Goal: Communication & Community: Ask a question

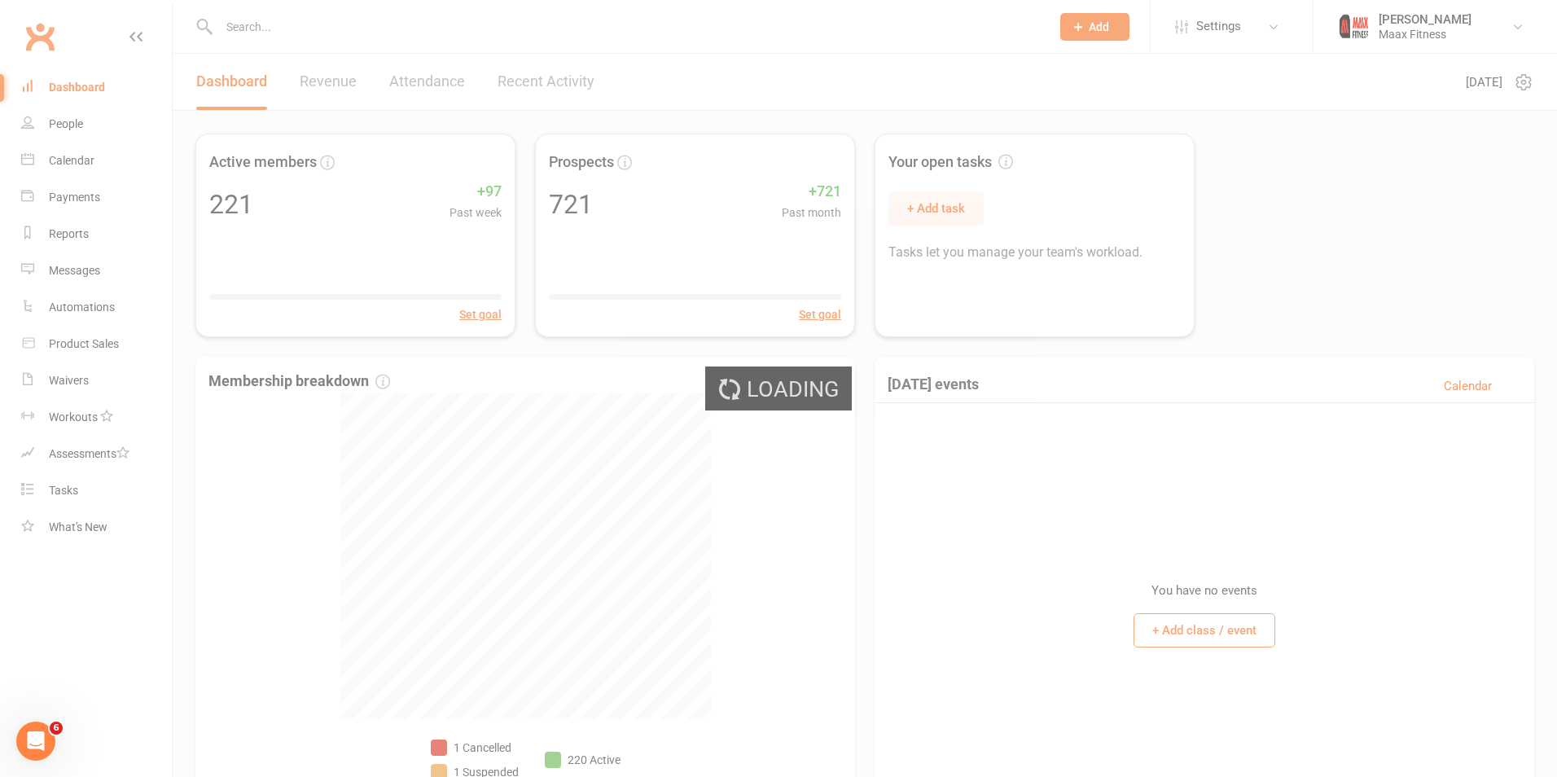
select select "100"
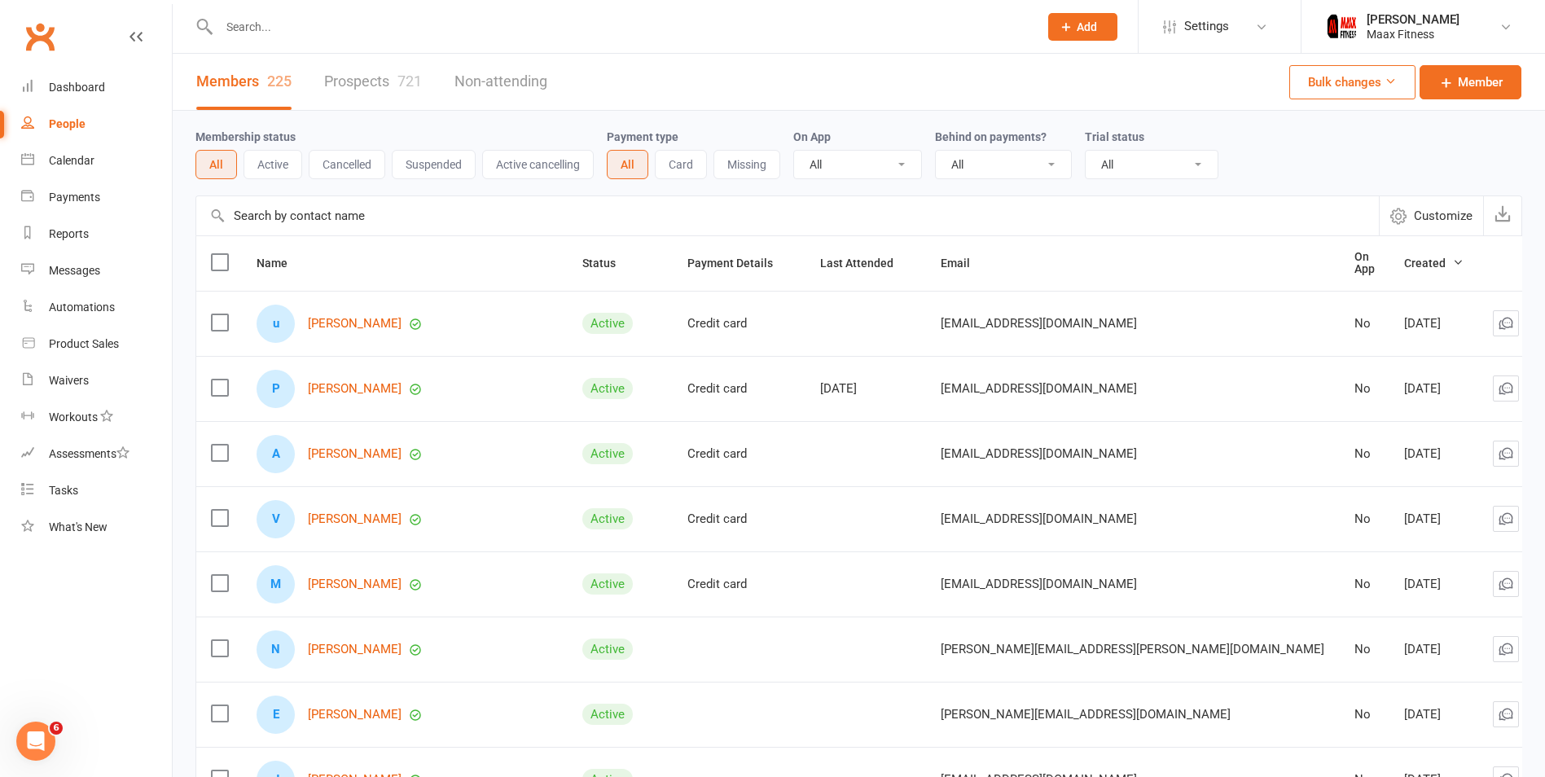
click at [364, 90] on link "Prospects 721" at bounding box center [373, 82] width 98 height 56
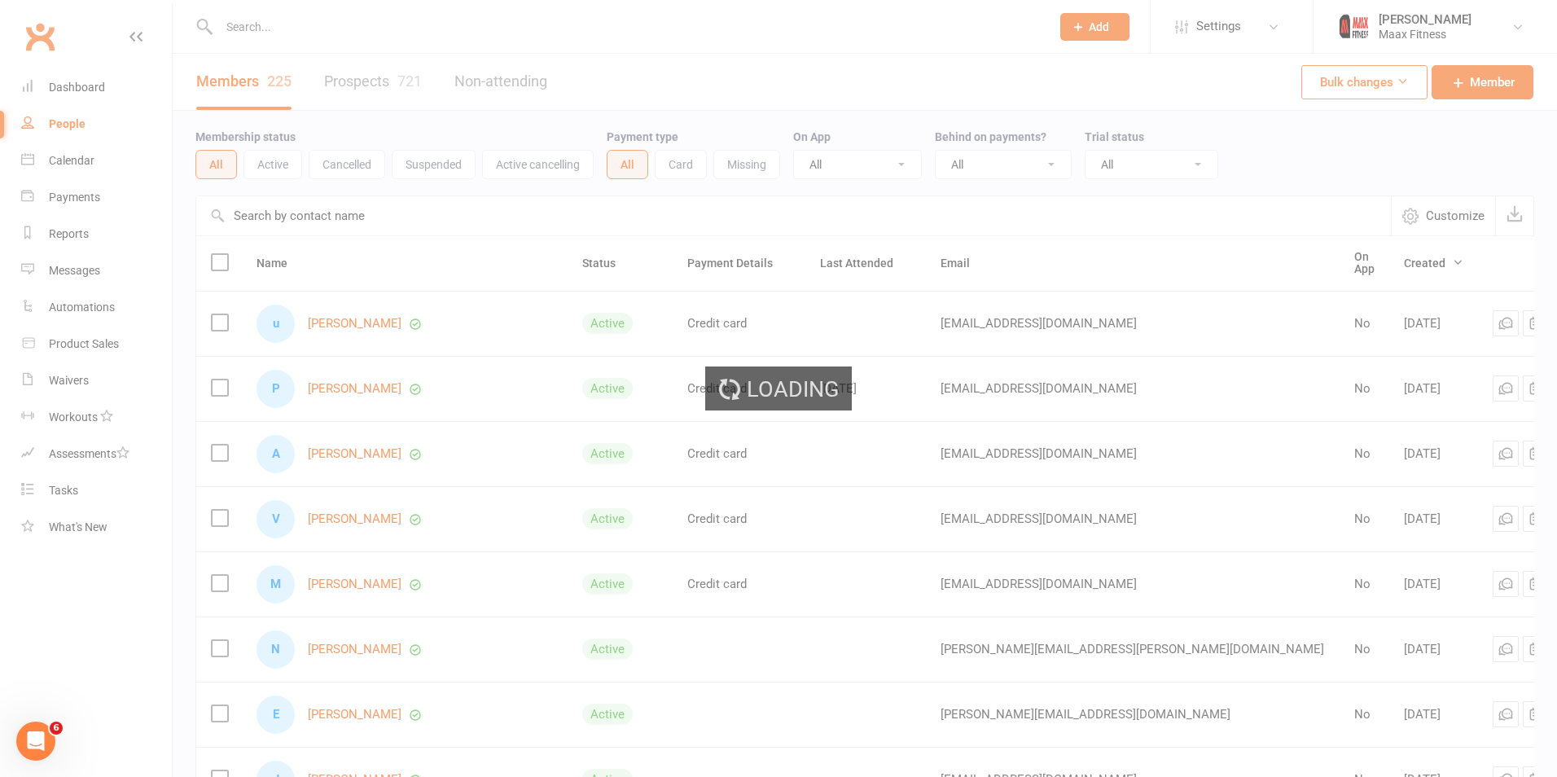
select select "100"
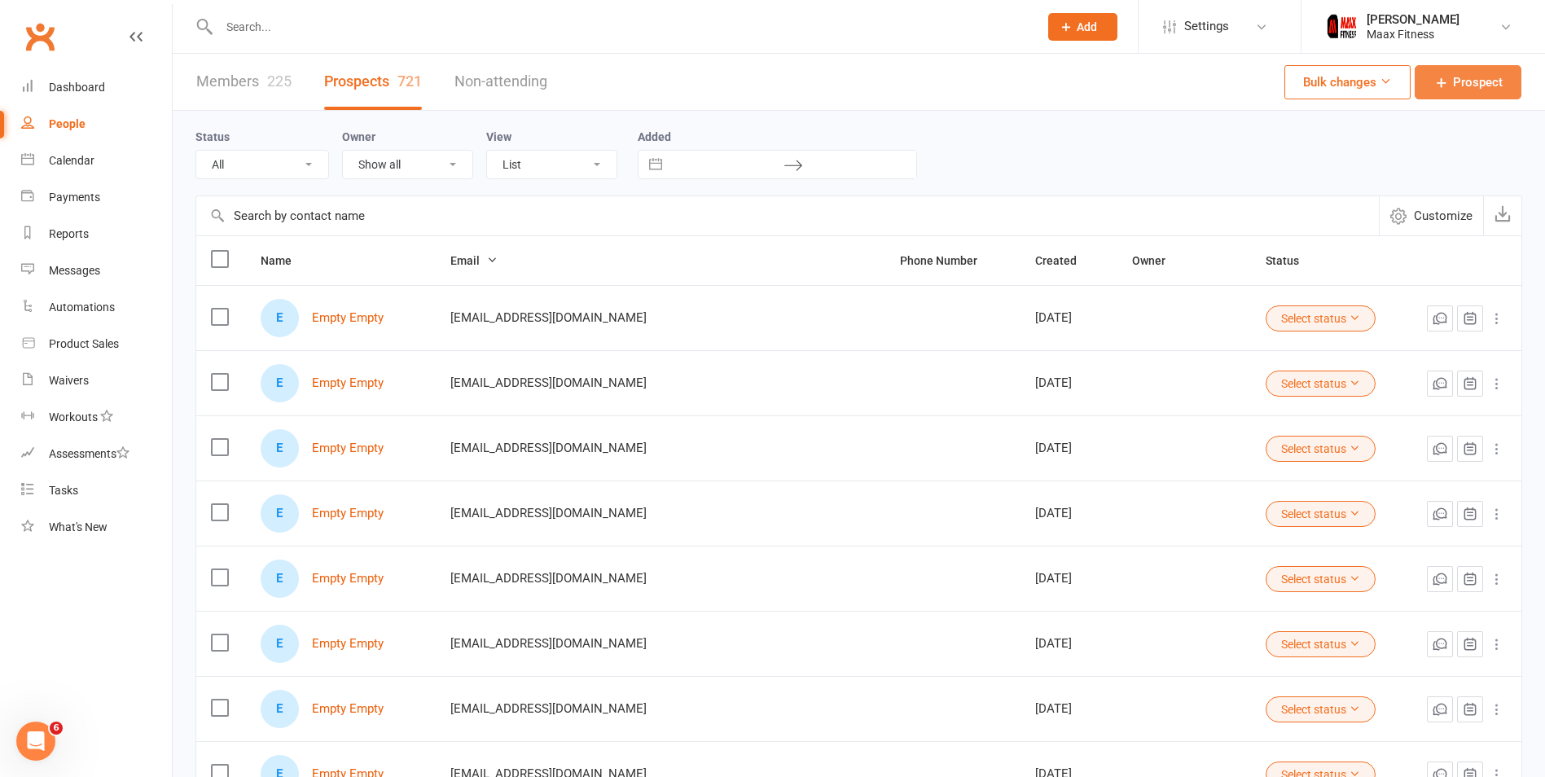
click at [1459, 86] on span "Prospect" at bounding box center [1478, 82] width 50 height 20
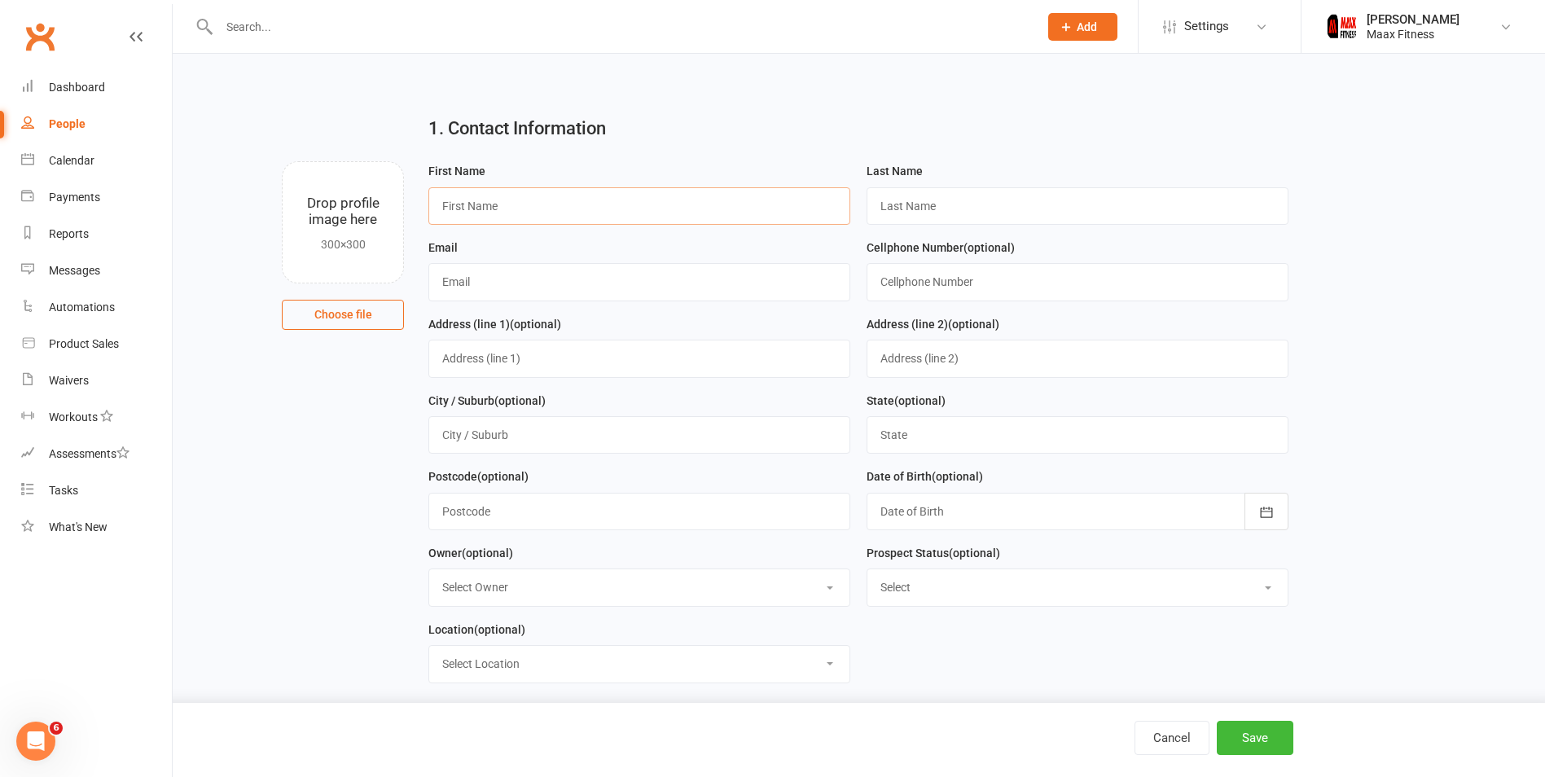
click at [639, 203] on input "text" at bounding box center [639, 205] width 422 height 37
click at [768, 198] on input "text" at bounding box center [639, 205] width 422 height 37
click at [764, 280] on input "text" at bounding box center [639, 281] width 422 height 37
type input "[EMAIL_ADDRESS][DOMAIN_NAME]"
click at [918, 292] on input "text" at bounding box center [1078, 281] width 422 height 37
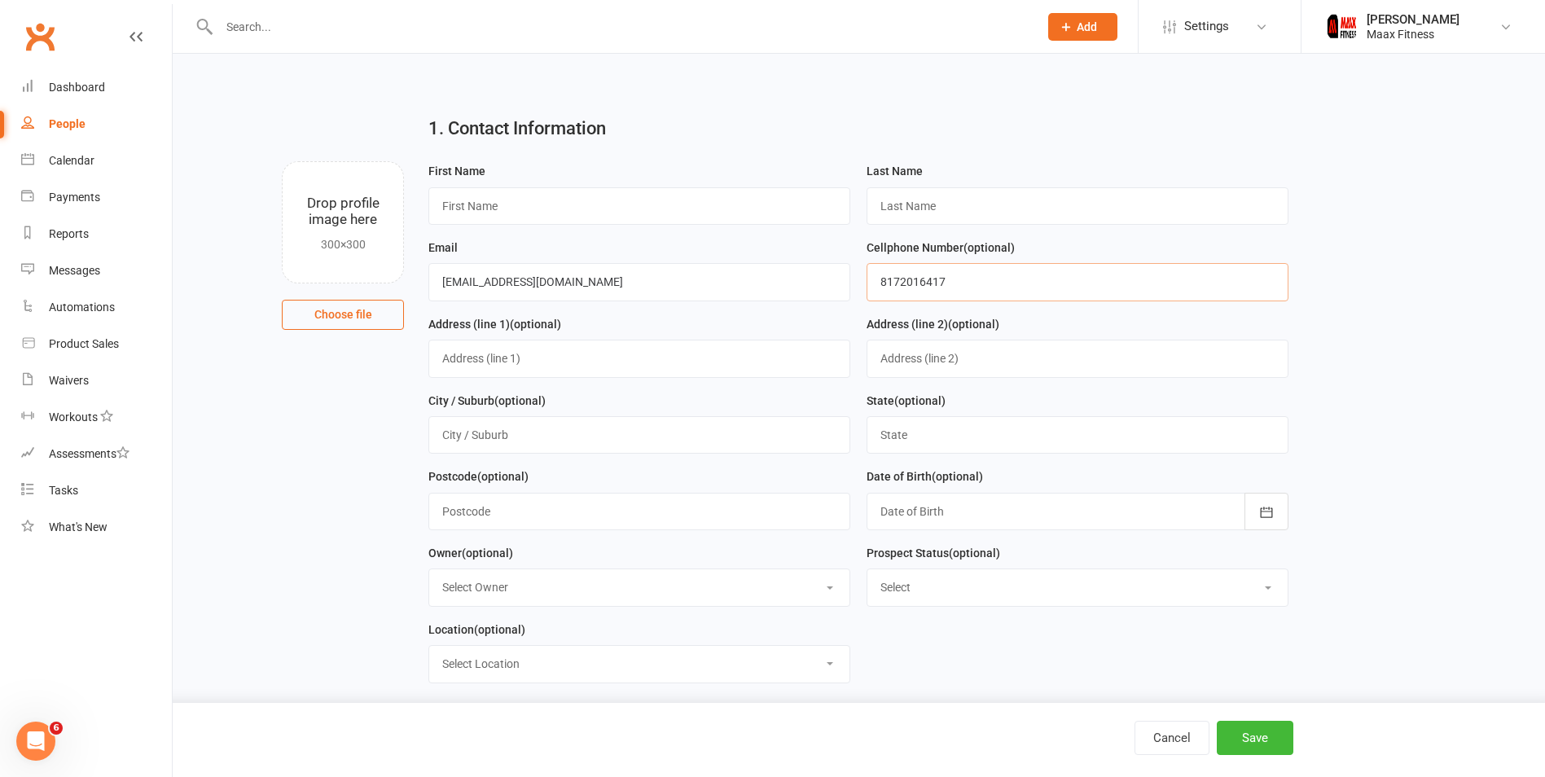
type input "8172016417"
click at [537, 206] on input "text" at bounding box center [639, 205] width 422 height 37
type input "[PERSON_NAME]"
click at [1034, 204] on input "text" at bounding box center [1078, 205] width 422 height 37
type input "Diera"
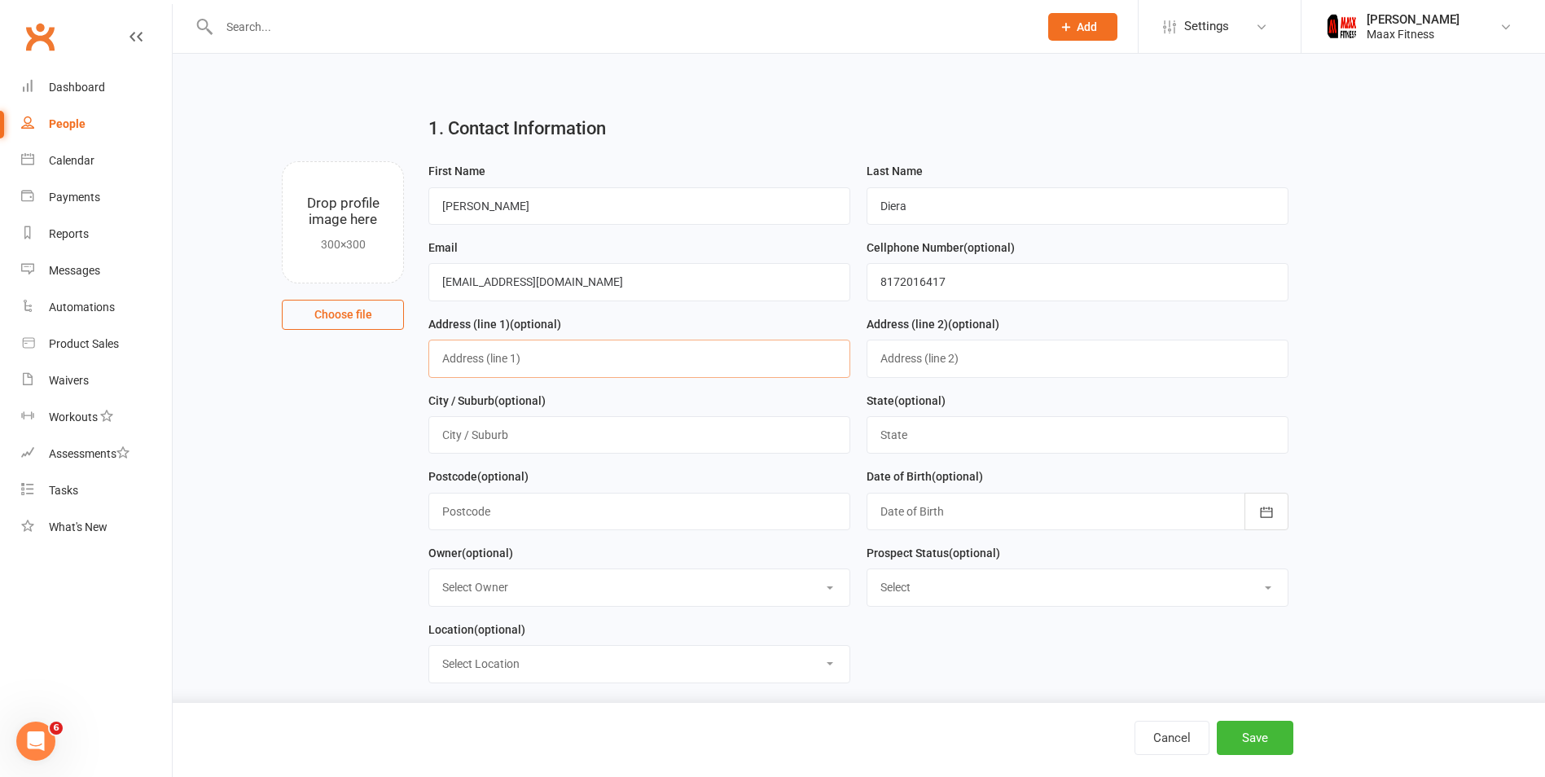
click at [668, 351] on input "text" at bounding box center [639, 358] width 422 height 37
type input "[STREET_ADDRESS][PERSON_NAME]"
click at [615, 459] on div "City / Suburb (optional)" at bounding box center [639, 429] width 438 height 77
click at [621, 436] on input "text" at bounding box center [639, 434] width 422 height 37
type input "[PERSON_NAME]"
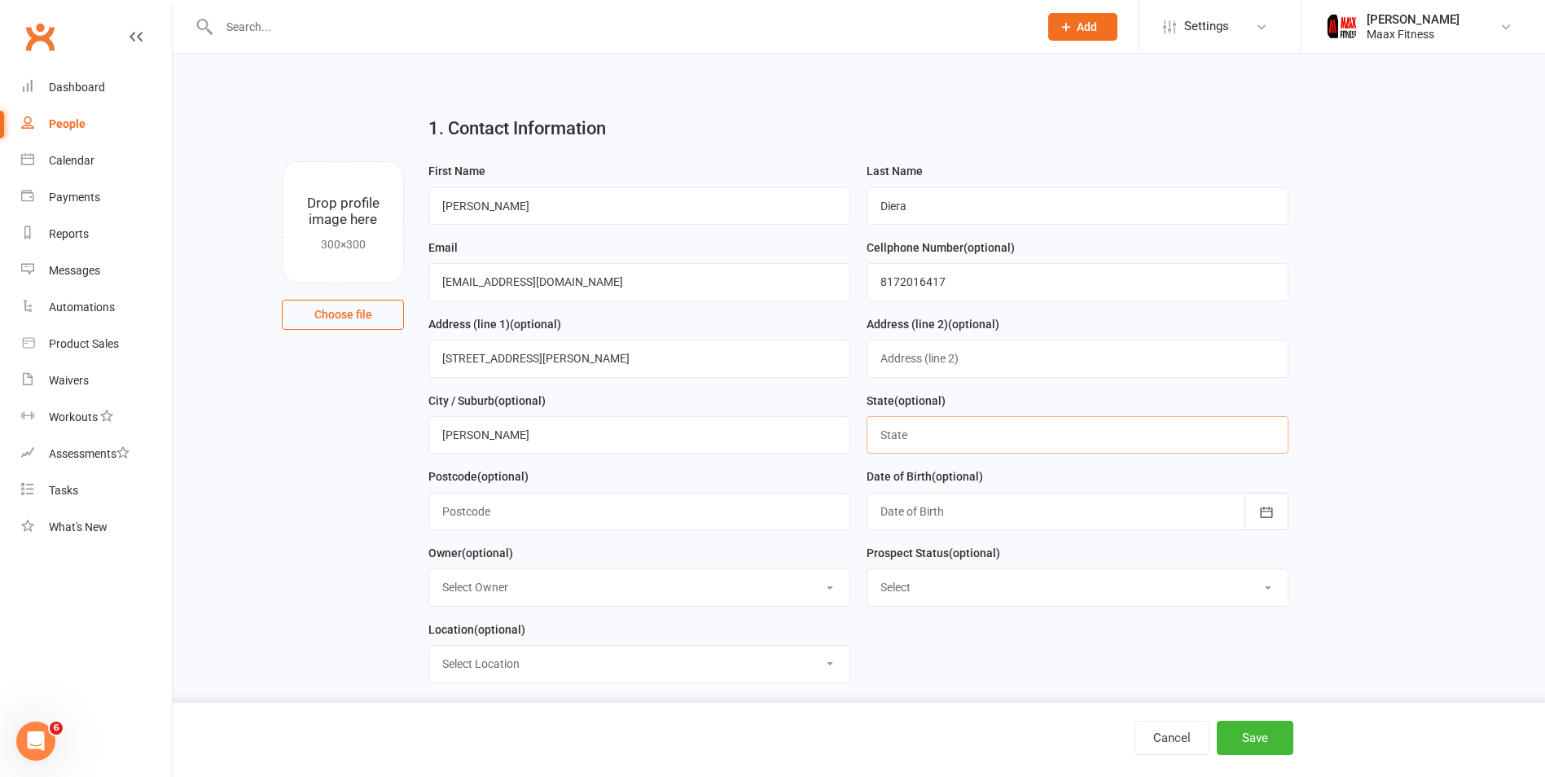
click at [938, 442] on input "text" at bounding box center [1078, 434] width 422 height 37
type input "e"
type input "\"
type input "[US_STATE]"
click at [563, 511] on input "text" at bounding box center [639, 511] width 422 height 37
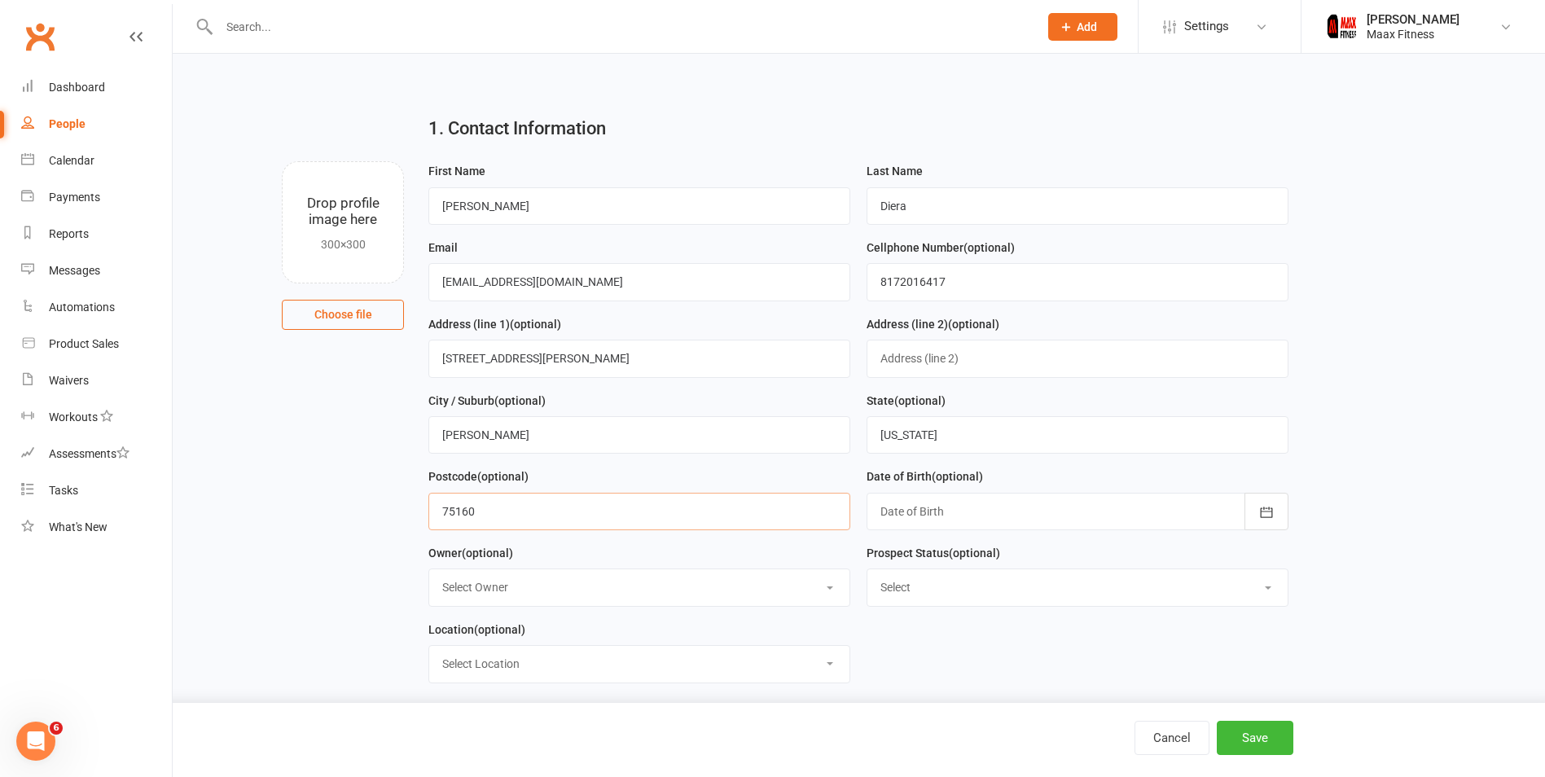
type input "75160"
click at [948, 516] on div at bounding box center [1078, 511] width 422 height 37
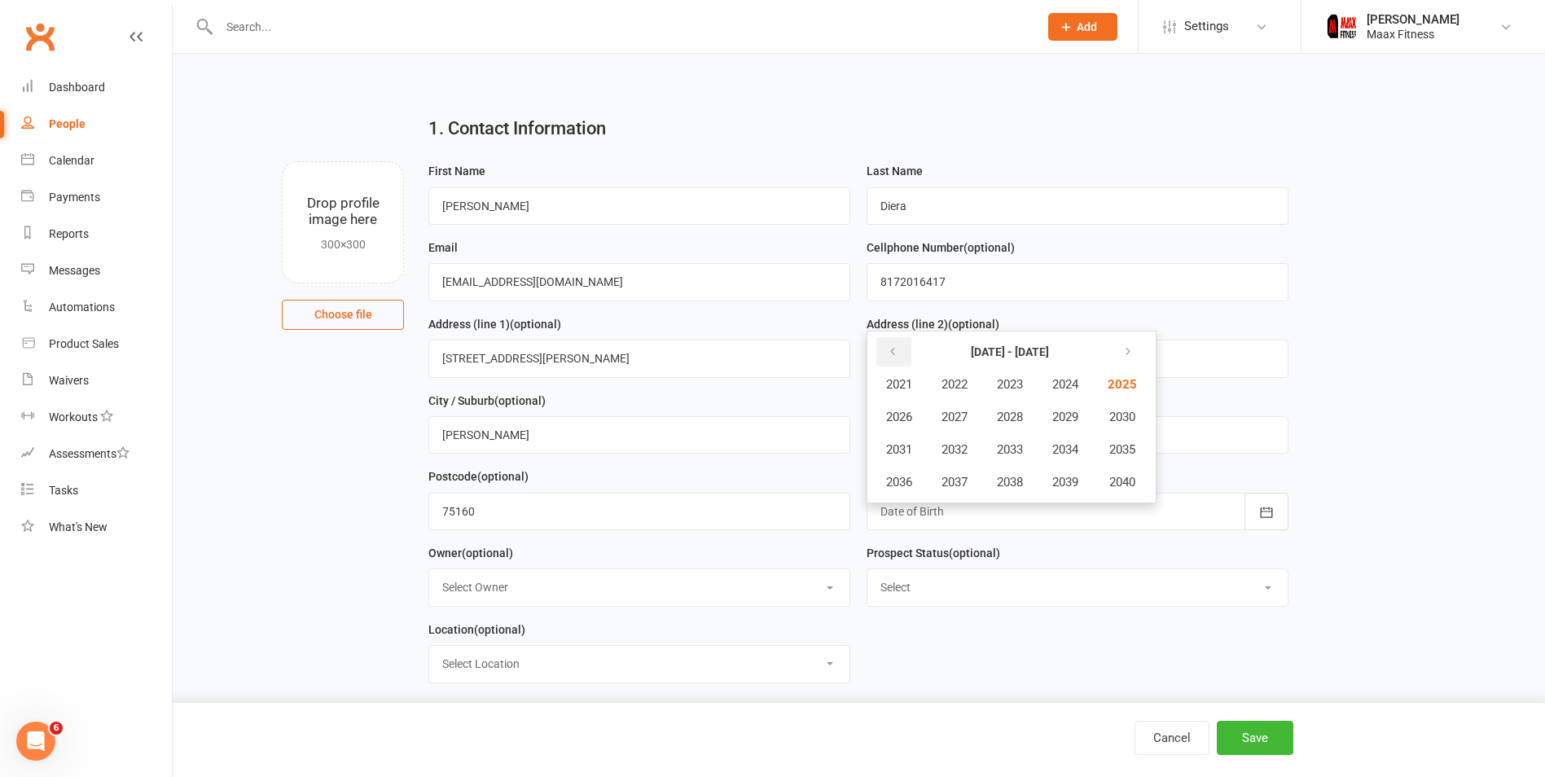
click at [889, 358] on icon "button" at bounding box center [892, 351] width 11 height 13
click at [1078, 486] on span "1999" at bounding box center [1065, 482] width 26 height 15
click at [982, 422] on span "May" at bounding box center [987, 417] width 23 height 15
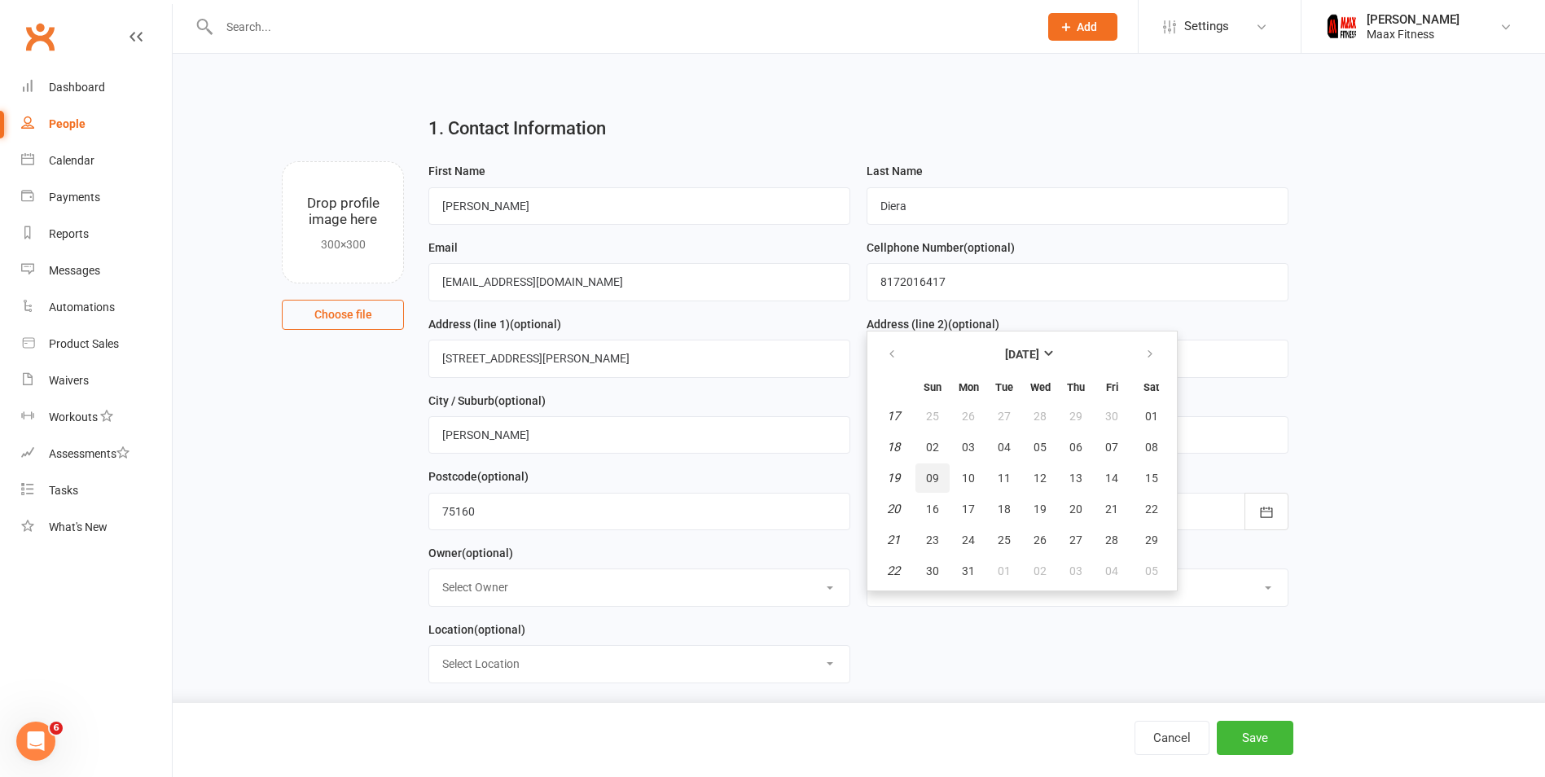
click at [923, 477] on button "09" at bounding box center [932, 477] width 34 height 29
type input "[DATE]"
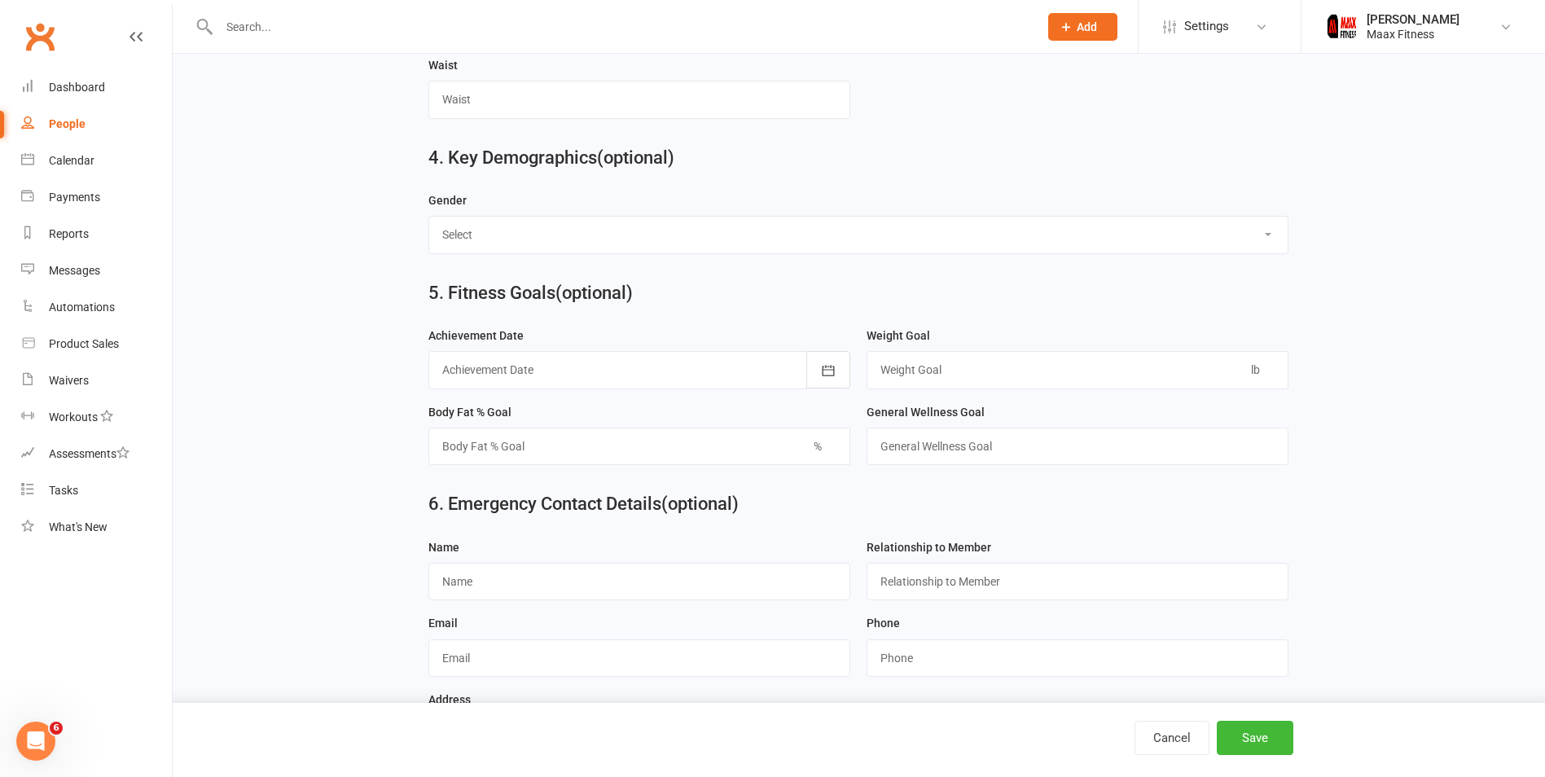
scroll to position [1372, 0]
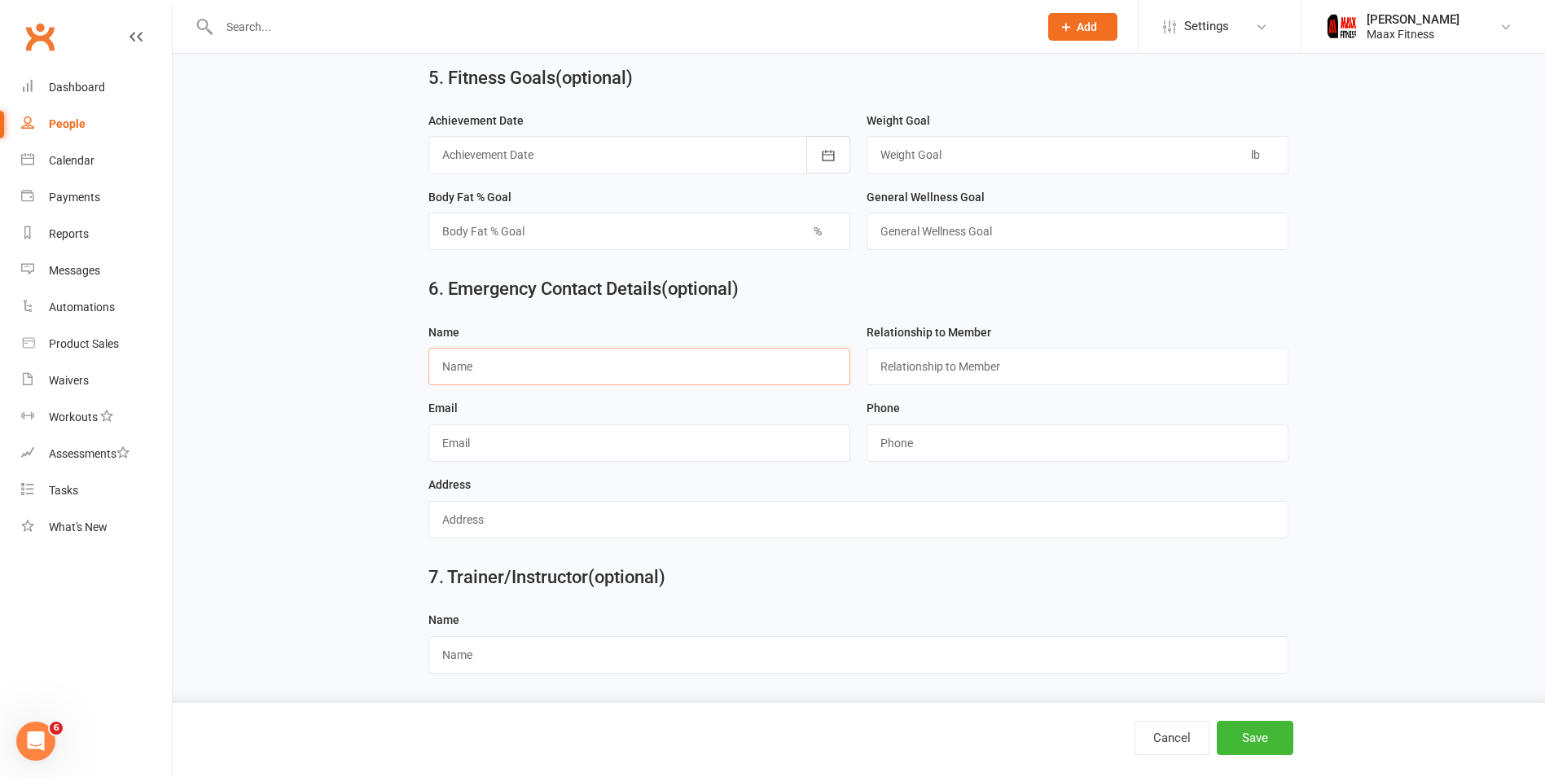
click at [587, 372] on input "text" at bounding box center [639, 366] width 422 height 37
type input "[PERSON_NAME]"
drag, startPoint x: 977, startPoint y: 389, endPoint x: 880, endPoint y: 395, distance: 96.3
click at [977, 389] on div "Relationship to Member" at bounding box center [1077, 361] width 438 height 77
drag, startPoint x: 669, startPoint y: 455, endPoint x: 679, endPoint y: 448, distance: 12.9
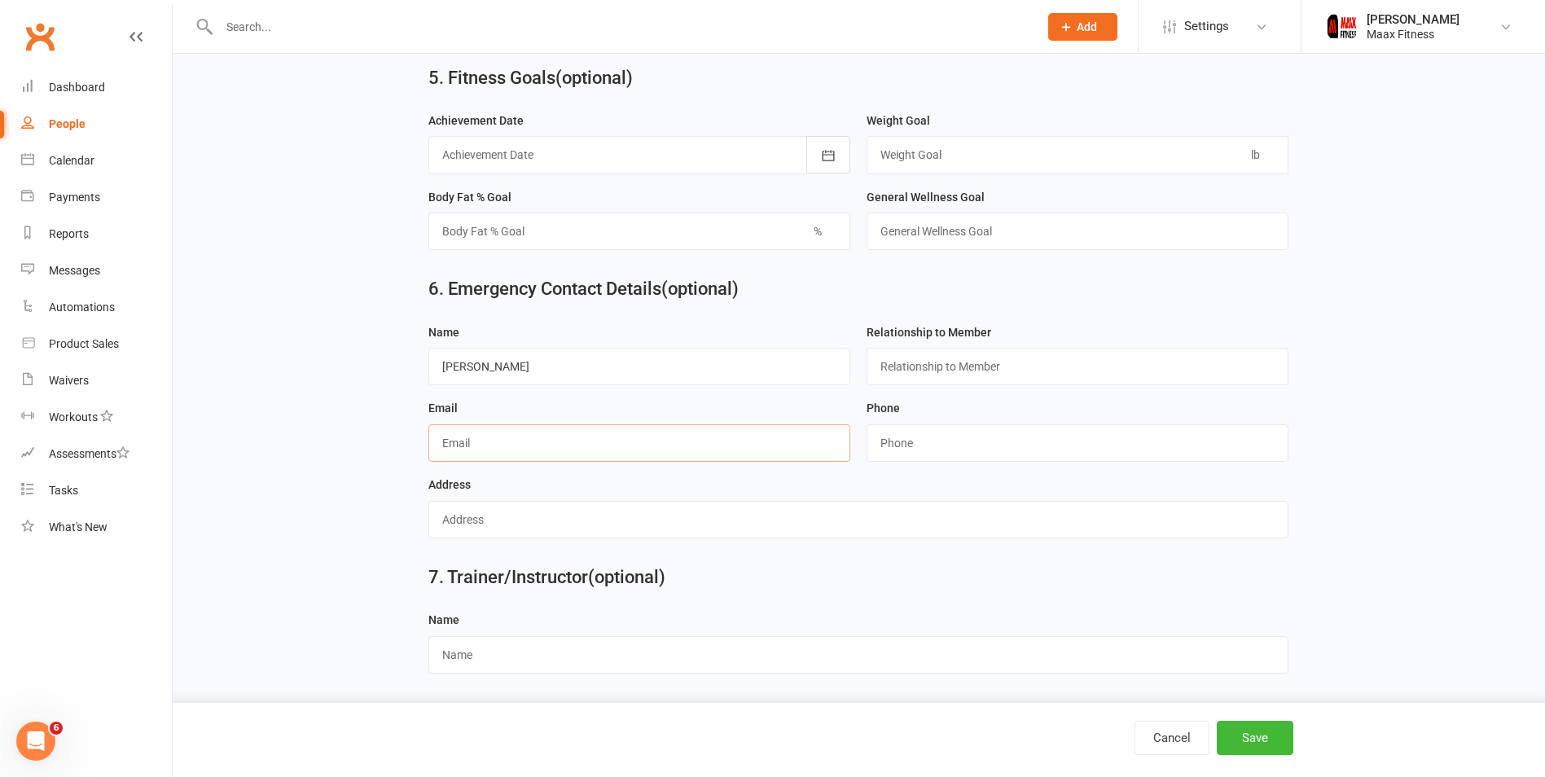
click at [669, 455] on input "text" at bounding box center [639, 442] width 422 height 37
click at [924, 366] on input "text" at bounding box center [1078, 366] width 422 height 37
type input "Husband"
click at [763, 454] on input "text" at bounding box center [639, 442] width 422 height 37
type input "[EMAIL_ADDRESS][DOMAIN_NAME]"
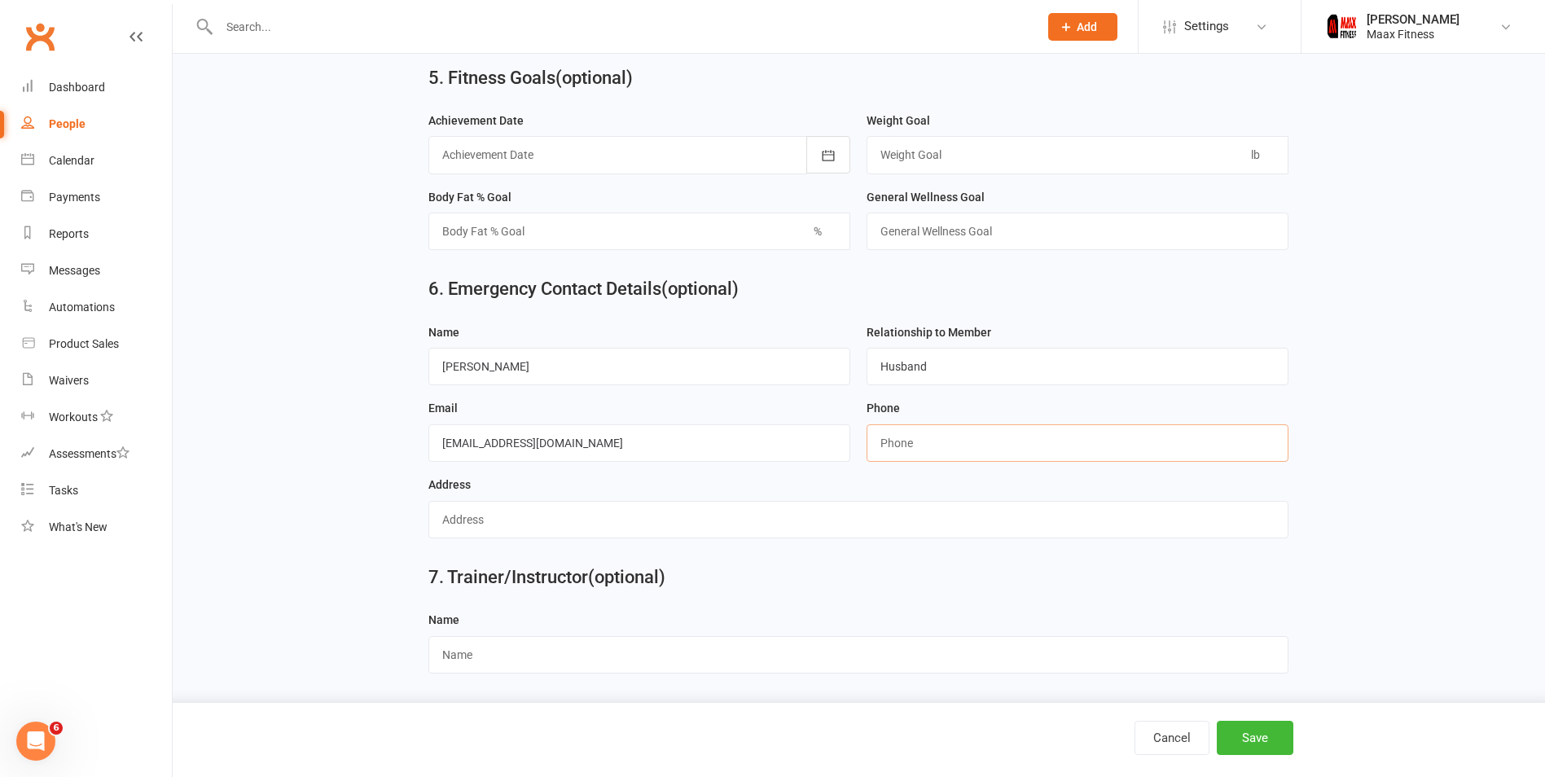
click at [943, 442] on input "string" at bounding box center [1078, 442] width 422 height 37
type input "4698380026"
click at [734, 524] on input "text" at bounding box center [858, 519] width 860 height 37
click at [835, 492] on div "Address" at bounding box center [858, 507] width 860 height 64
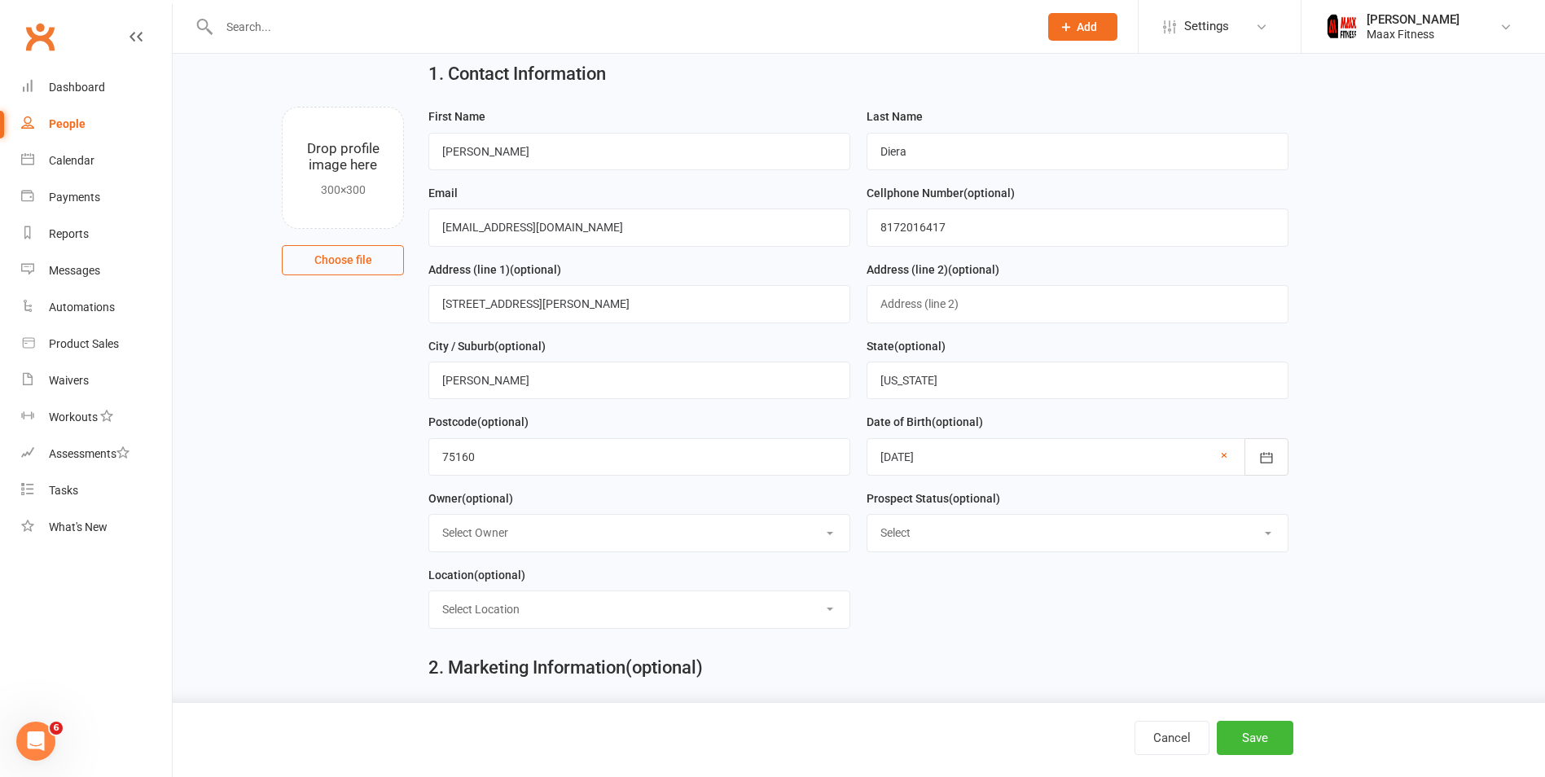
scroll to position [81, 0]
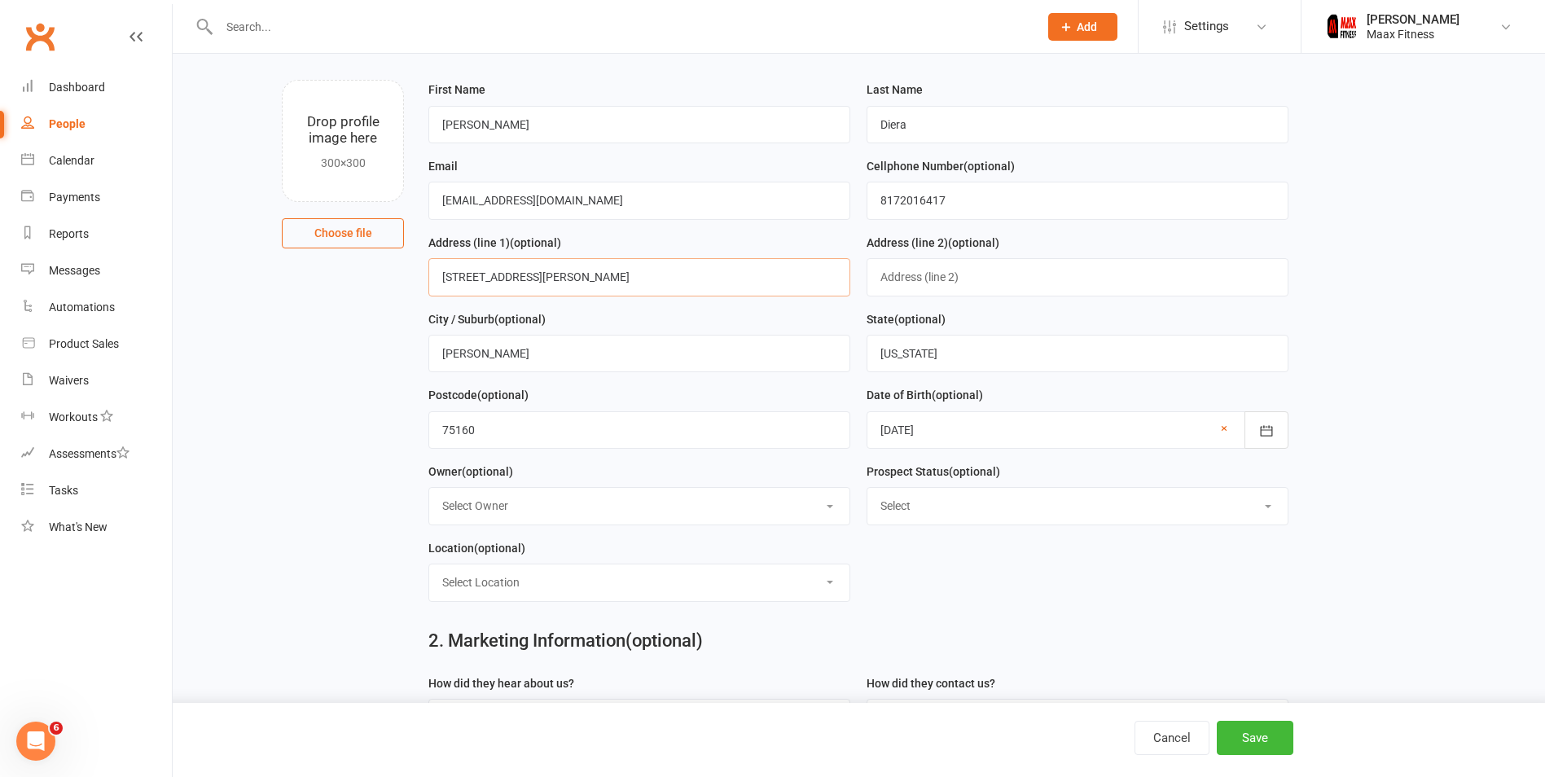
click at [511, 283] on input "[STREET_ADDRESS][PERSON_NAME]" at bounding box center [639, 276] width 422 height 37
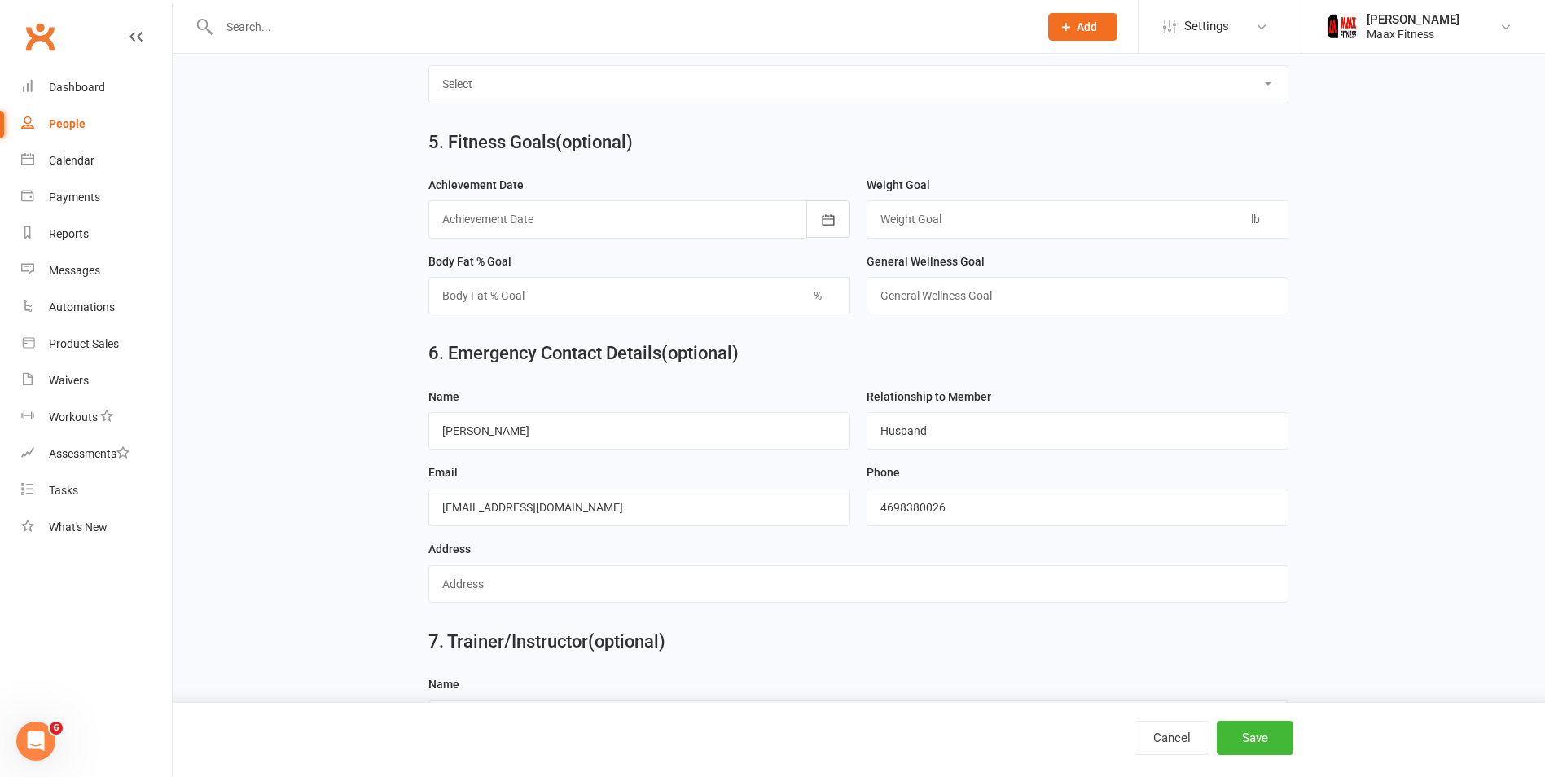
scroll to position [1372, 0]
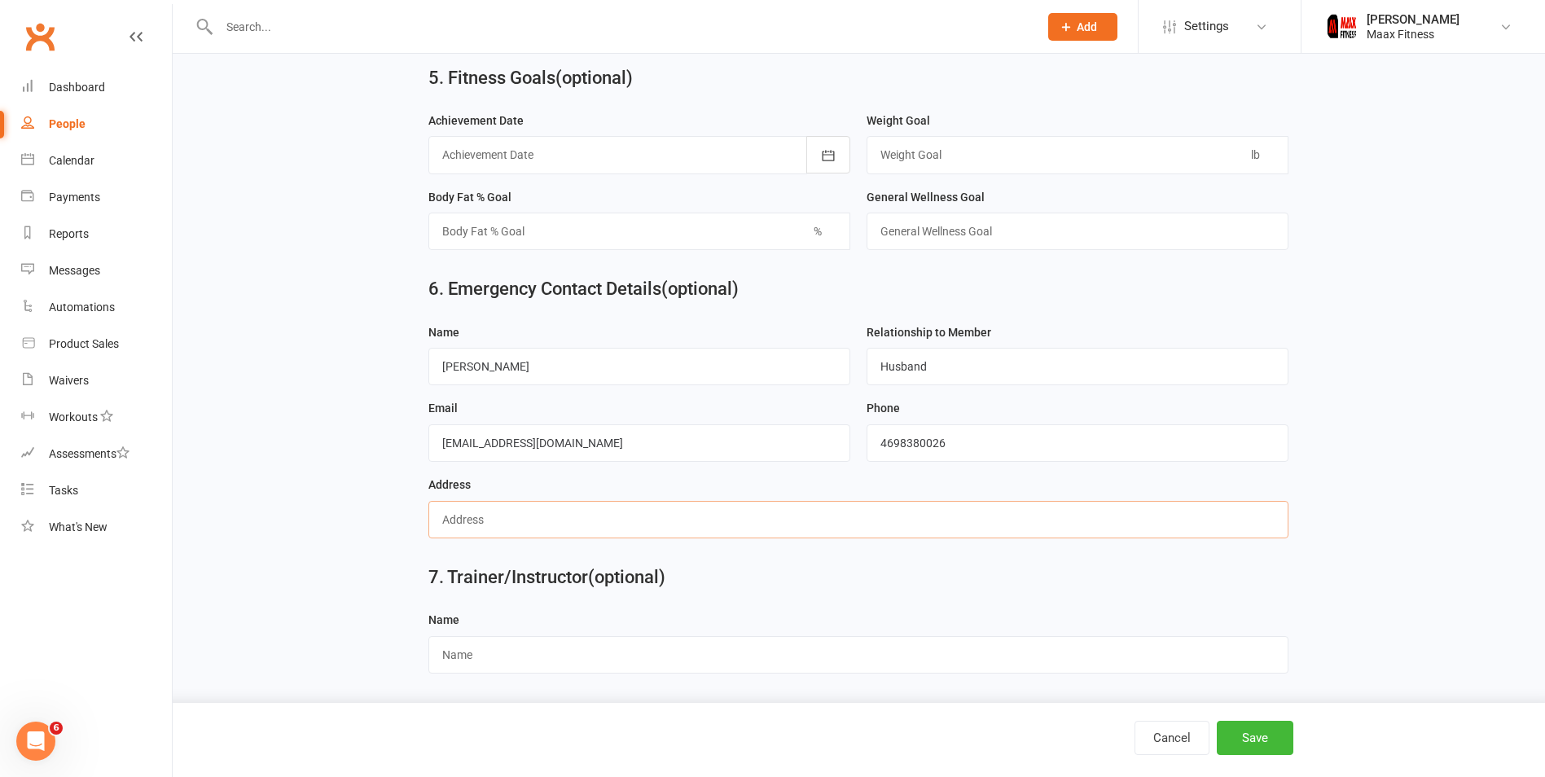
click at [520, 520] on input "text" at bounding box center [858, 519] width 860 height 37
paste input "[STREET_ADDRESS][PERSON_NAME]"
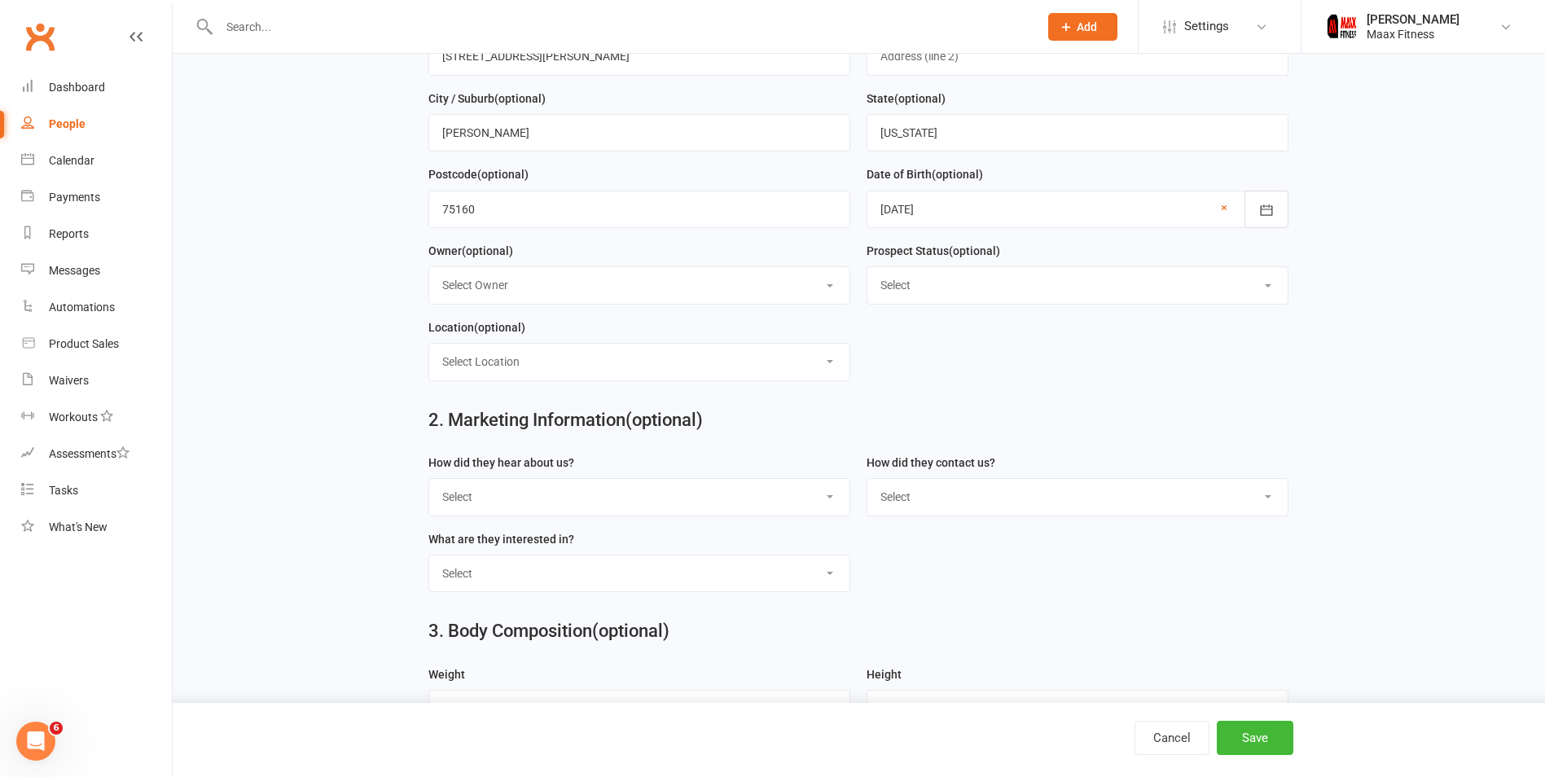
scroll to position [231, 0]
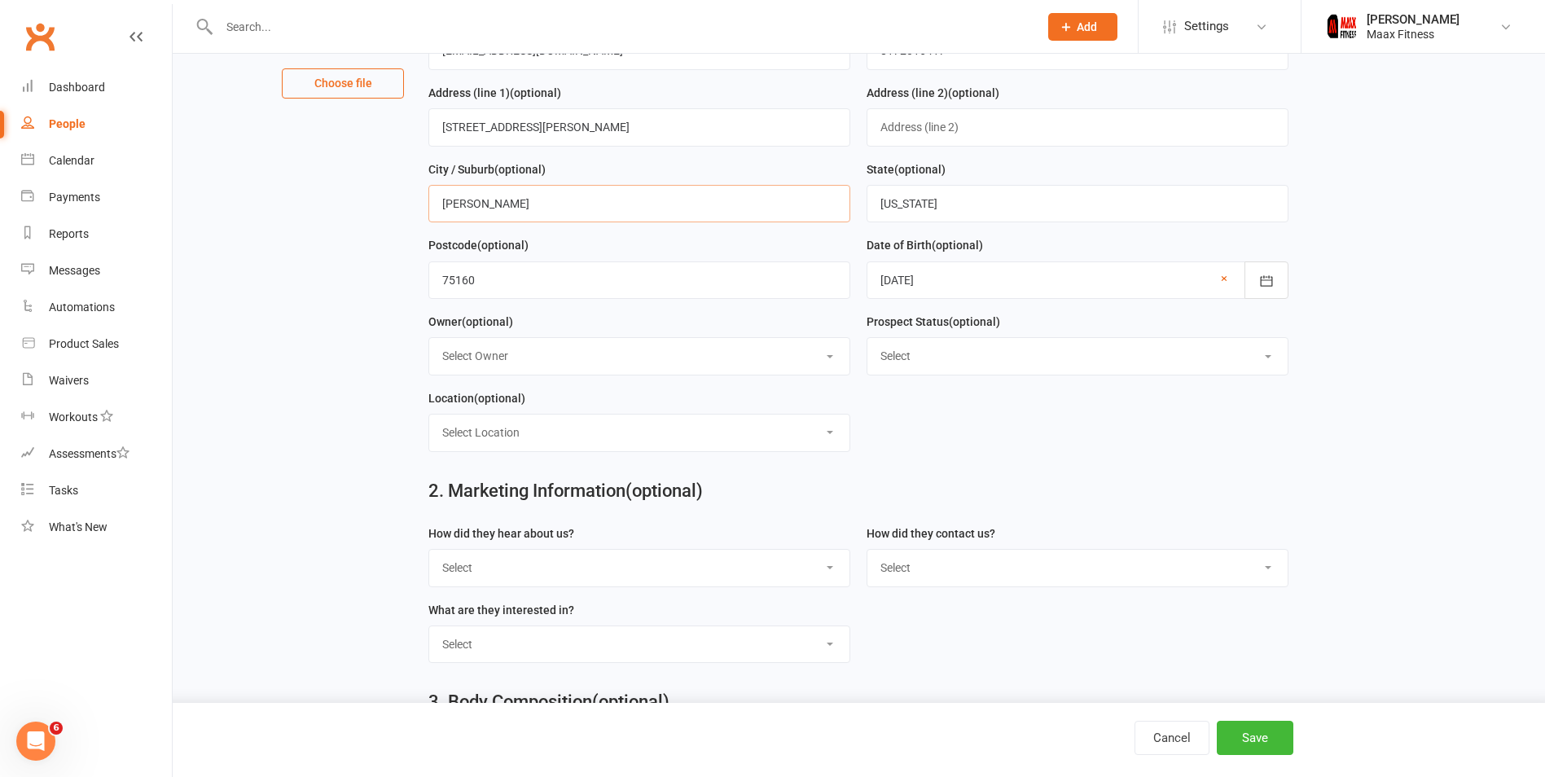
click at [510, 214] on input "[PERSON_NAME]" at bounding box center [639, 203] width 422 height 37
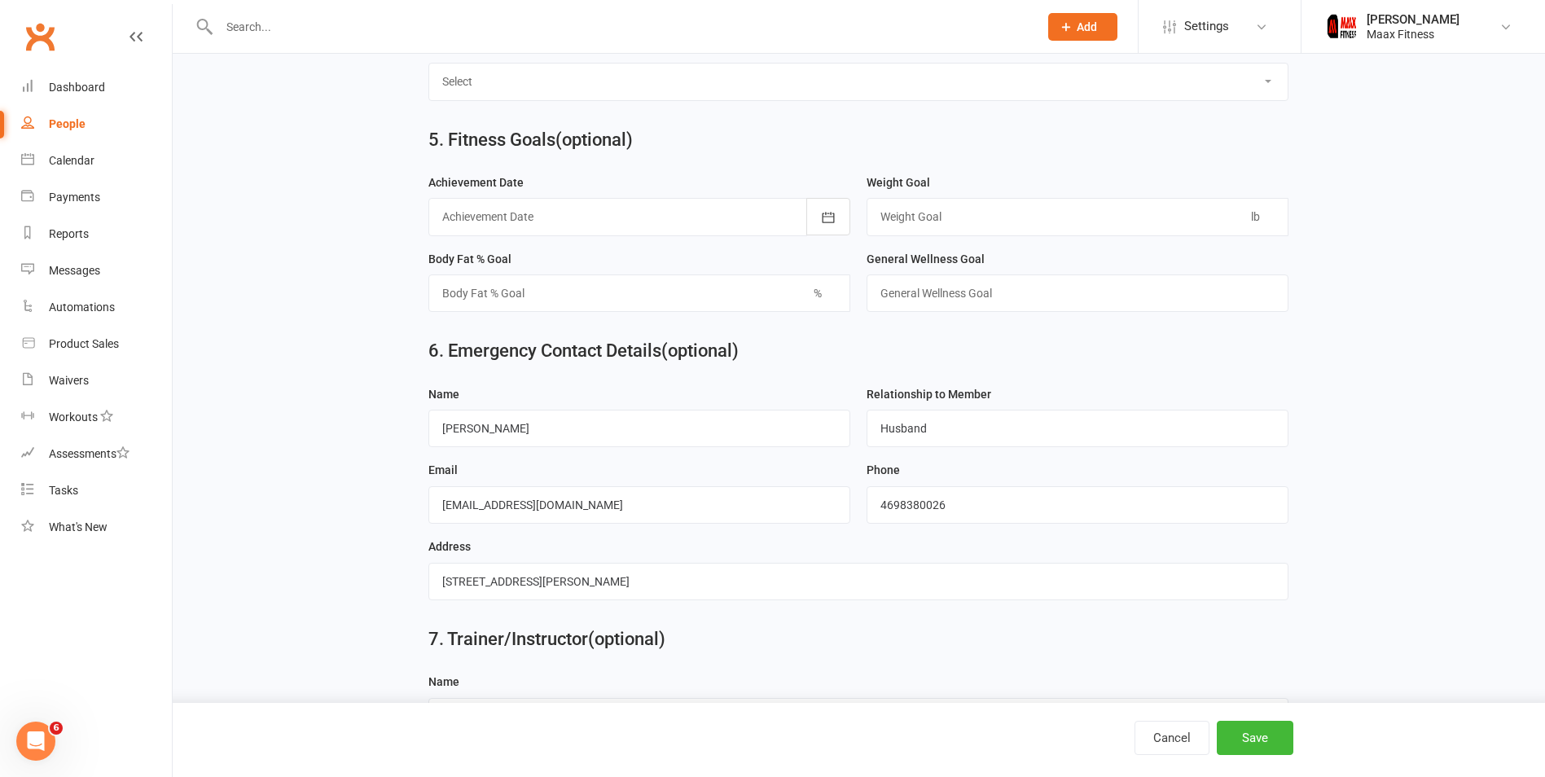
scroll to position [1372, 0]
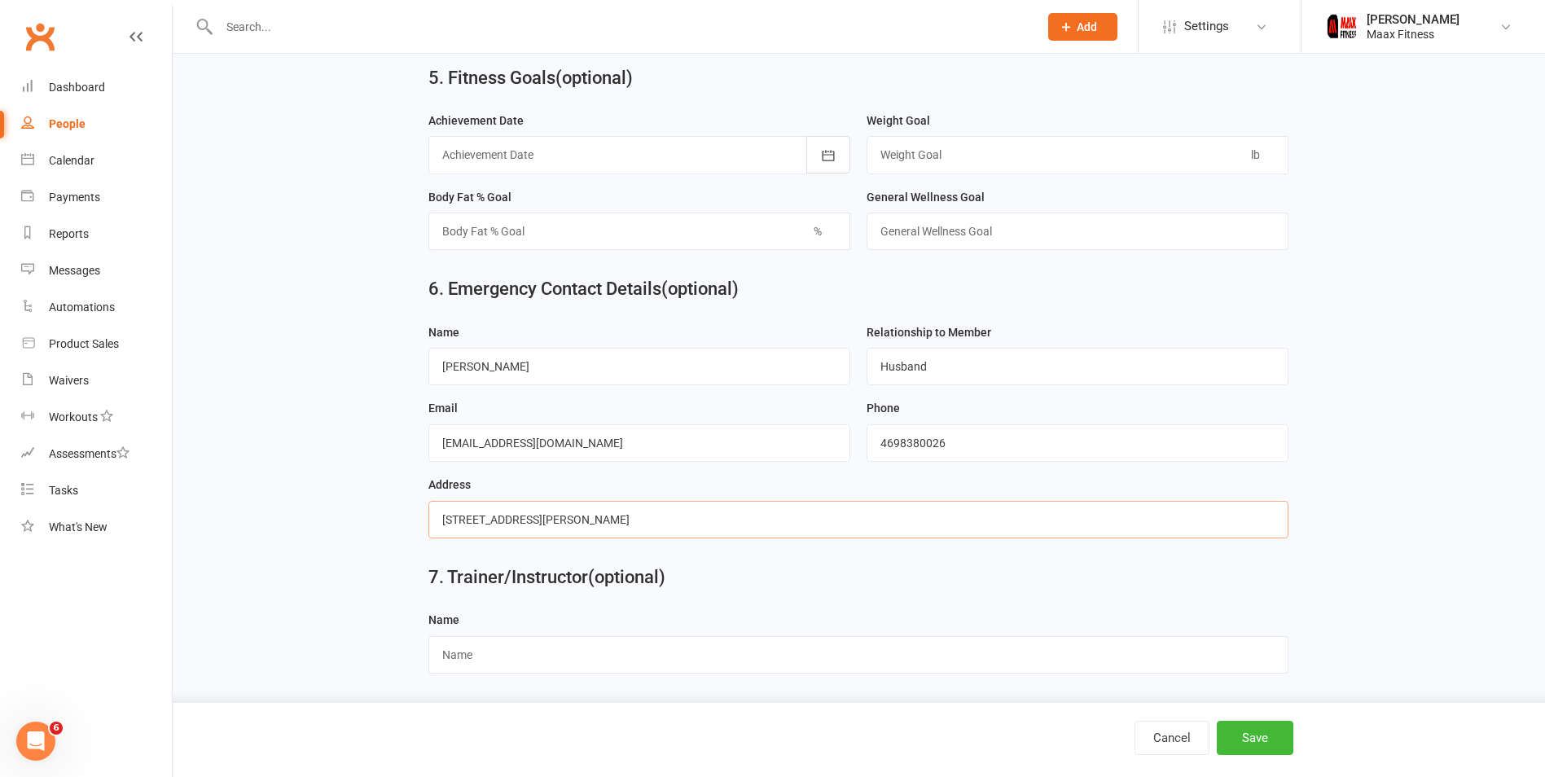
click at [585, 534] on input "[STREET_ADDRESS][PERSON_NAME]" at bounding box center [858, 519] width 860 height 37
paste input "[PERSON_NAME]"
type input "[STREET_ADDRESS][PERSON_NAME][US_STATE]"
click at [1283, 735] on button "Save" at bounding box center [1255, 738] width 77 height 34
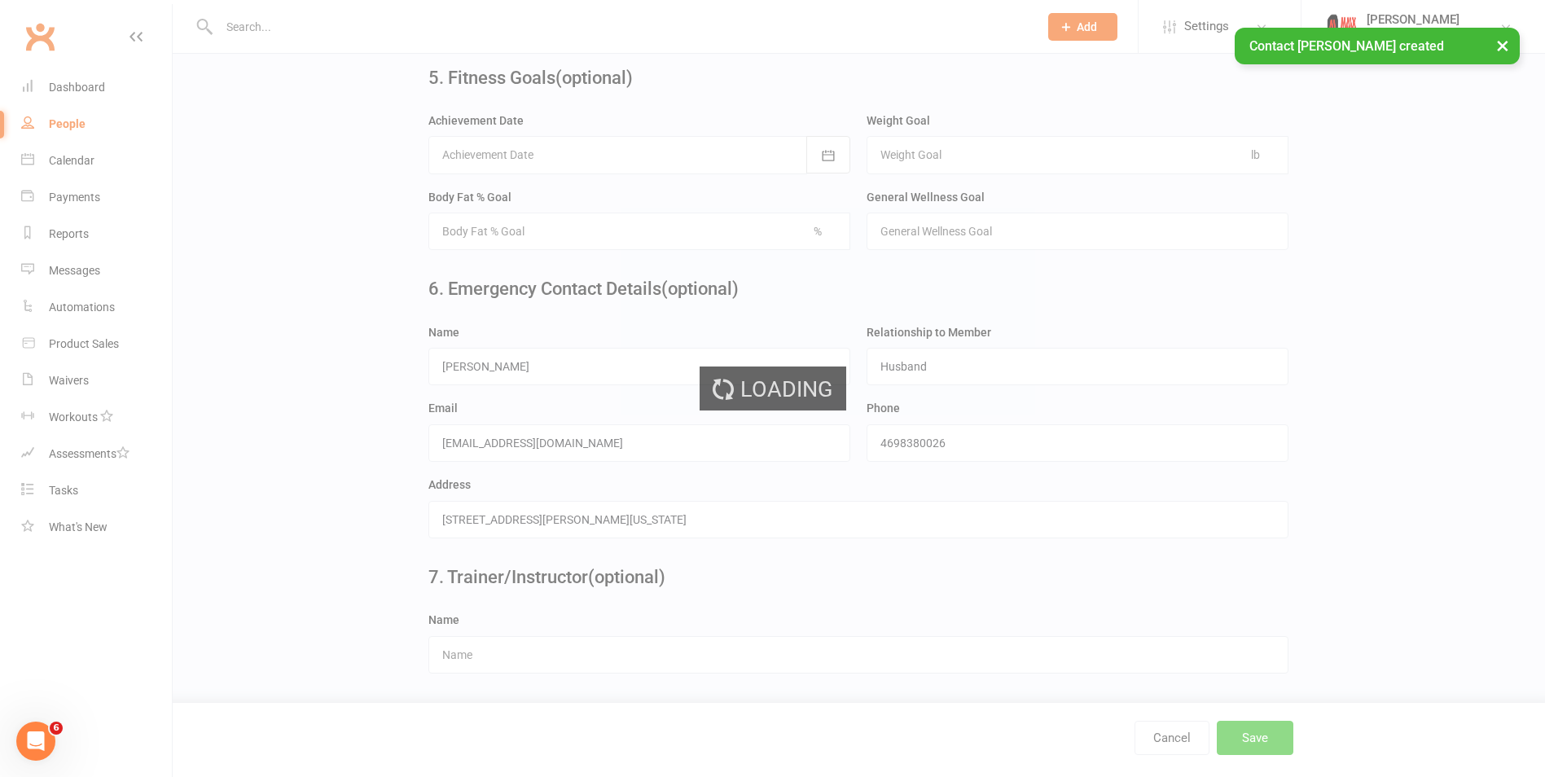
scroll to position [0, 0]
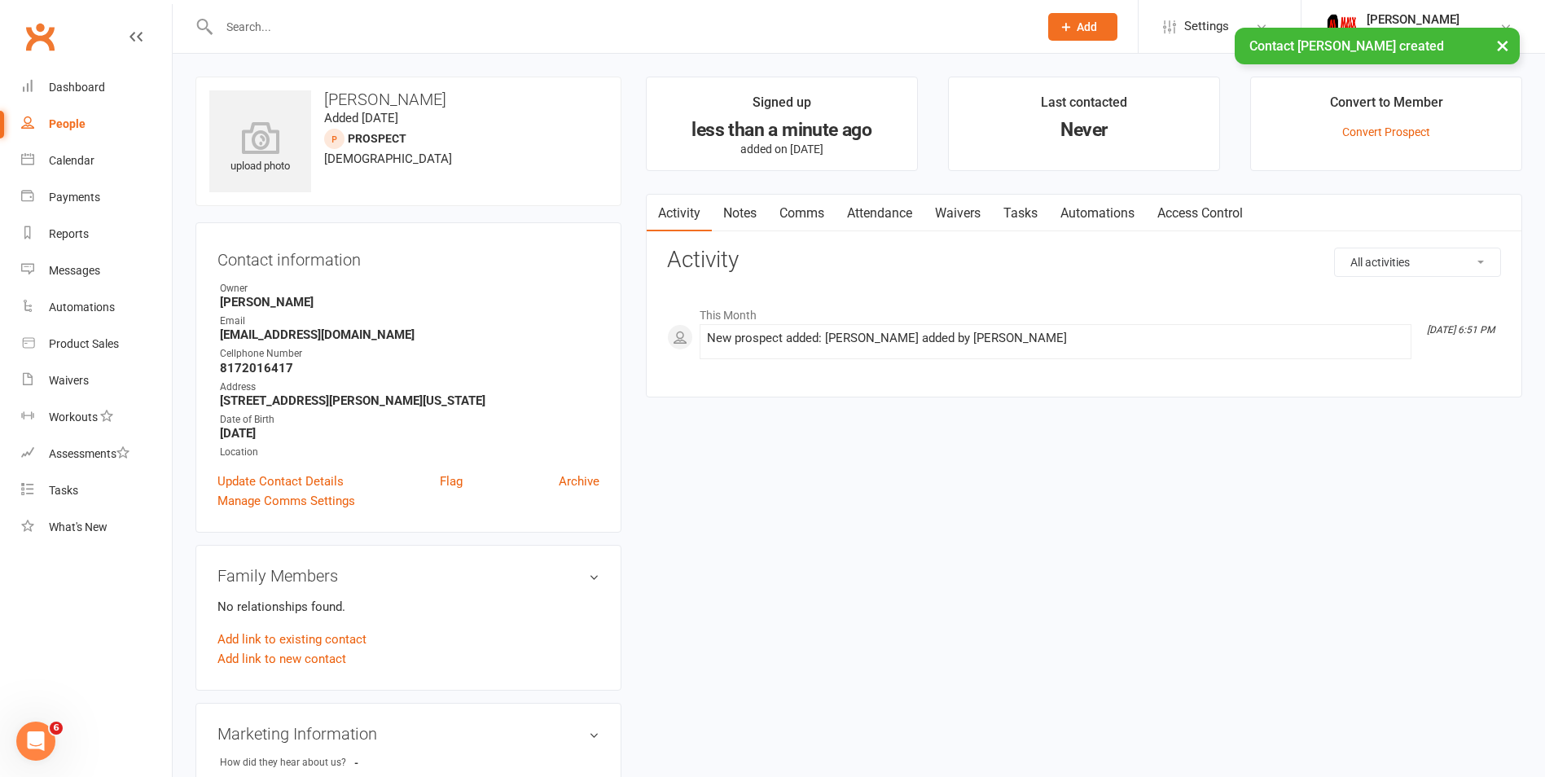
click at [972, 213] on link "Waivers" at bounding box center [958, 213] width 68 height 37
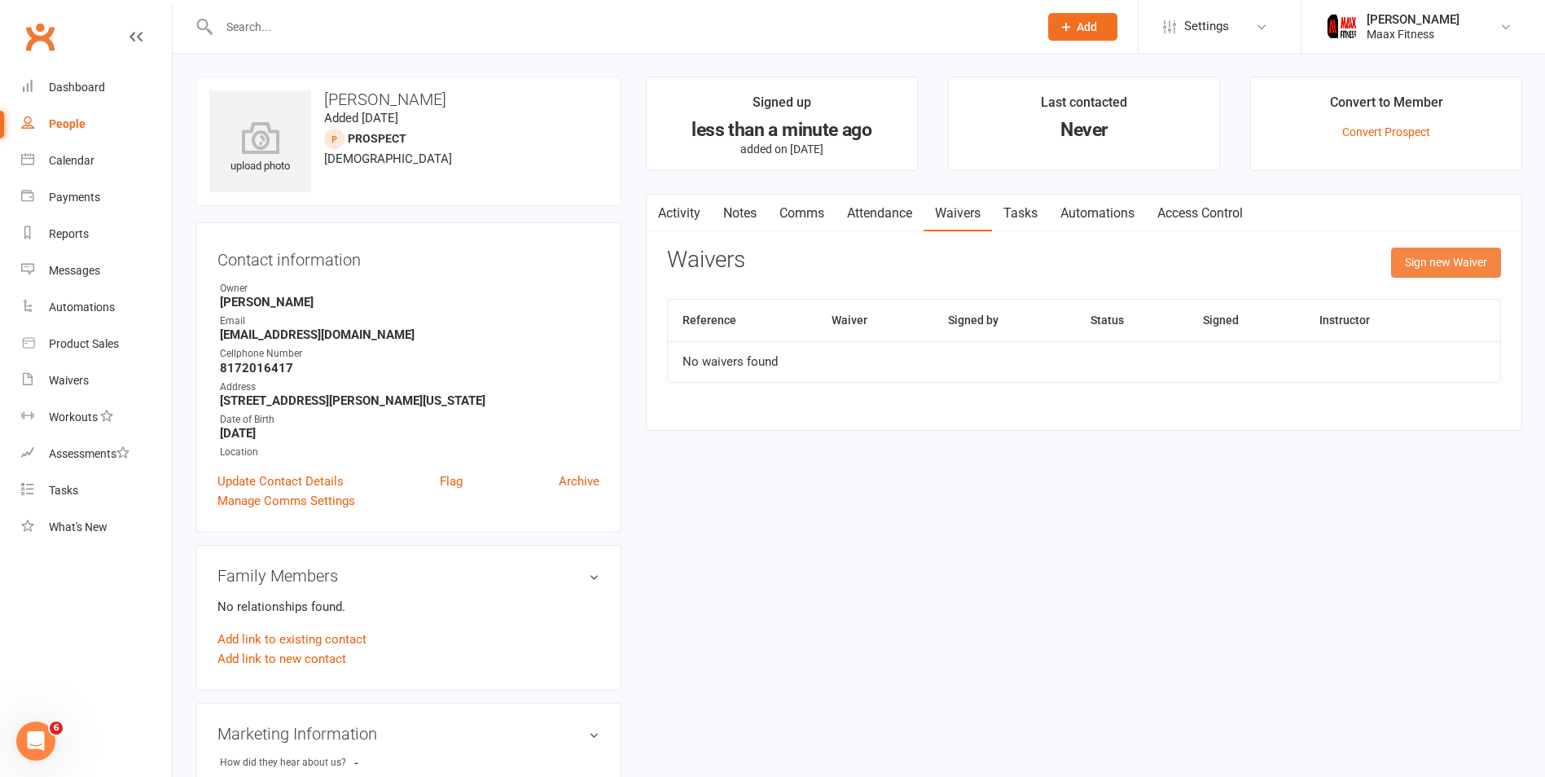
click at [1459, 270] on button "Sign new Waiver" at bounding box center [1446, 262] width 110 height 29
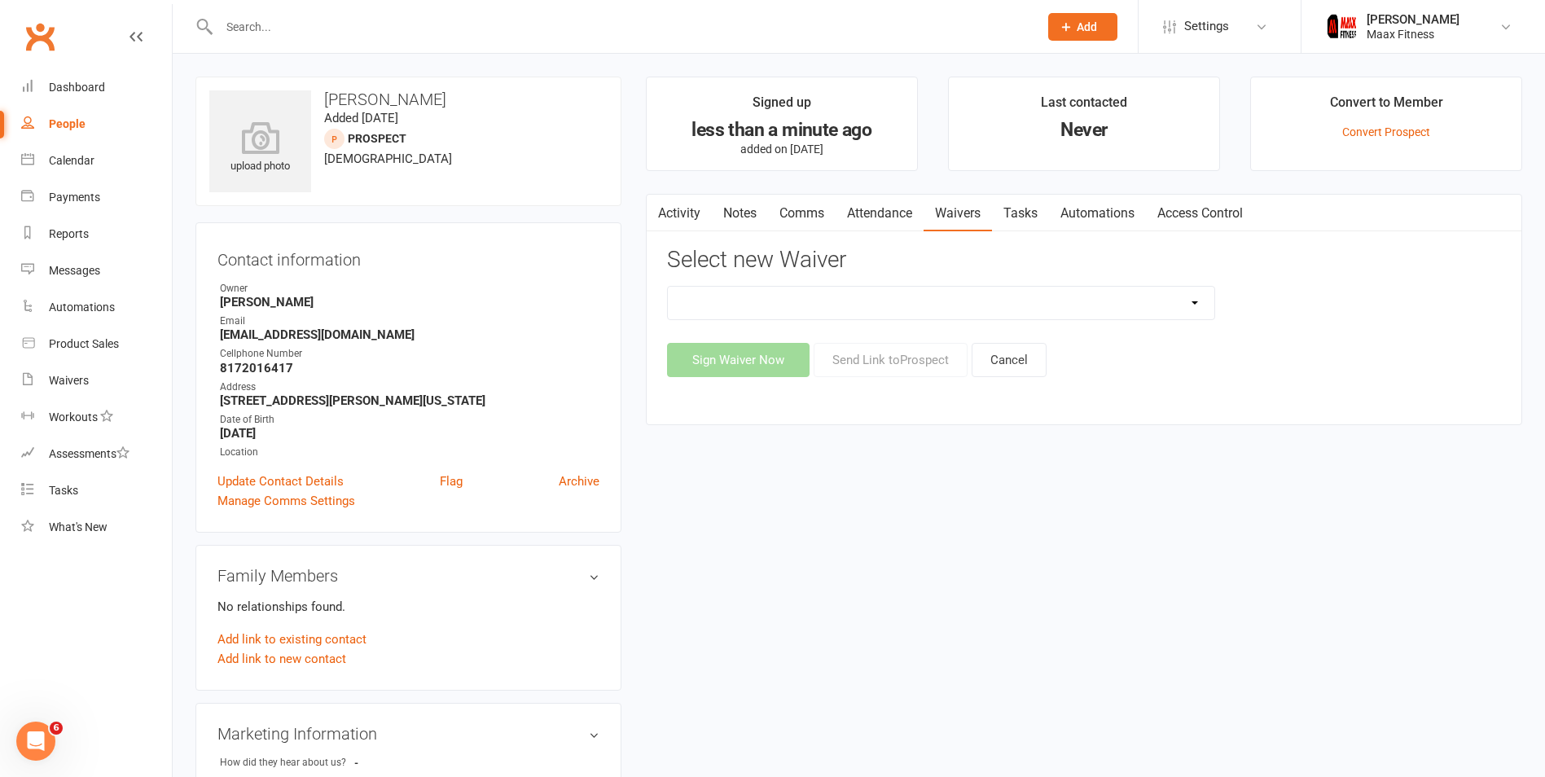
click at [1145, 307] on select "12 Month Individual Membership 12 Month PRESALE Membership 1 Month Membership O…" at bounding box center [941, 303] width 546 height 33
select select "15042"
click at [668, 287] on select "12 Month Individual Membership 12 Month PRESALE Membership 1 Month Membership O…" at bounding box center [941, 303] width 546 height 33
click at [748, 362] on button "Sign Waiver Now" at bounding box center [738, 360] width 143 height 34
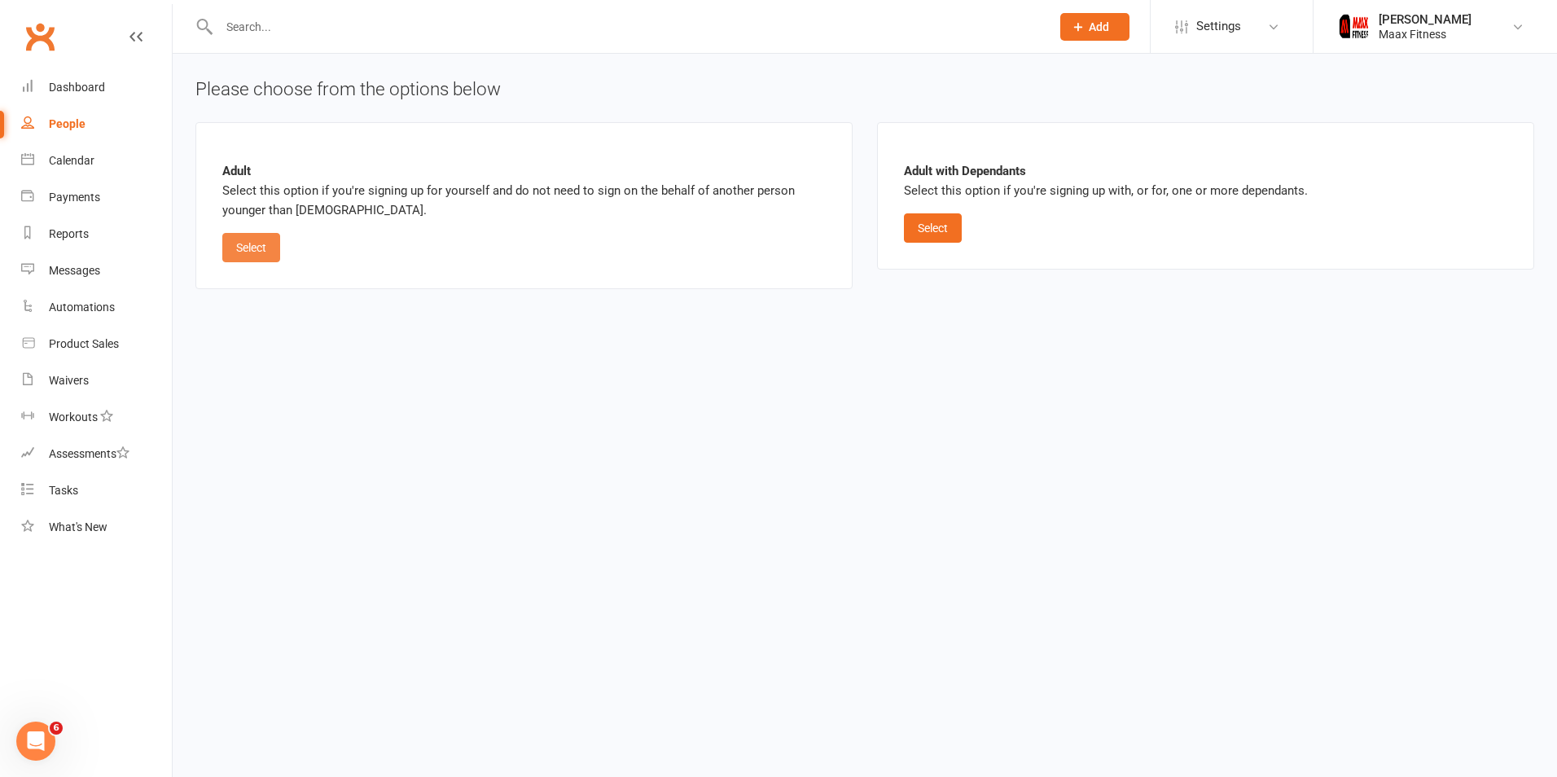
click at [270, 242] on button "Select" at bounding box center [251, 247] width 58 height 29
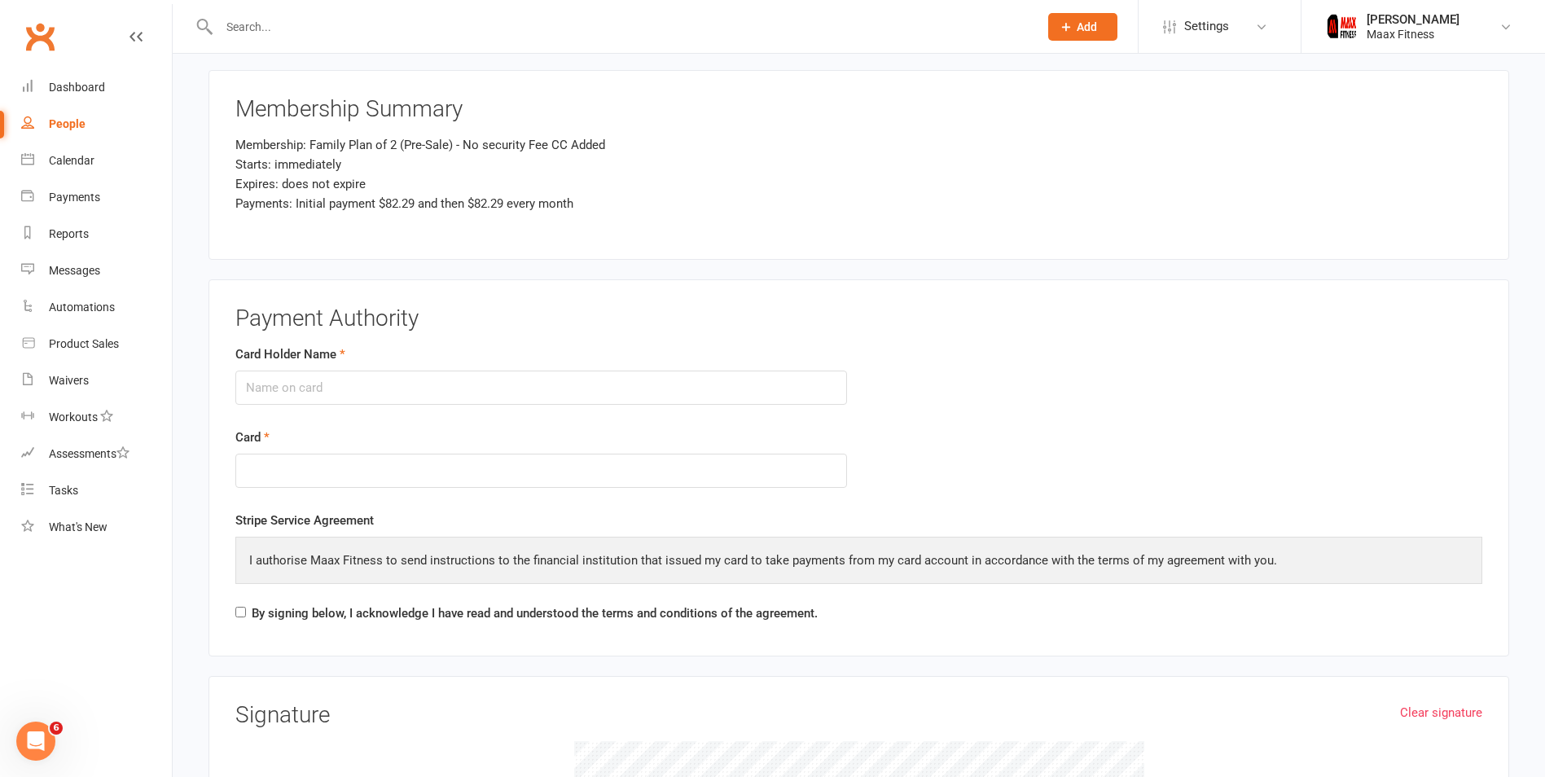
scroll to position [2036, 0]
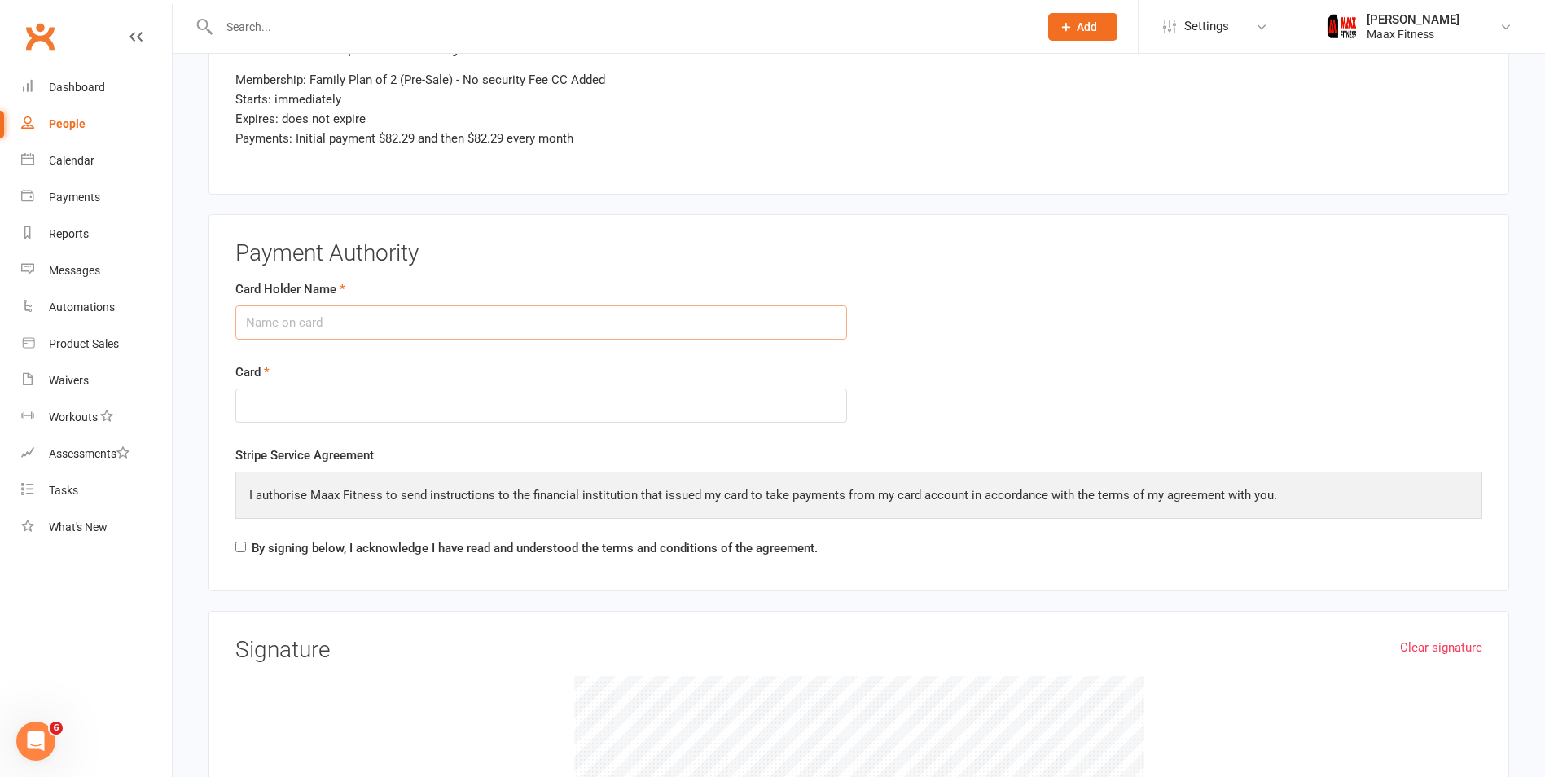
click at [476, 322] on input "Card Holder Name" at bounding box center [541, 322] width 612 height 34
type input "[PERSON_NAME]"
click at [355, 394] on div at bounding box center [541, 405] width 612 height 35
click at [242, 544] on input "By signing below, I acknowledge I have read and understood the terms and condit…" at bounding box center [240, 547] width 11 height 11
checkbox input "true"
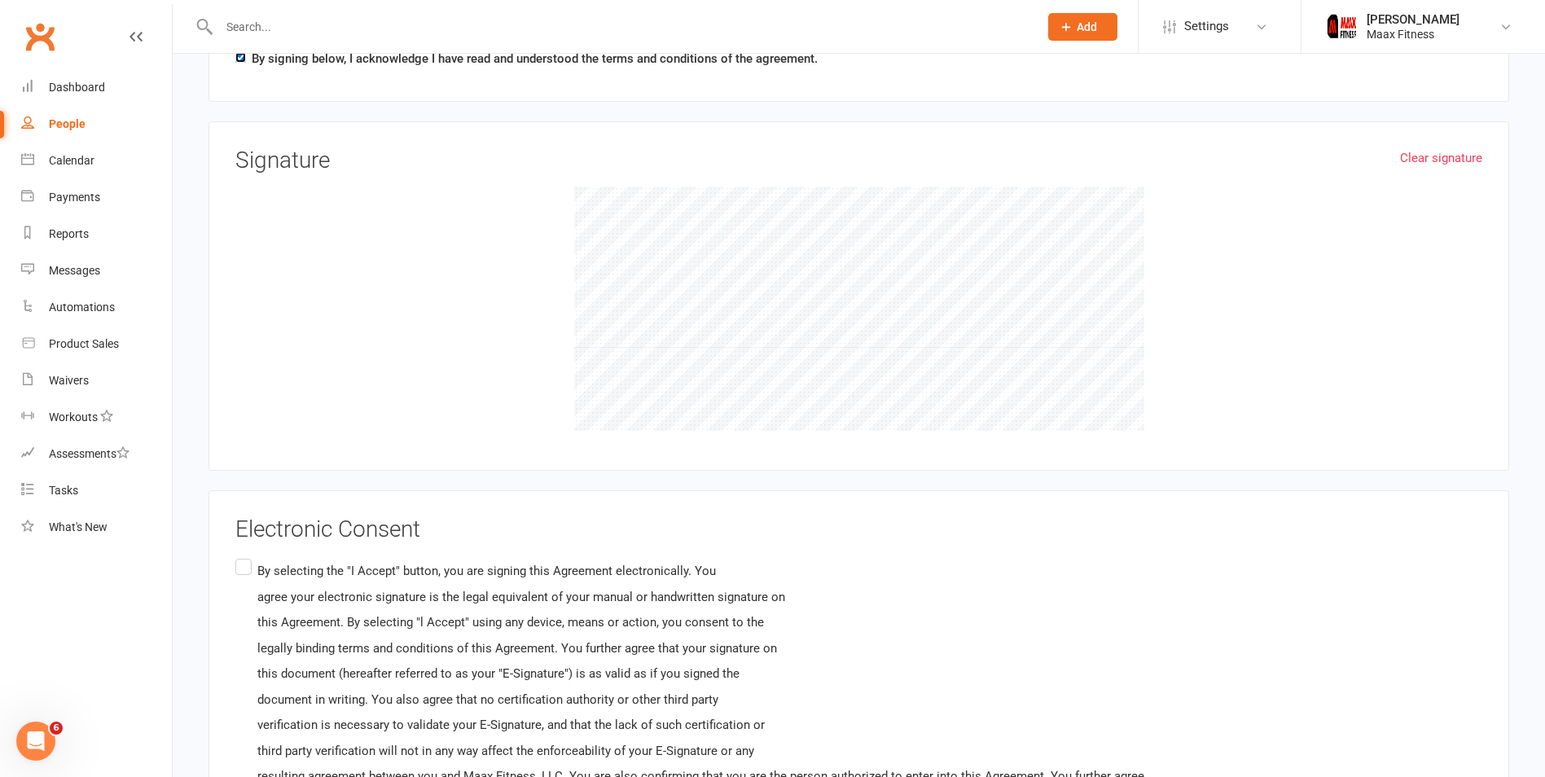
scroll to position [2606, 0]
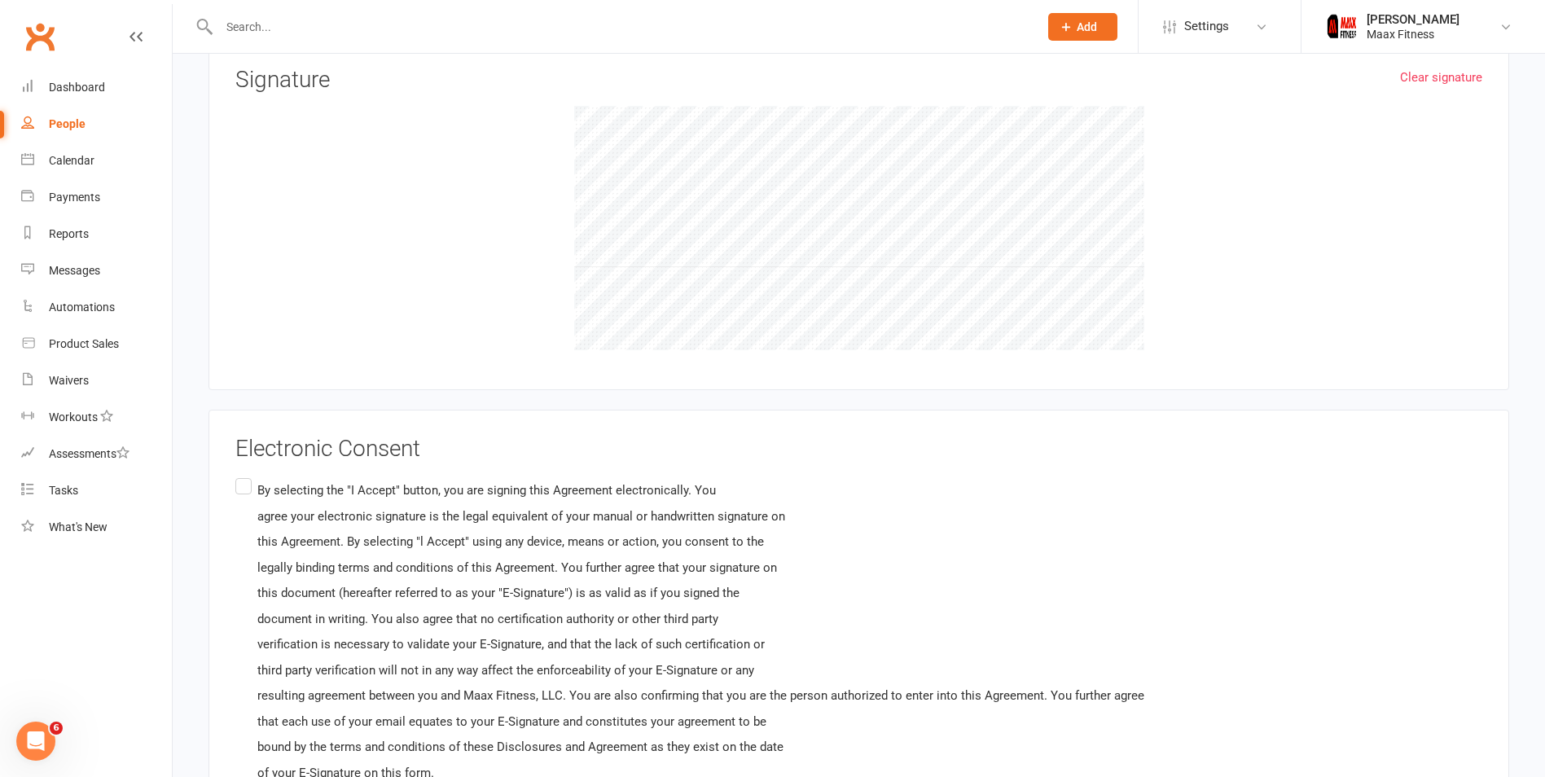
click at [250, 488] on label "By selecting the "I Accept" button, you are signing this Agreement electronical…" at bounding box center [689, 632] width 909 height 314
click at [246, 475] on input "By selecting the "I Accept" button, you are signing this Agreement electronical…" at bounding box center [240, 475] width 11 height 0
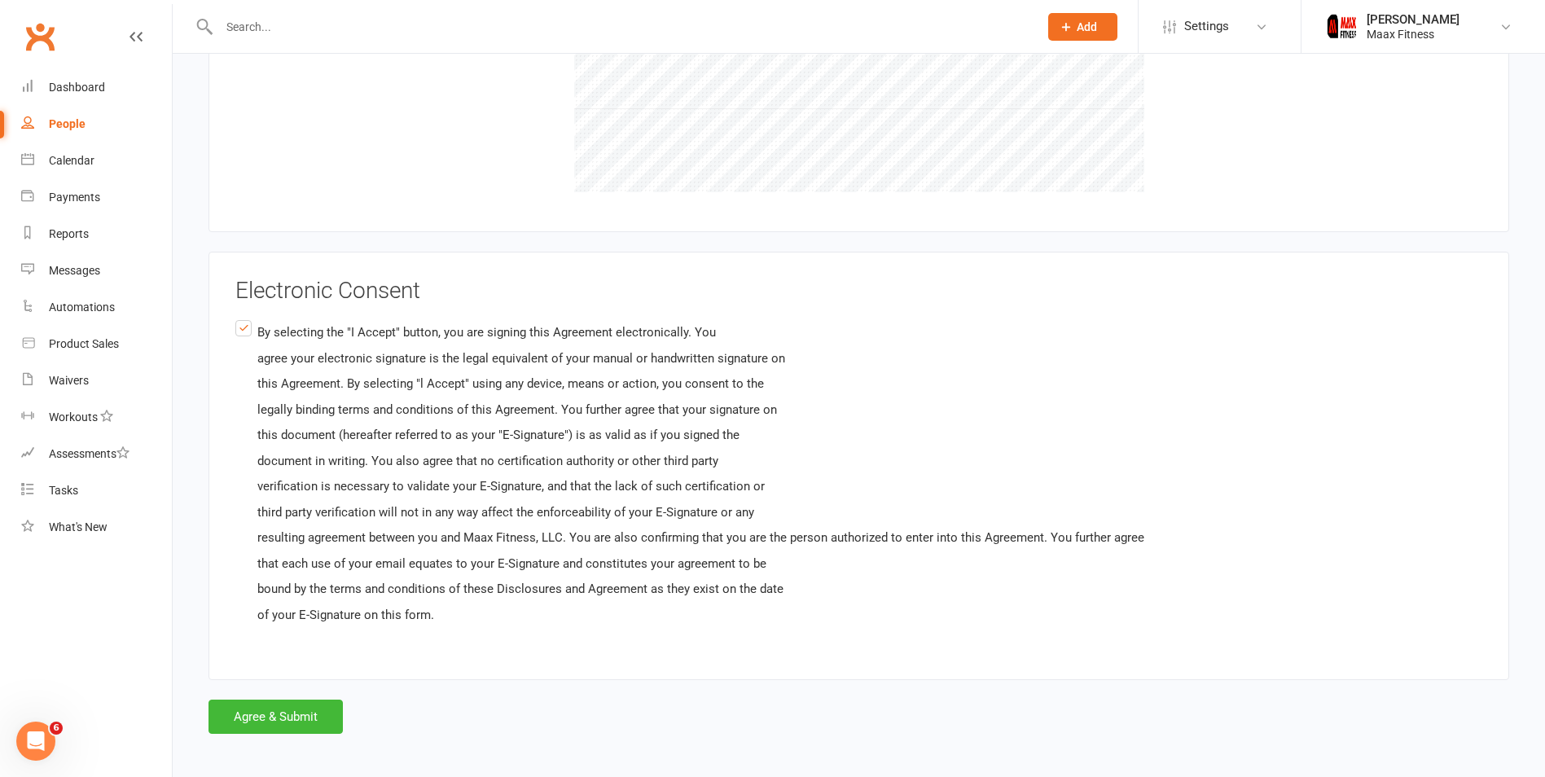
scroll to position [2771, 0]
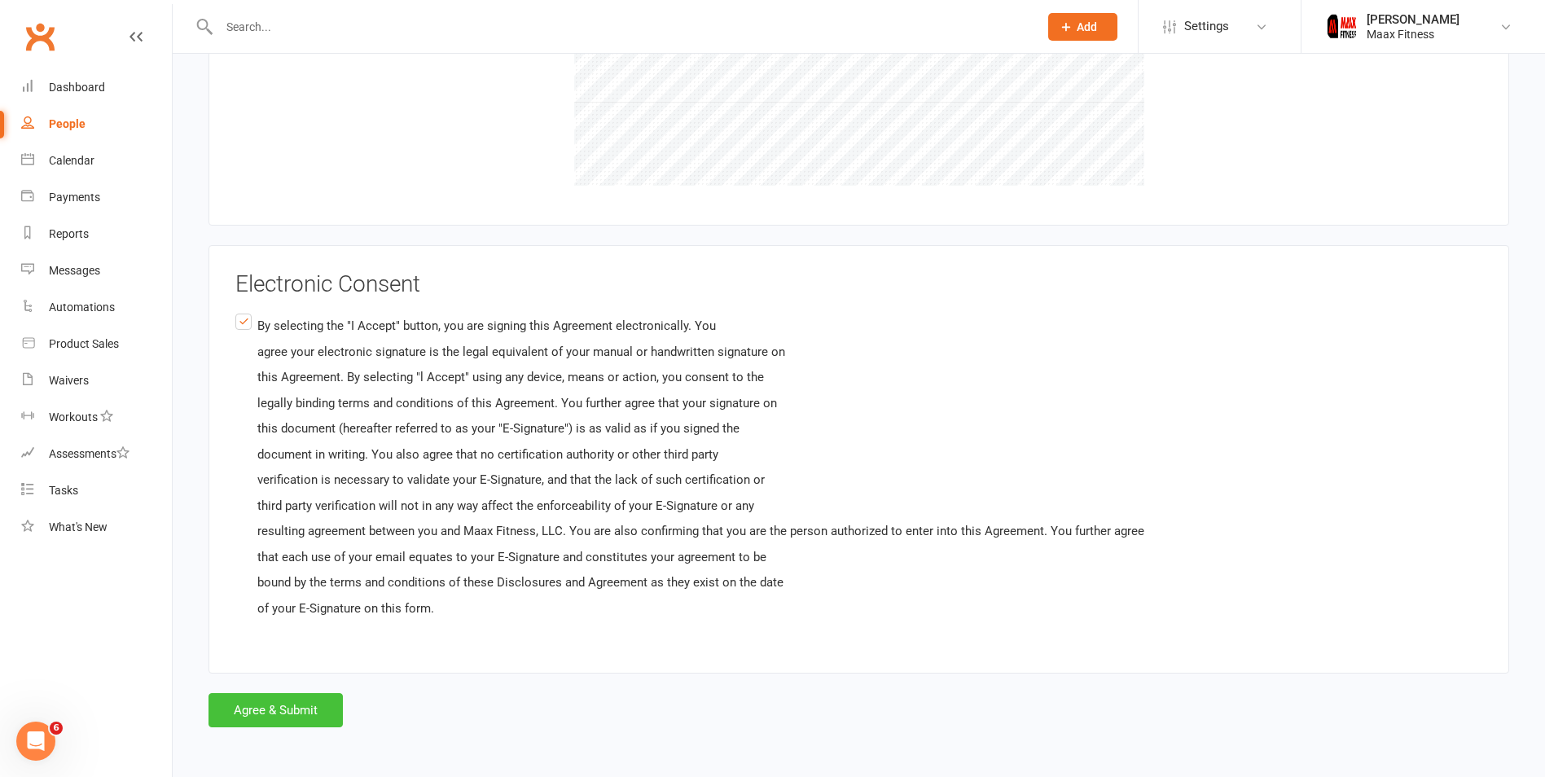
click at [264, 715] on button "Agree & Submit" at bounding box center [275, 710] width 134 height 34
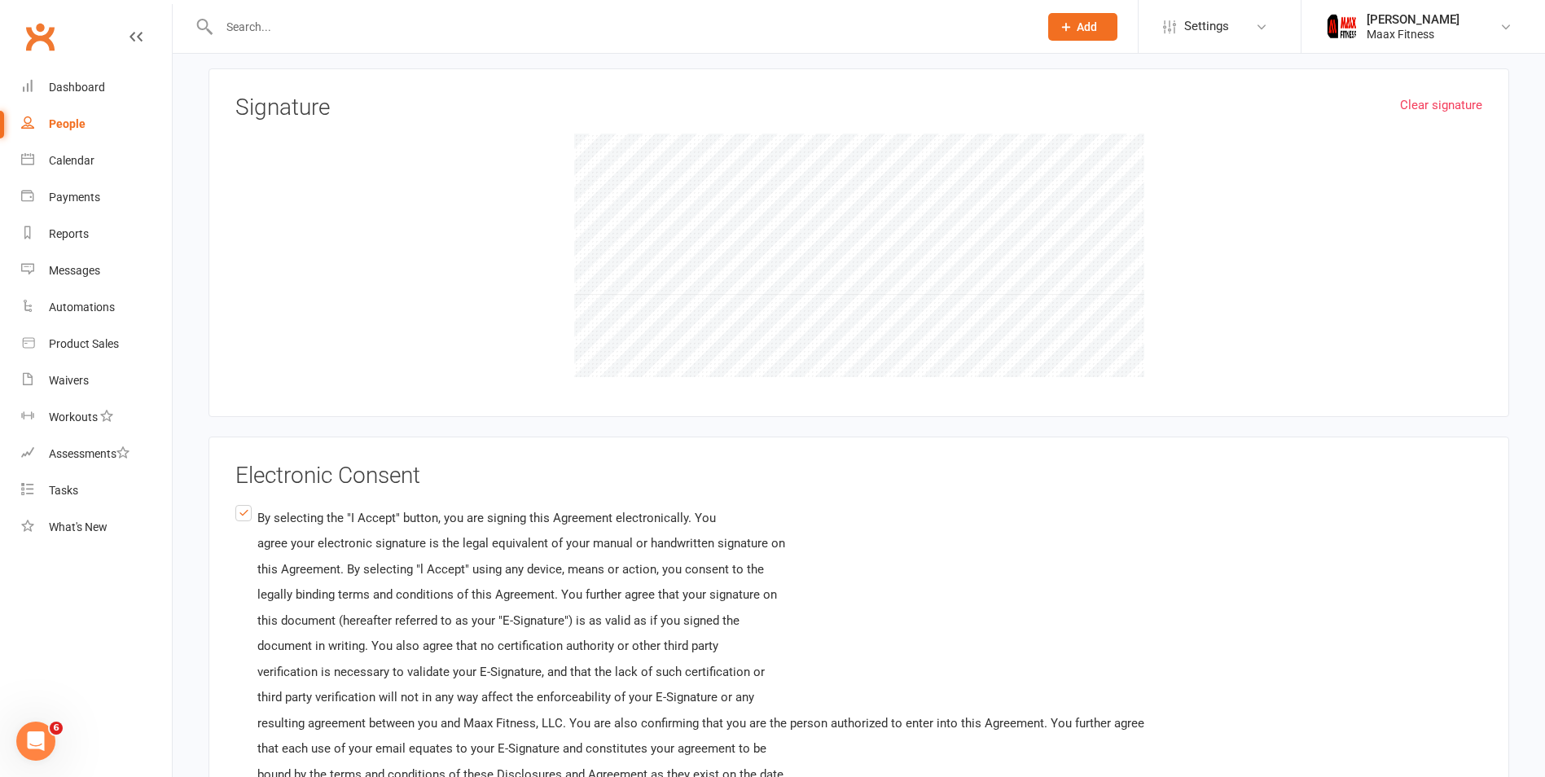
scroll to position [2825, 0]
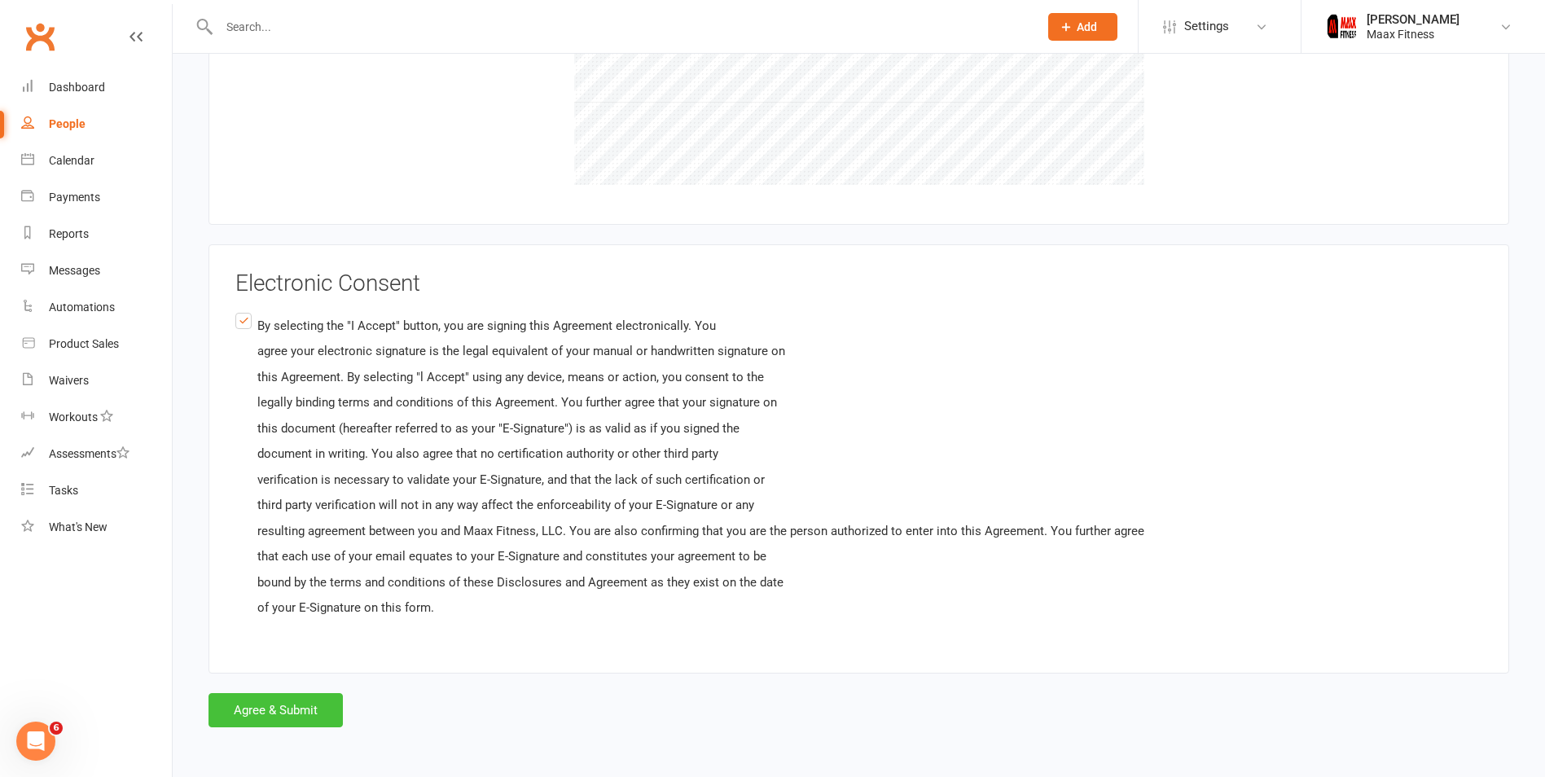
click at [263, 699] on button "Agree & Submit" at bounding box center [275, 710] width 134 height 34
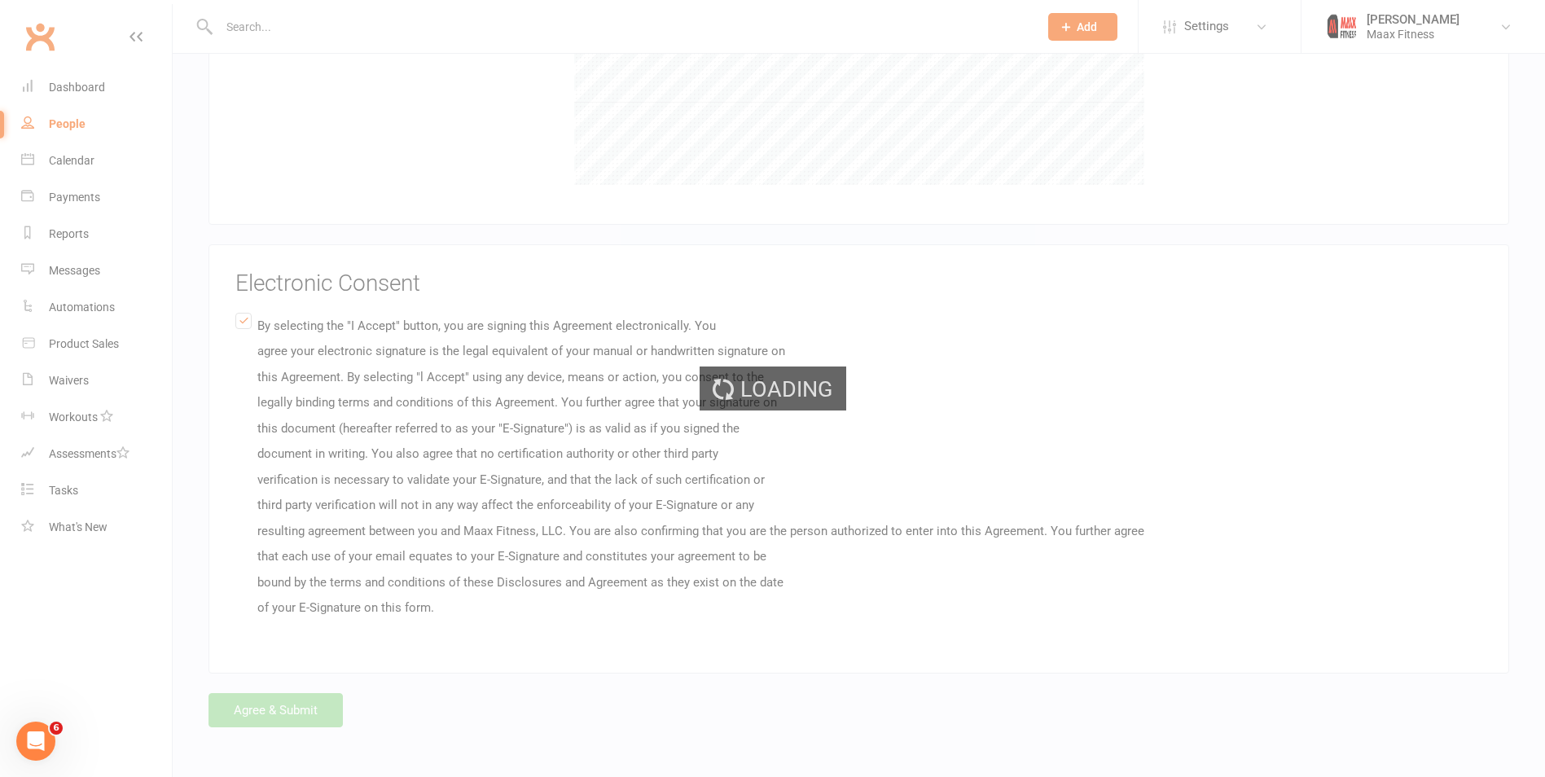
scroll to position [0, 0]
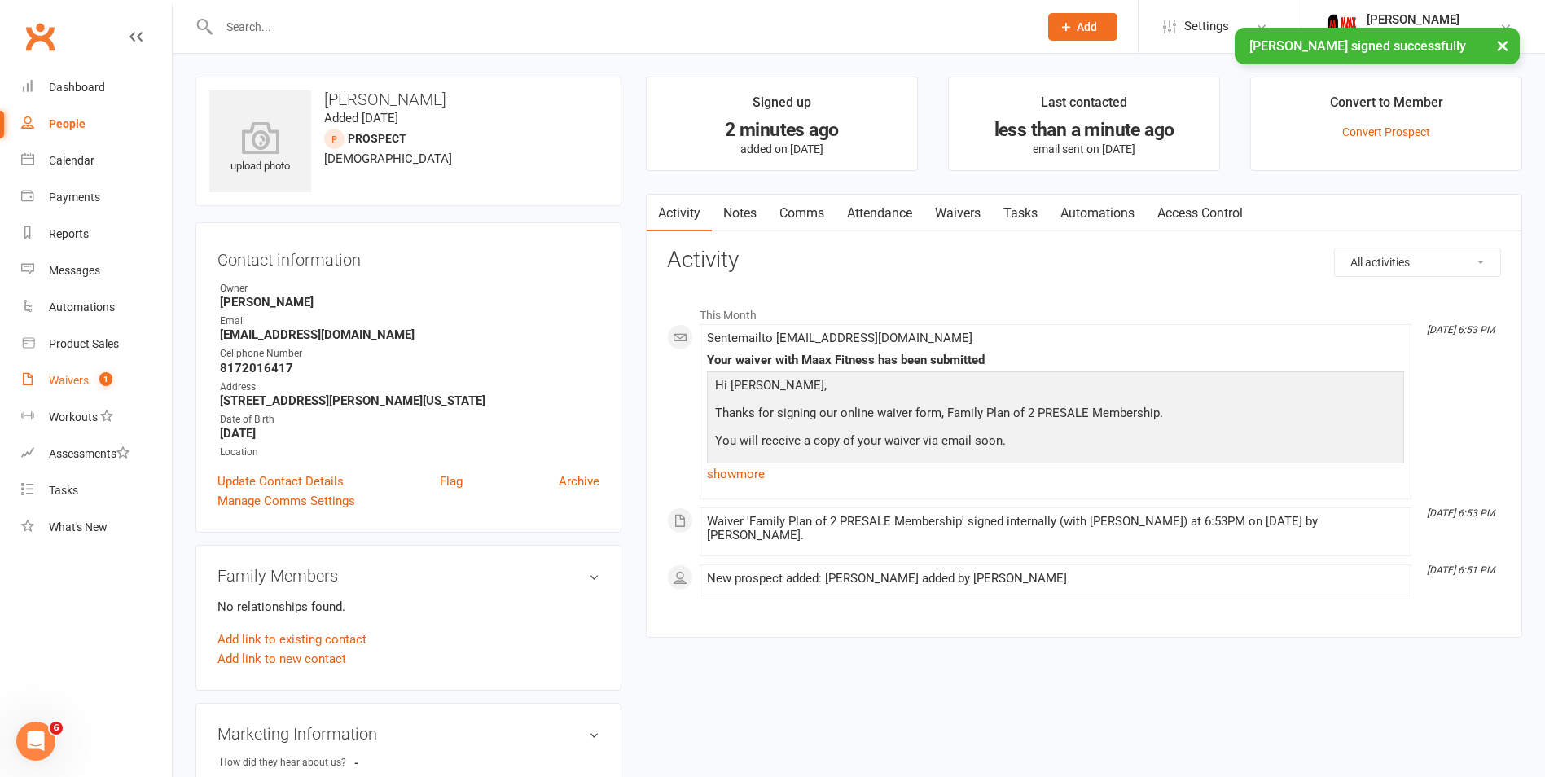
click at [34, 392] on link "Waivers 1" at bounding box center [96, 380] width 151 height 37
select select "25"
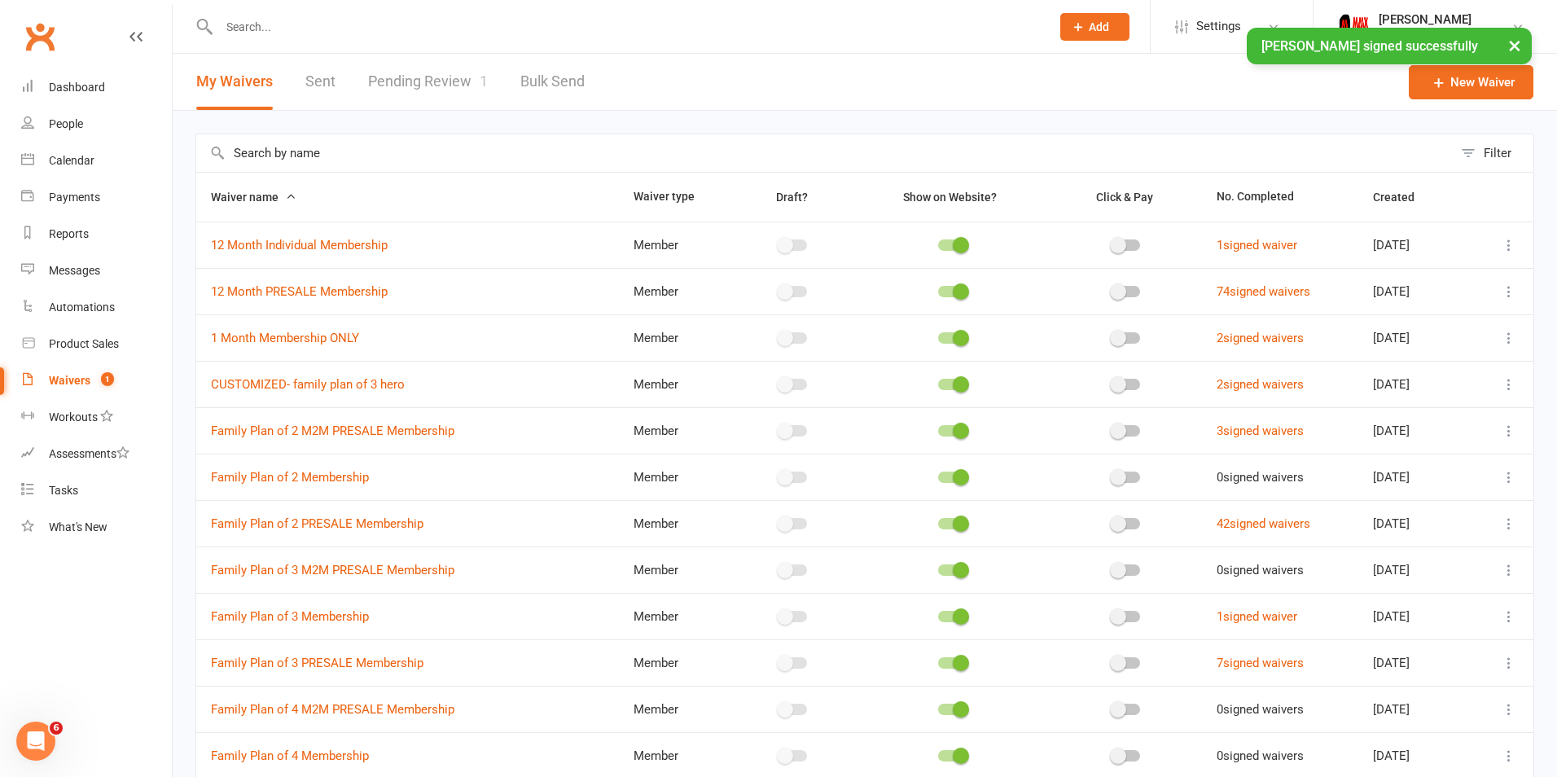
click at [421, 85] on link "Pending Review 1" at bounding box center [428, 82] width 120 height 56
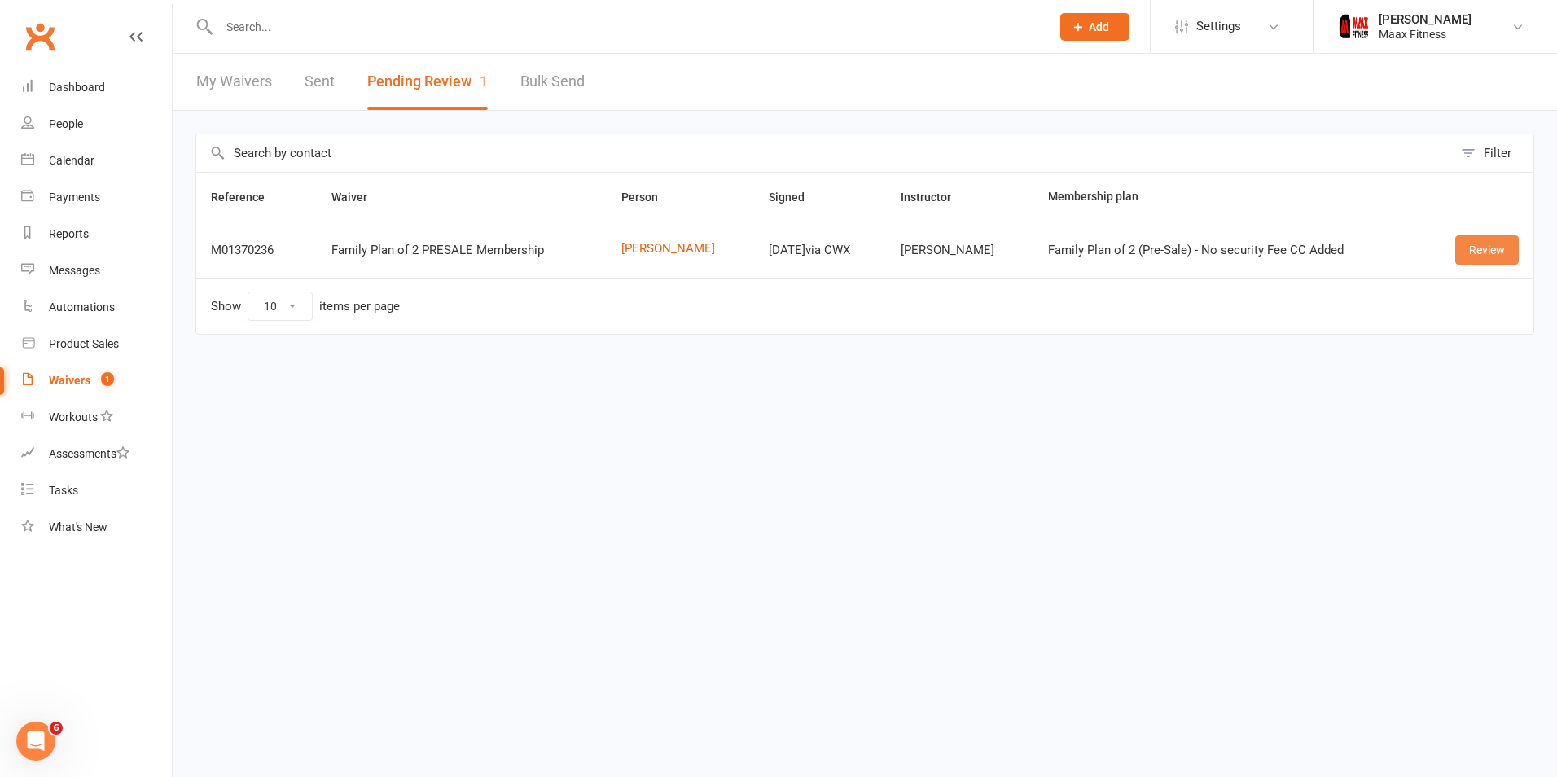
click at [1508, 244] on link "Review" at bounding box center [1487, 249] width 64 height 29
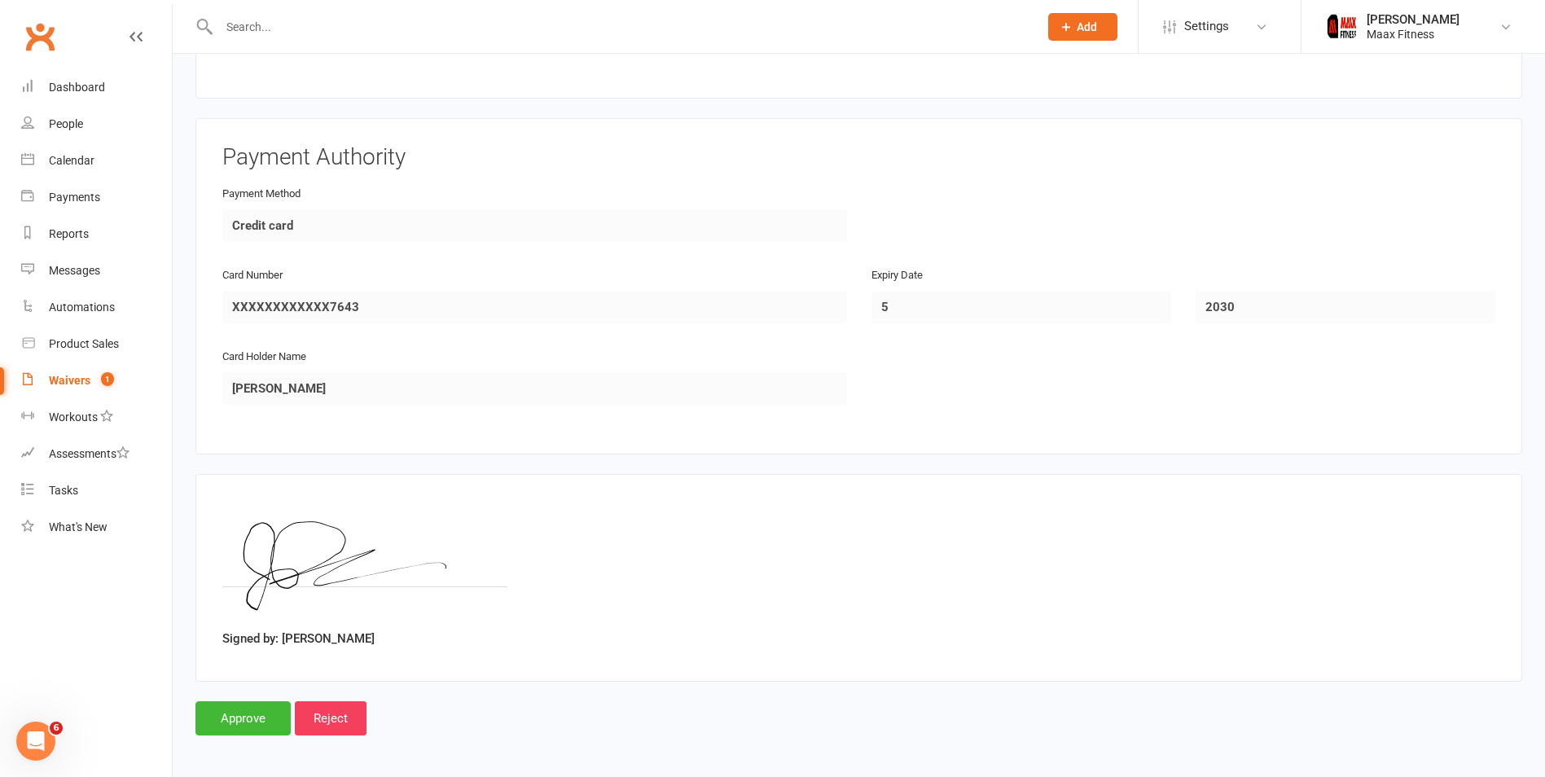
scroll to position [1433, 0]
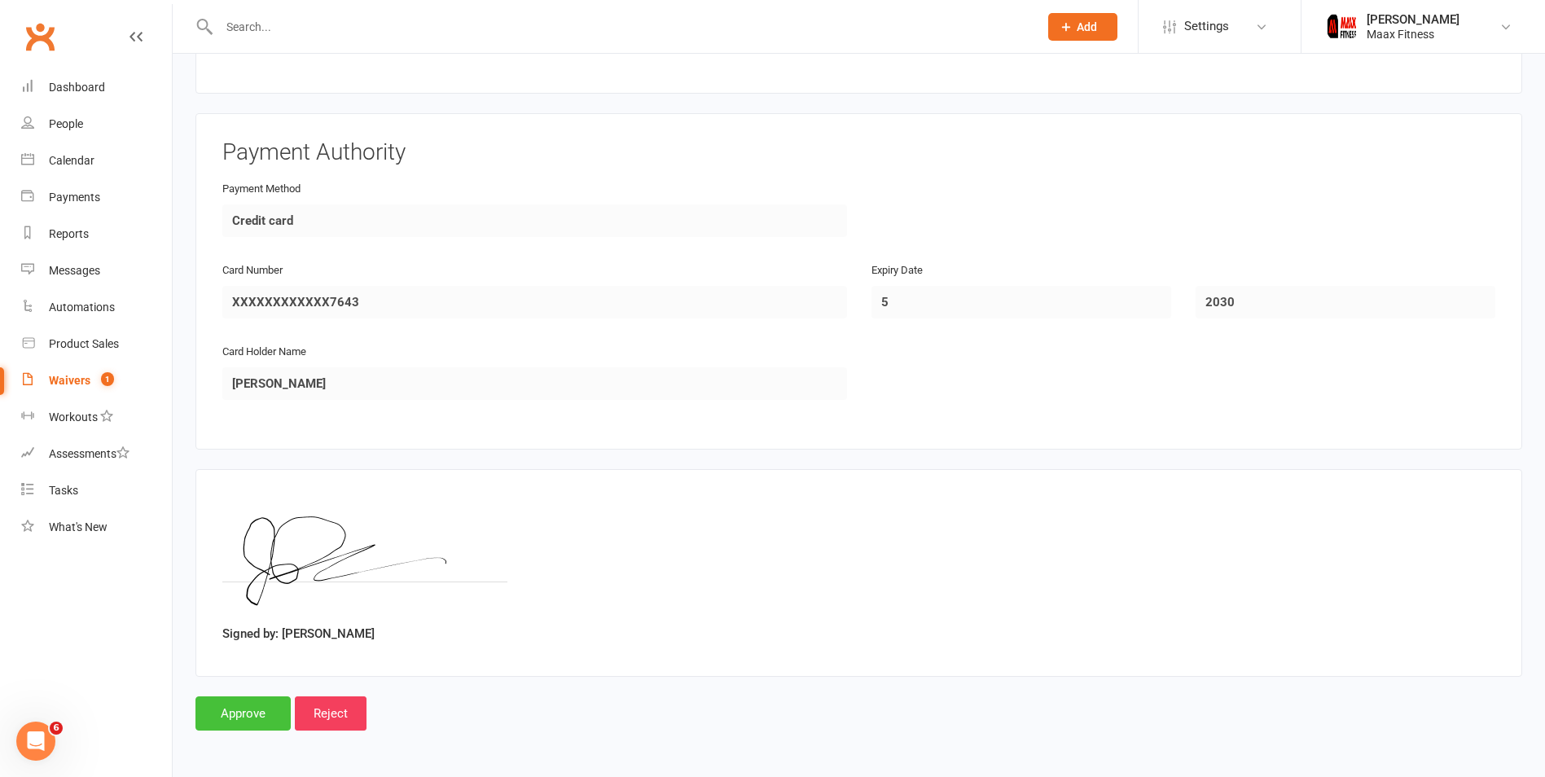
click at [206, 713] on input "Approve" at bounding box center [242, 713] width 95 height 34
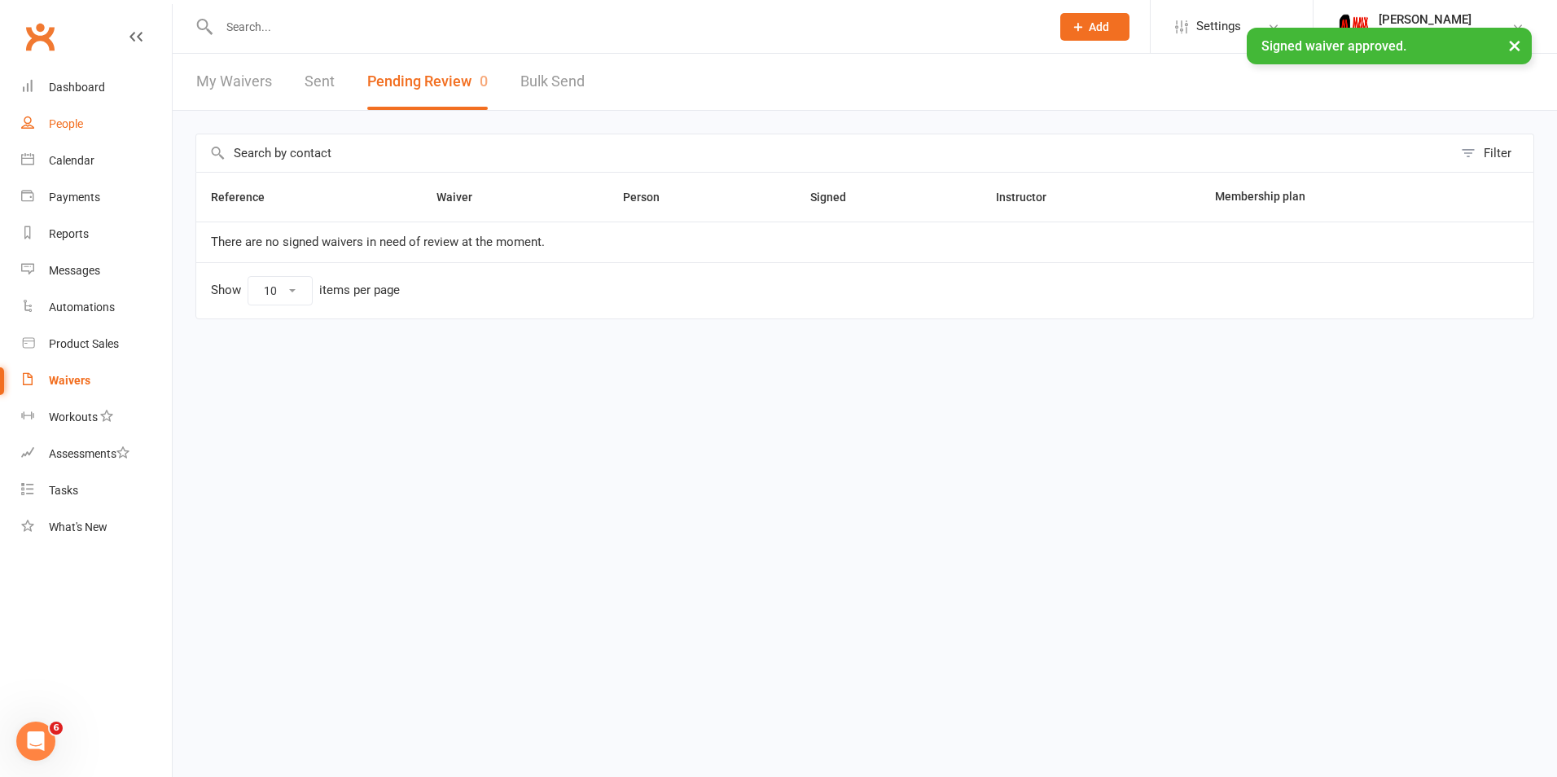
click at [45, 111] on link "People" at bounding box center [96, 124] width 151 height 37
select select "100"
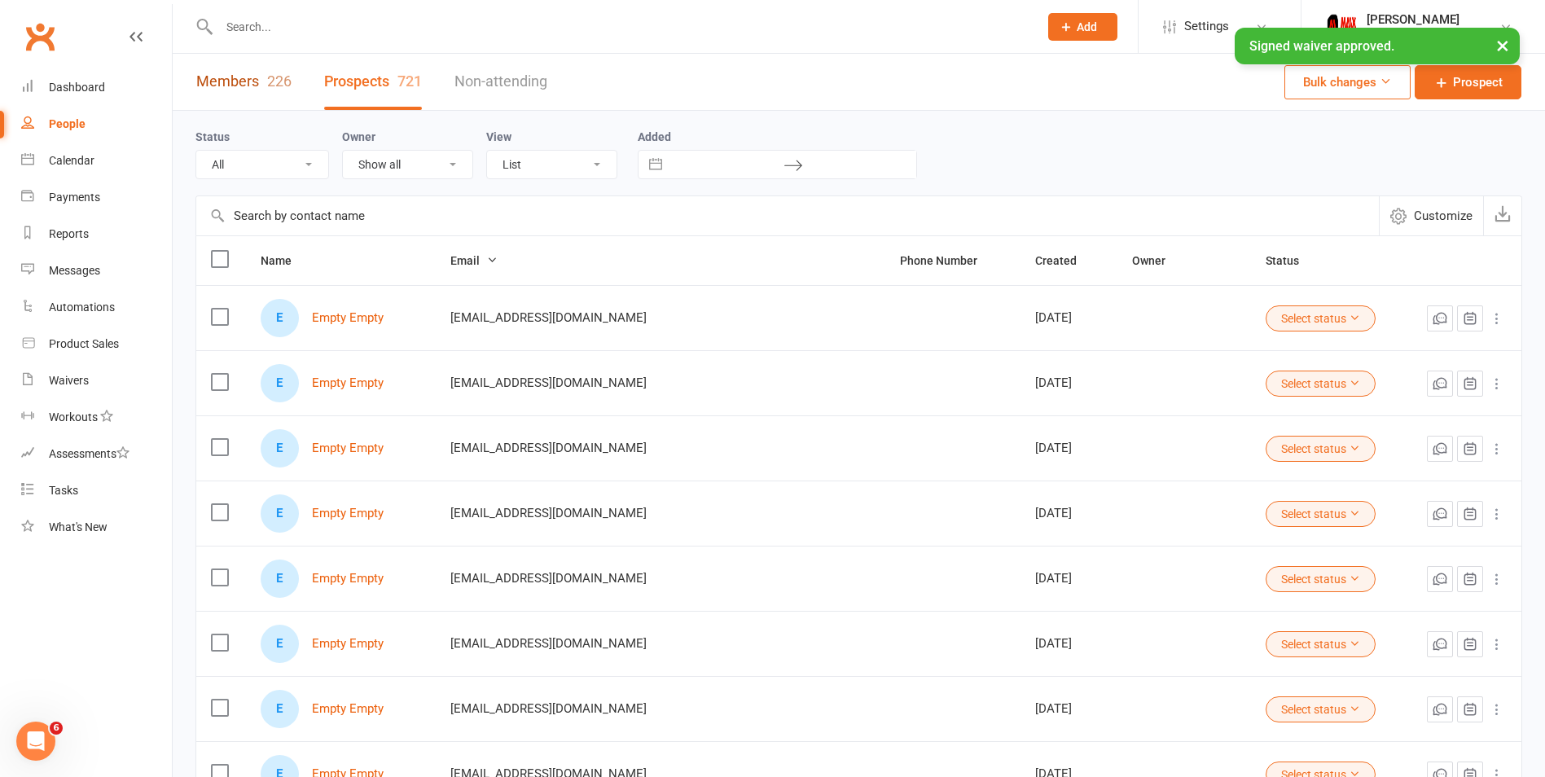
click at [230, 75] on link "Members 226" at bounding box center [243, 82] width 95 height 56
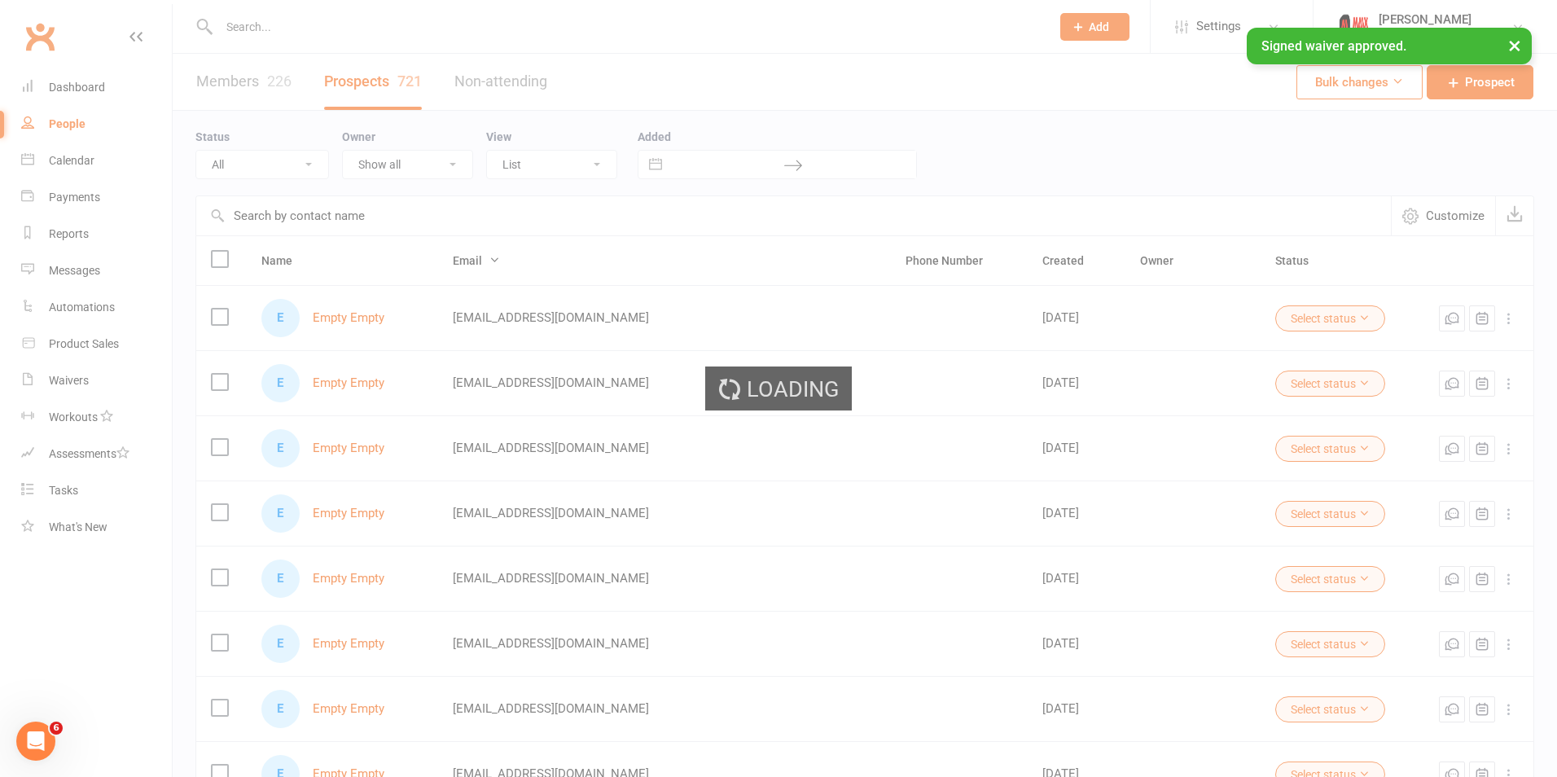
select select "100"
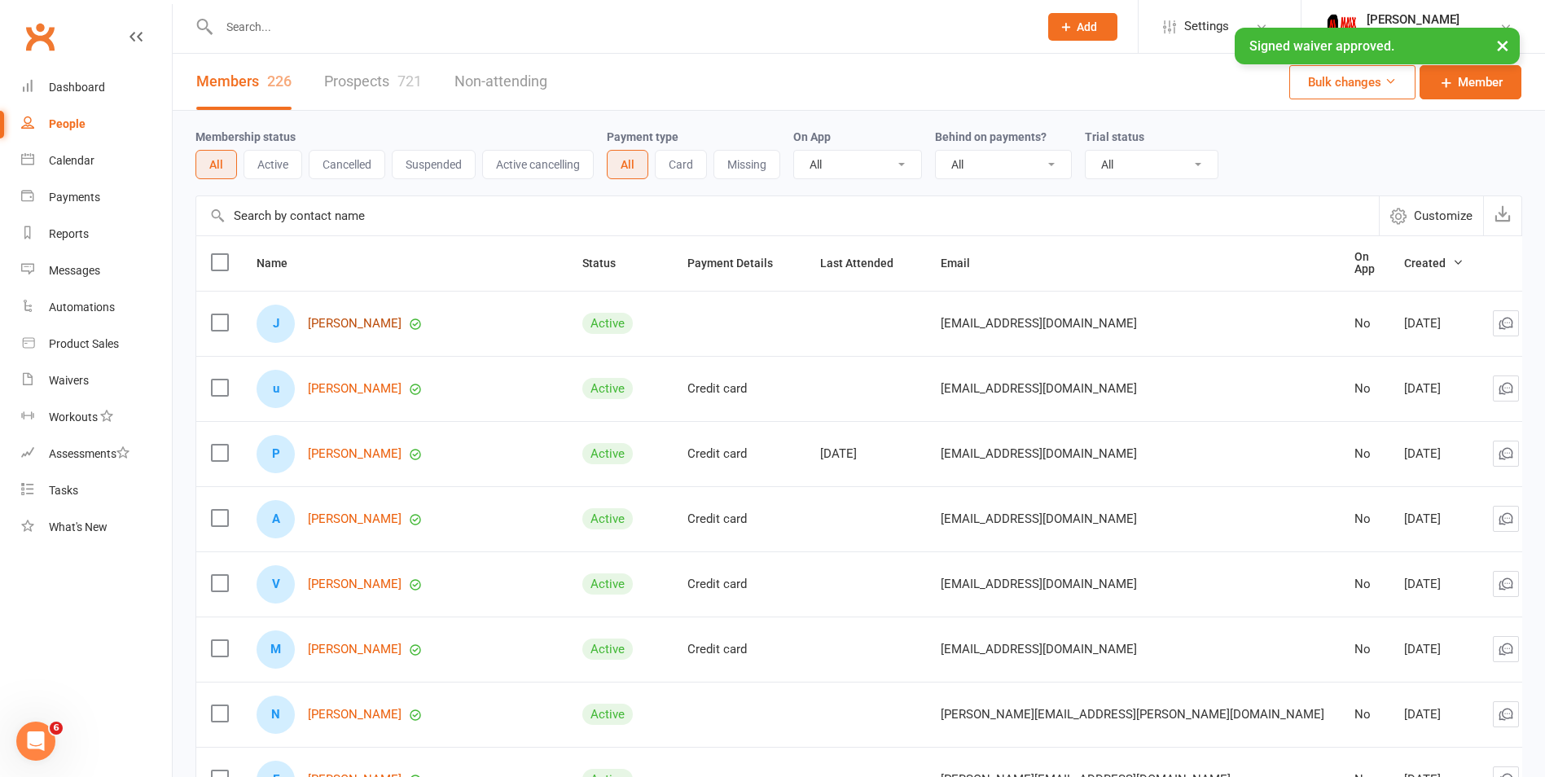
click at [366, 319] on link "[PERSON_NAME]" at bounding box center [355, 324] width 94 height 14
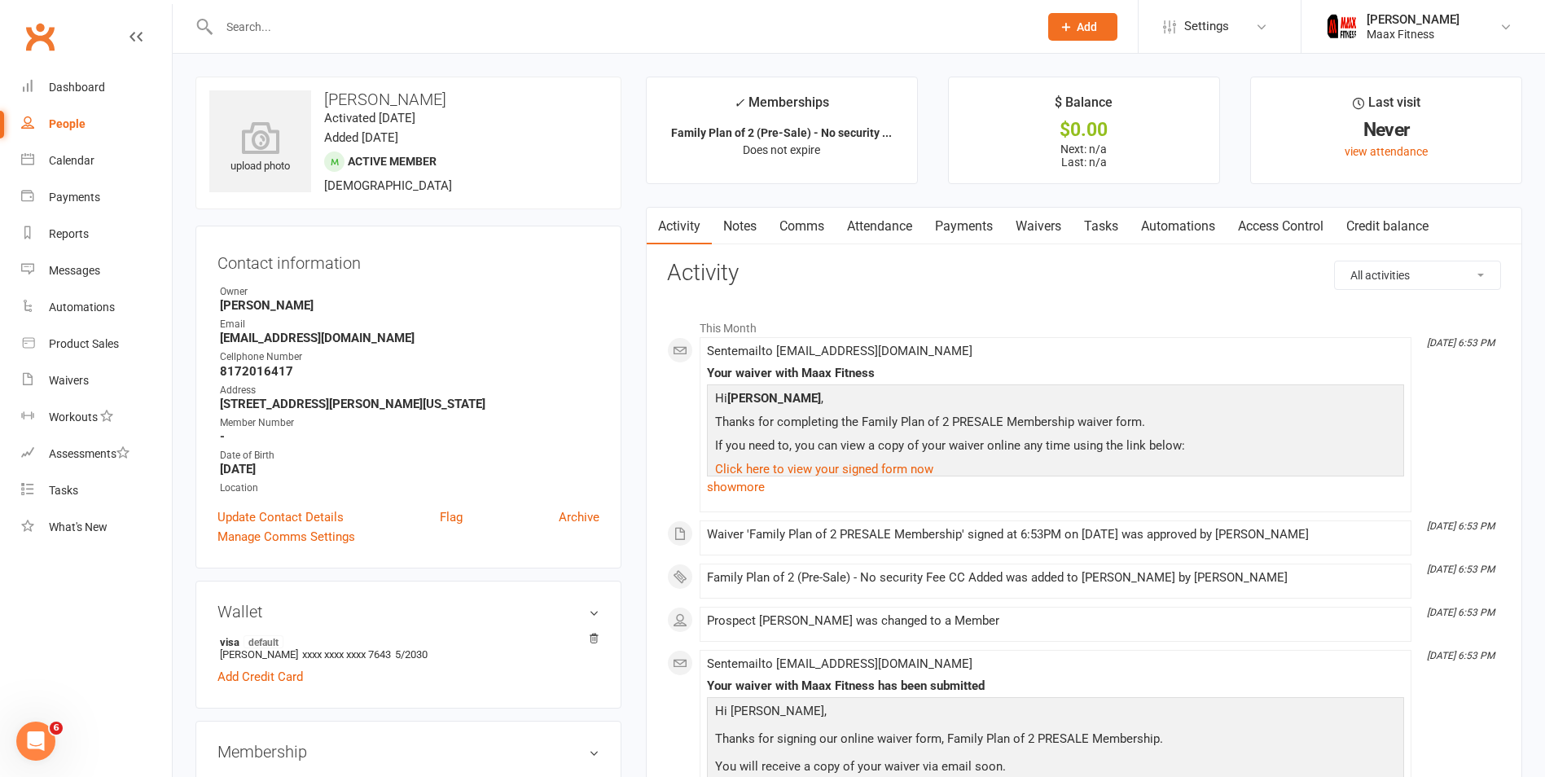
click at [941, 228] on link "Payments" at bounding box center [964, 226] width 81 height 37
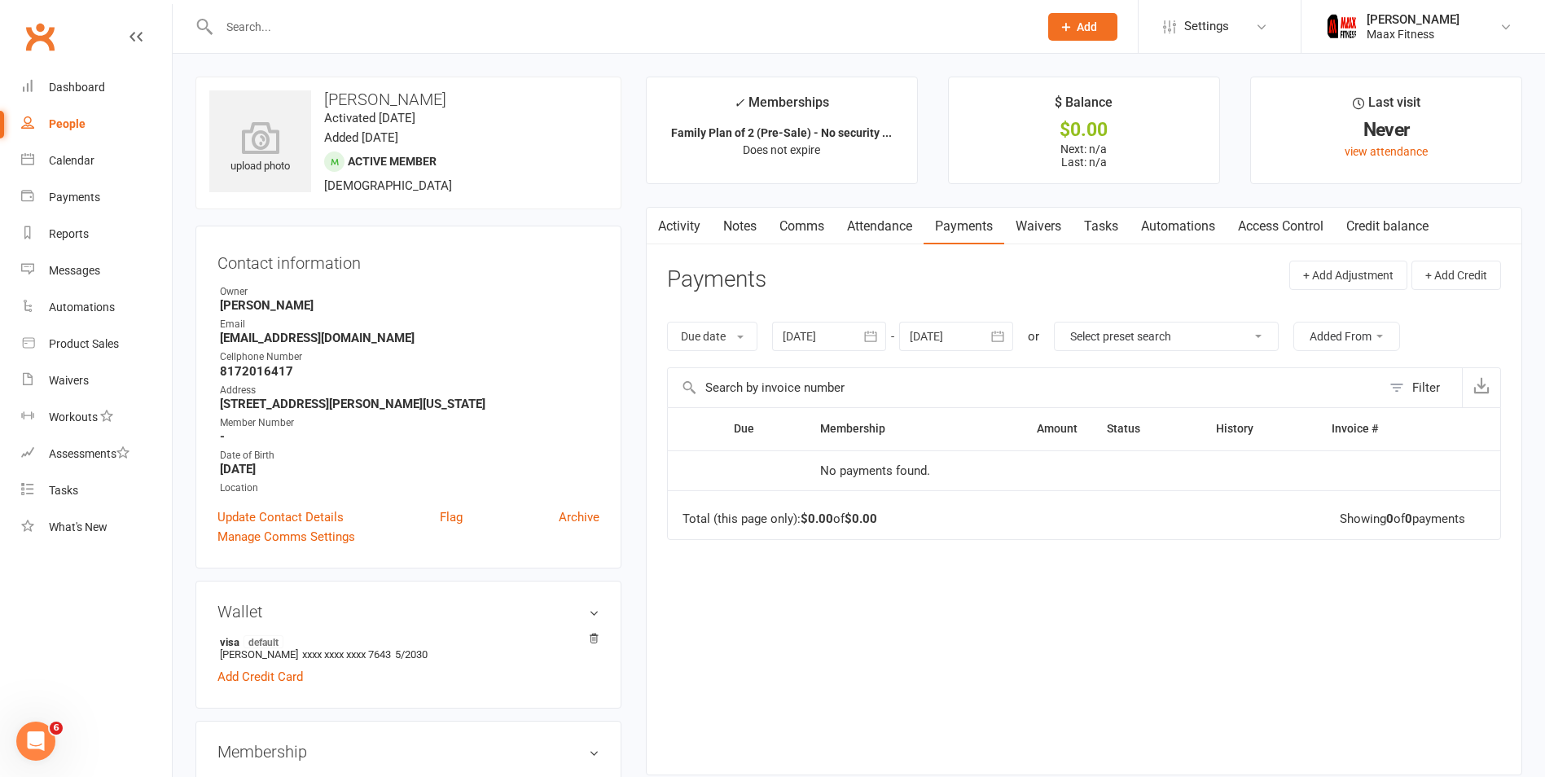
click at [1049, 226] on link "Waivers" at bounding box center [1038, 226] width 68 height 37
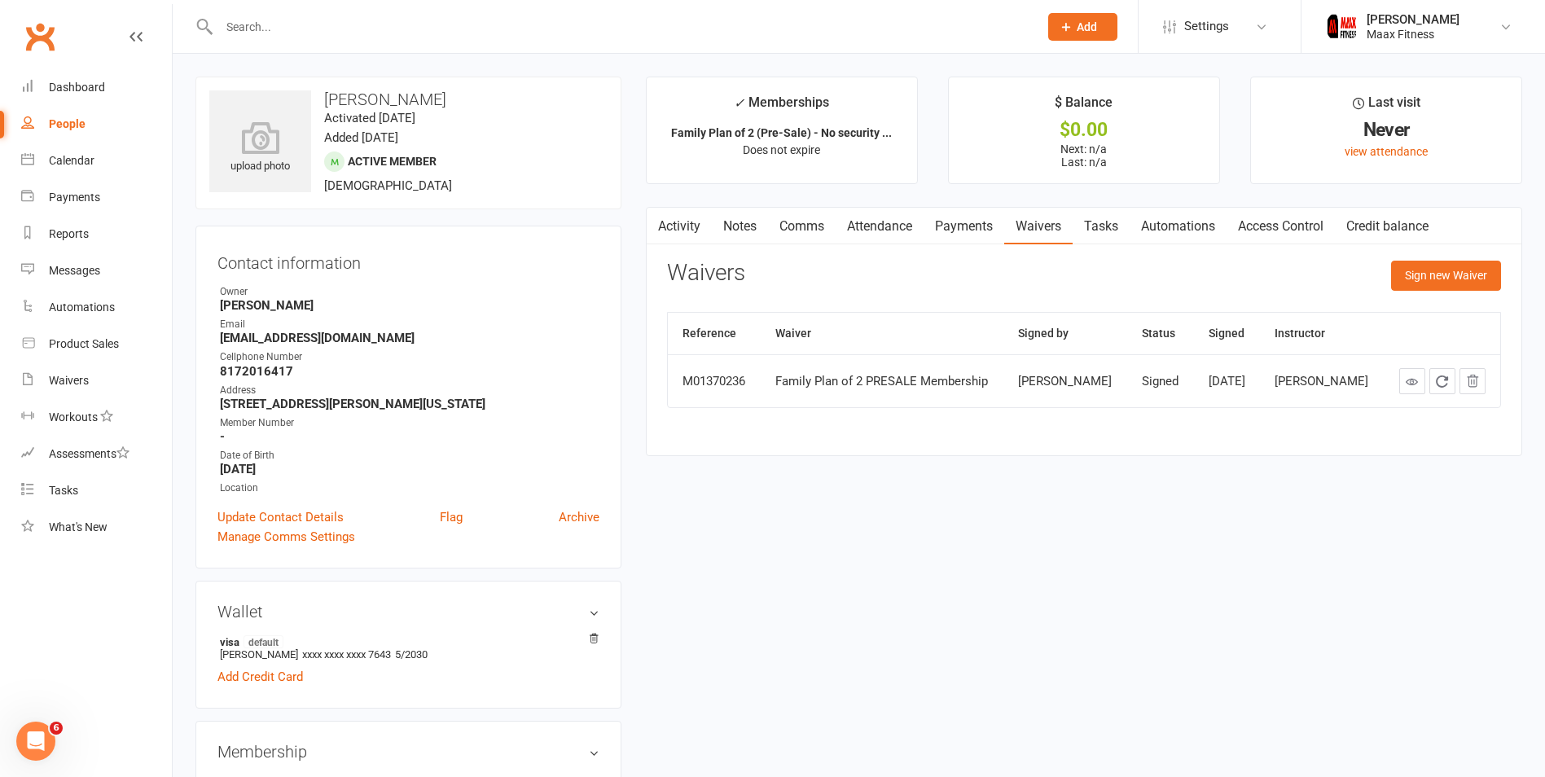
drag, startPoint x: 1291, startPoint y: 226, endPoint x: 1275, endPoint y: 237, distance: 19.2
click at [1291, 226] on link "Access Control" at bounding box center [1281, 226] width 108 height 37
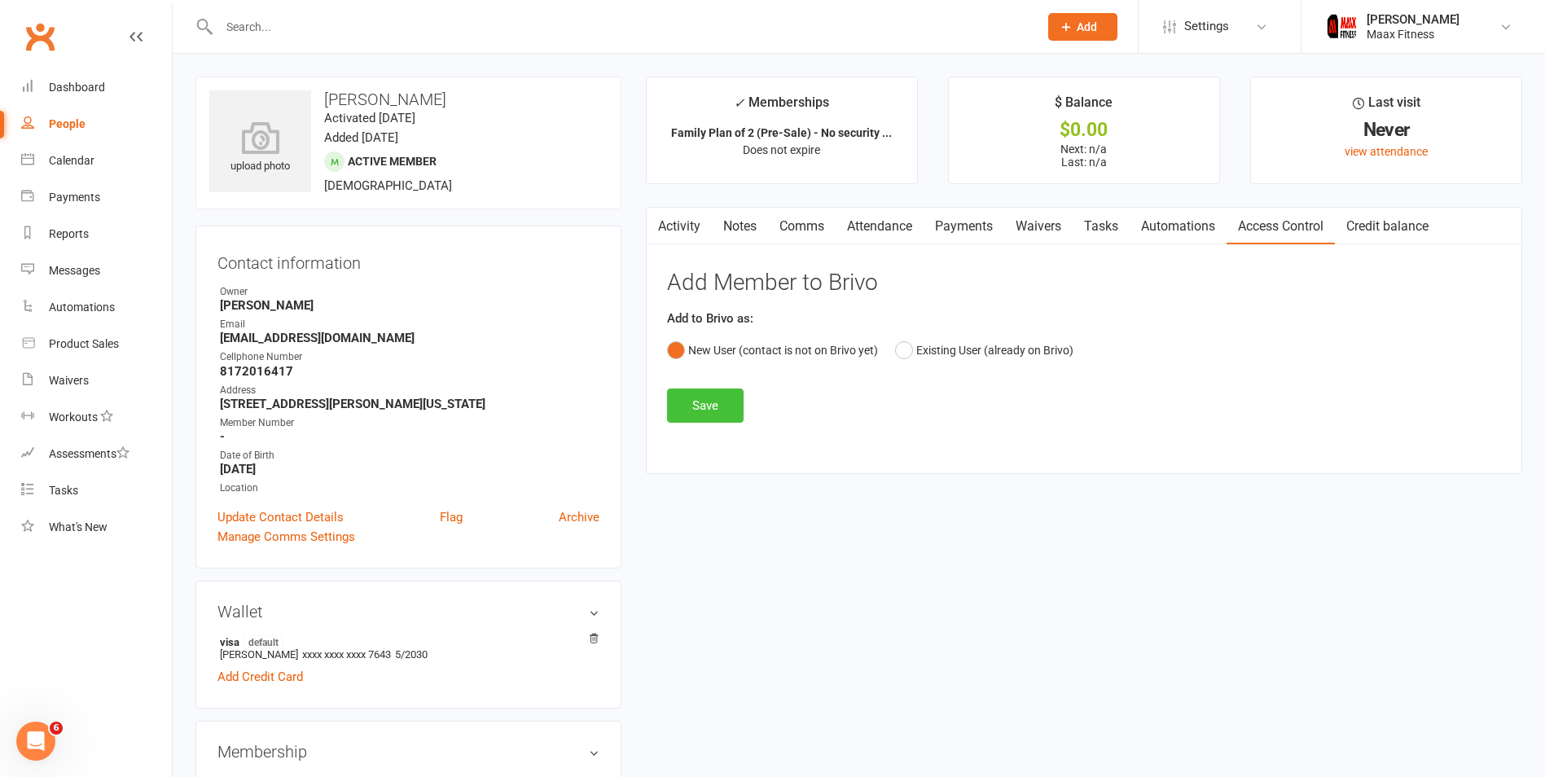
click at [678, 411] on button "Save" at bounding box center [705, 405] width 77 height 34
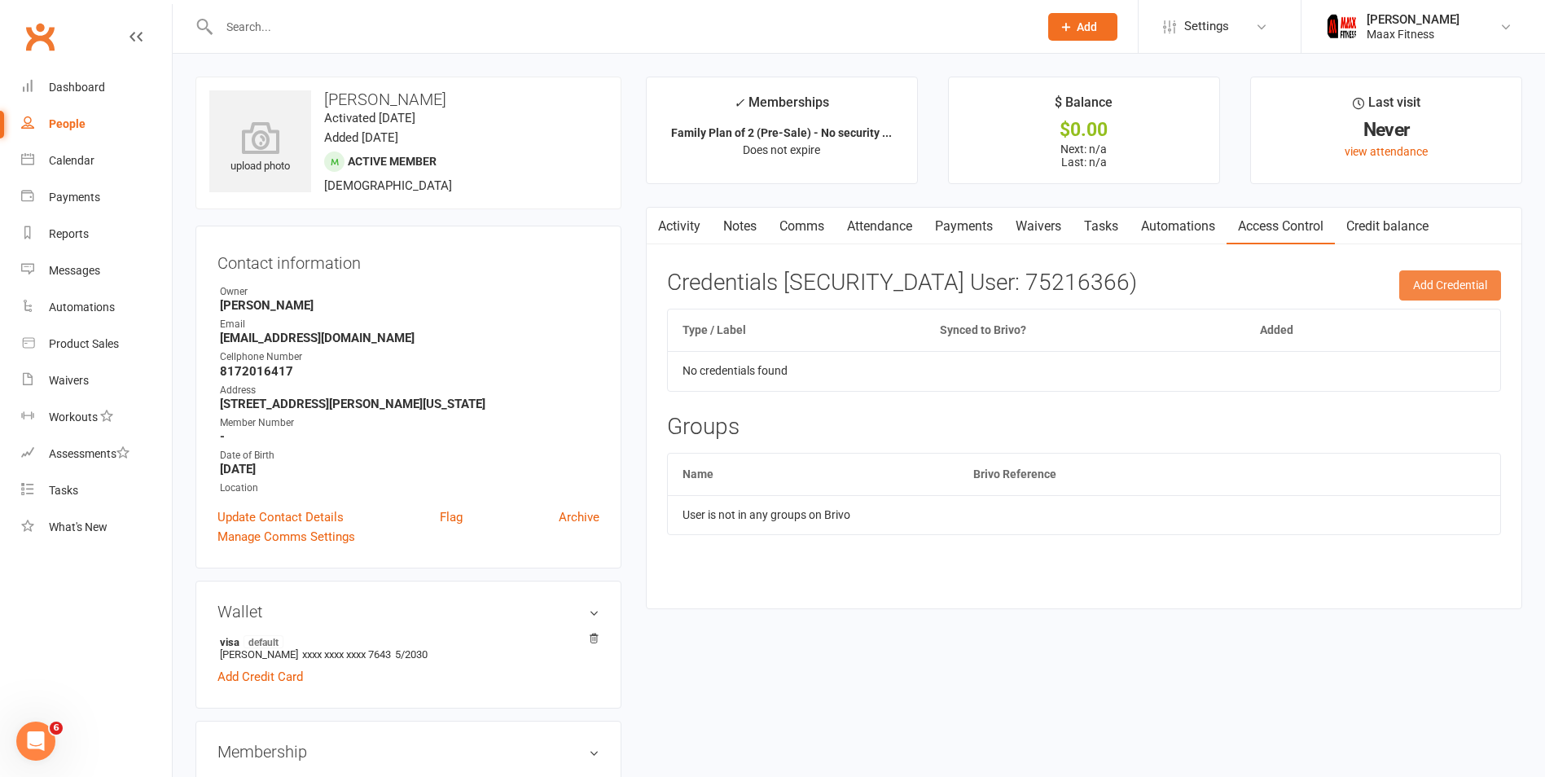
click at [1448, 279] on button "Add Credential" at bounding box center [1450, 284] width 102 height 29
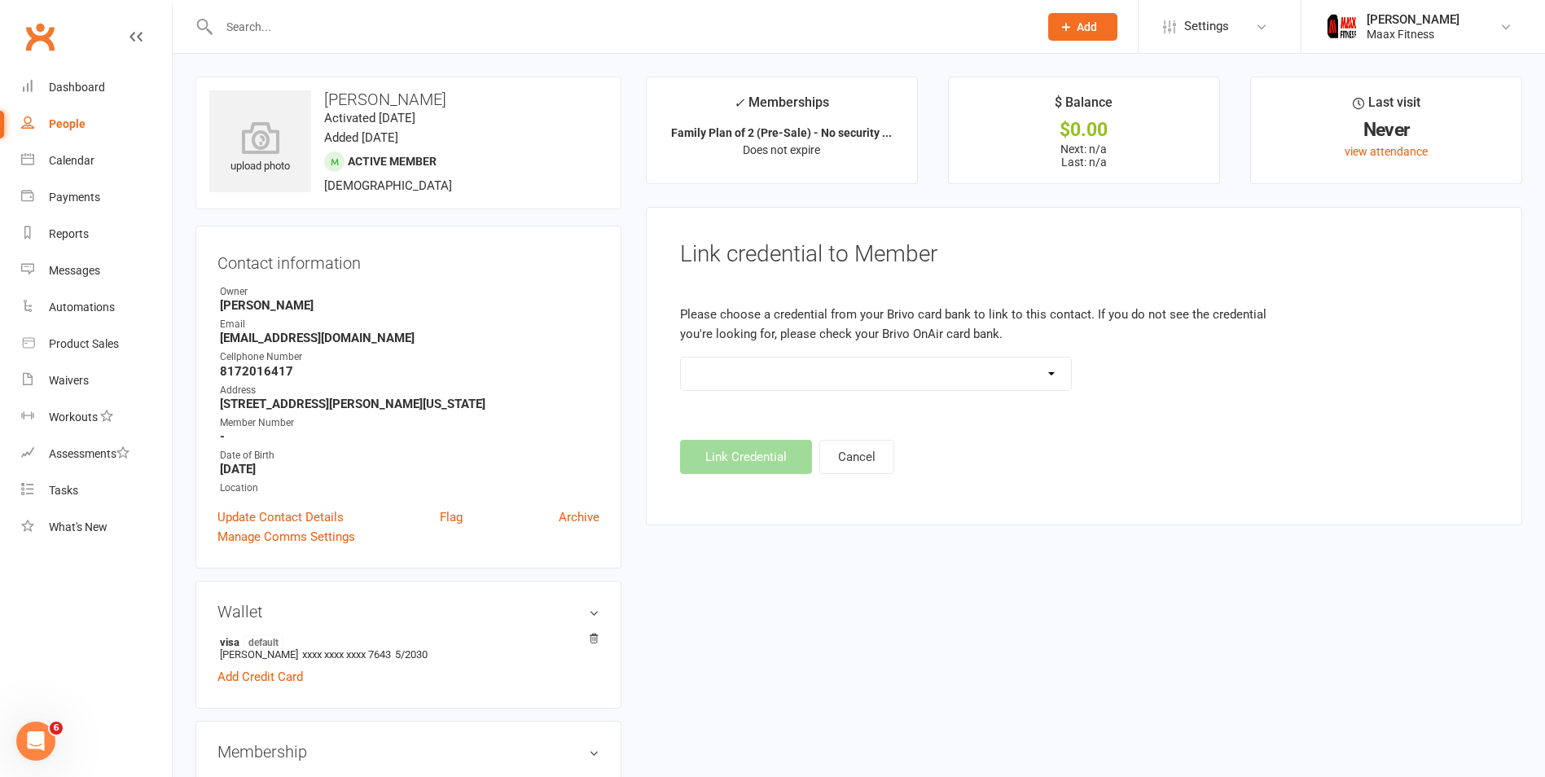
click at [770, 372] on select at bounding box center [876, 374] width 390 height 33
click at [248, 332] on strong "[EMAIL_ADDRESS][DOMAIN_NAME]" at bounding box center [410, 338] width 380 height 15
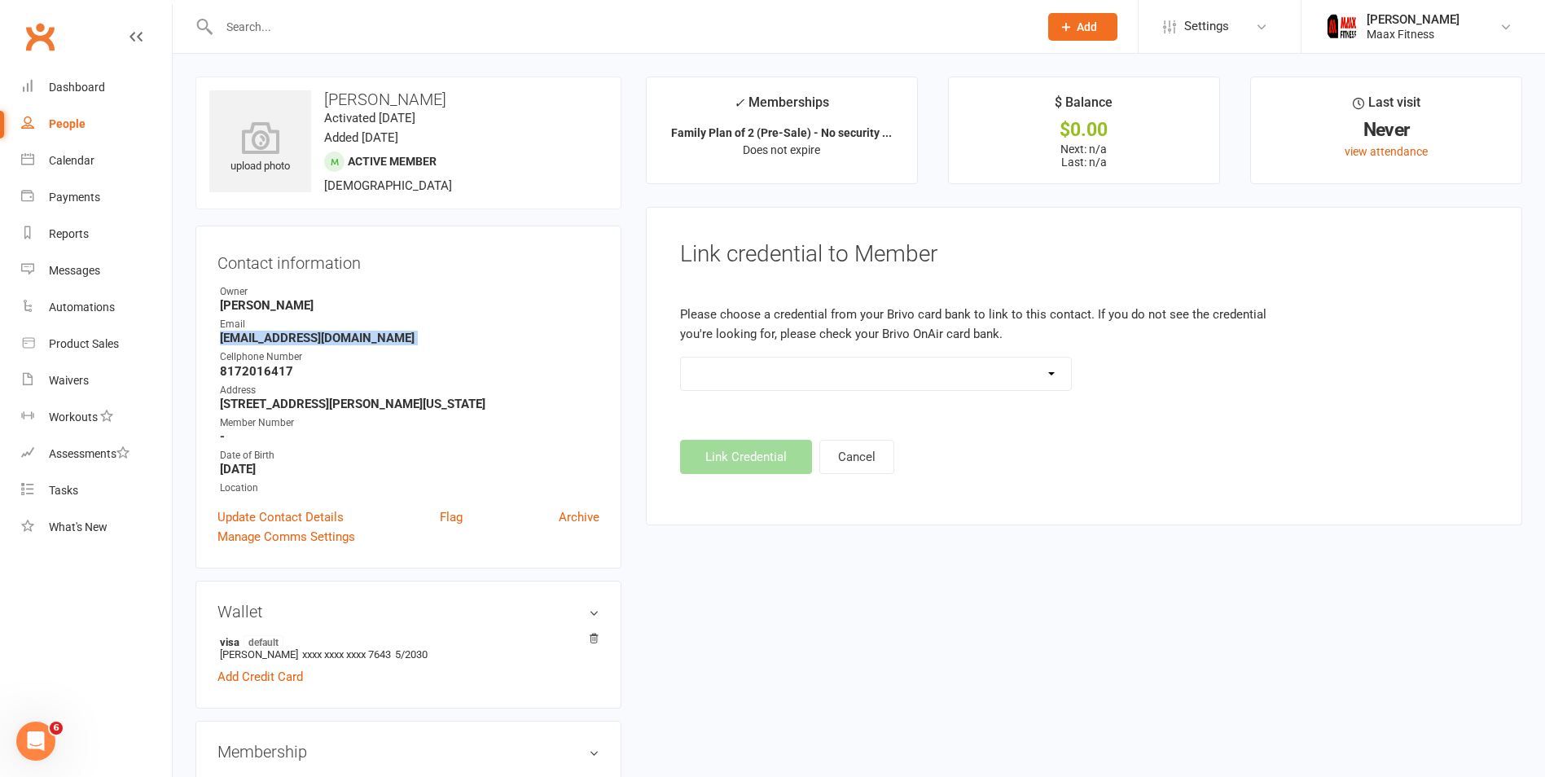
copy render-form-field "[EMAIL_ADDRESS][DOMAIN_NAME]"
click at [281, 366] on strong "8172016417" at bounding box center [410, 371] width 380 height 15
copy strong "8172016417"
click at [83, 122] on div "People" at bounding box center [67, 123] width 37 height 13
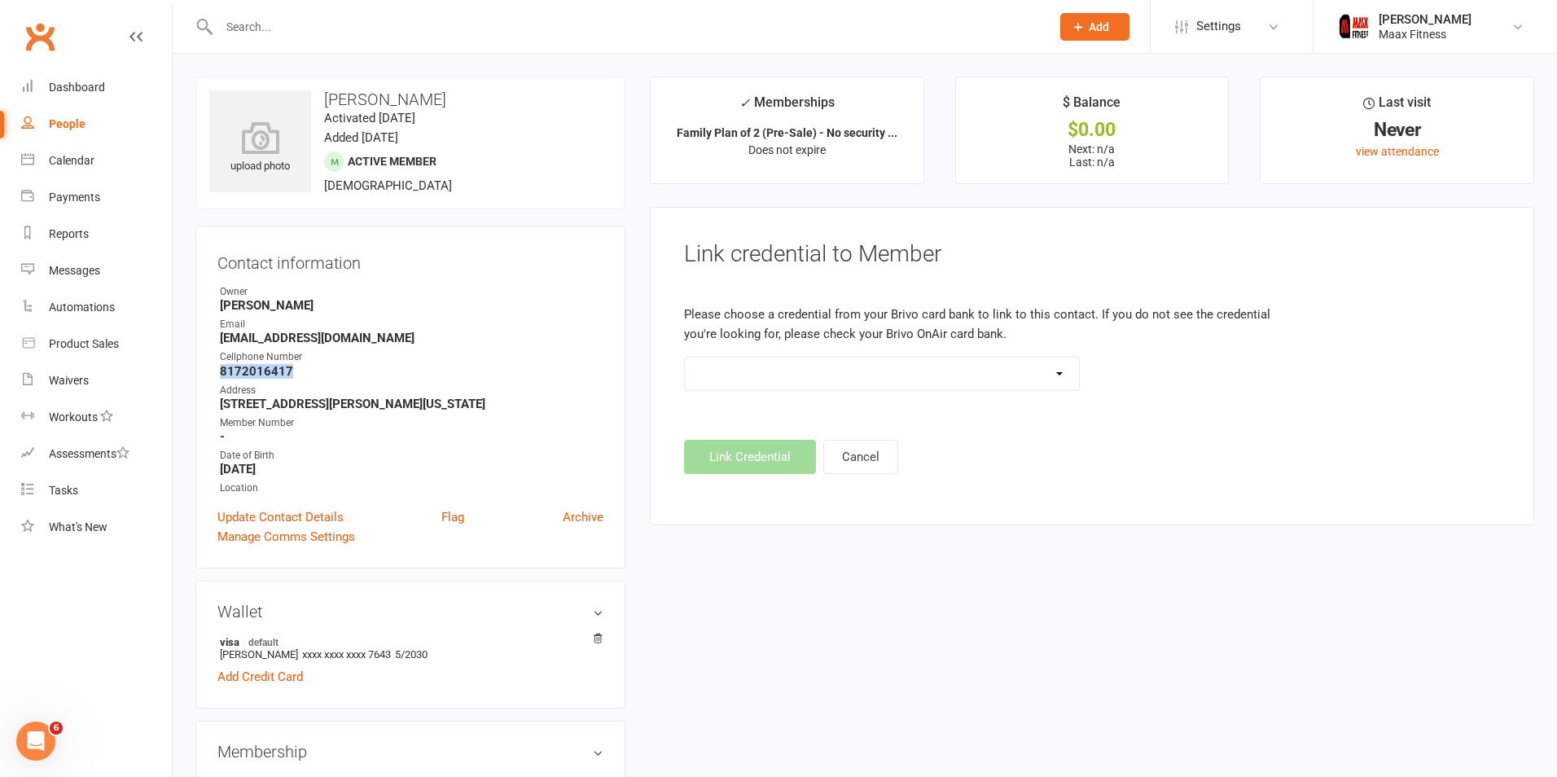
select select "100"
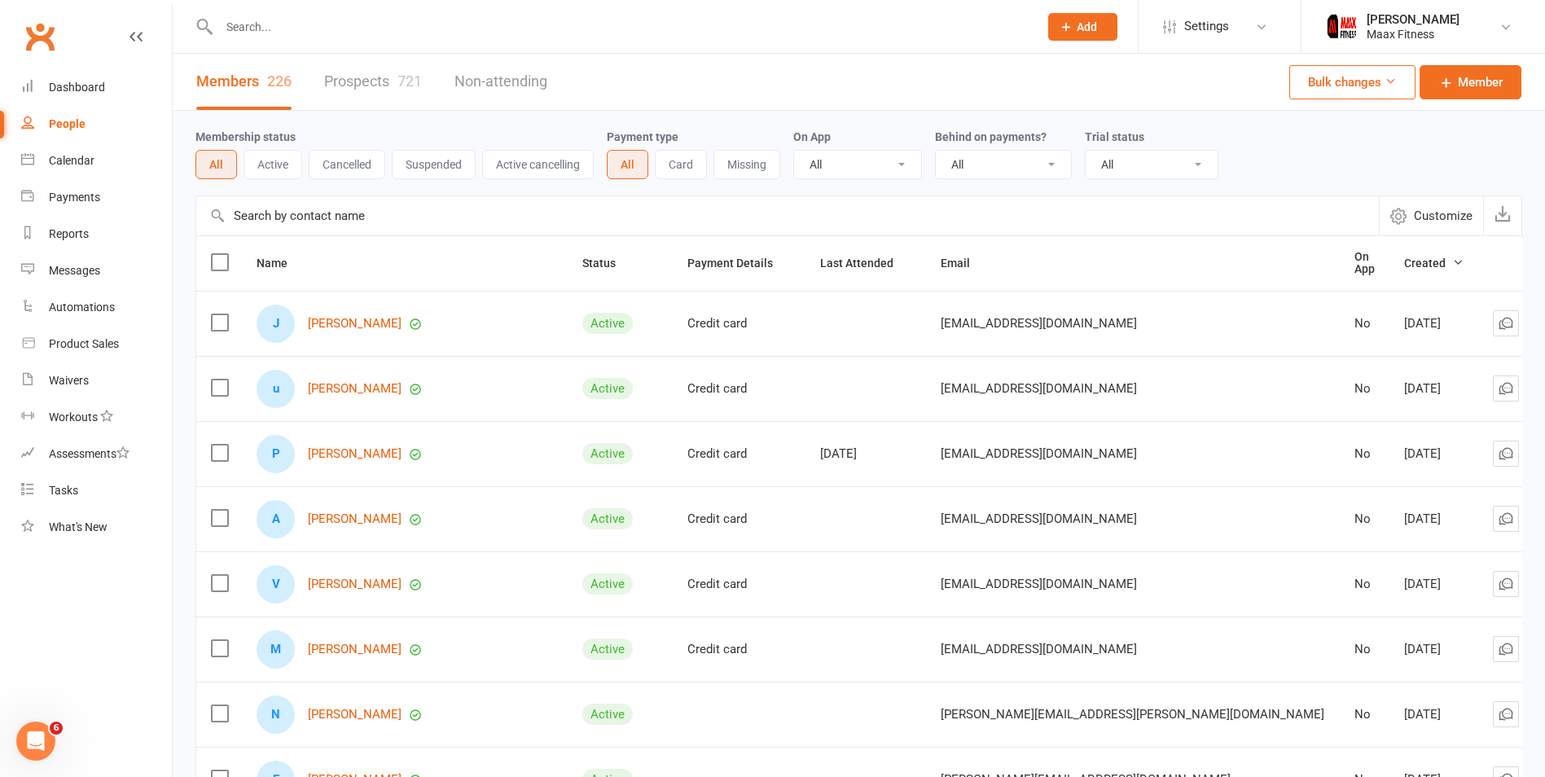
click at [289, 37] on input "text" at bounding box center [620, 26] width 813 height 23
type input "o"
click at [356, 327] on div "J [PERSON_NAME]" at bounding box center [405, 324] width 296 height 38
click at [362, 317] on link "[PERSON_NAME]" at bounding box center [355, 324] width 94 height 14
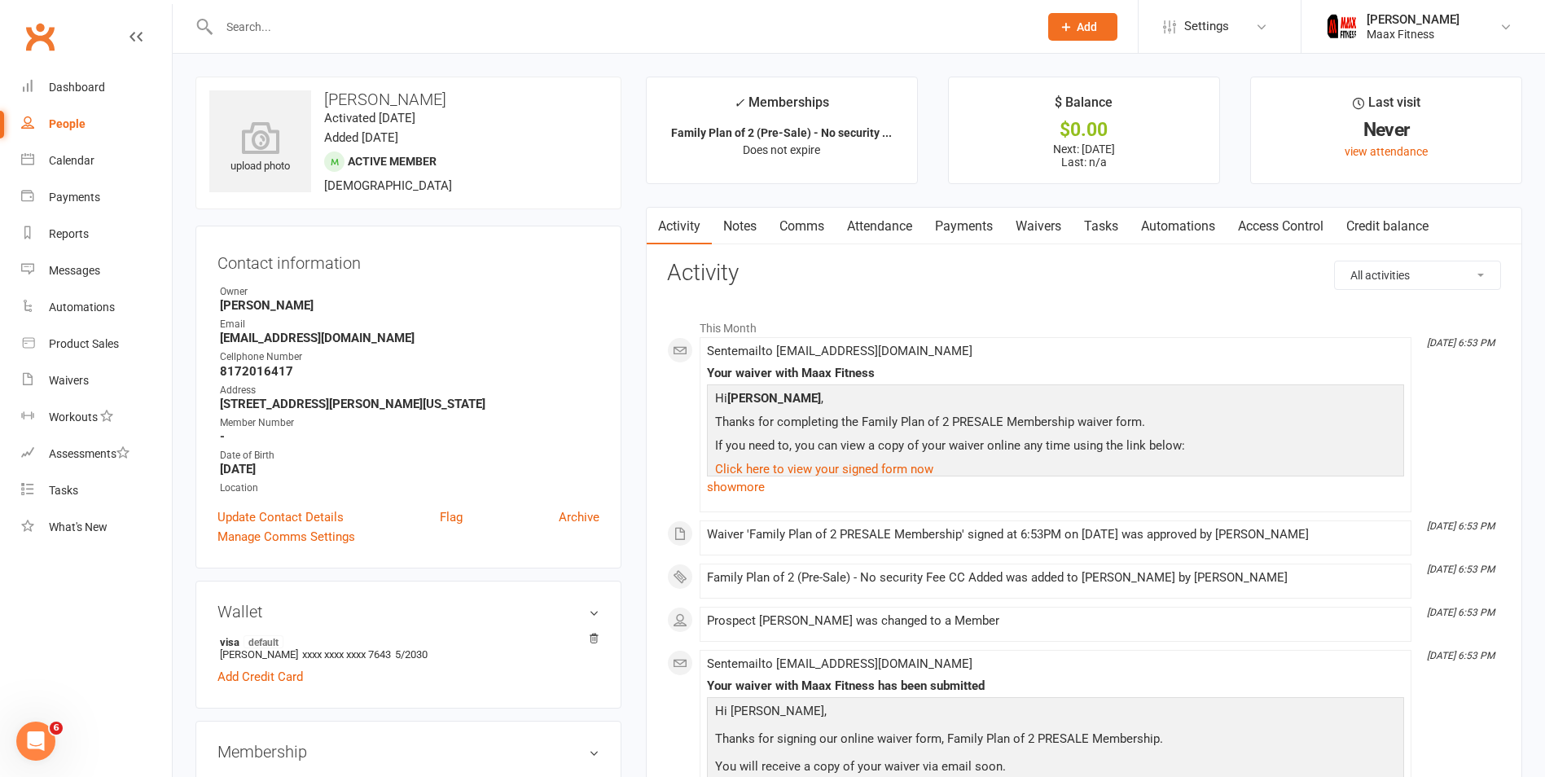
click at [969, 222] on link "Payments" at bounding box center [964, 226] width 81 height 37
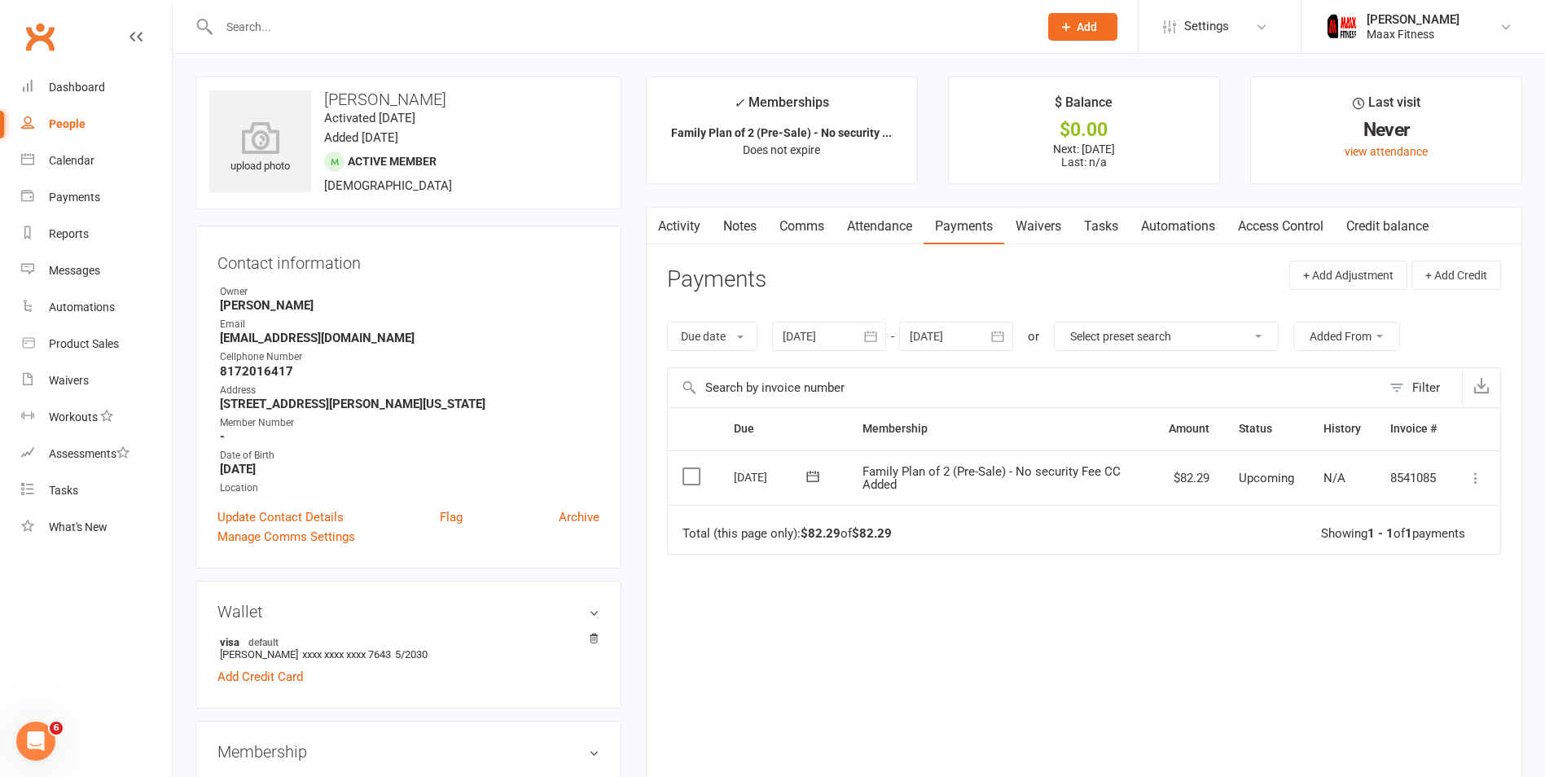
click at [1472, 478] on icon at bounding box center [1476, 478] width 16 height 16
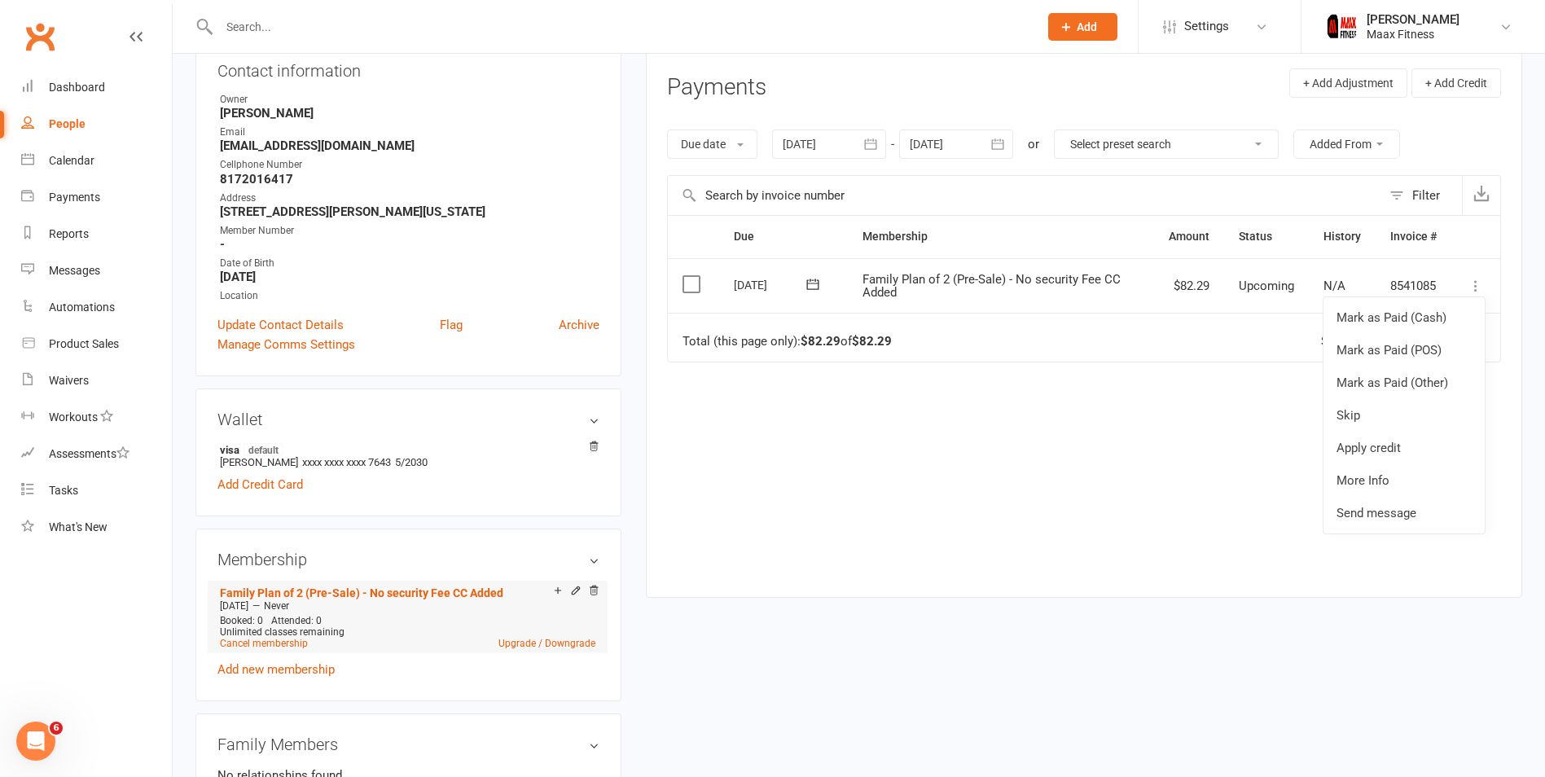
scroll to position [244, 0]
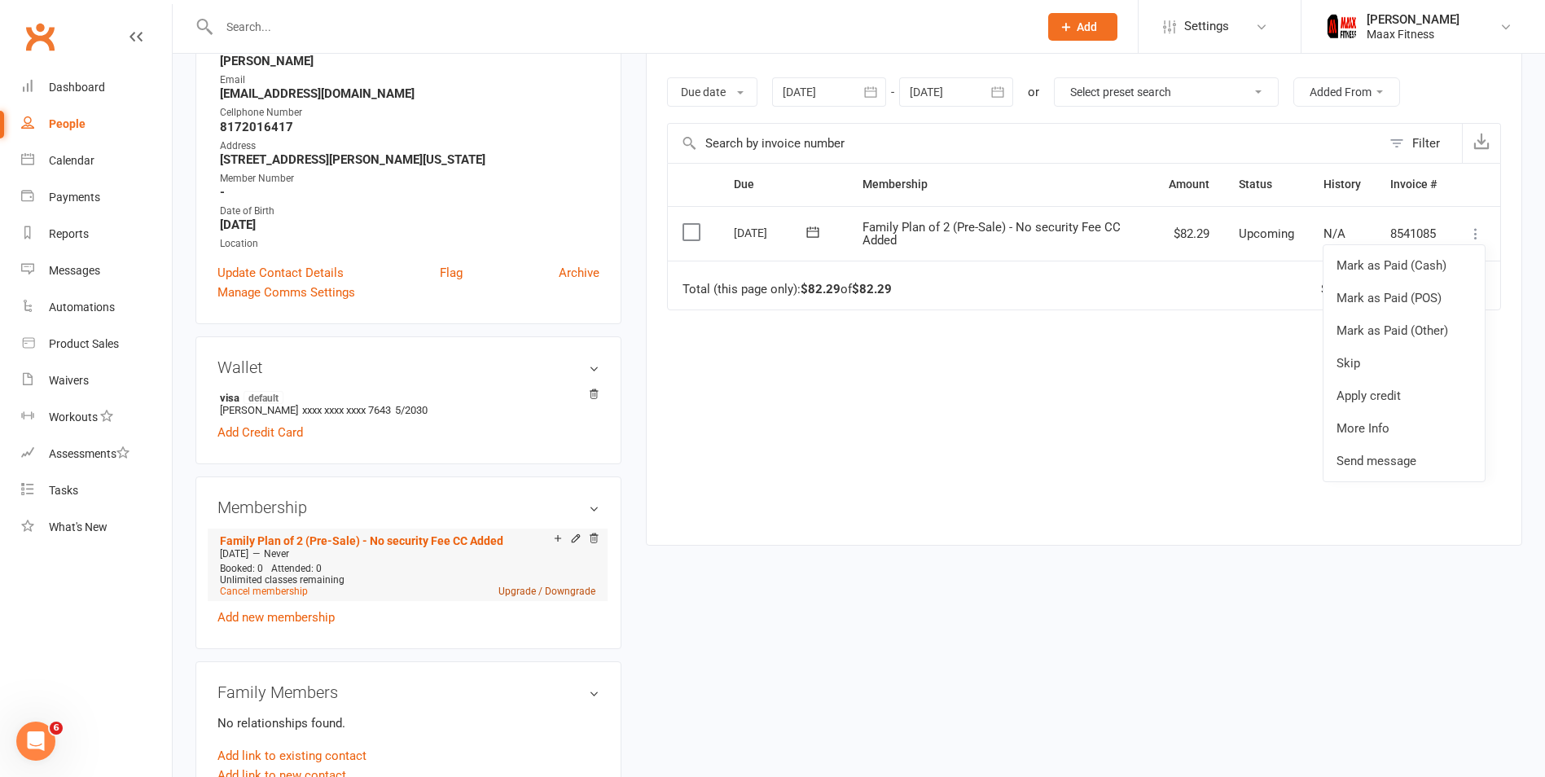
click at [522, 588] on link "Upgrade / Downgrade" at bounding box center [546, 591] width 97 height 11
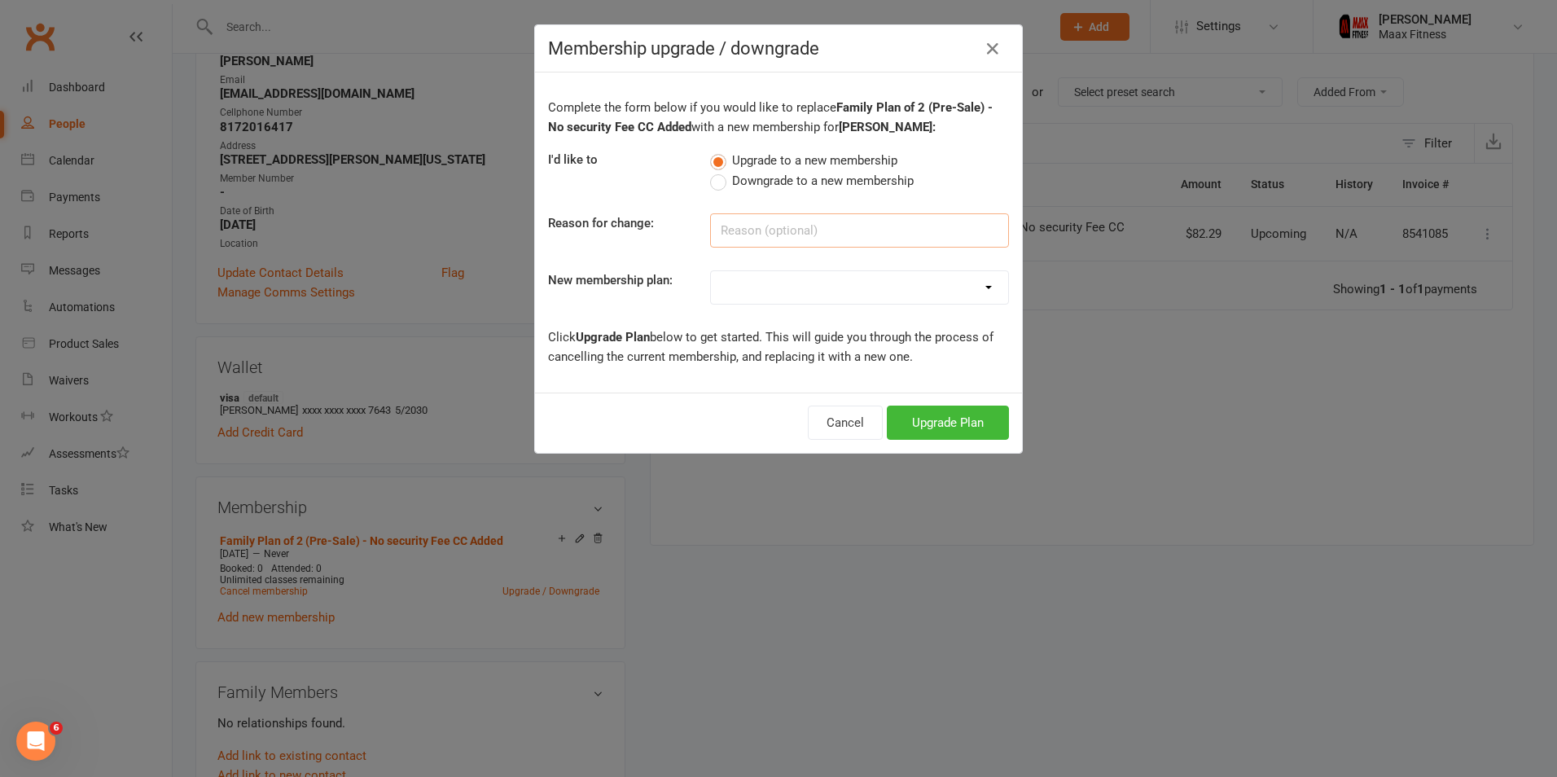
click at [862, 224] on input at bounding box center [859, 230] width 299 height 34
click at [983, 52] on icon "button" at bounding box center [993, 49] width 20 height 20
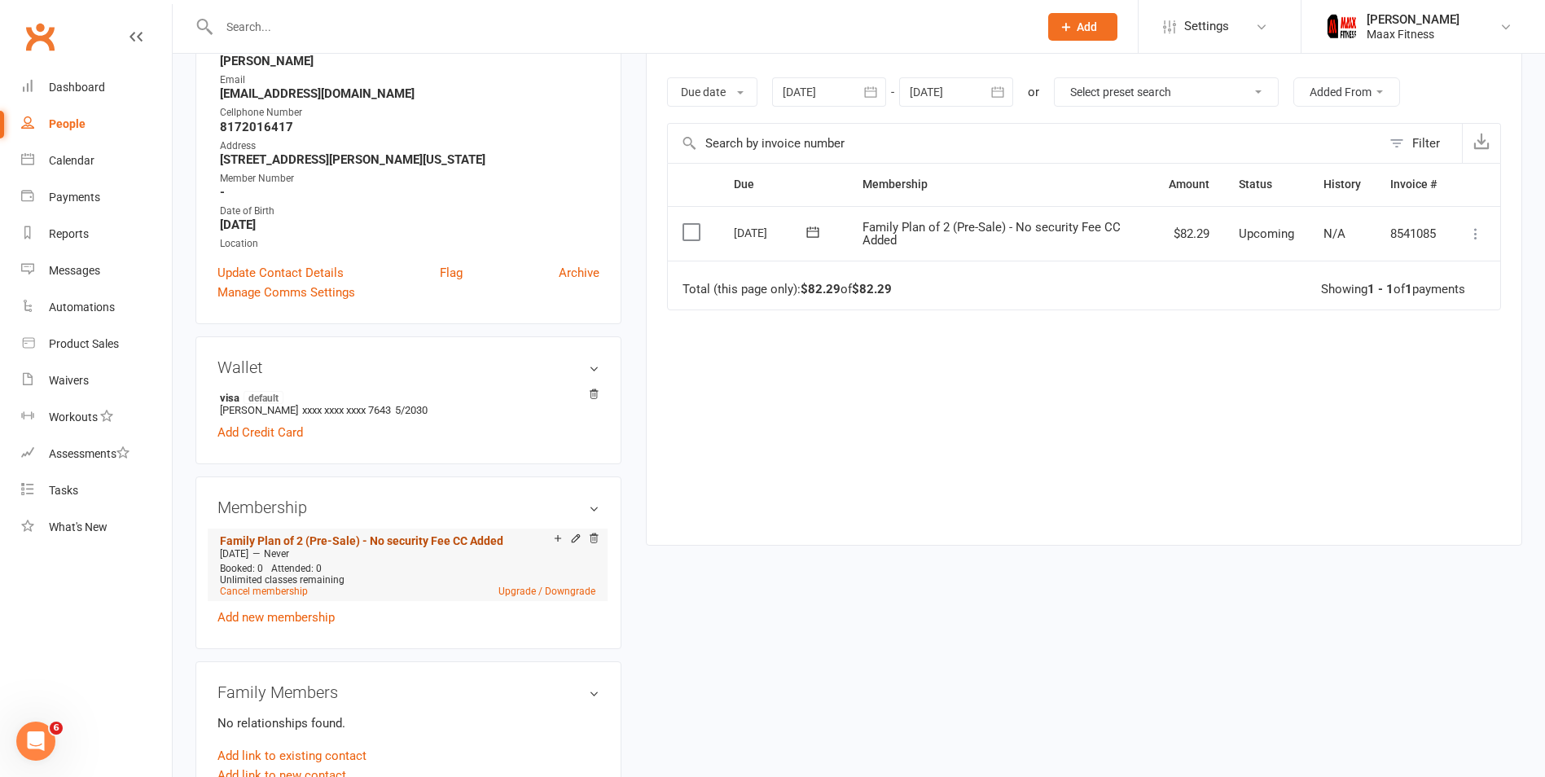
click at [422, 537] on link "Family Plan of 2 (Pre-Sale) - No security Fee CC Added" at bounding box center [361, 540] width 283 height 13
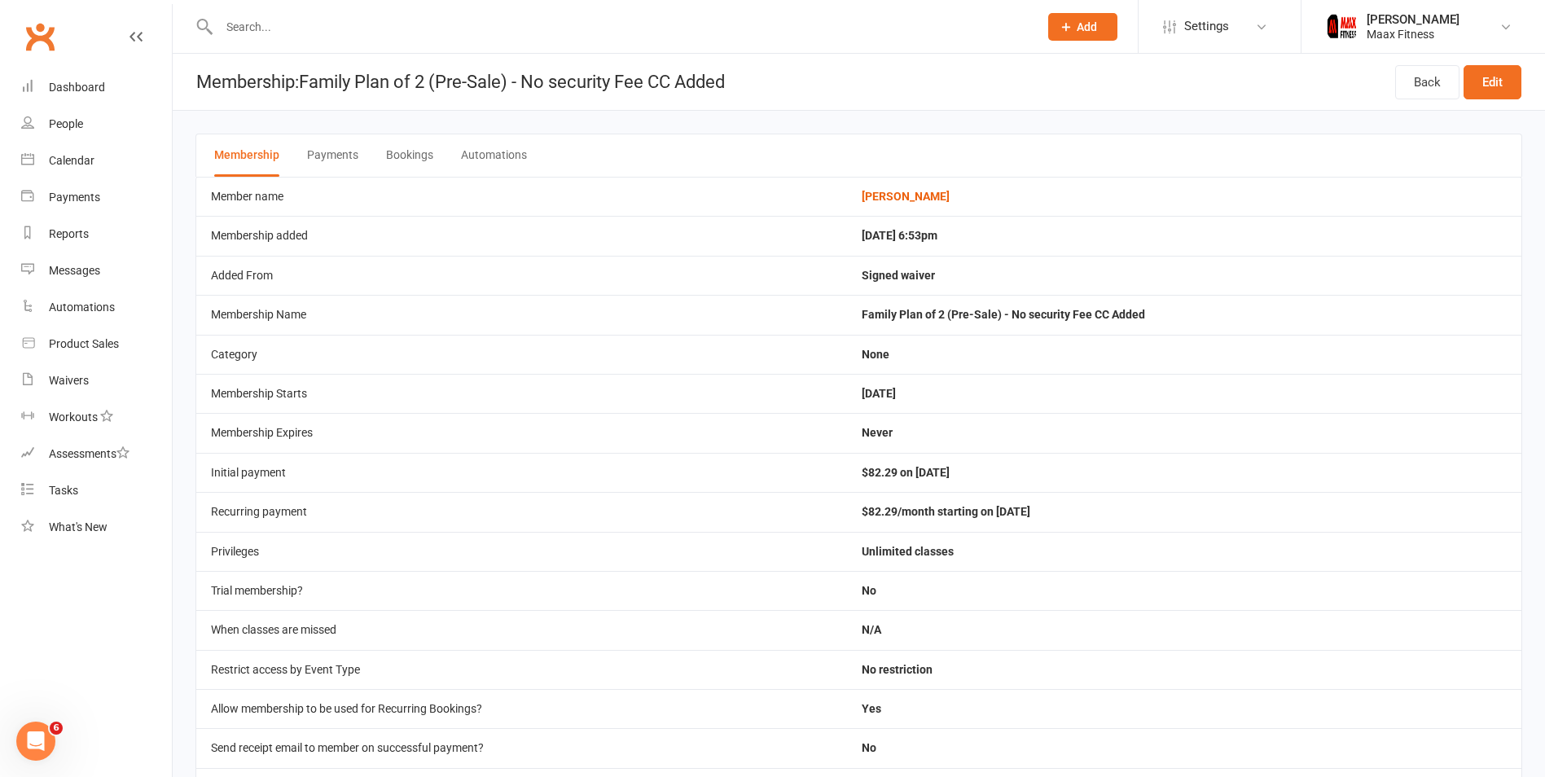
click at [493, 160] on button "Automations" at bounding box center [494, 155] width 66 height 42
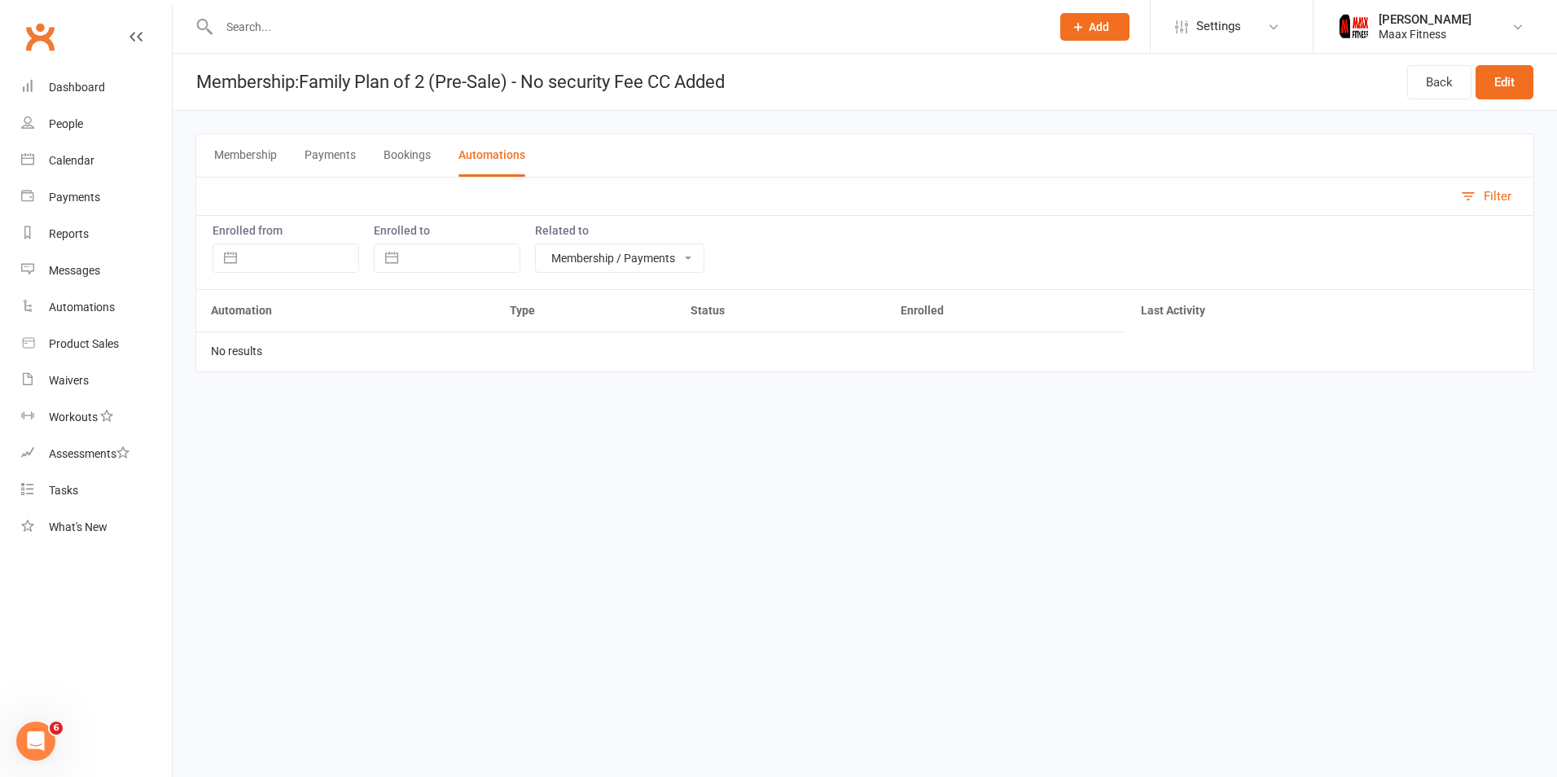
click at [258, 150] on button "Membership" at bounding box center [245, 155] width 63 height 42
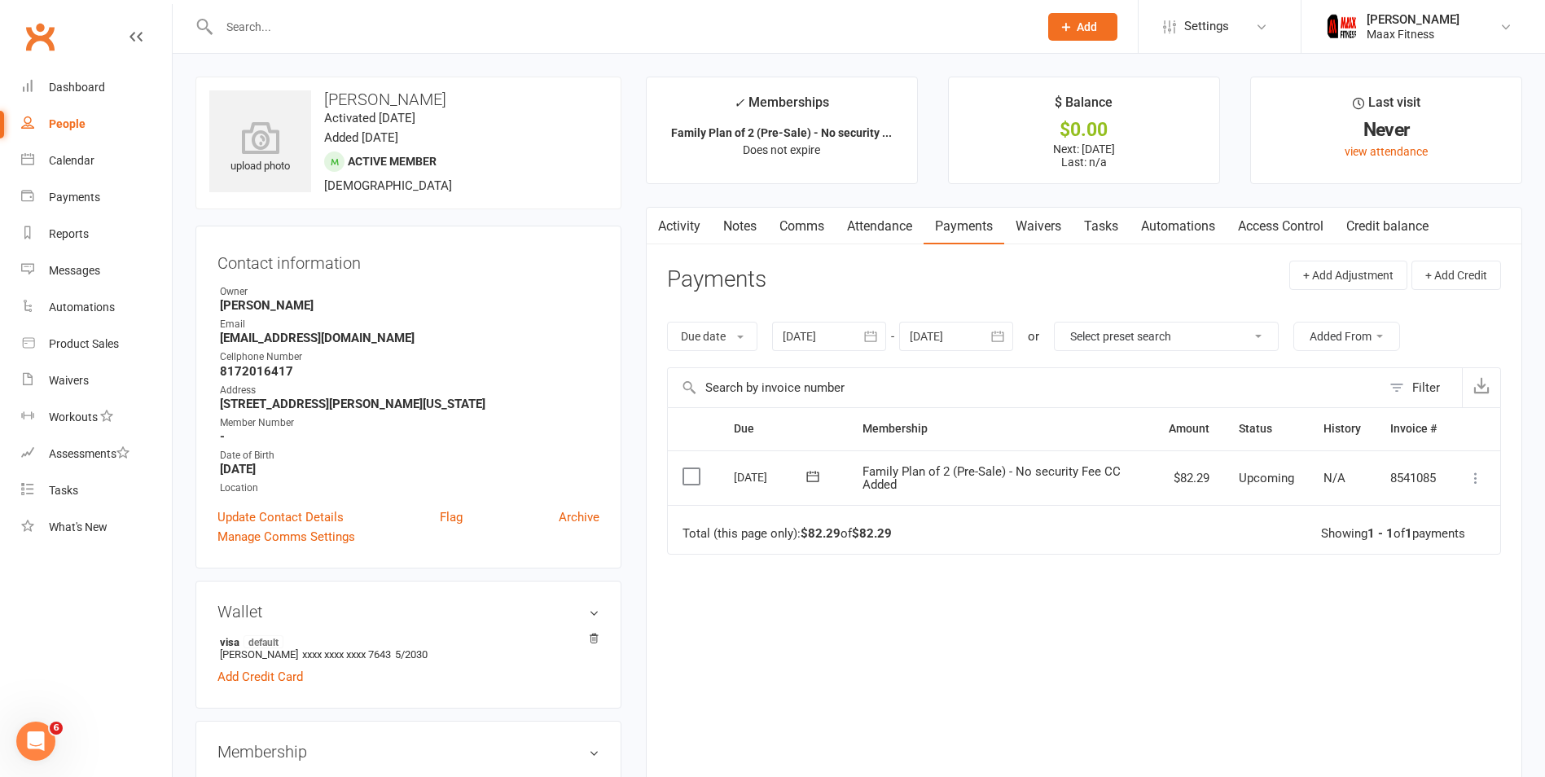
click at [863, 226] on link "Attendance" at bounding box center [880, 226] width 88 height 37
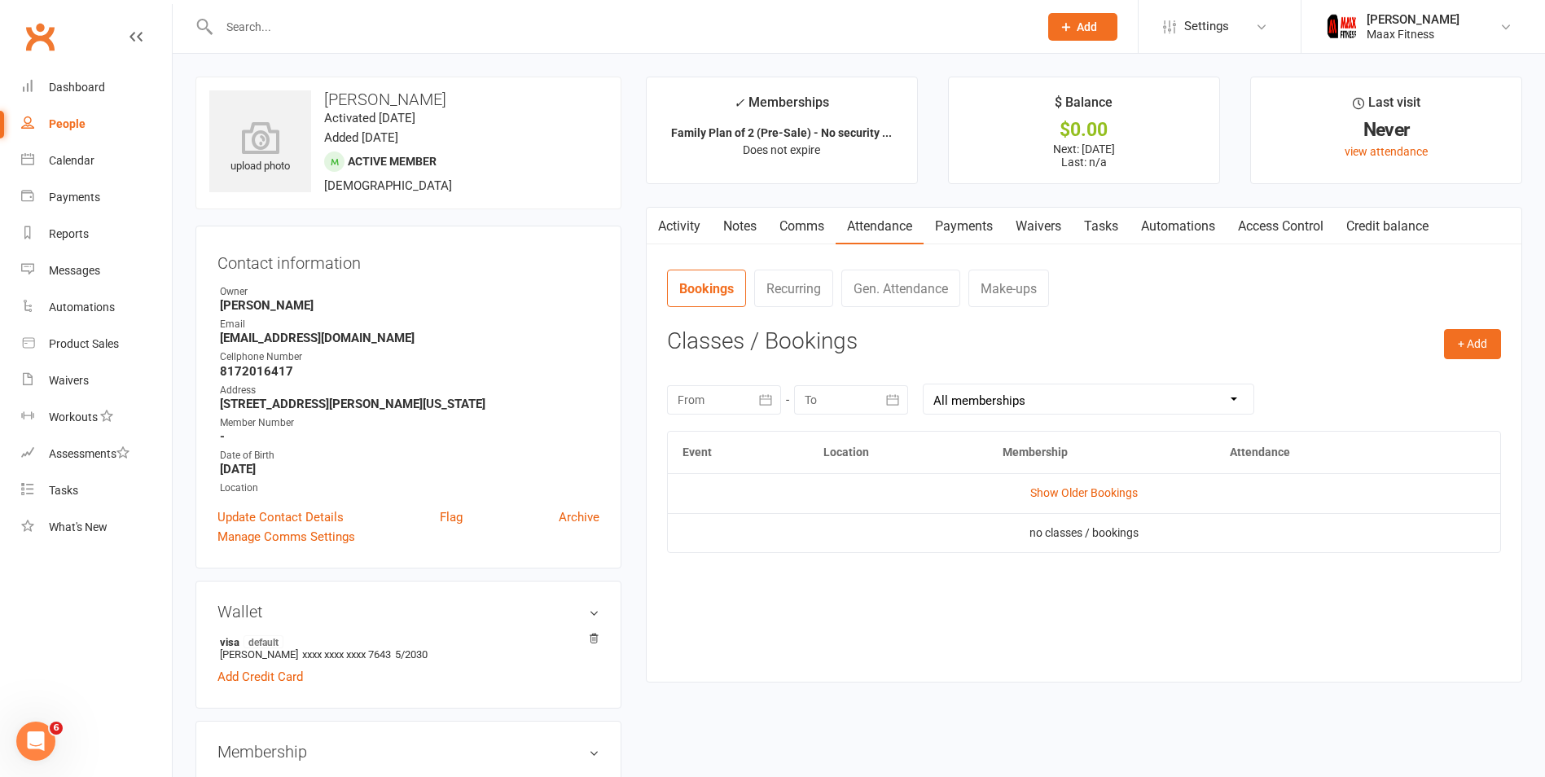
click at [682, 219] on link "Activity" at bounding box center [679, 226] width 65 height 37
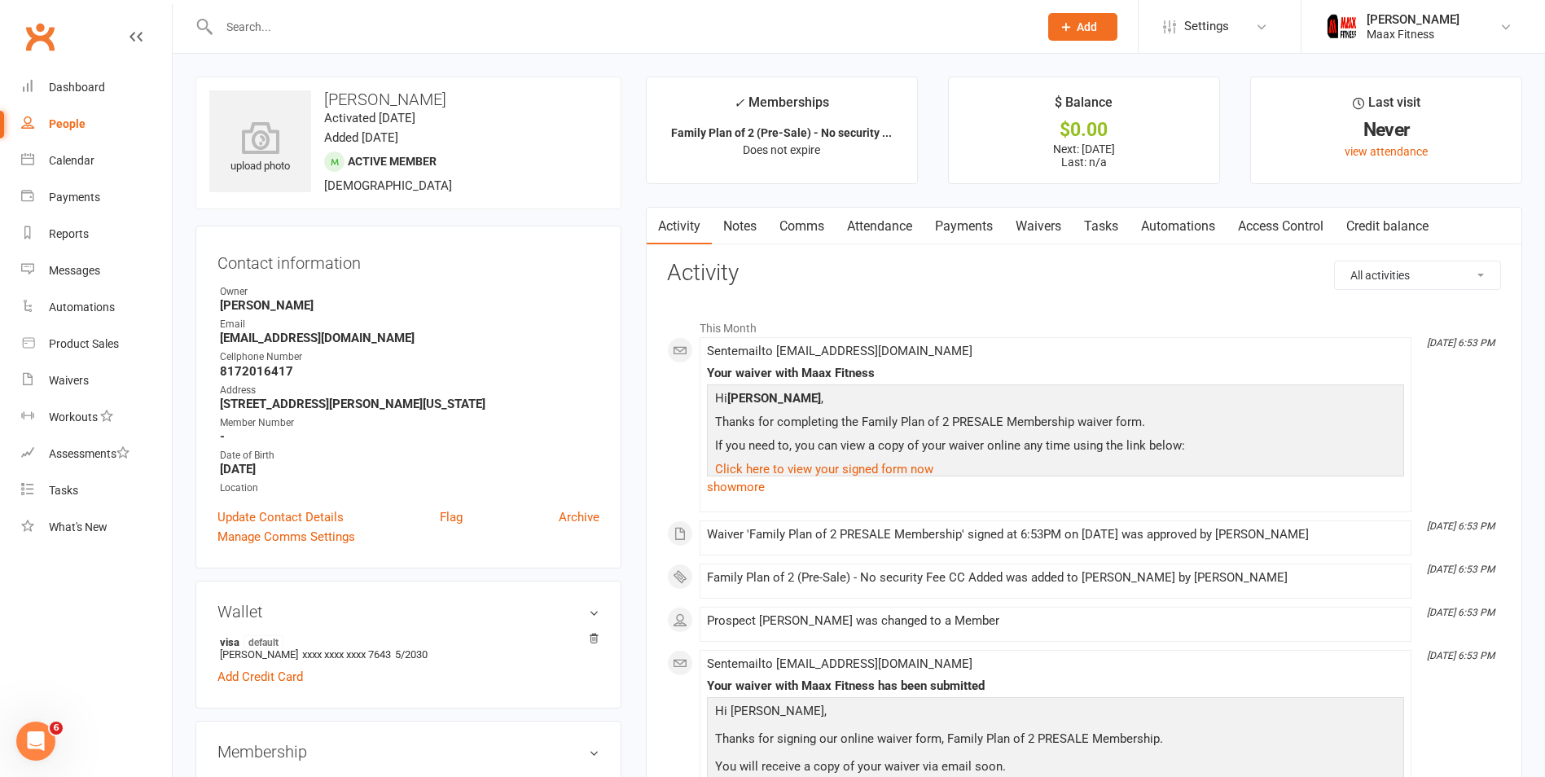
click at [950, 228] on link "Payments" at bounding box center [964, 226] width 81 height 37
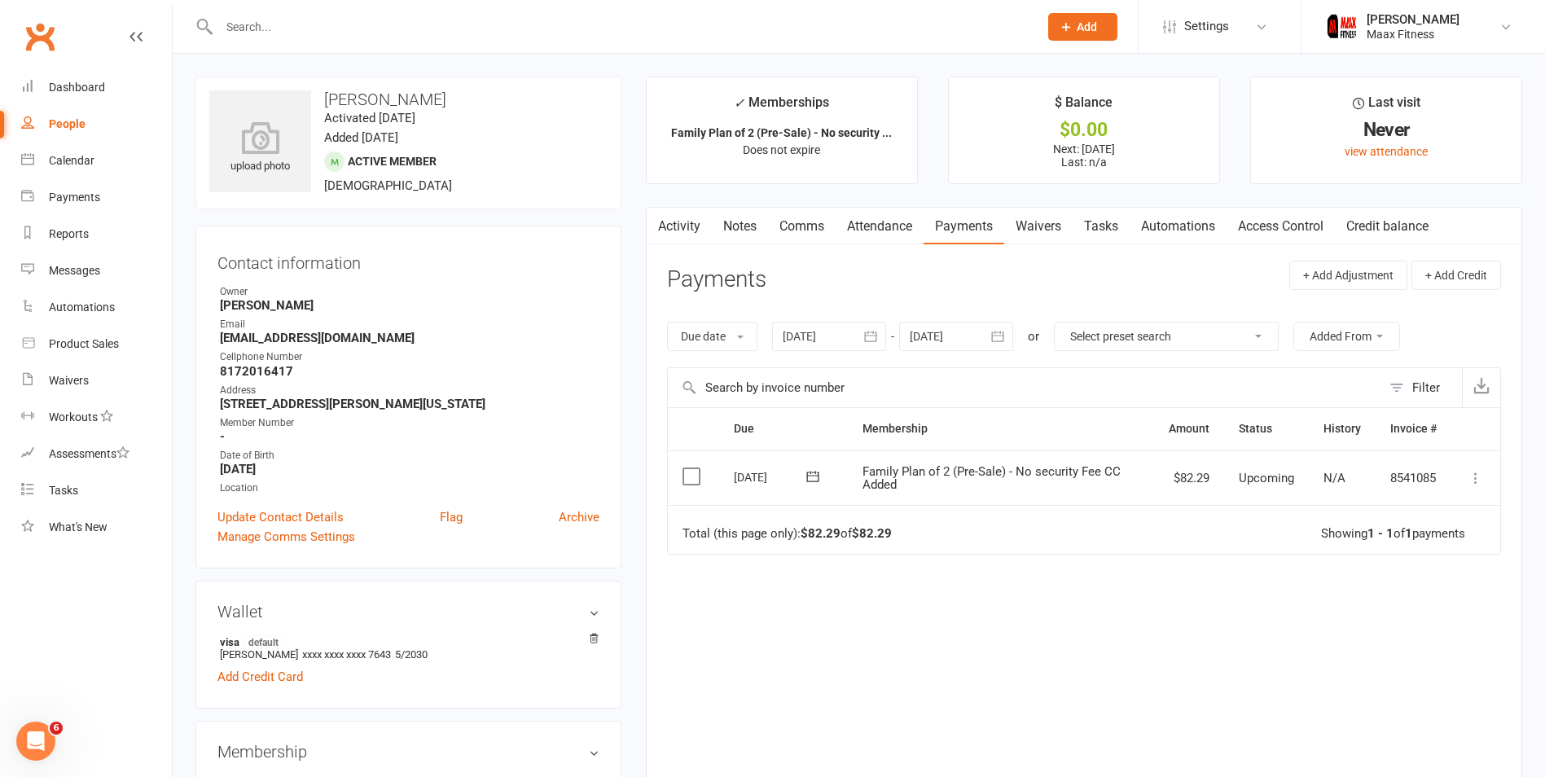
click at [1481, 471] on icon at bounding box center [1476, 478] width 16 height 16
click at [1424, 538] on link "Mark as Paid (POS)" at bounding box center [1403, 542] width 161 height 33
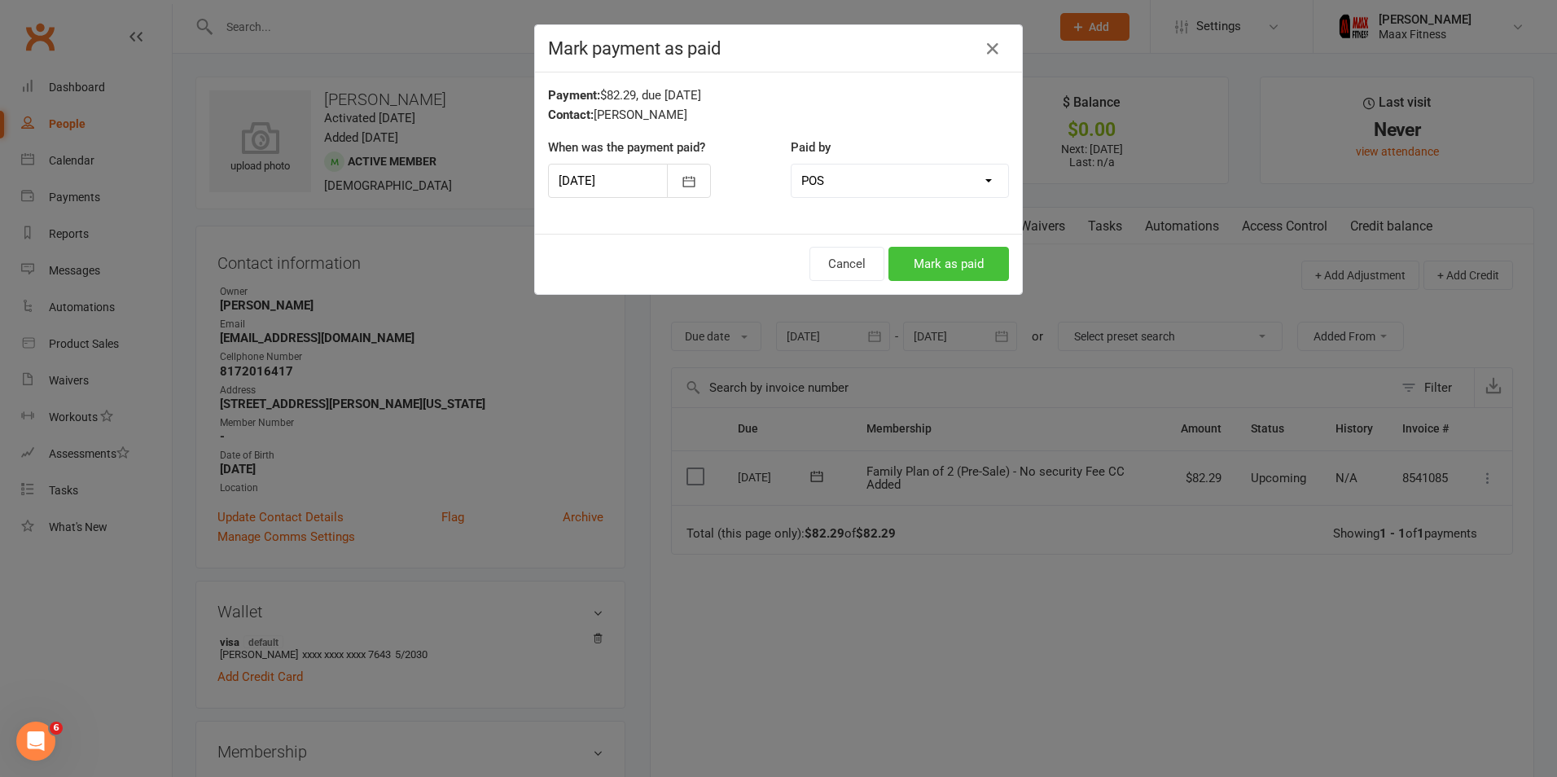
click at [961, 252] on button "Mark as paid" at bounding box center [949, 264] width 121 height 34
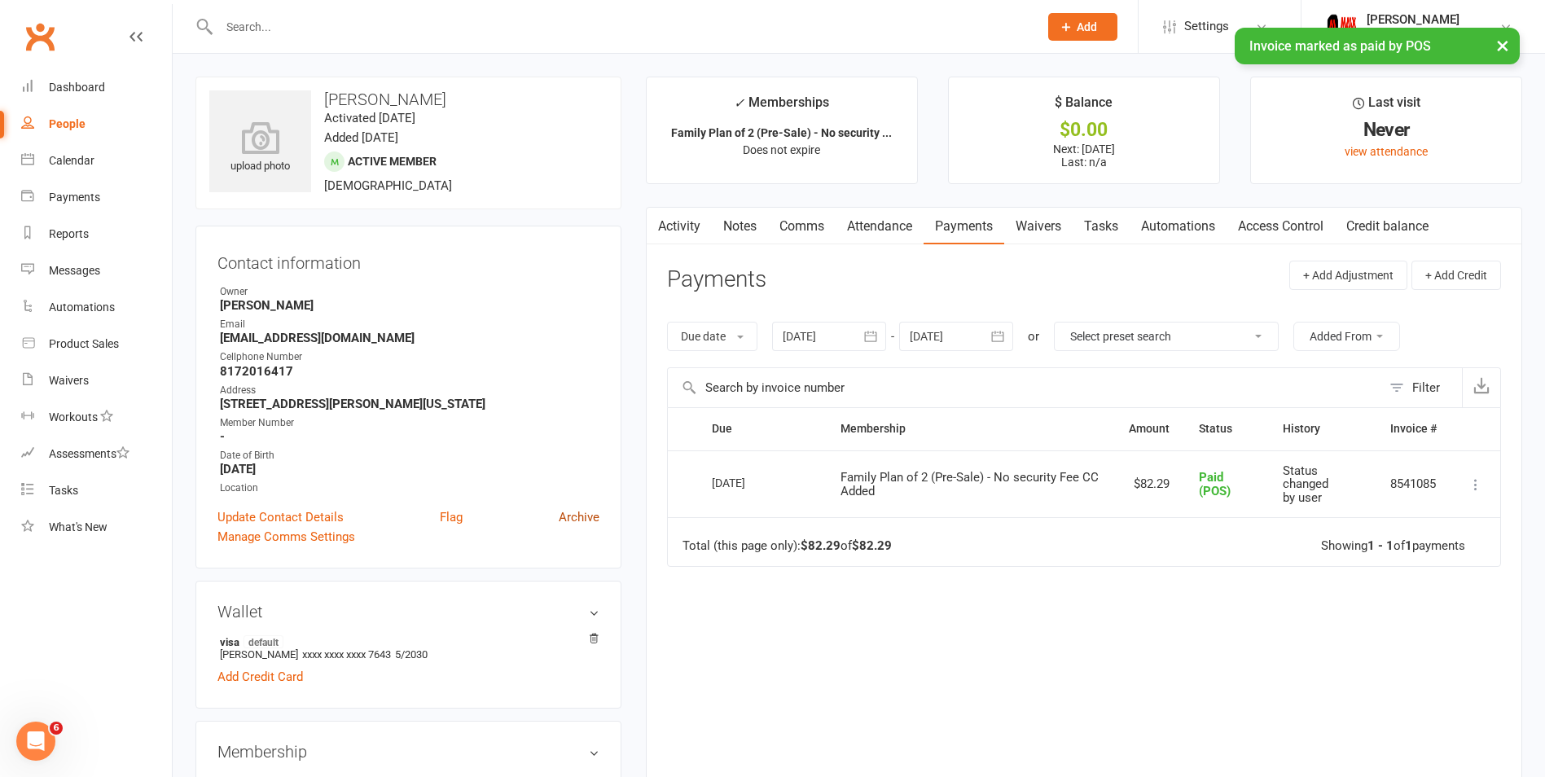
click at [573, 516] on link "Archive" at bounding box center [579, 517] width 41 height 20
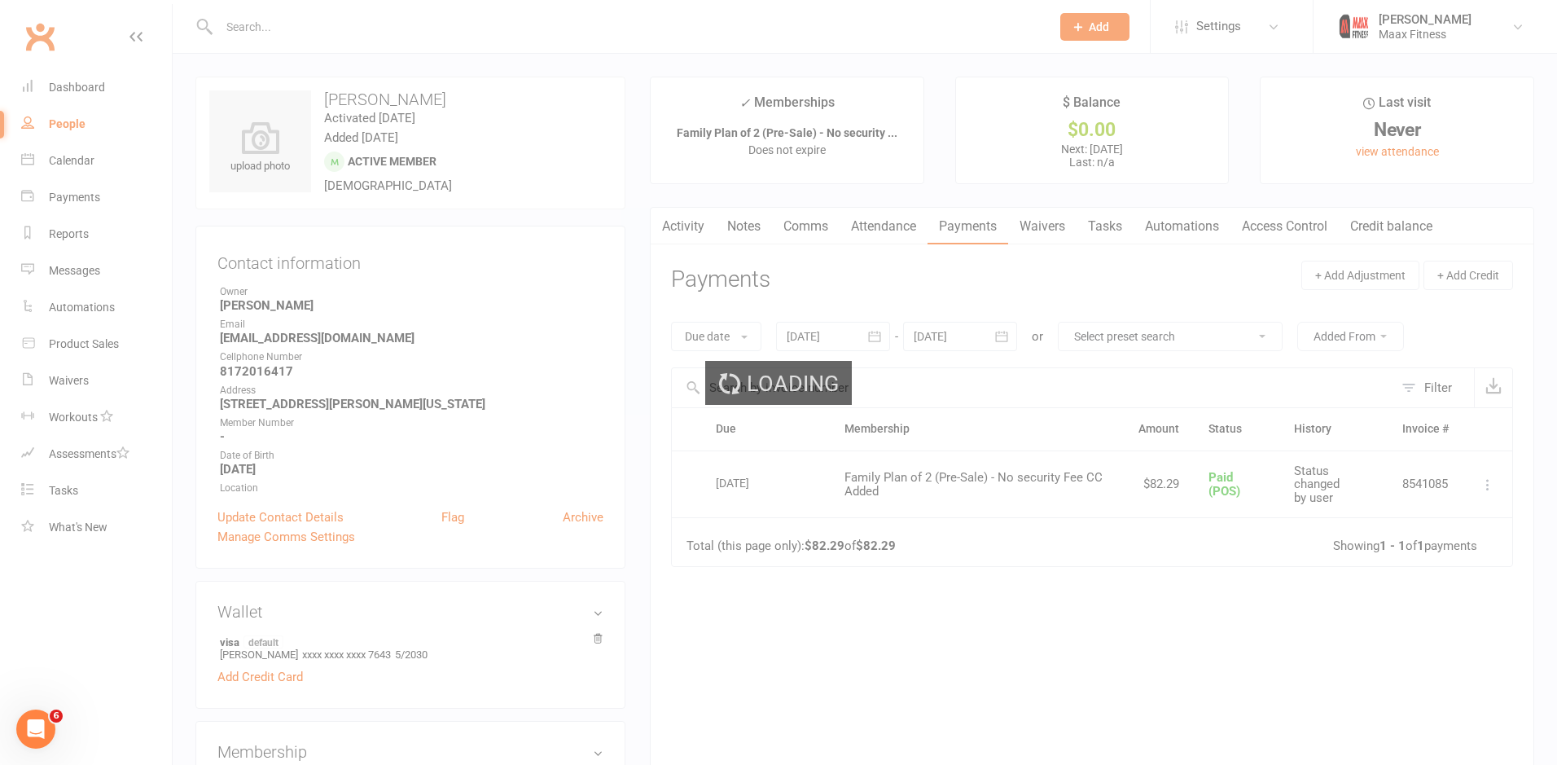
select select "100"
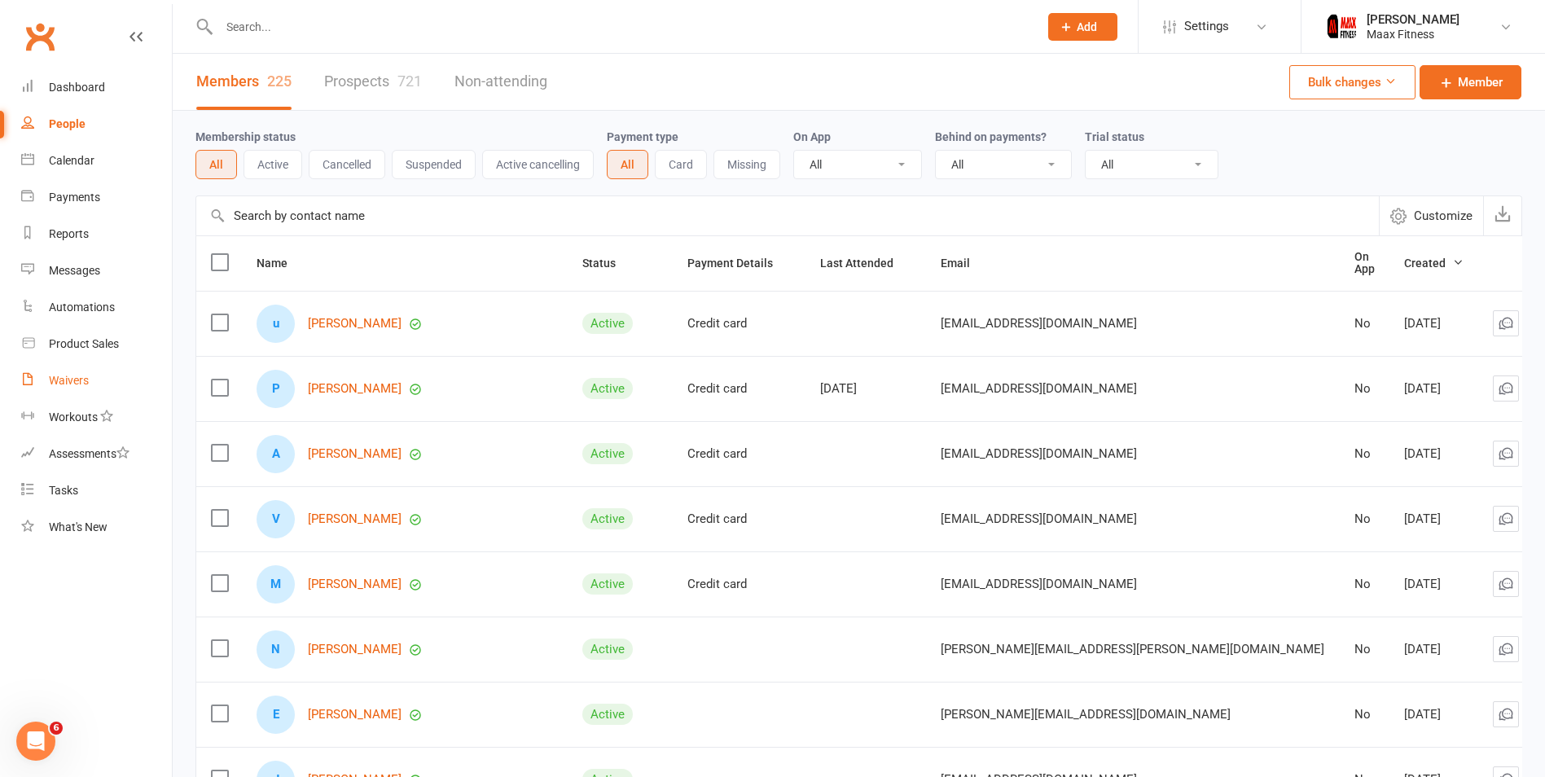
click at [70, 391] on link "Waivers" at bounding box center [96, 380] width 151 height 37
select select "25"
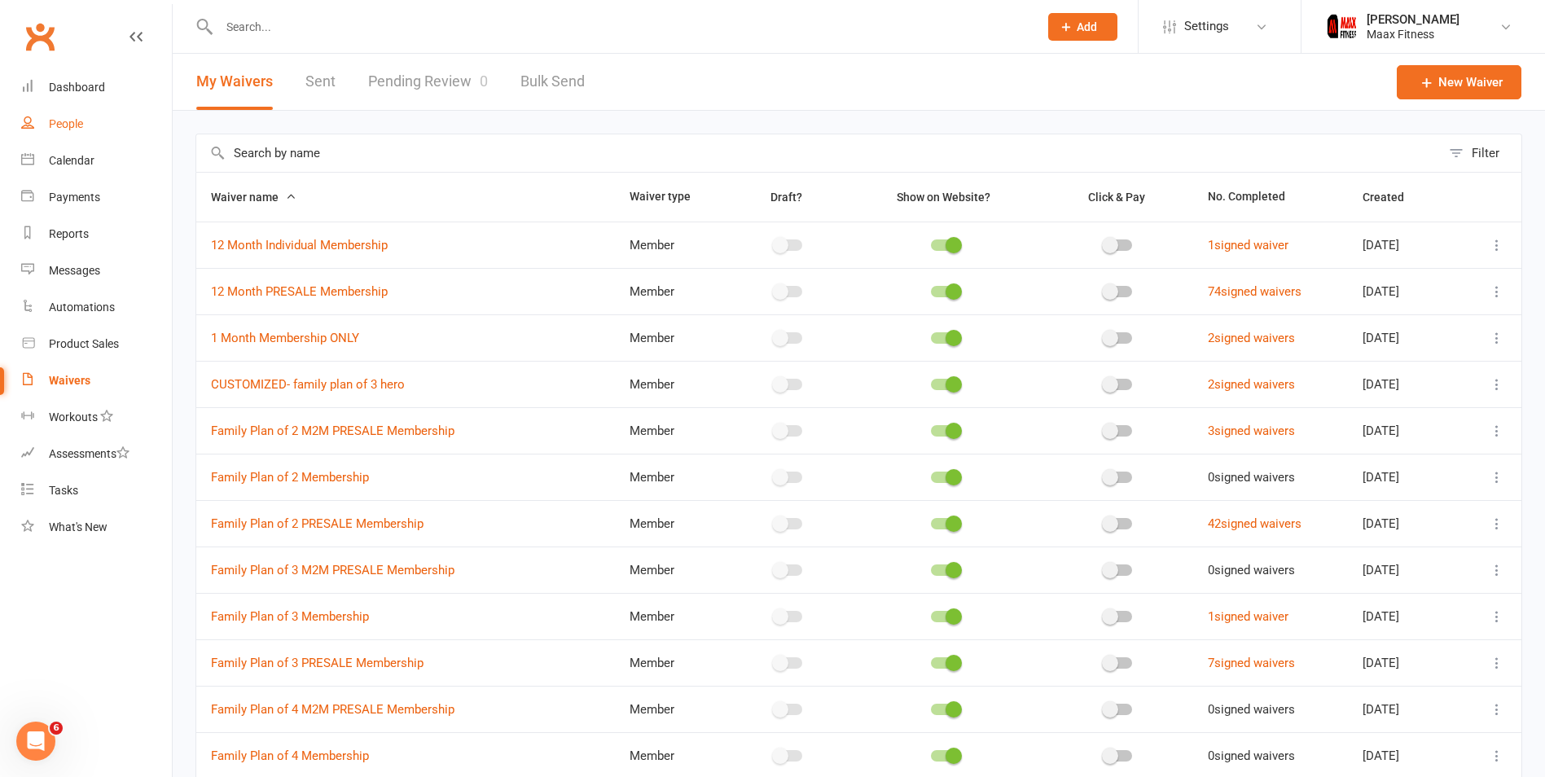
click at [69, 118] on div "People" at bounding box center [66, 123] width 34 height 13
select select "100"
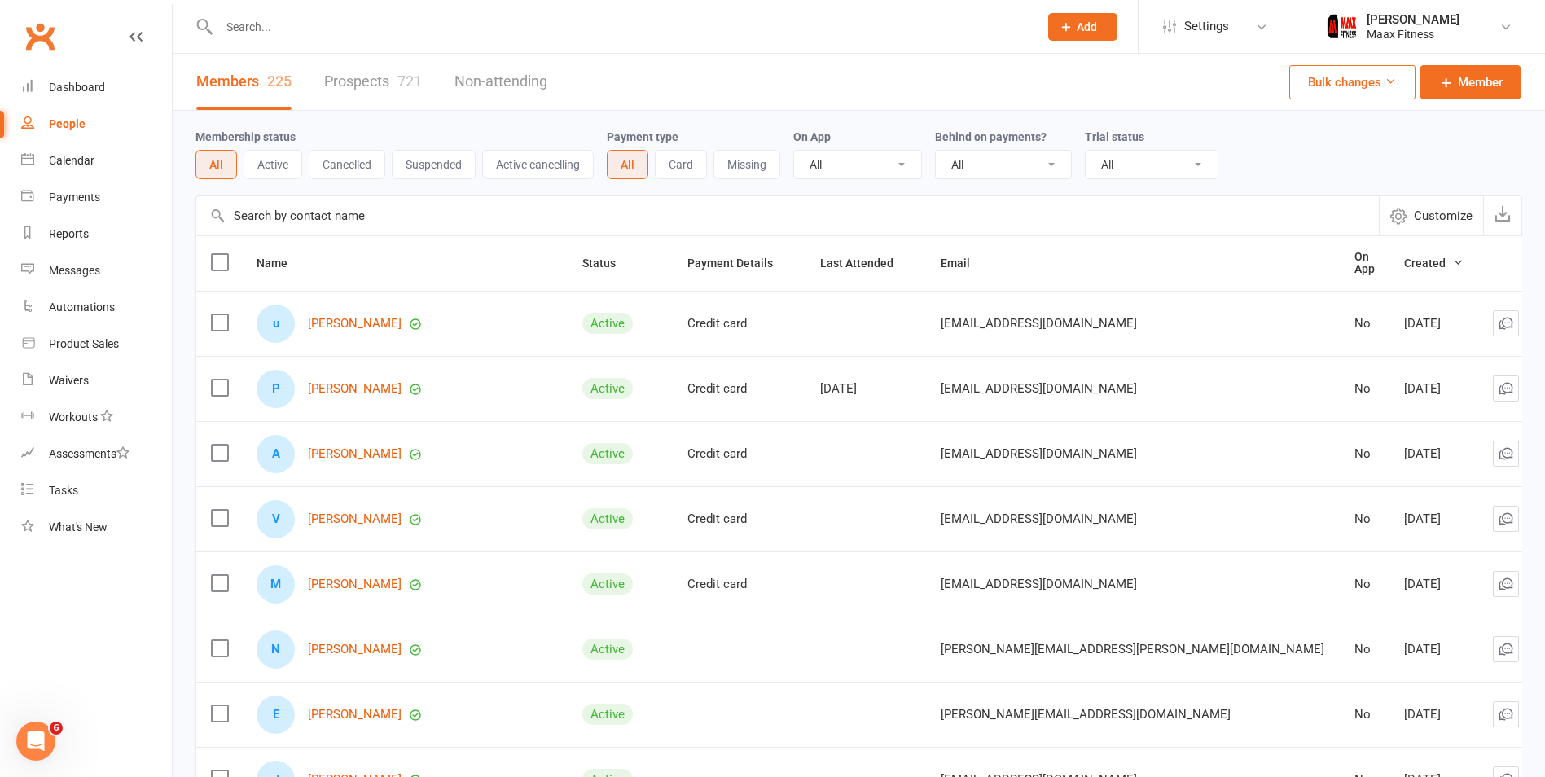
click at [261, 170] on button "Active" at bounding box center [273, 164] width 59 height 29
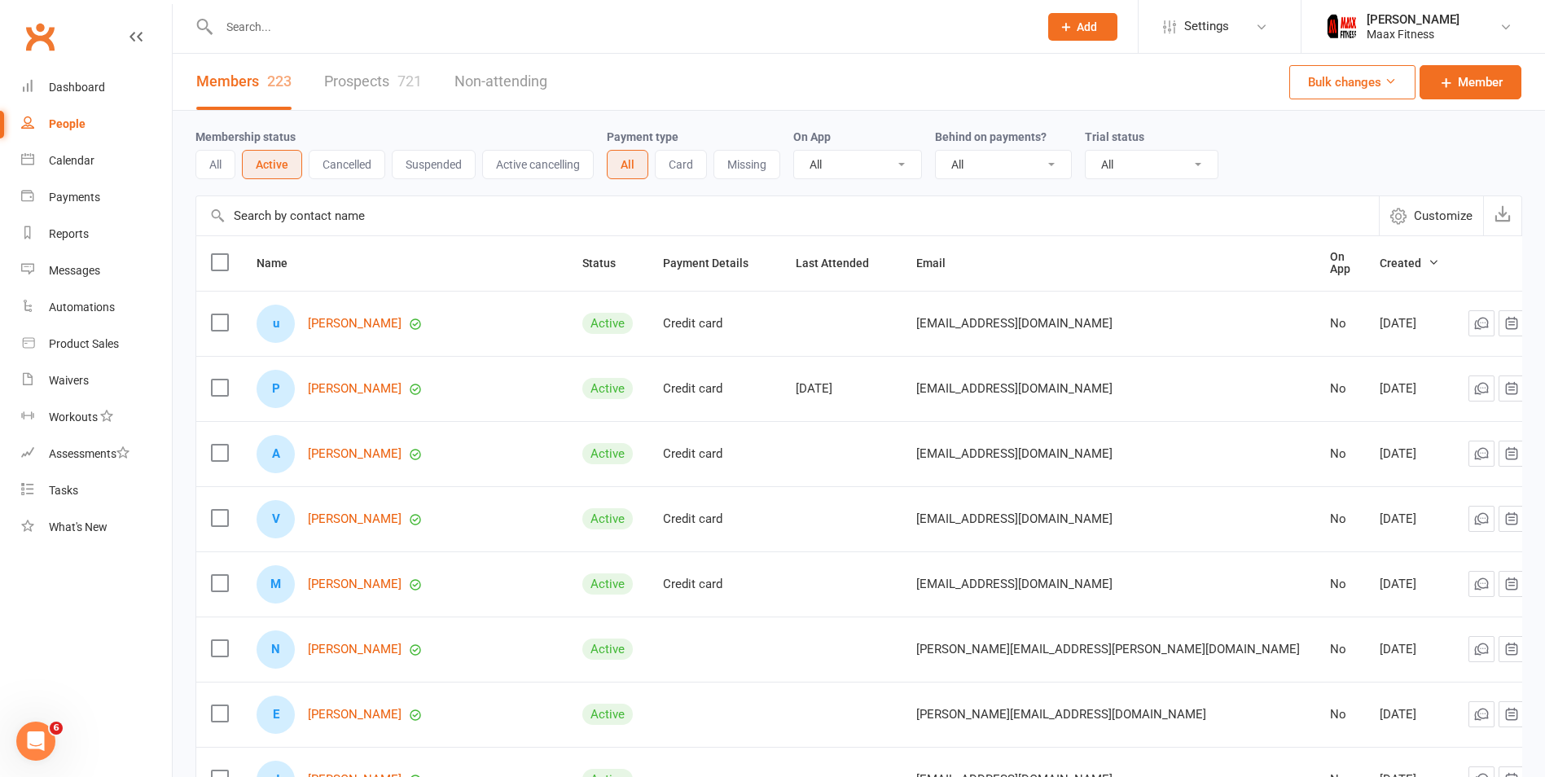
click at [237, 162] on div "All Active Cancelled Suspended Active cancelling" at bounding box center [394, 164] width 398 height 29
click at [219, 166] on button "All" at bounding box center [215, 164] width 40 height 29
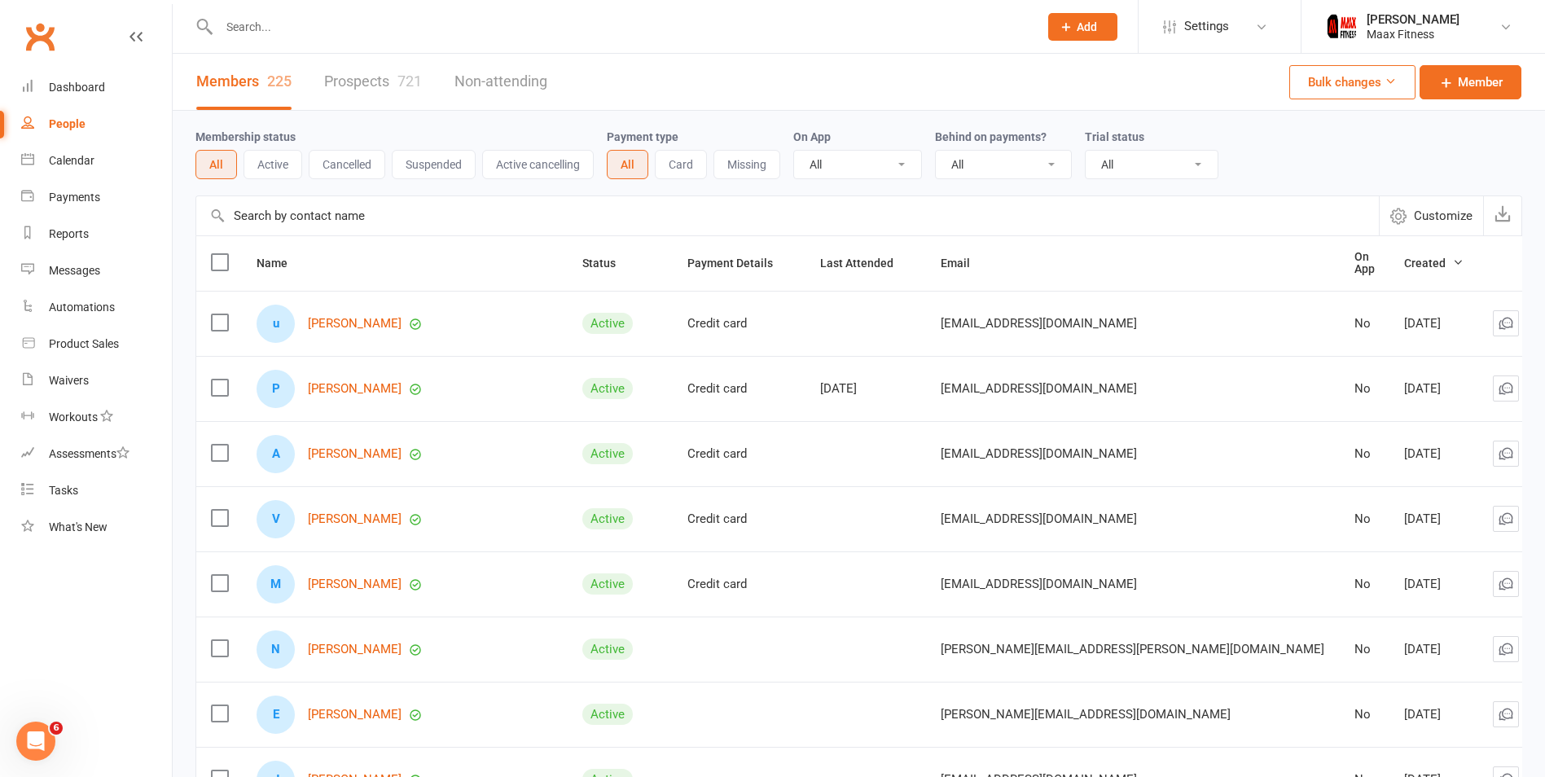
click at [380, 98] on link "Prospects 721" at bounding box center [373, 82] width 98 height 56
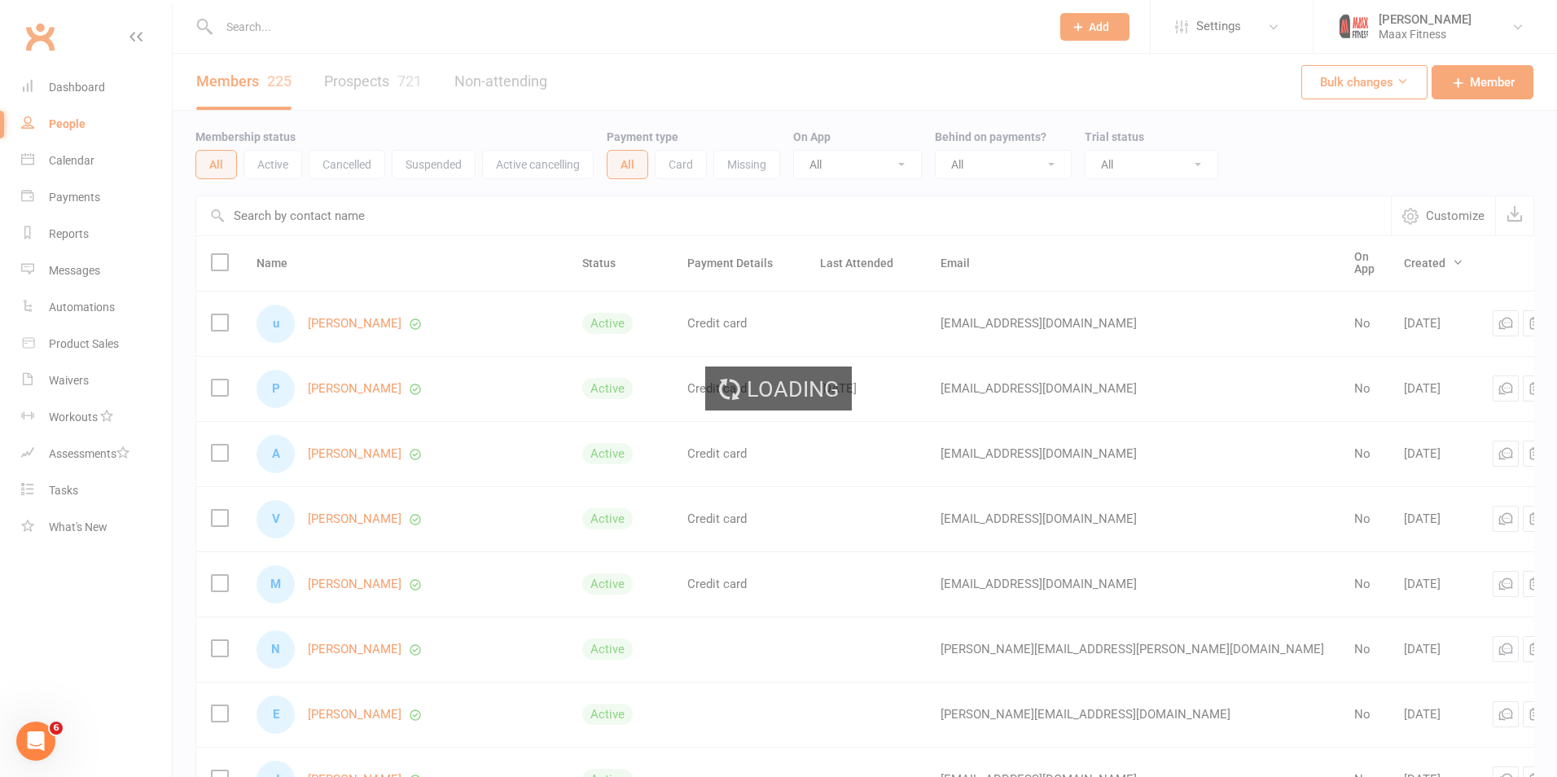
select select "100"
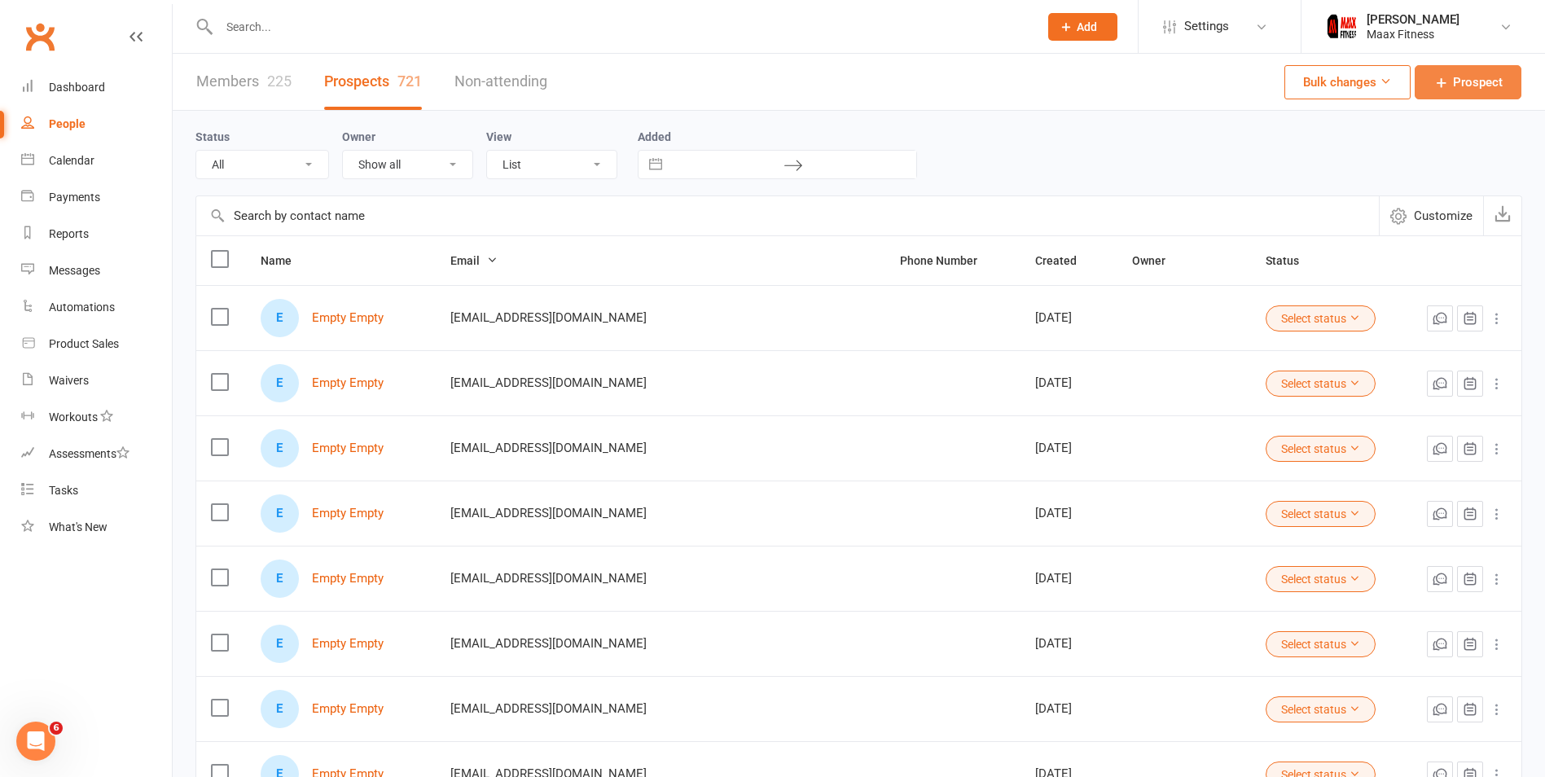
click at [1490, 89] on span "Prospect" at bounding box center [1478, 82] width 50 height 20
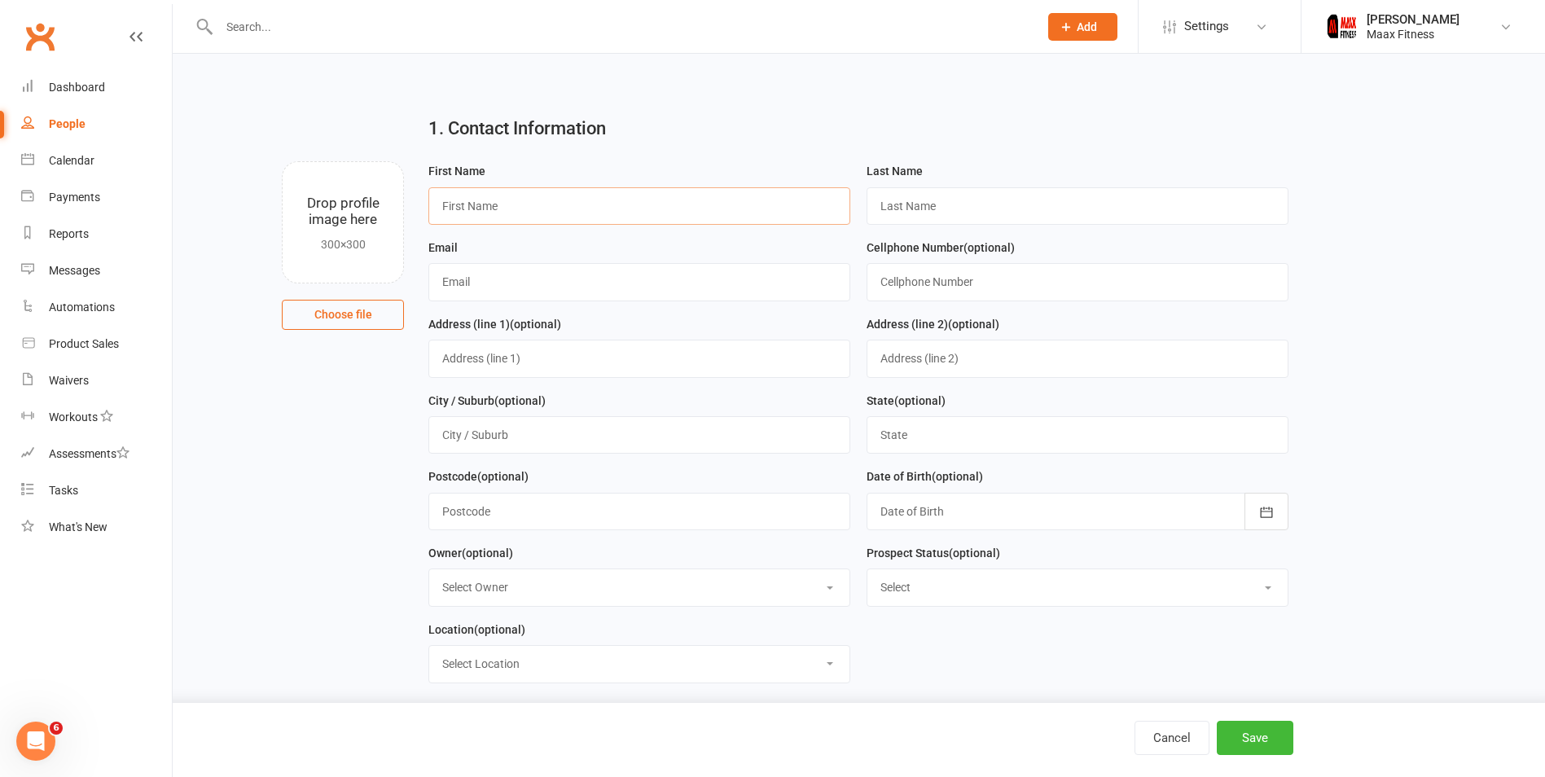
click at [743, 210] on input "text" at bounding box center [639, 205] width 422 height 37
type input "[PERSON_NAME]"
click at [1066, 210] on input "text" at bounding box center [1078, 205] width 422 height 37
drag, startPoint x: 910, startPoint y: 213, endPoint x: 899, endPoint y: 208, distance: 12.0
click at [908, 213] on input "deira" at bounding box center [1078, 205] width 422 height 37
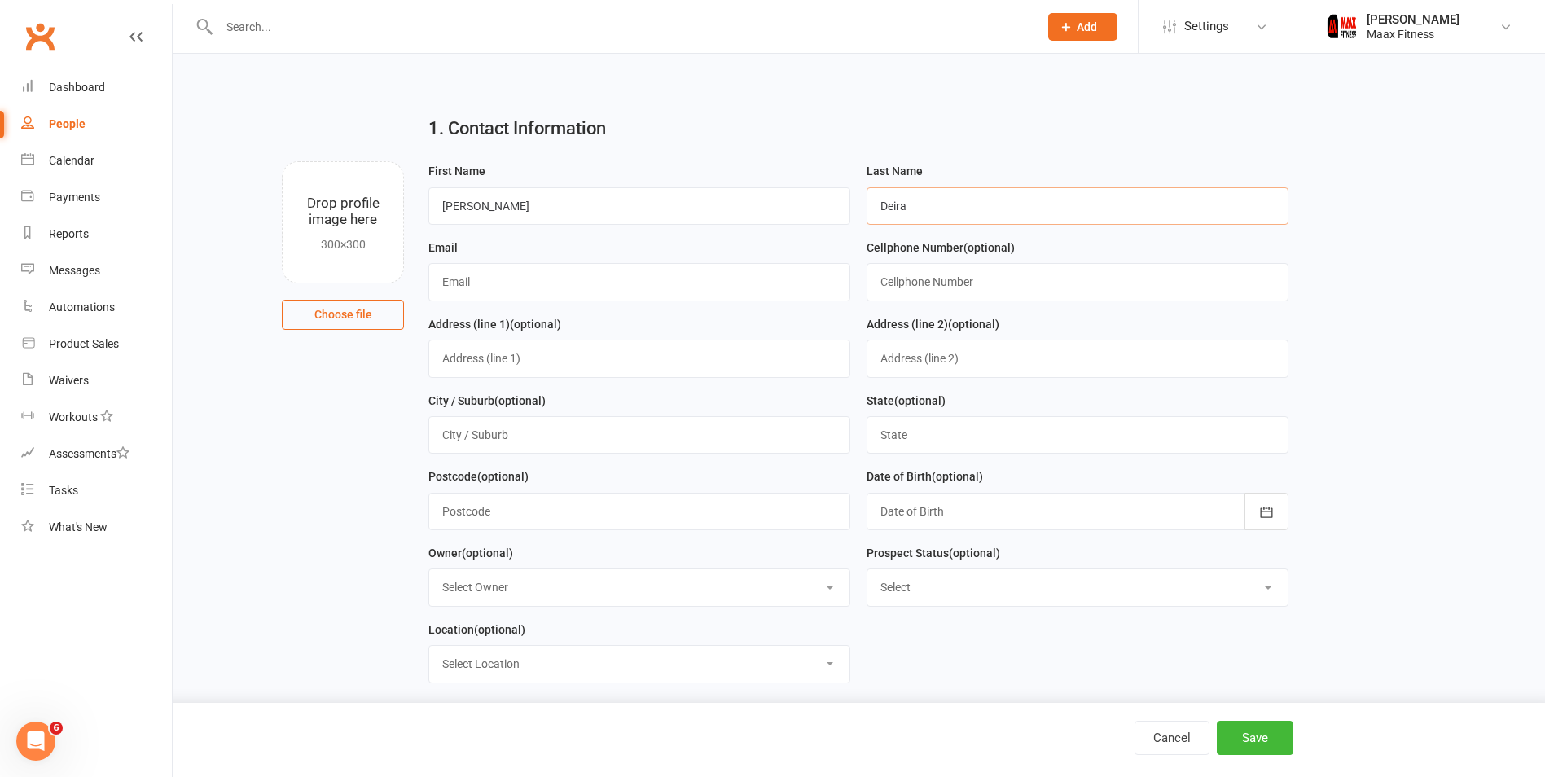
type input "Deira"
click at [745, 275] on input "text" at bounding box center [639, 281] width 422 height 37
click at [560, 266] on input "text" at bounding box center [639, 281] width 422 height 37
click at [539, 279] on input "text" at bounding box center [639, 281] width 422 height 37
type input "[PERSON_NAME][EMAIL_ADDRESS][PERSON_NAME][DOMAIN_NAME]"
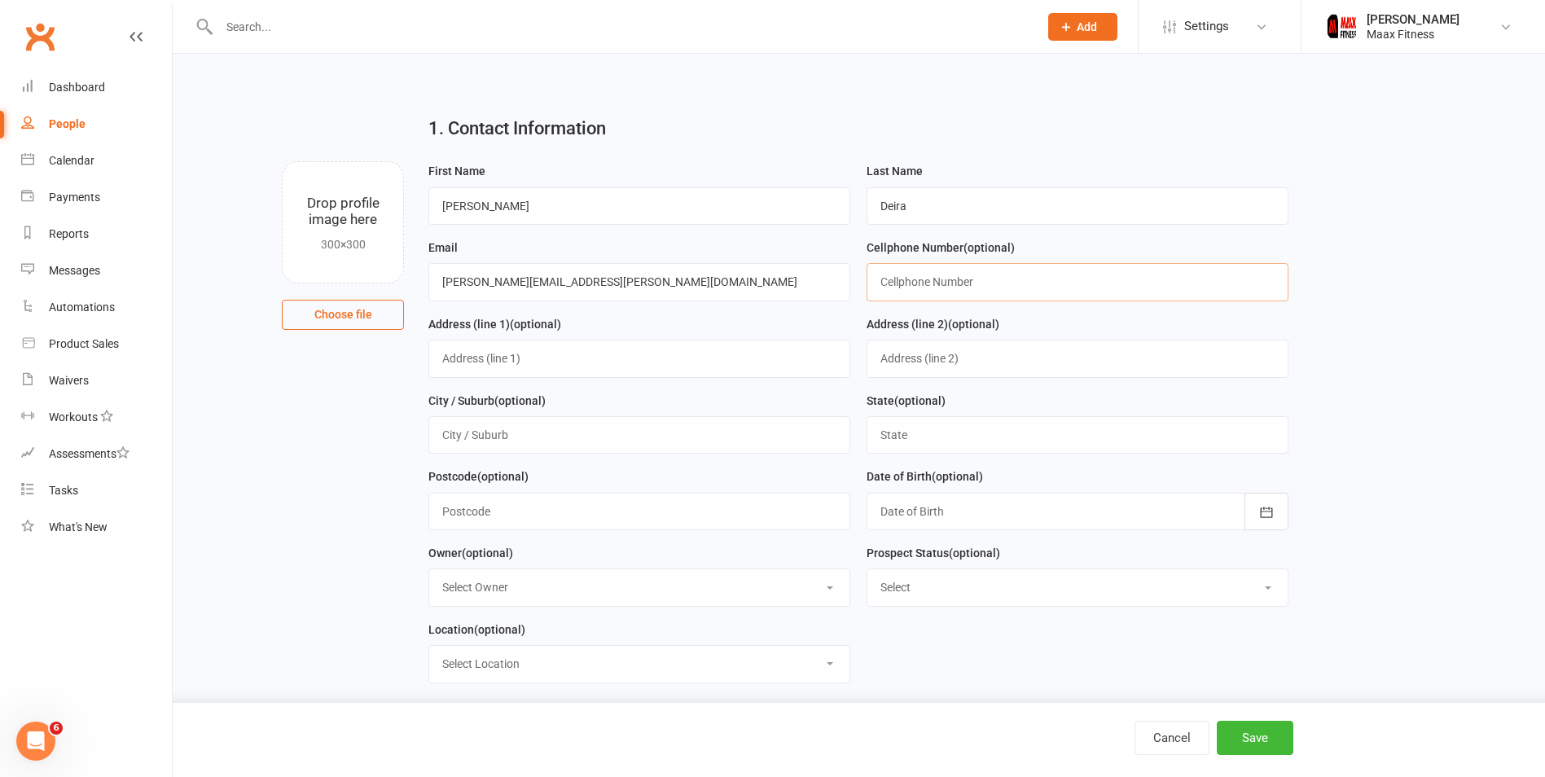
type input "4693865003"
type input "[STREET_ADDRESS]"
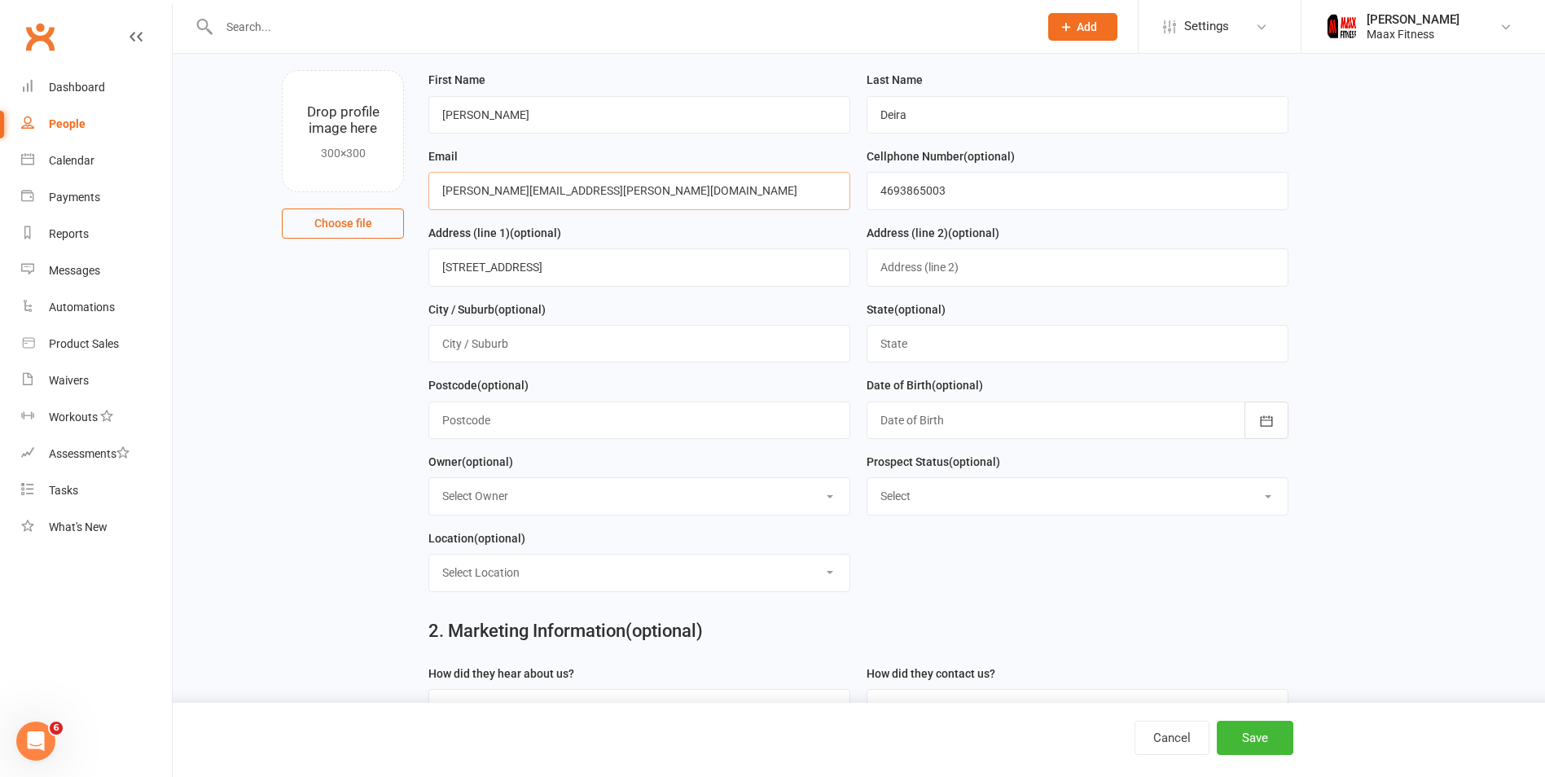
scroll to position [81, 0]
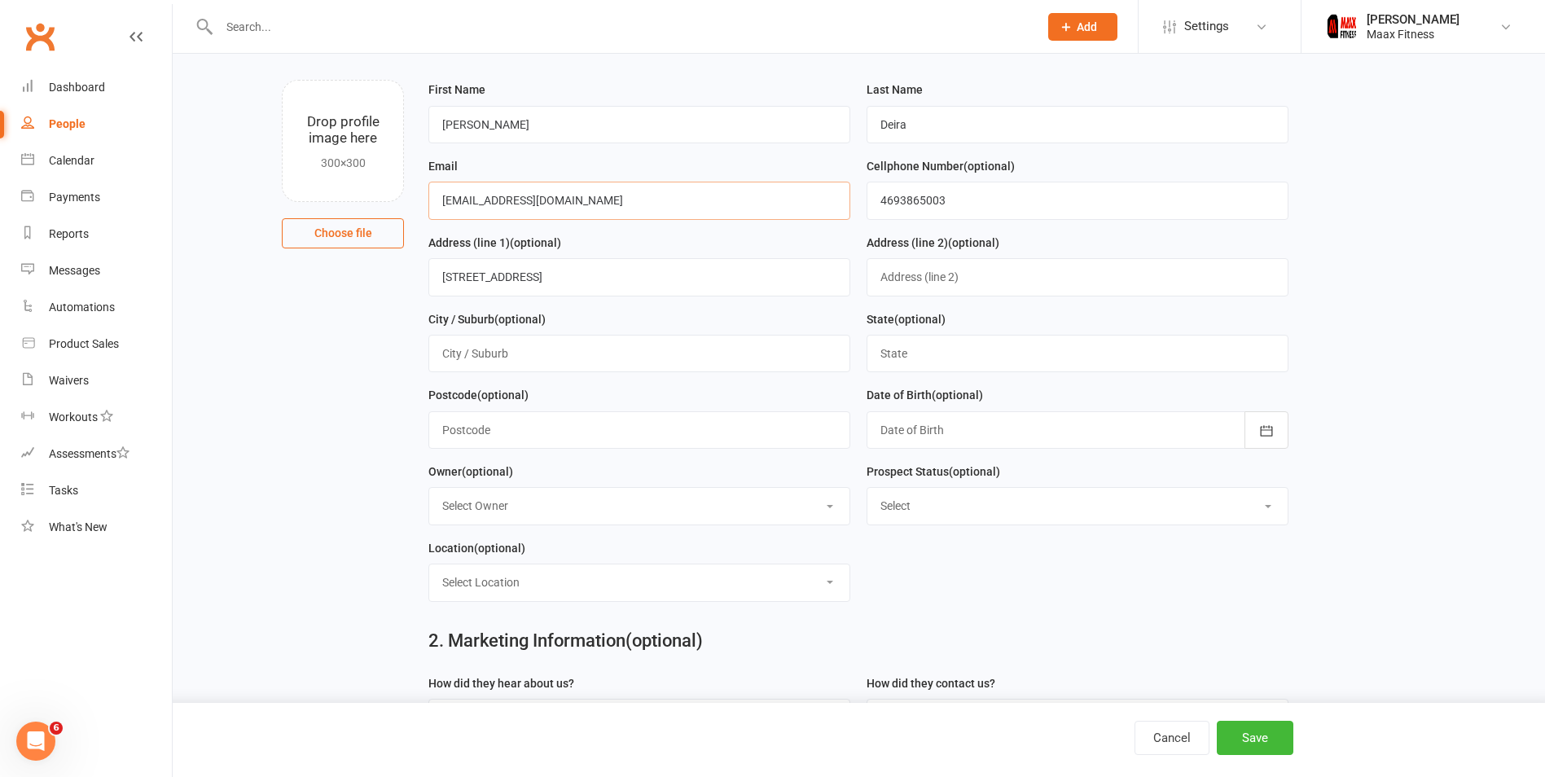
type input "[EMAIL_ADDRESS][DOMAIN_NAME]"
click at [940, 207] on input "4693865003" at bounding box center [1078, 200] width 422 height 37
click at [696, 286] on input "[STREET_ADDRESS]" at bounding box center [639, 276] width 422 height 37
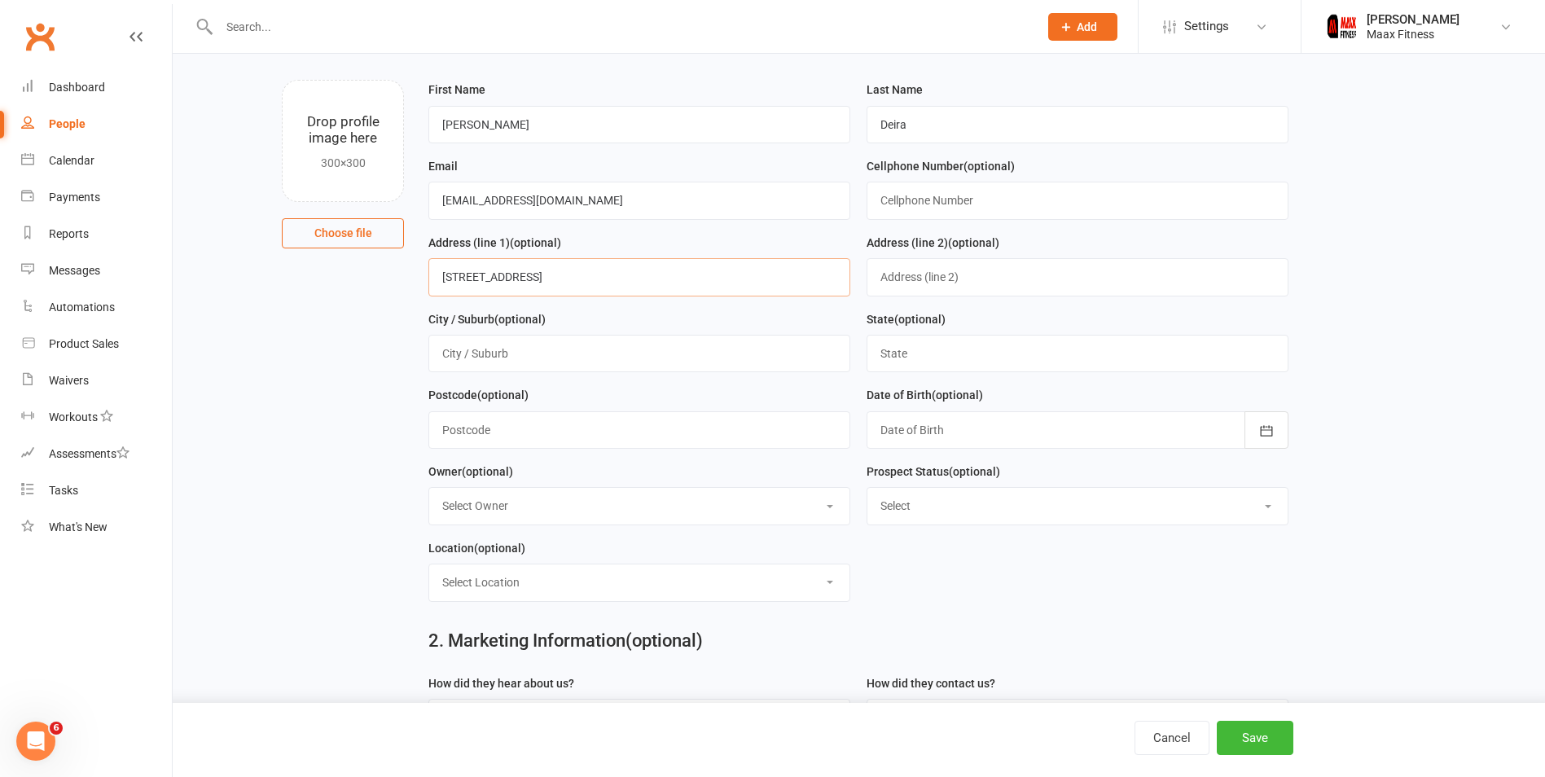
click at [696, 286] on input "[STREET_ADDRESS]" at bounding box center [639, 276] width 422 height 37
click at [912, 200] on input "text" at bounding box center [1078, 200] width 422 height 37
type input "8172016417"
click at [737, 289] on input "text" at bounding box center [639, 276] width 422 height 37
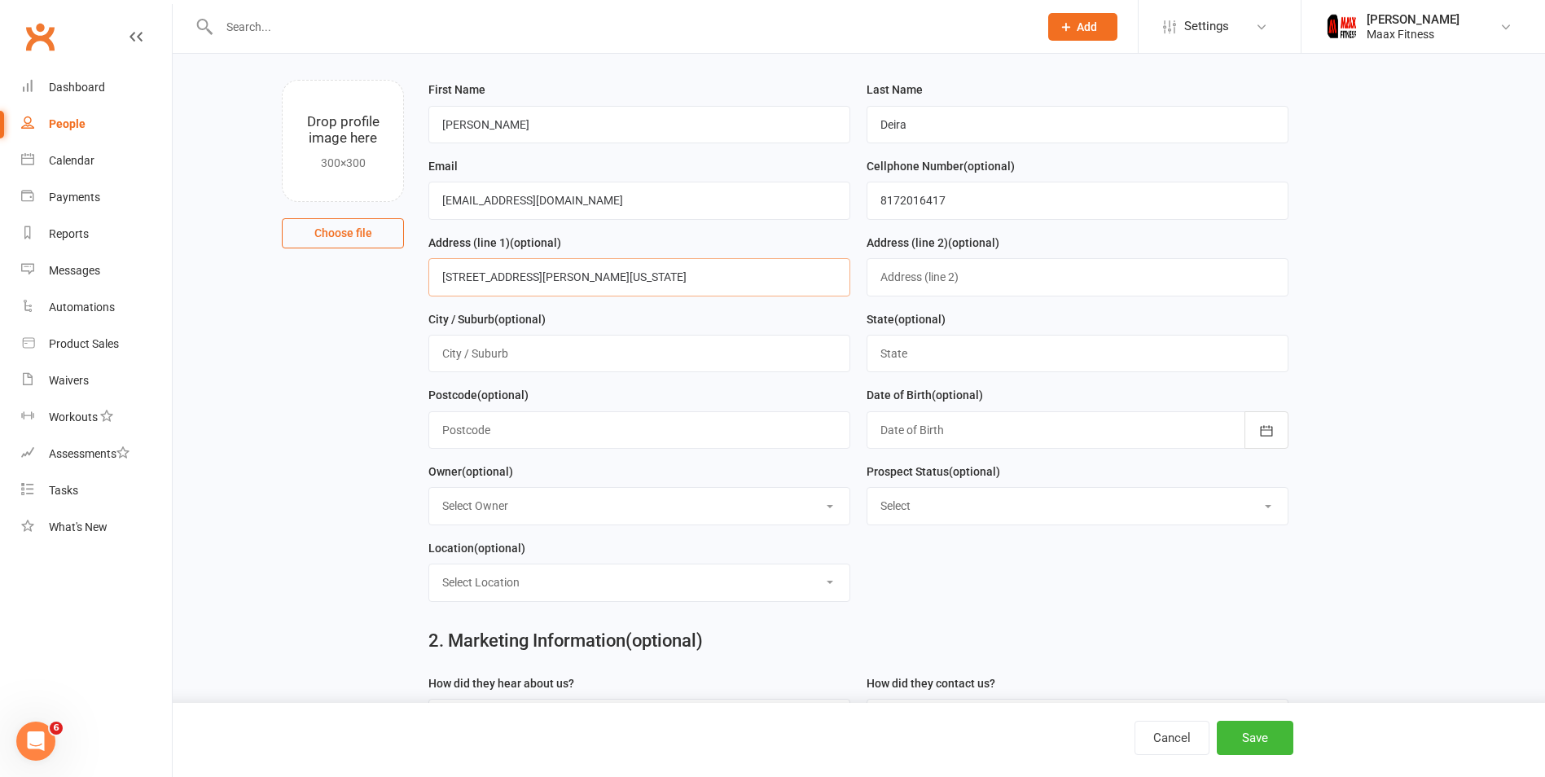
drag, startPoint x: 642, startPoint y: 285, endPoint x: 530, endPoint y: 284, distance: 111.6
click at [530, 284] on input "[STREET_ADDRESS][PERSON_NAME][US_STATE]" at bounding box center [639, 276] width 422 height 37
type input "[STREET_ADDRESS][PERSON_NAME]"
click at [760, 366] on input "text" at bounding box center [639, 353] width 422 height 37
type input "Y"
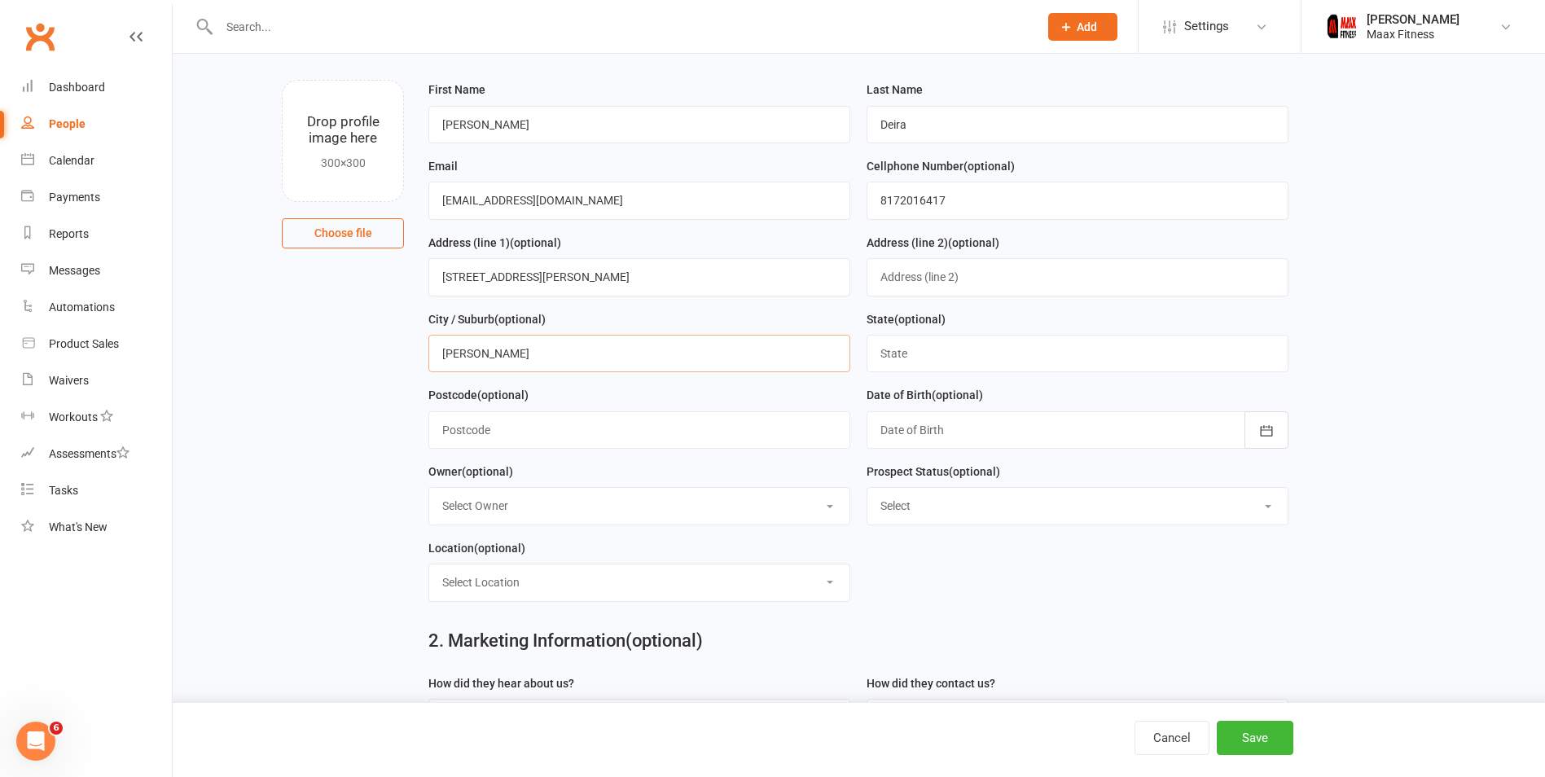
type input "[PERSON_NAME]"
click at [997, 354] on input "text" at bounding box center [1078, 353] width 422 height 37
type input "[US_STATE]"
click at [528, 421] on input "text" at bounding box center [639, 429] width 422 height 37
type input "75160"
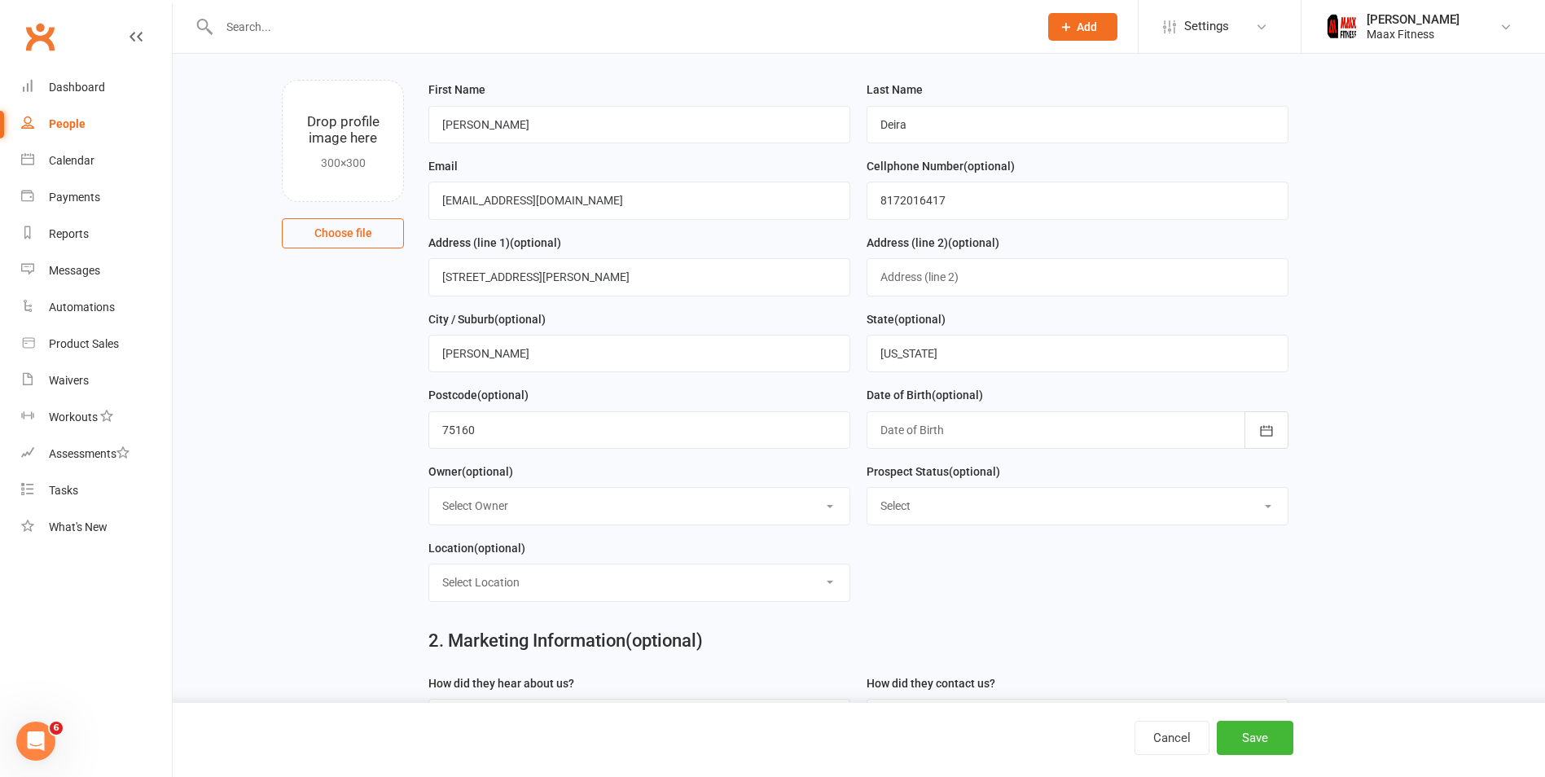
click at [951, 428] on div at bounding box center [1078, 429] width 422 height 37
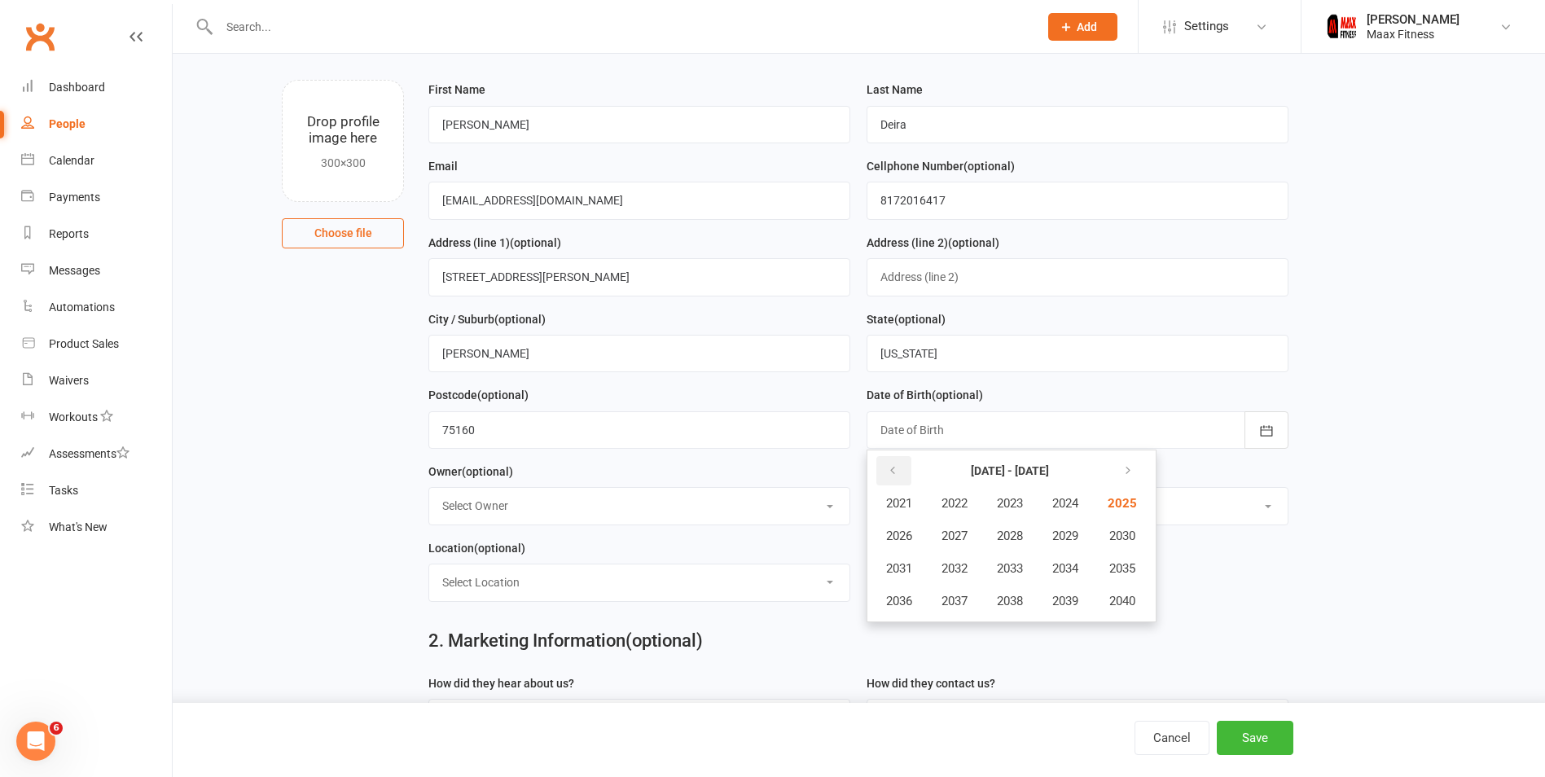
click at [893, 477] on icon "button" at bounding box center [892, 470] width 11 height 13
click at [1056, 598] on span "1999" at bounding box center [1065, 601] width 26 height 15
click at [985, 550] on button "May" at bounding box center [987, 535] width 84 height 31
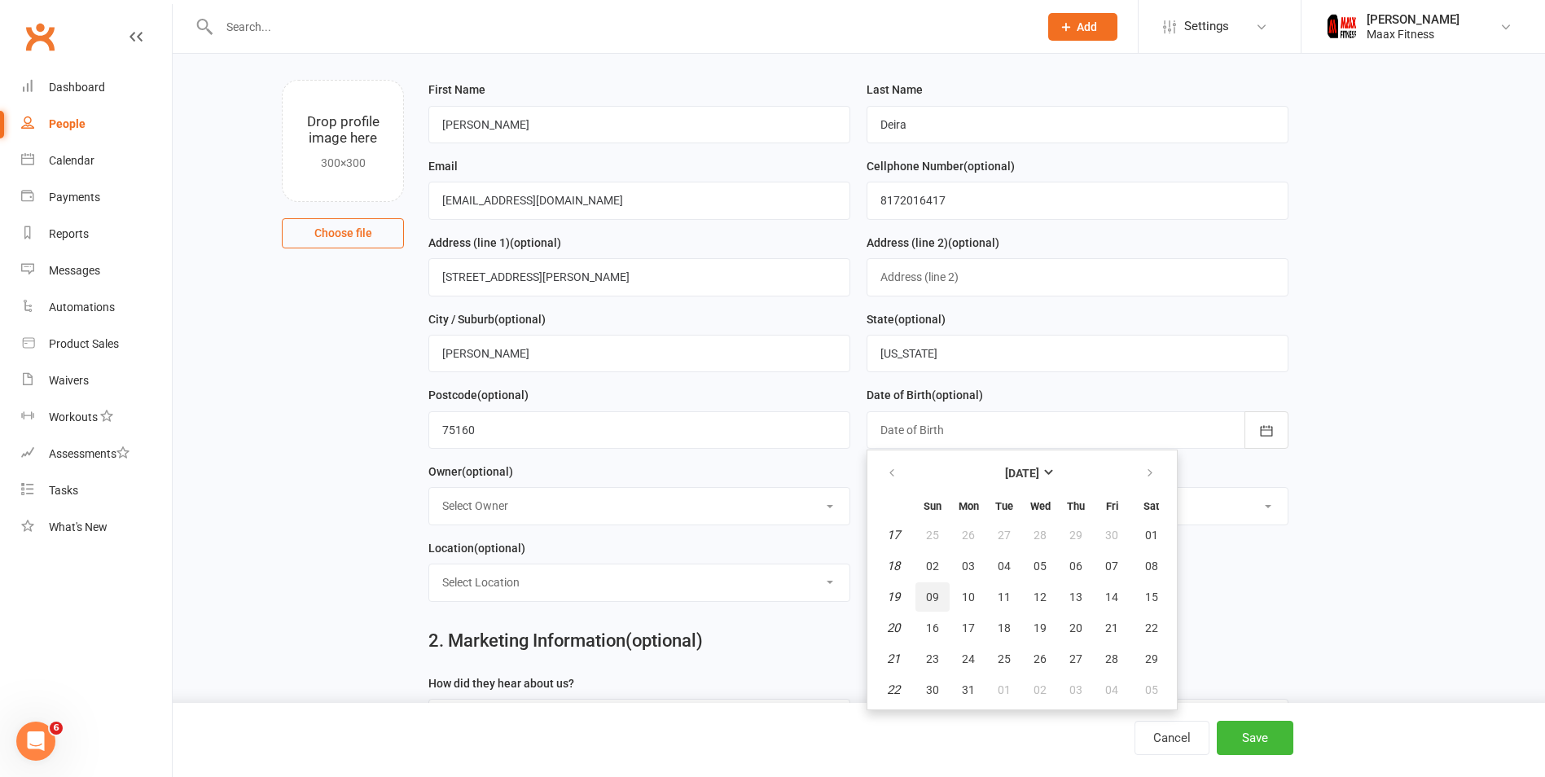
click at [930, 597] on span "09" at bounding box center [932, 596] width 13 height 13
type input "[DATE]"
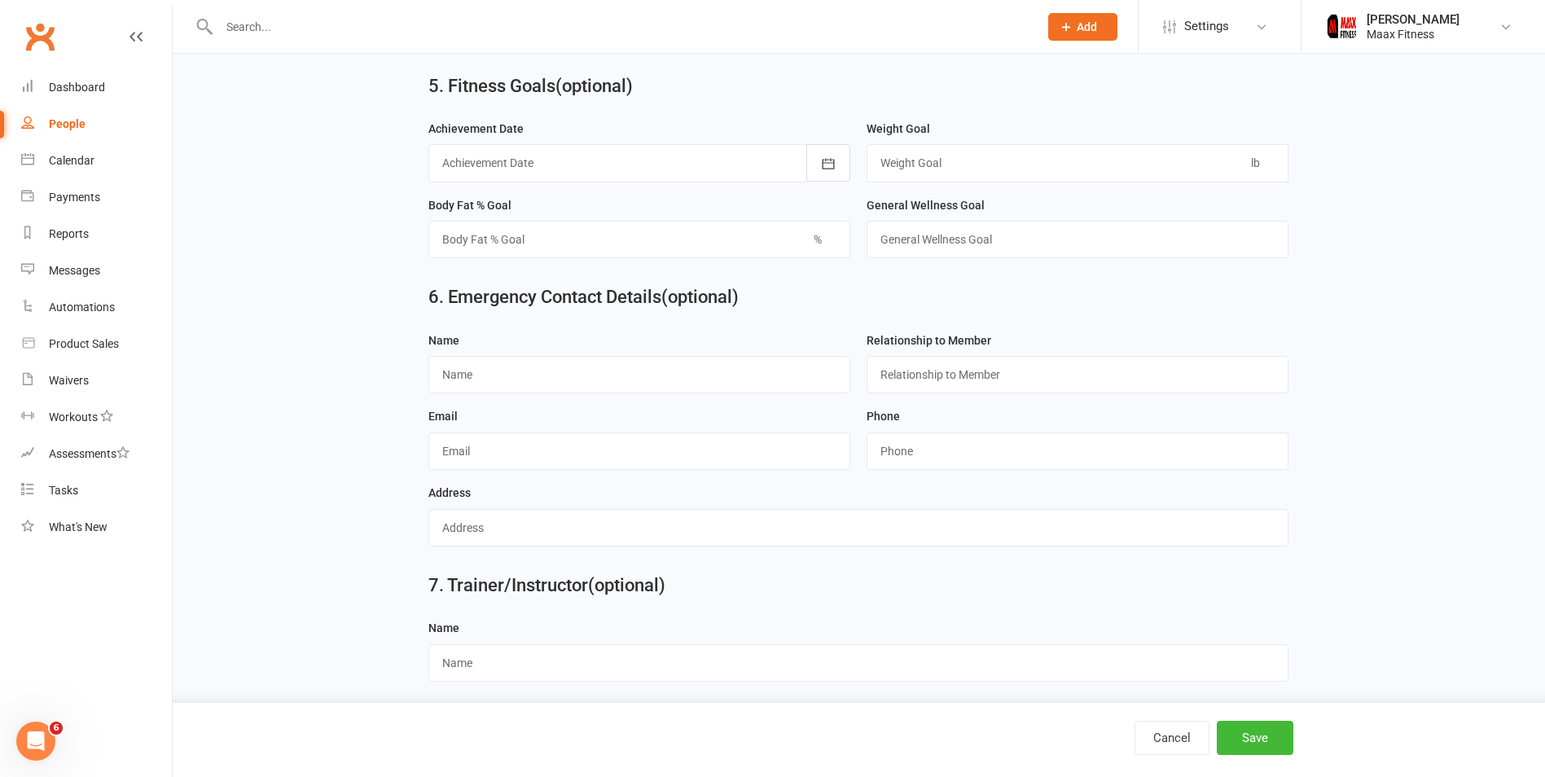
scroll to position [1372, 0]
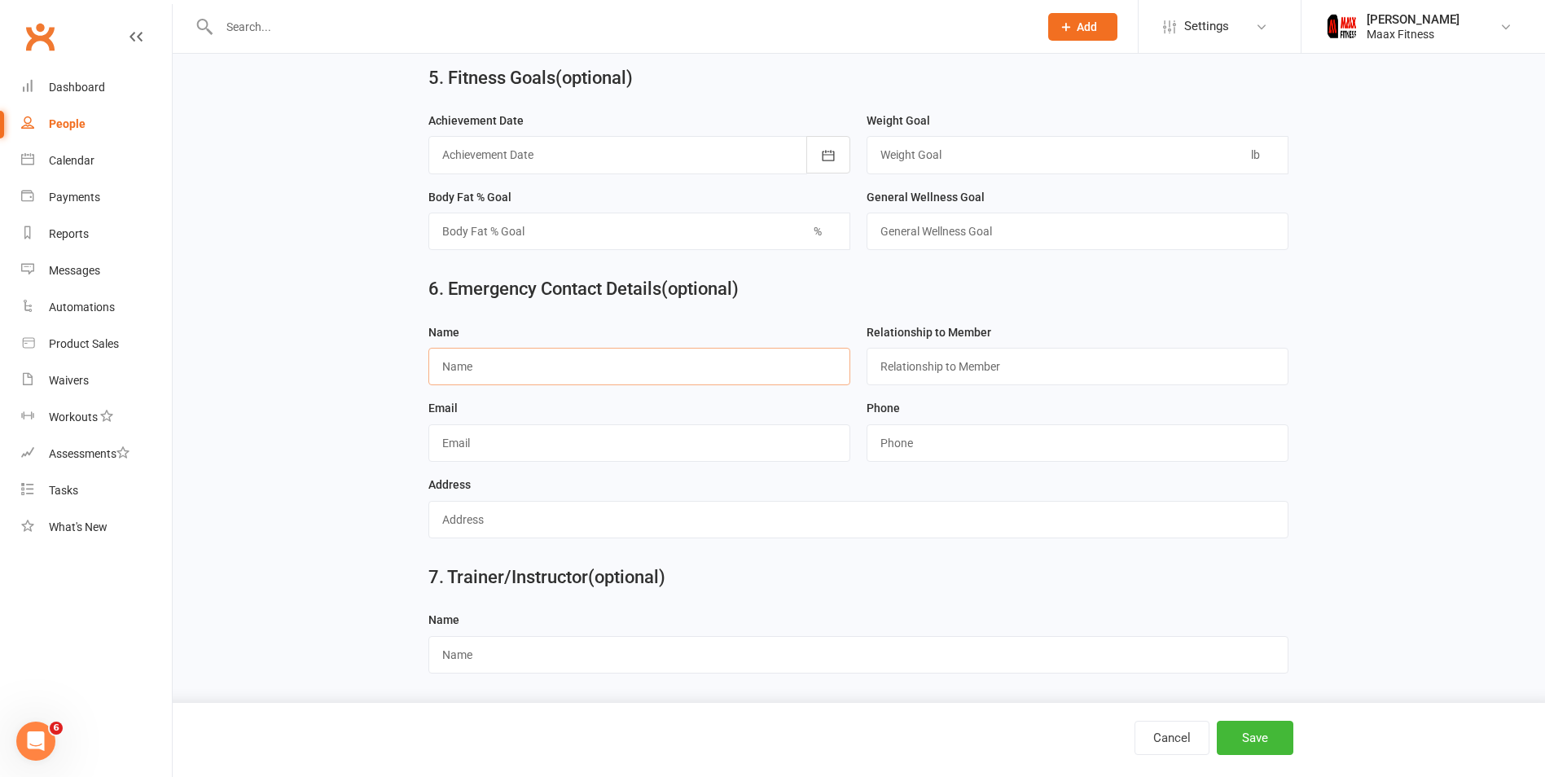
click at [612, 362] on input "text" at bounding box center [639, 366] width 422 height 37
type input "[PERSON_NAME]"
type input "[EMAIL_ADDRESS][DOMAIN_NAME]"
type input "4698380026"
type input "[STREET_ADDRESS][PERSON_NAME][US_STATE]"
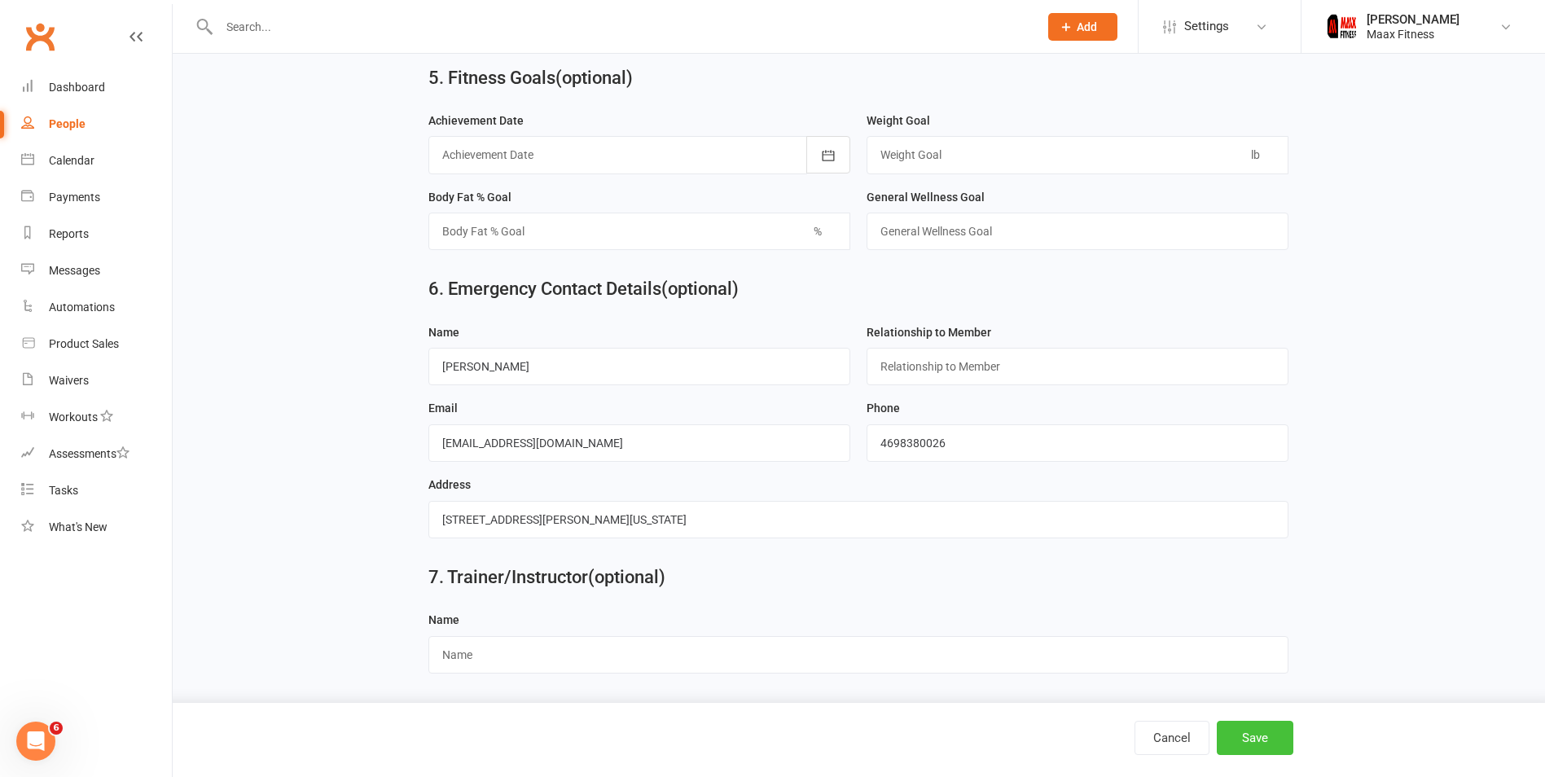
click at [1284, 748] on button "Save" at bounding box center [1255, 738] width 77 height 34
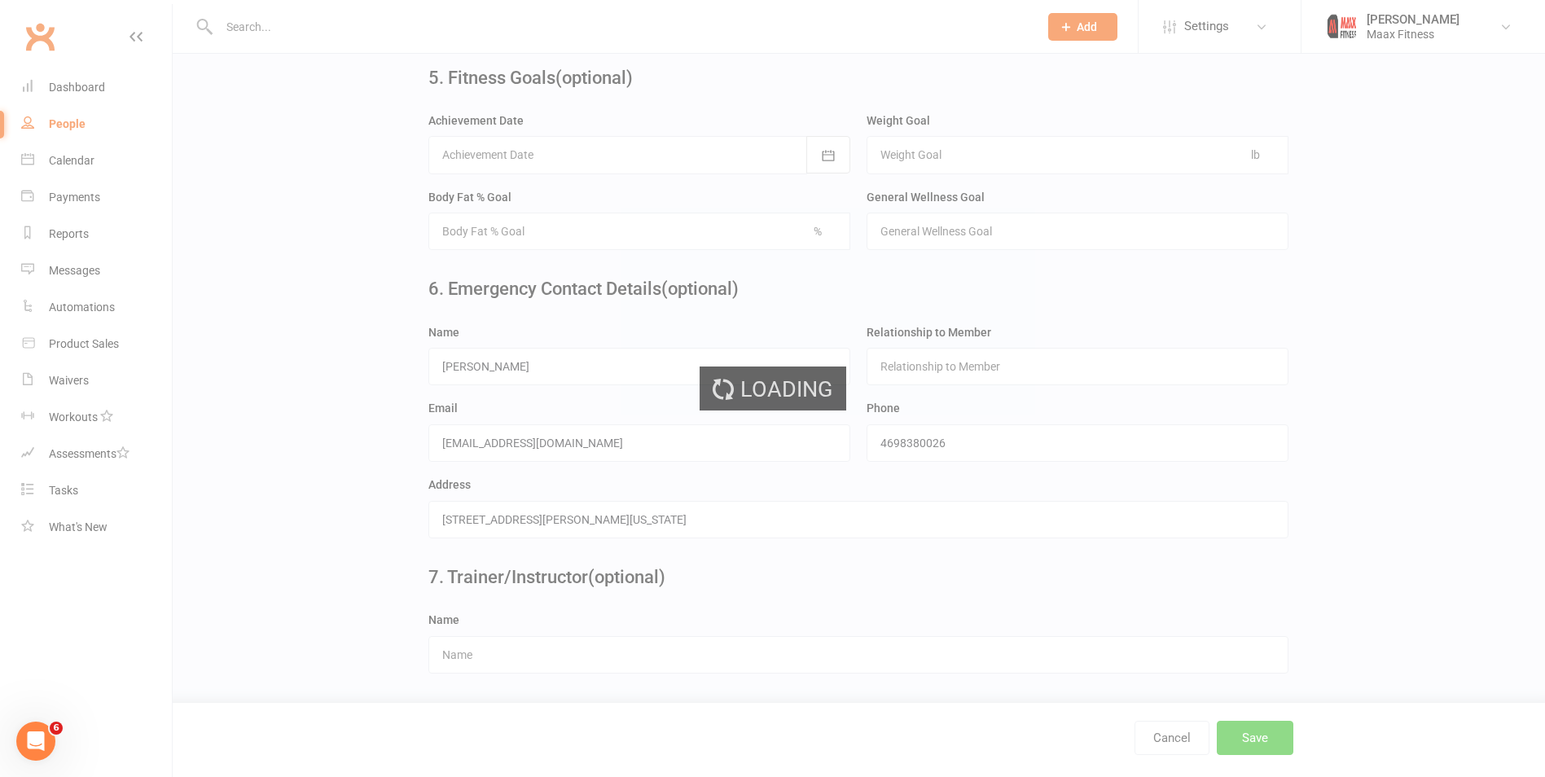
scroll to position [0, 0]
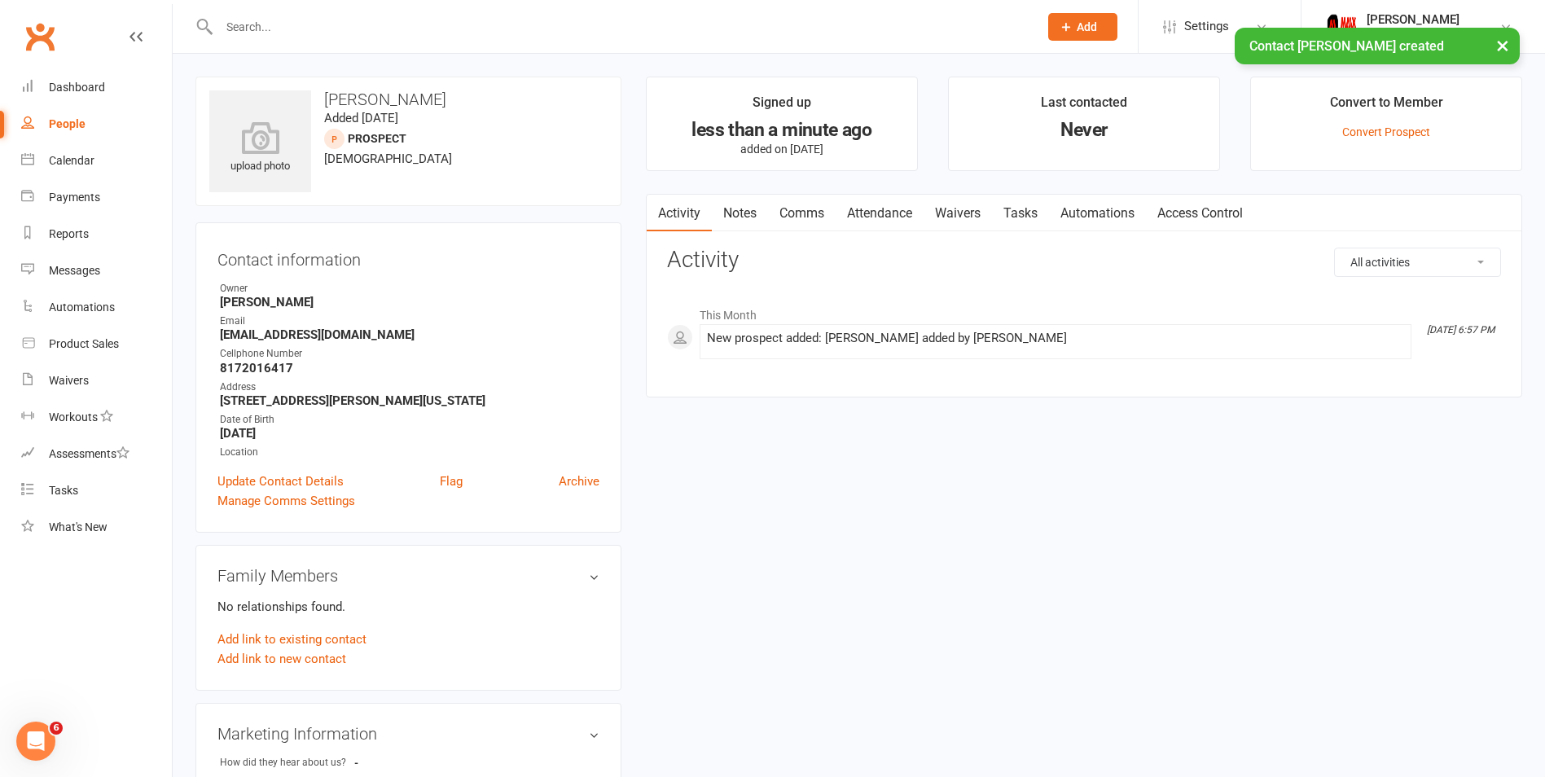
click at [968, 217] on link "Waivers" at bounding box center [958, 213] width 68 height 37
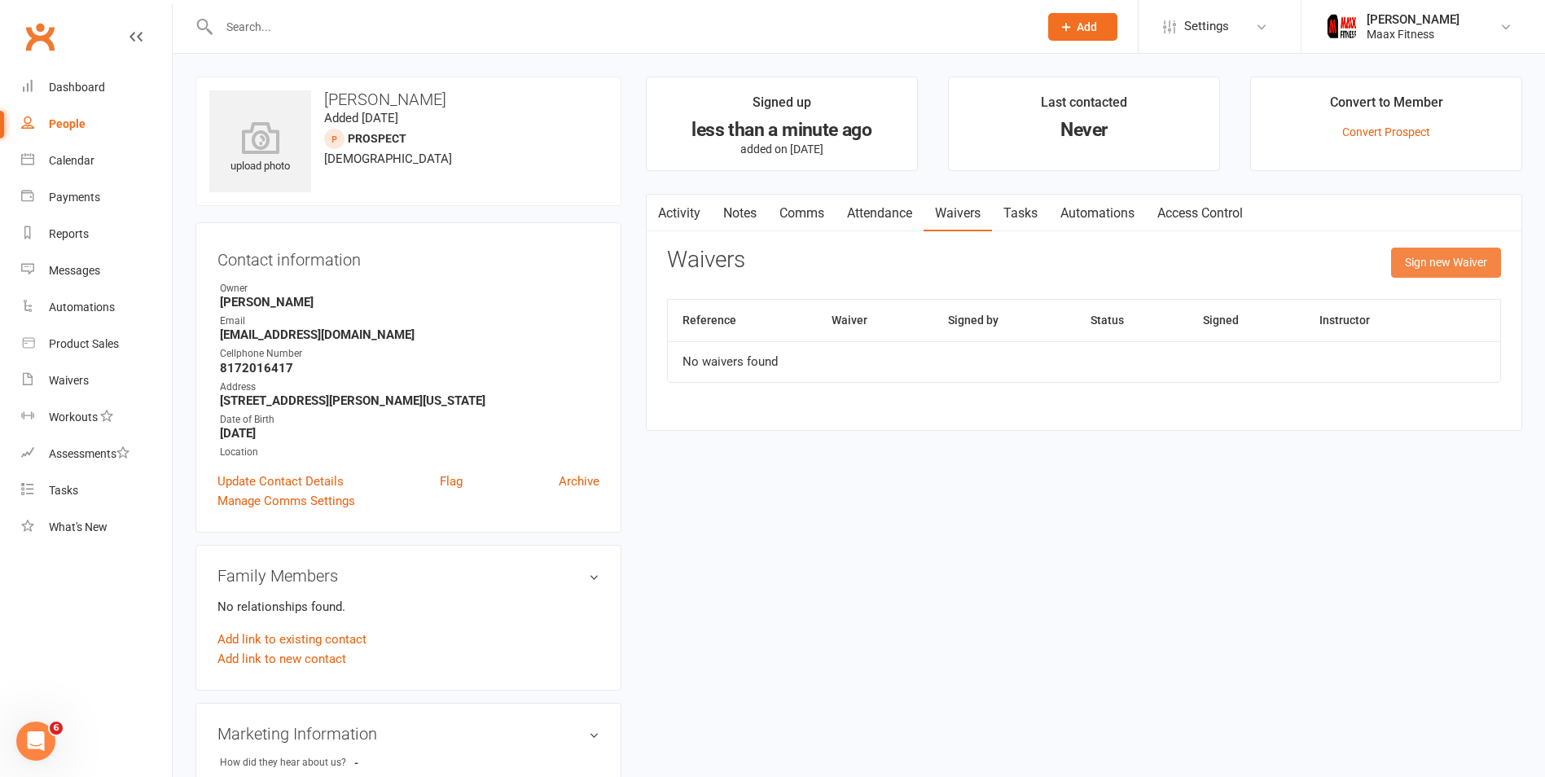
click at [1448, 258] on button "Sign new Waiver" at bounding box center [1446, 262] width 110 height 29
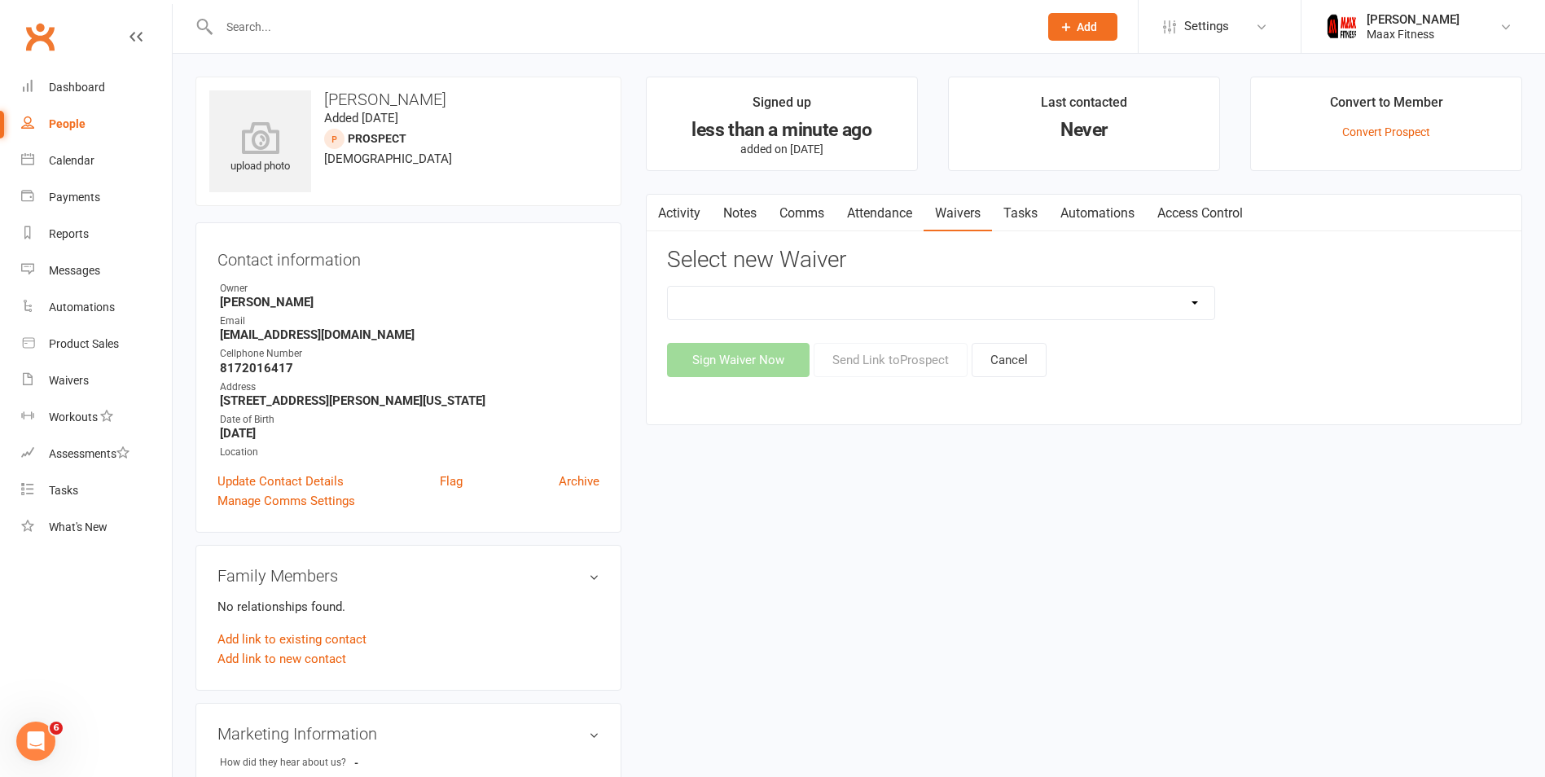
click at [1099, 311] on select "12 Month Individual Membership 12 Month PRESALE Membership 1 Month Membership O…" at bounding box center [941, 303] width 546 height 33
select select "15042"
click at [668, 287] on select "12 Month Individual Membership 12 Month PRESALE Membership 1 Month Membership O…" at bounding box center [941, 303] width 546 height 33
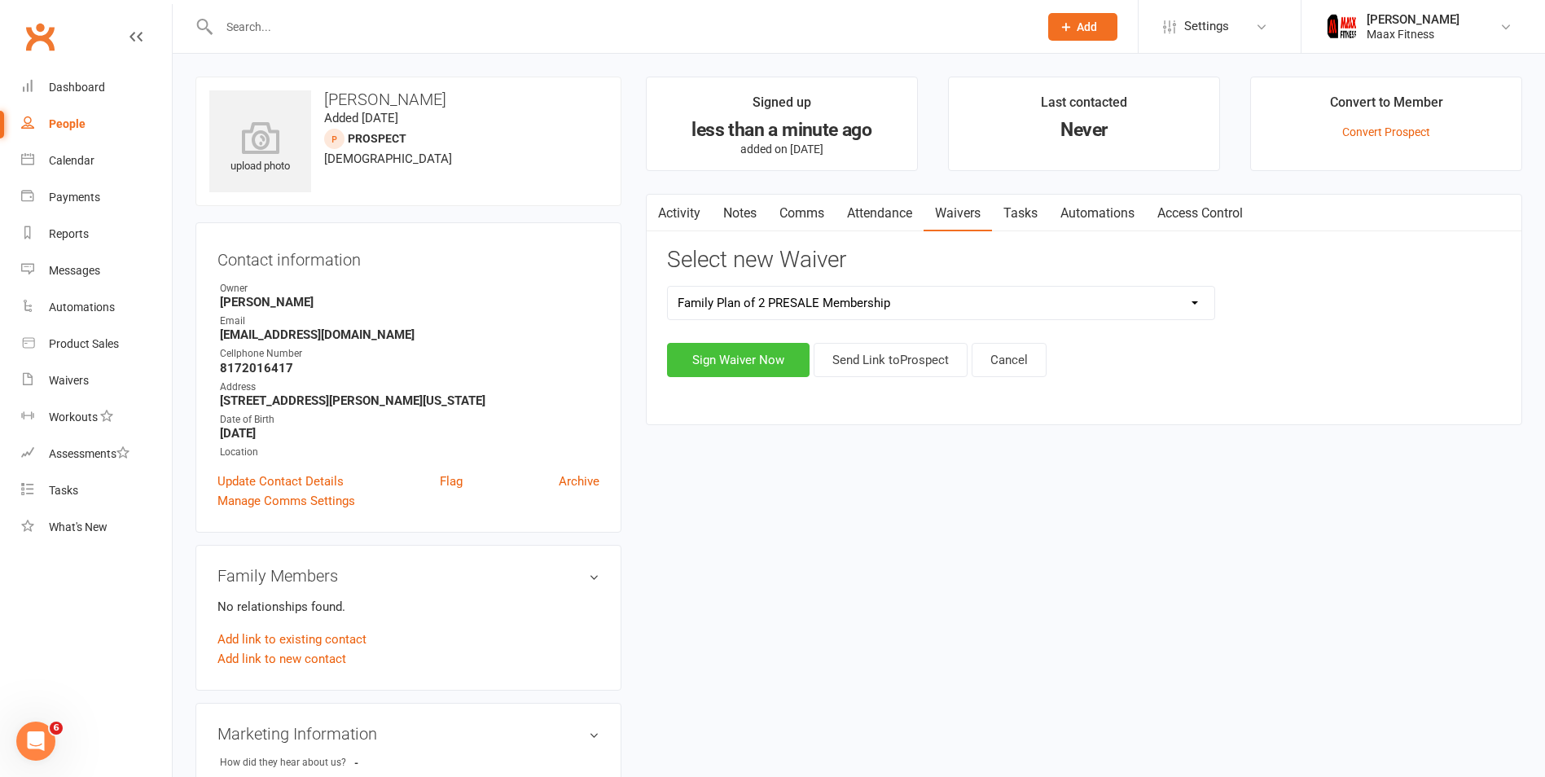
click at [744, 356] on button "Sign Waiver Now" at bounding box center [738, 360] width 143 height 34
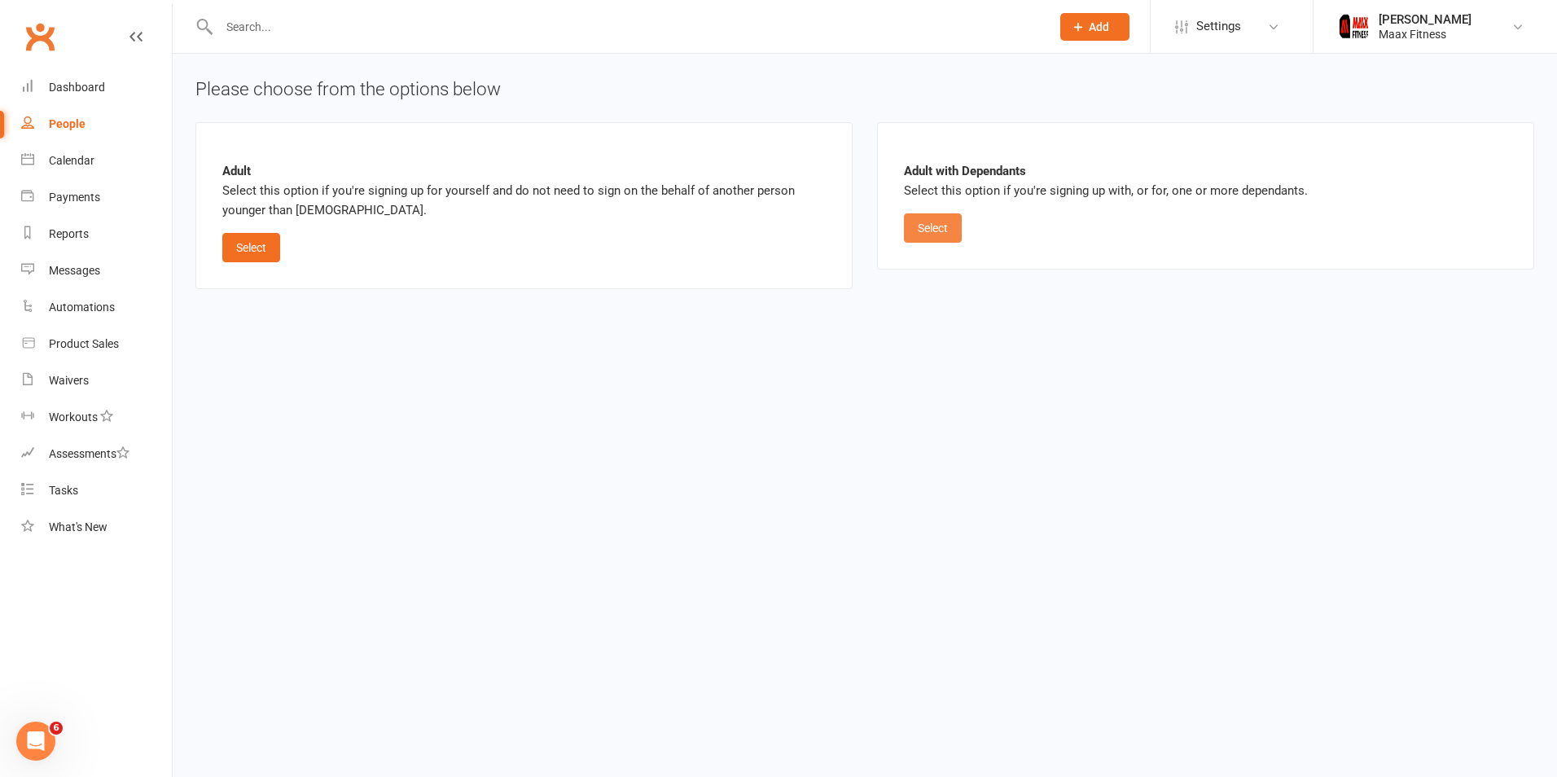
click at [915, 219] on button "Select" at bounding box center [933, 227] width 58 height 29
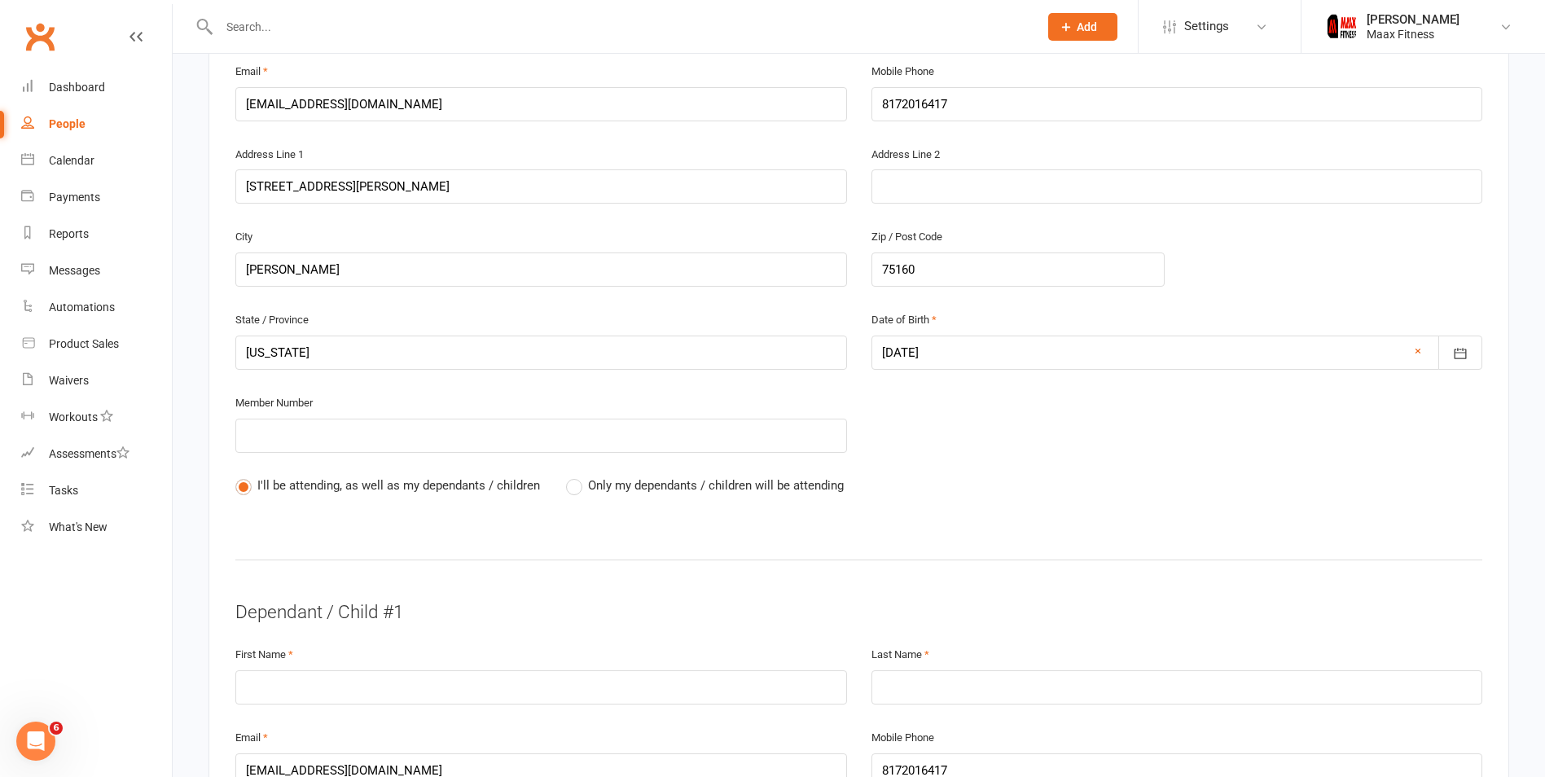
scroll to position [896, 0]
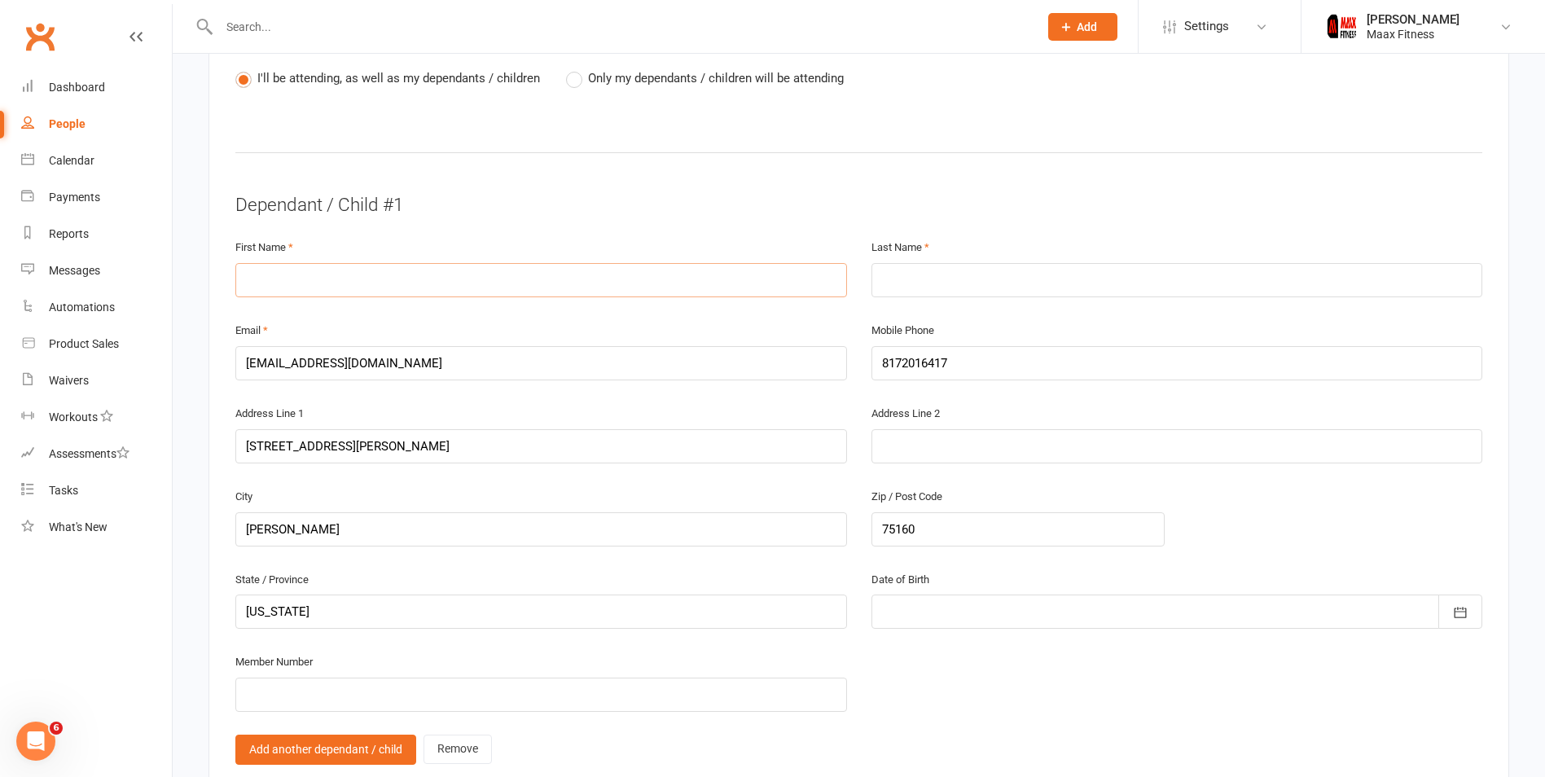
click at [436, 272] on input "text" at bounding box center [541, 280] width 612 height 34
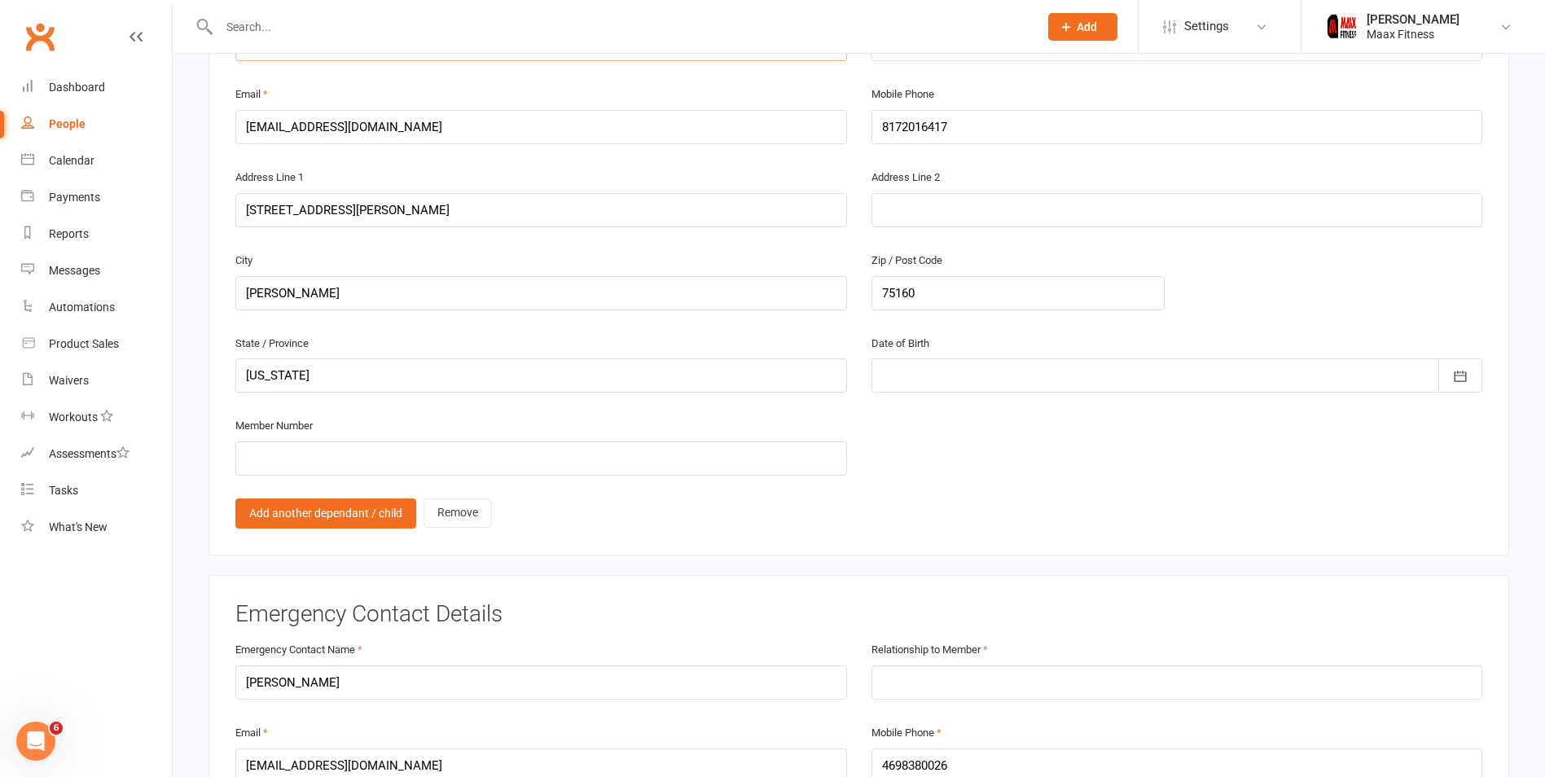
scroll to position [1059, 0]
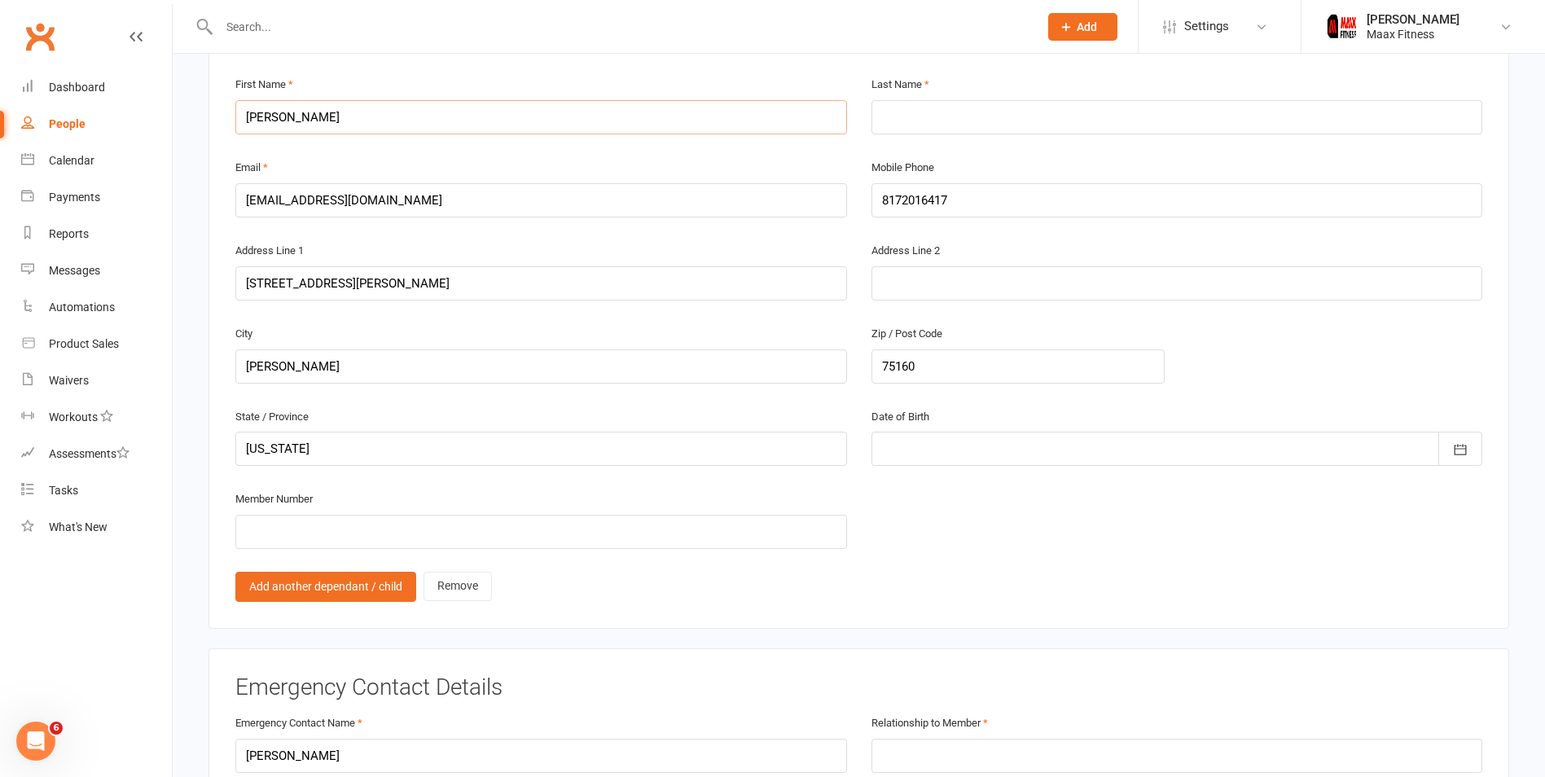
type input "[PERSON_NAME]"
click at [900, 125] on input "text" at bounding box center [1177, 117] width 612 height 34
type input "[PERSON_NAME]"
click at [950, 192] on input "8172016417" at bounding box center [1177, 200] width 612 height 34
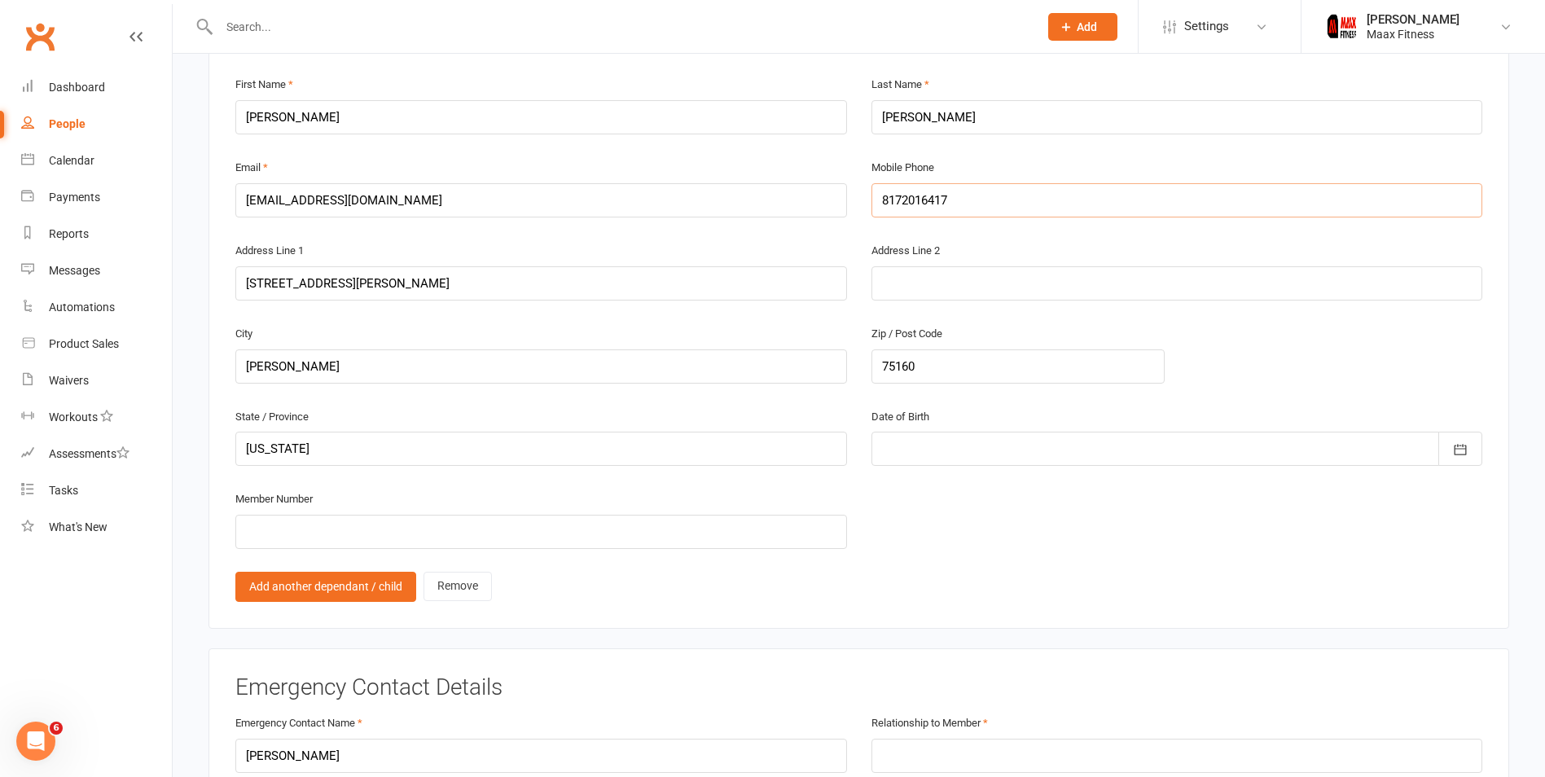
click at [950, 192] on input "8172016417" at bounding box center [1177, 200] width 612 height 34
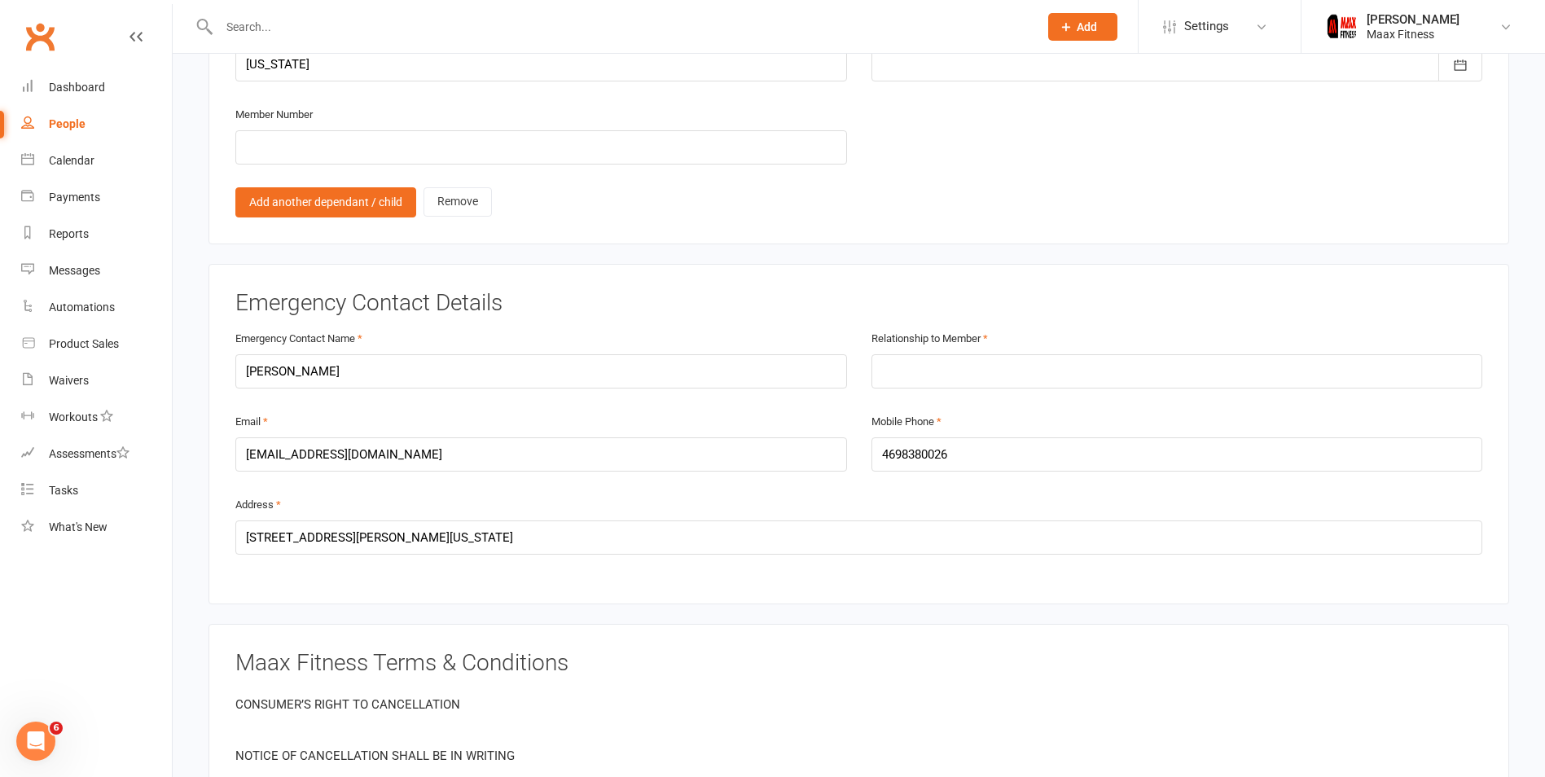
scroll to position [1466, 0]
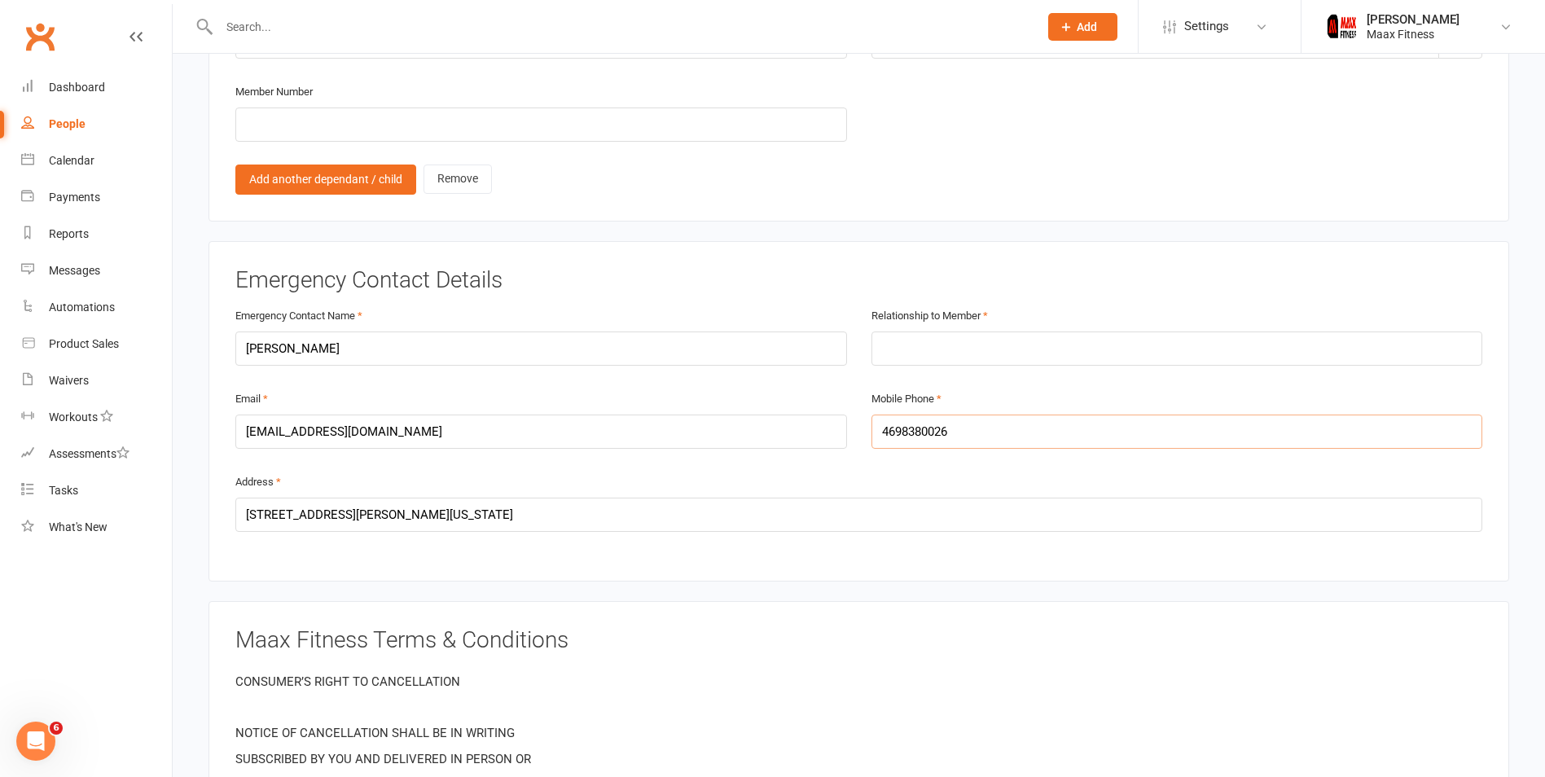
click at [924, 420] on input "4698380026" at bounding box center [1177, 432] width 612 height 34
click at [1026, 342] on input "text" at bounding box center [1177, 348] width 612 height 34
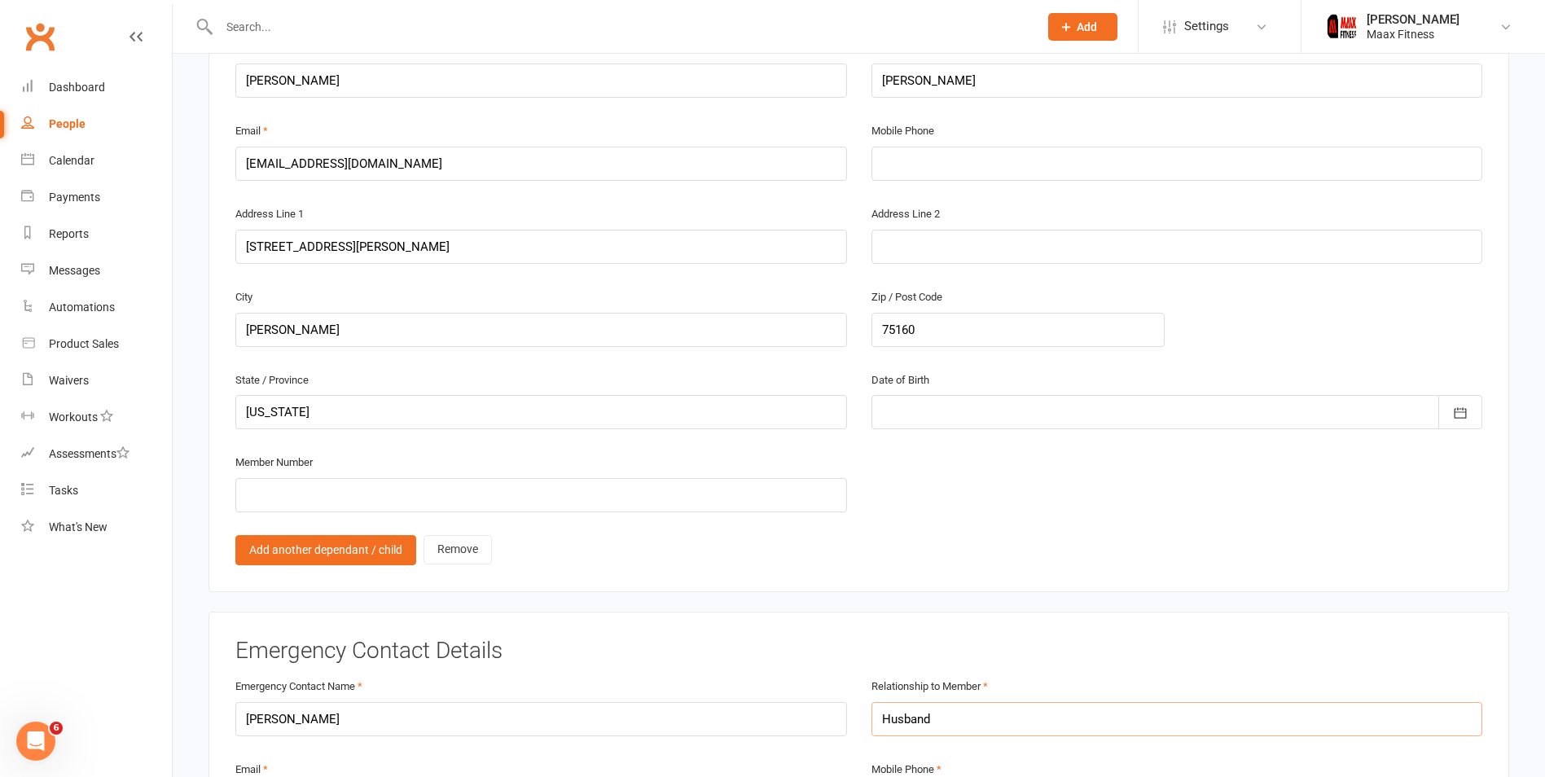
scroll to position [977, 0]
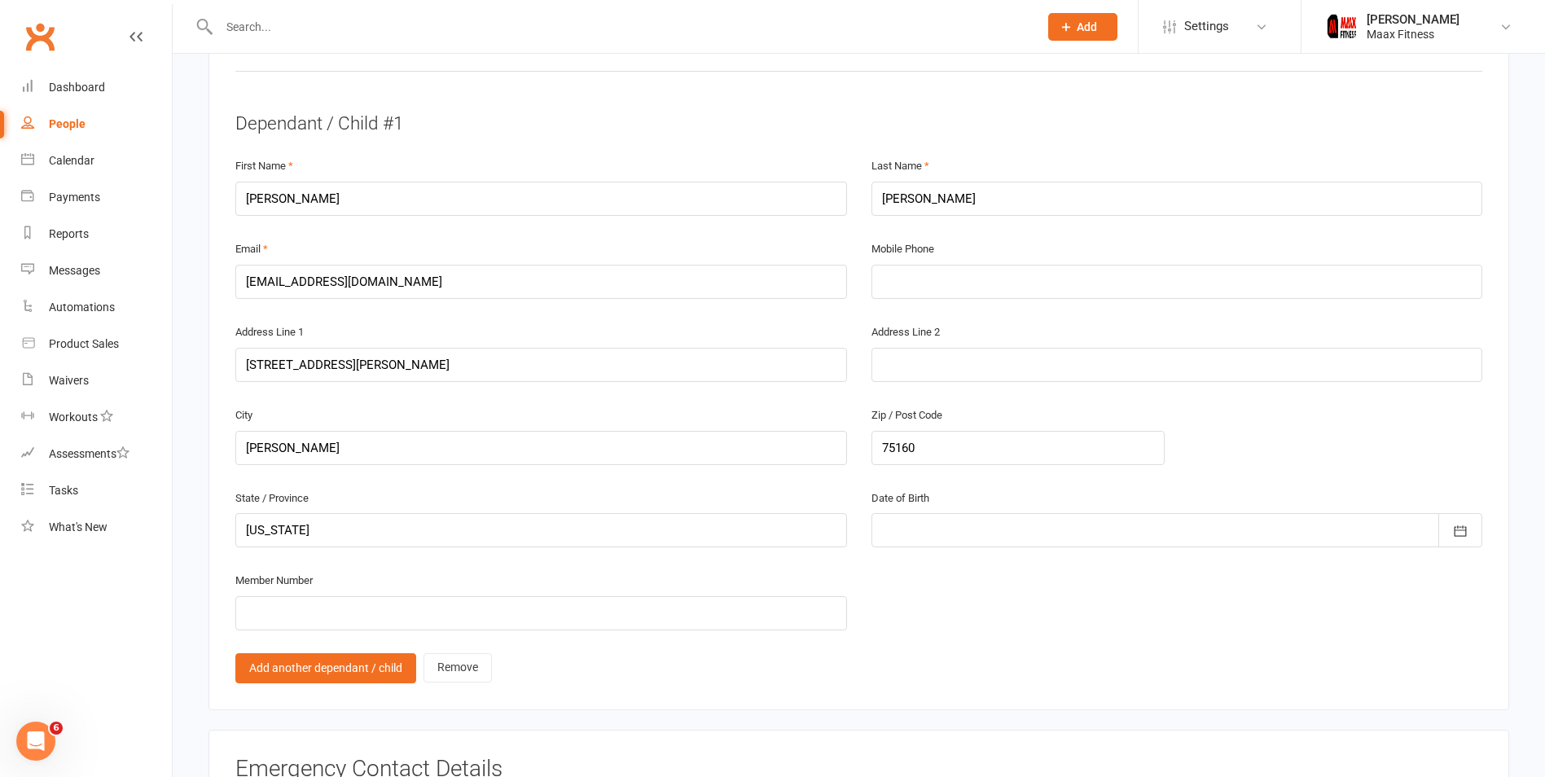
type input "Husband"
click at [933, 280] on input "text" at bounding box center [1177, 282] width 612 height 34
paste input "4698380026"
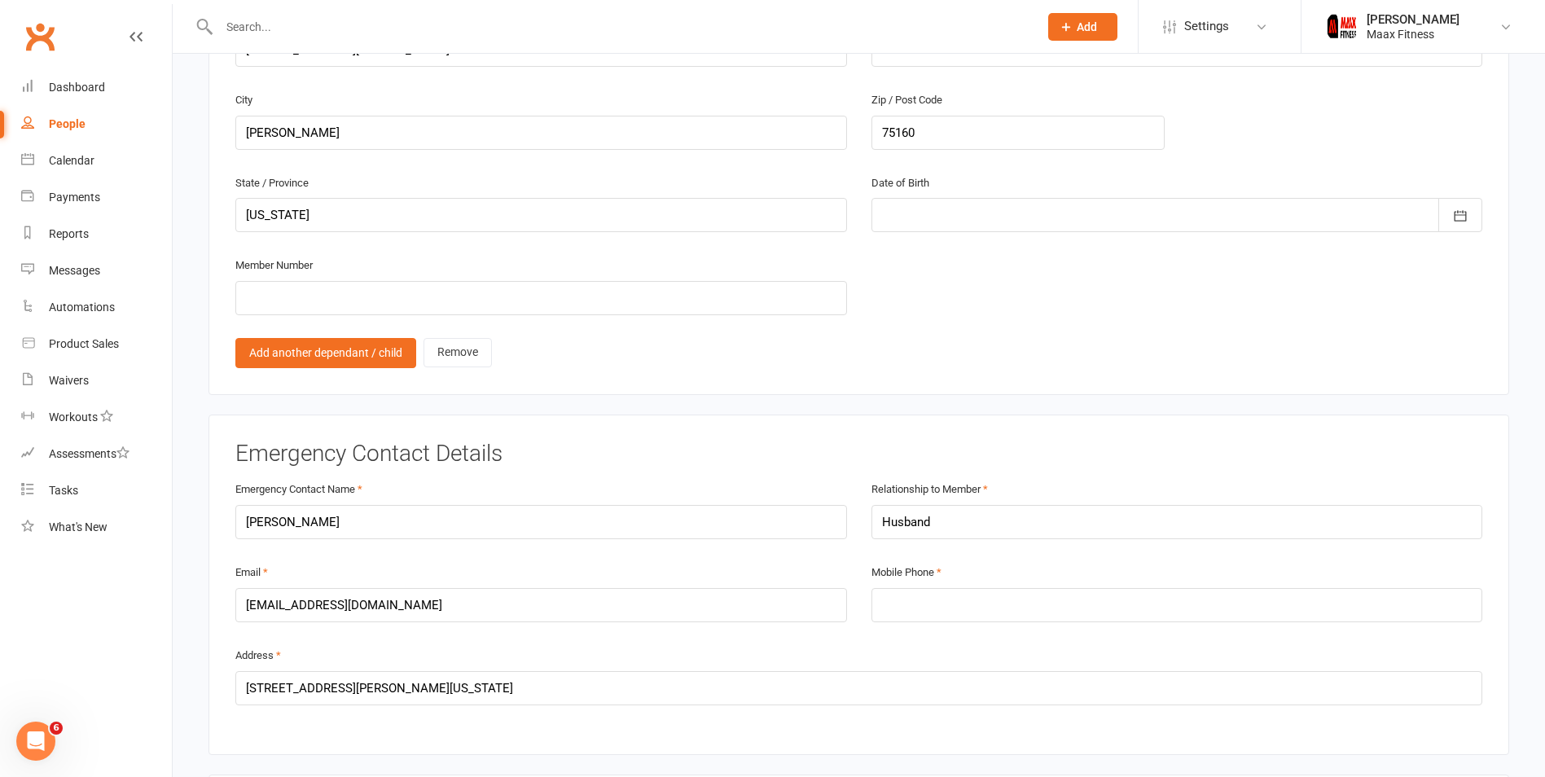
scroll to position [1303, 0]
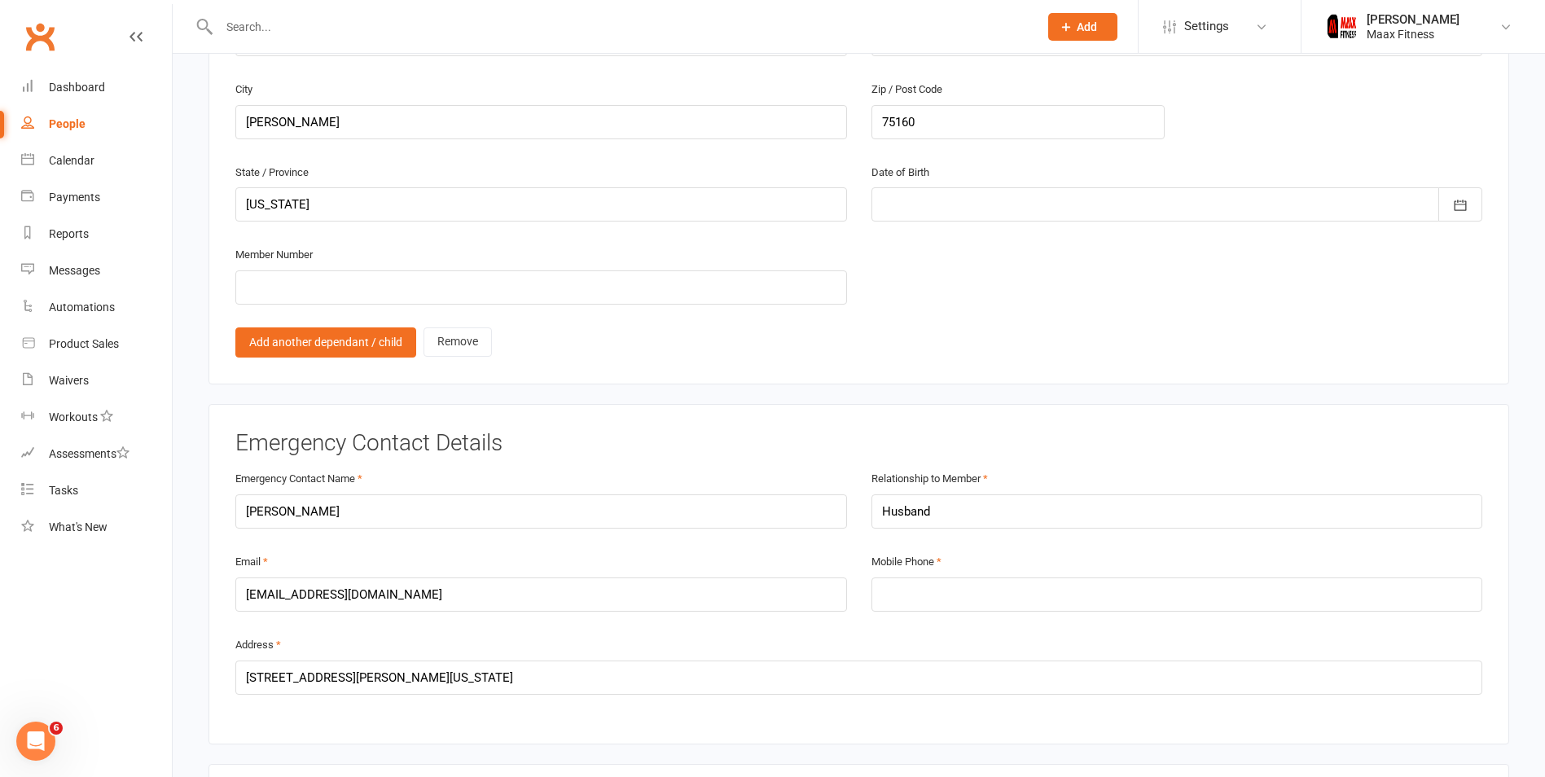
type input "4698380026"
click at [349, 578] on input "[EMAIL_ADDRESS][DOMAIN_NAME]" at bounding box center [541, 594] width 612 height 34
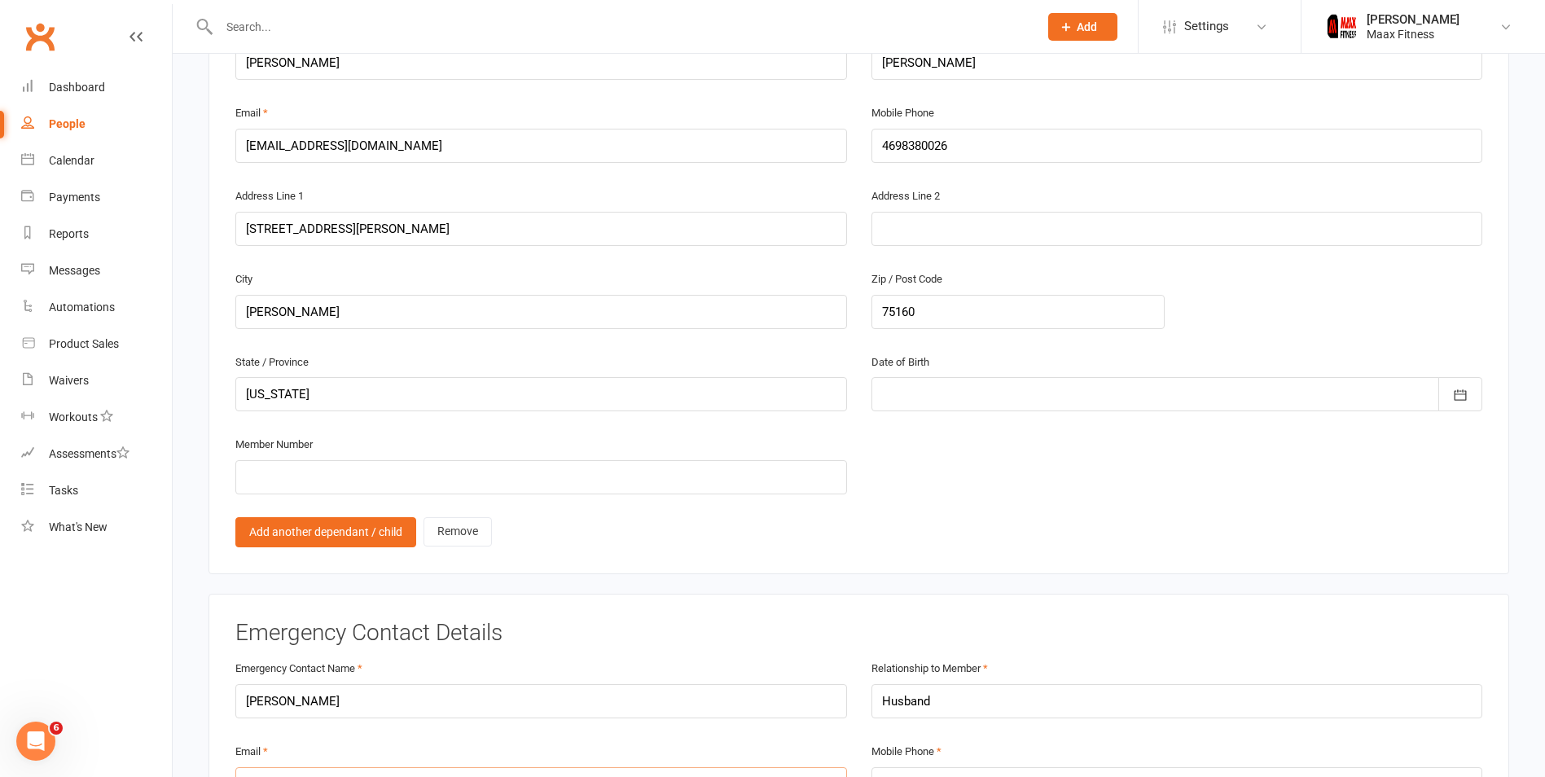
scroll to position [1059, 0]
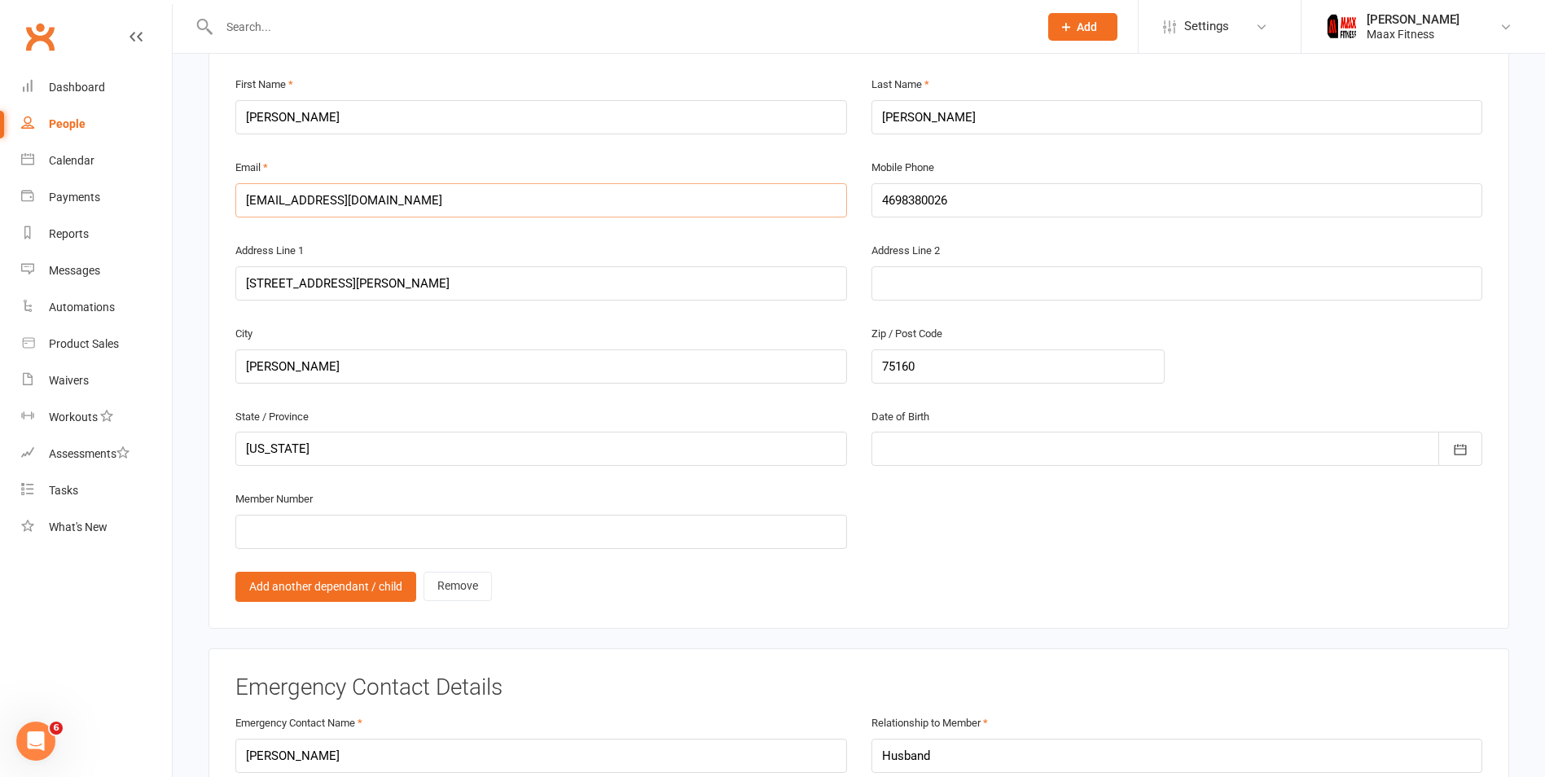
click at [424, 209] on input "[EMAIL_ADDRESS][DOMAIN_NAME]" at bounding box center [541, 200] width 612 height 34
click at [424, 208] on input "[EMAIL_ADDRESS][DOMAIN_NAME]" at bounding box center [541, 200] width 612 height 34
paste input "[EMAIL_ADDRESS]"
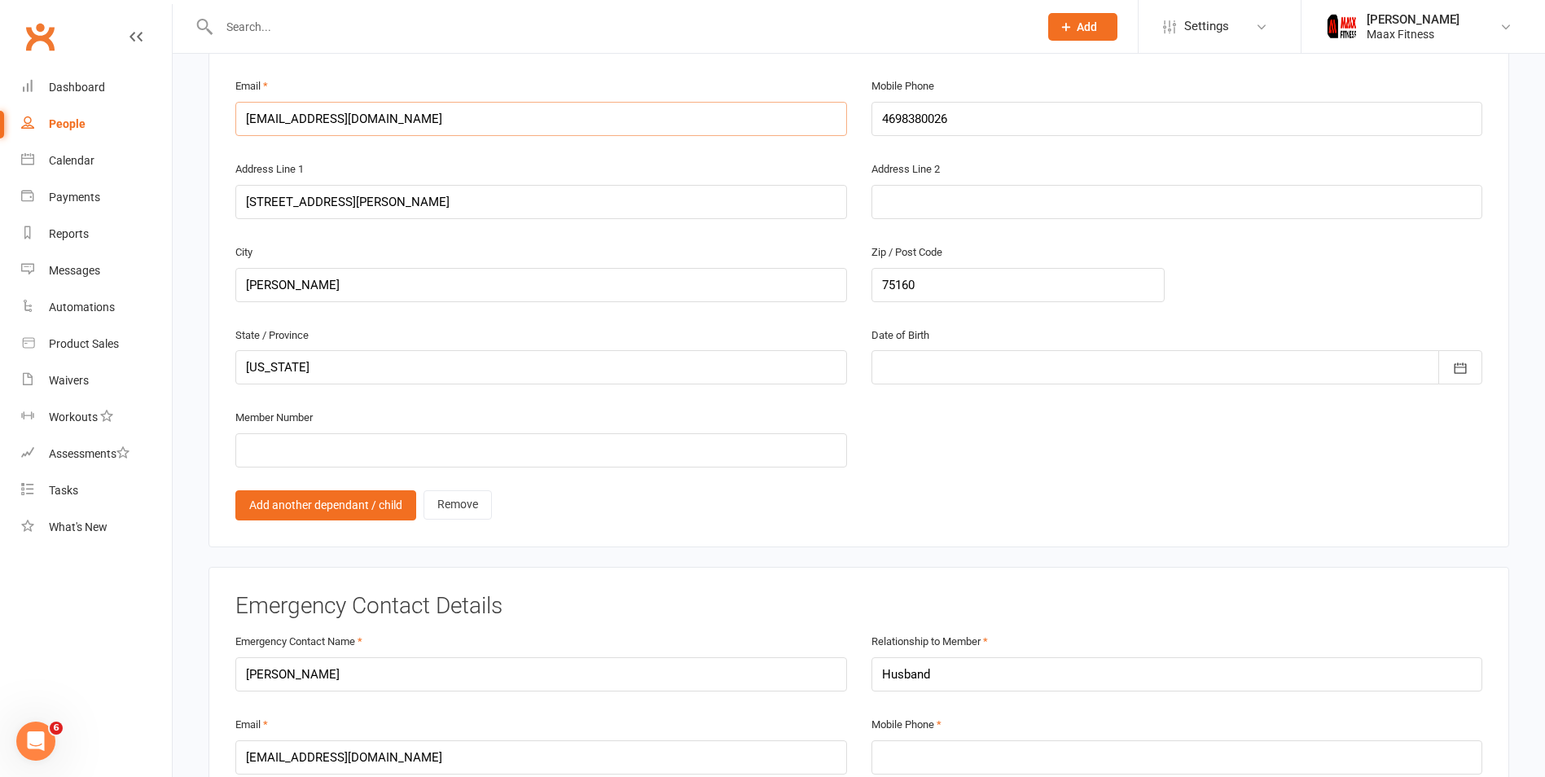
type input "[EMAIL_ADDRESS][DOMAIN_NAME]"
click at [932, 354] on div at bounding box center [1177, 367] width 612 height 34
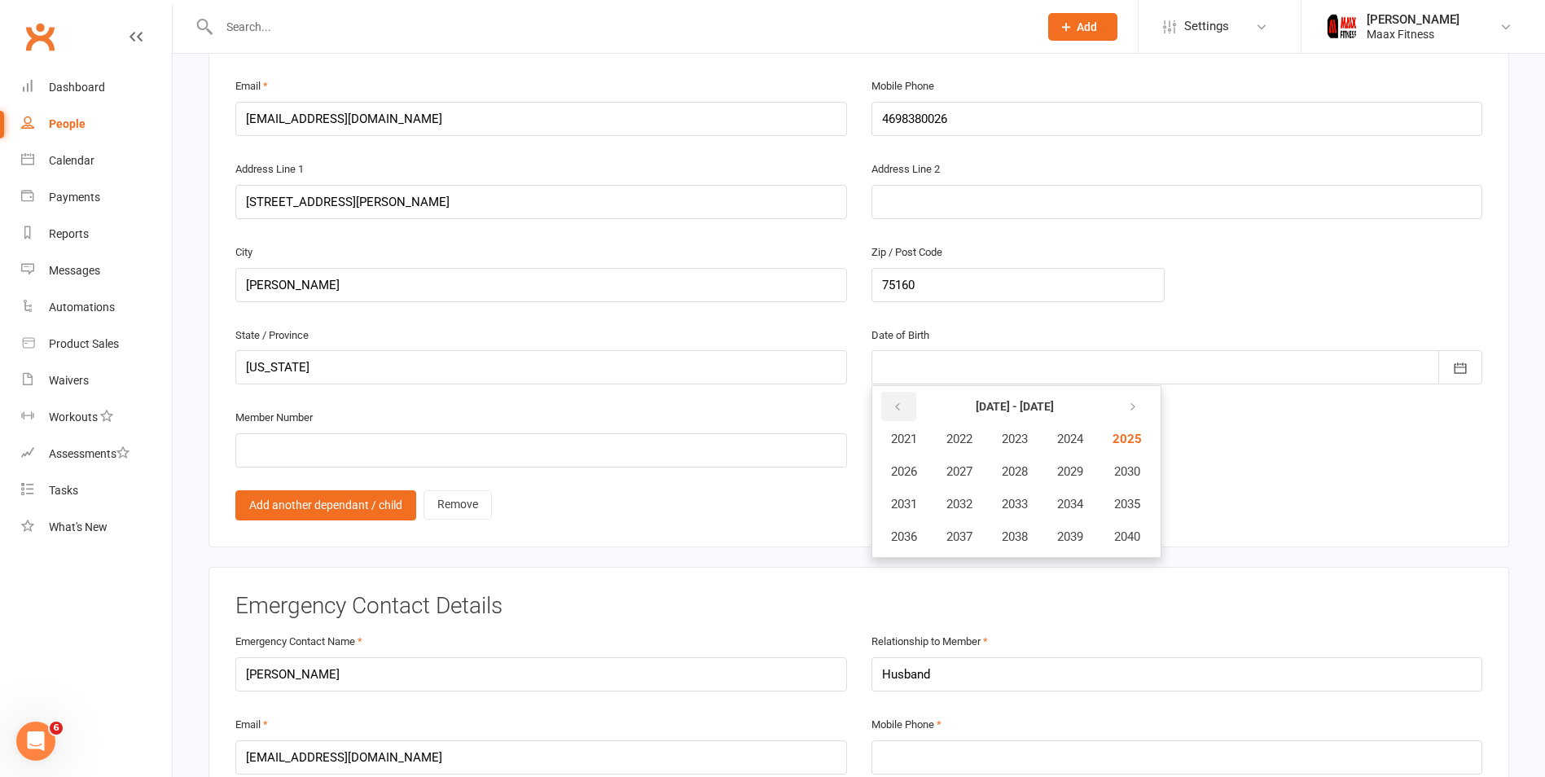
click at [898, 405] on icon "button" at bounding box center [897, 407] width 11 height 13
click at [898, 408] on icon "button" at bounding box center [897, 407] width 11 height 13
click at [1076, 529] on button "1999" at bounding box center [1070, 536] width 54 height 31
click at [1064, 436] on span "March" at bounding box center [1078, 439] width 34 height 15
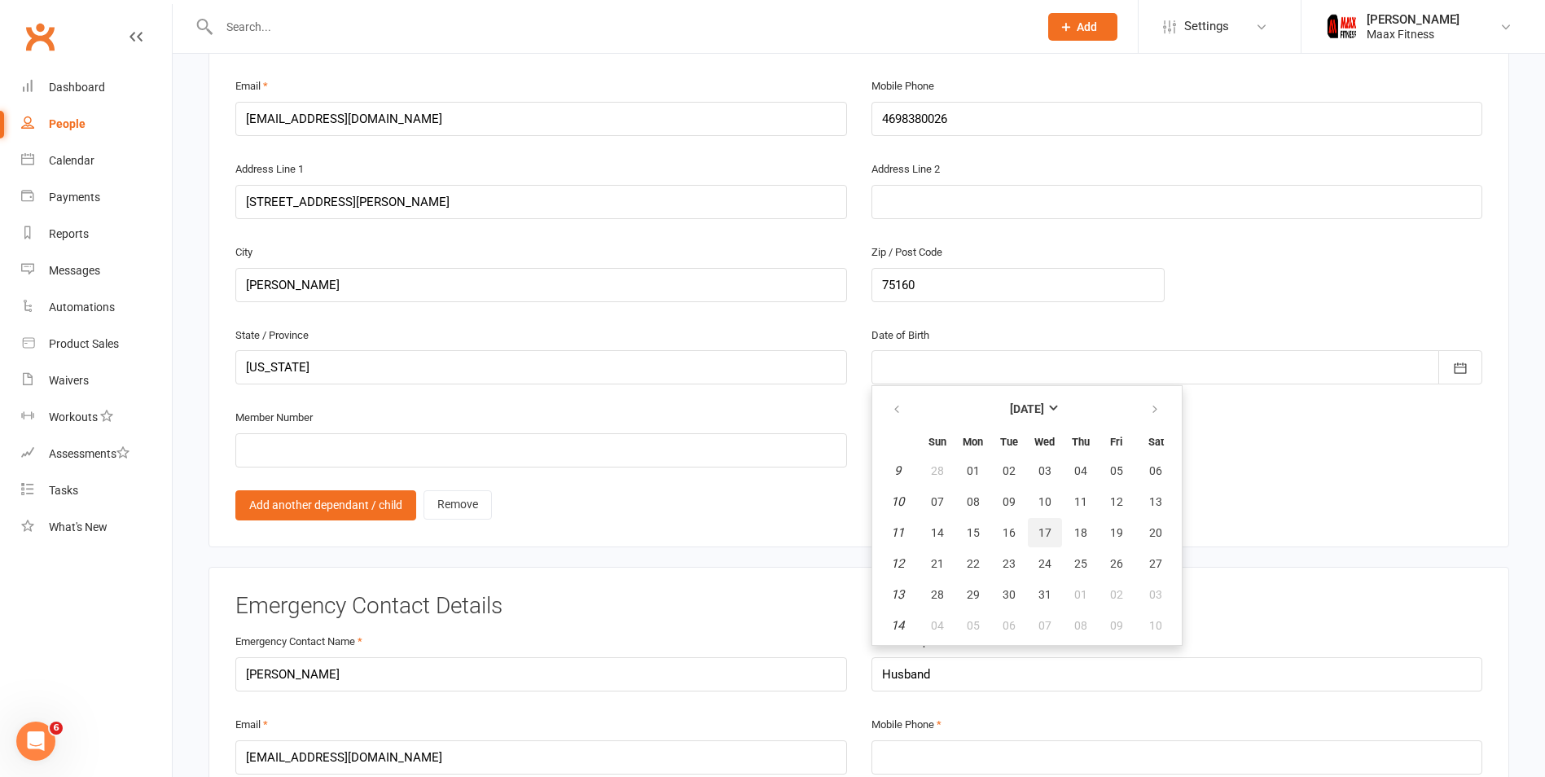
click at [1051, 528] on button "17" at bounding box center [1045, 532] width 34 height 29
type input "[DATE]"
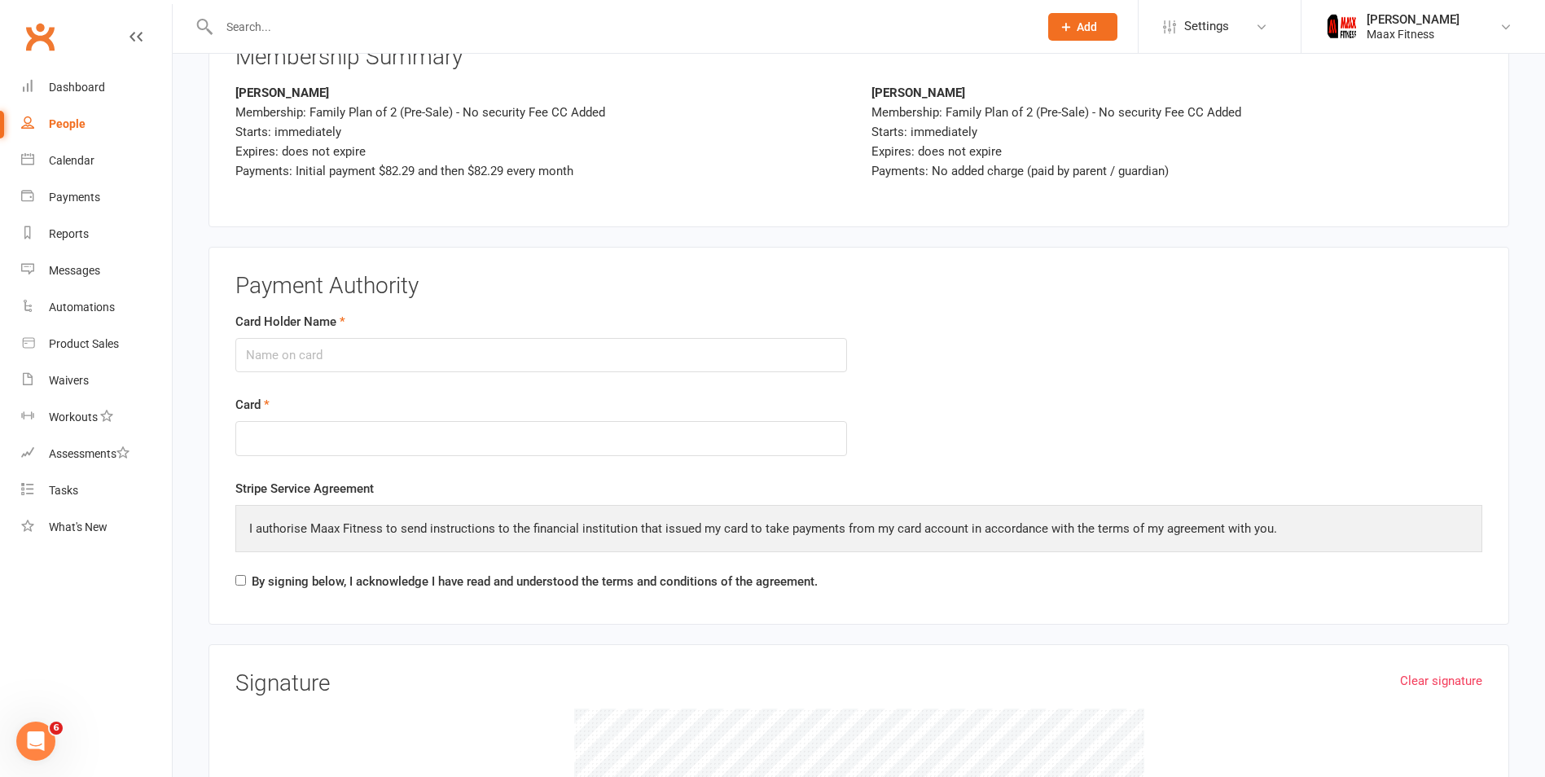
scroll to position [2851, 0]
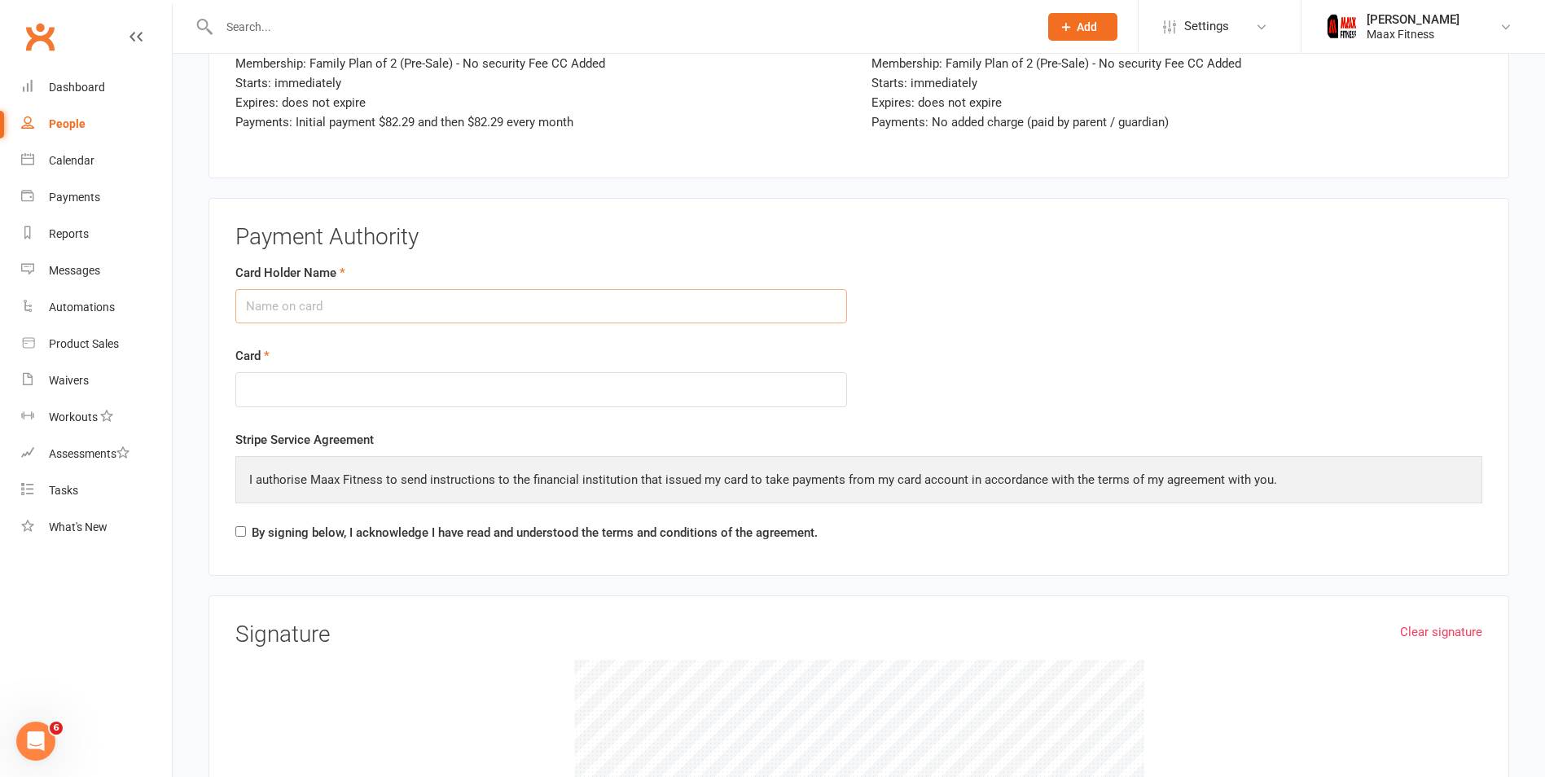
drag, startPoint x: 596, startPoint y: 291, endPoint x: 586, endPoint y: 298, distance: 12.9
click at [596, 291] on input "Card Holder Name" at bounding box center [541, 306] width 612 height 34
type input "[PERSON_NAME]"
click at [1051, 326] on form "Card Holder Name [PERSON_NAME] Card" at bounding box center [858, 346] width 1271 height 167
click at [270, 531] on label "By signing below, I acknowledge I have read and understood the terms and condit…" at bounding box center [535, 533] width 566 height 20
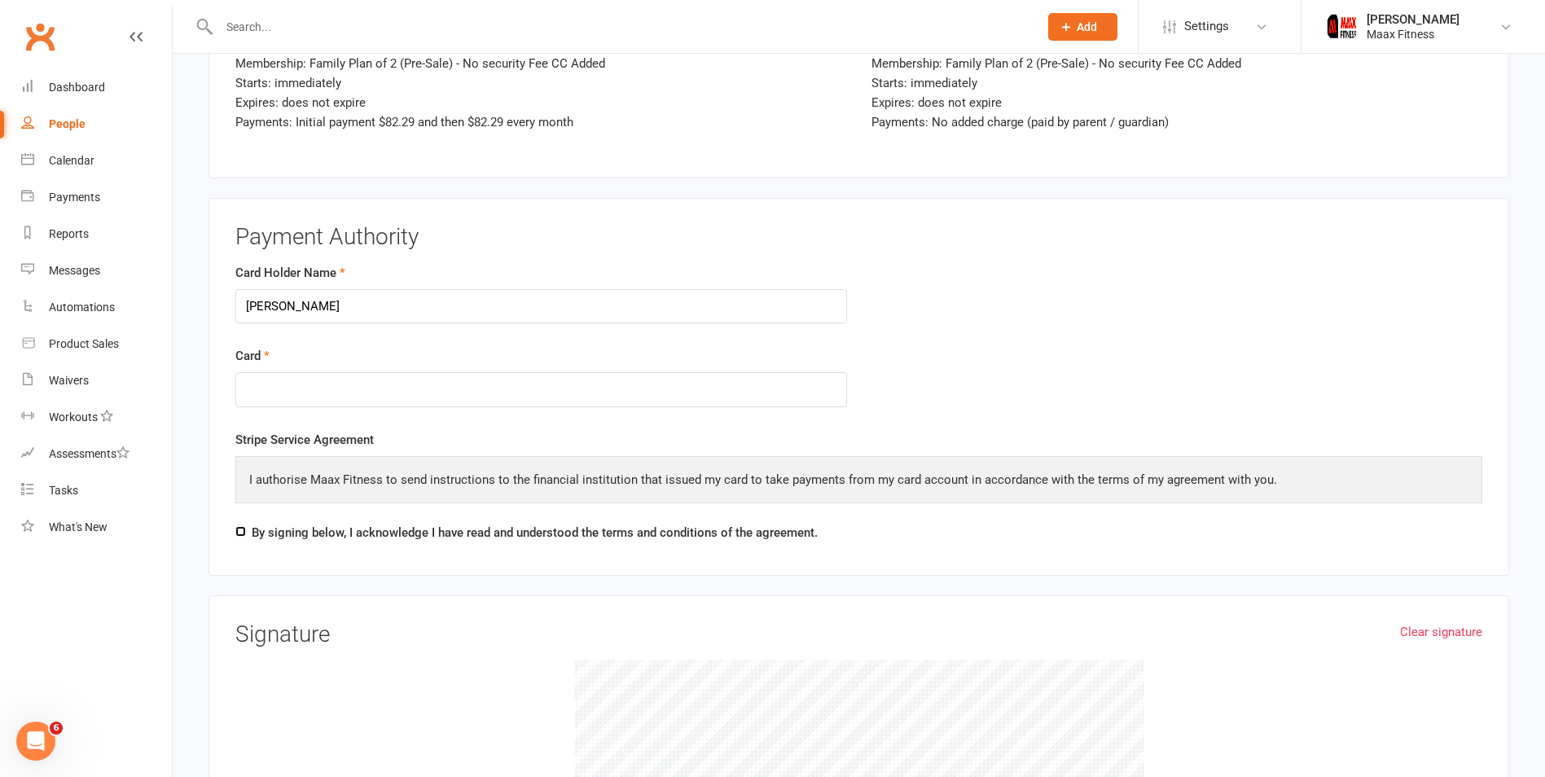
click at [246, 531] on input "By signing below, I acknowledge I have read and understood the terms and condit…" at bounding box center [240, 531] width 11 height 11
checkbox input "true"
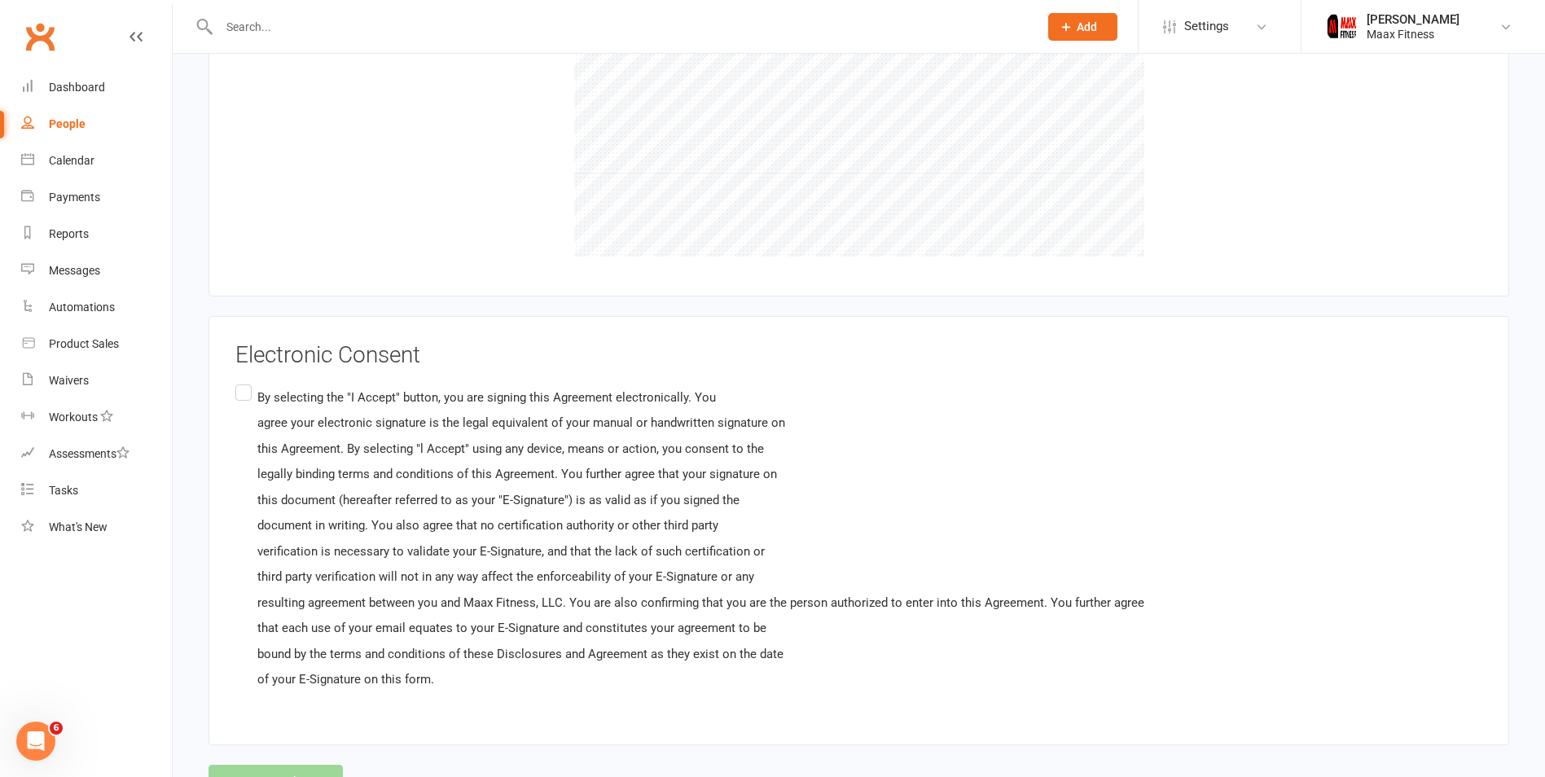
scroll to position [3502, 0]
click at [252, 387] on label "By selecting the "I Accept" button, you are signing this Agreement electronical…" at bounding box center [689, 534] width 909 height 314
click at [246, 377] on input "By selecting the "I Accept" button, you are signing this Agreement electronical…" at bounding box center [240, 377] width 11 height 0
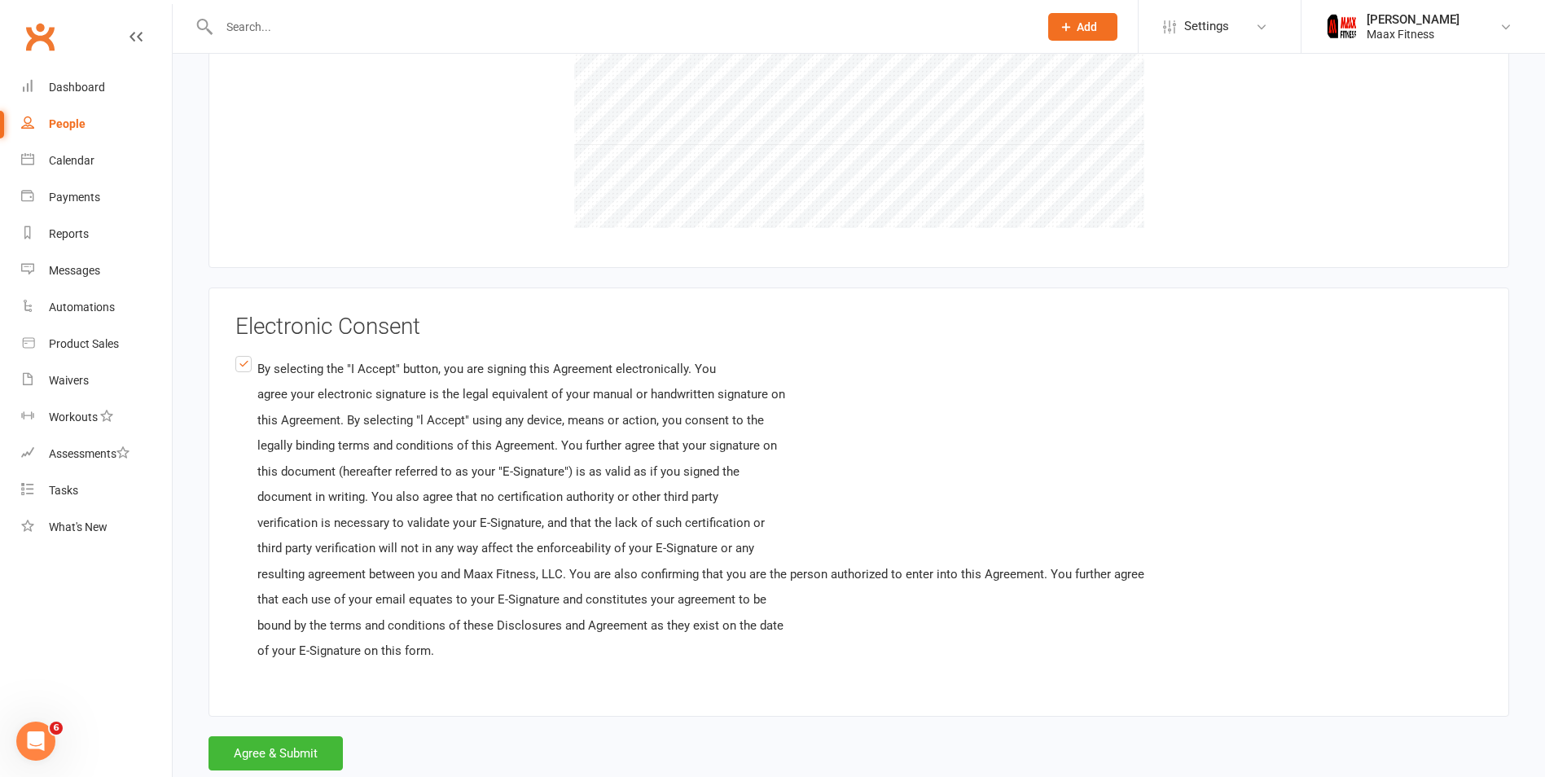
scroll to position [3570, 0]
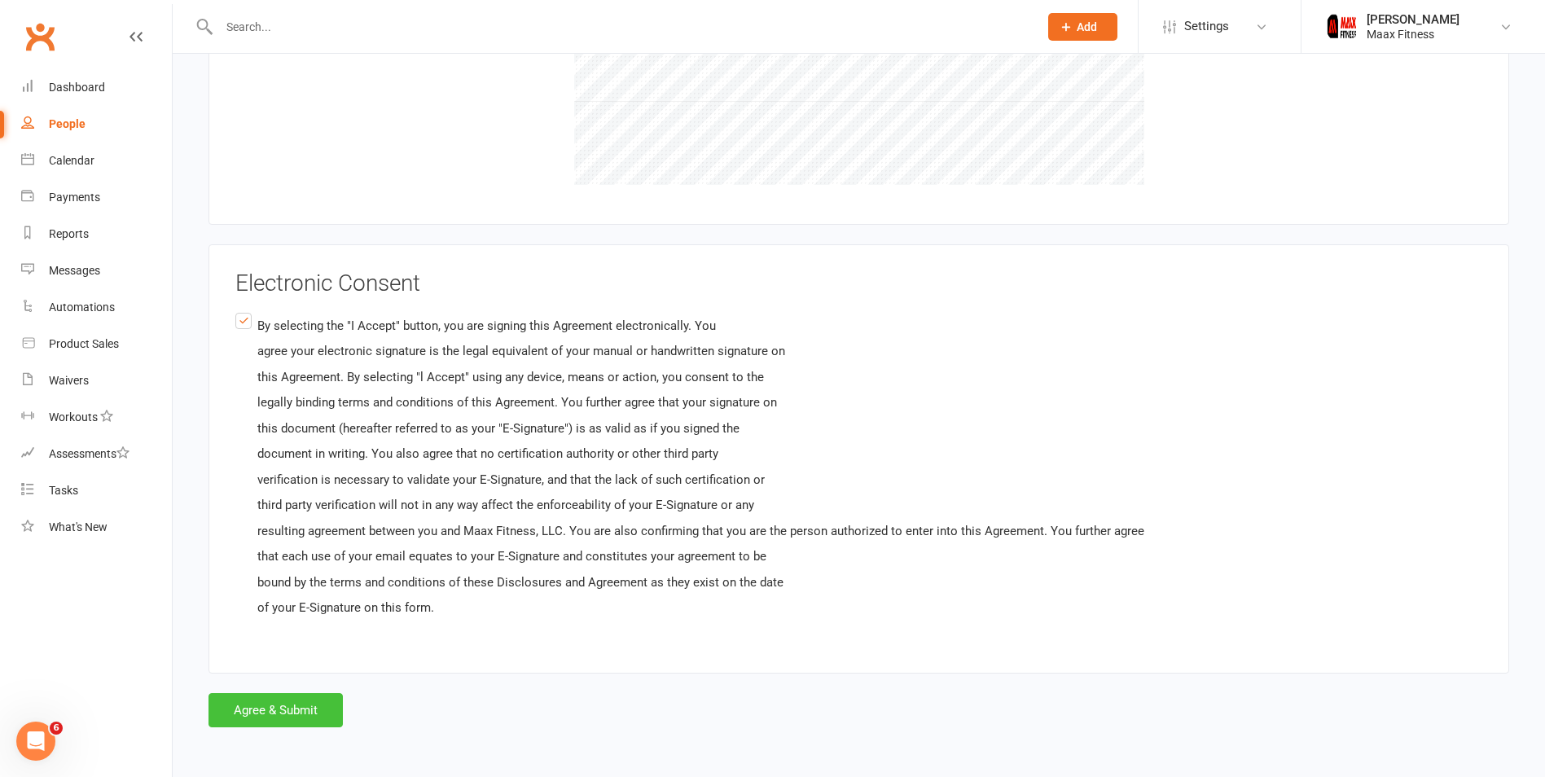
click at [252, 702] on button "Agree & Submit" at bounding box center [275, 710] width 134 height 34
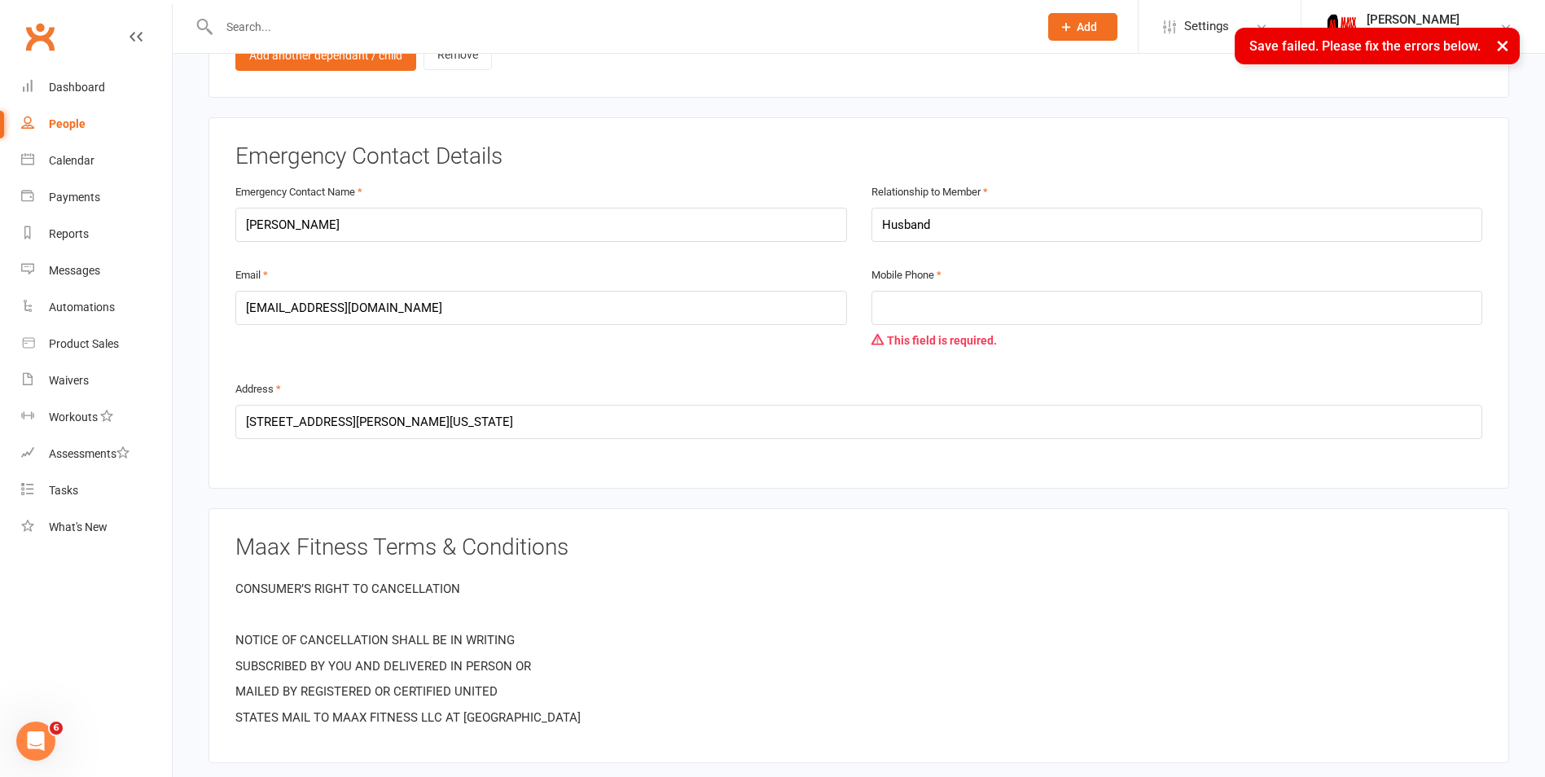
scroll to position [1589, 0]
click at [948, 314] on input "tel" at bounding box center [1177, 309] width 612 height 34
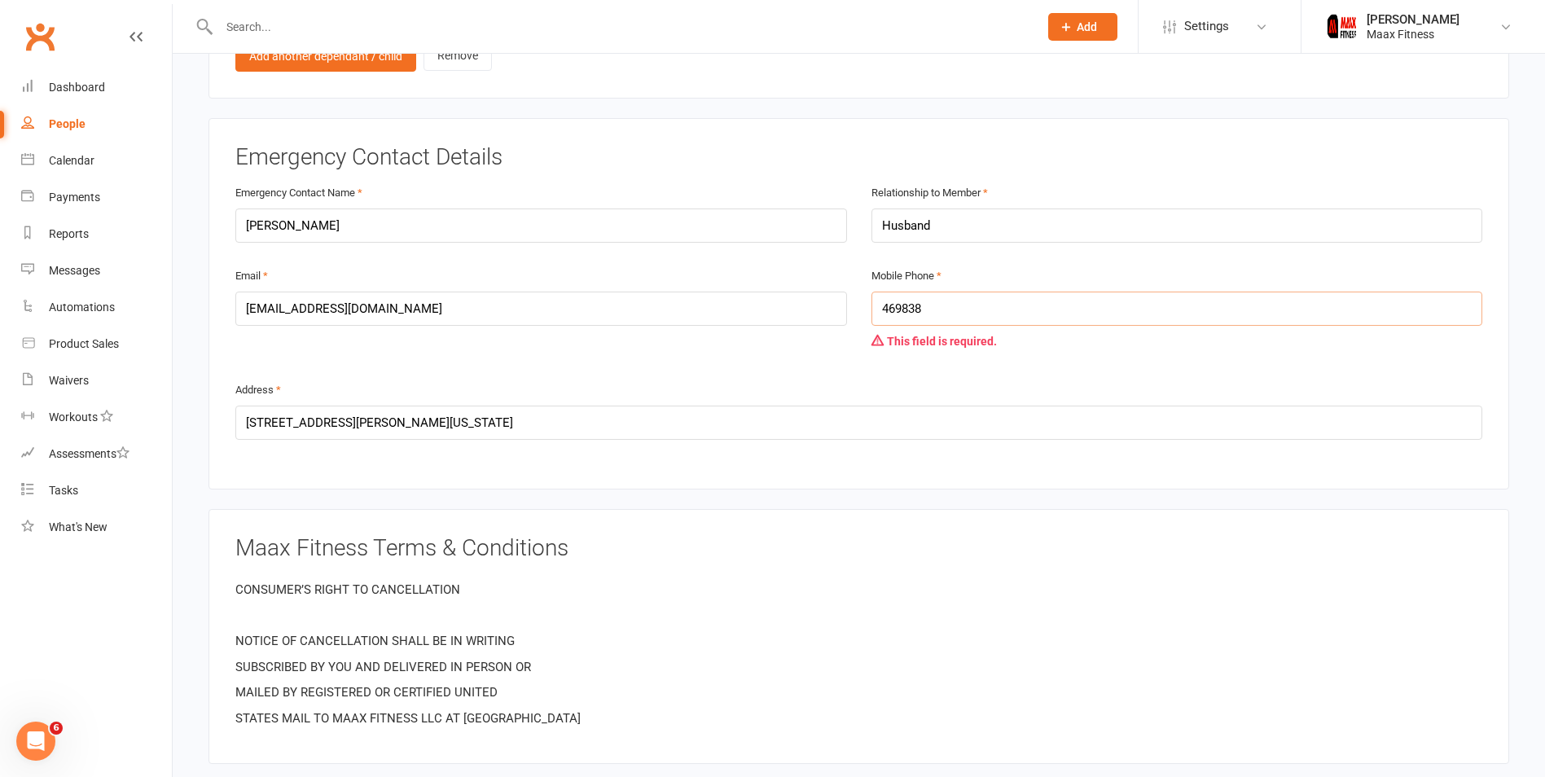
type input "4698380026"
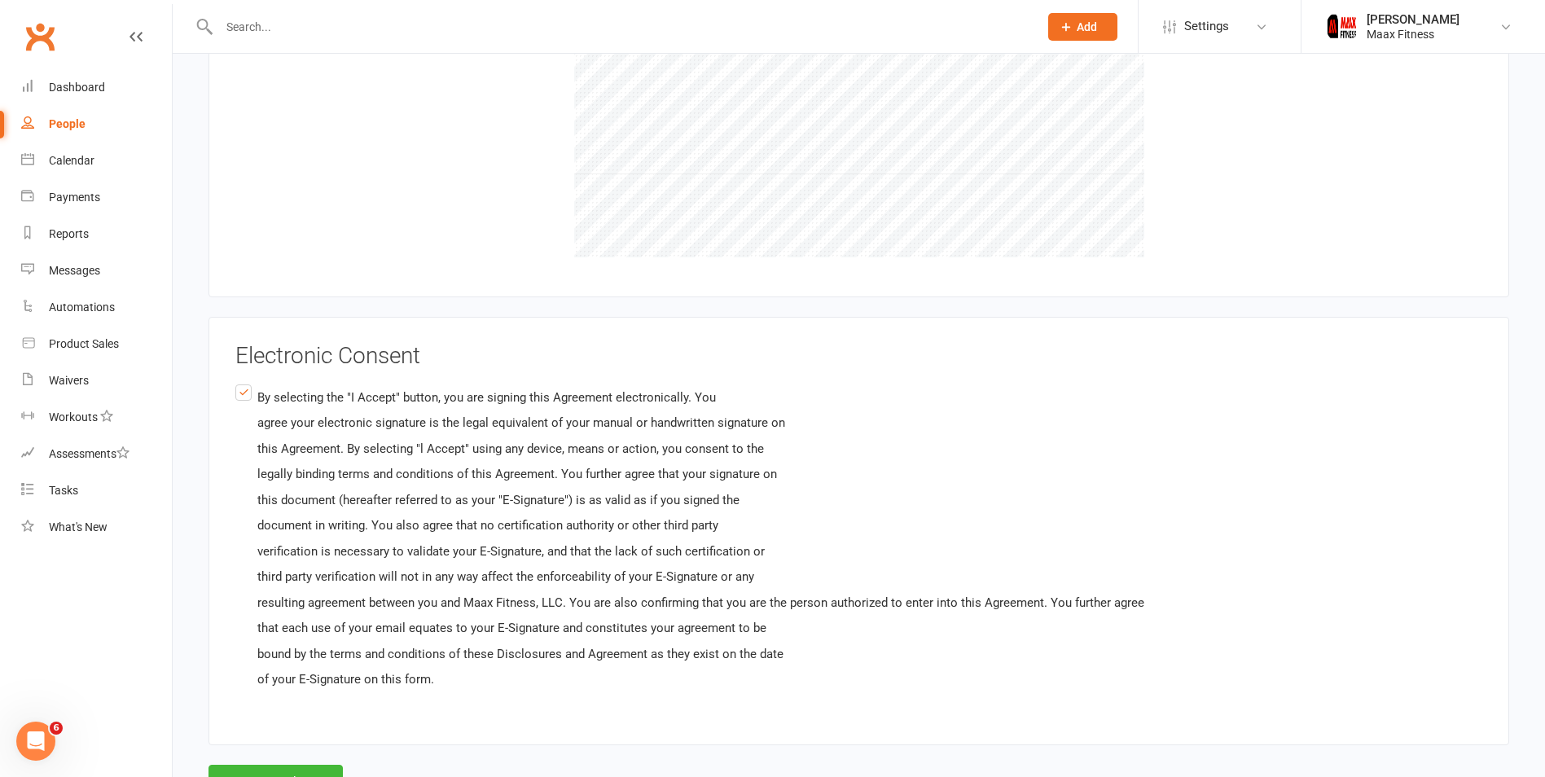
scroll to position [3601, 0]
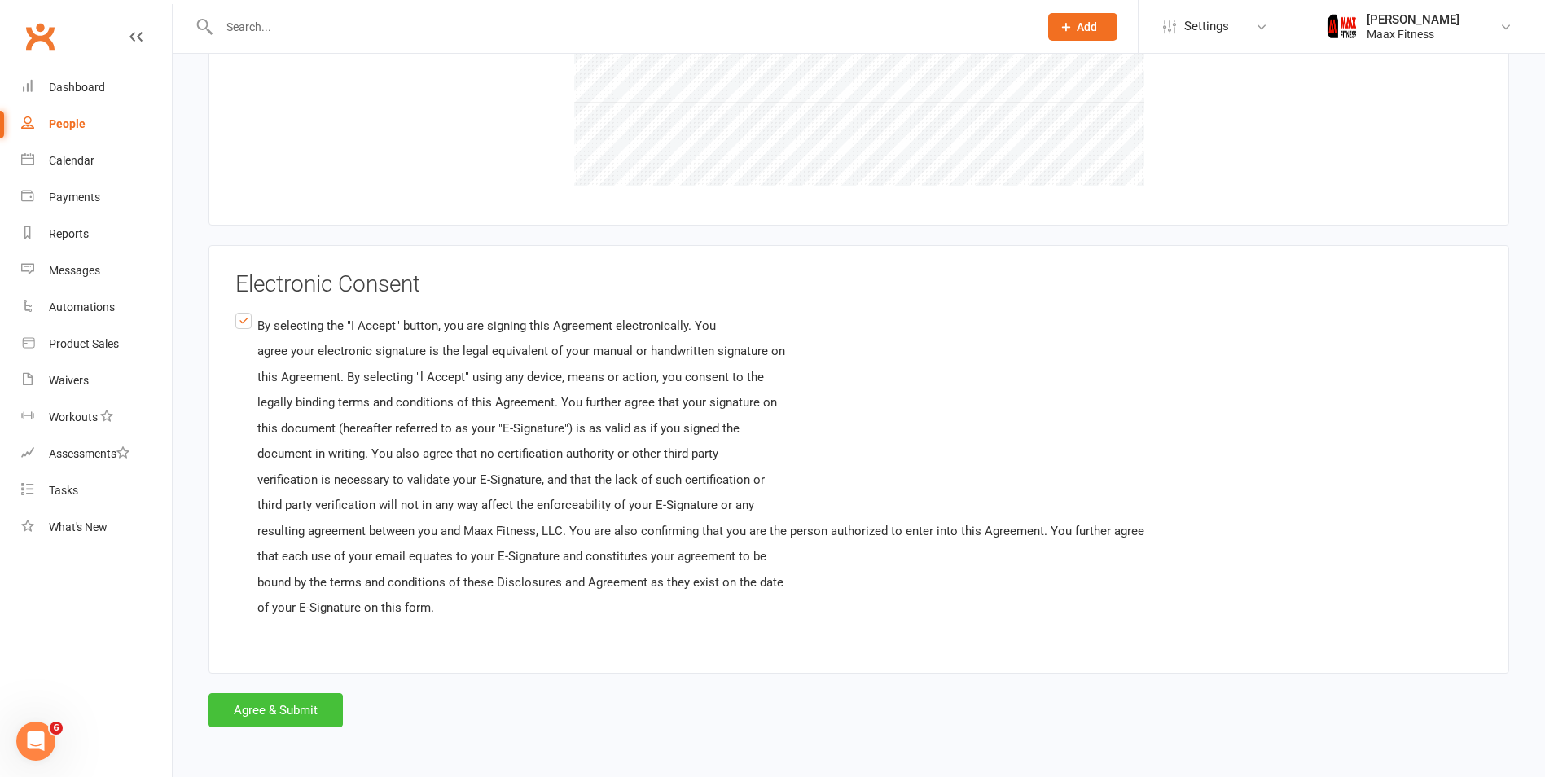
click at [302, 708] on button "Agree & Submit" at bounding box center [275, 710] width 134 height 34
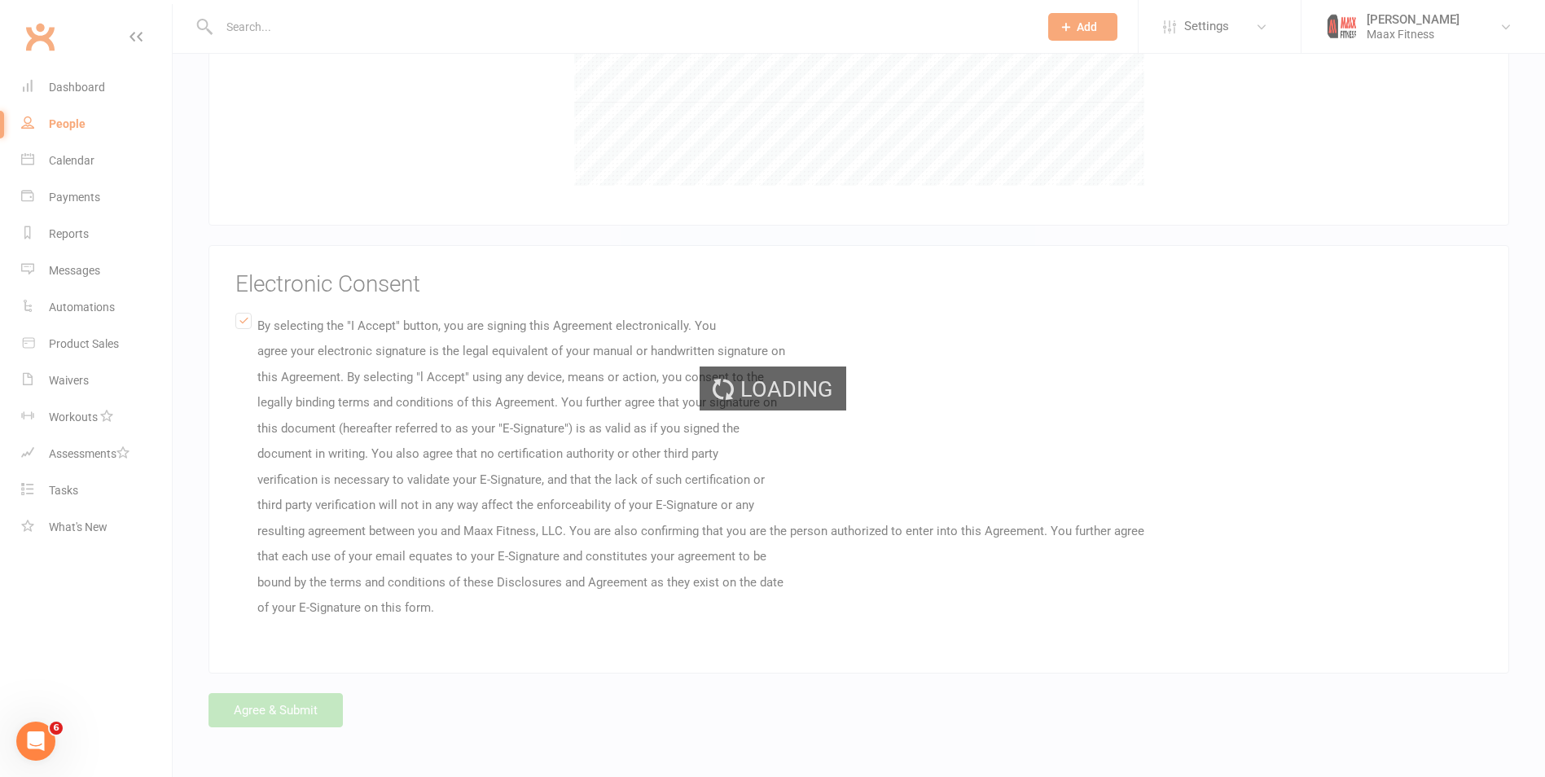
scroll to position [0, 0]
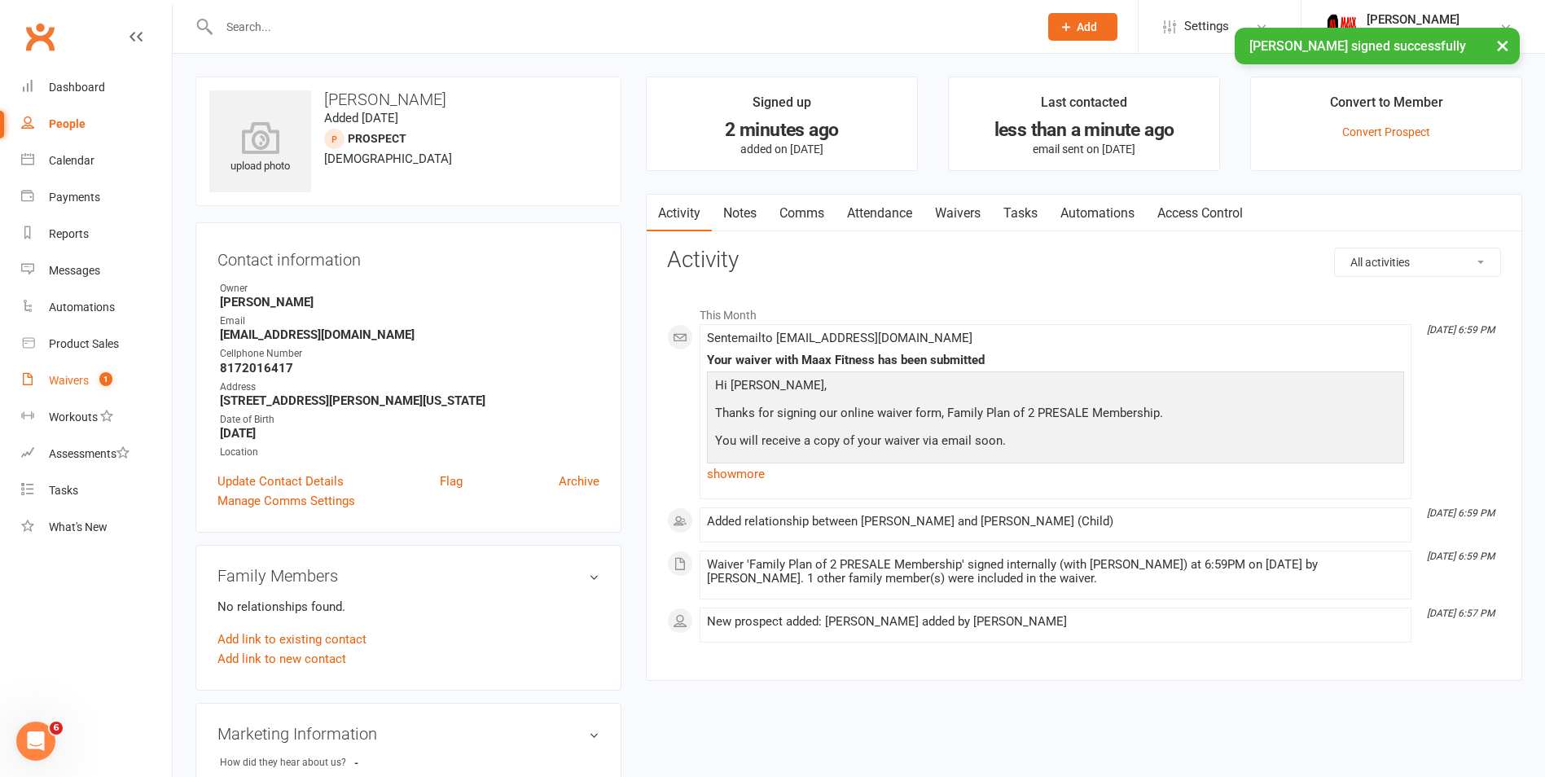
click at [75, 388] on link "Waivers 1" at bounding box center [96, 380] width 151 height 37
select select "25"
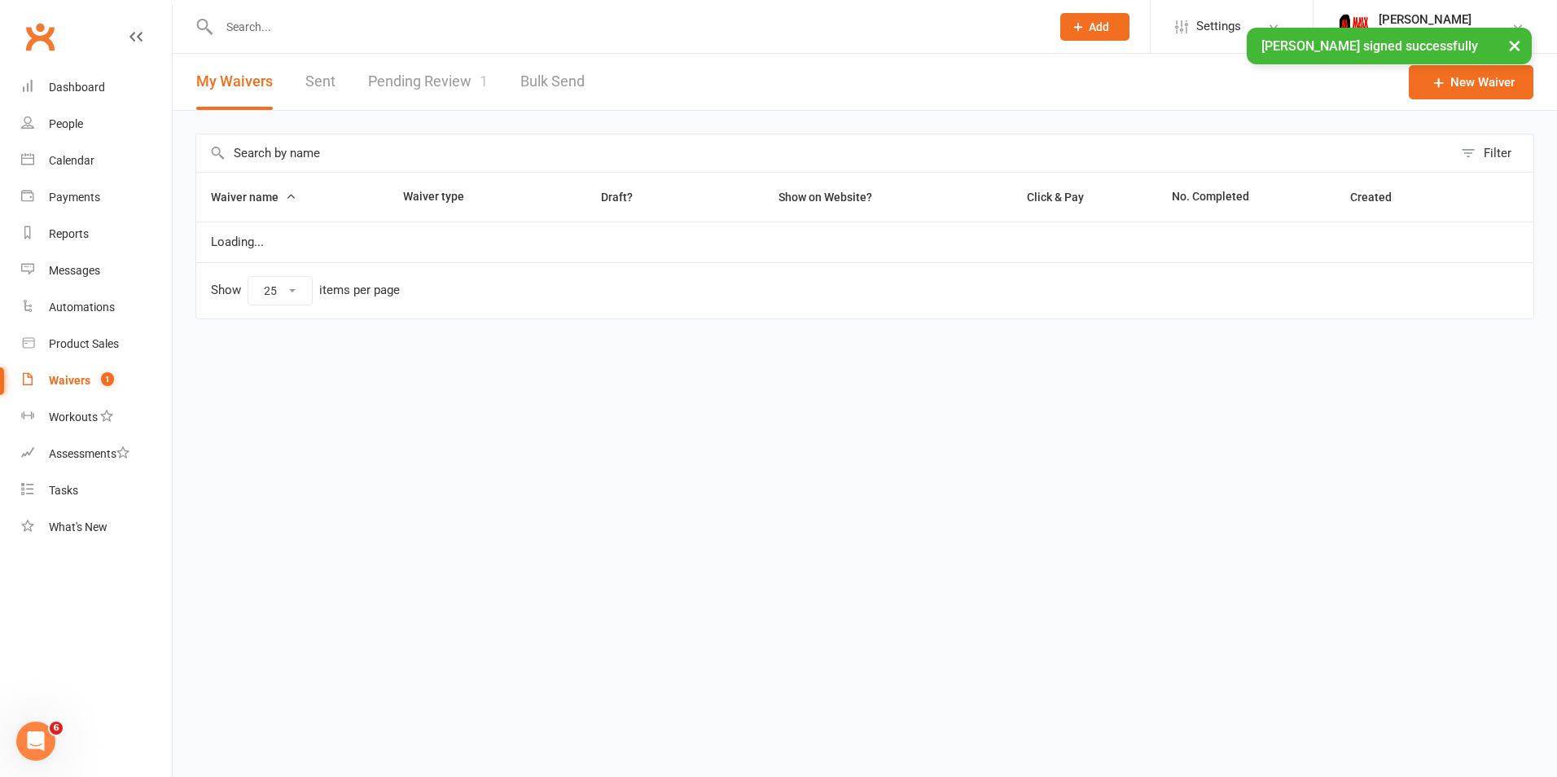
click at [438, 72] on link "Pending Review 1" at bounding box center [428, 82] width 120 height 56
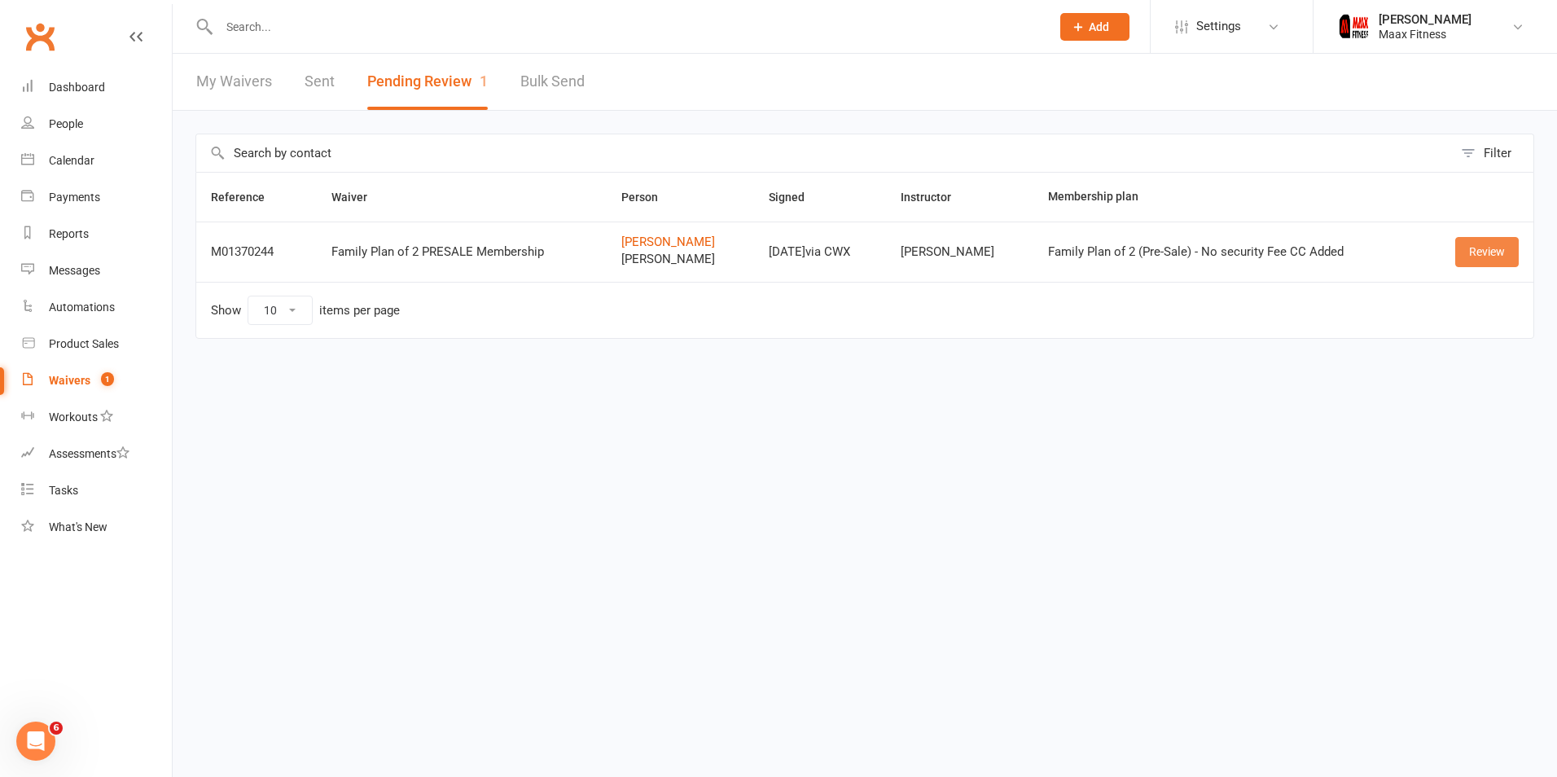
click at [1489, 242] on link "Review" at bounding box center [1487, 251] width 64 height 29
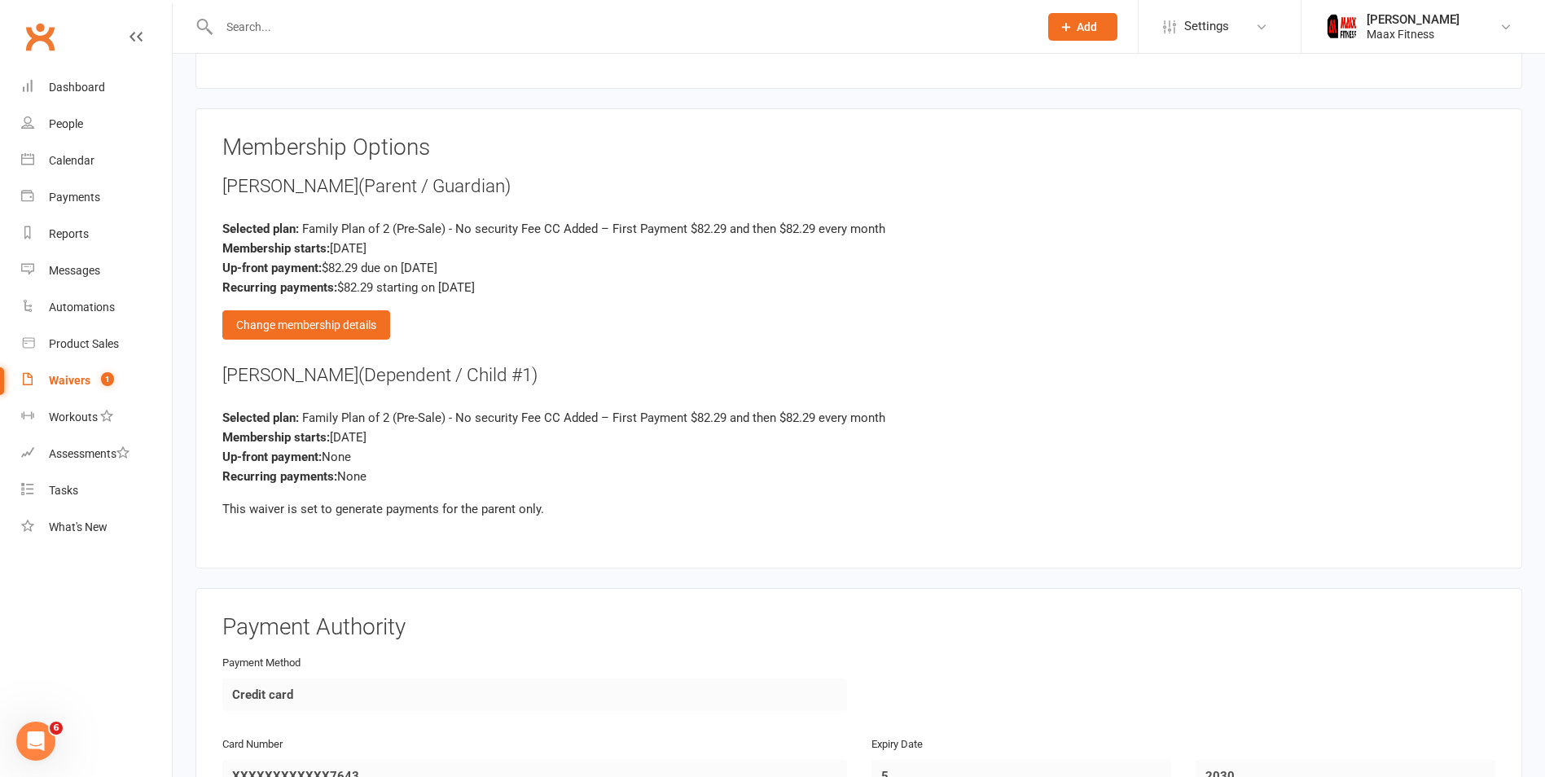
scroll to position [2311, 0]
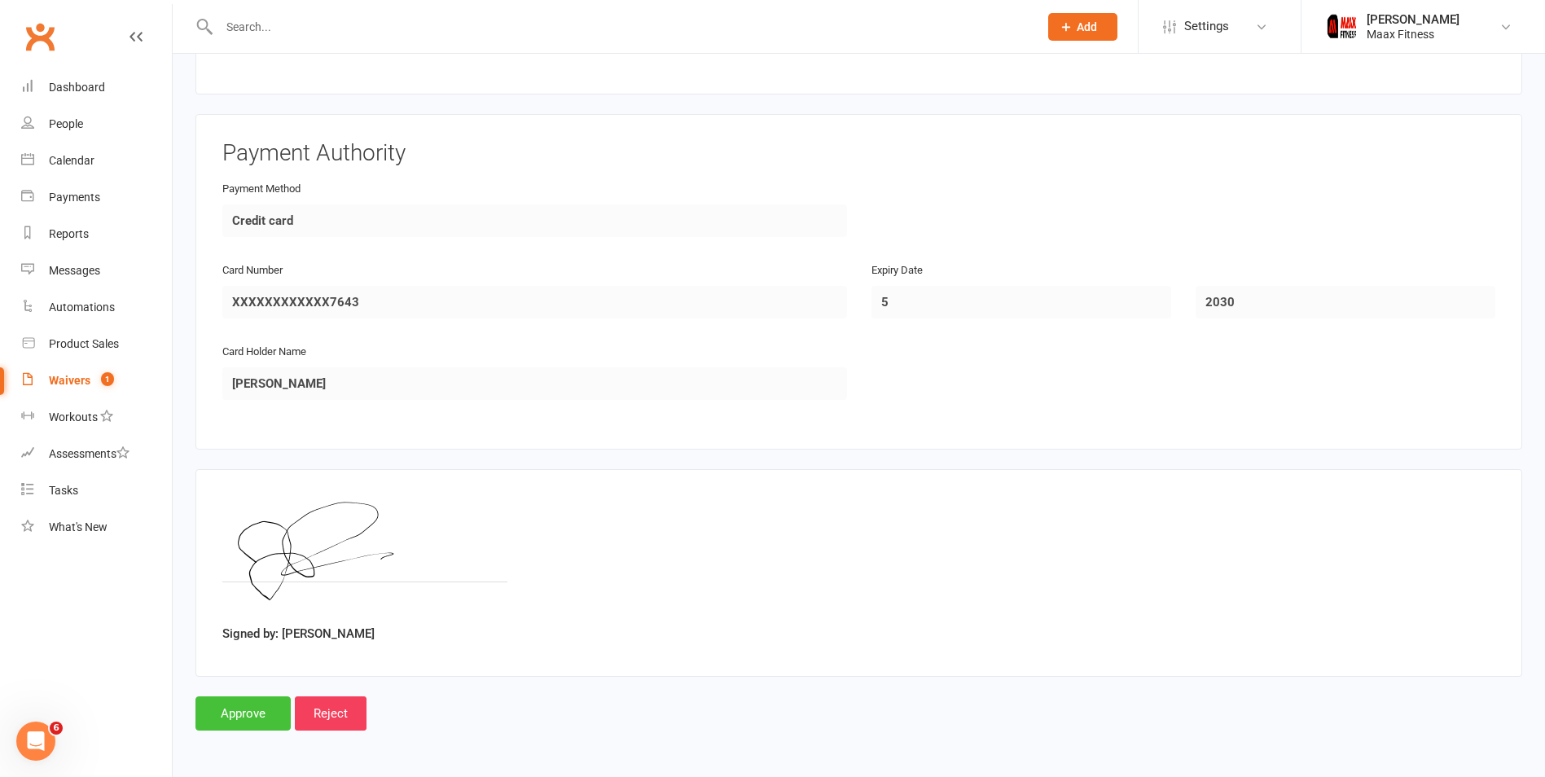
click at [220, 718] on input "Approve" at bounding box center [242, 713] width 95 height 34
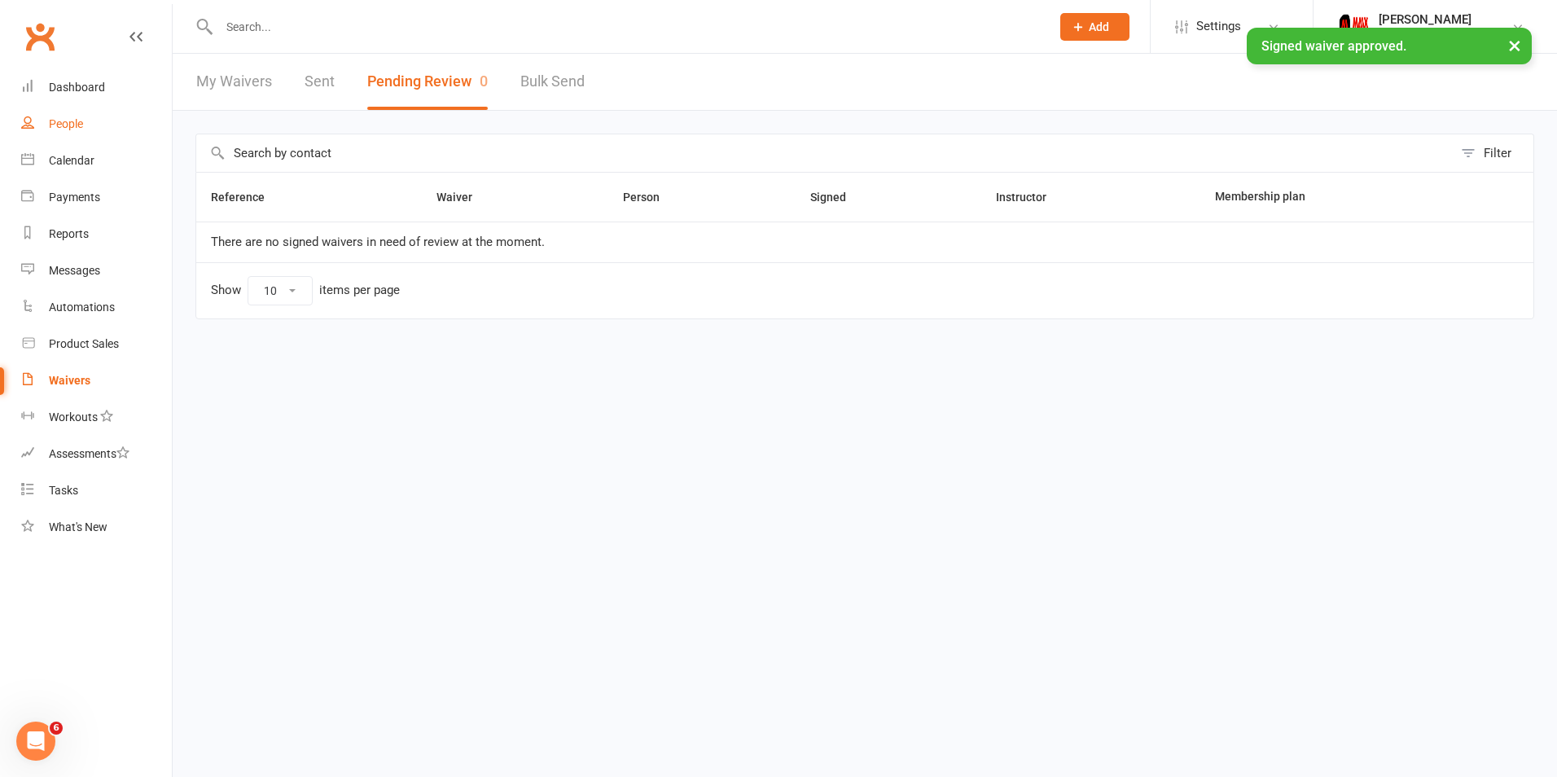
click at [52, 135] on link "People" at bounding box center [96, 124] width 151 height 37
select select "100"
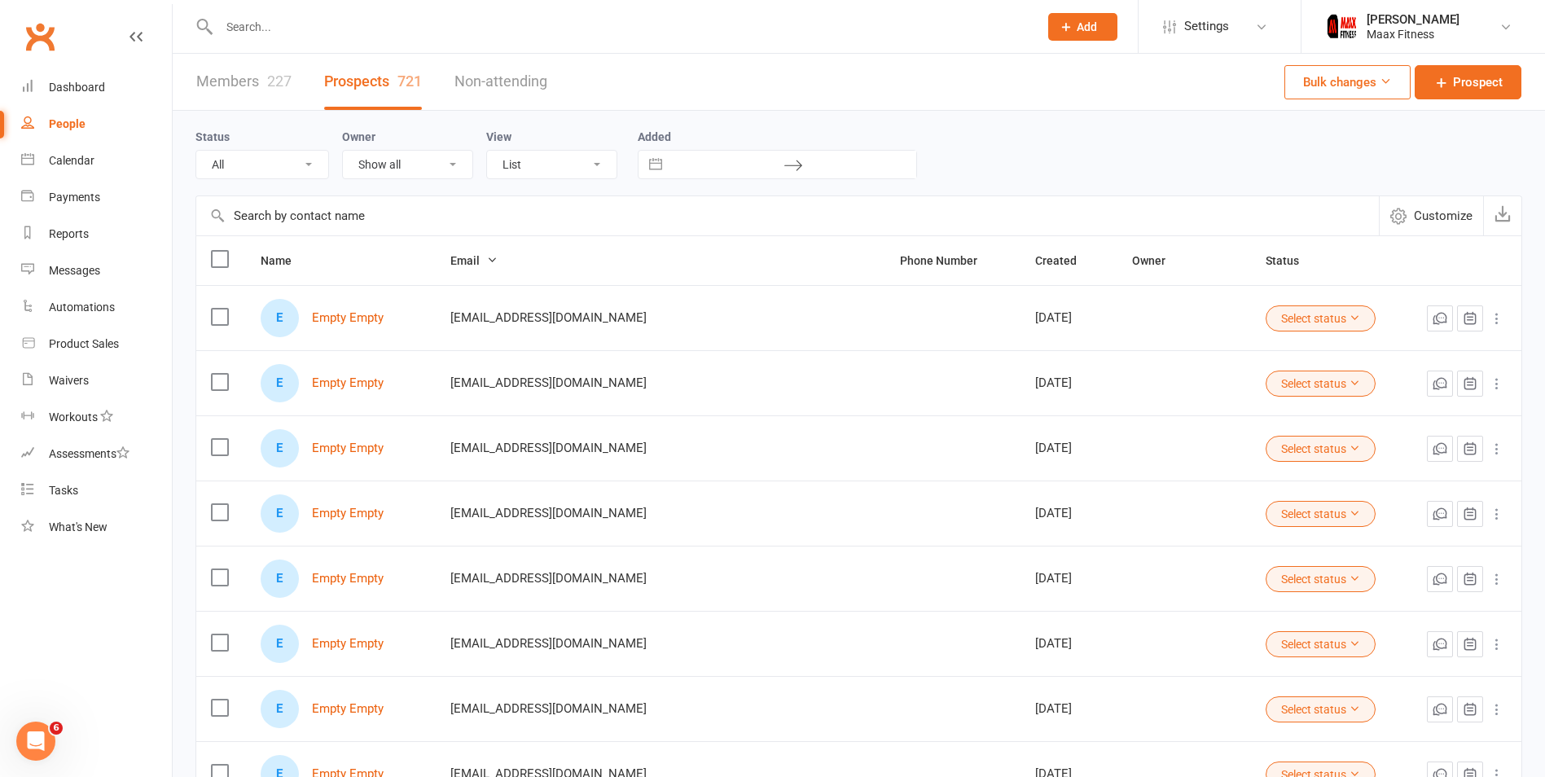
click at [288, 80] on div "227" at bounding box center [279, 80] width 24 height 17
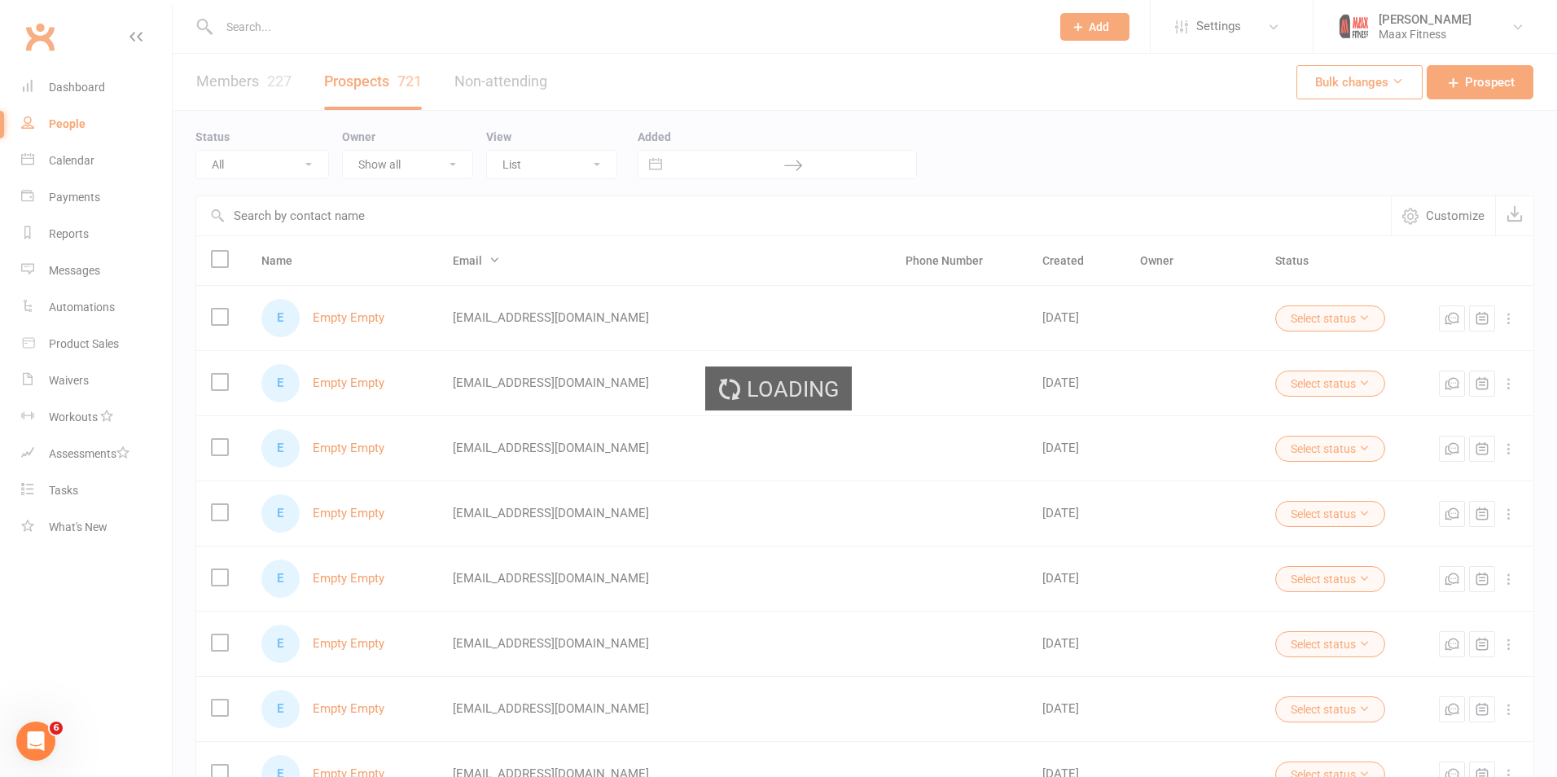
select select "100"
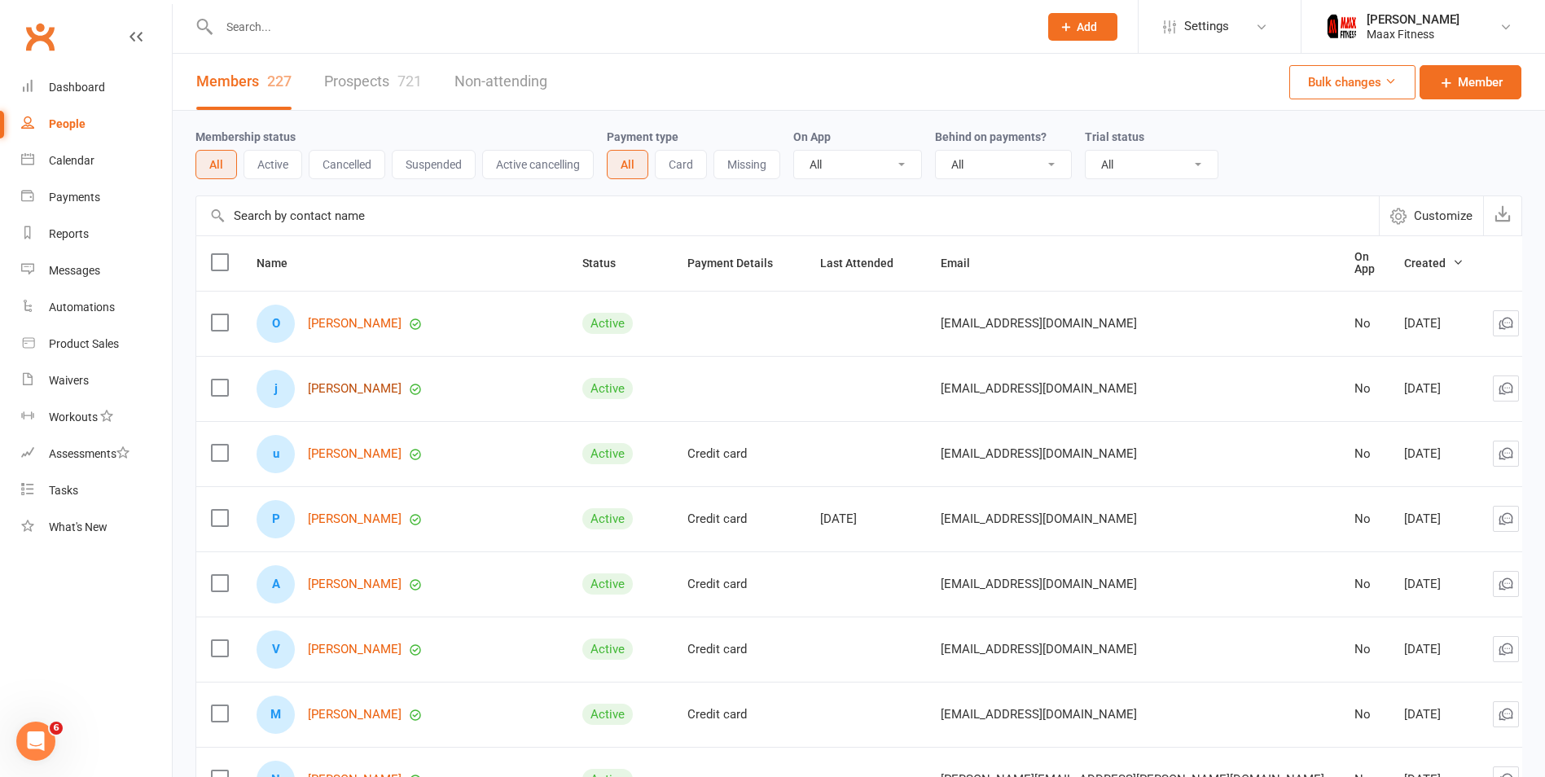
click at [337, 384] on link "[PERSON_NAME]" at bounding box center [355, 389] width 94 height 14
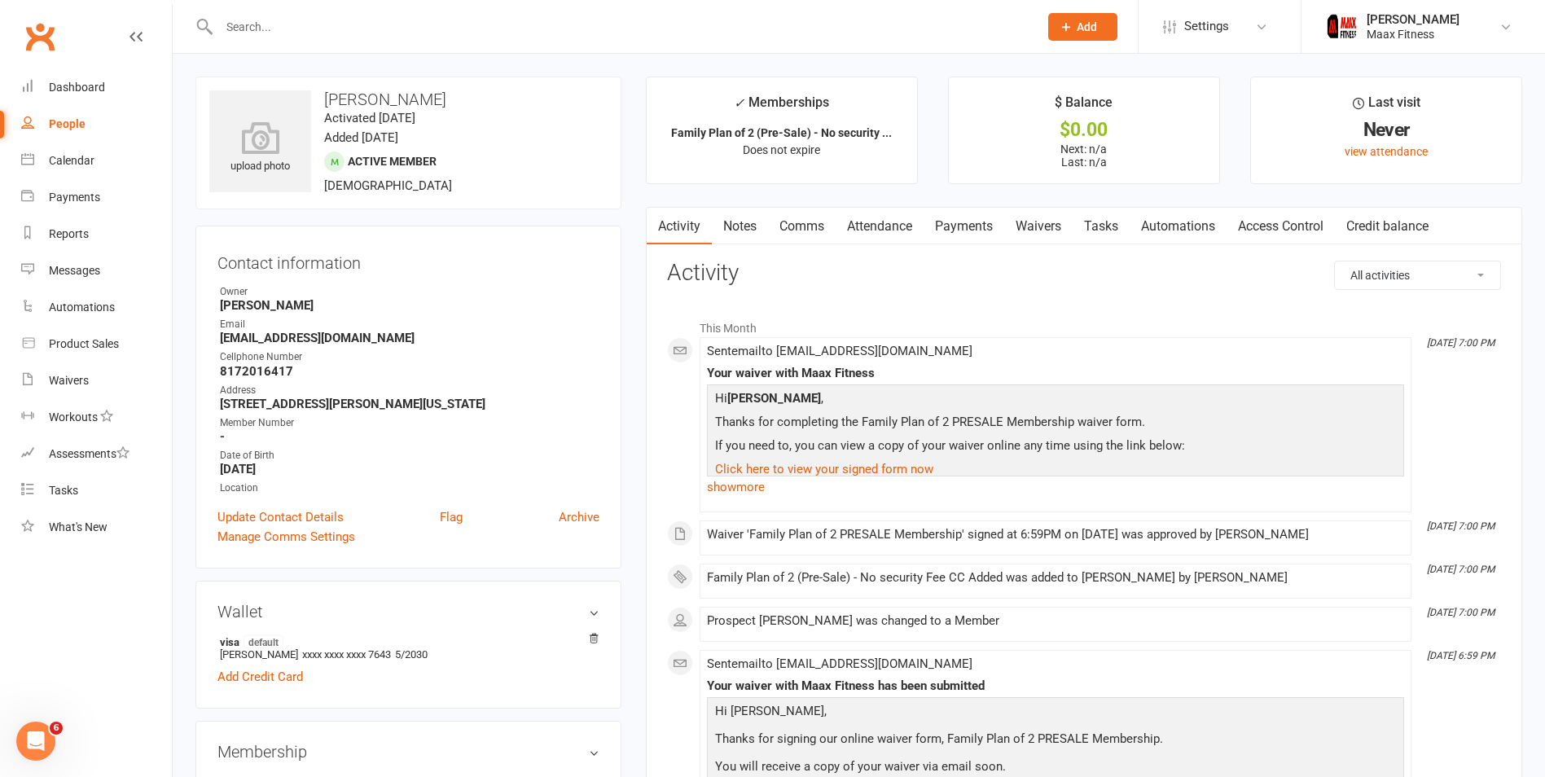
click at [1284, 222] on link "Access Control" at bounding box center [1281, 226] width 108 height 37
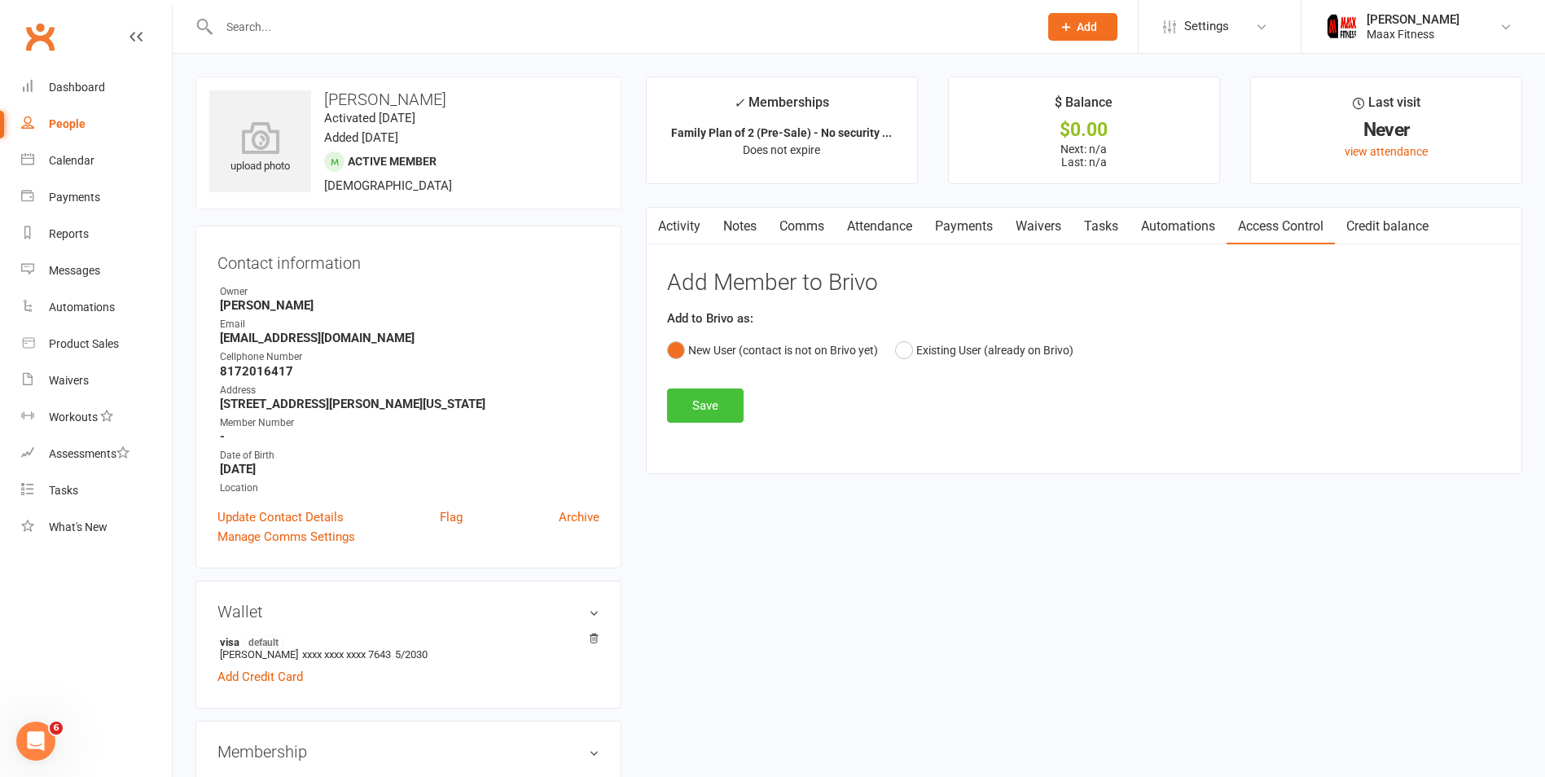
click at [711, 400] on button "Save" at bounding box center [705, 405] width 77 height 34
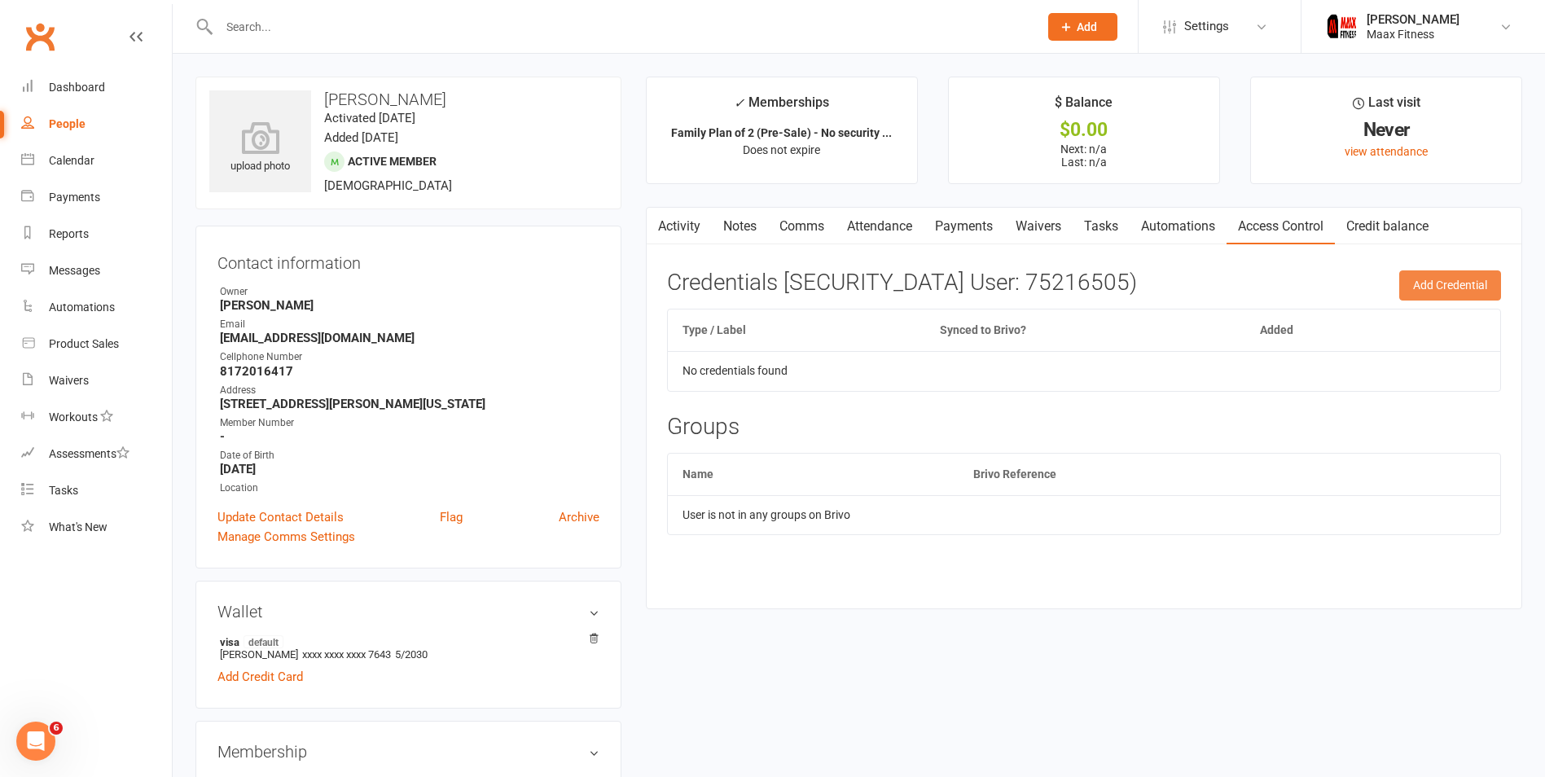
click at [1428, 280] on button "Add Credential" at bounding box center [1450, 284] width 102 height 29
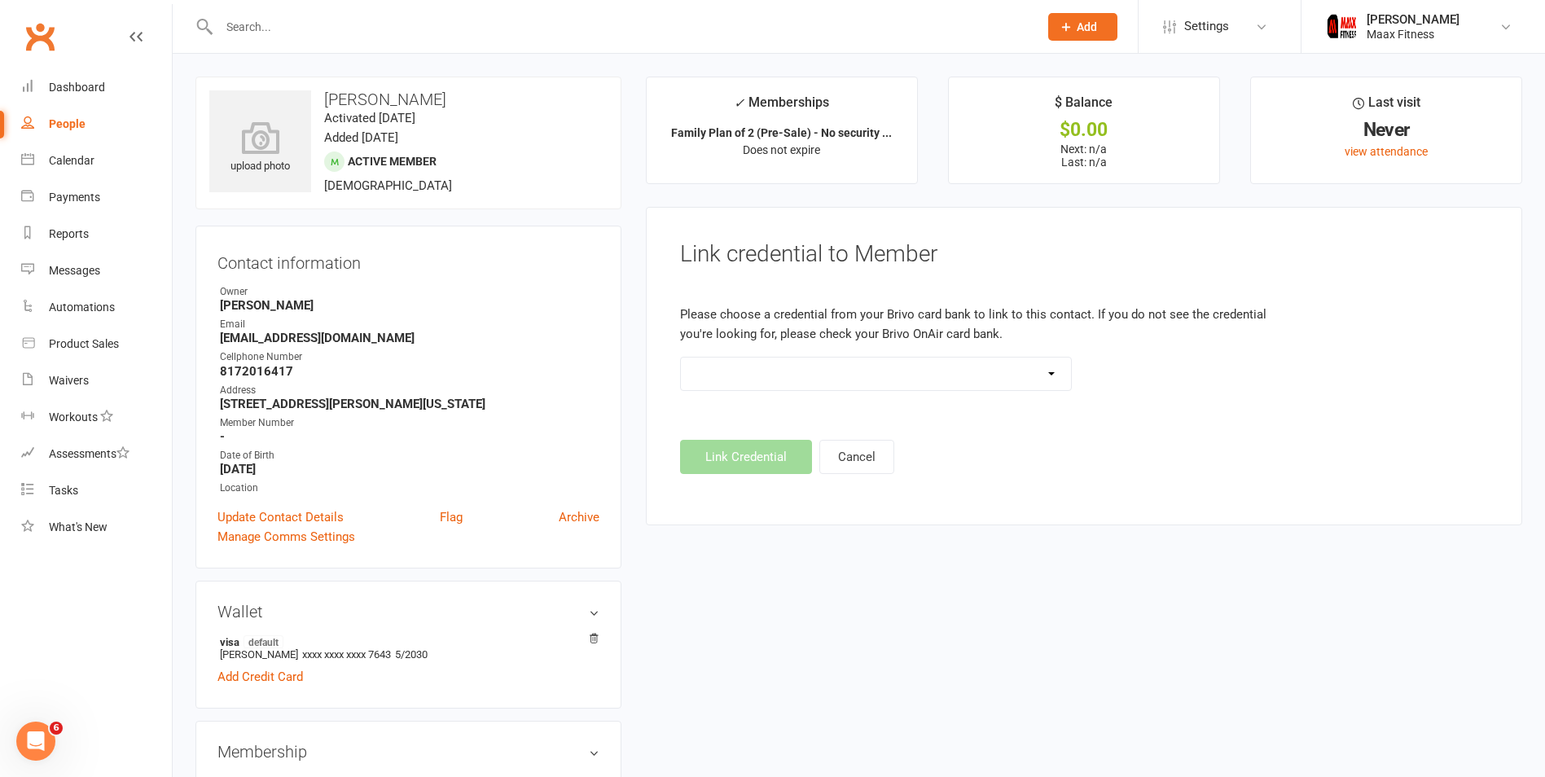
click at [757, 382] on select at bounding box center [876, 374] width 390 height 33
click at [250, 372] on strong "8172016417" at bounding box center [410, 371] width 380 height 15
copy strong "8172016417"
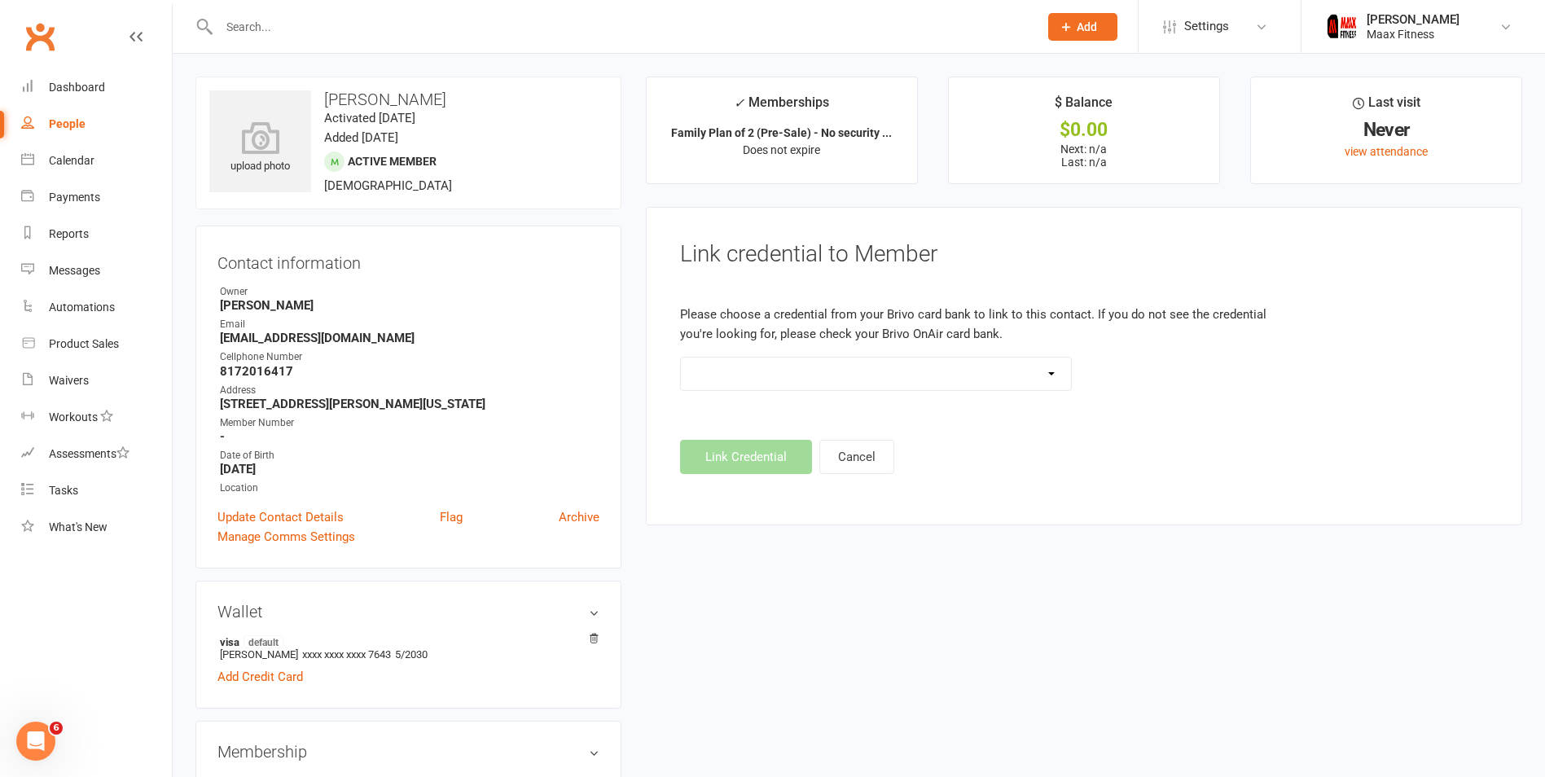
click at [292, 337] on strong "[EMAIL_ADDRESS][DOMAIN_NAME]" at bounding box center [410, 338] width 380 height 15
copy render-form-field "[EMAIL_ADDRESS][DOMAIN_NAME]"
click at [80, 135] on link "People" at bounding box center [96, 124] width 151 height 37
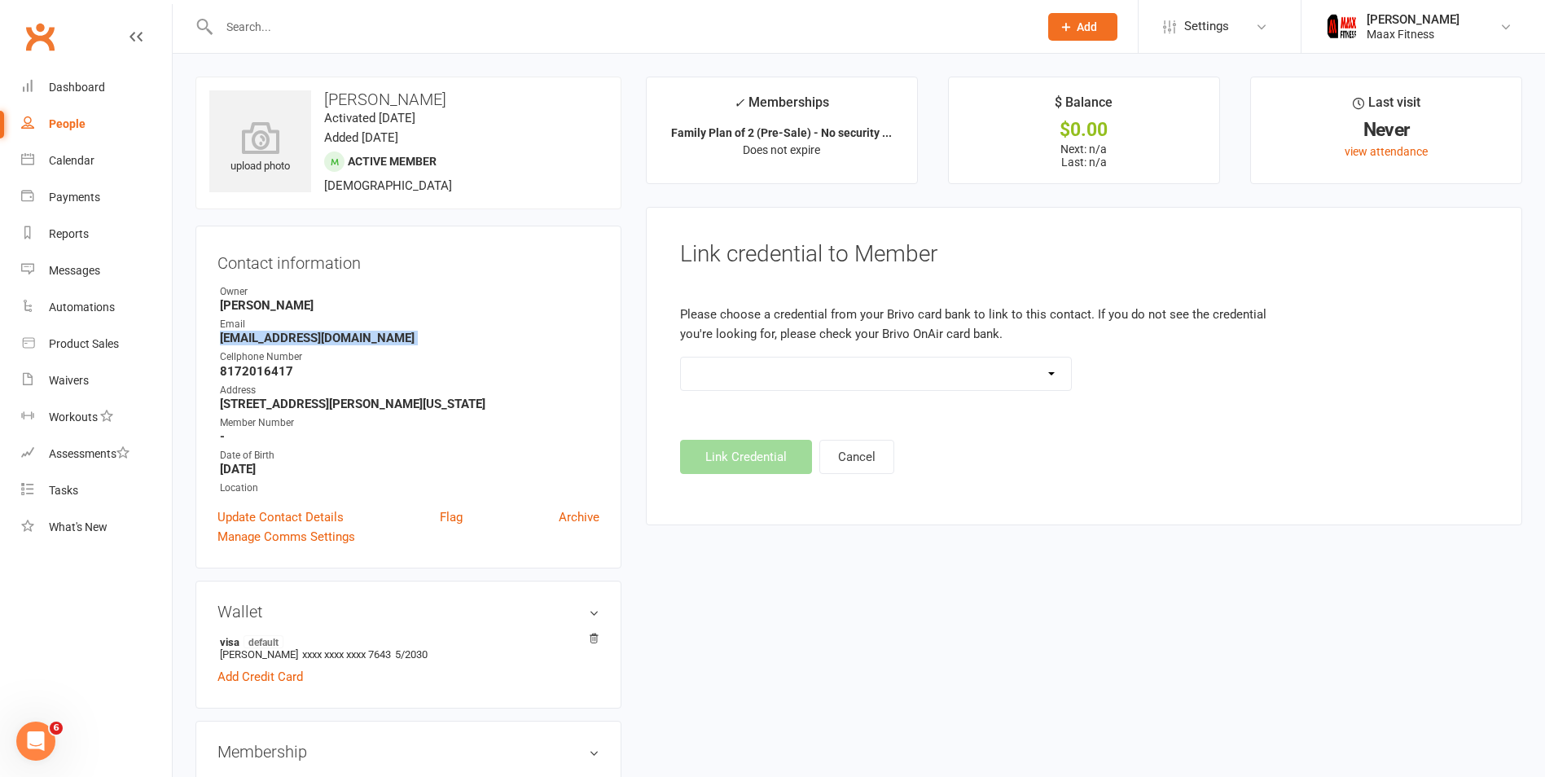
select select "100"
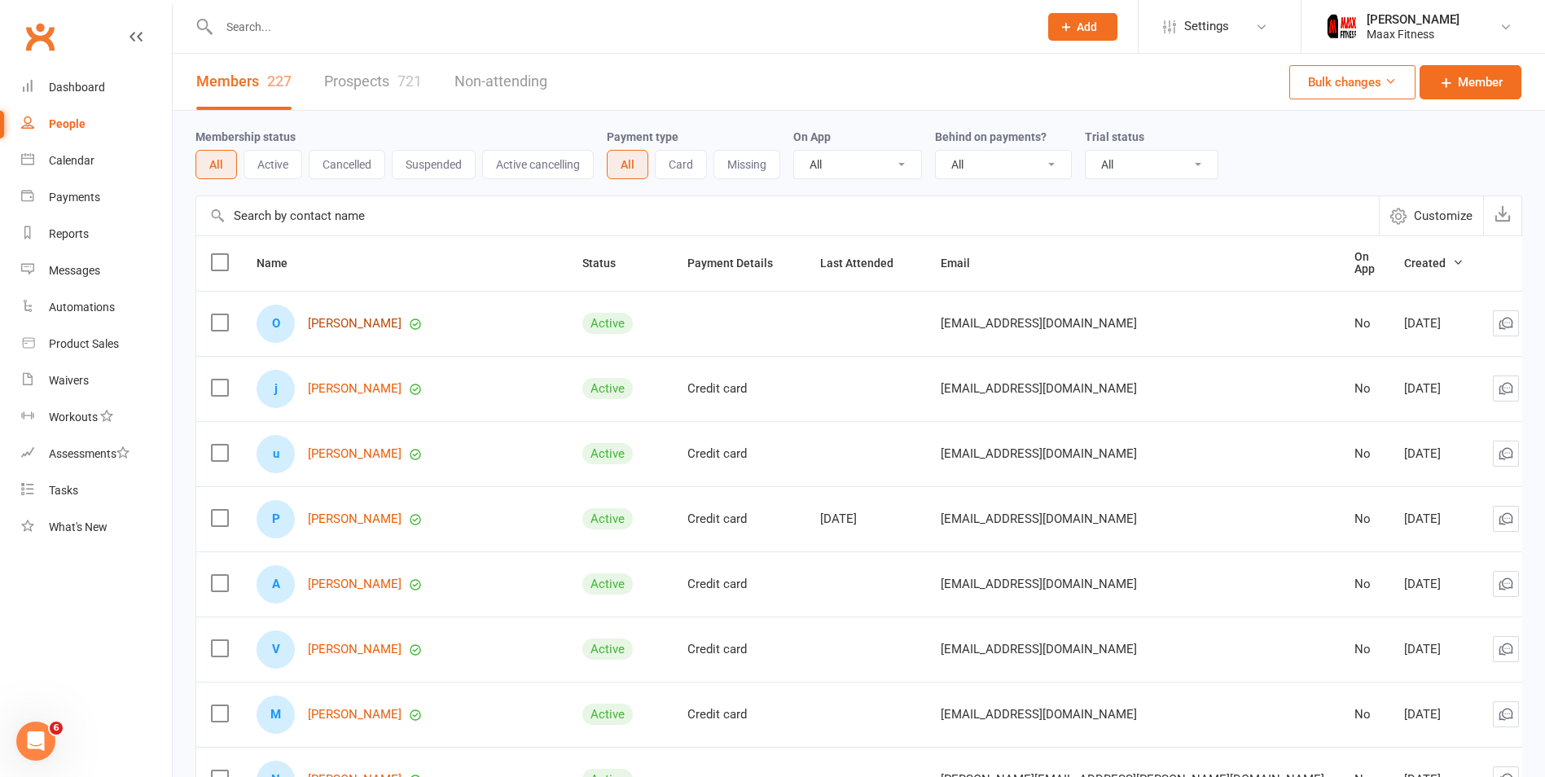
click at [333, 317] on link "[PERSON_NAME]" at bounding box center [355, 324] width 94 height 14
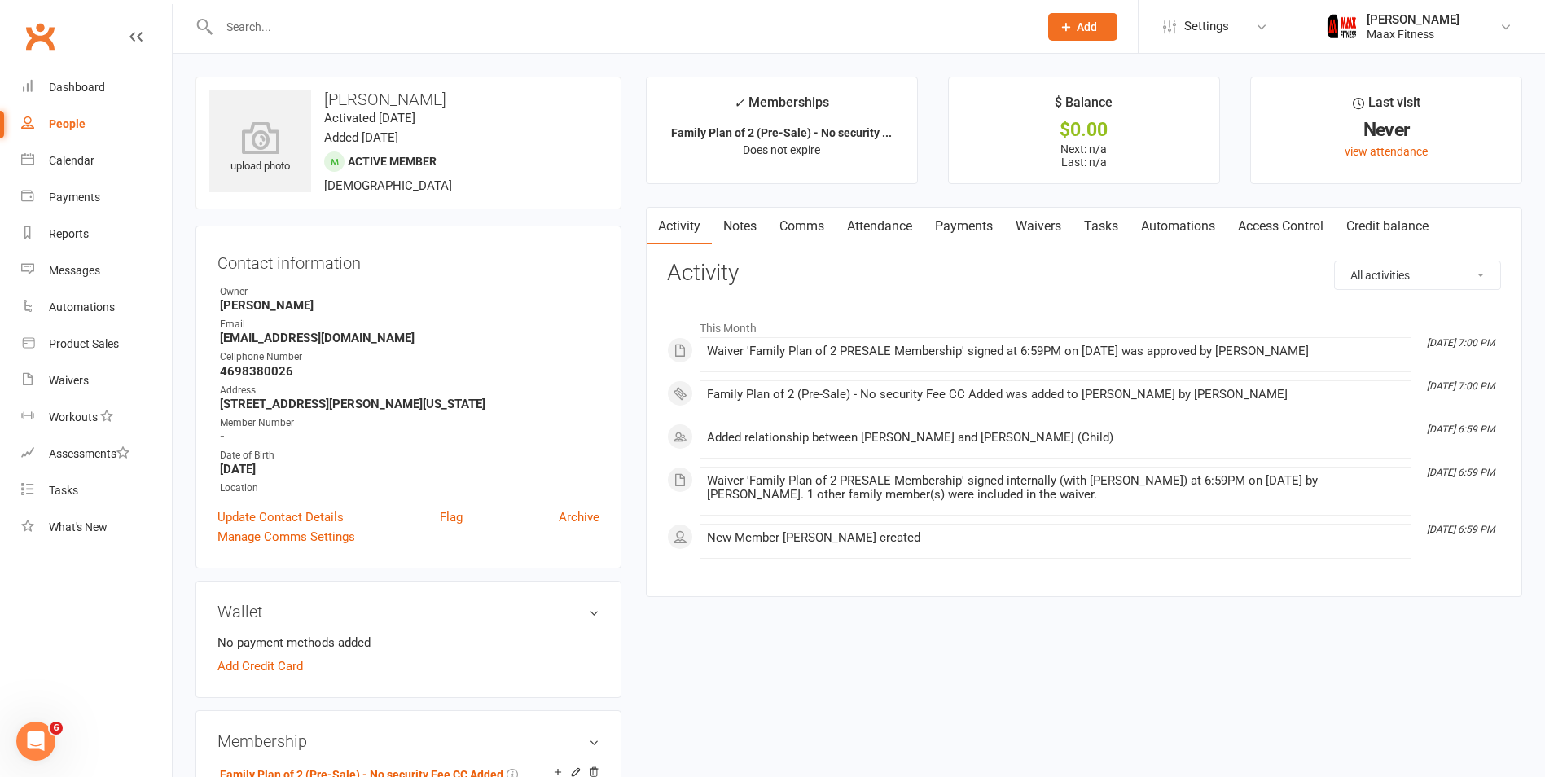
click at [281, 335] on strong "[EMAIL_ADDRESS][DOMAIN_NAME]" at bounding box center [410, 338] width 380 height 15
copy render-form-field "[EMAIL_ADDRESS][DOMAIN_NAME]"
click at [1258, 220] on link "Access Control" at bounding box center [1281, 226] width 108 height 37
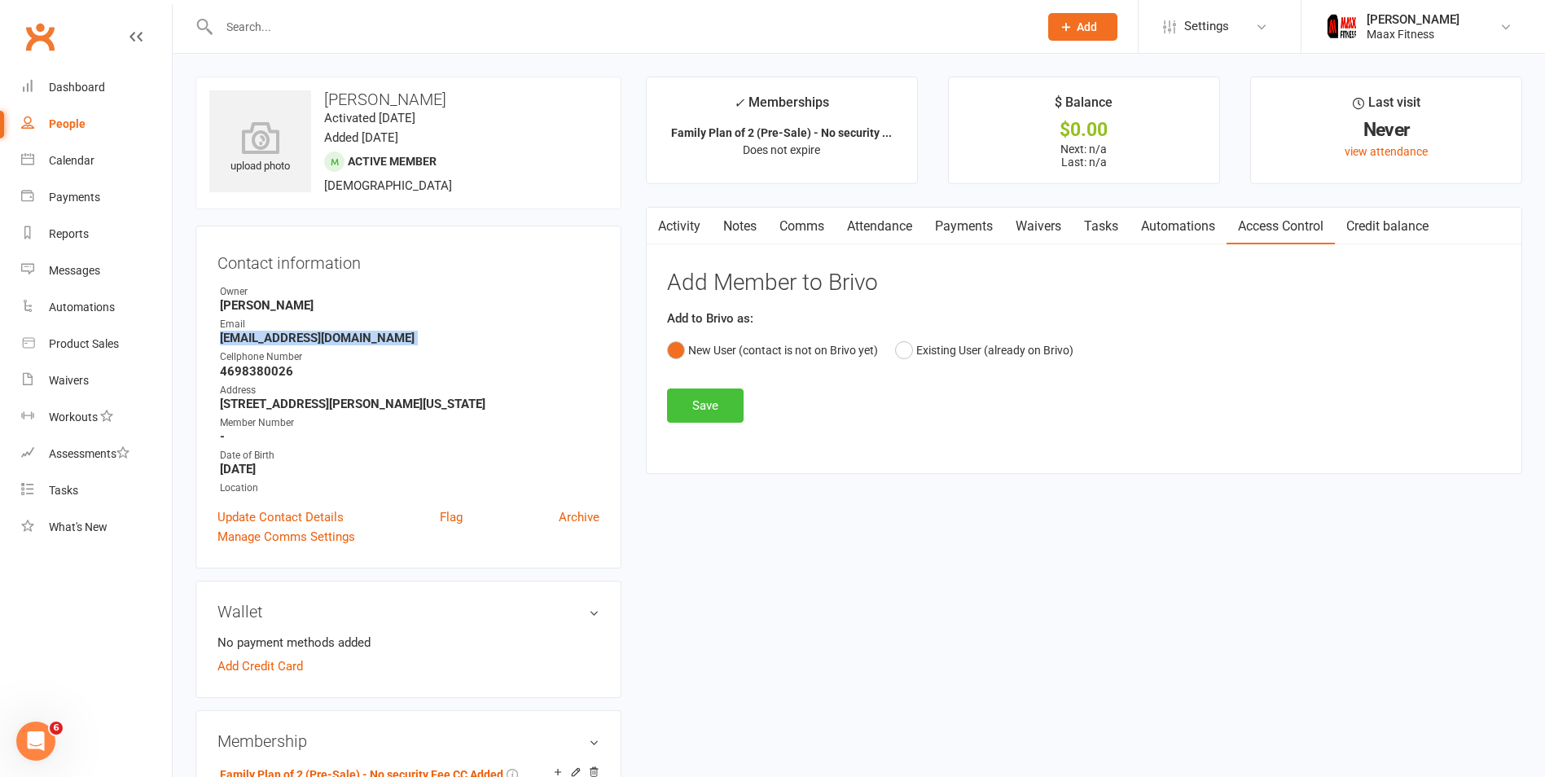
click at [725, 406] on button "Save" at bounding box center [705, 405] width 77 height 34
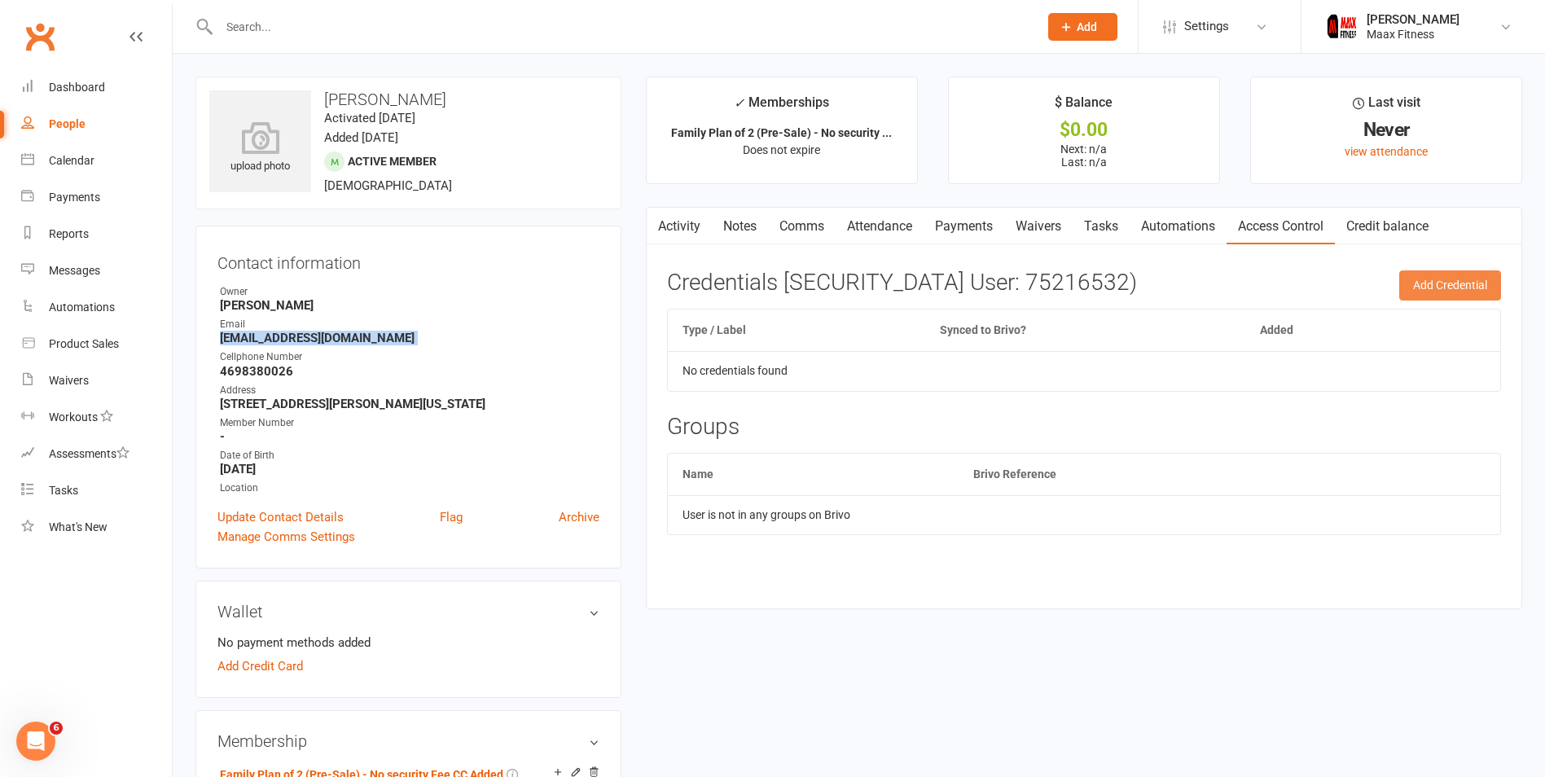
click at [1435, 295] on button "Add Credential" at bounding box center [1450, 284] width 102 height 29
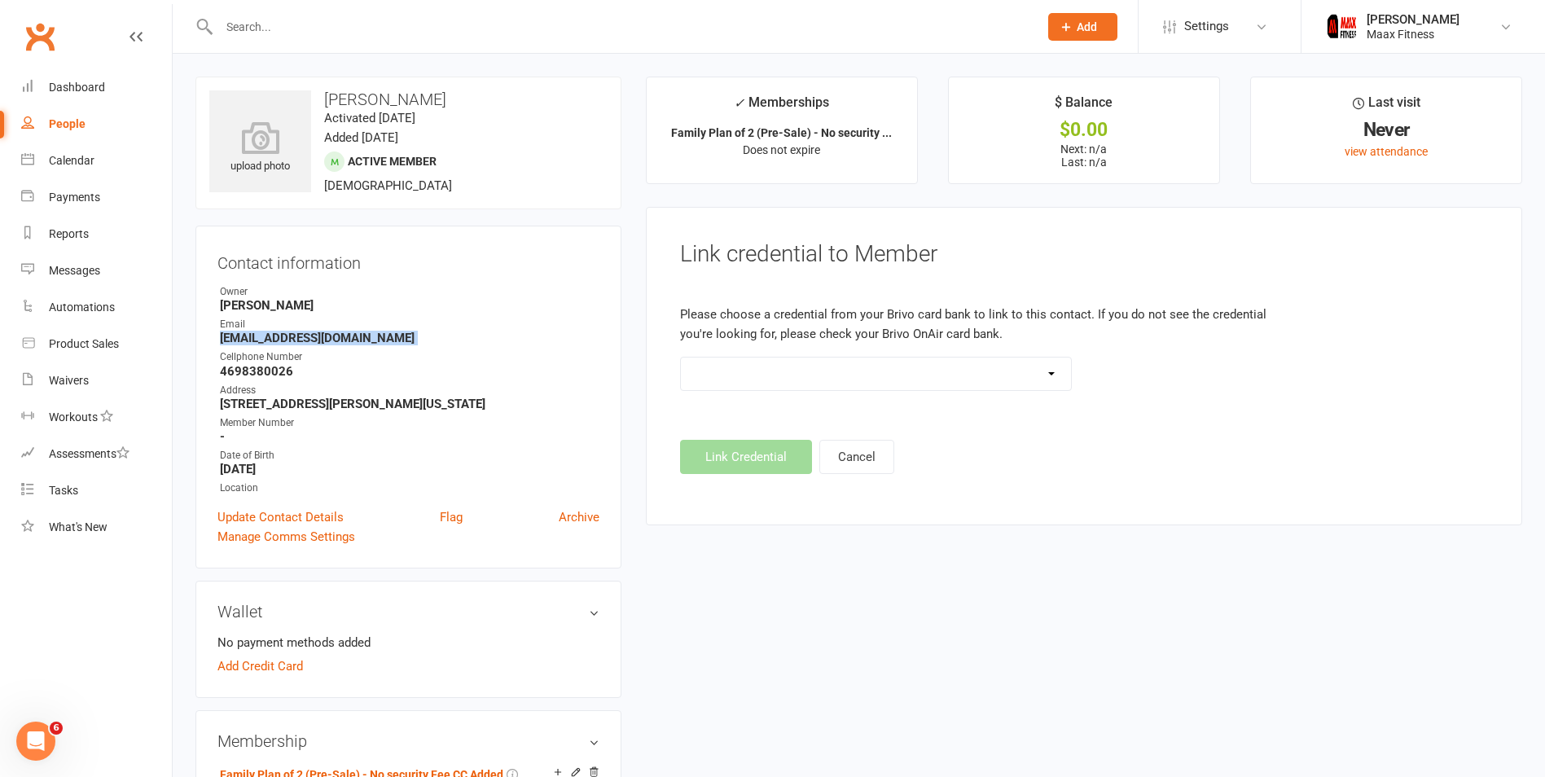
click at [778, 386] on select at bounding box center [876, 374] width 390 height 33
click at [305, 338] on strong "[EMAIL_ADDRESS][DOMAIN_NAME]" at bounding box center [410, 338] width 380 height 15
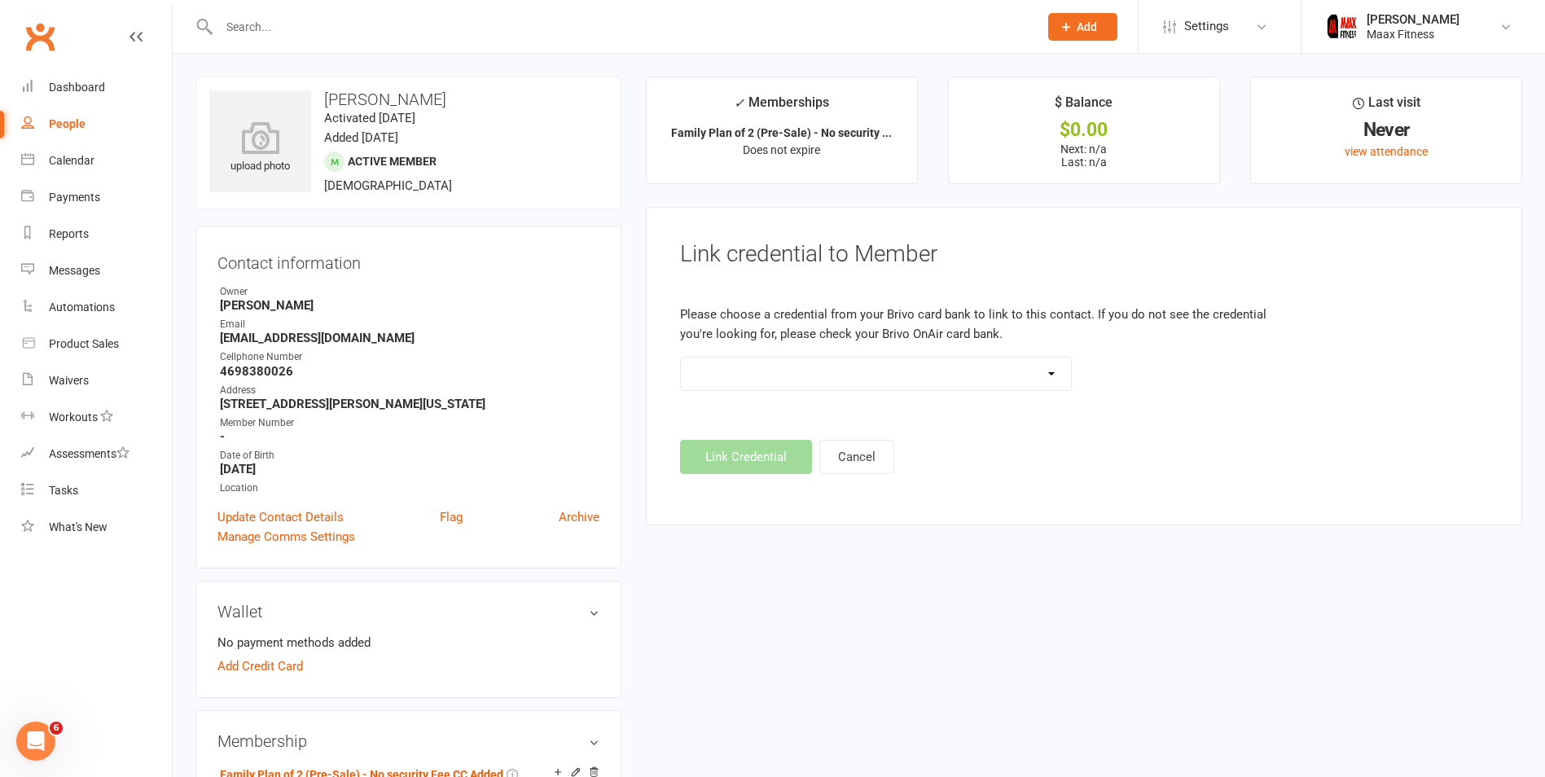
click at [256, 373] on strong "4698380026" at bounding box center [410, 371] width 380 height 15
copy render-form-field "4698380026"
click at [59, 116] on link "People" at bounding box center [96, 124] width 151 height 37
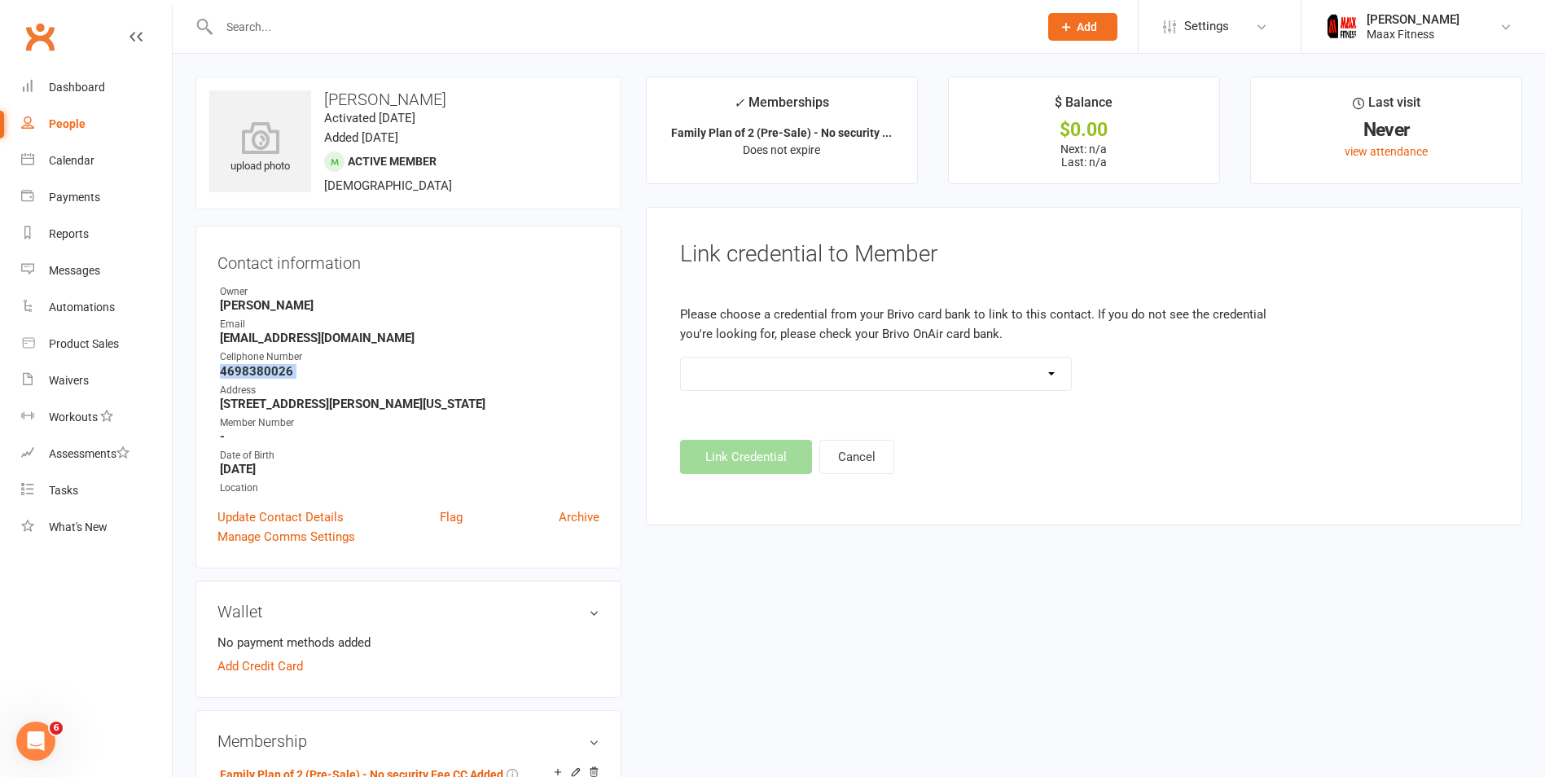
select select "100"
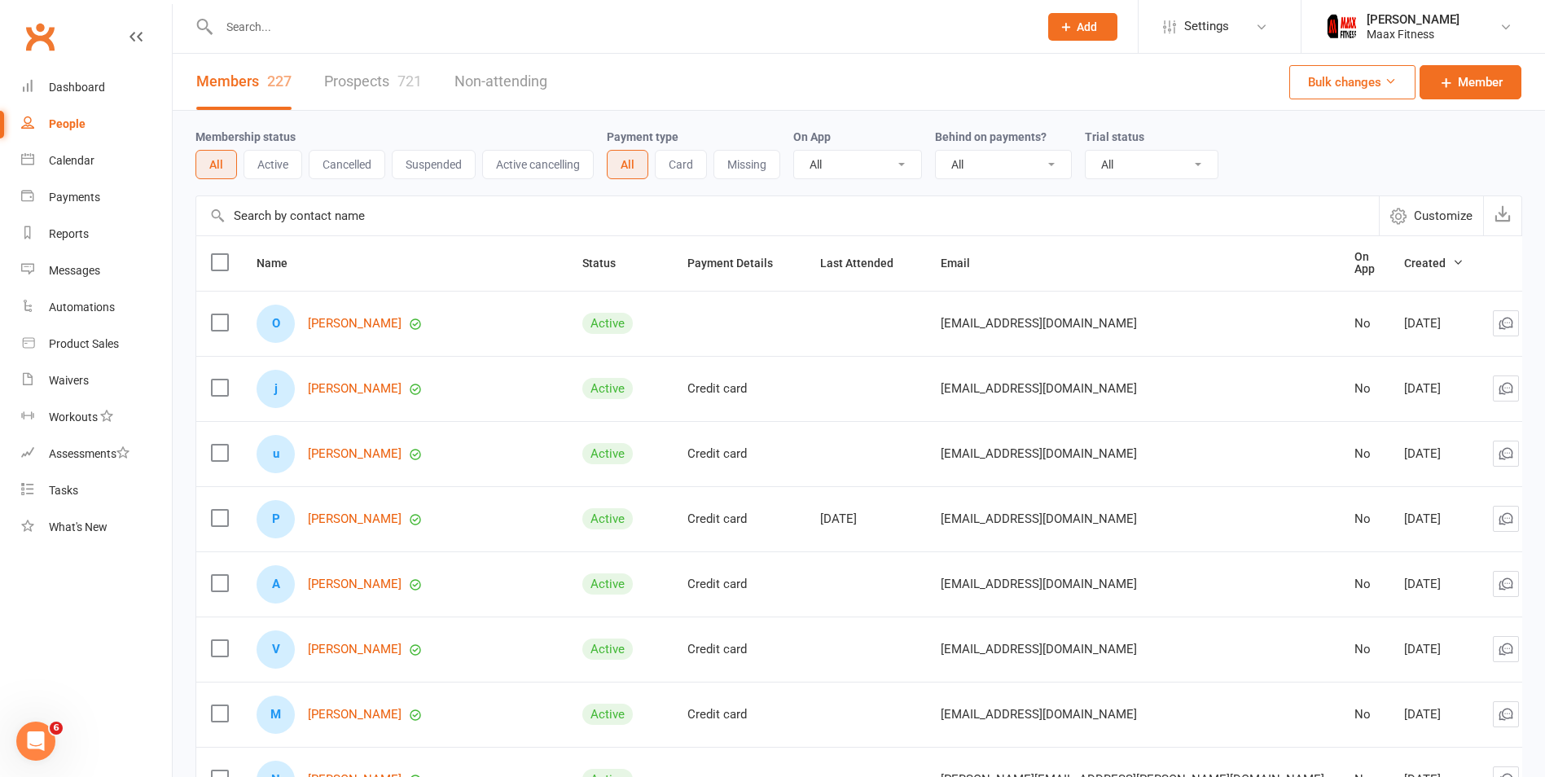
click at [516, 86] on link "Non-attending" at bounding box center [500, 82] width 93 height 56
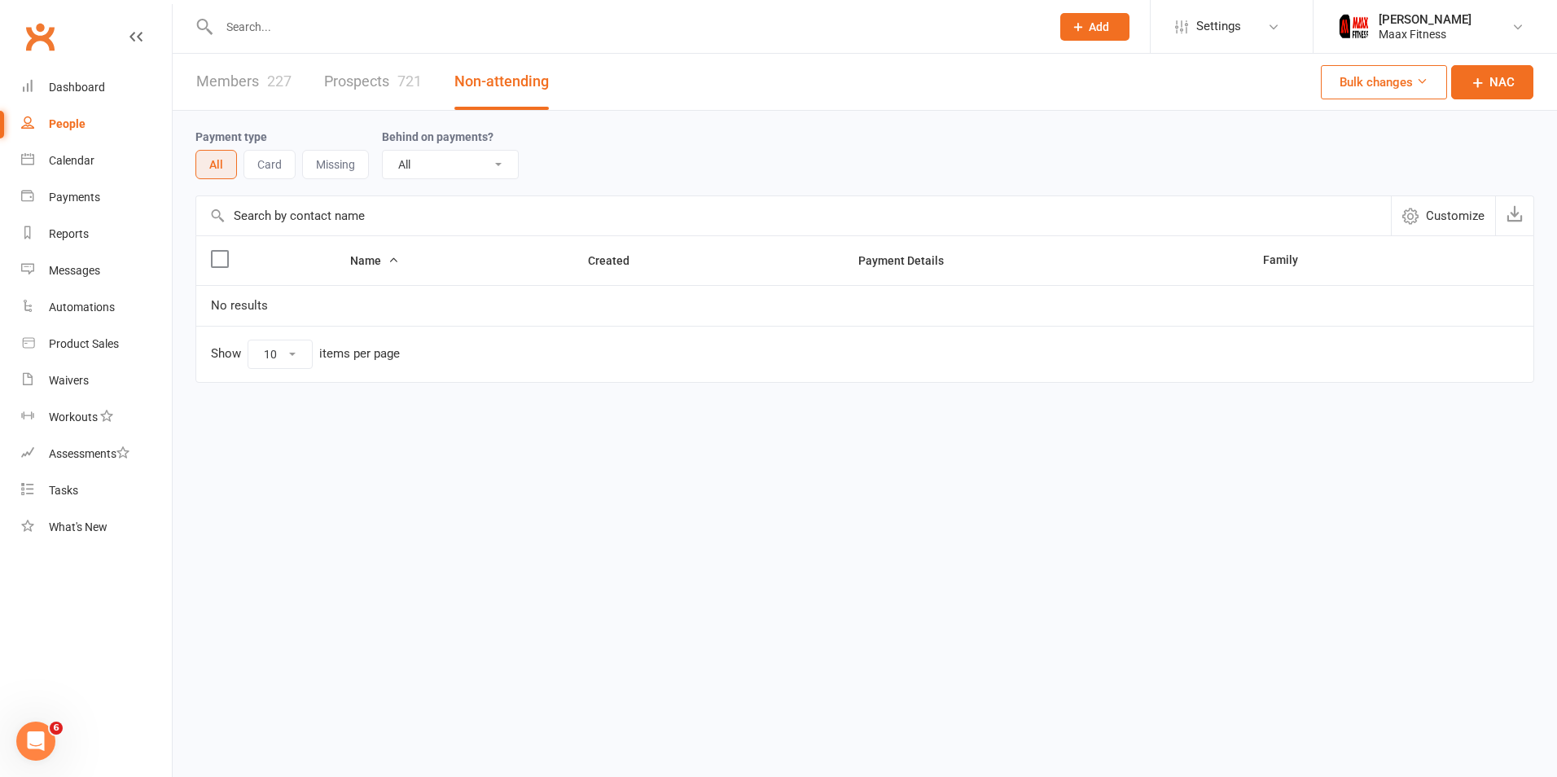
click at [384, 83] on link "Prospects 721" at bounding box center [373, 82] width 98 height 56
select select "100"
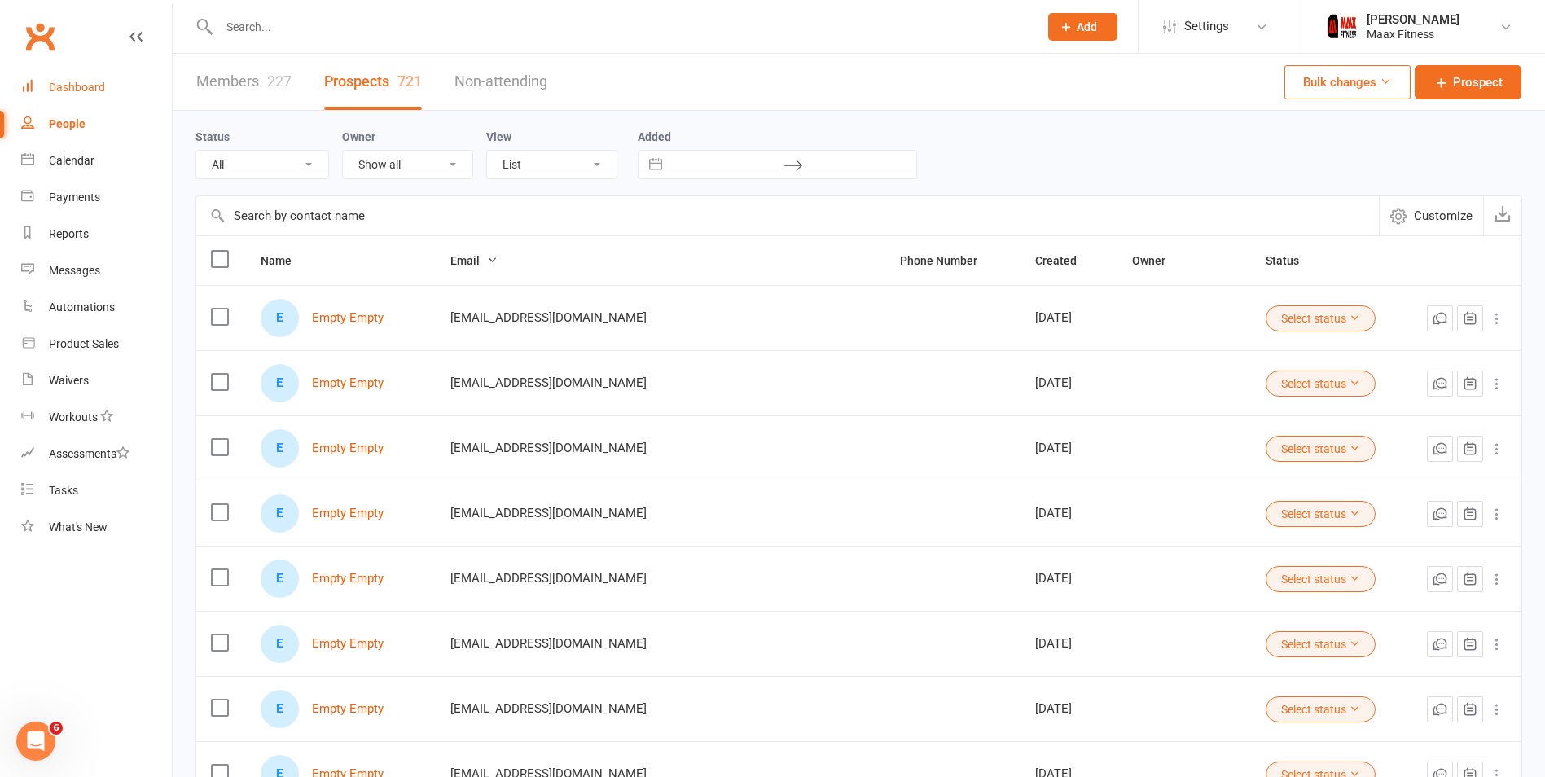
click at [75, 90] on div "Dashboard" at bounding box center [77, 87] width 56 height 13
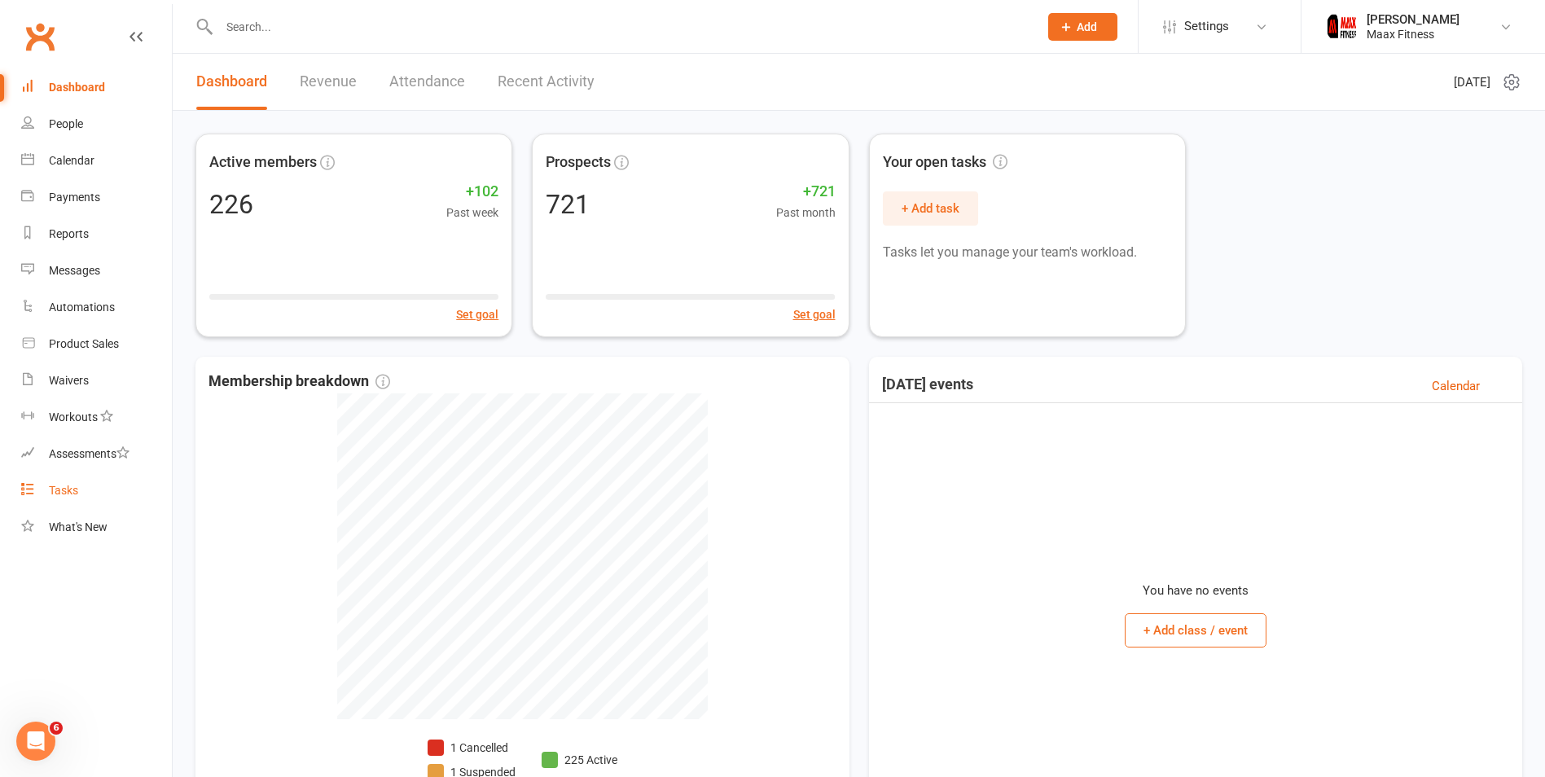
click at [70, 496] on div "Tasks" at bounding box center [63, 490] width 29 height 13
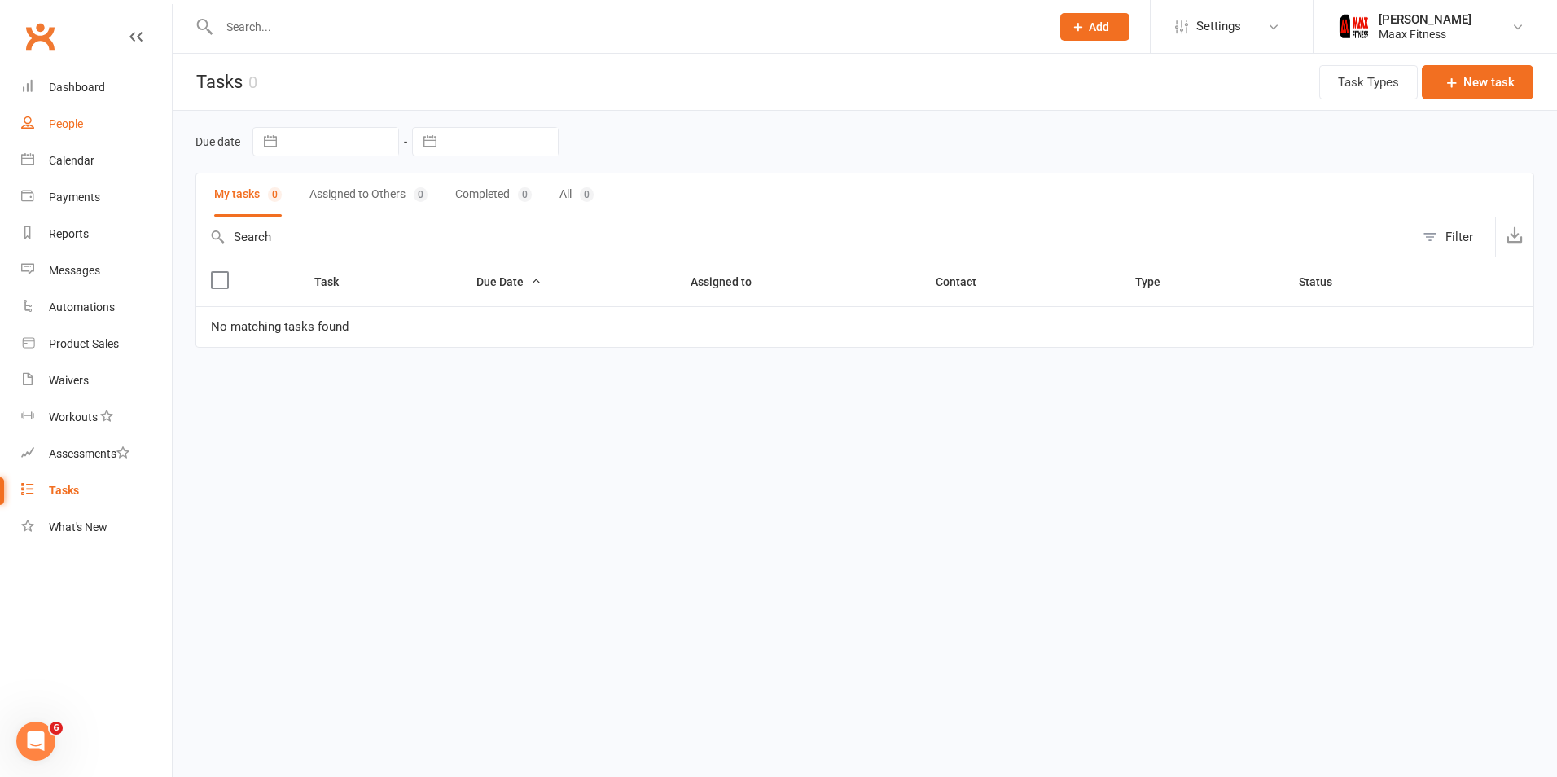
click at [39, 116] on link "People" at bounding box center [96, 124] width 151 height 37
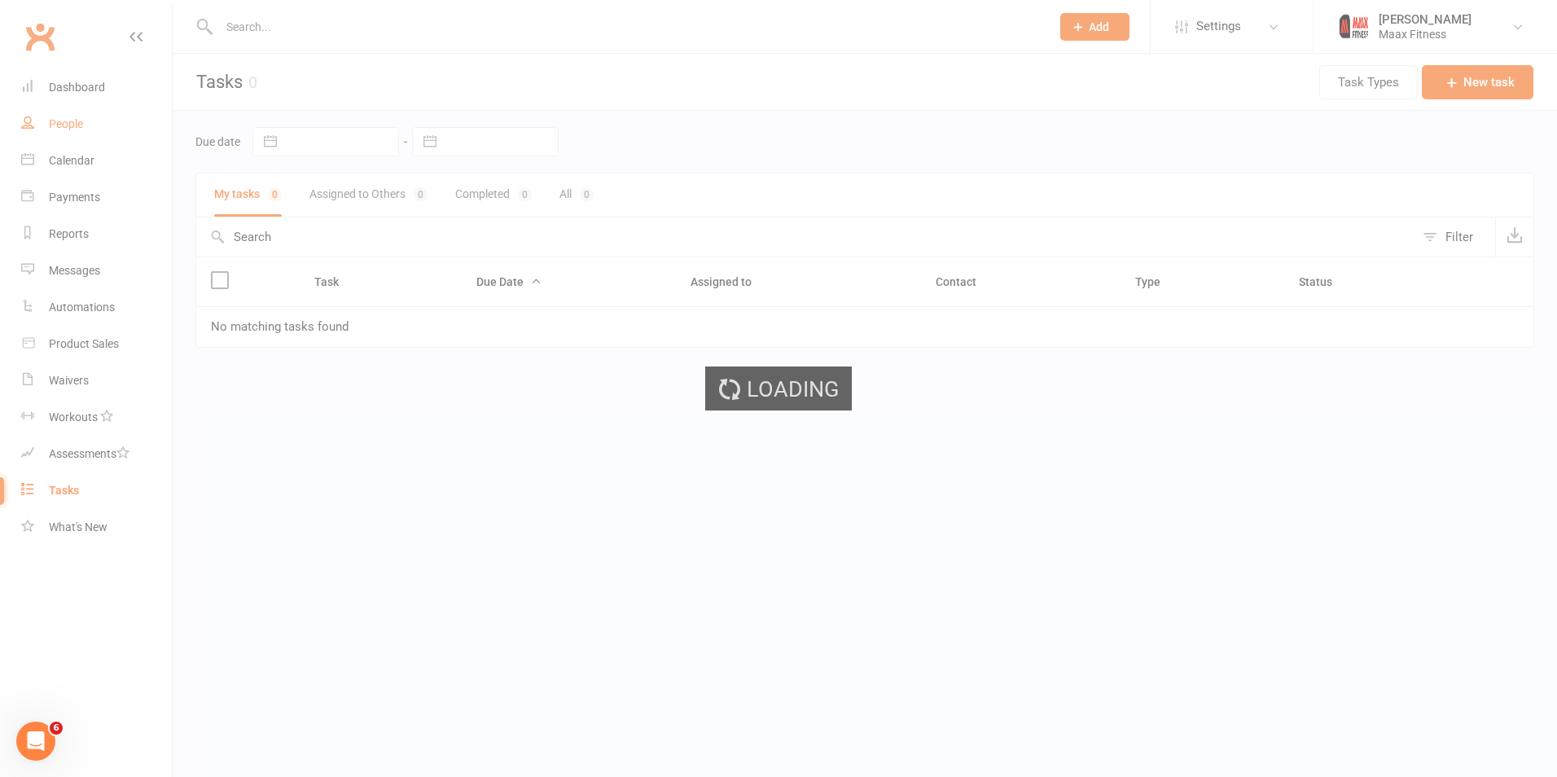
select select "100"
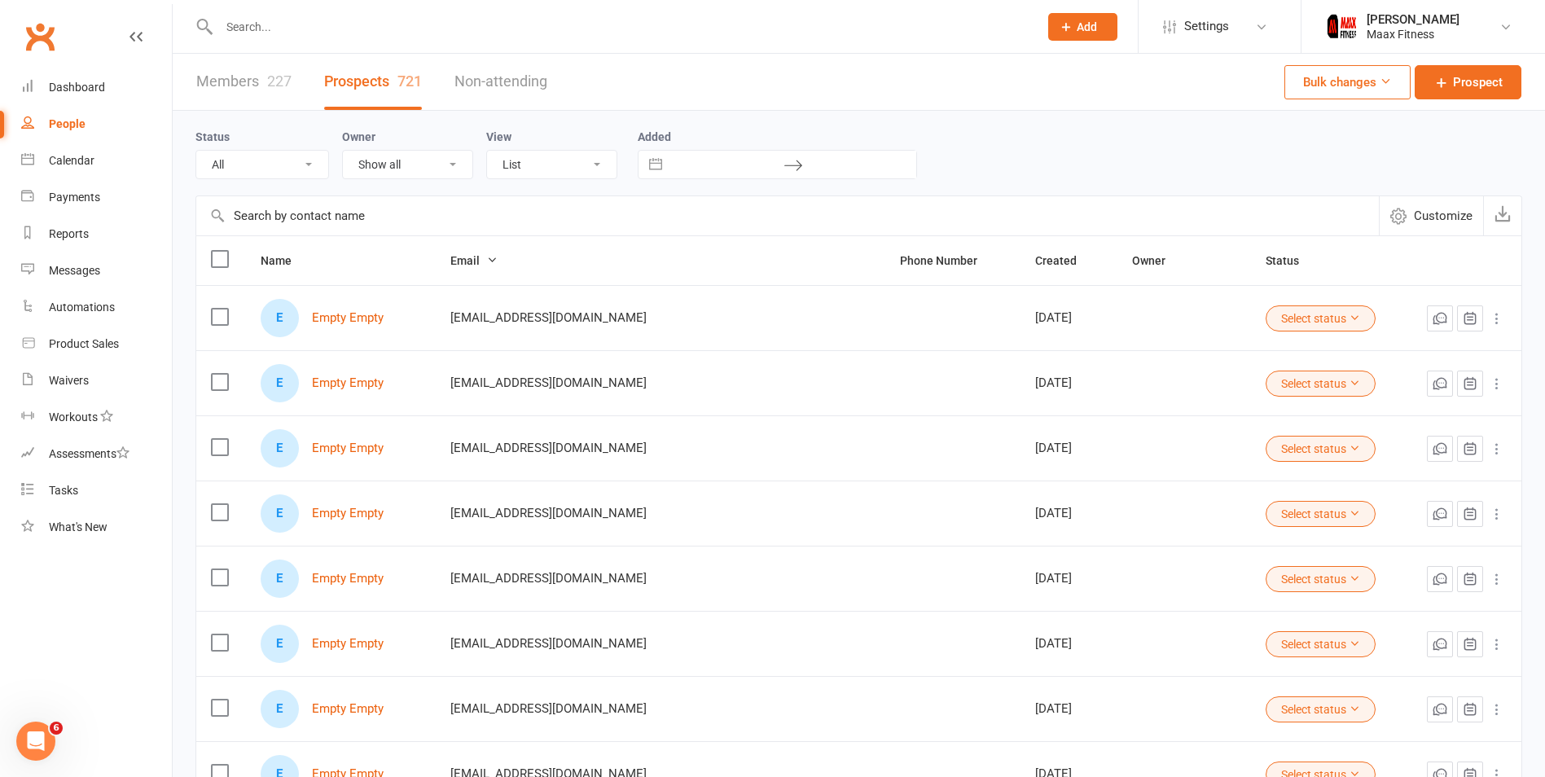
click at [232, 81] on link "Members 227" at bounding box center [243, 82] width 95 height 56
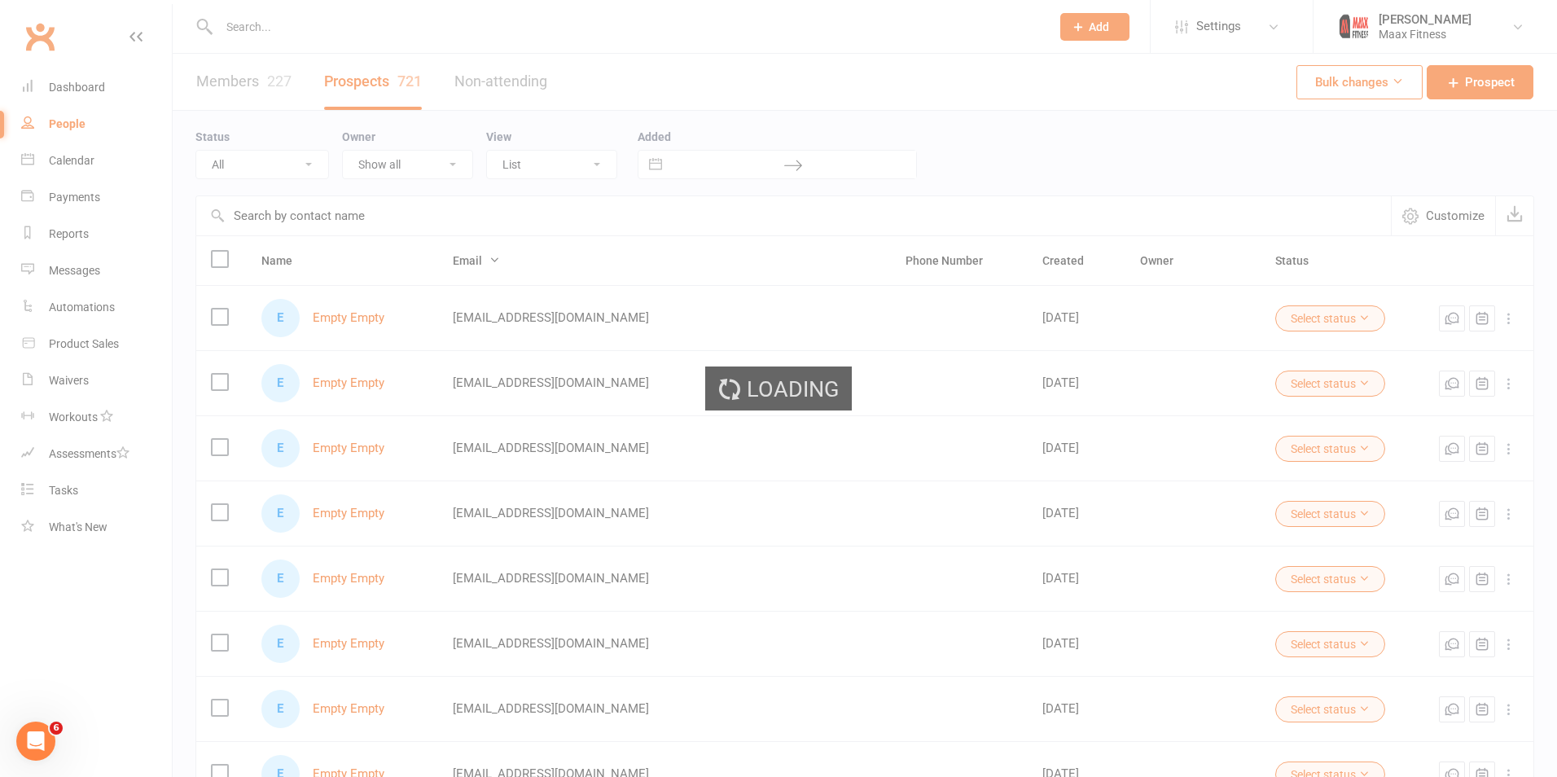
select select "100"
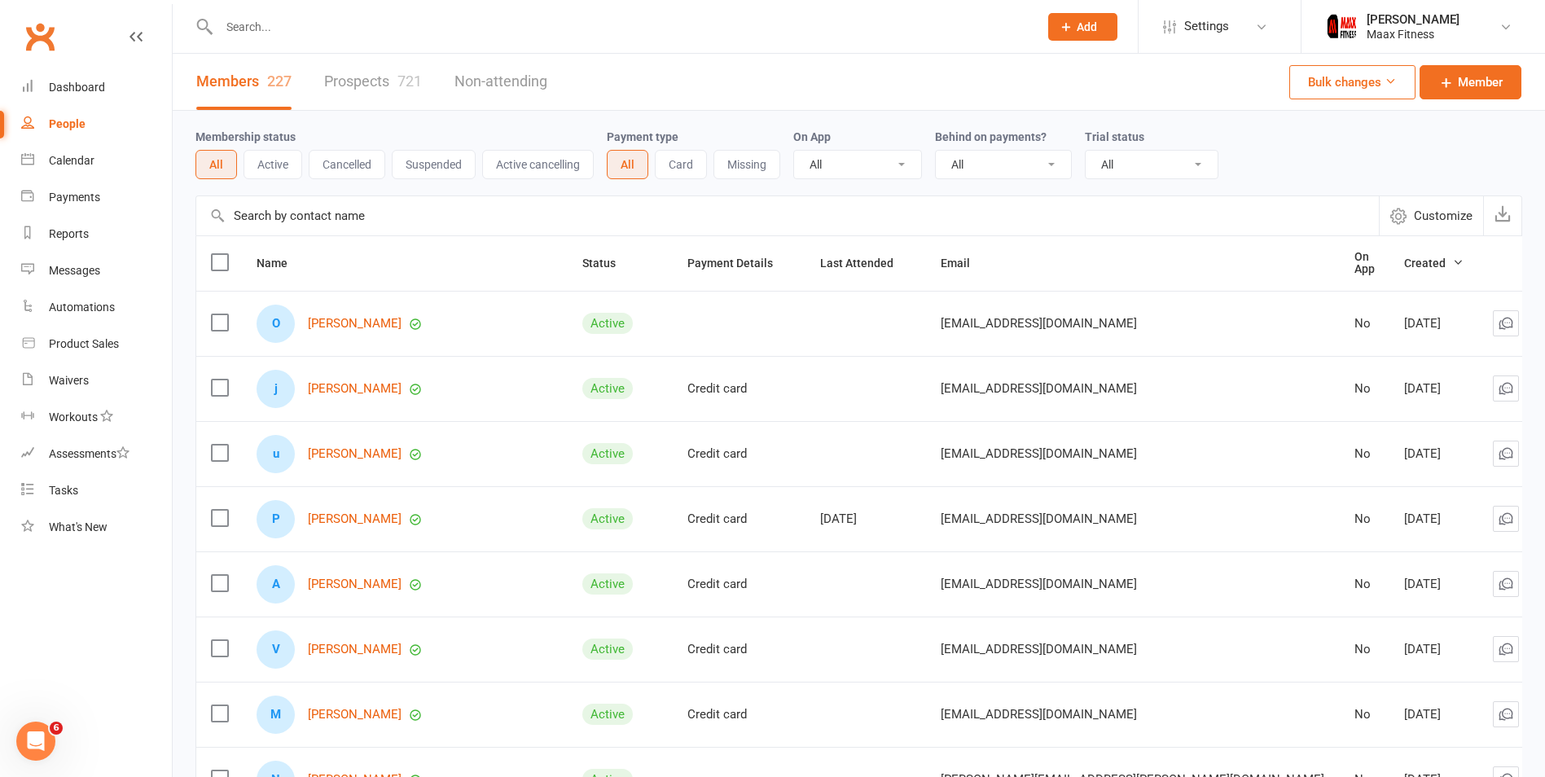
click at [349, 164] on button "Cancelled" at bounding box center [347, 164] width 77 height 29
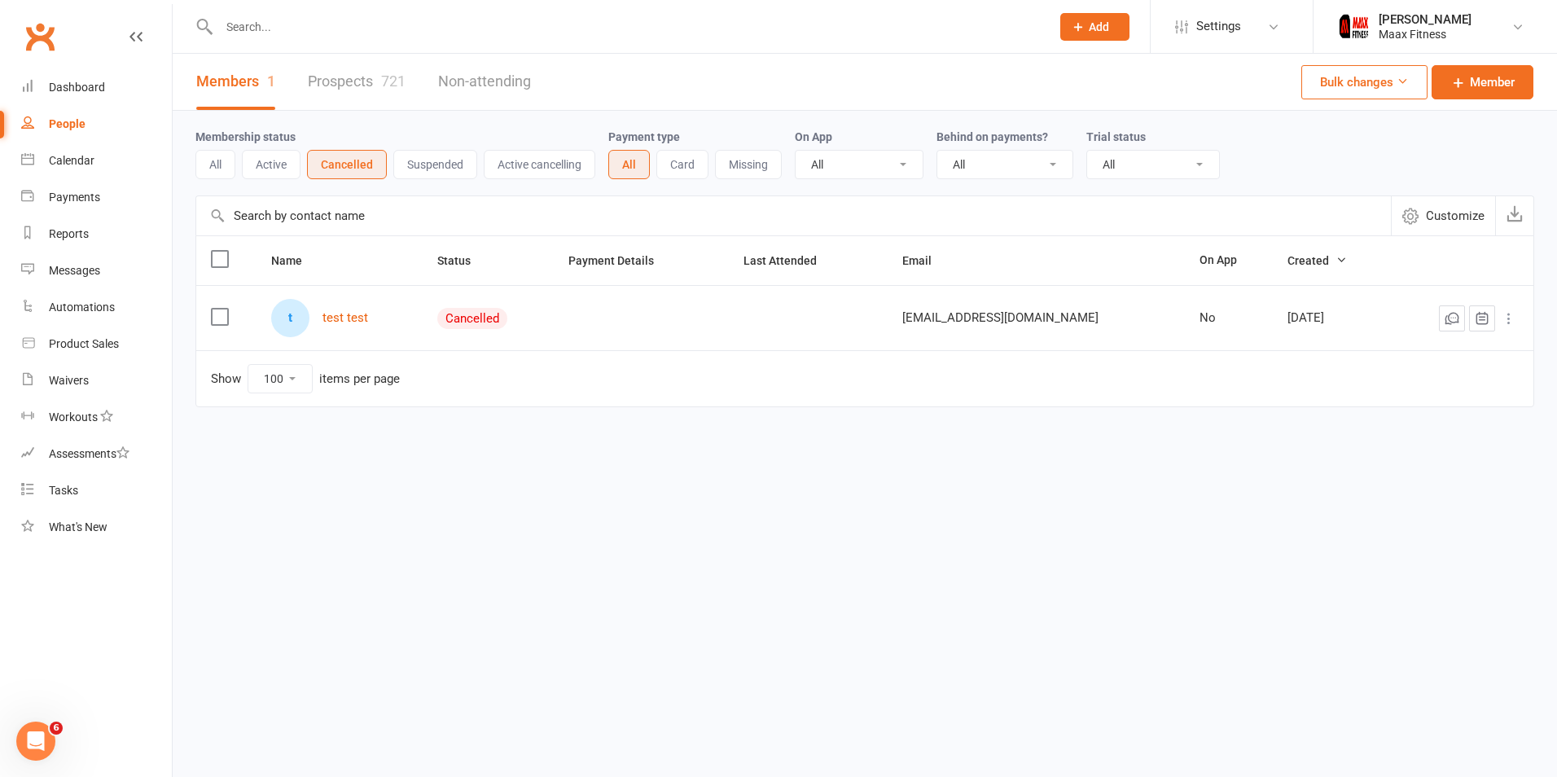
click at [271, 157] on button "Active" at bounding box center [271, 164] width 59 height 29
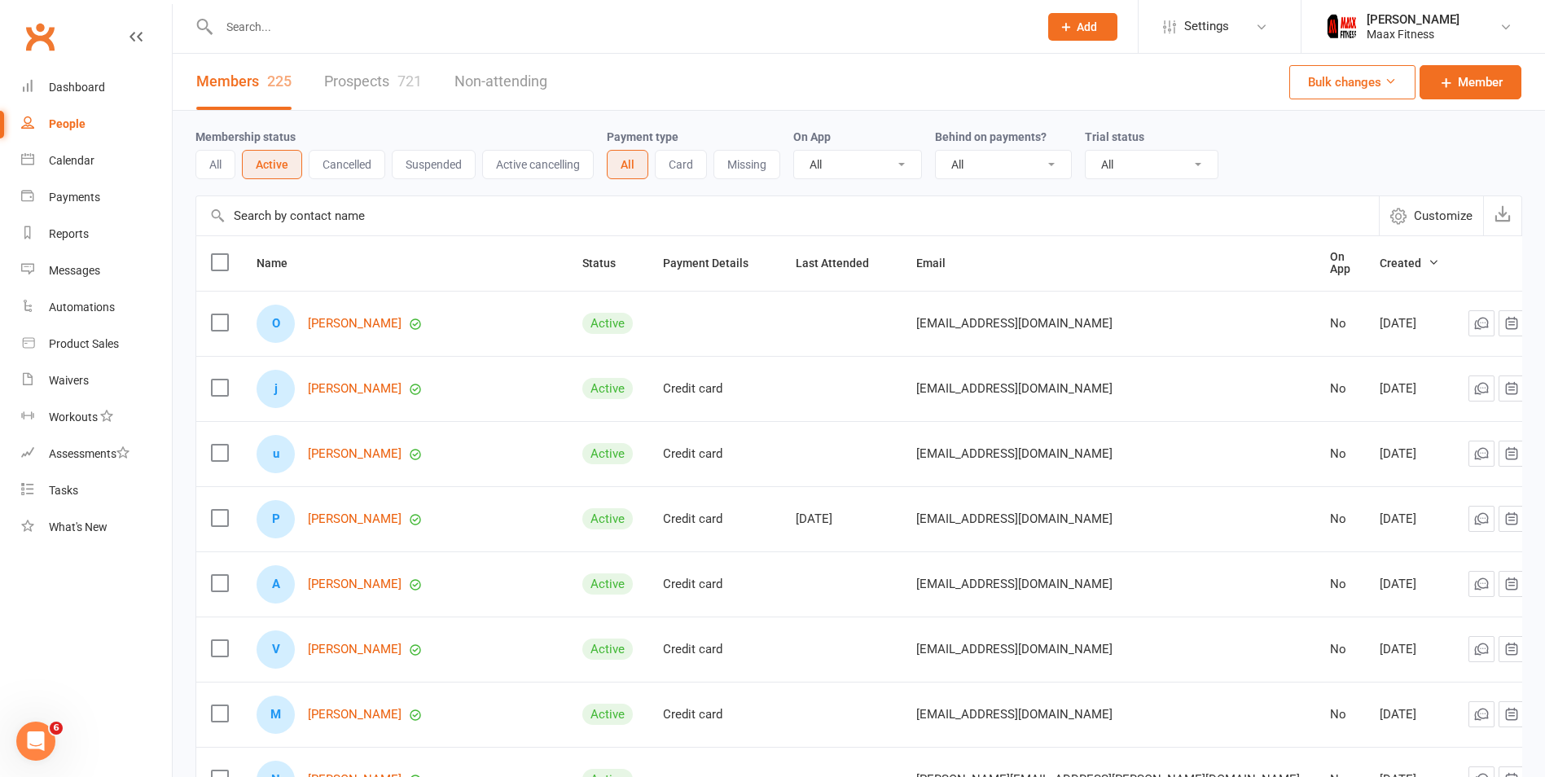
click at [448, 165] on button "Suspended" at bounding box center [434, 164] width 84 height 29
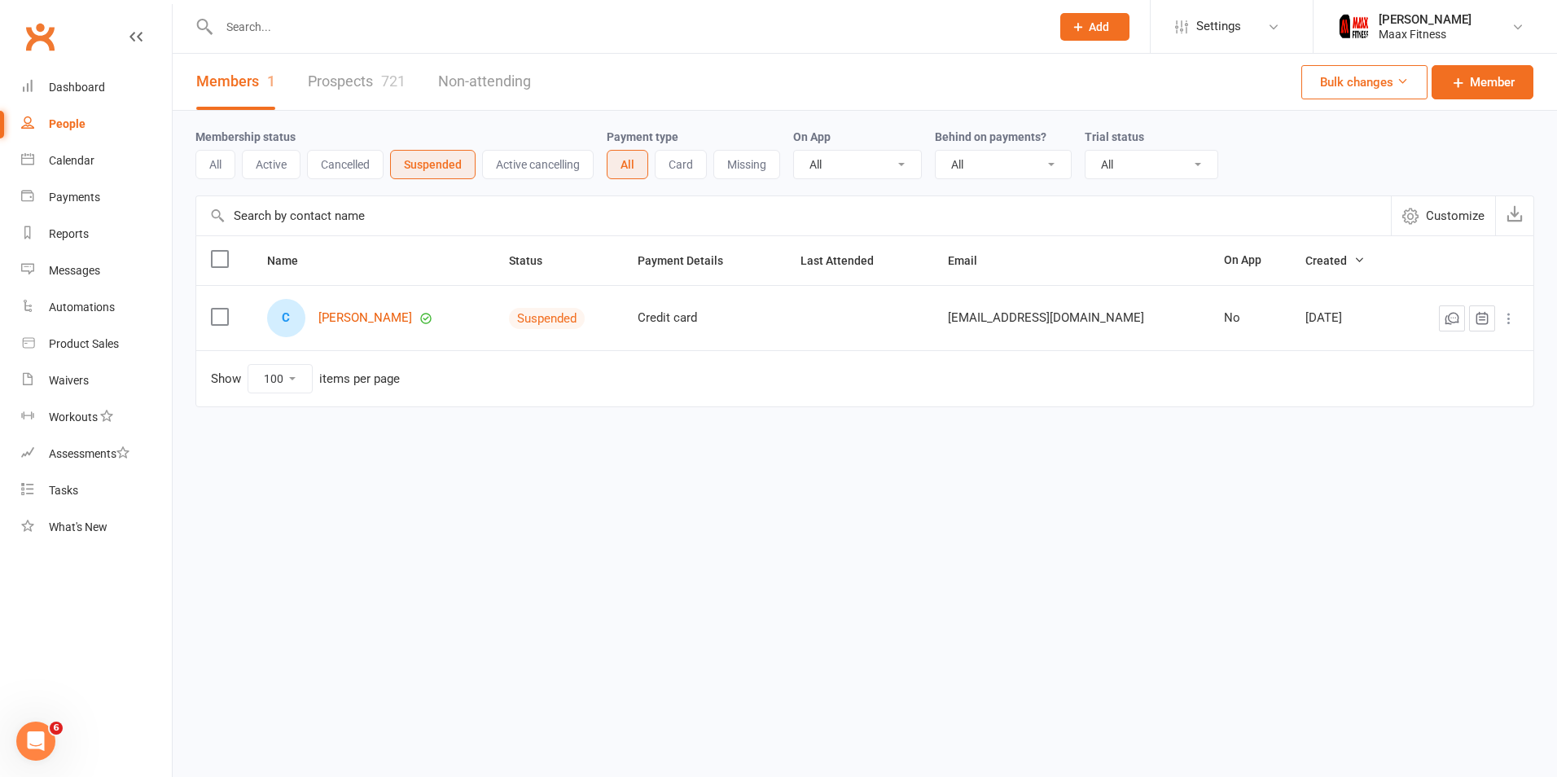
click at [232, 172] on button "All" at bounding box center [215, 164] width 40 height 29
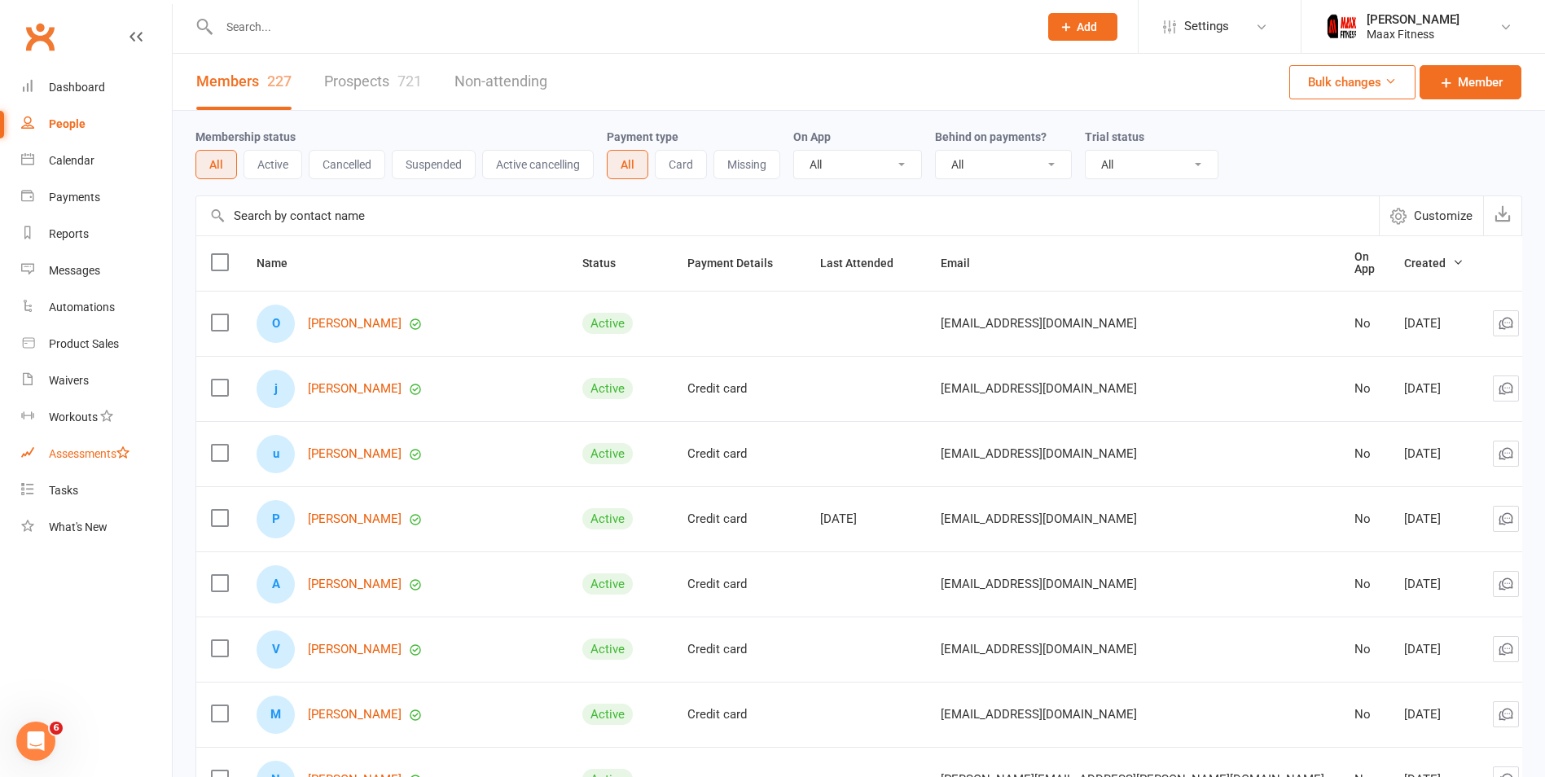
click at [85, 458] on div "Assessments" at bounding box center [89, 453] width 81 height 13
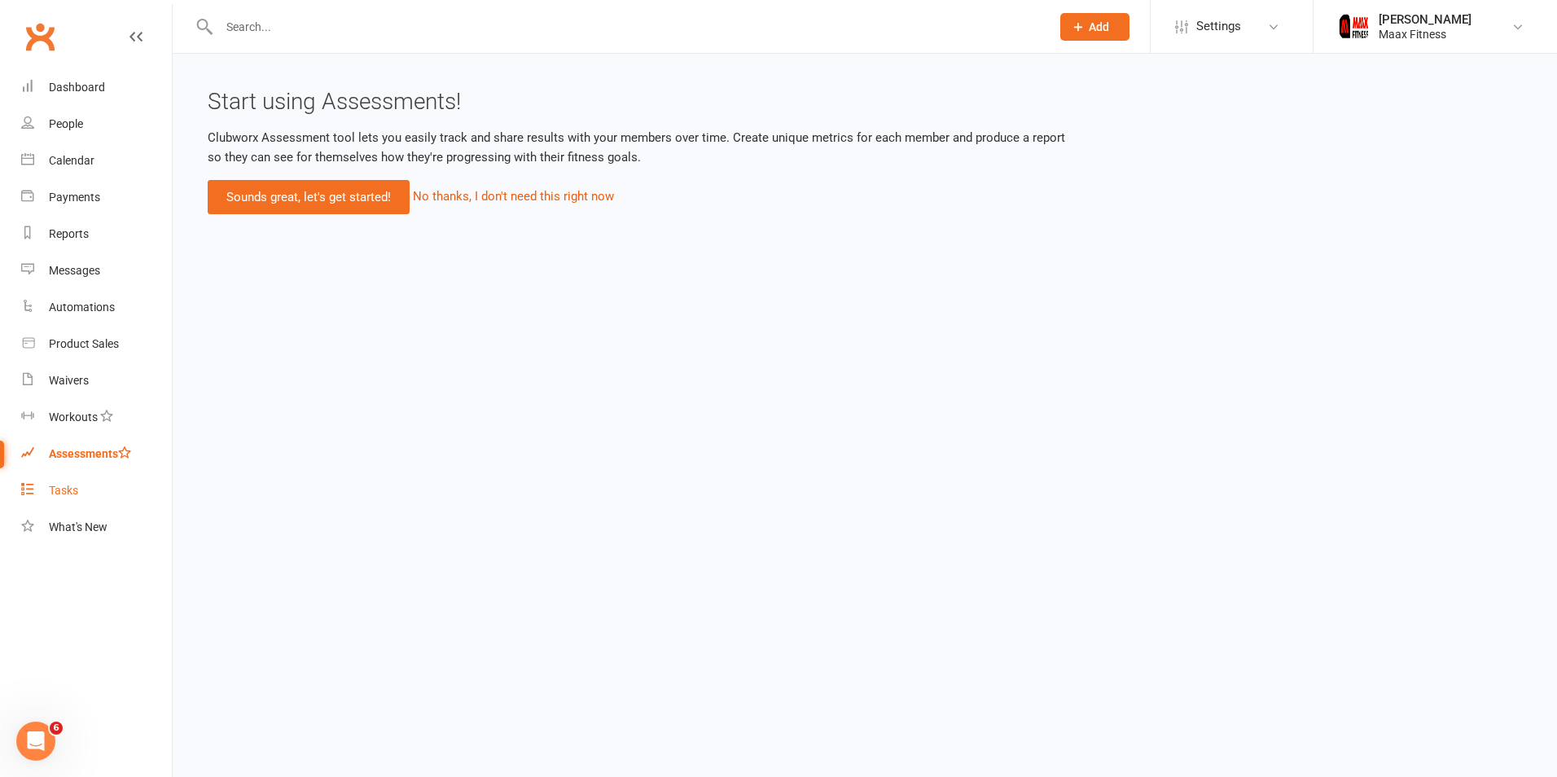
click at [68, 488] on div "Tasks" at bounding box center [63, 490] width 29 height 13
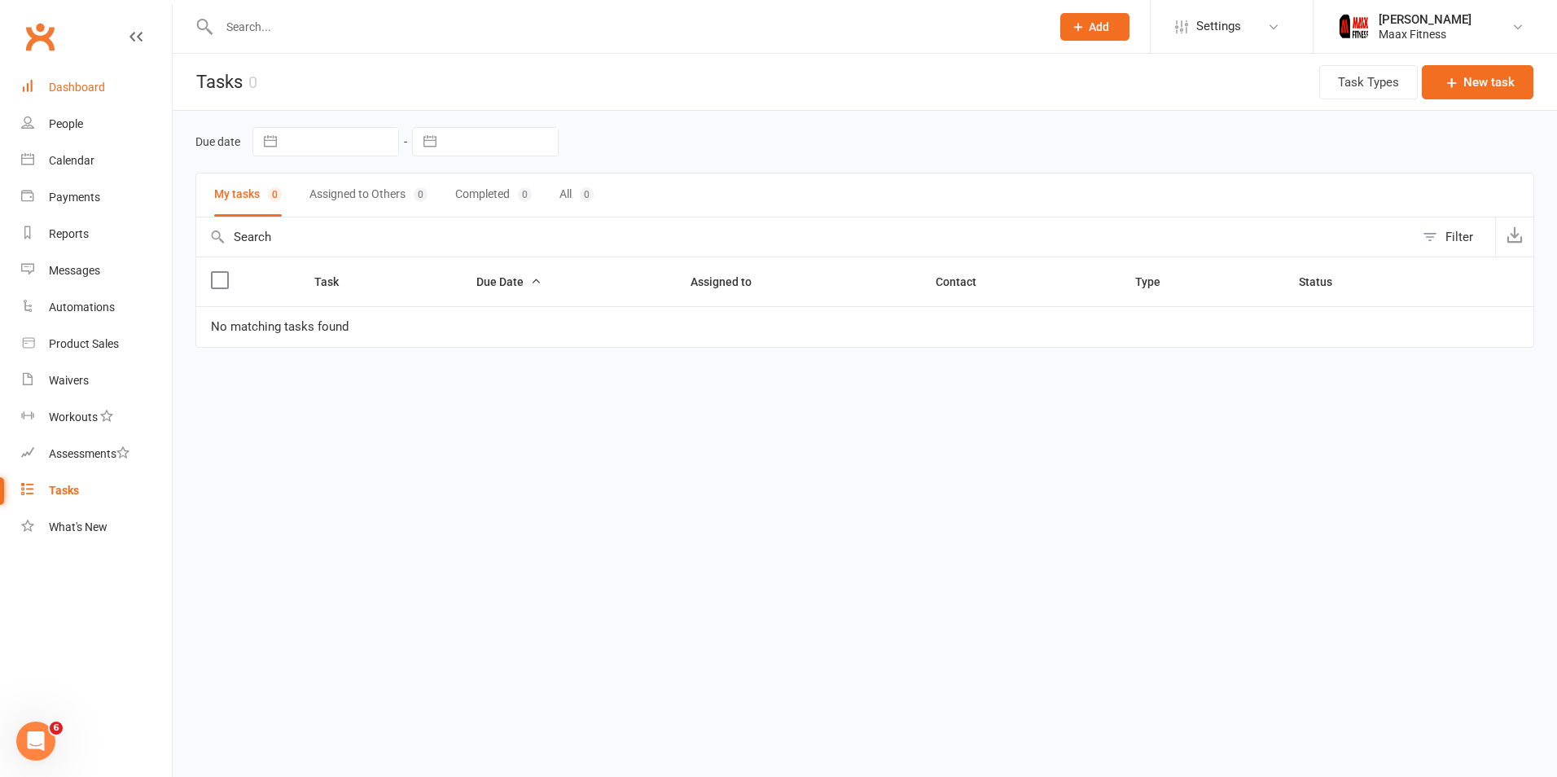
click at [108, 94] on link "Dashboard" at bounding box center [96, 87] width 151 height 37
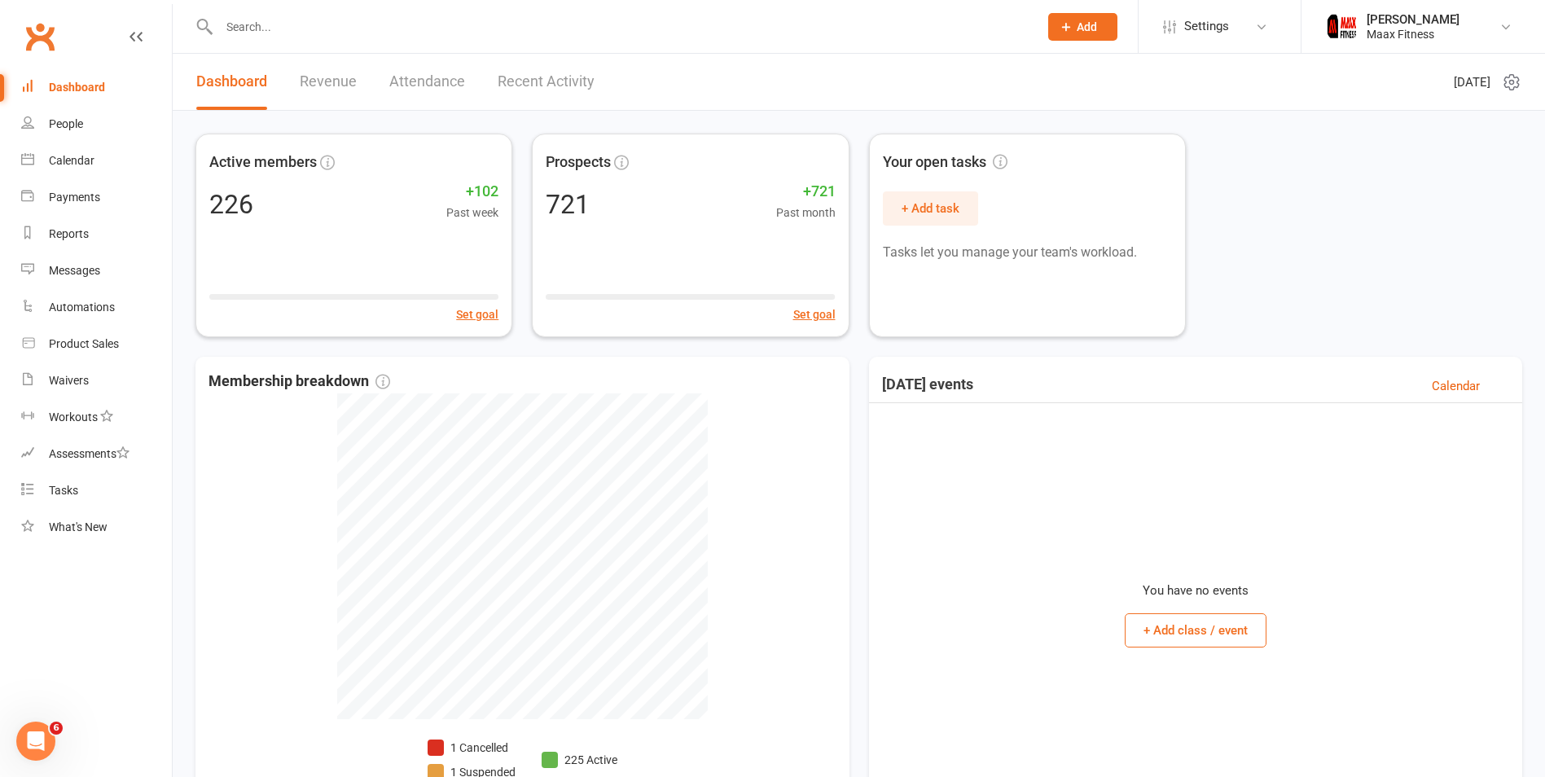
click at [519, 73] on link "Recent Activity" at bounding box center [546, 82] width 97 height 56
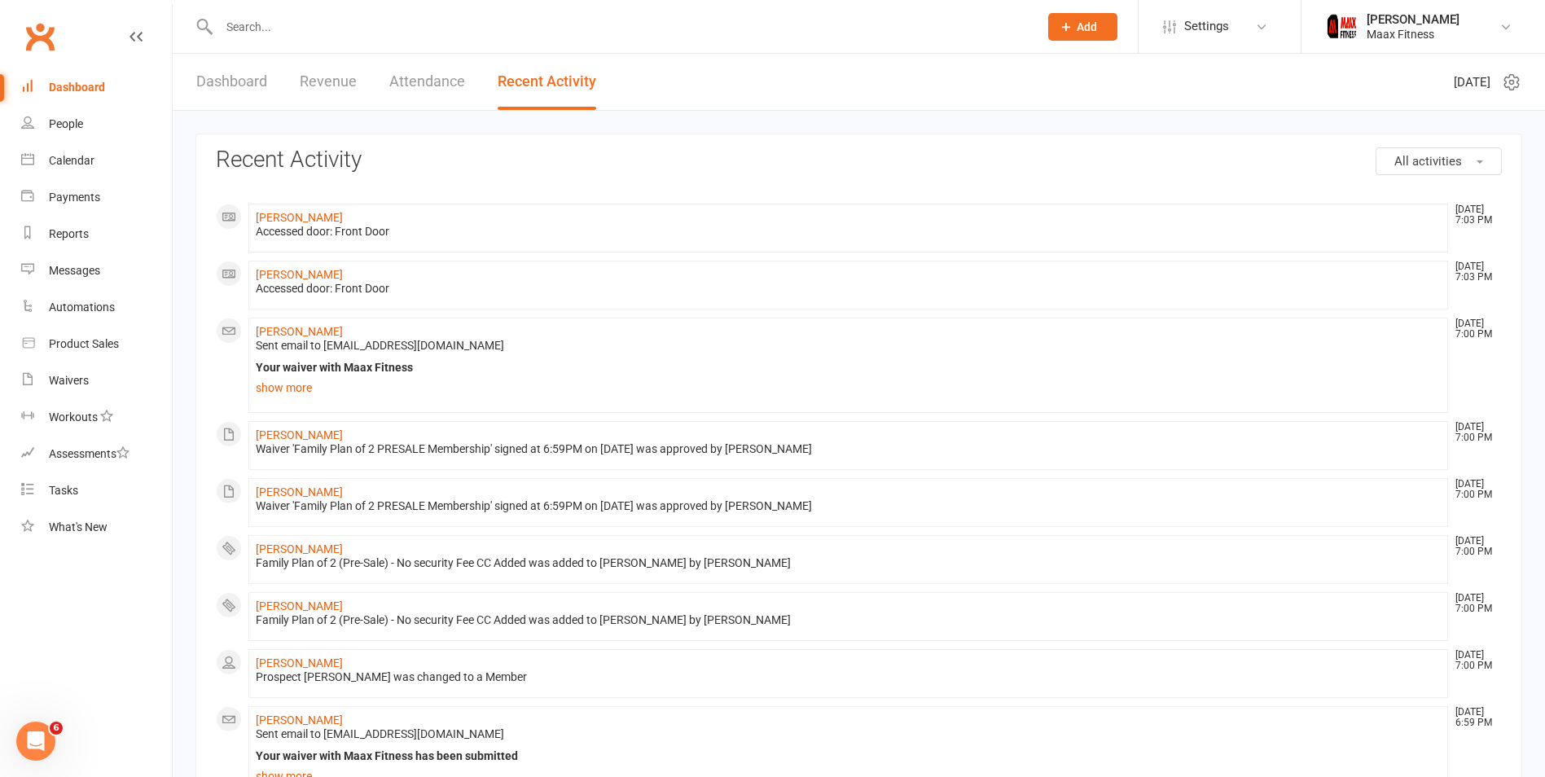
click at [403, 69] on link "Attendance" at bounding box center [427, 82] width 76 height 56
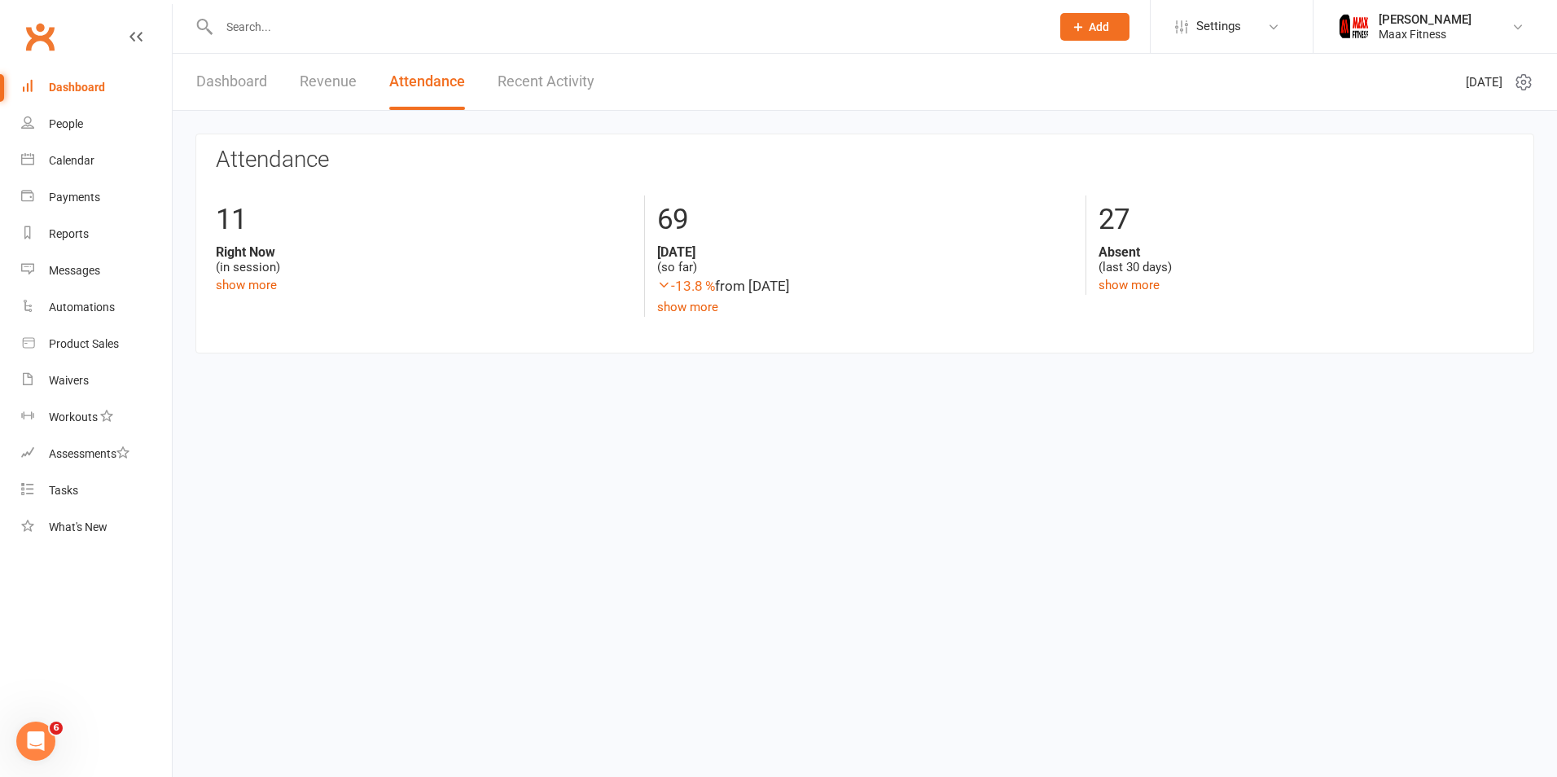
click at [323, 84] on link "Revenue" at bounding box center [328, 82] width 57 height 56
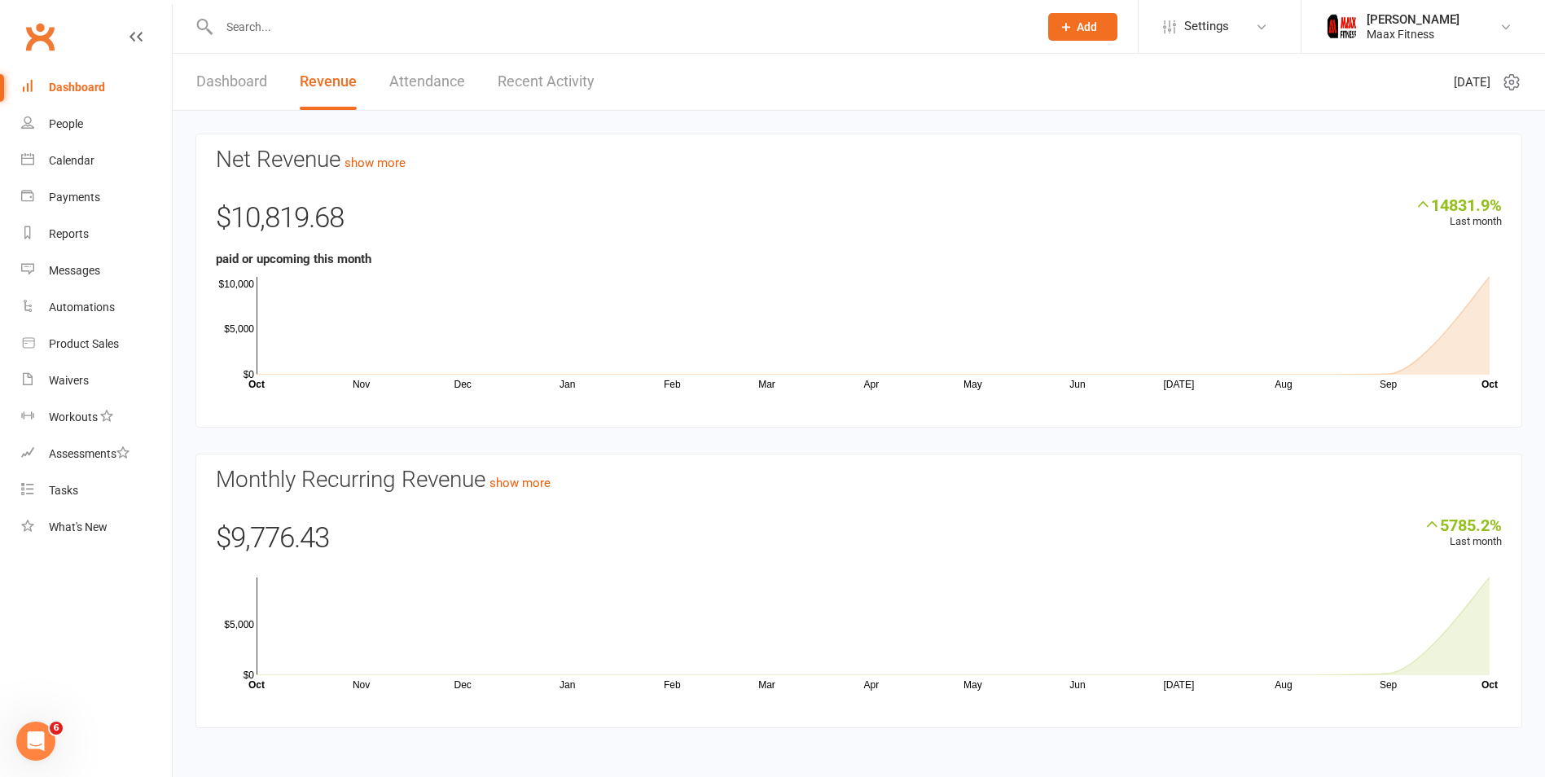
click at [244, 85] on link "Dashboard" at bounding box center [231, 82] width 71 height 56
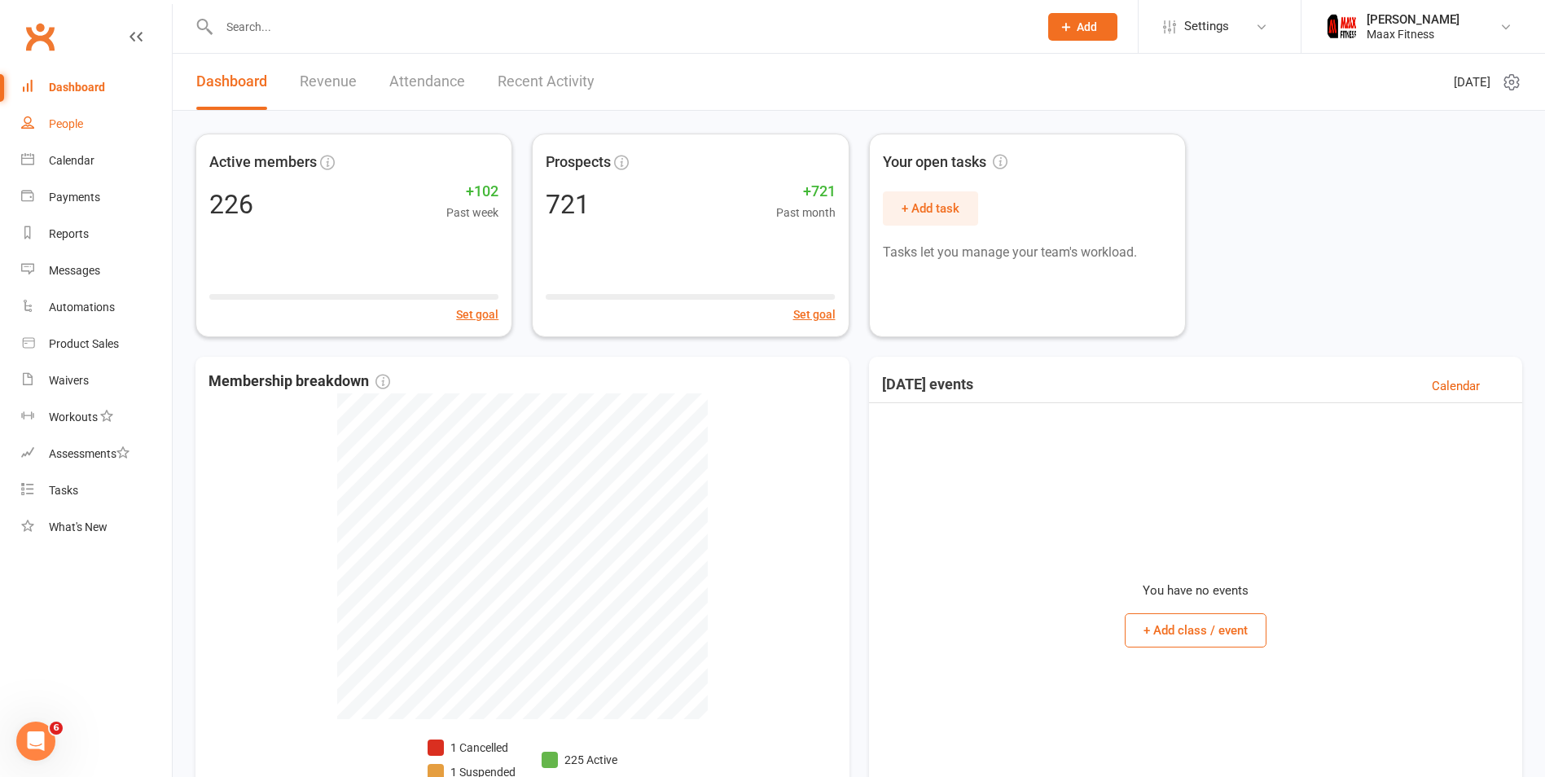
click at [72, 122] on div "People" at bounding box center [66, 123] width 34 height 13
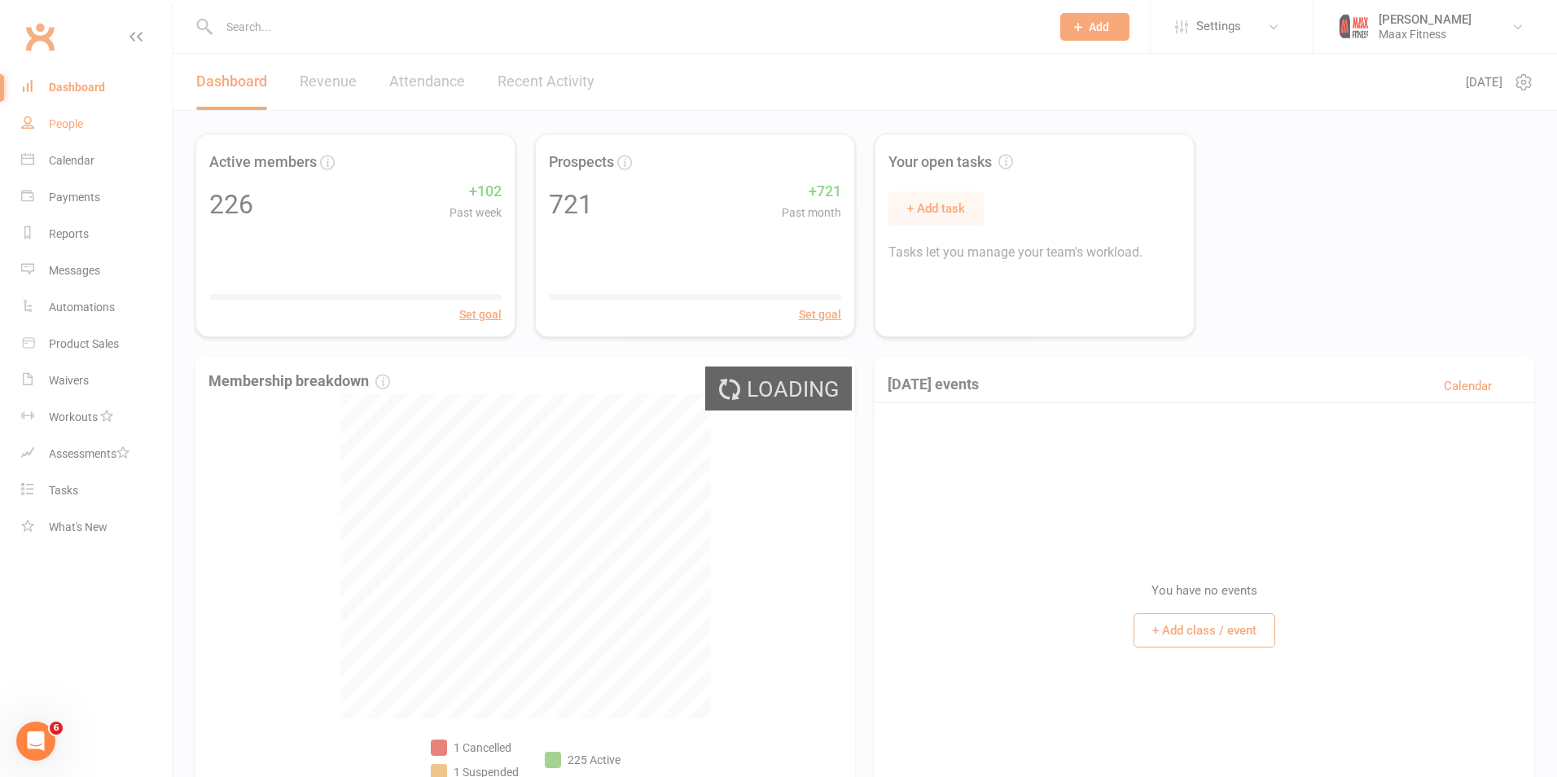
select select "100"
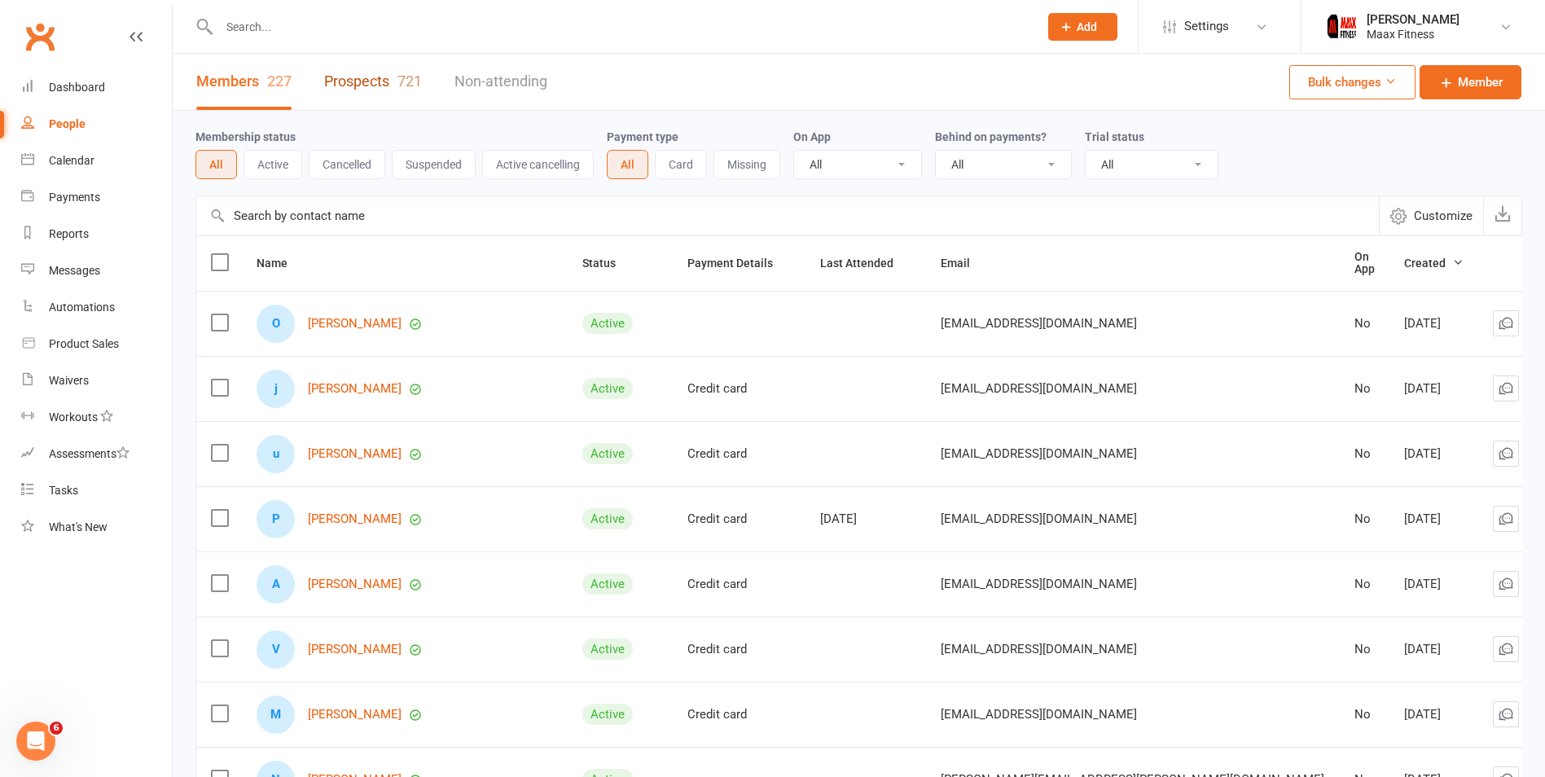
click at [343, 76] on link "Prospects 721" at bounding box center [373, 82] width 98 height 56
select select "100"
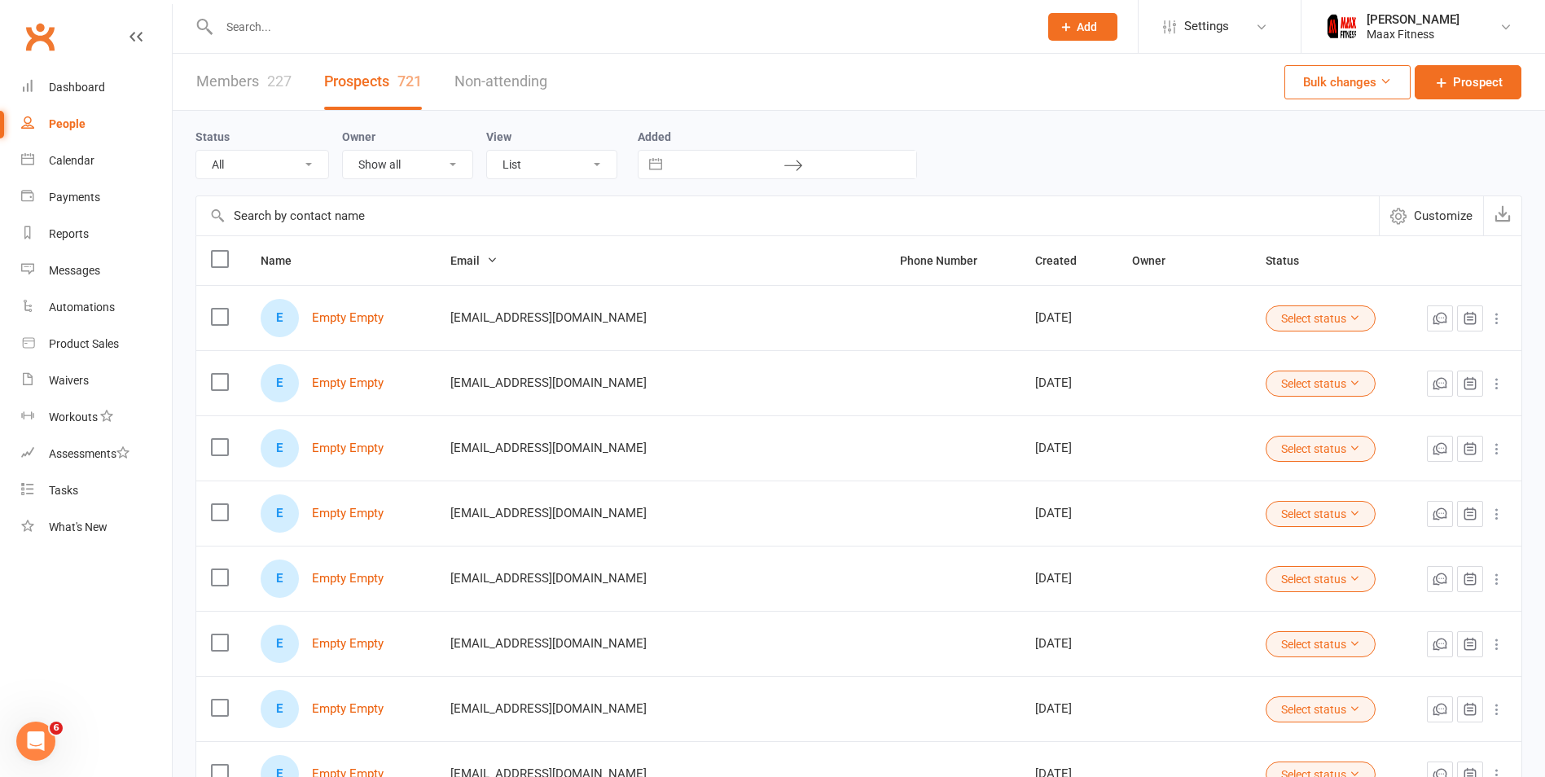
click at [432, 38] on div at bounding box center [611, 26] width 832 height 53
click at [432, 37] on input "text" at bounding box center [620, 26] width 813 height 23
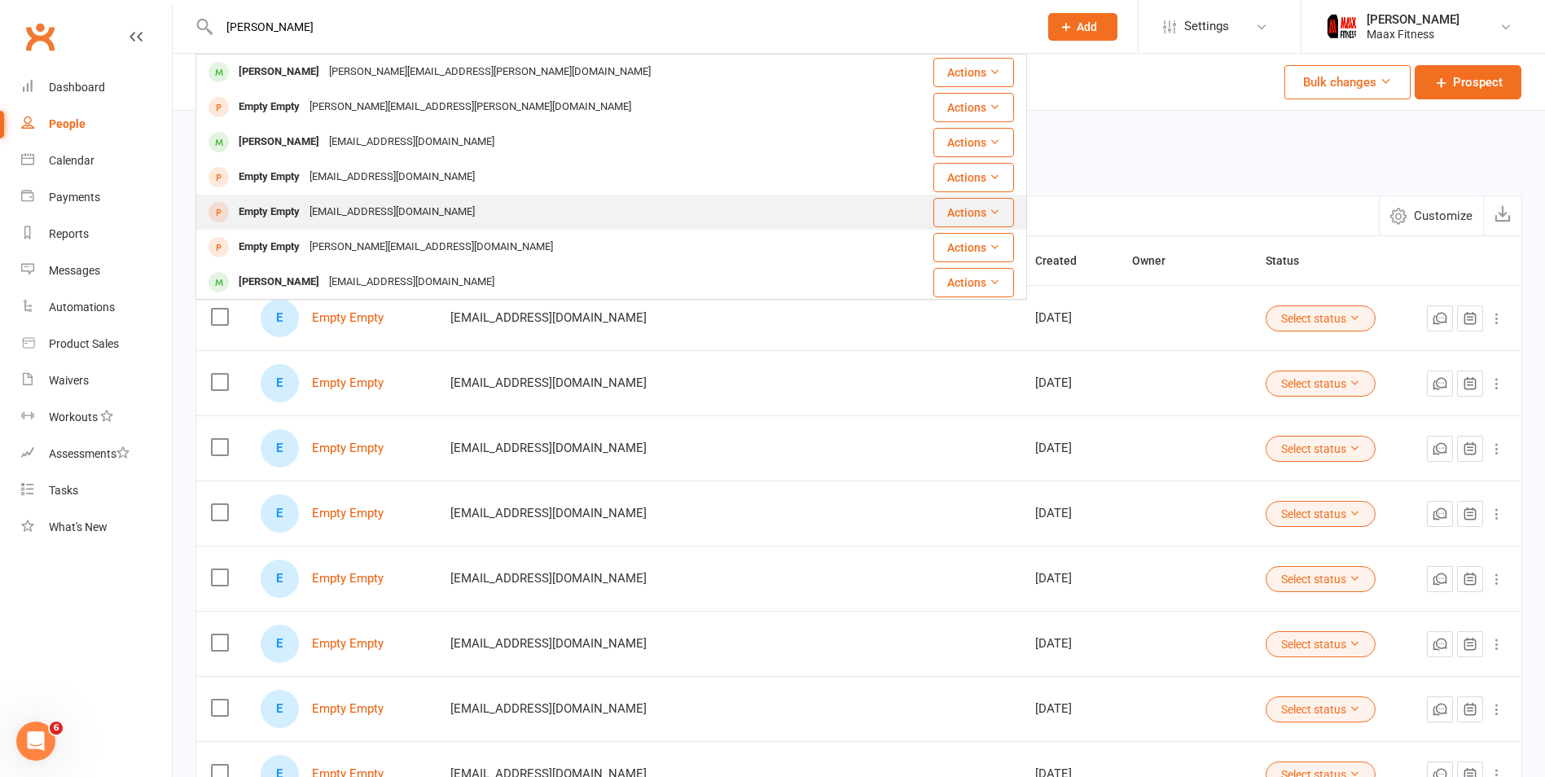
type input "[PERSON_NAME]"
click at [438, 206] on div "[EMAIL_ADDRESS][DOMAIN_NAME]" at bounding box center [392, 212] width 175 height 24
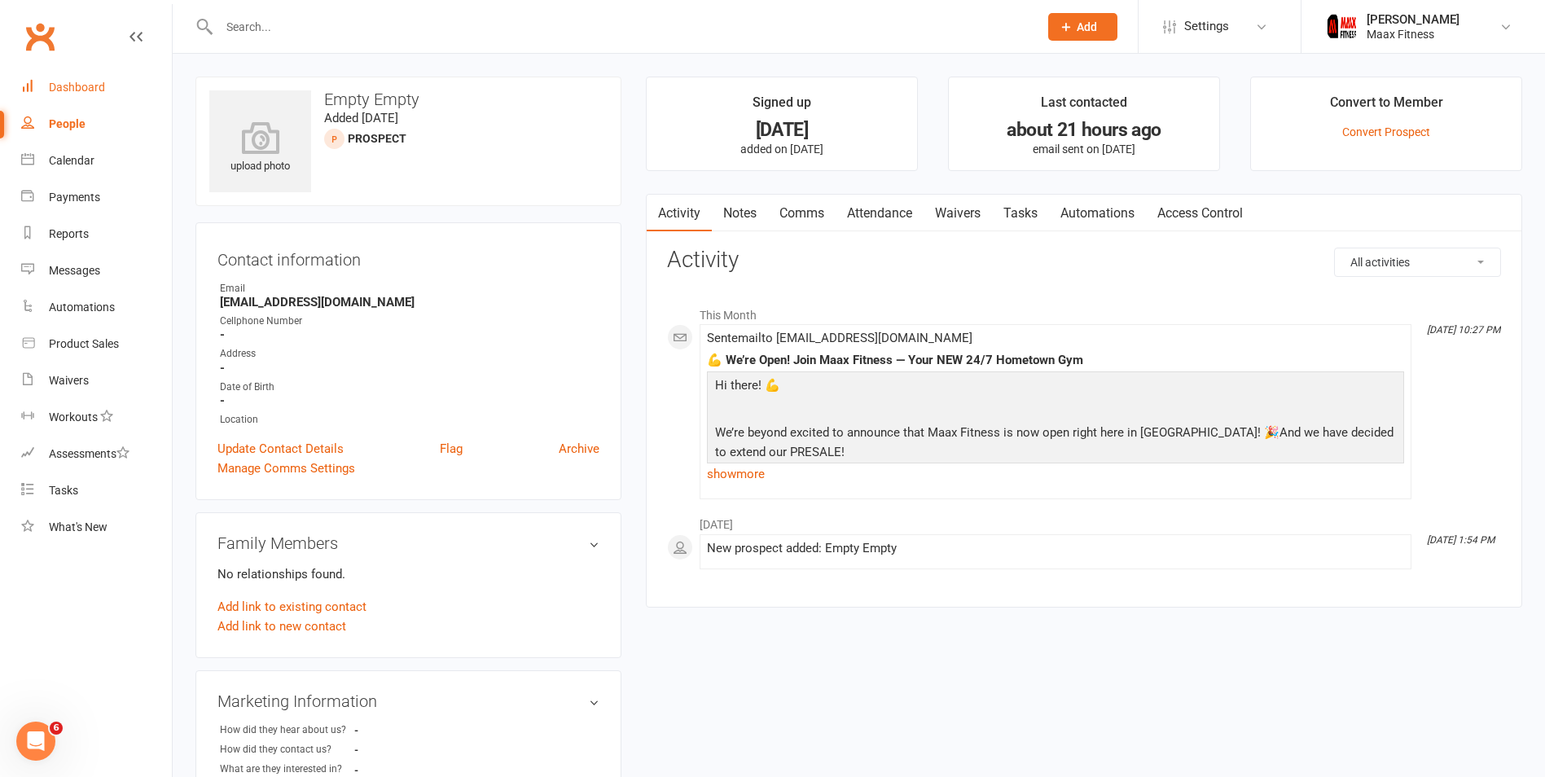
click at [54, 91] on div "Dashboard" at bounding box center [77, 87] width 56 height 13
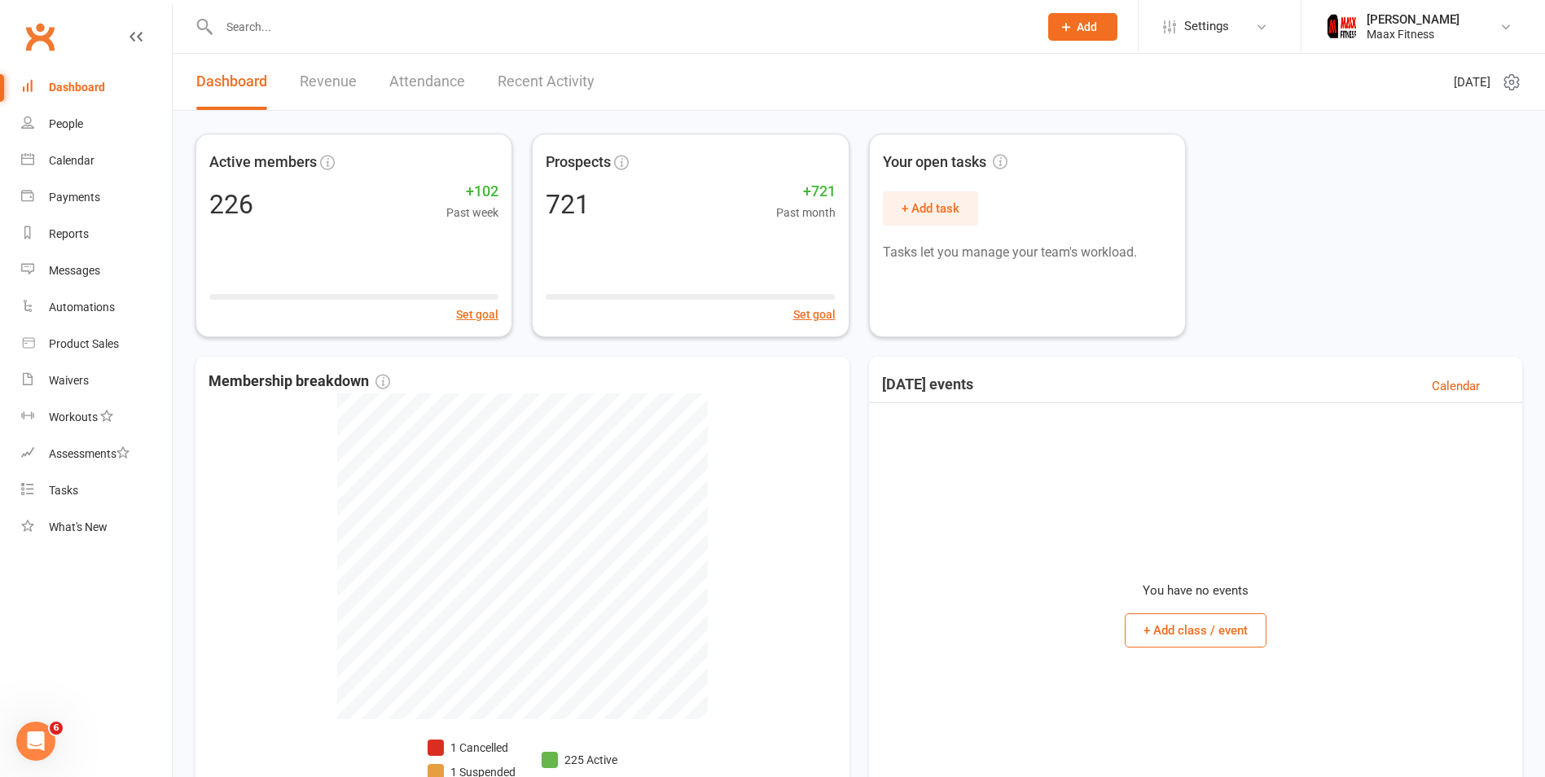
click at [1515, 84] on icon at bounding box center [1512, 82] width 20 height 20
click at [320, 86] on link "Revenue" at bounding box center [328, 82] width 57 height 56
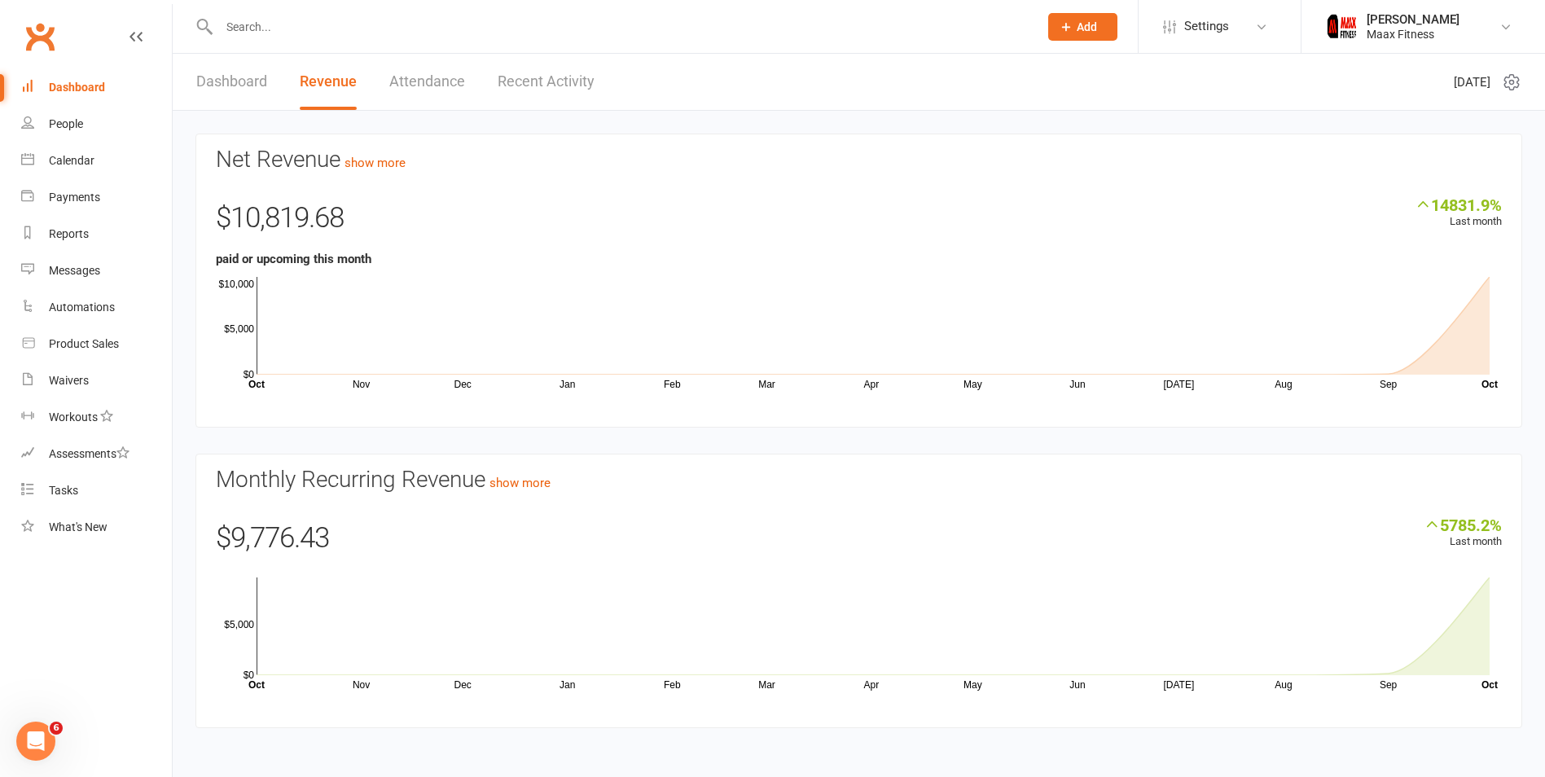
click at [449, 82] on link "Attendance" at bounding box center [427, 82] width 76 height 56
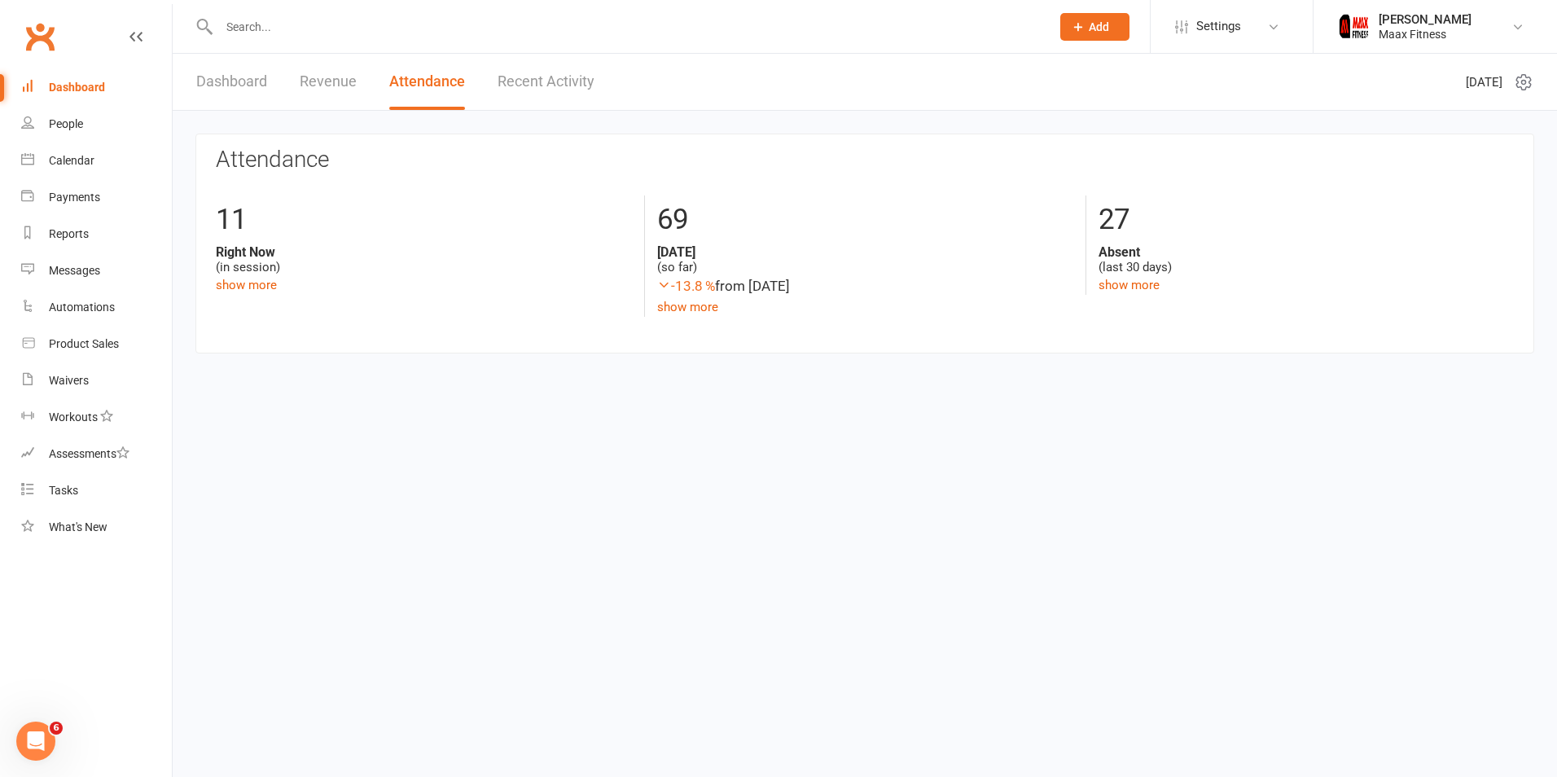
drag, startPoint x: 534, startPoint y: 83, endPoint x: 394, endPoint y: 88, distance: 140.2
click at [534, 83] on link "Recent Activity" at bounding box center [546, 82] width 97 height 56
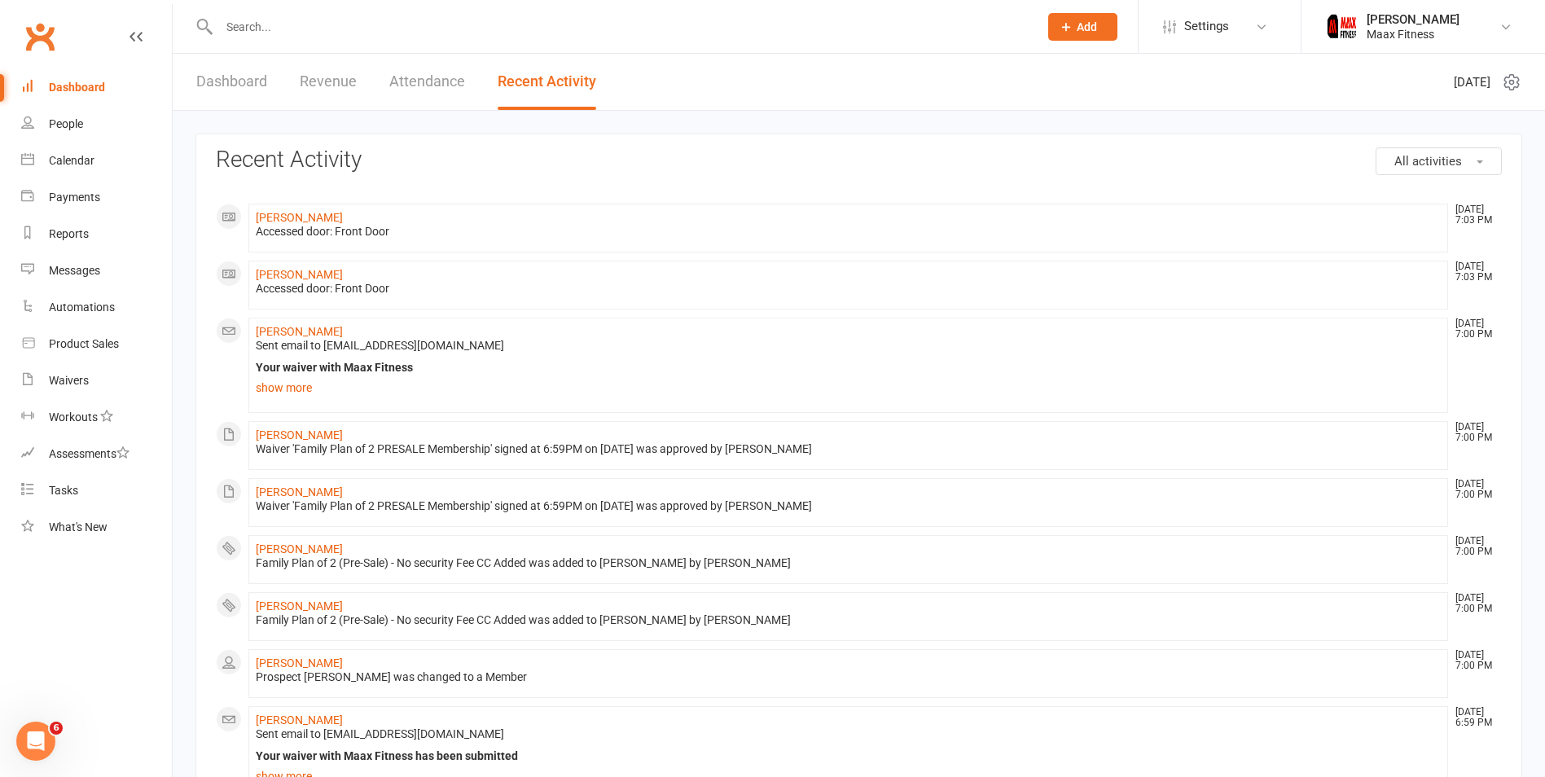
click at [254, 92] on link "Dashboard" at bounding box center [231, 82] width 71 height 56
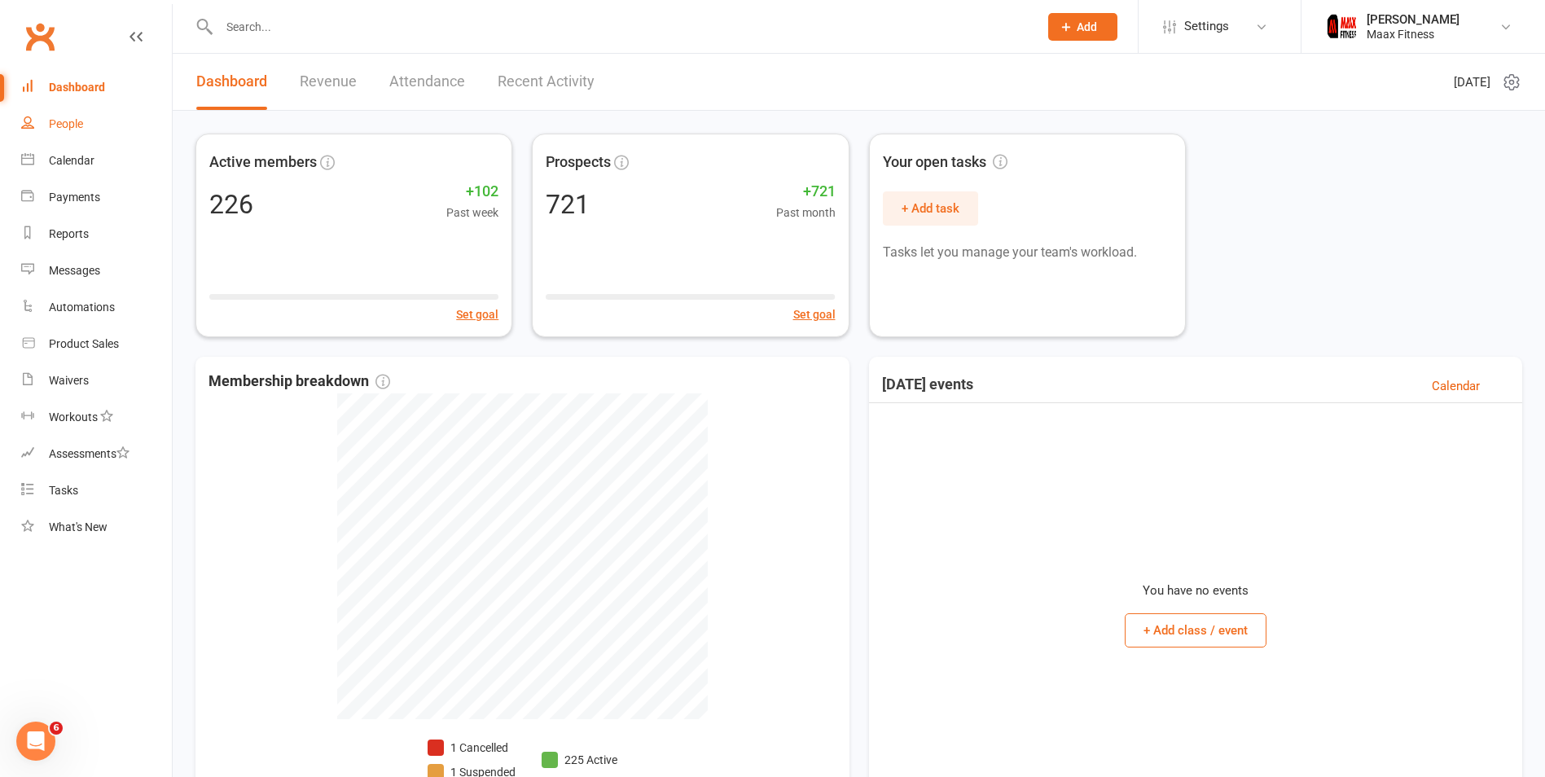
click at [47, 129] on link "People" at bounding box center [96, 124] width 151 height 37
select select "100"
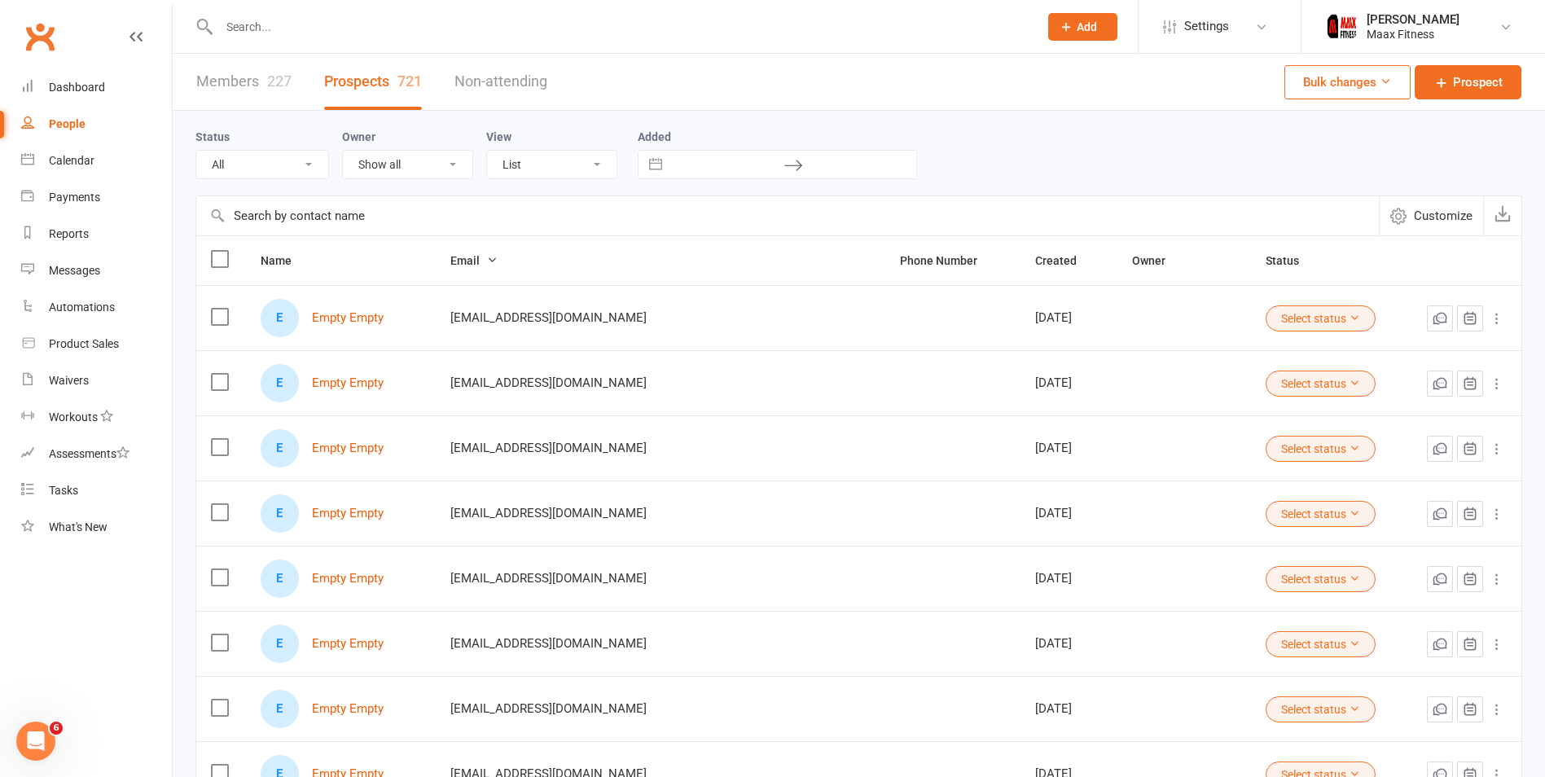
click at [237, 92] on link "Members 227" at bounding box center [243, 82] width 95 height 56
select select "100"
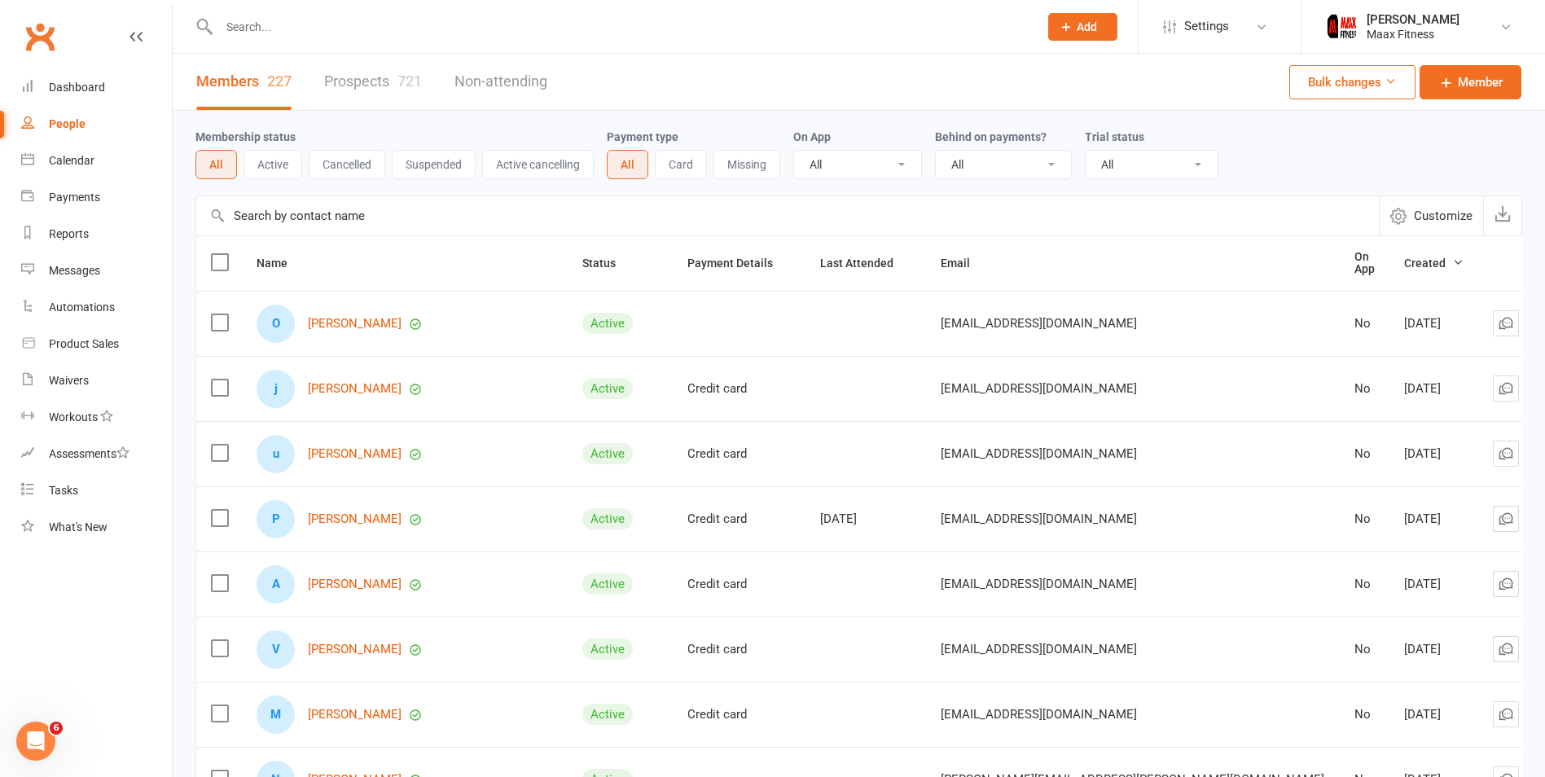
click at [297, 33] on input "text" at bounding box center [620, 26] width 813 height 23
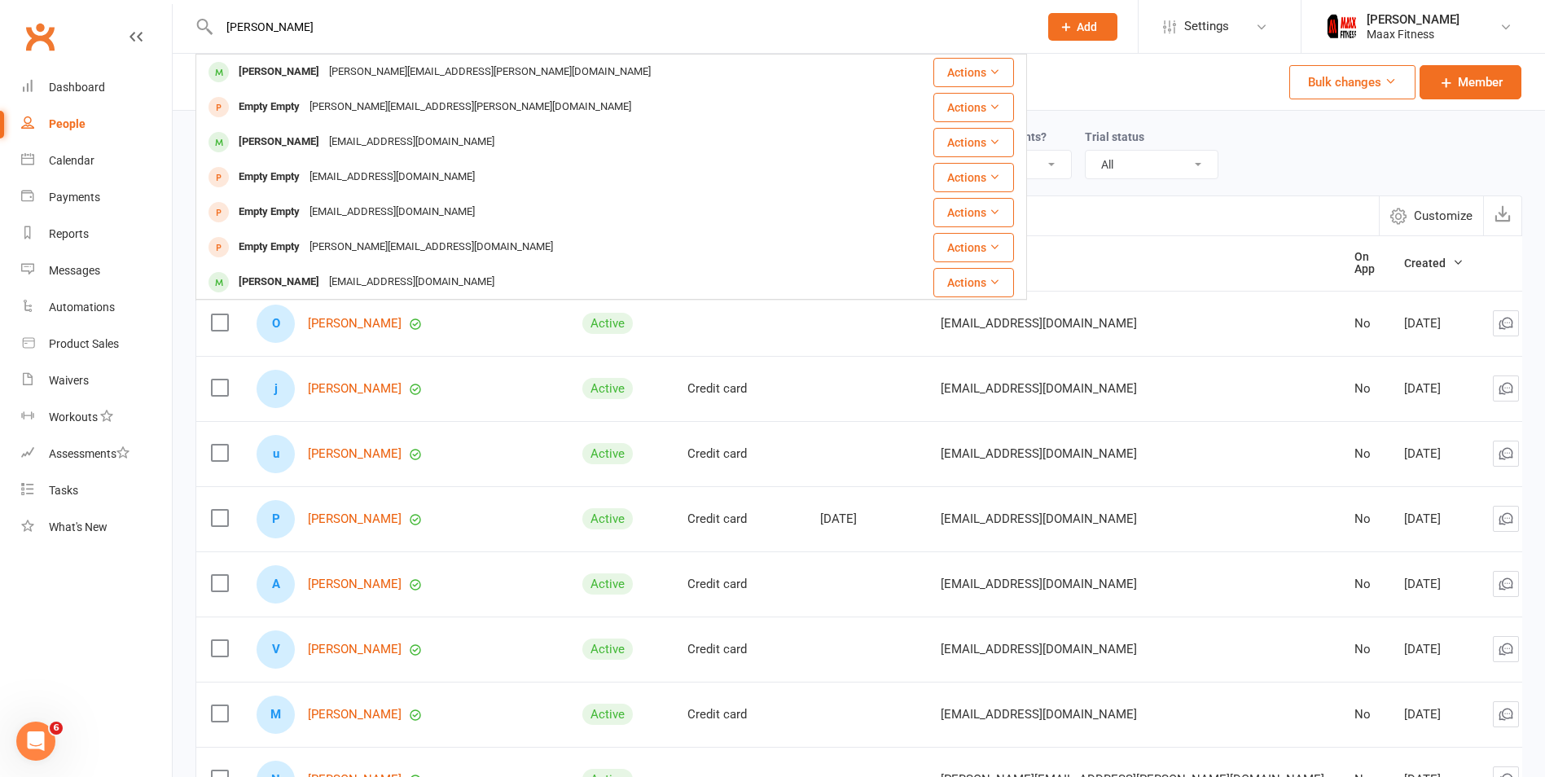
type input "[PERSON_NAME]"
click at [1151, 94] on div "Members 227 Prospects 721 Non-attending Bulk changes Member" at bounding box center [859, 82] width 1372 height 57
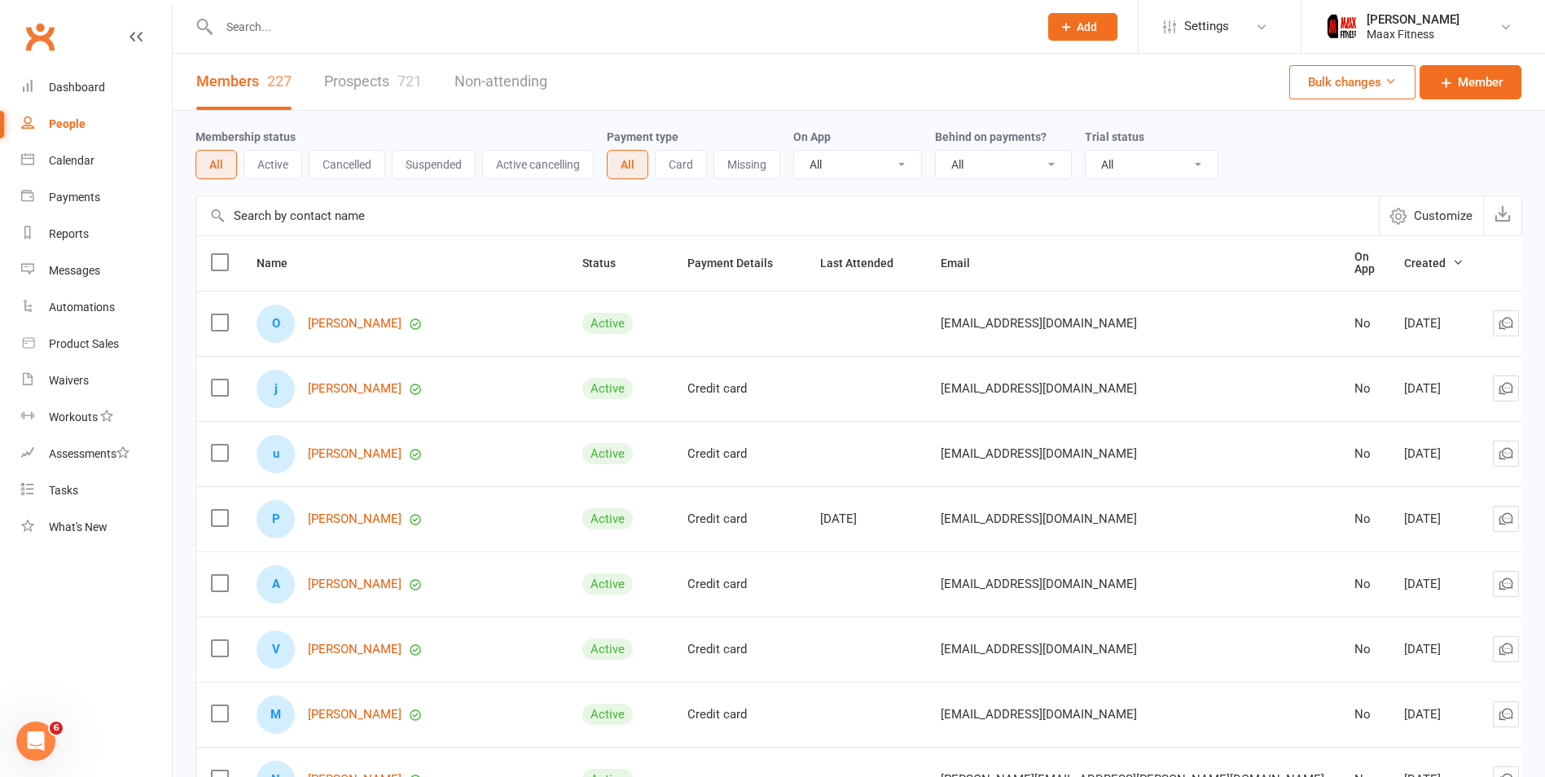
click at [350, 165] on button "Cancelled" at bounding box center [347, 164] width 77 height 29
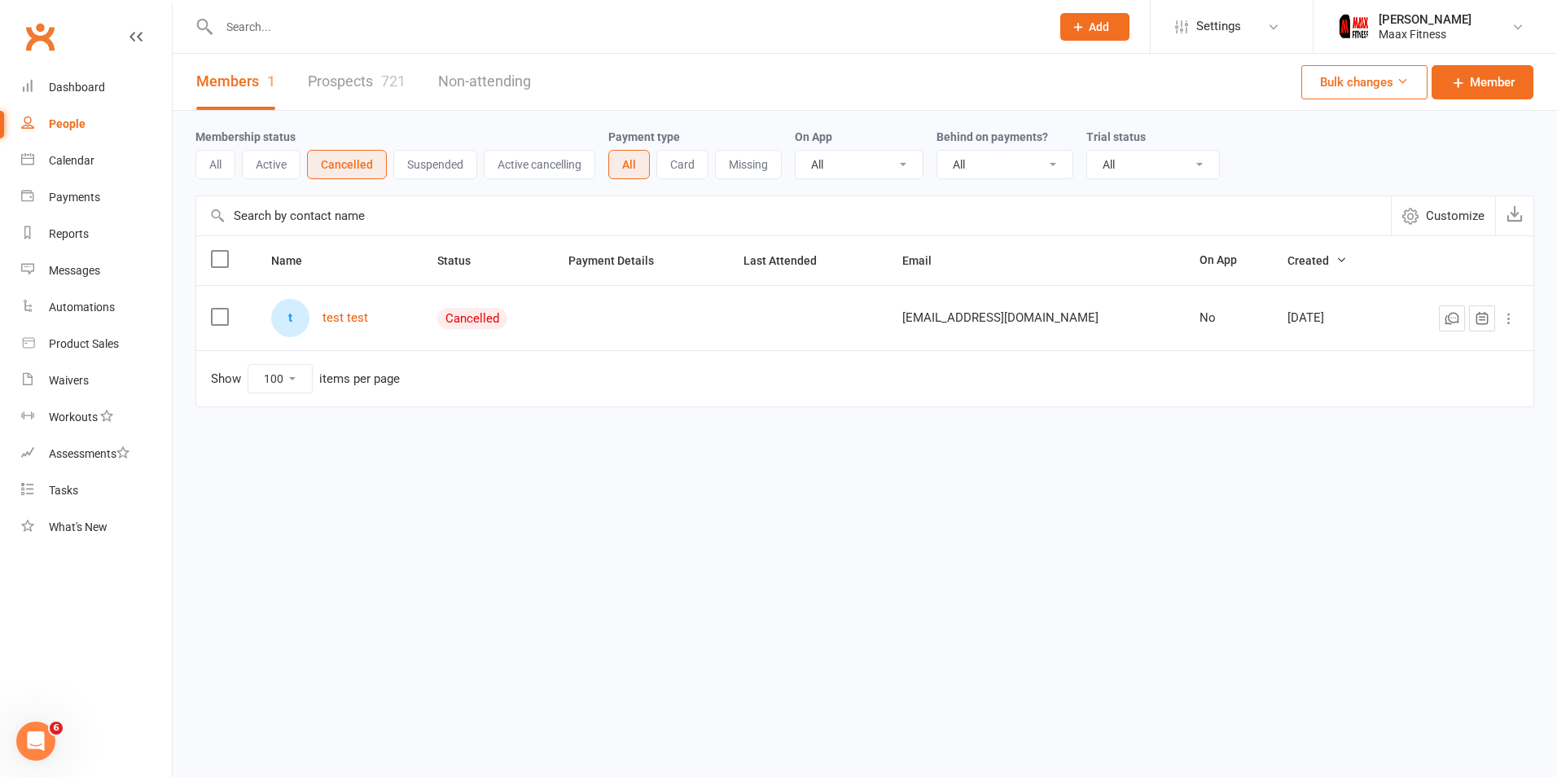
click at [283, 165] on button "Active" at bounding box center [271, 164] width 59 height 29
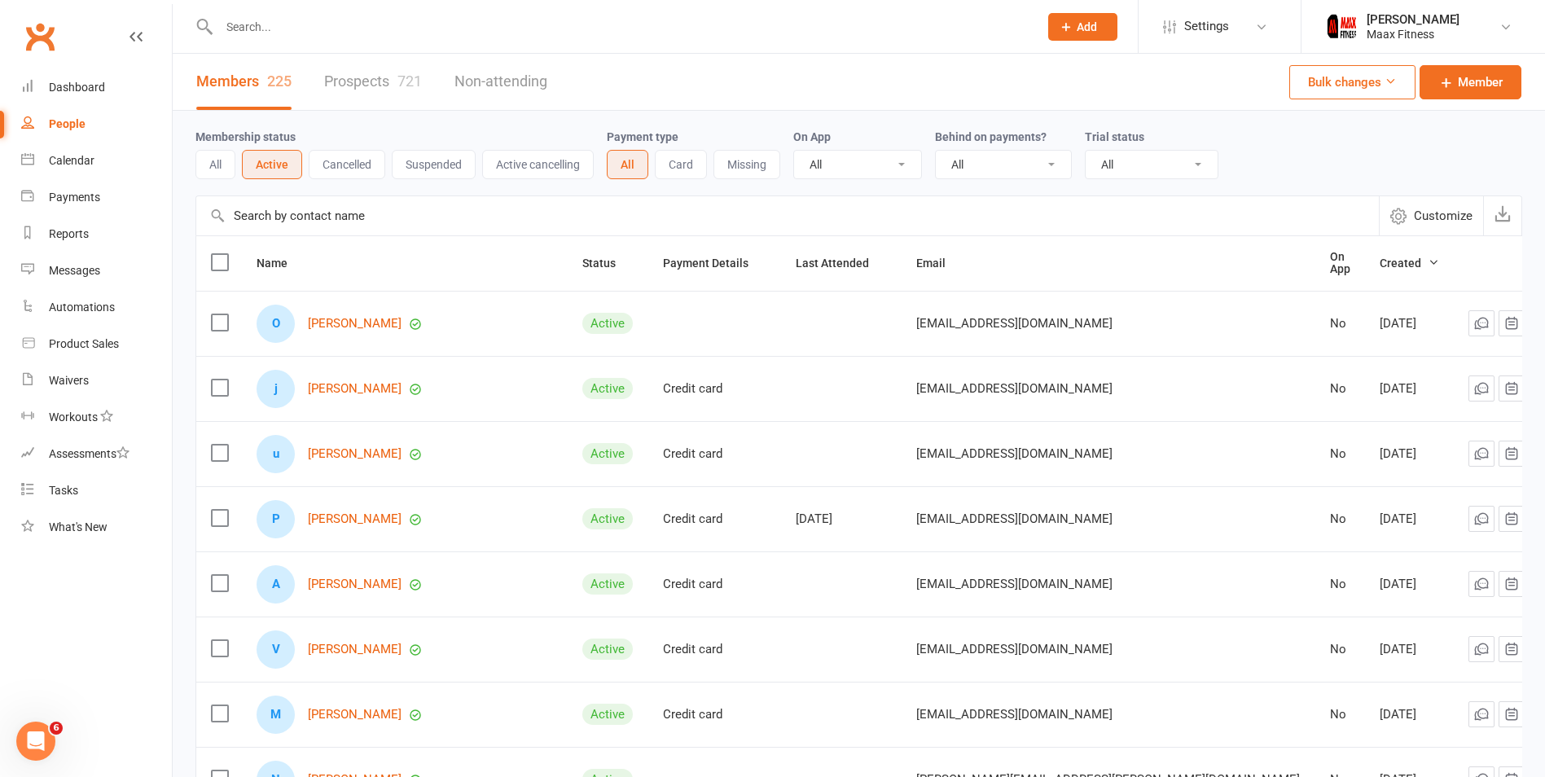
click at [436, 162] on button "Suspended" at bounding box center [434, 164] width 84 height 29
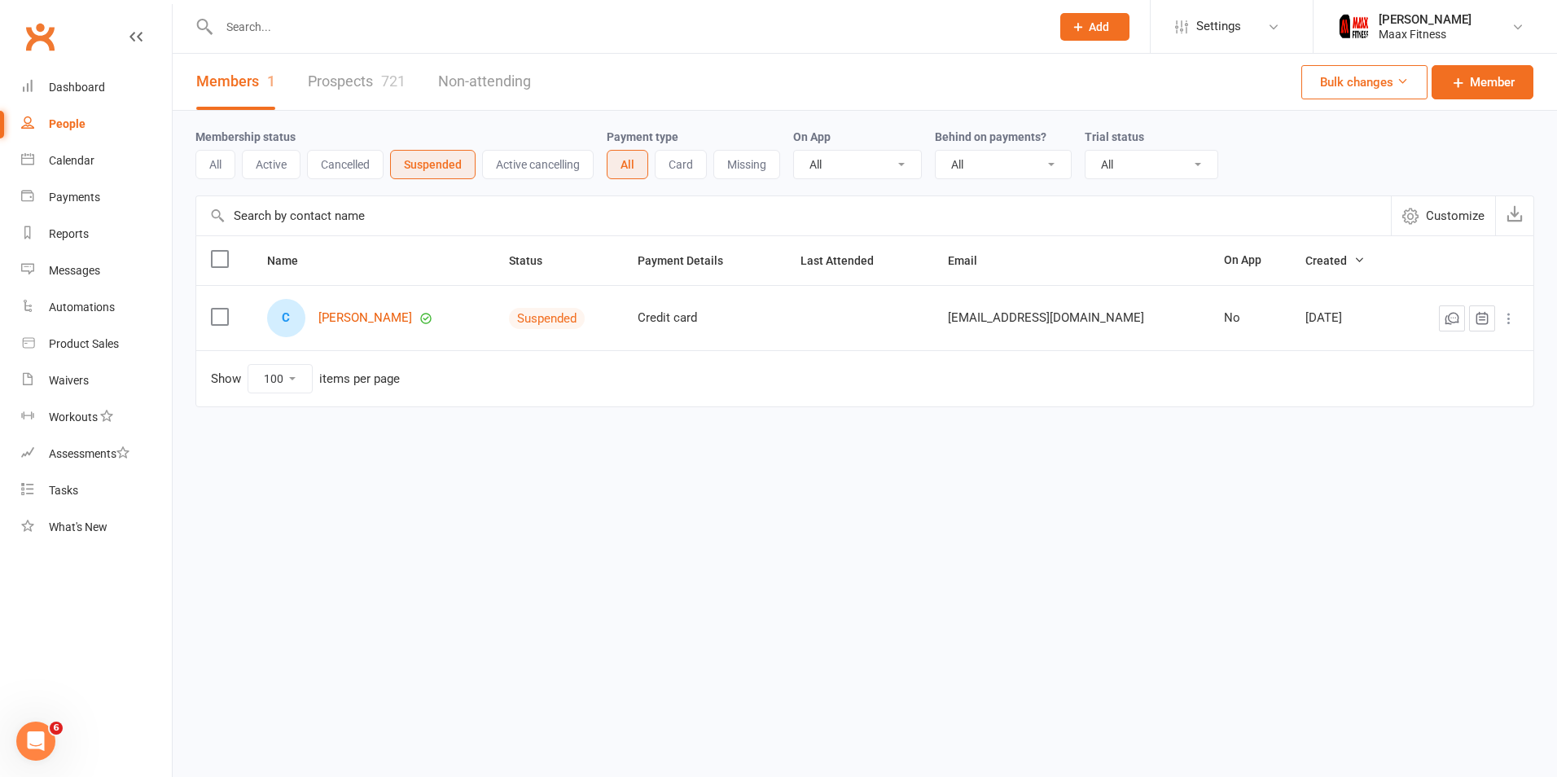
click at [578, 162] on button "Active cancelling" at bounding box center [538, 164] width 112 height 29
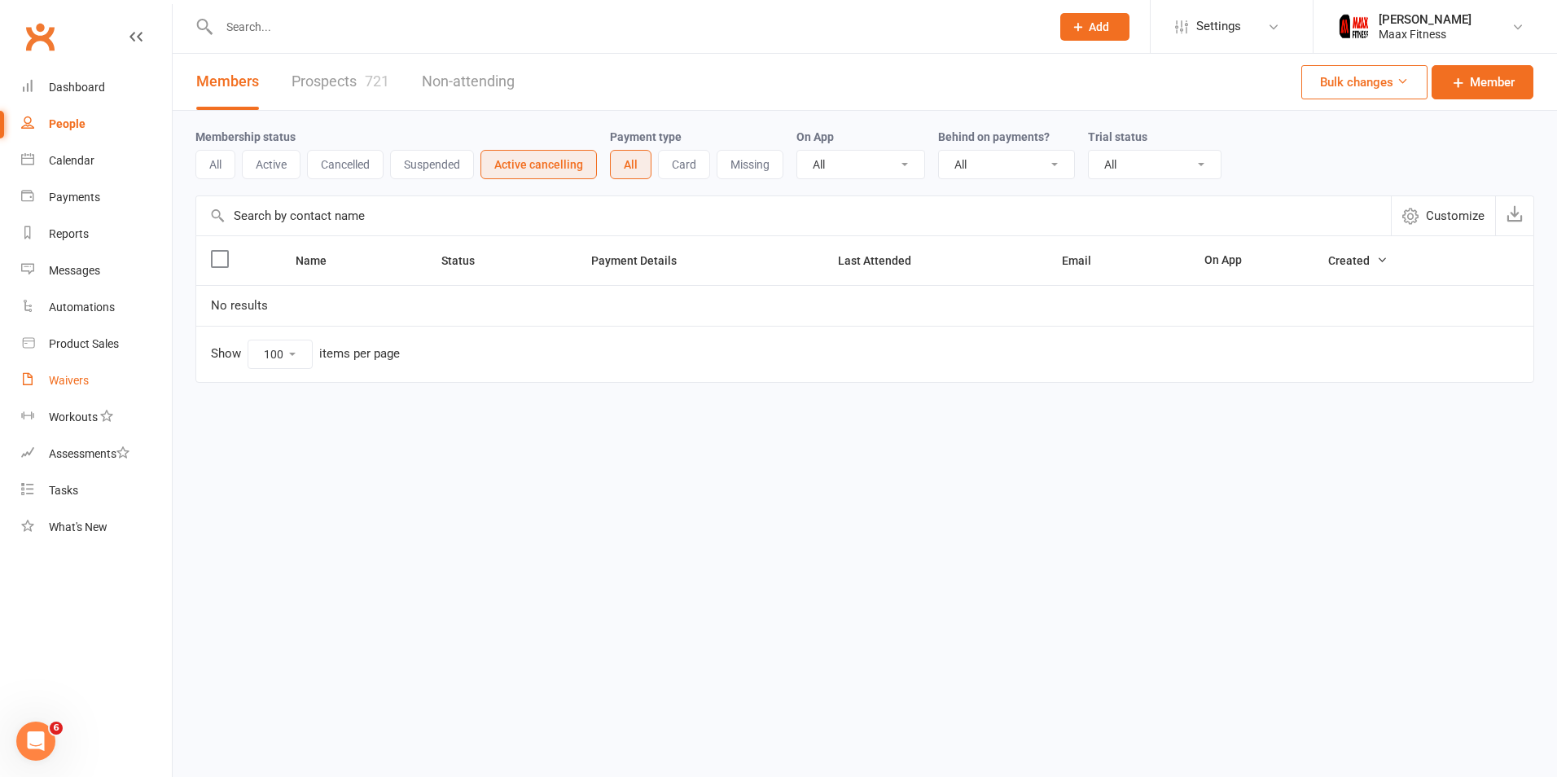
click at [72, 369] on link "Waivers" at bounding box center [96, 380] width 151 height 37
select select "25"
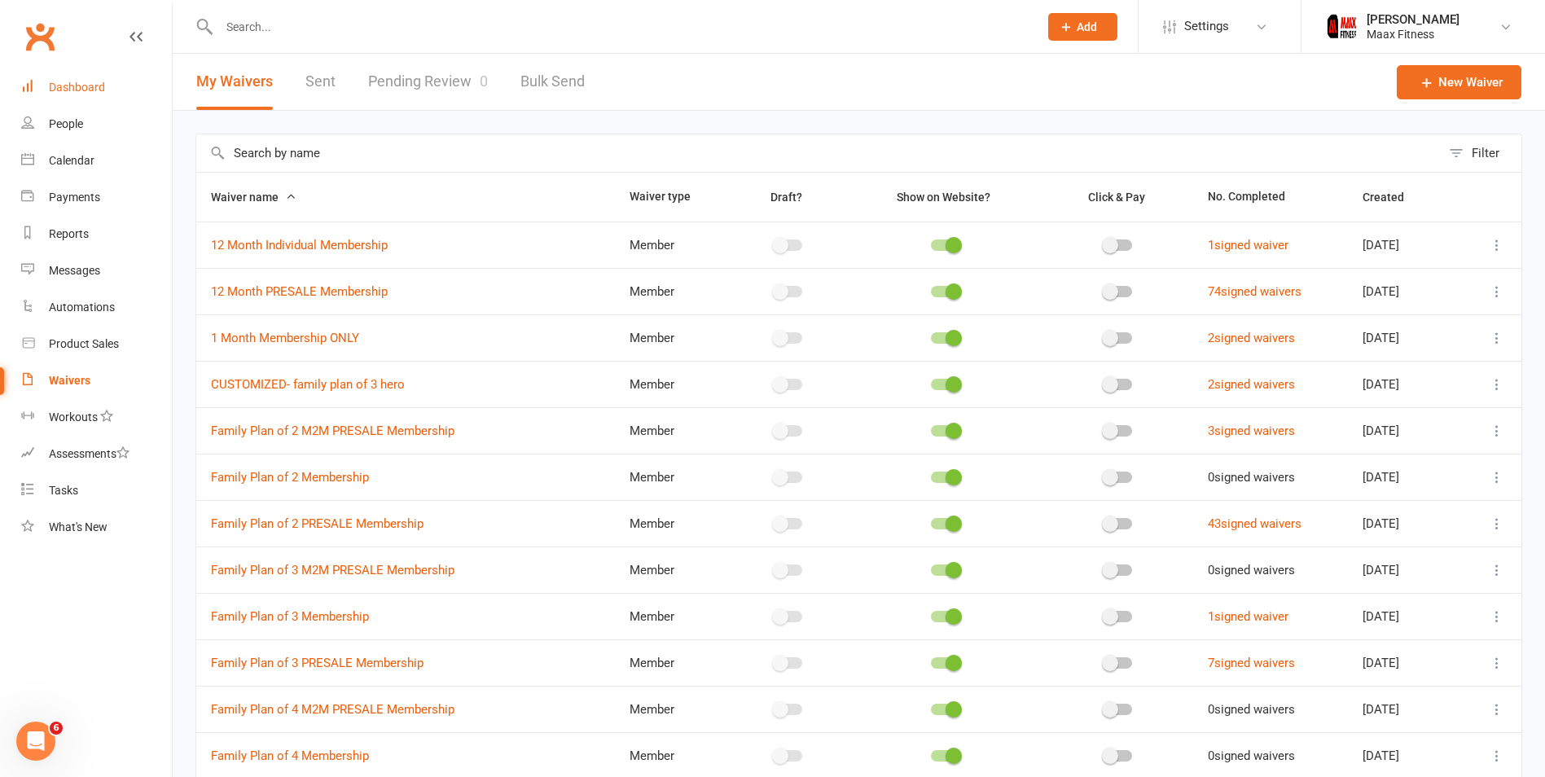
click at [90, 94] on link "Dashboard" at bounding box center [96, 87] width 151 height 37
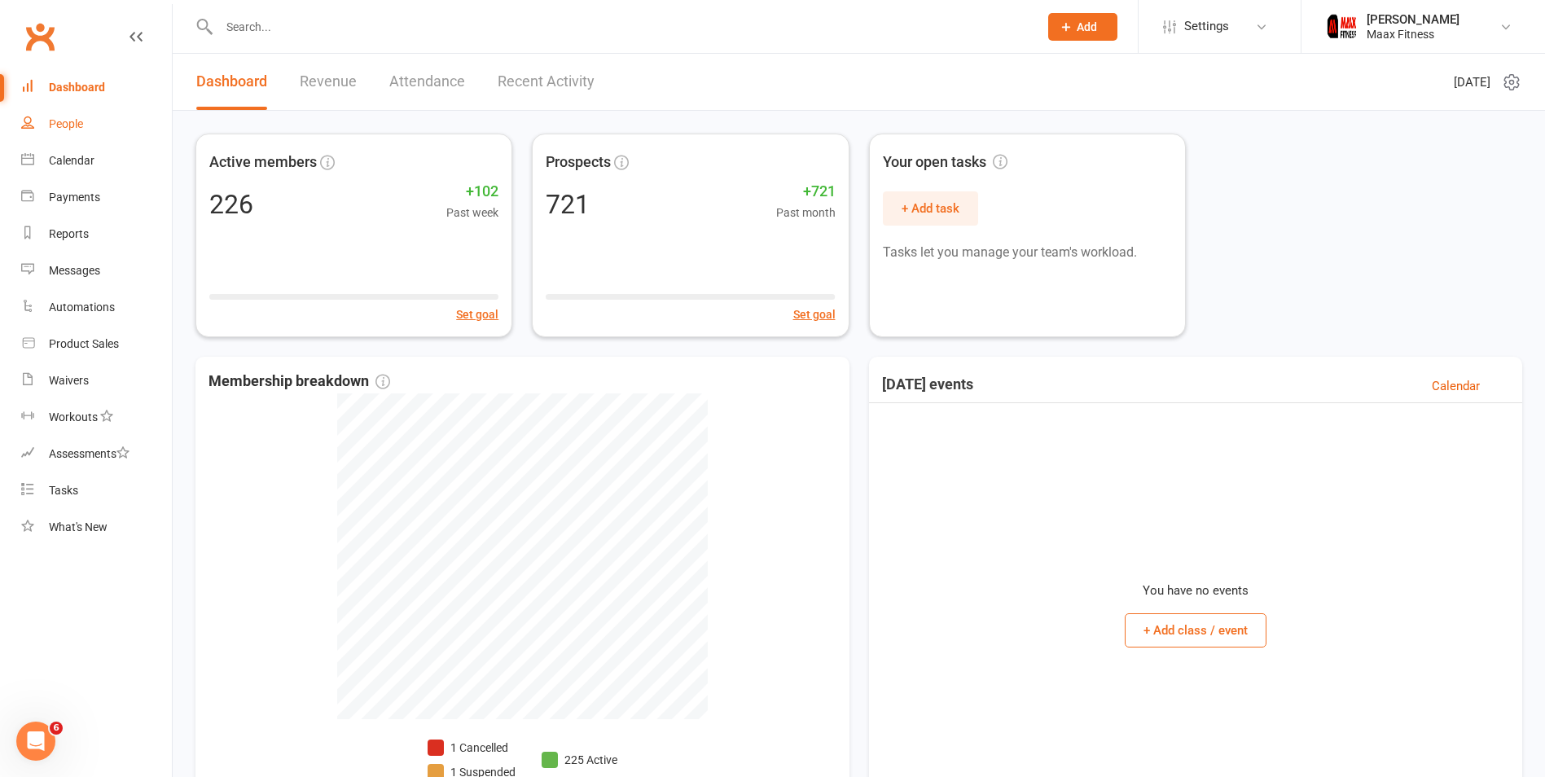
click at [56, 129] on div "People" at bounding box center [66, 123] width 34 height 13
select select "100"
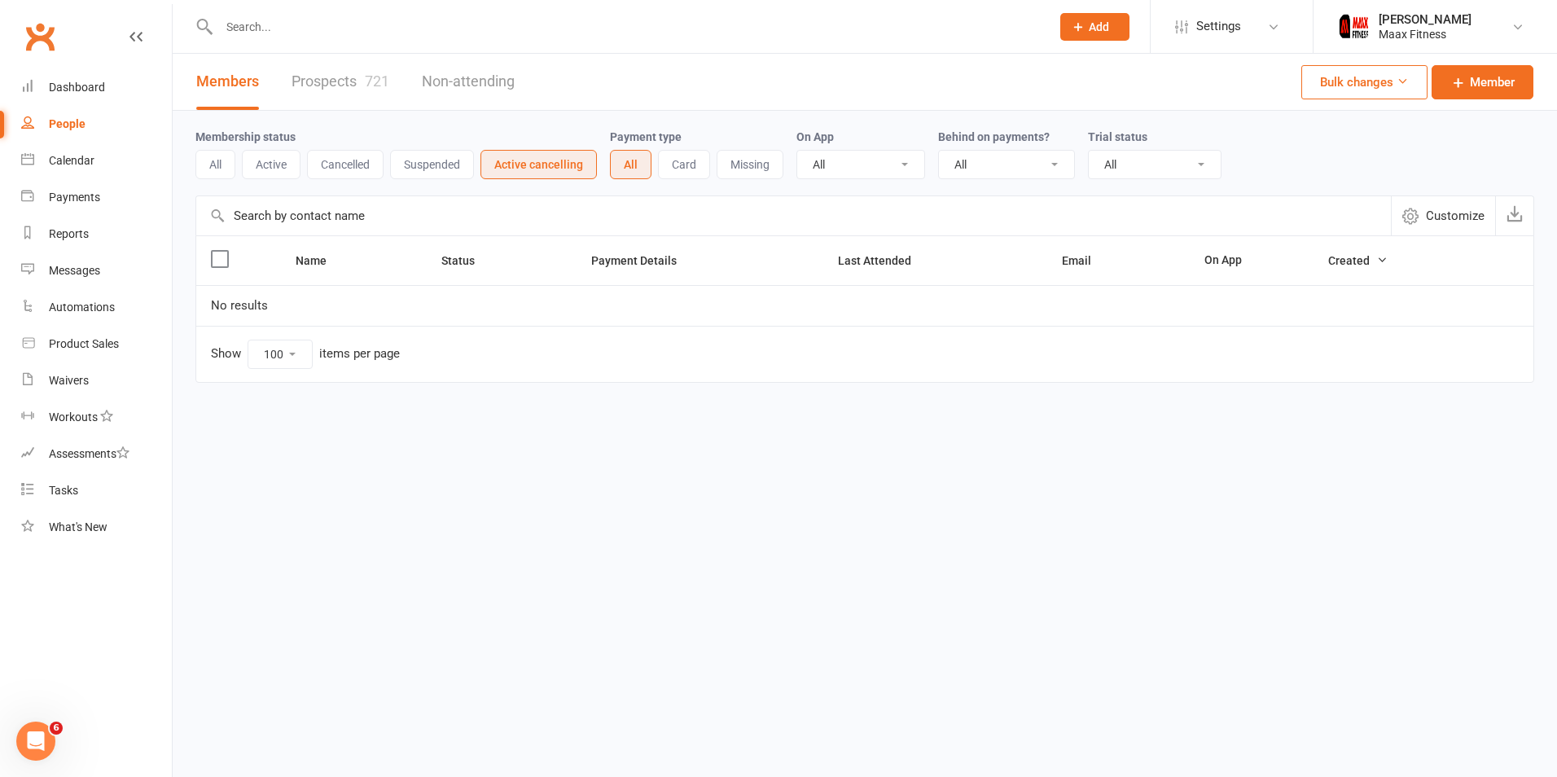
click at [355, 77] on link "Prospects 721" at bounding box center [341, 82] width 98 height 56
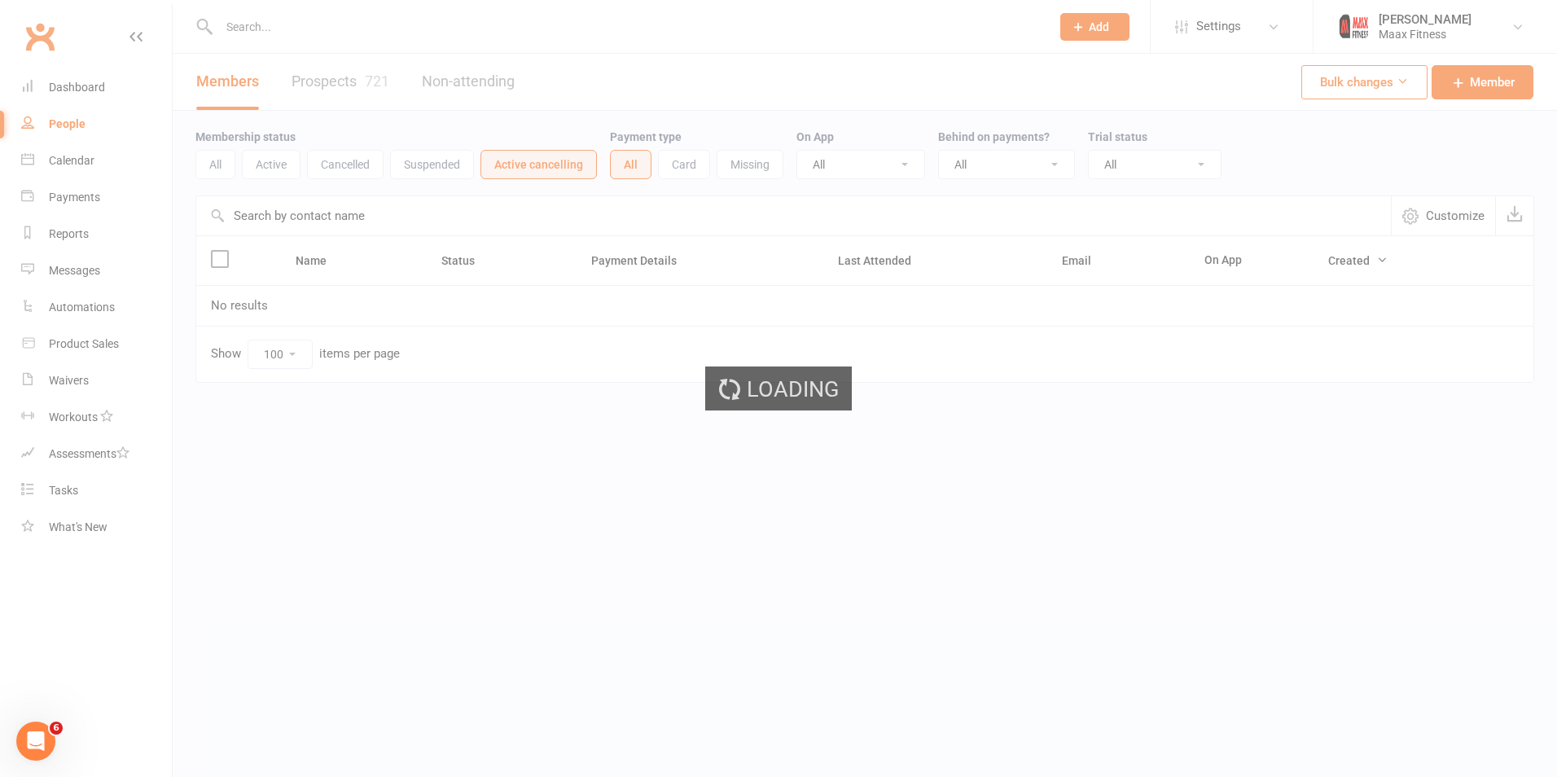
select select "100"
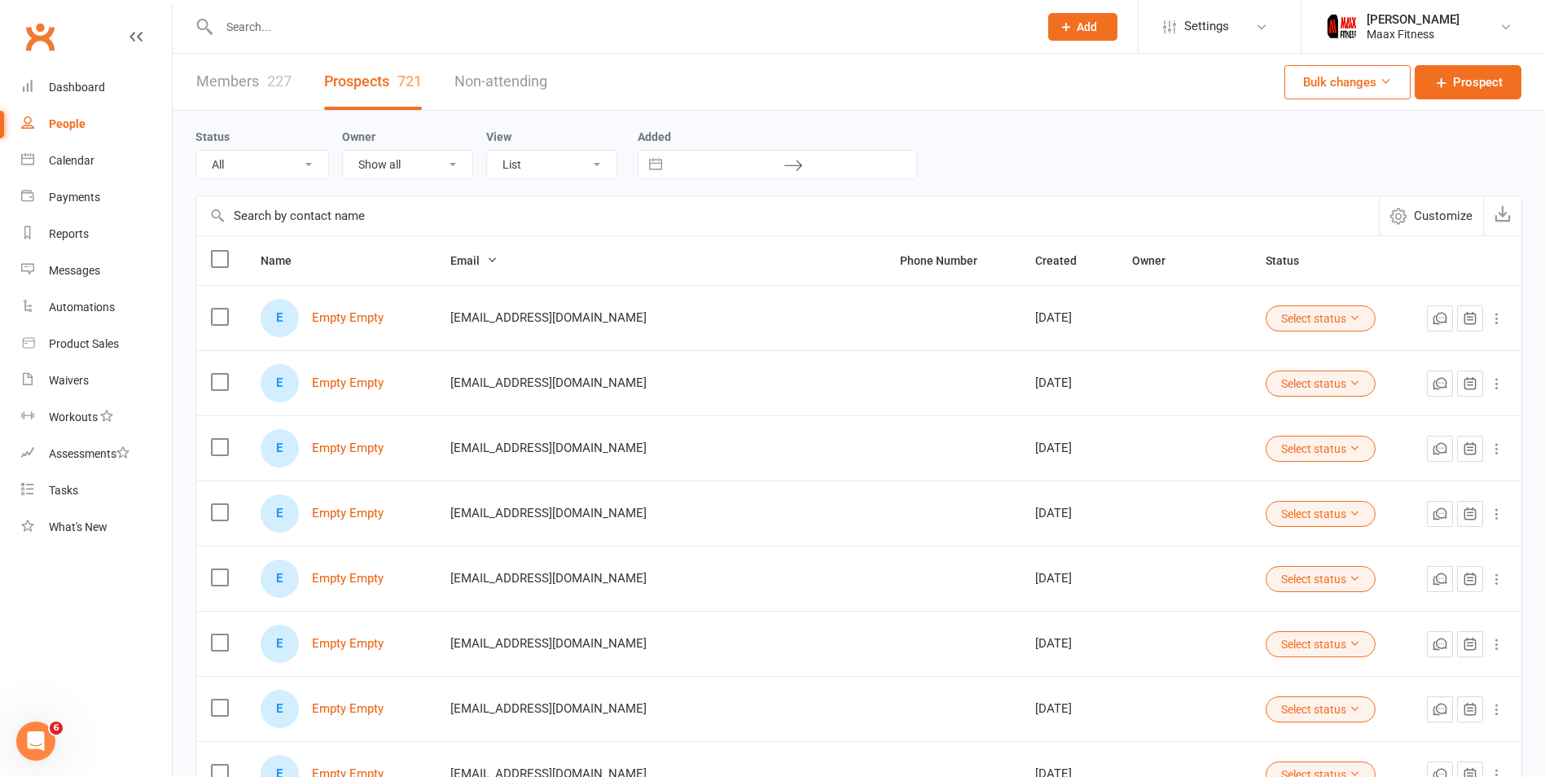
click at [484, 76] on link "Non-attending" at bounding box center [500, 82] width 93 height 56
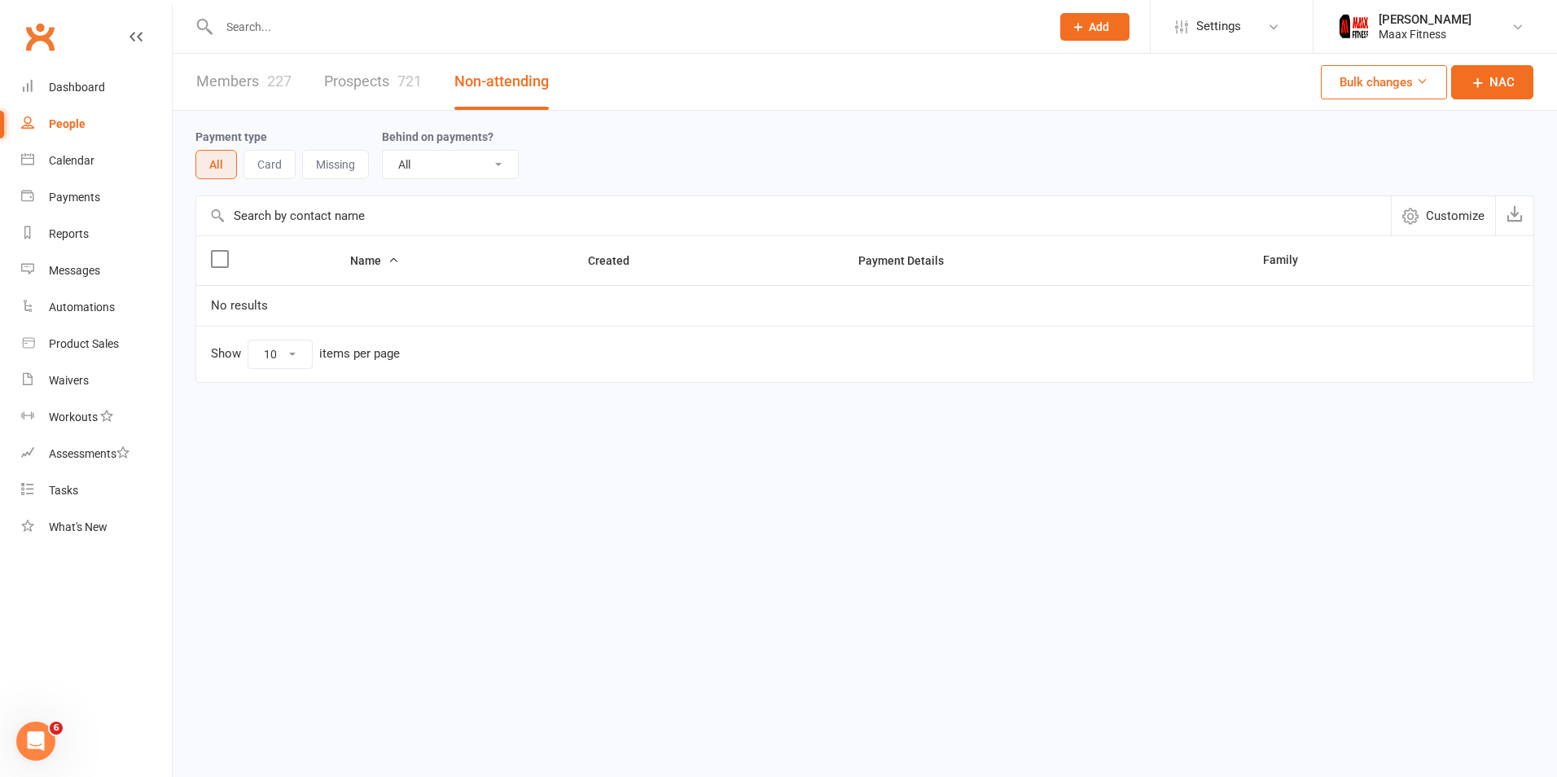
click at [362, 83] on link "Prospects 721" at bounding box center [373, 82] width 98 height 56
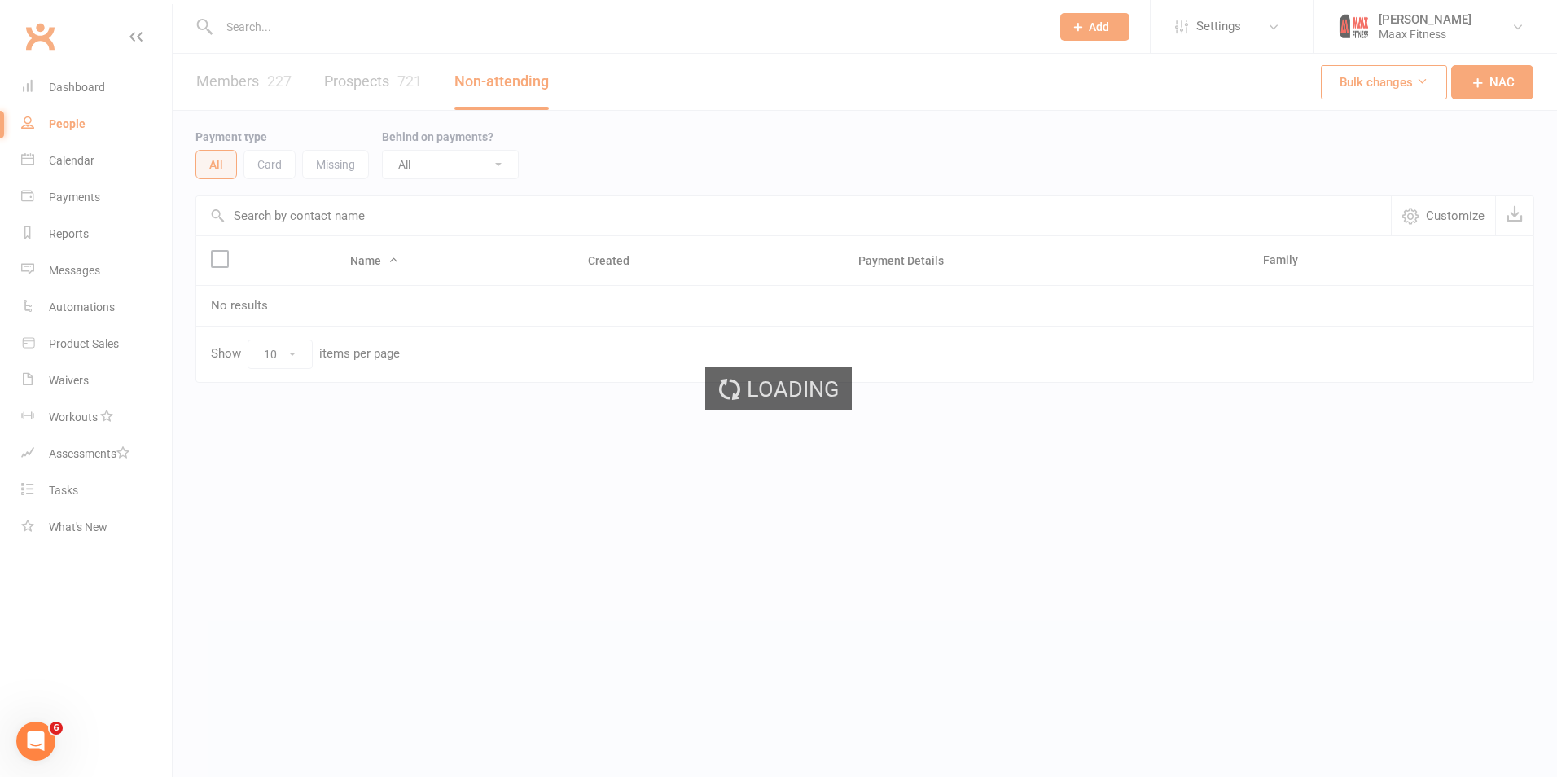
select select "100"
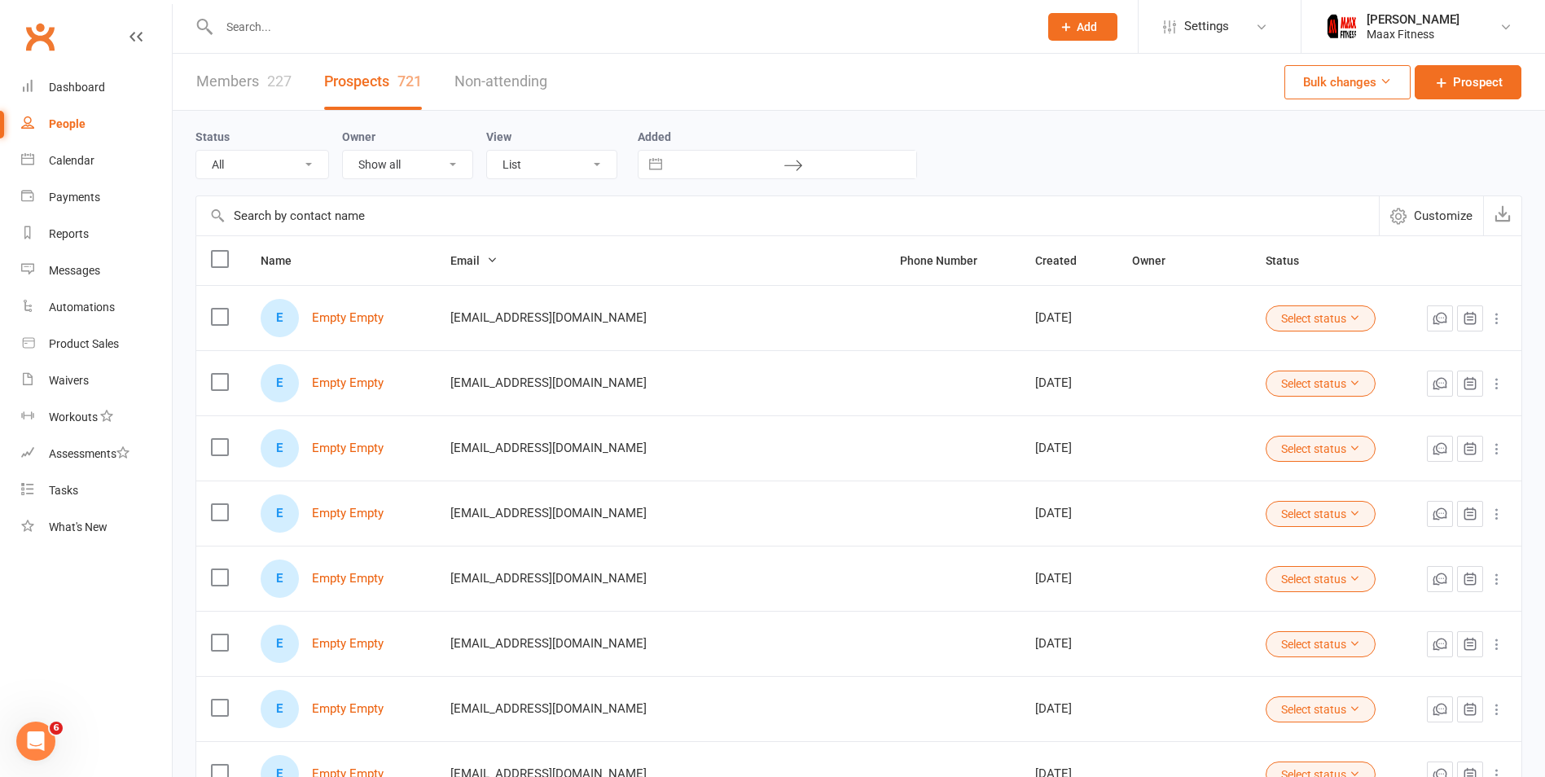
click at [511, 76] on link "Non-attending" at bounding box center [500, 82] width 93 height 56
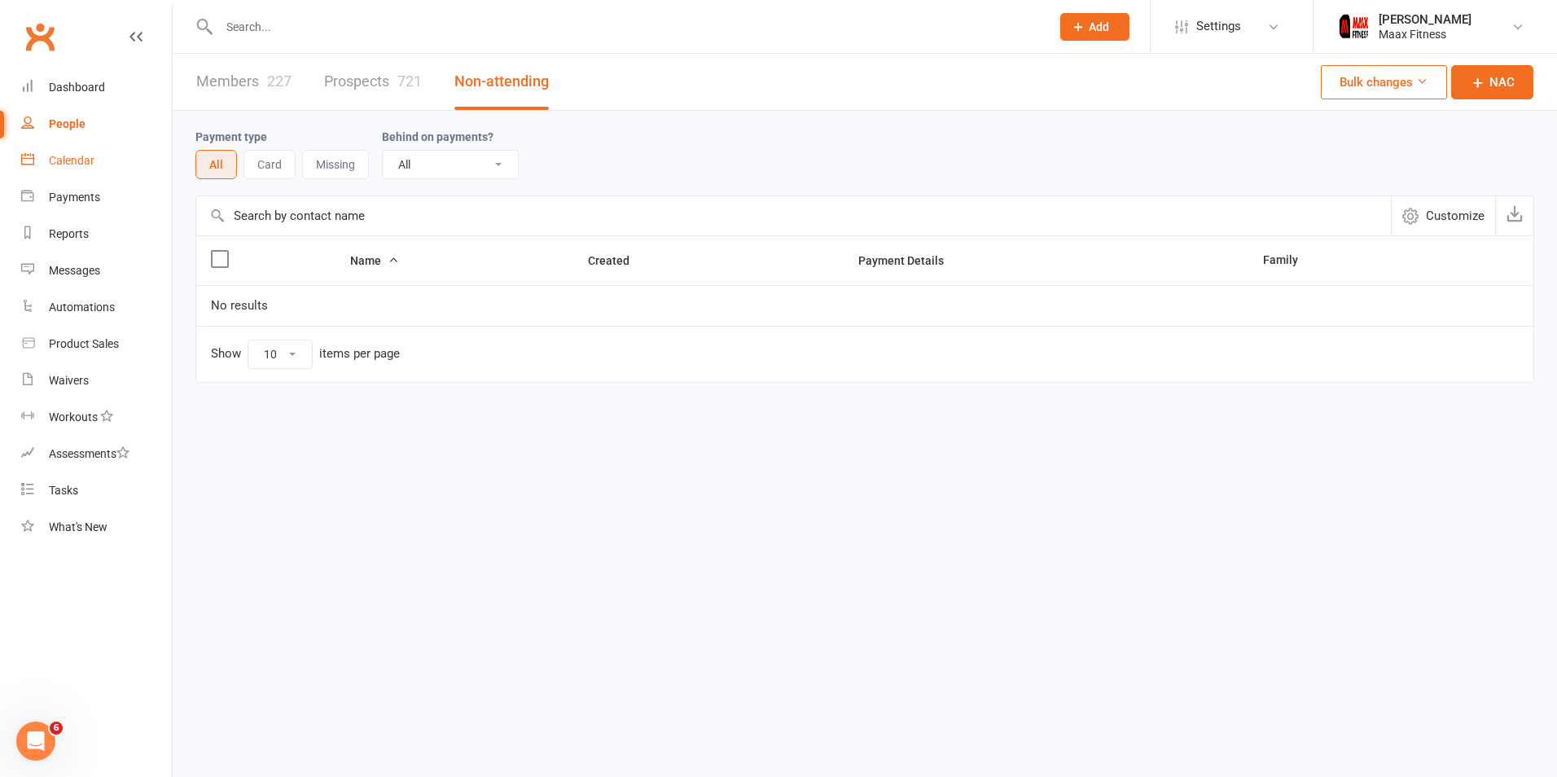
click at [107, 156] on link "Calendar" at bounding box center [96, 161] width 151 height 37
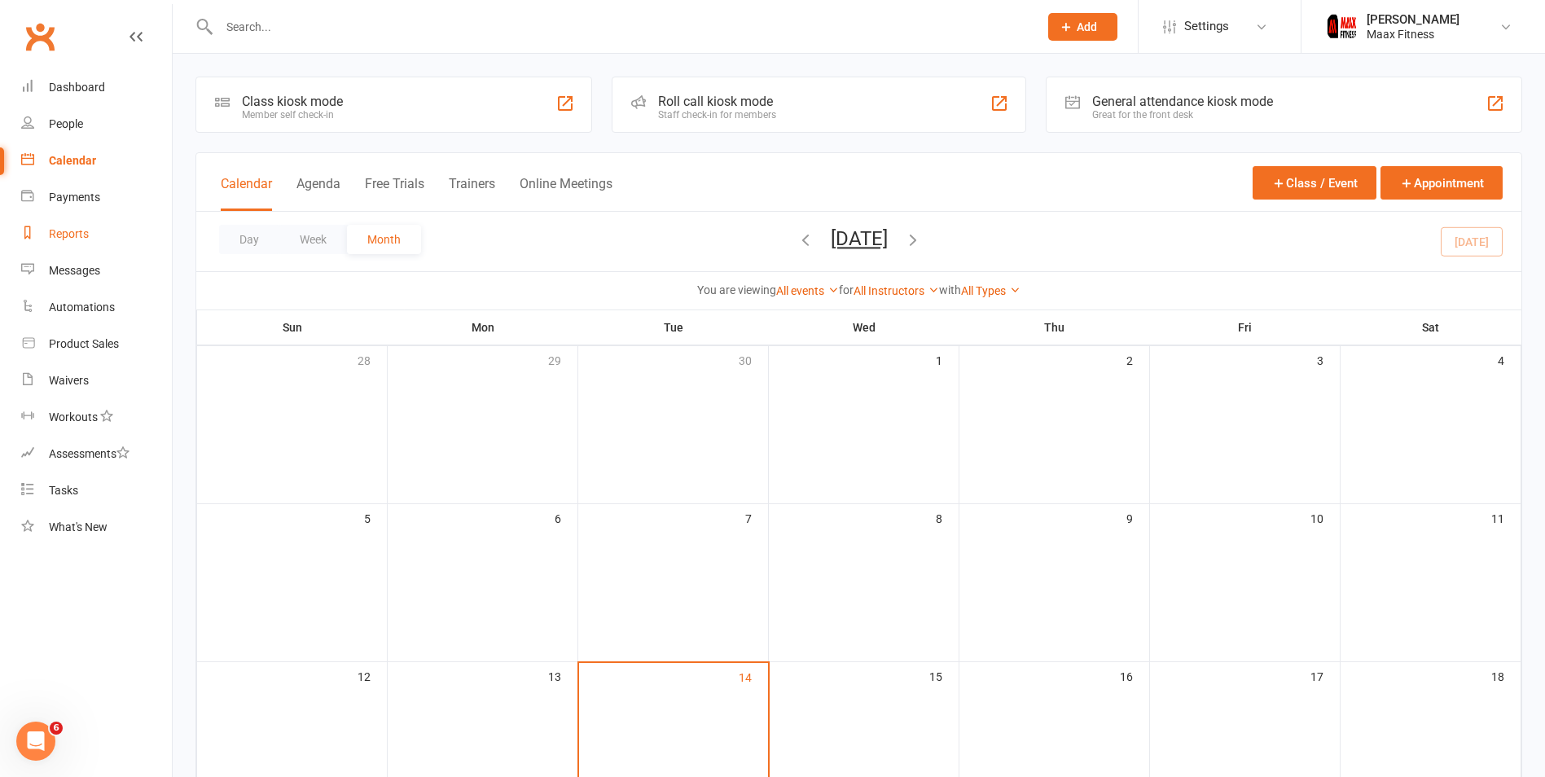
click at [46, 241] on link "Reports" at bounding box center [96, 234] width 151 height 37
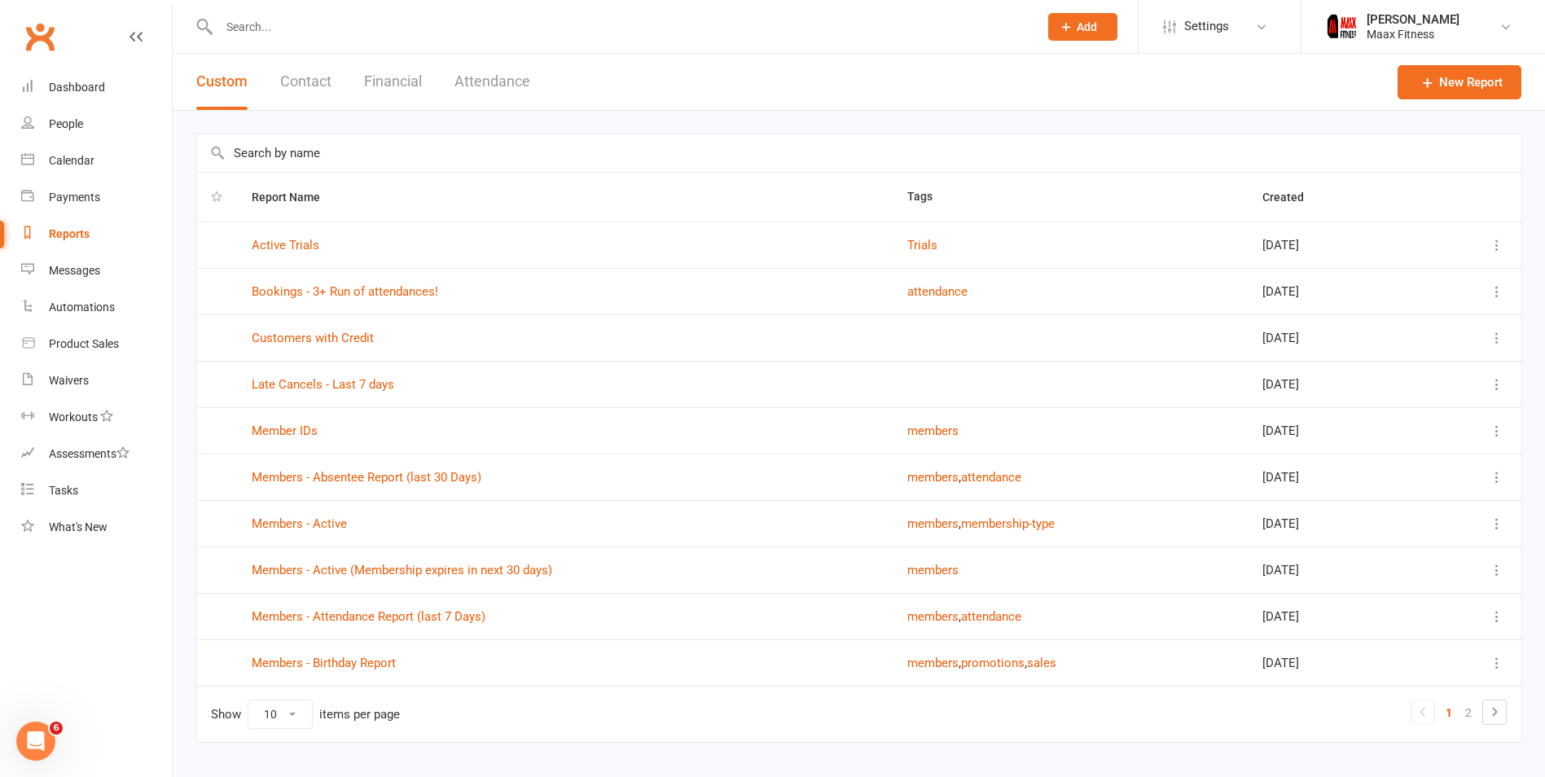
click at [292, 81] on button "Contact" at bounding box center [305, 82] width 51 height 56
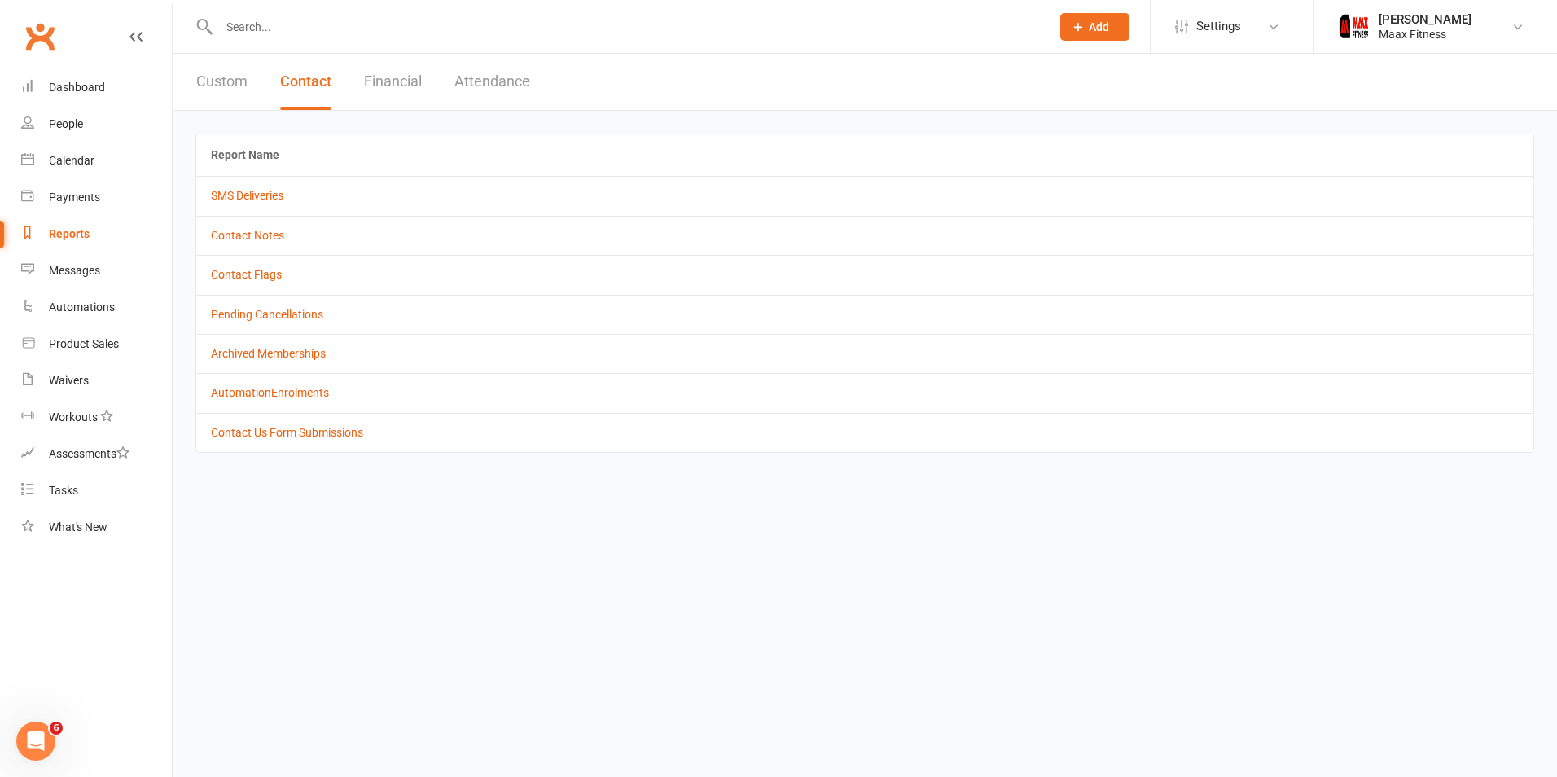
click at [382, 75] on button "Financial" at bounding box center [393, 82] width 58 height 56
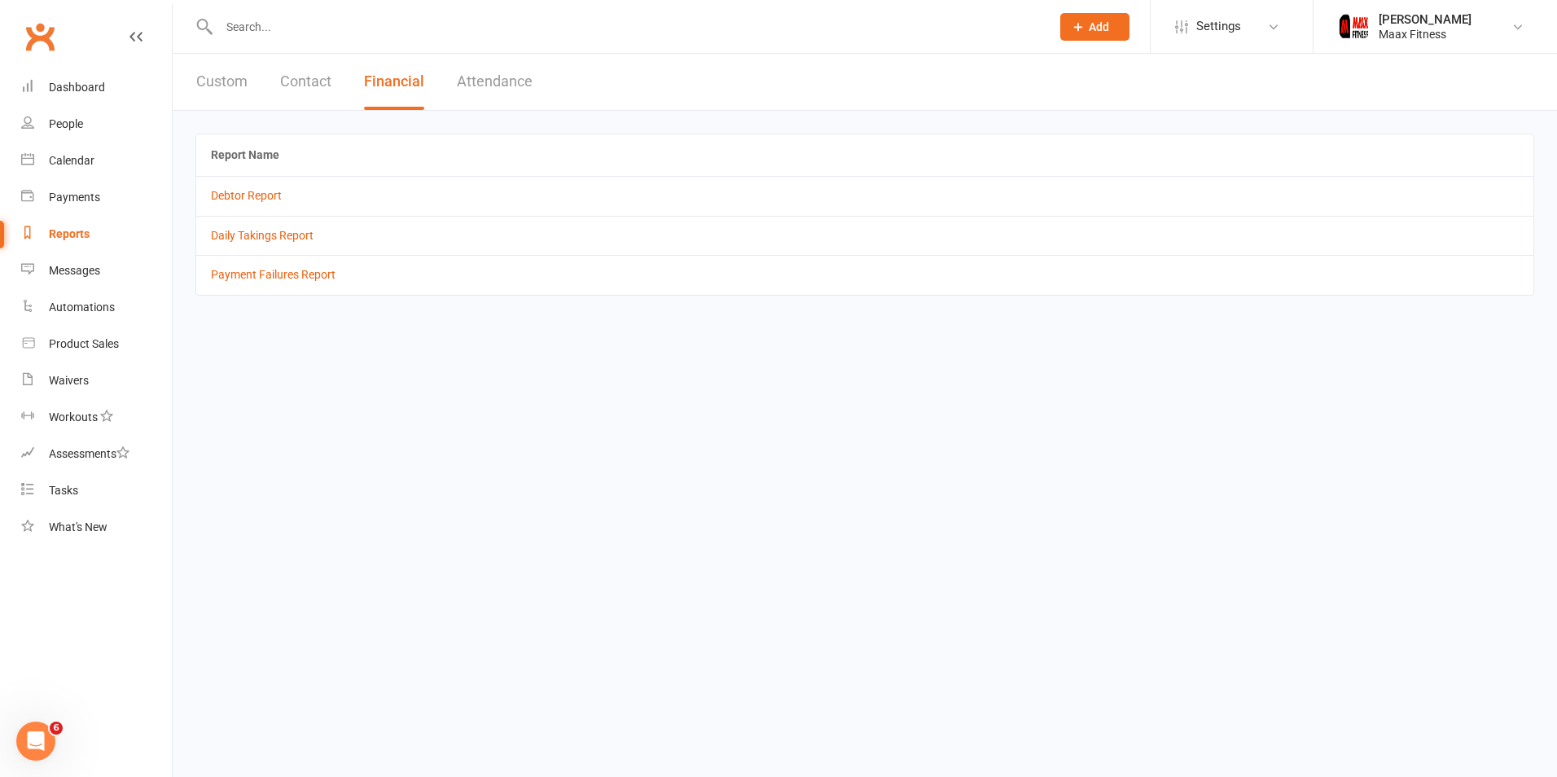
click at [494, 74] on button "Attendance" at bounding box center [495, 82] width 76 height 56
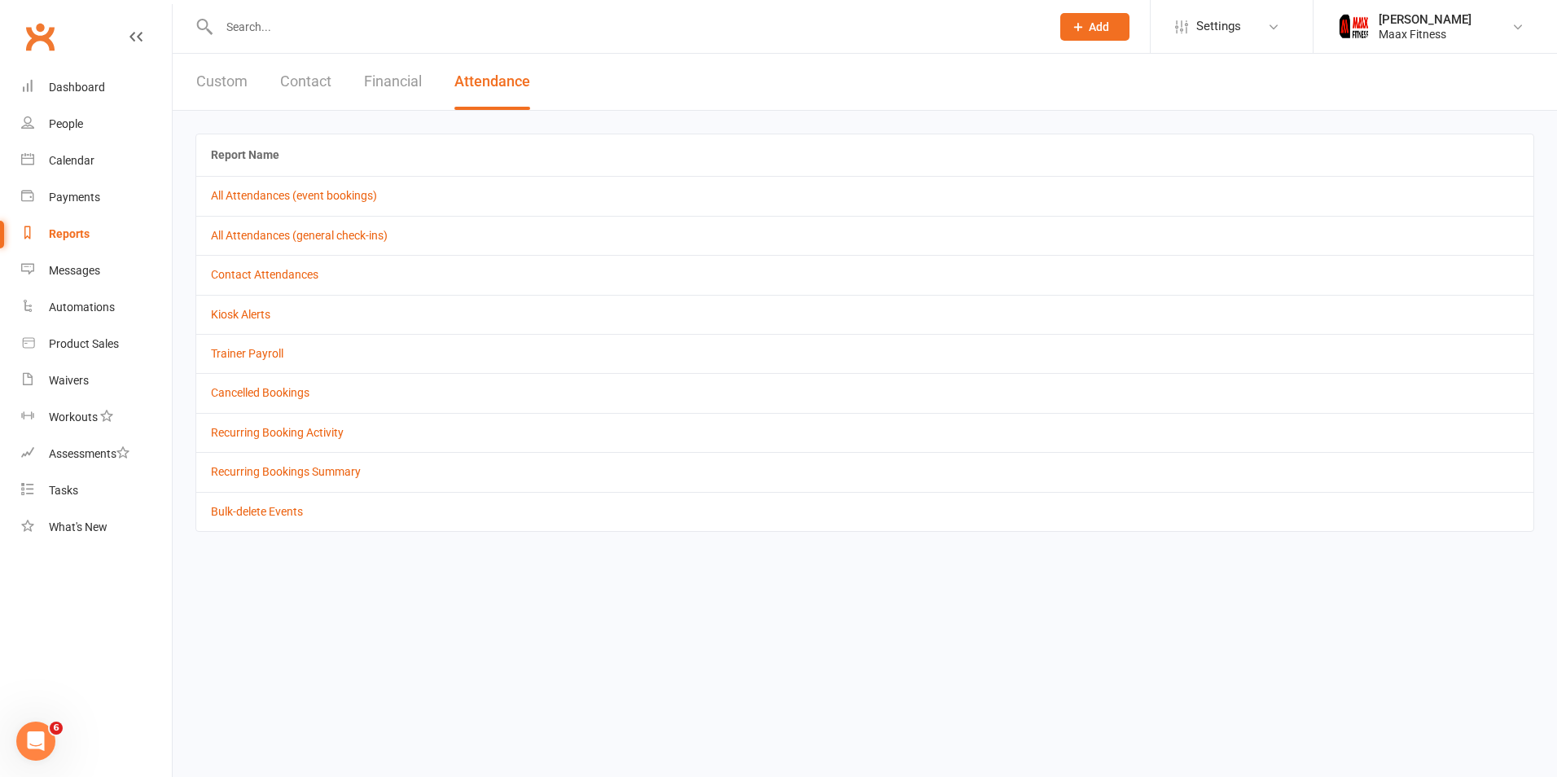
click at [386, 93] on button "Financial" at bounding box center [393, 82] width 58 height 56
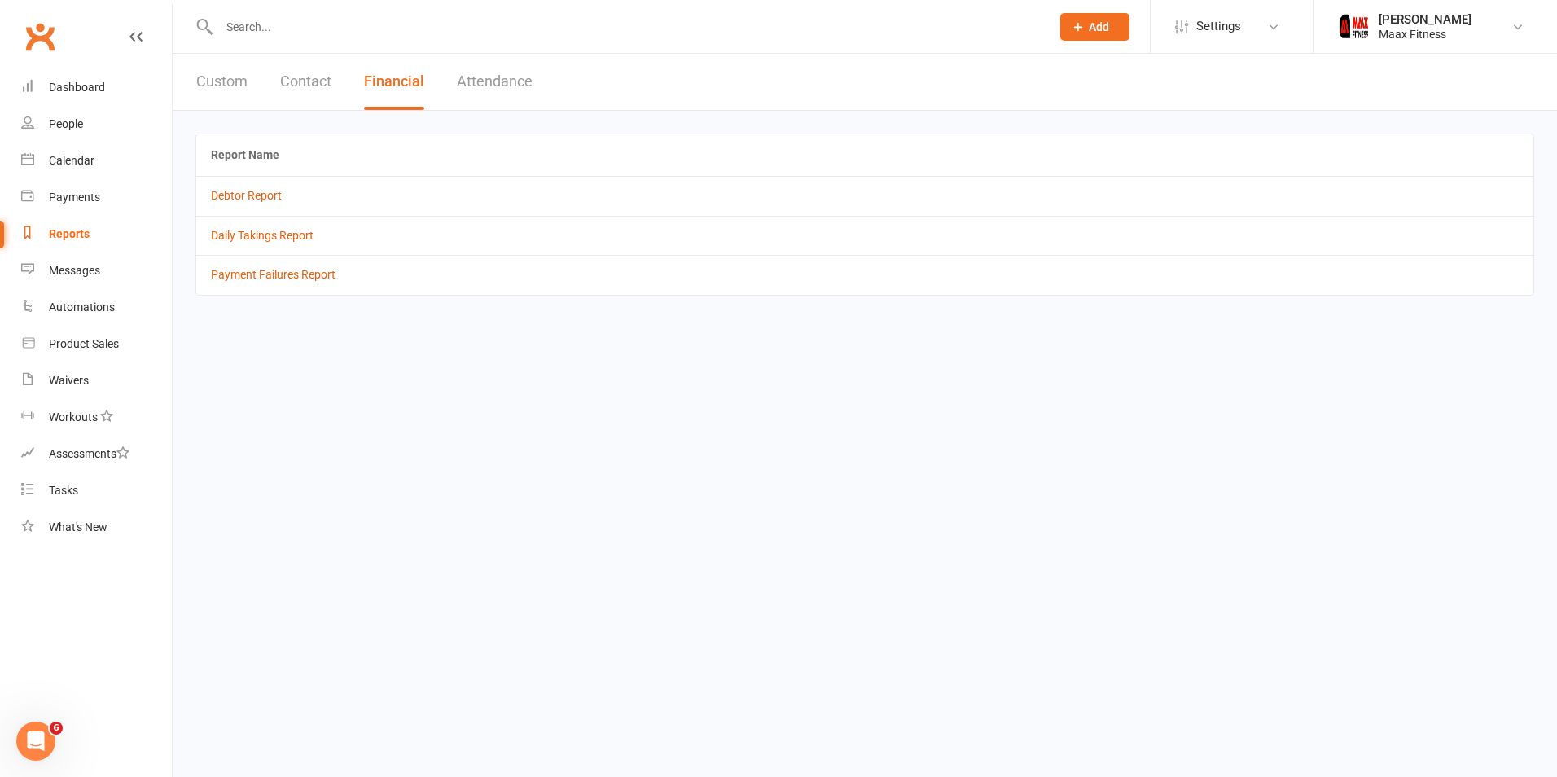
click at [297, 86] on button "Contact" at bounding box center [305, 82] width 51 height 56
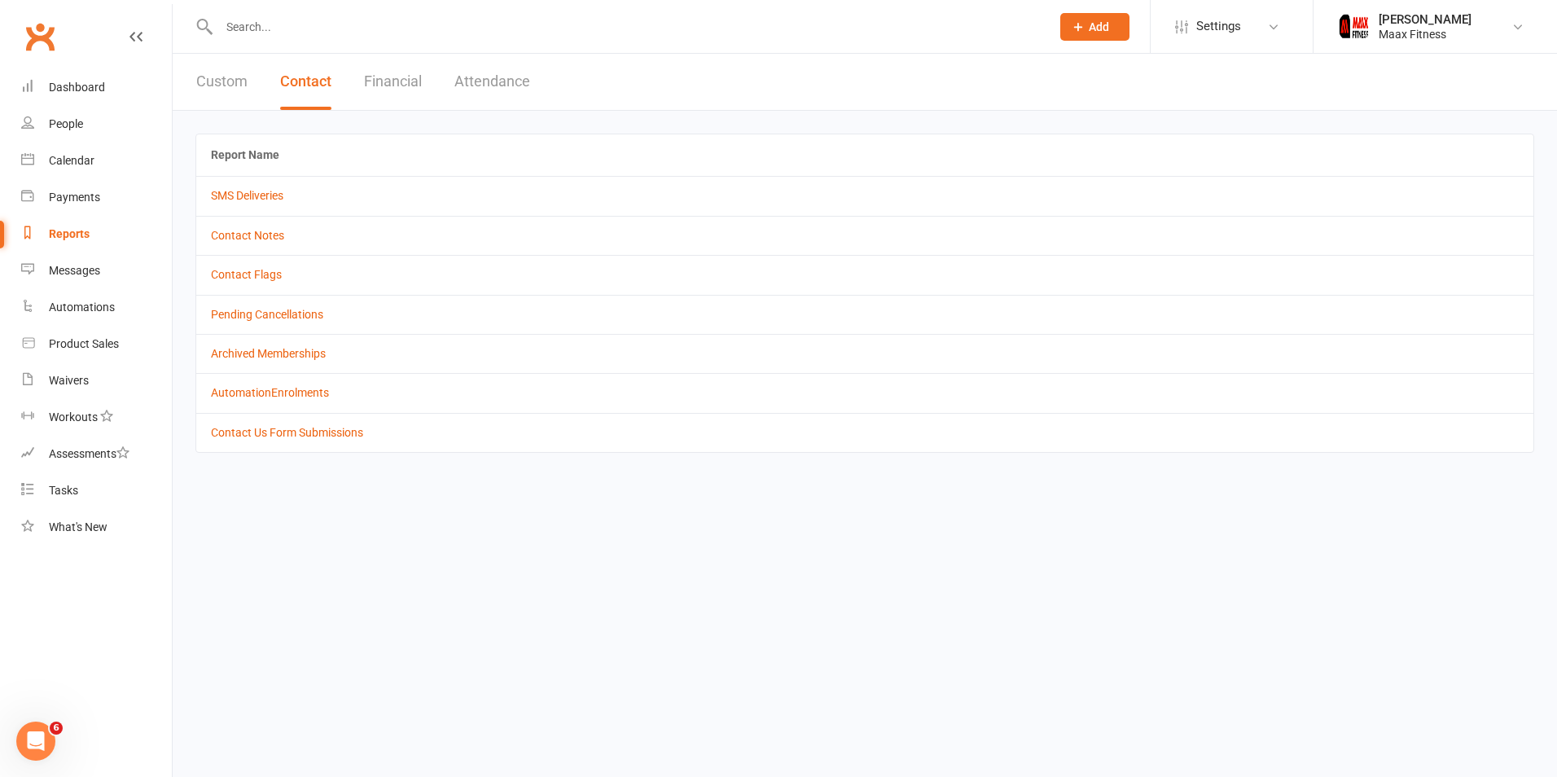
click at [240, 82] on button "Custom" at bounding box center [221, 82] width 51 height 56
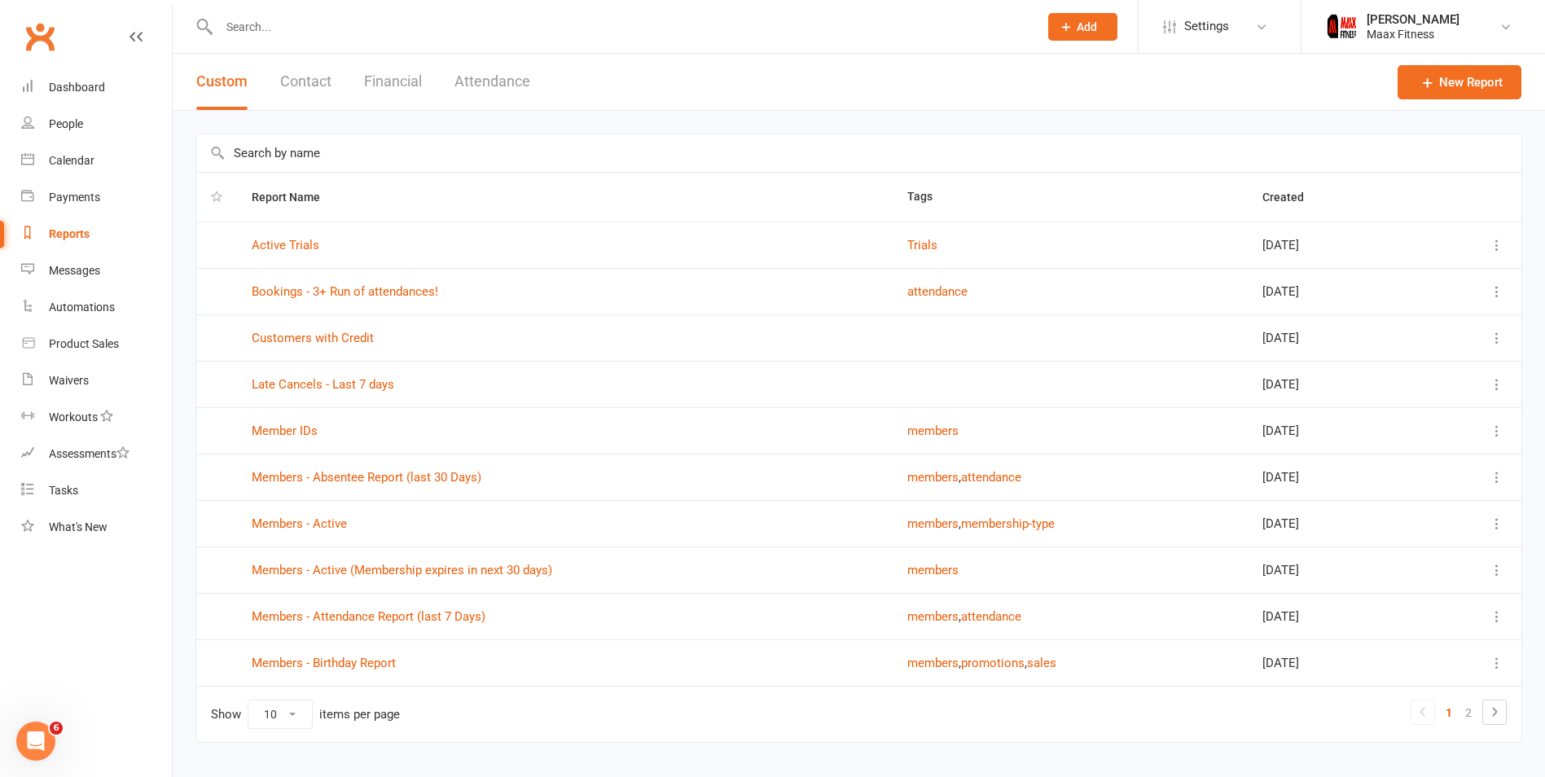
scroll to position [35, 0]
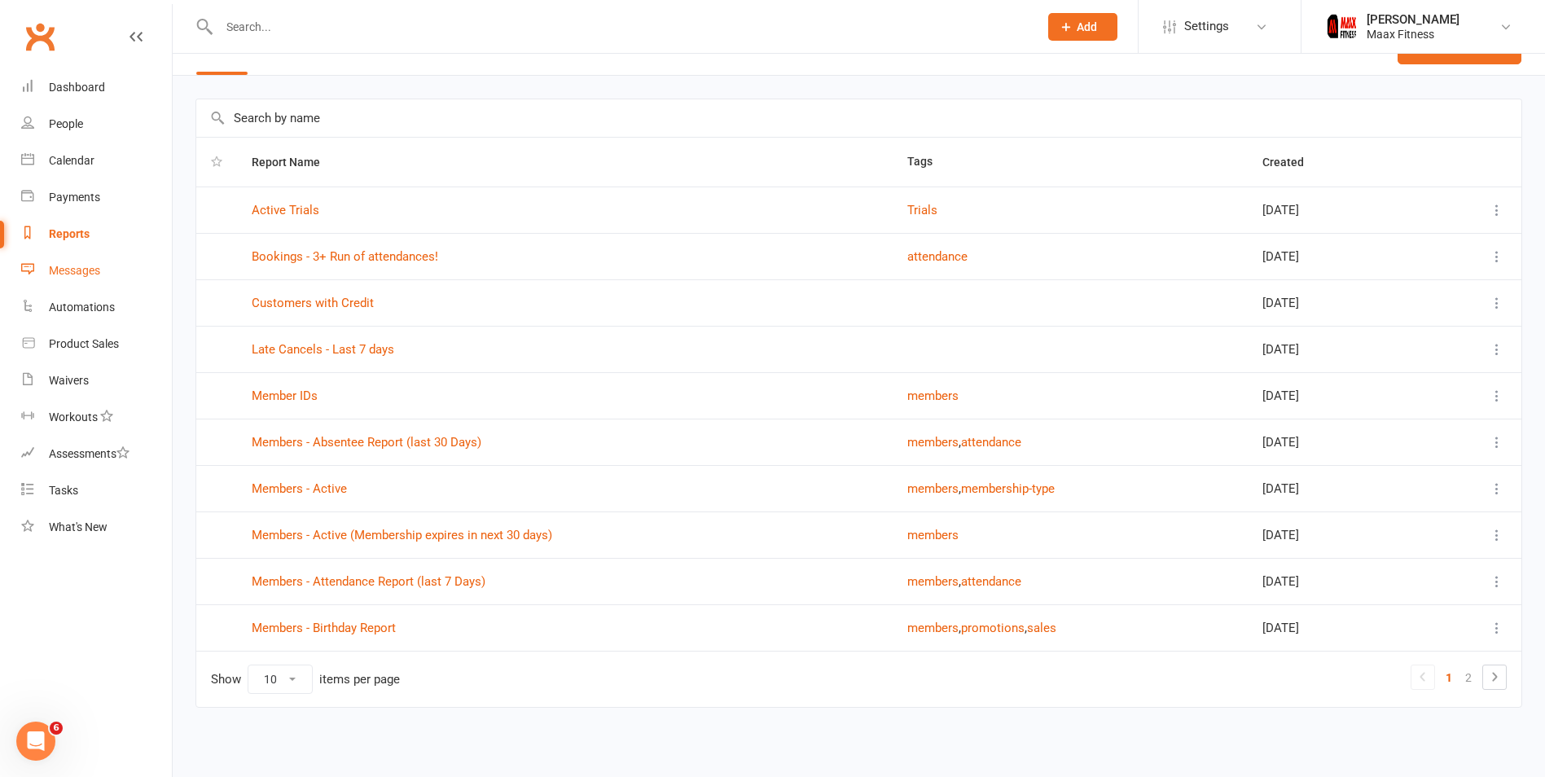
click at [64, 274] on div "Messages" at bounding box center [74, 270] width 51 height 13
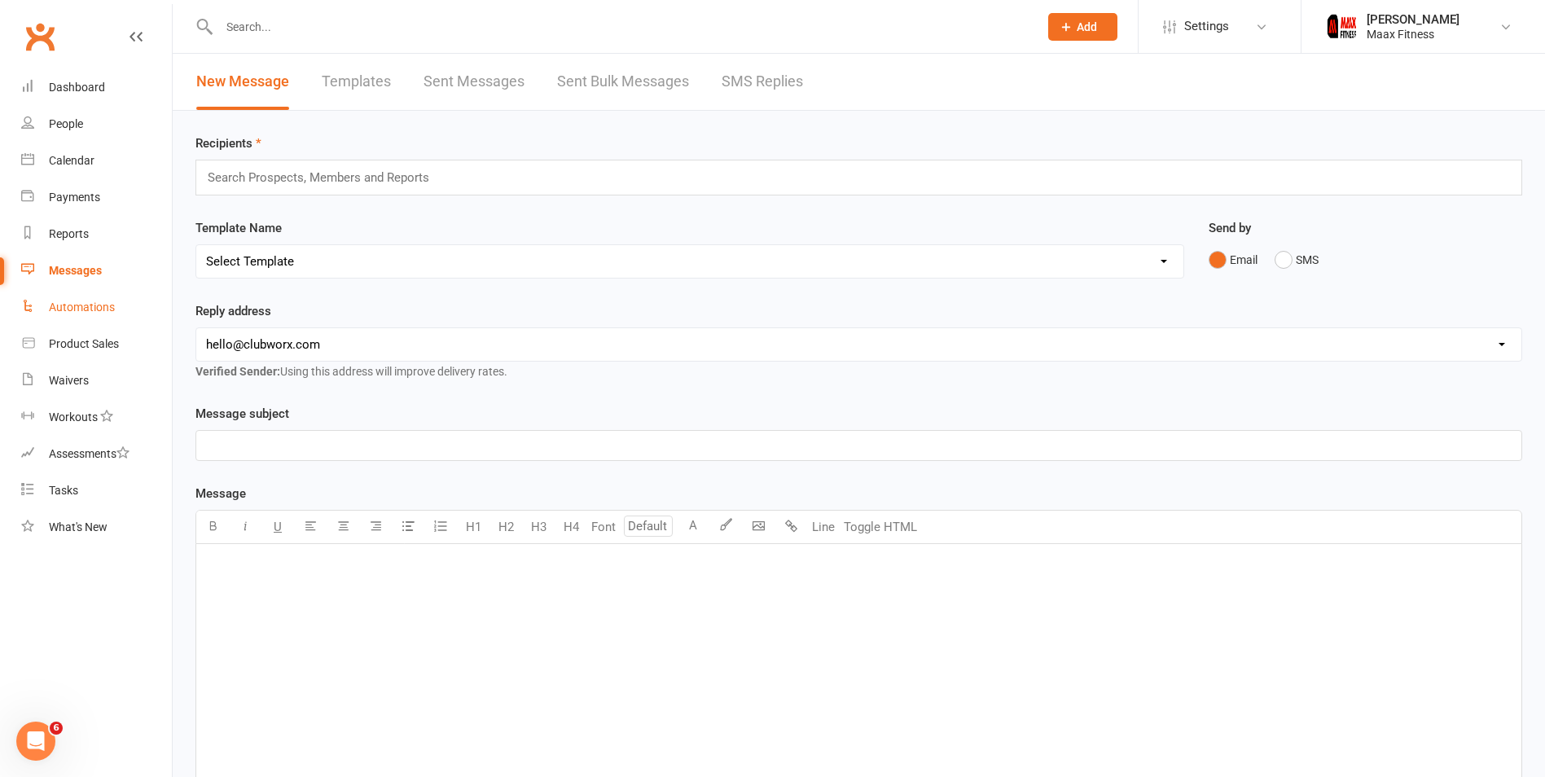
click at [47, 314] on link "Automations" at bounding box center [96, 307] width 151 height 37
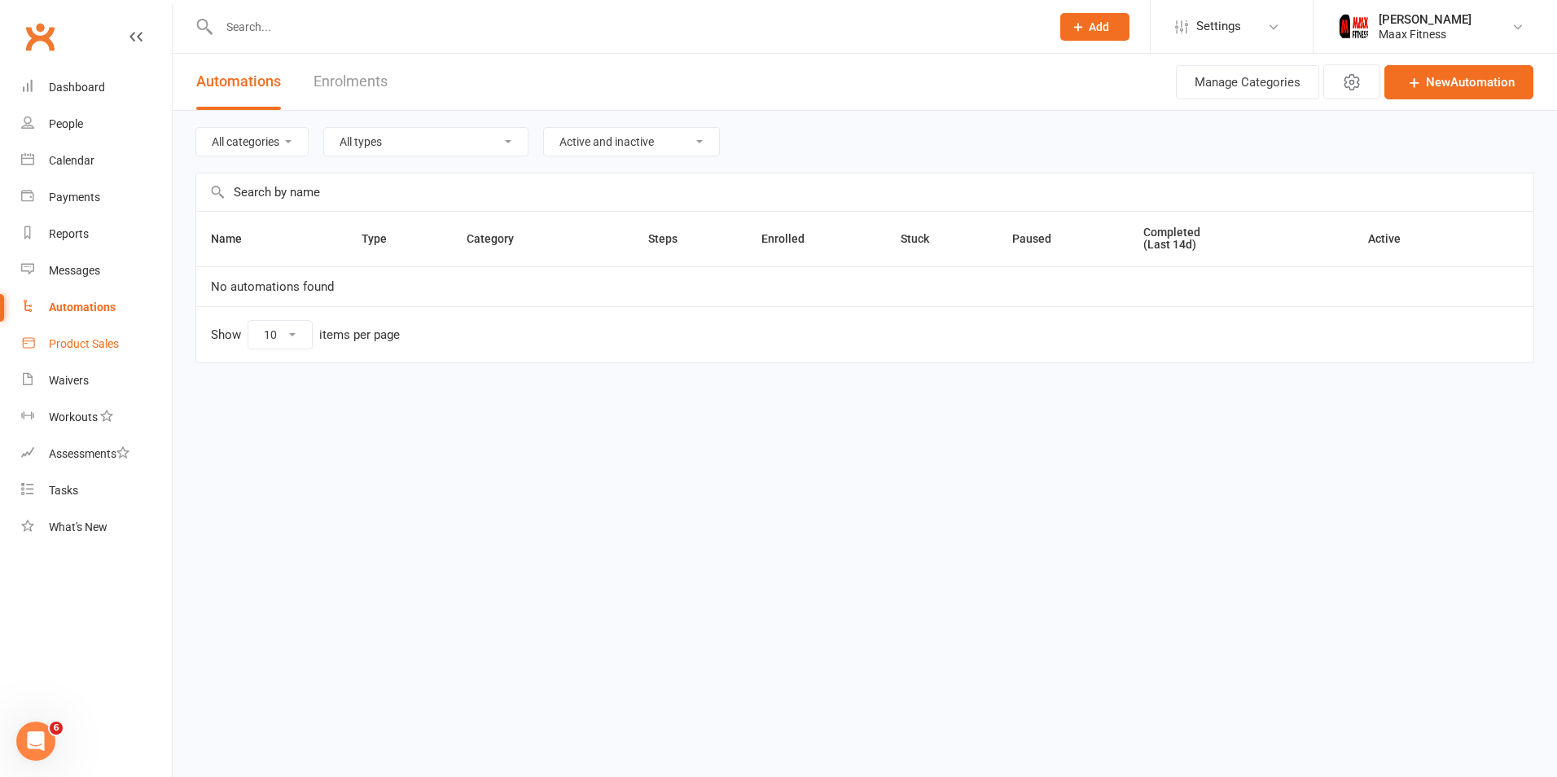
click at [60, 337] on div "Product Sales" at bounding box center [84, 343] width 70 height 13
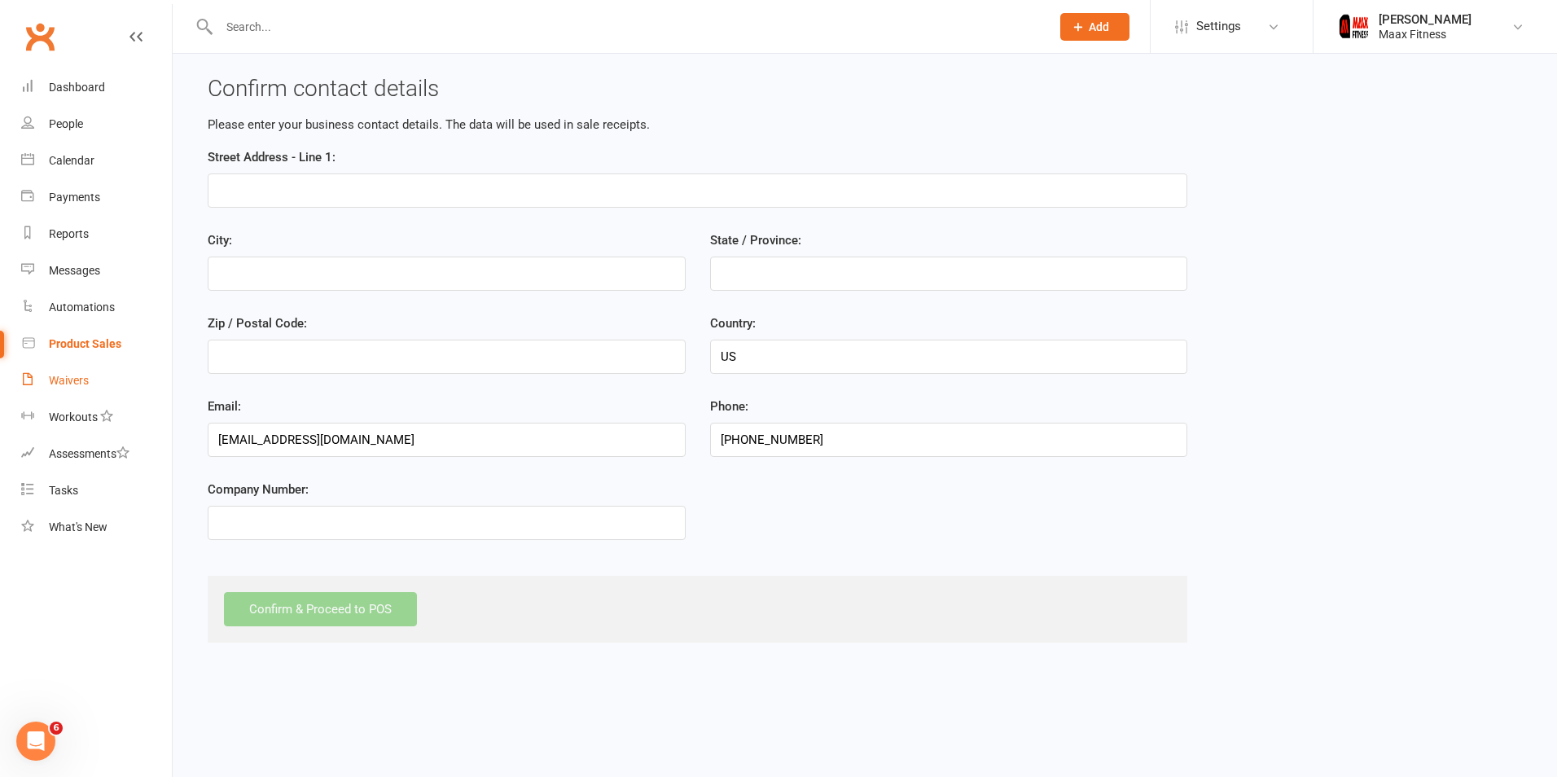
click at [68, 378] on div "Waivers" at bounding box center [69, 380] width 40 height 13
select select "25"
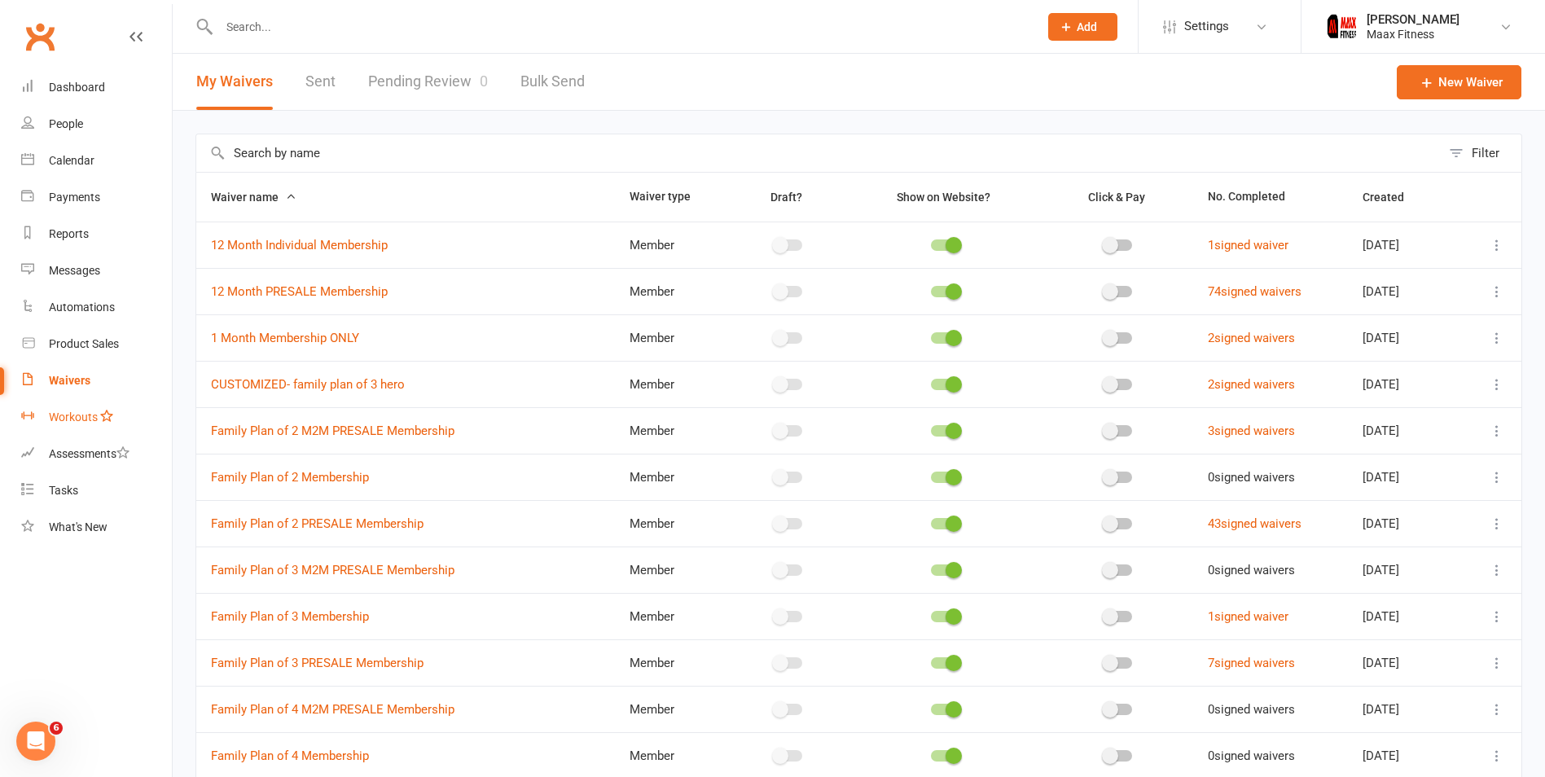
click at [96, 424] on div "Workouts" at bounding box center [73, 416] width 49 height 13
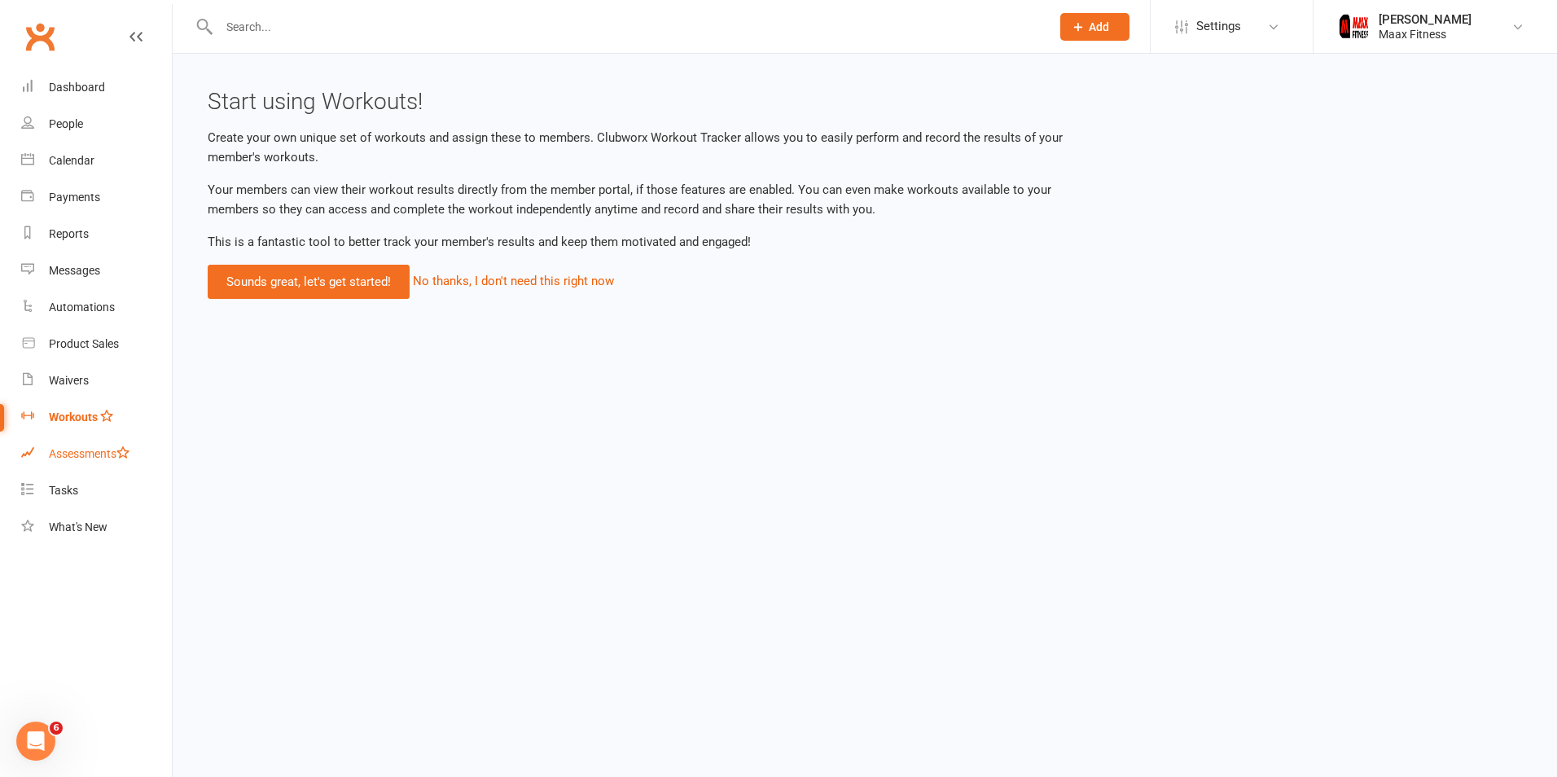
click at [97, 469] on link "Assessments" at bounding box center [96, 454] width 151 height 37
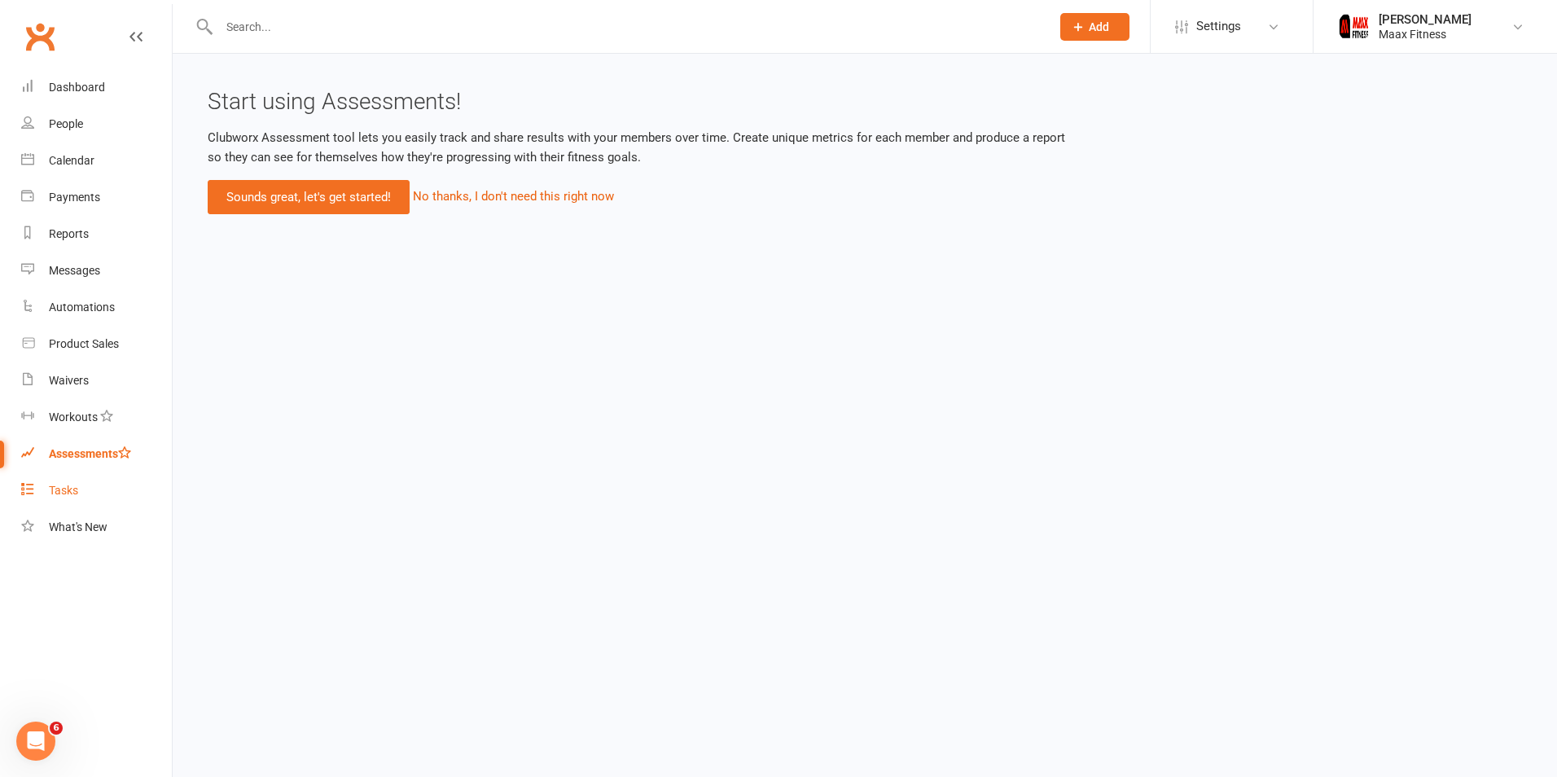
click at [80, 484] on link "Tasks" at bounding box center [96, 490] width 151 height 37
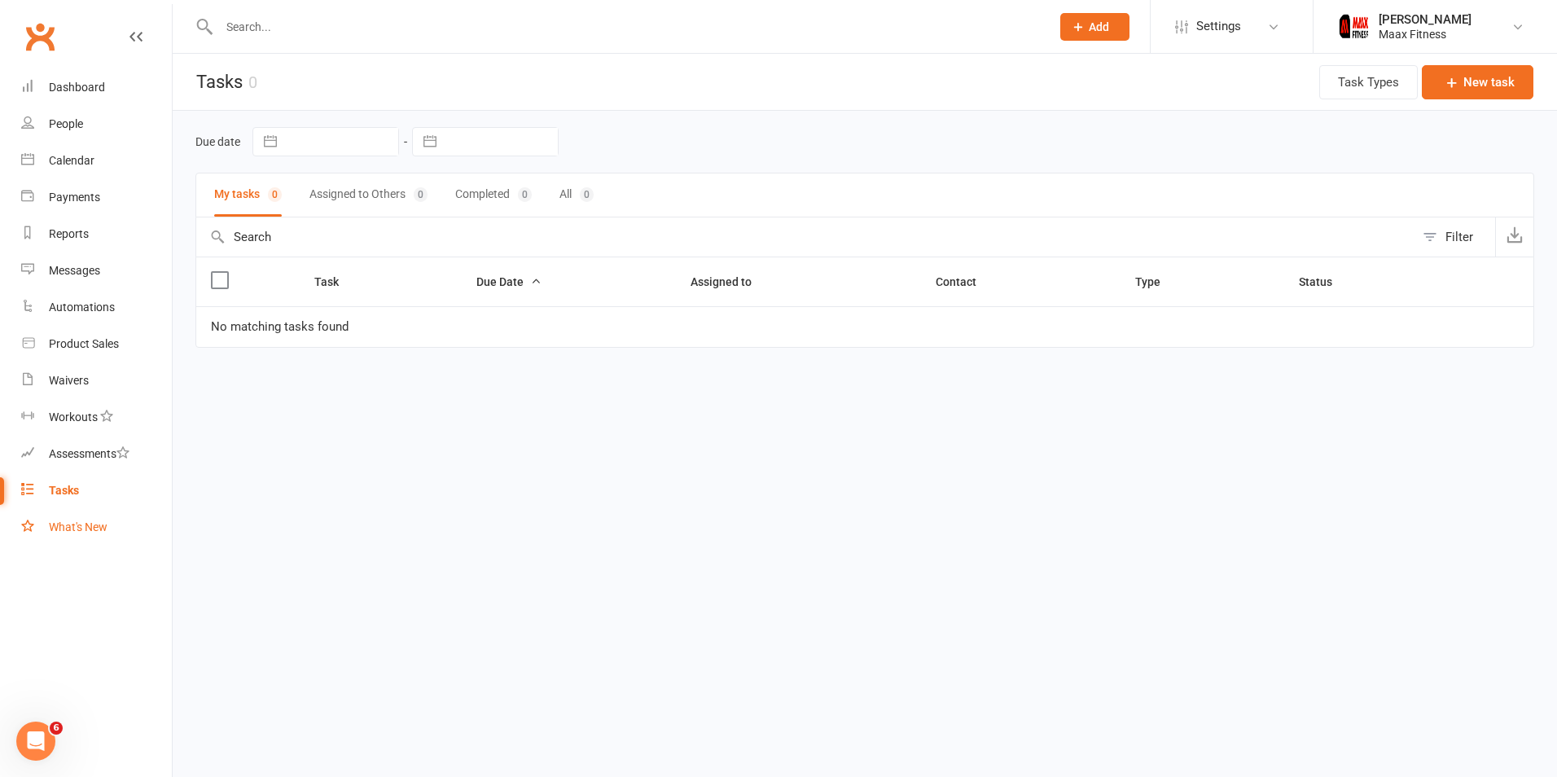
click at [80, 538] on link "What's New" at bounding box center [96, 527] width 151 height 37
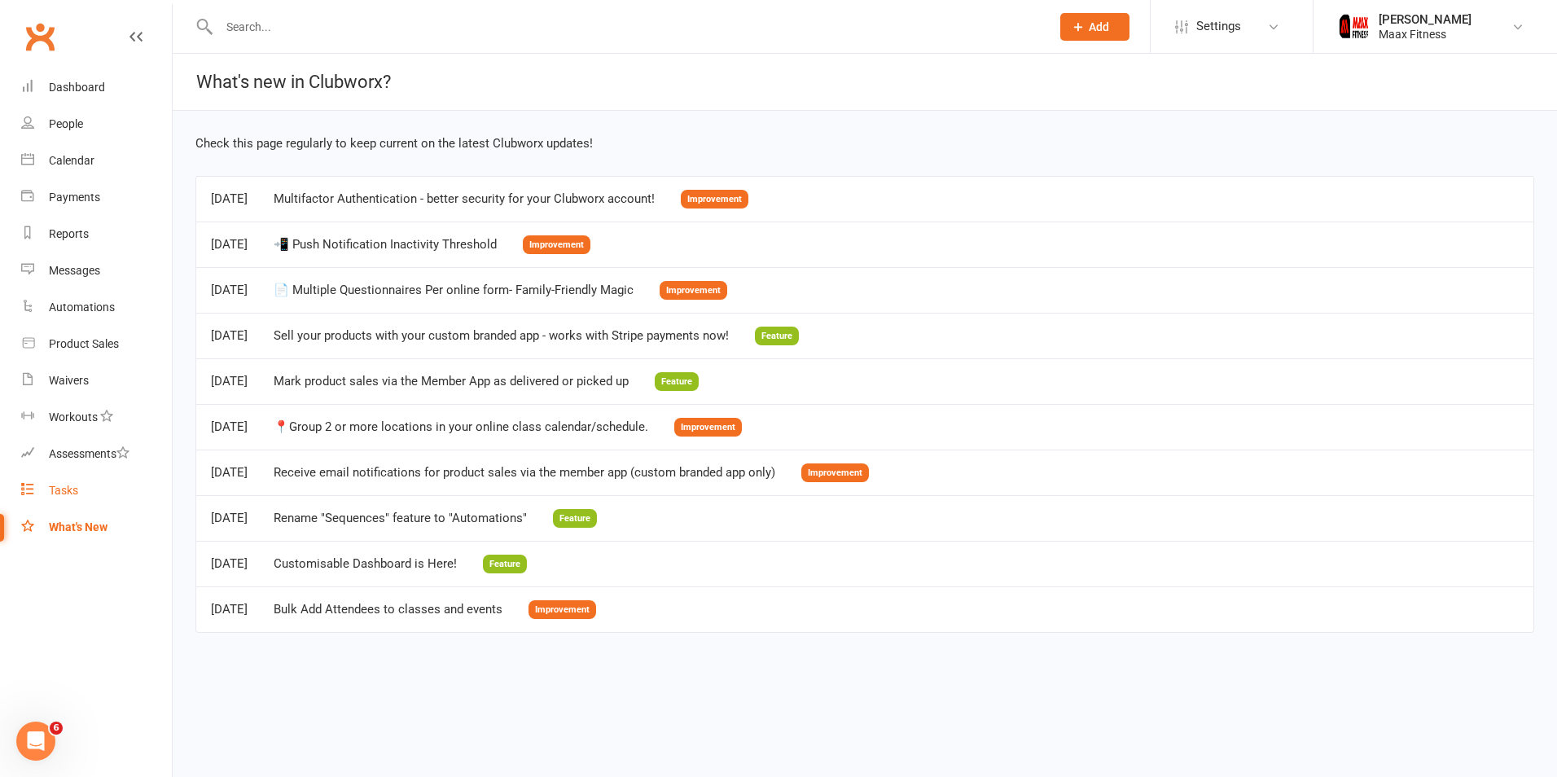
click at [68, 488] on div "Tasks" at bounding box center [63, 490] width 29 height 13
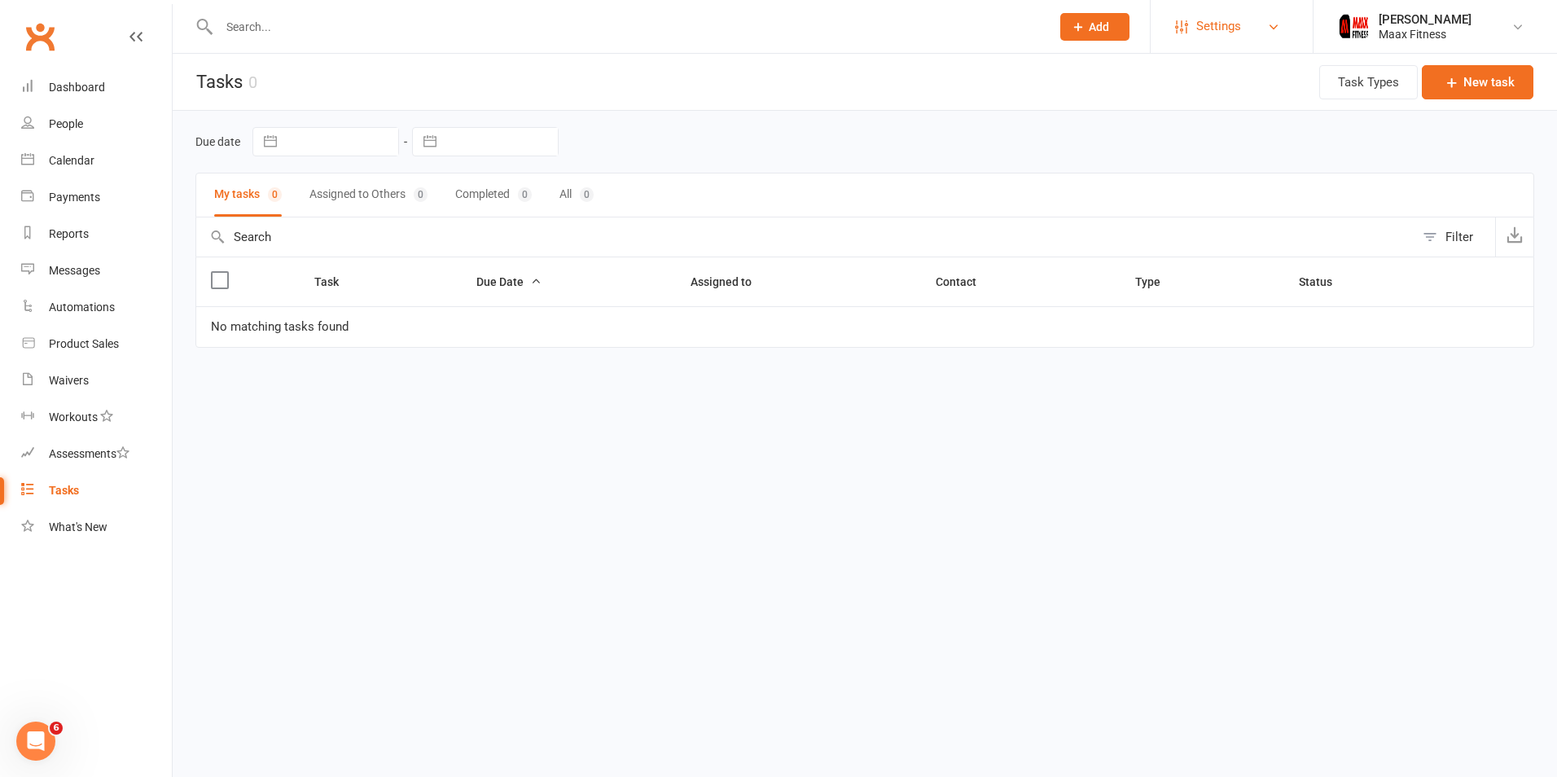
click at [1242, 29] on link "Settings" at bounding box center [1231, 26] width 113 height 37
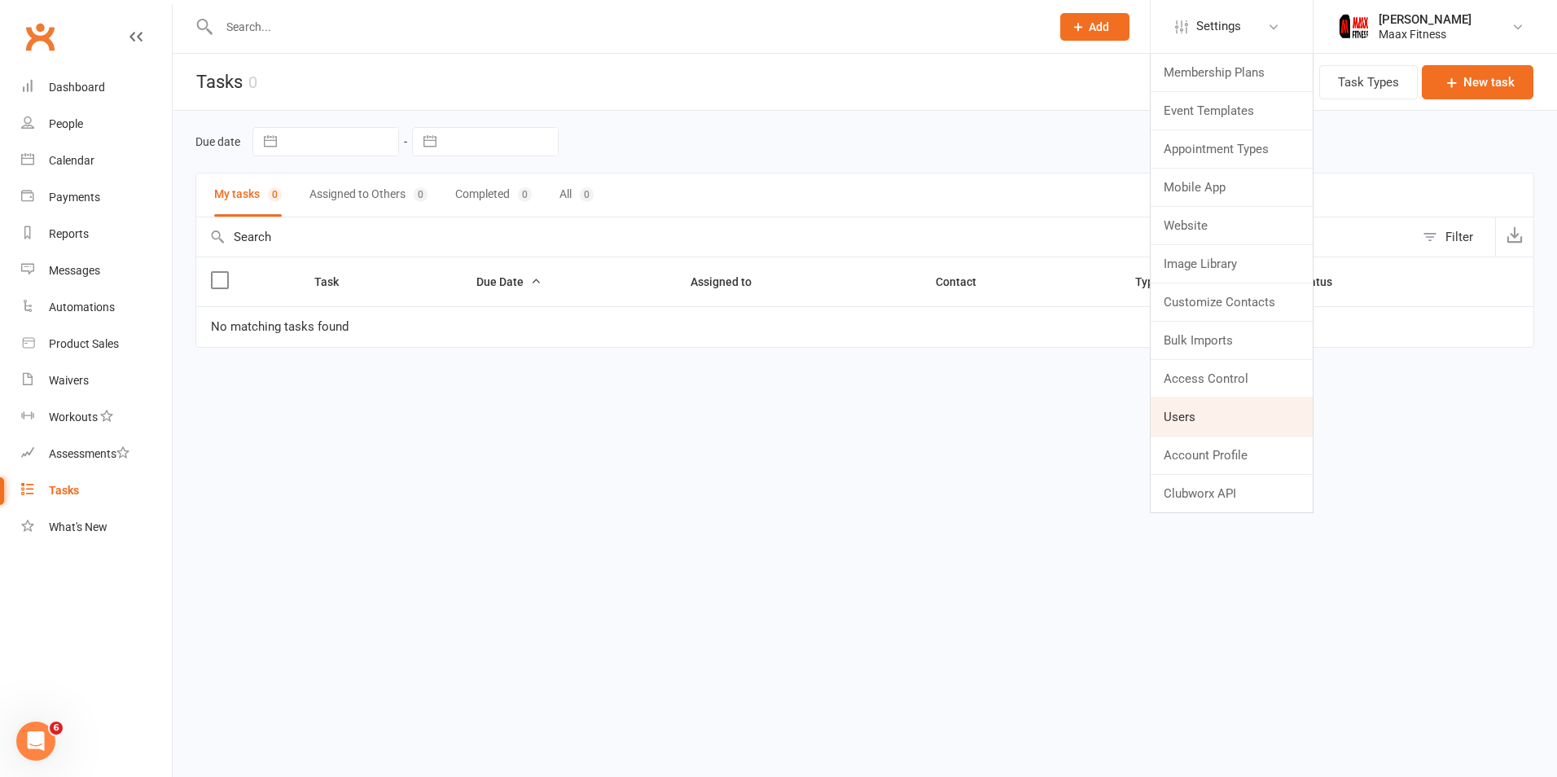
click at [1221, 401] on link "Users" at bounding box center [1232, 416] width 162 height 37
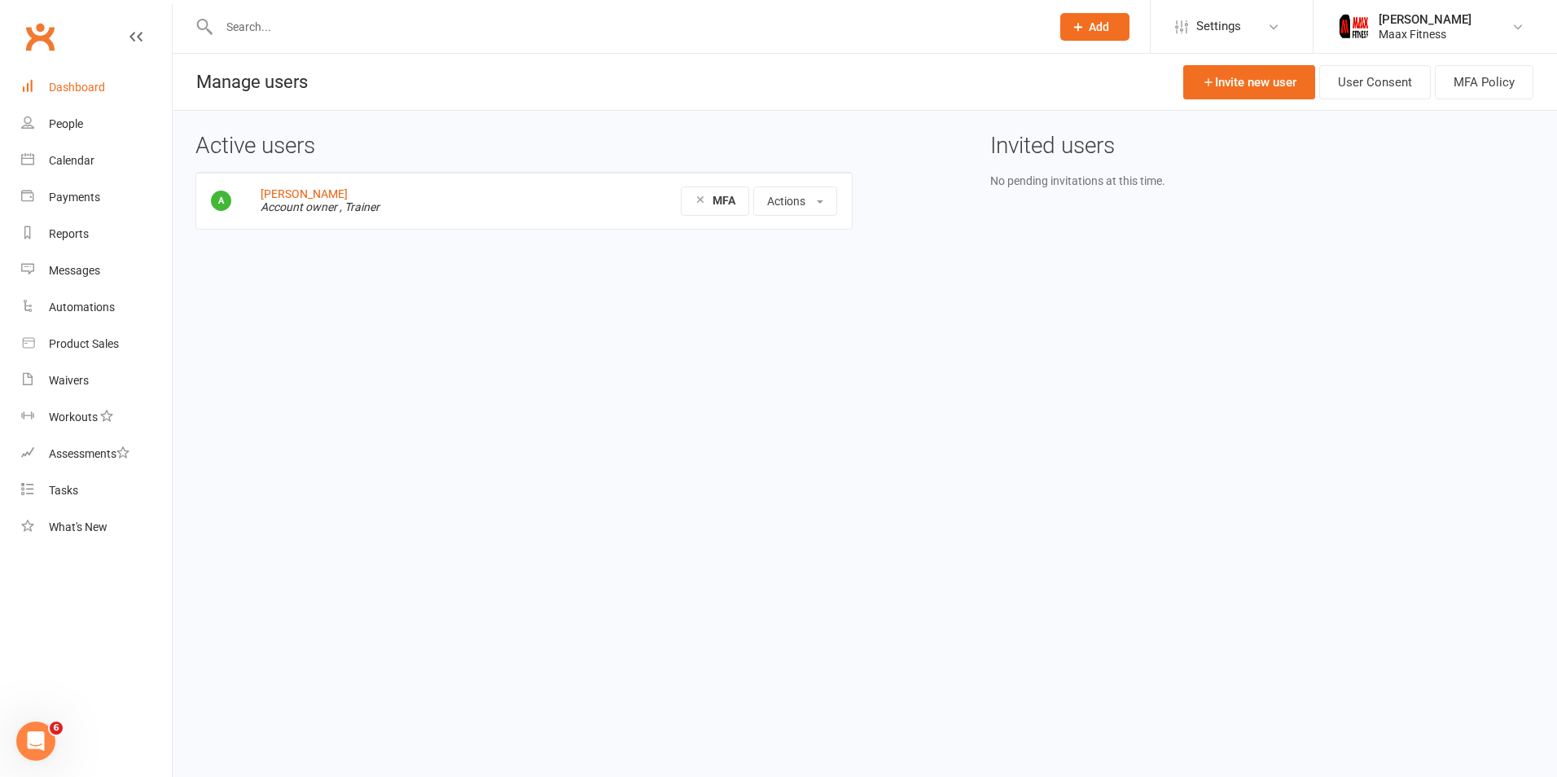
click at [99, 92] on div "Dashboard" at bounding box center [77, 87] width 56 height 13
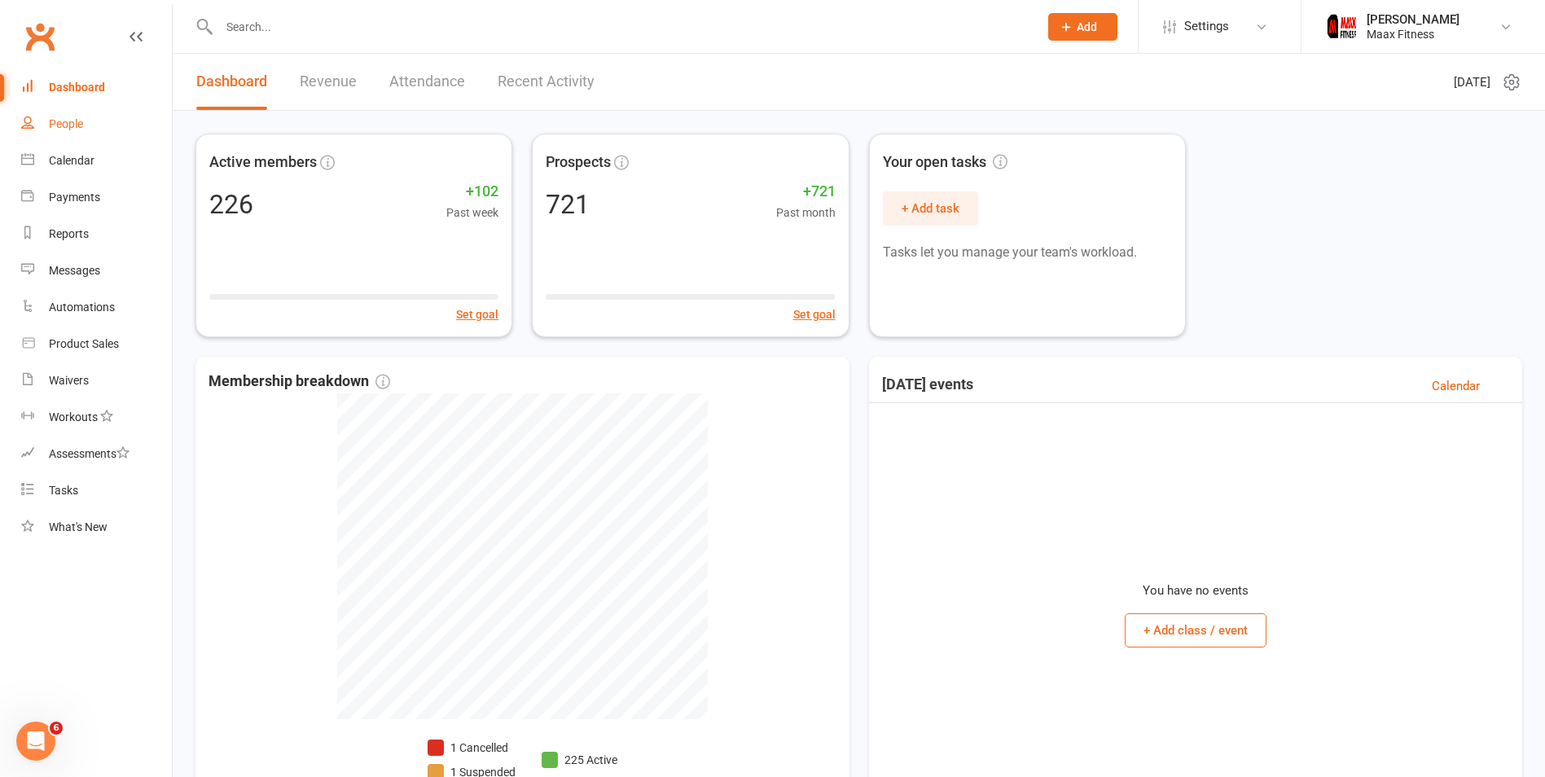
click at [73, 126] on div "People" at bounding box center [66, 123] width 34 height 13
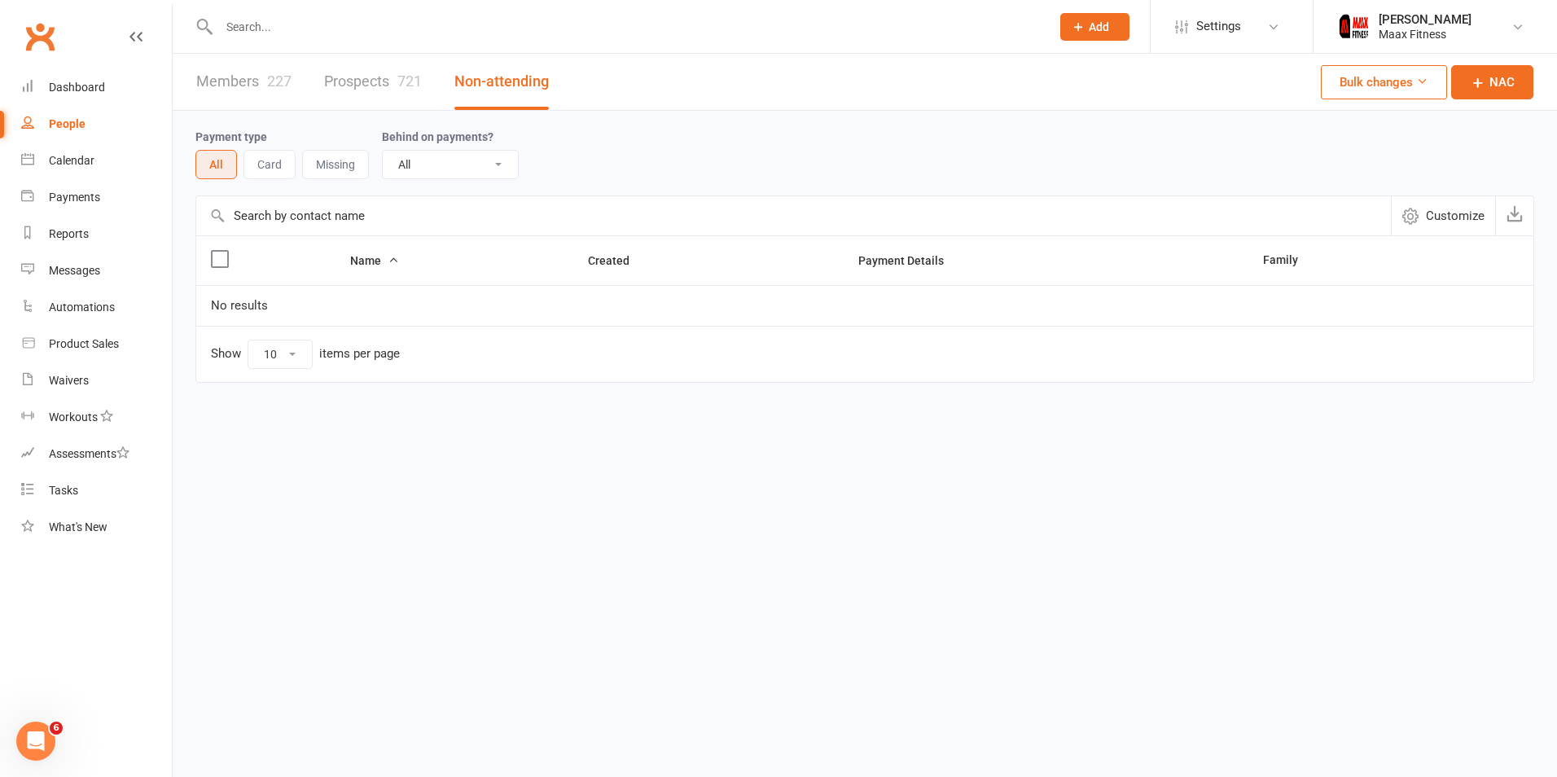
click at [279, 77] on div "227" at bounding box center [279, 80] width 24 height 17
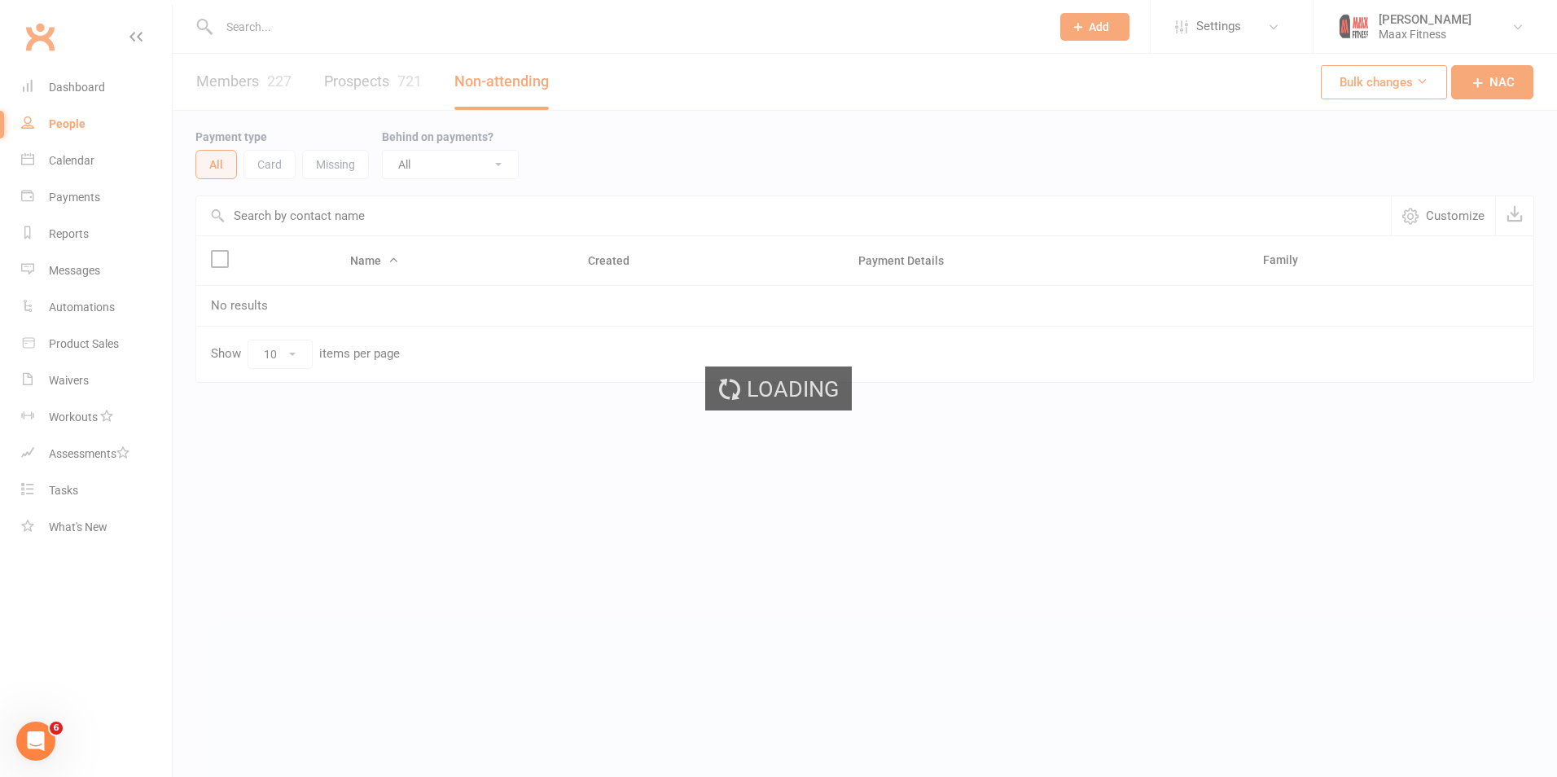
select select "100"
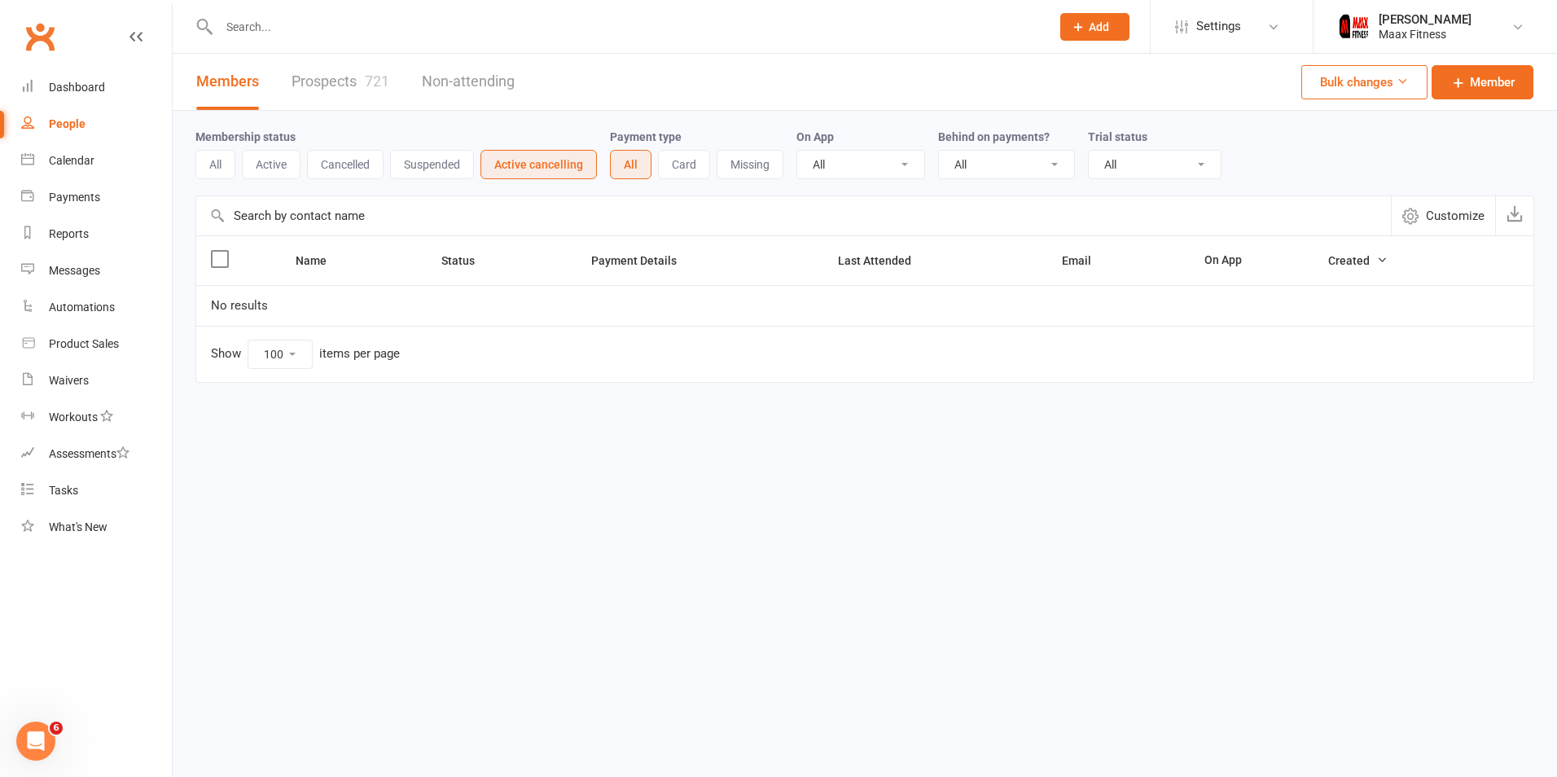
click at [697, 170] on button "Card" at bounding box center [684, 164] width 52 height 29
click at [437, 170] on button "Suspended" at bounding box center [432, 164] width 84 height 29
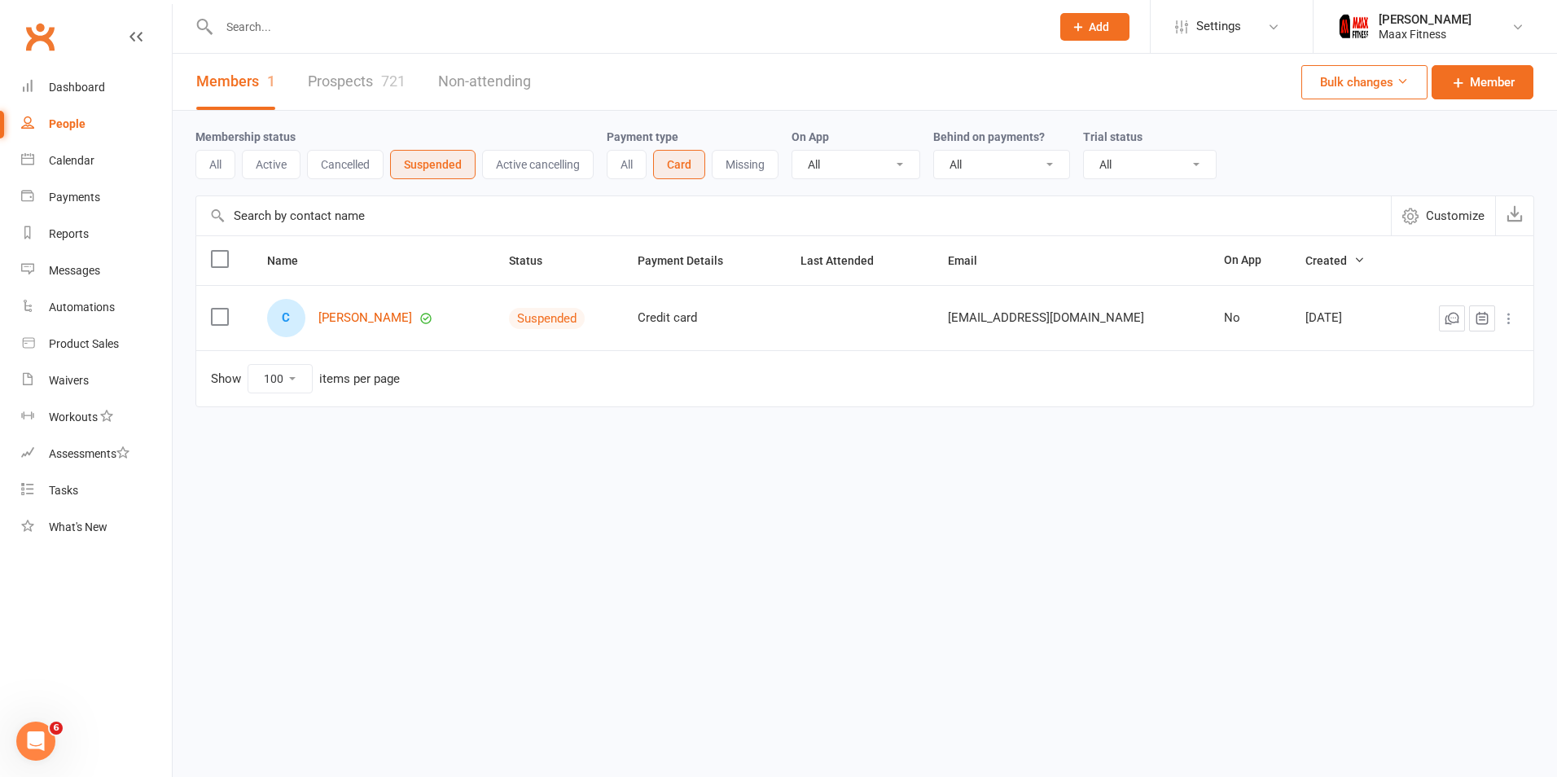
click at [532, 165] on button "Active cancelling" at bounding box center [538, 164] width 112 height 29
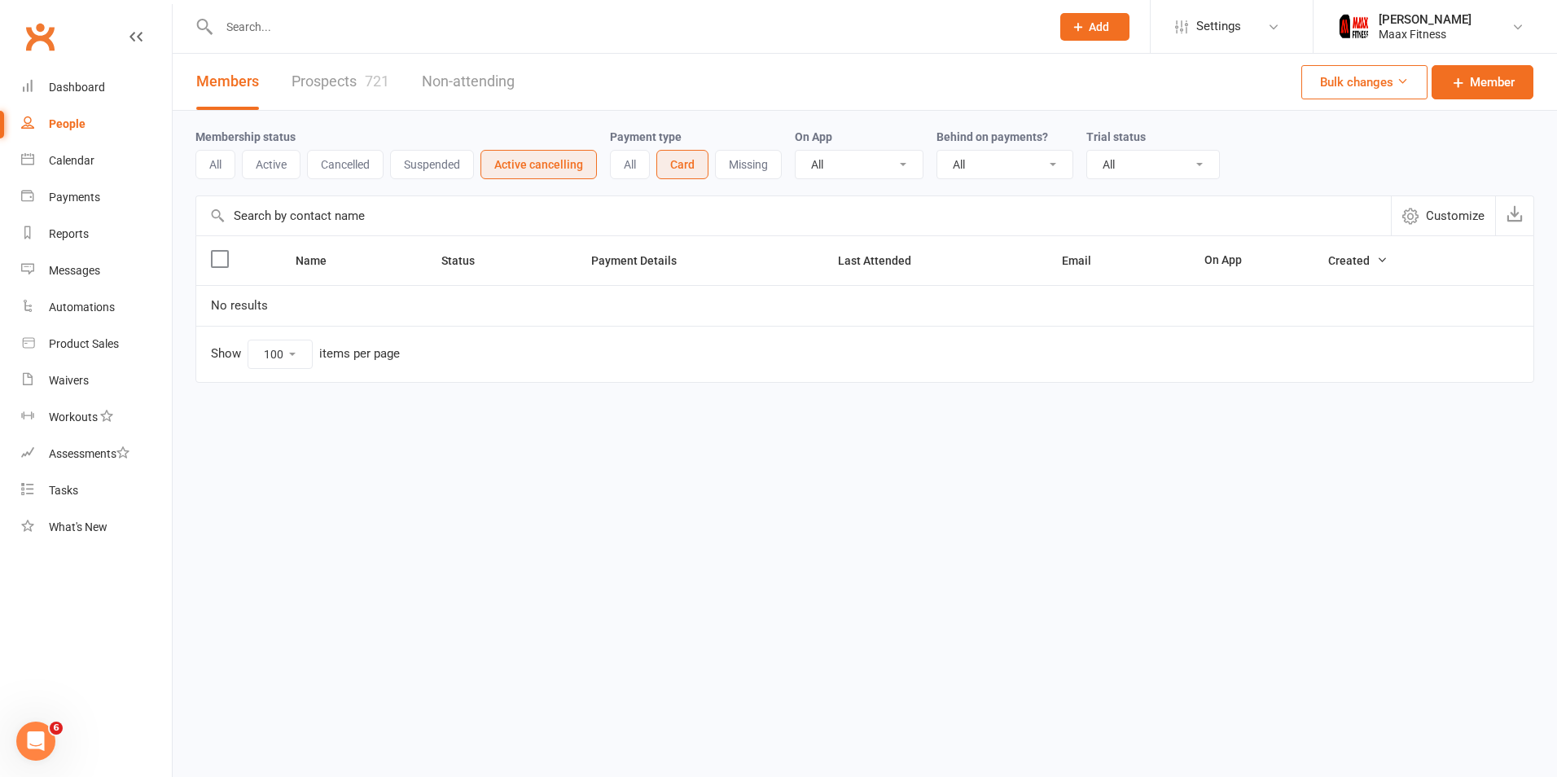
click at [222, 167] on button "All" at bounding box center [215, 164] width 40 height 29
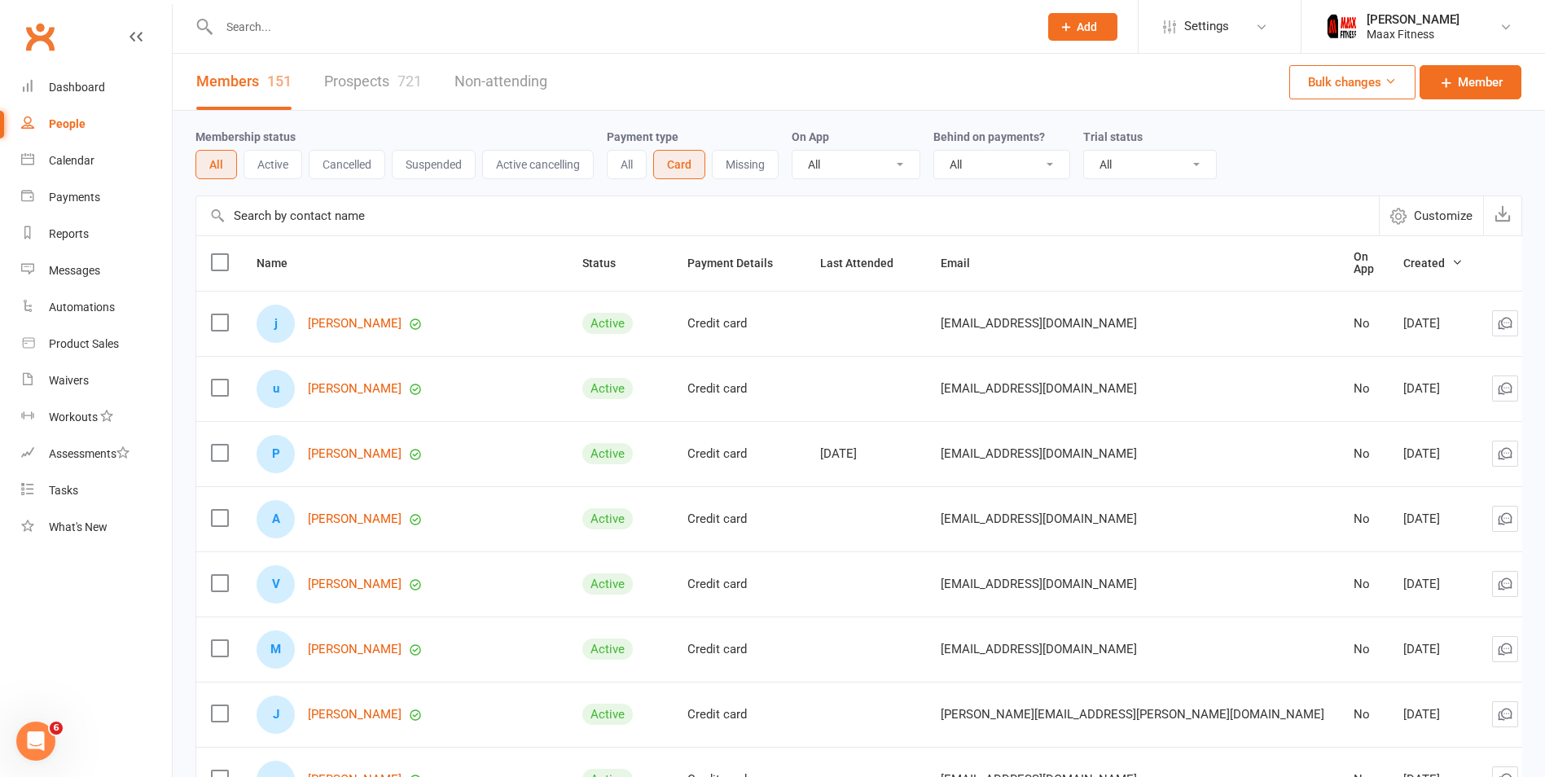
click at [328, 212] on input "text" at bounding box center [787, 215] width 1183 height 39
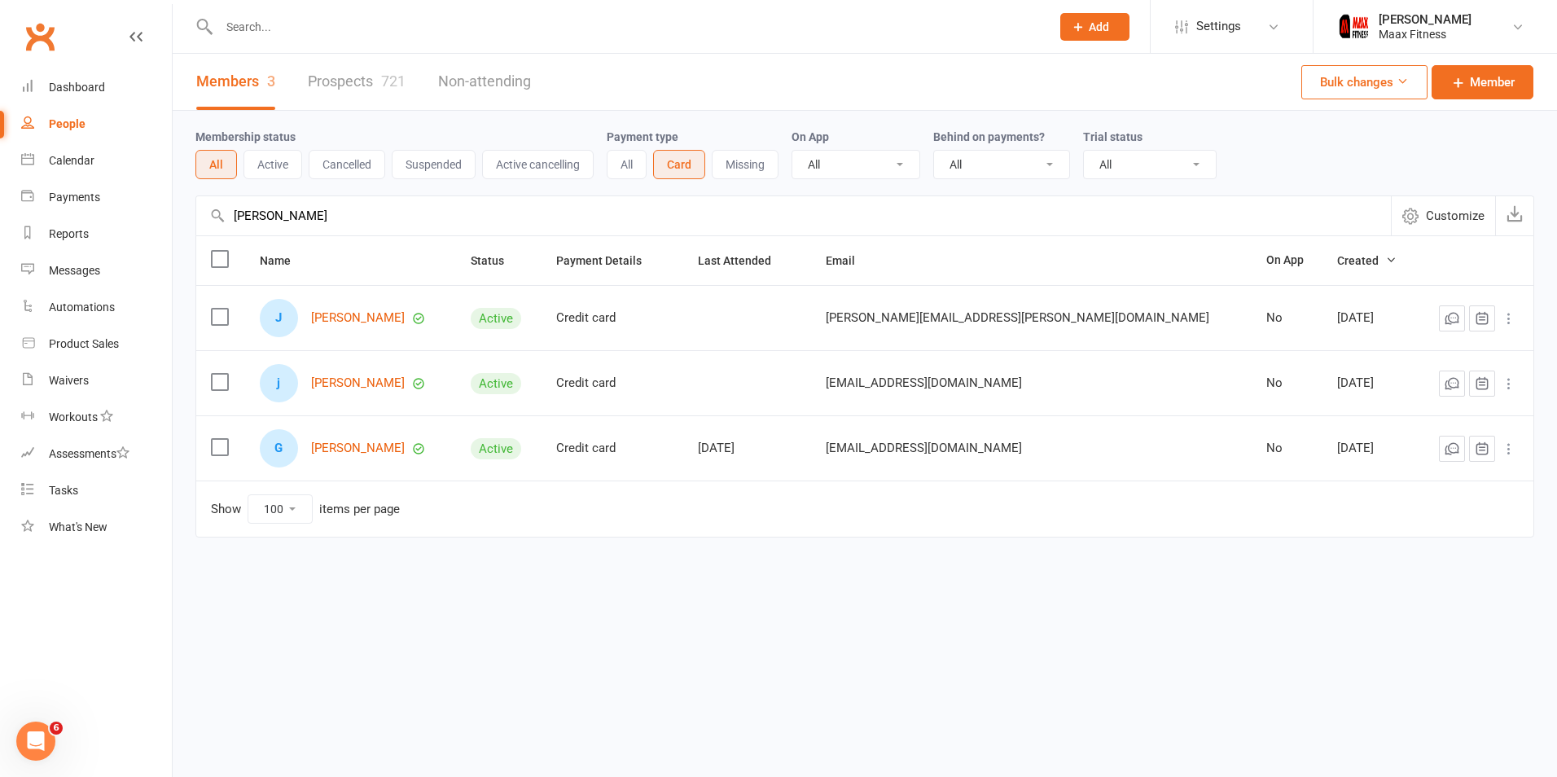
type input "[PERSON_NAME]"
click at [1512, 393] on button at bounding box center [1509, 384] width 20 height 20
click at [1534, 363] on div "Membership status All Active Cancelled Suspended Active cancelling Payment type…" at bounding box center [865, 336] width 1385 height 450
click at [78, 132] on link "People" at bounding box center [96, 124] width 151 height 37
click at [735, 173] on button "Missing" at bounding box center [745, 164] width 67 height 29
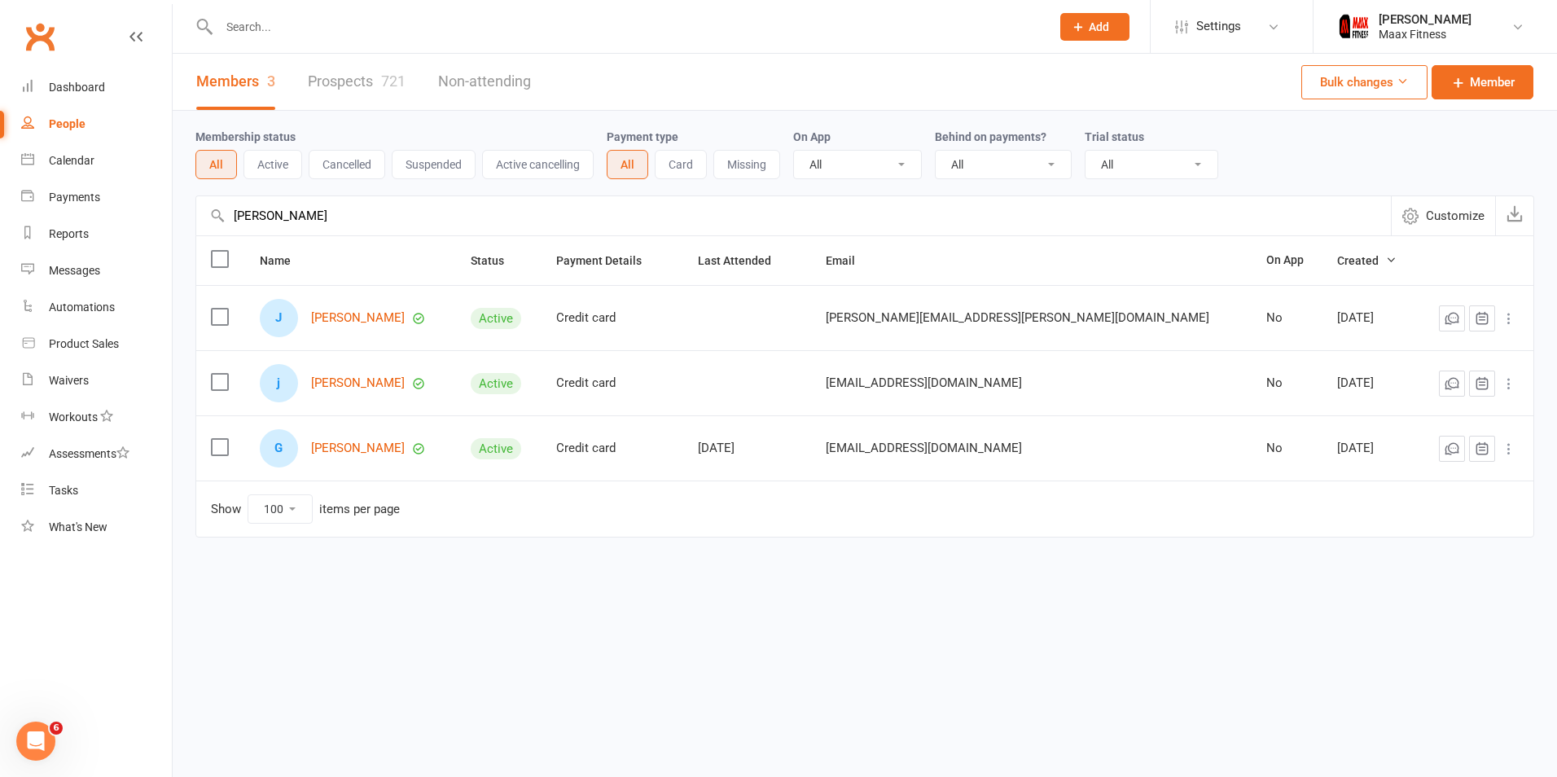
click at [234, 81] on link "Members 3" at bounding box center [235, 82] width 79 height 56
click at [217, 160] on button "All" at bounding box center [216, 164] width 42 height 29
click at [75, 117] on div "People" at bounding box center [67, 123] width 37 height 13
click at [69, 166] on div "Calendar" at bounding box center [72, 160] width 46 height 13
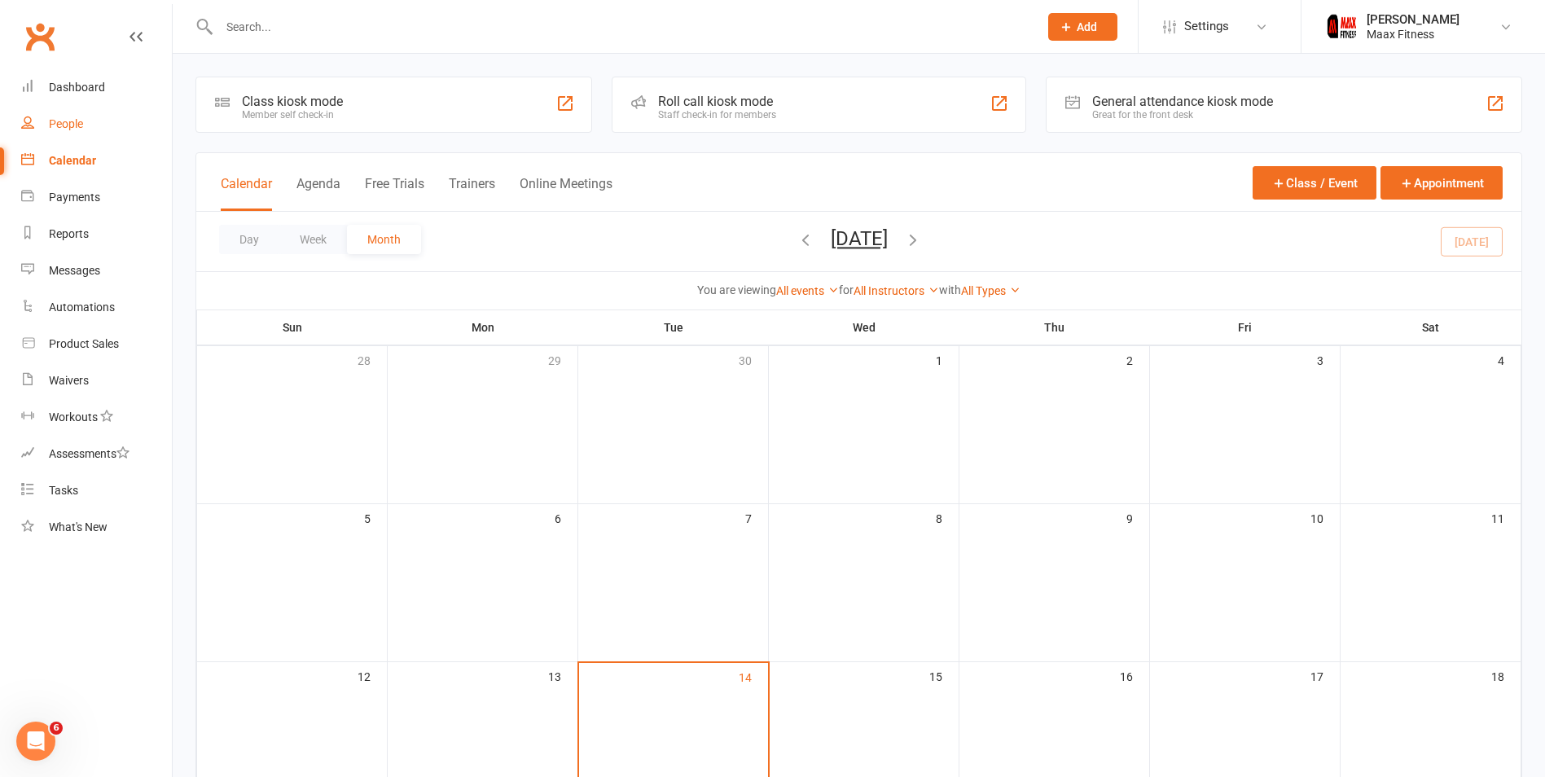
click at [72, 125] on div "People" at bounding box center [66, 123] width 34 height 13
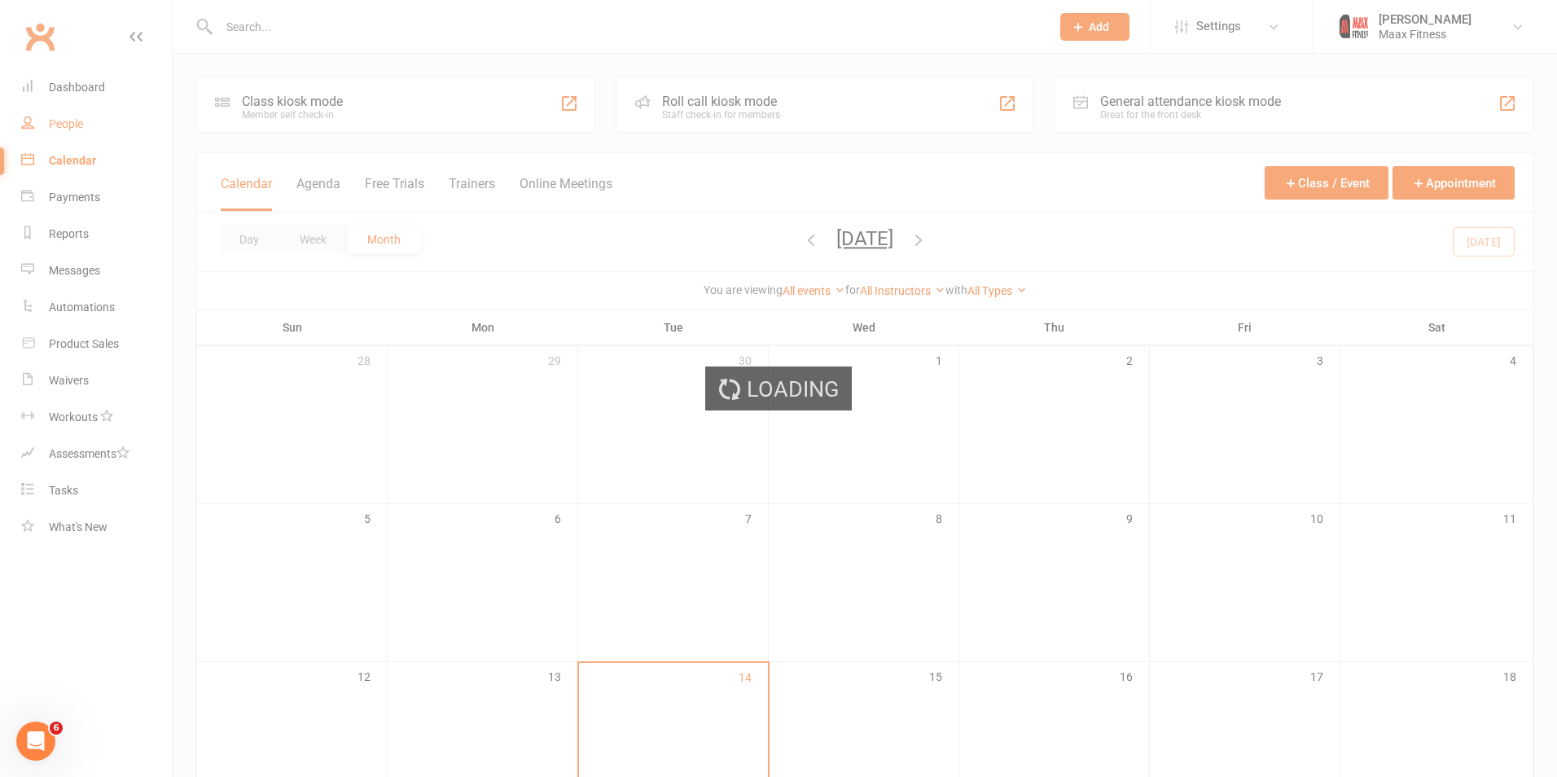
select select "100"
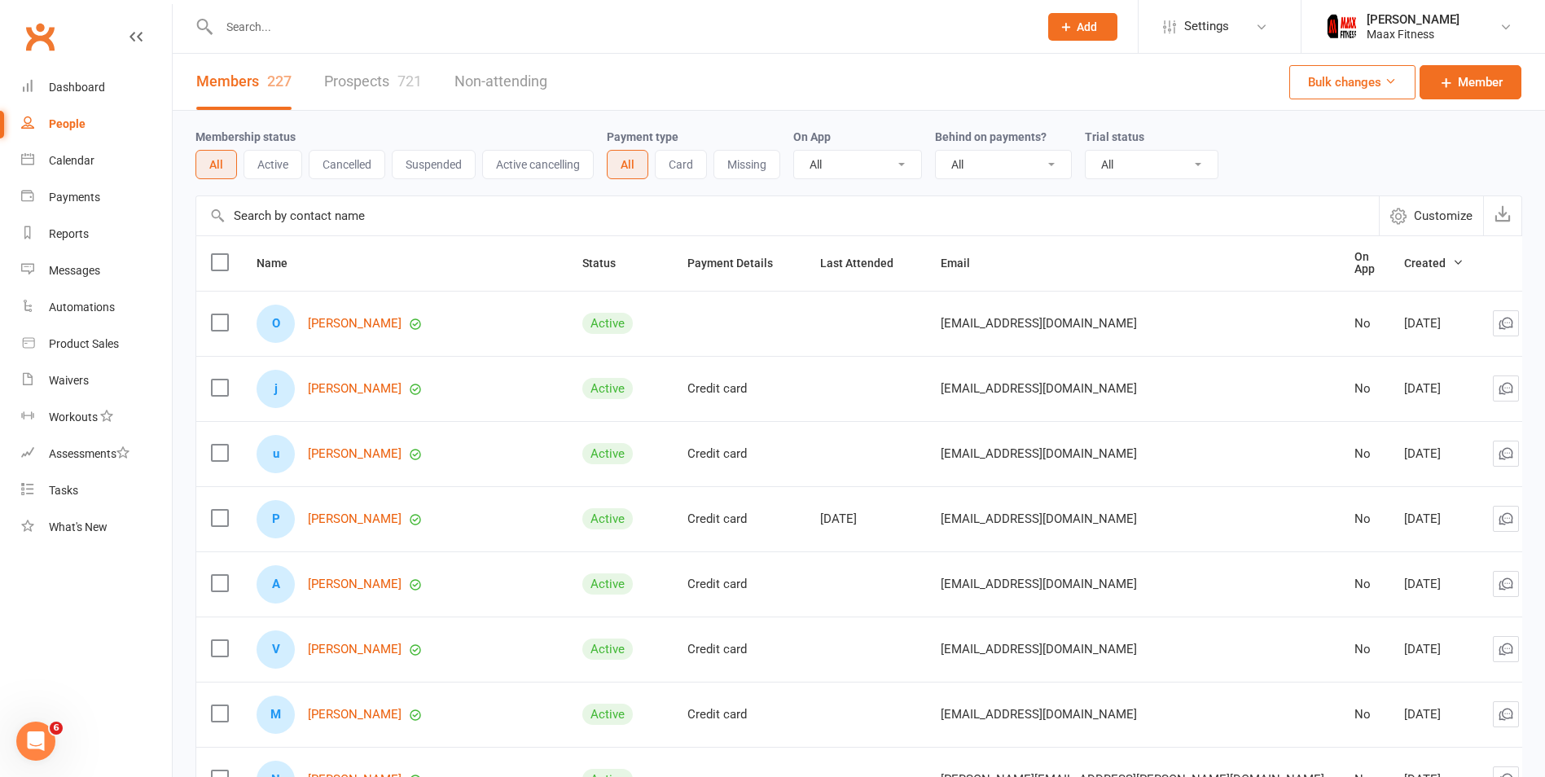
click at [559, 160] on button "Active cancelling" at bounding box center [538, 164] width 112 height 29
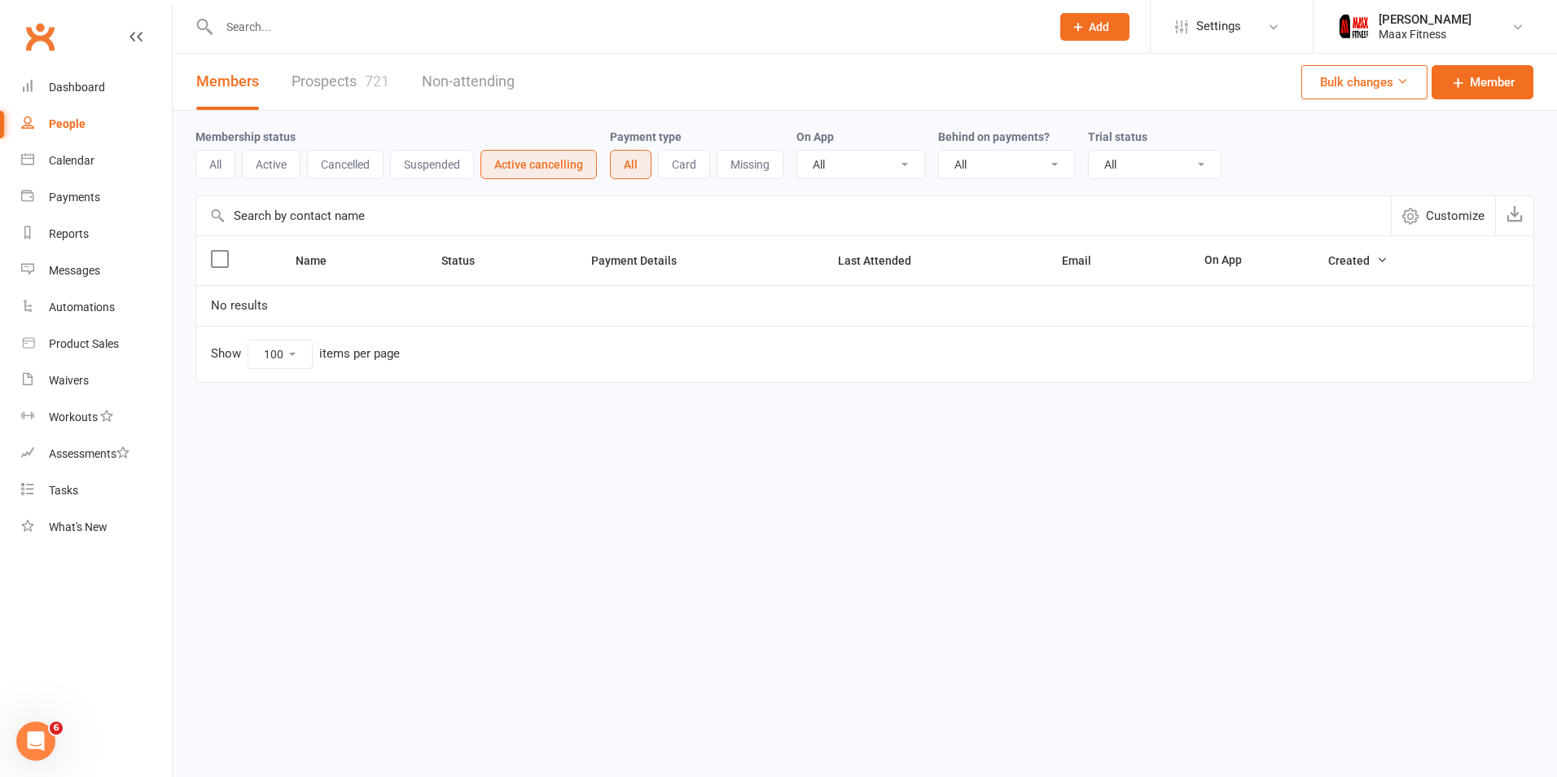
click at [718, 165] on button "Missing" at bounding box center [750, 164] width 67 height 29
click at [674, 160] on button "Card" at bounding box center [682, 164] width 52 height 29
click at [687, 158] on button "Card" at bounding box center [684, 164] width 52 height 29
click at [1365, 89] on button "Bulk changes" at bounding box center [1364, 82] width 126 height 34
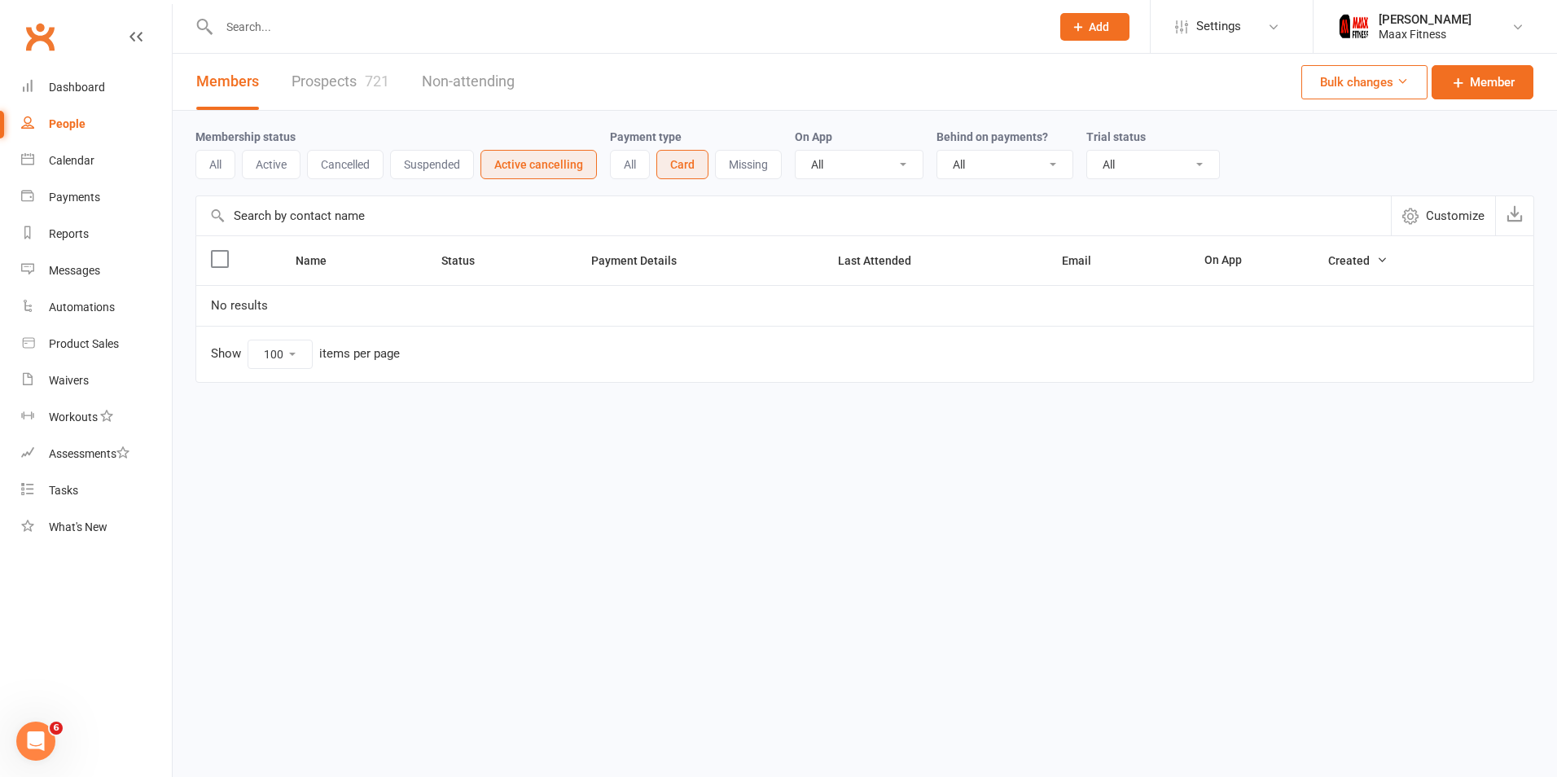
click at [1427, 218] on span "Customize" at bounding box center [1455, 216] width 59 height 20
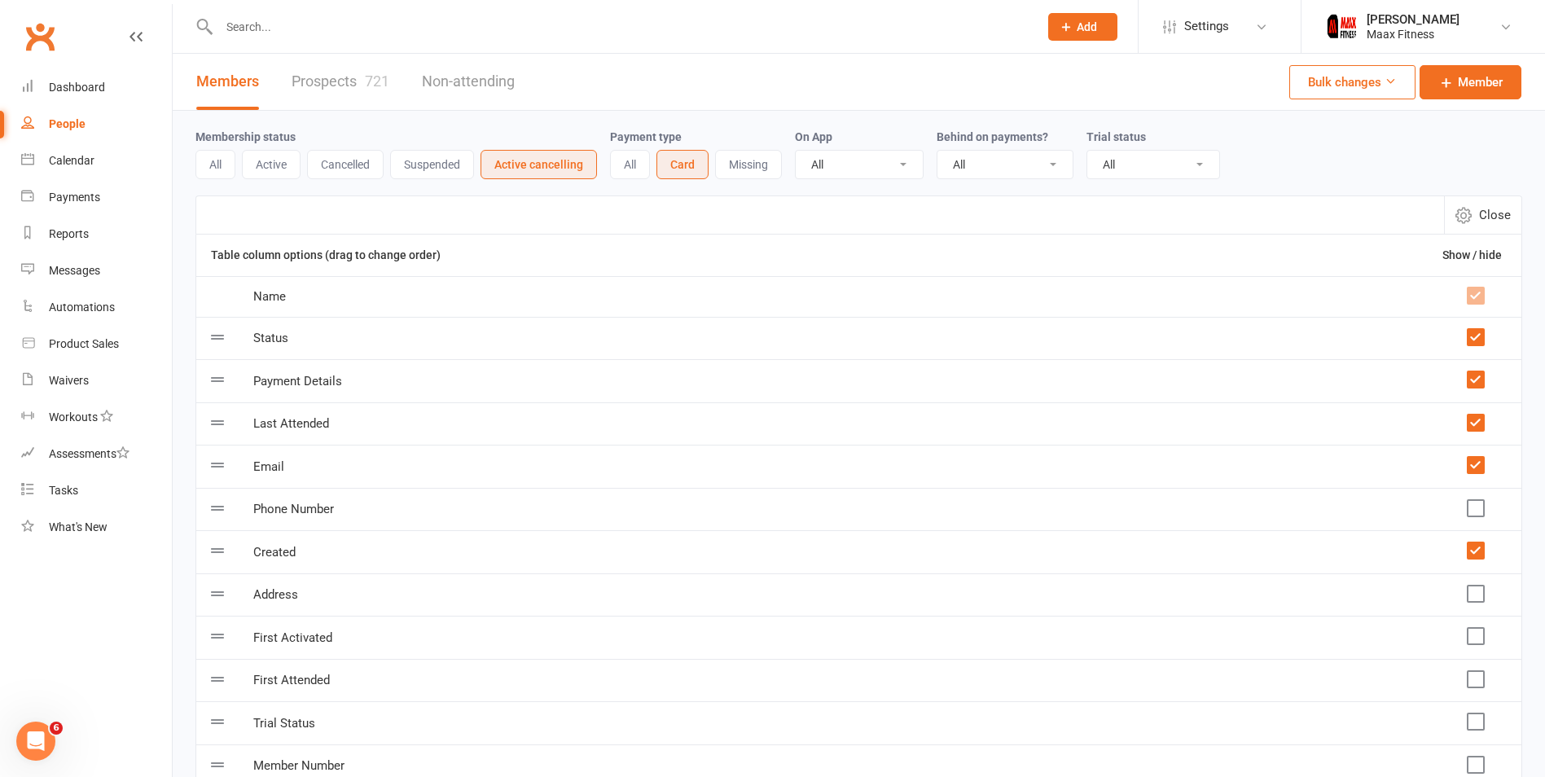
click at [1474, 215] on button "Close" at bounding box center [1482, 214] width 77 height 37
select select "100"
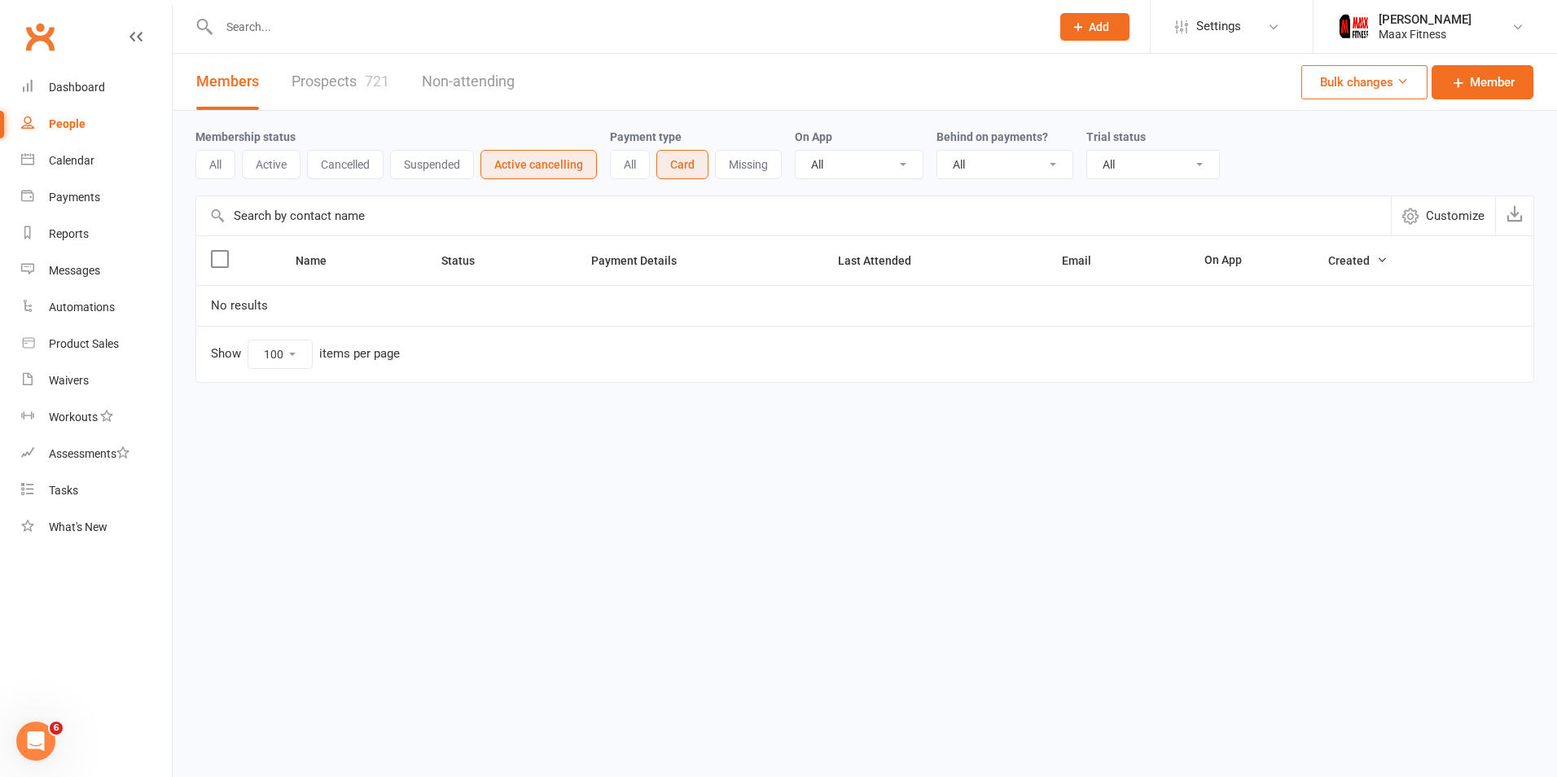
click at [618, 165] on button "All" at bounding box center [630, 164] width 40 height 29
click at [213, 159] on button "All" at bounding box center [215, 164] width 40 height 29
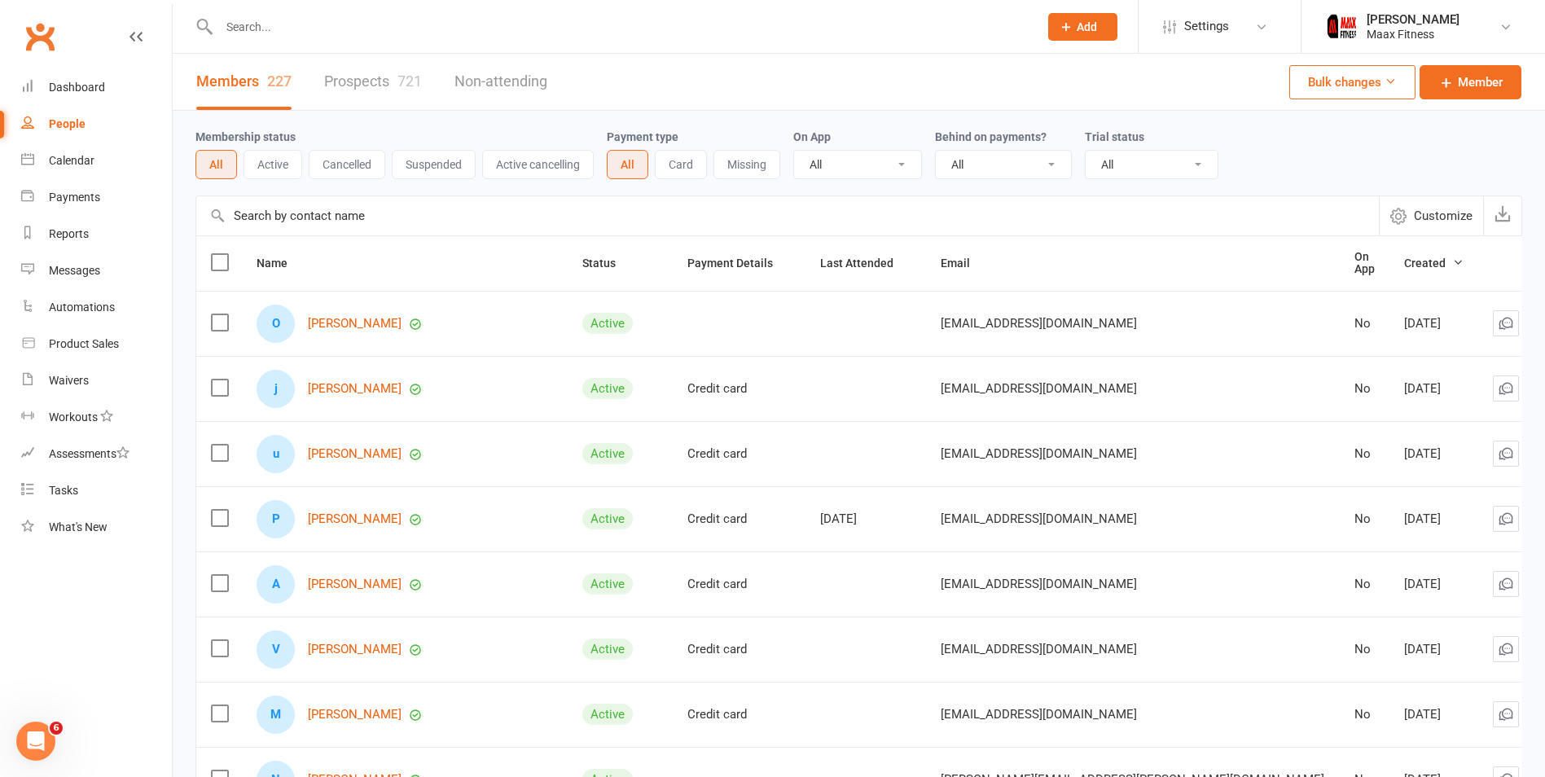
click at [1450, 212] on span "Customize" at bounding box center [1443, 216] width 59 height 20
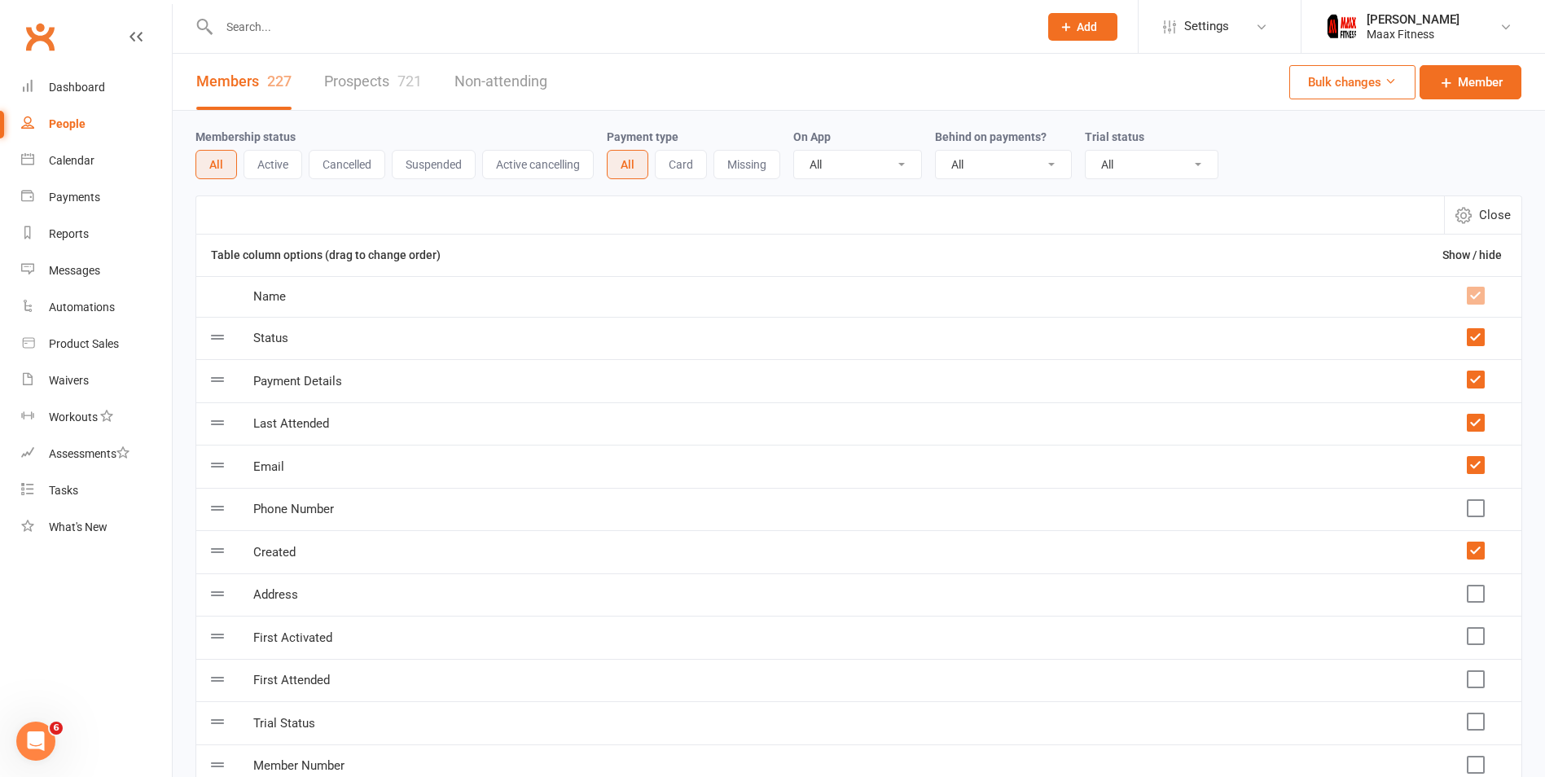
click at [1481, 213] on span "Close" at bounding box center [1495, 215] width 32 height 20
select select "100"
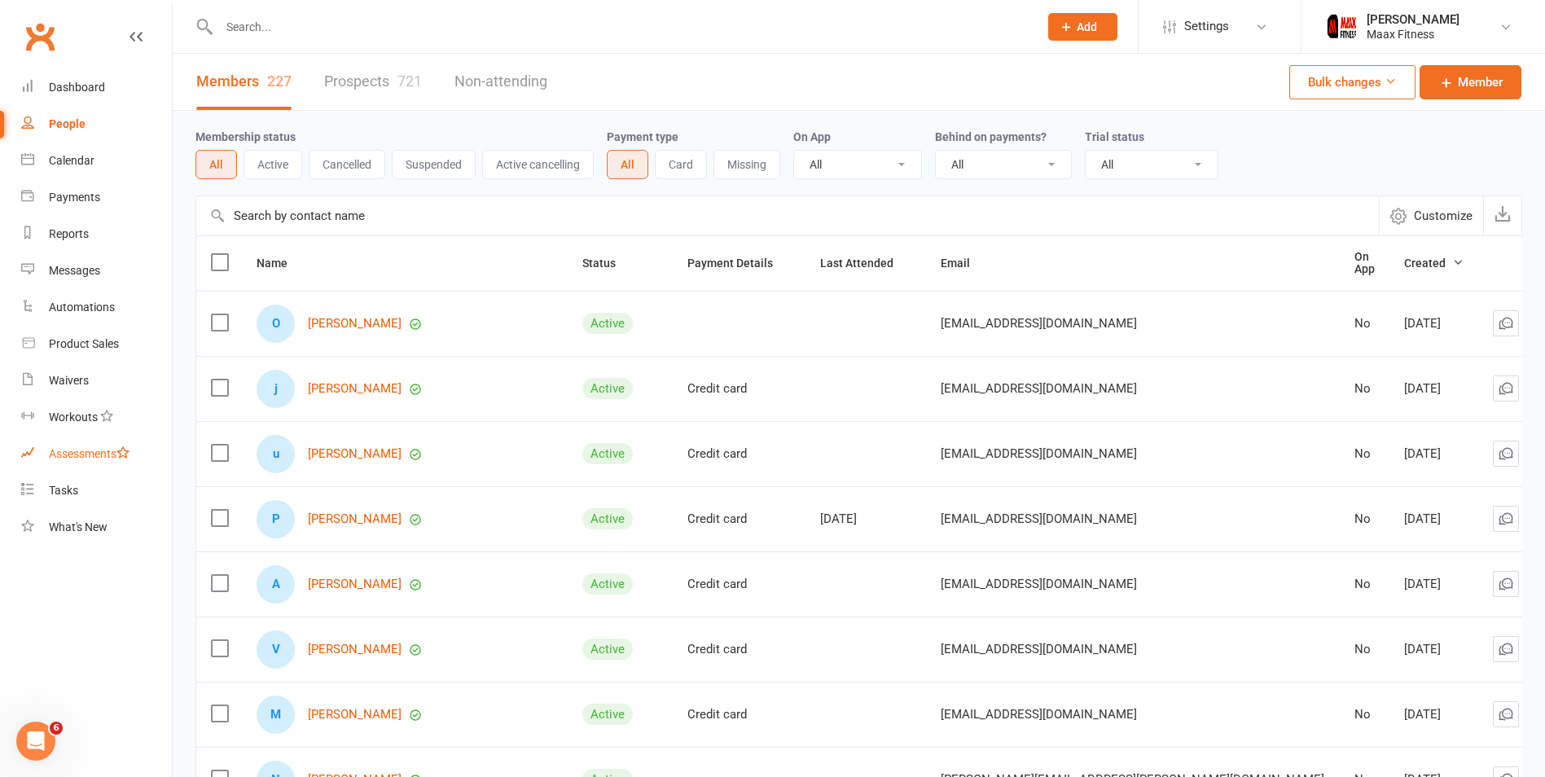
click at [71, 443] on link "Assessments" at bounding box center [96, 454] width 151 height 37
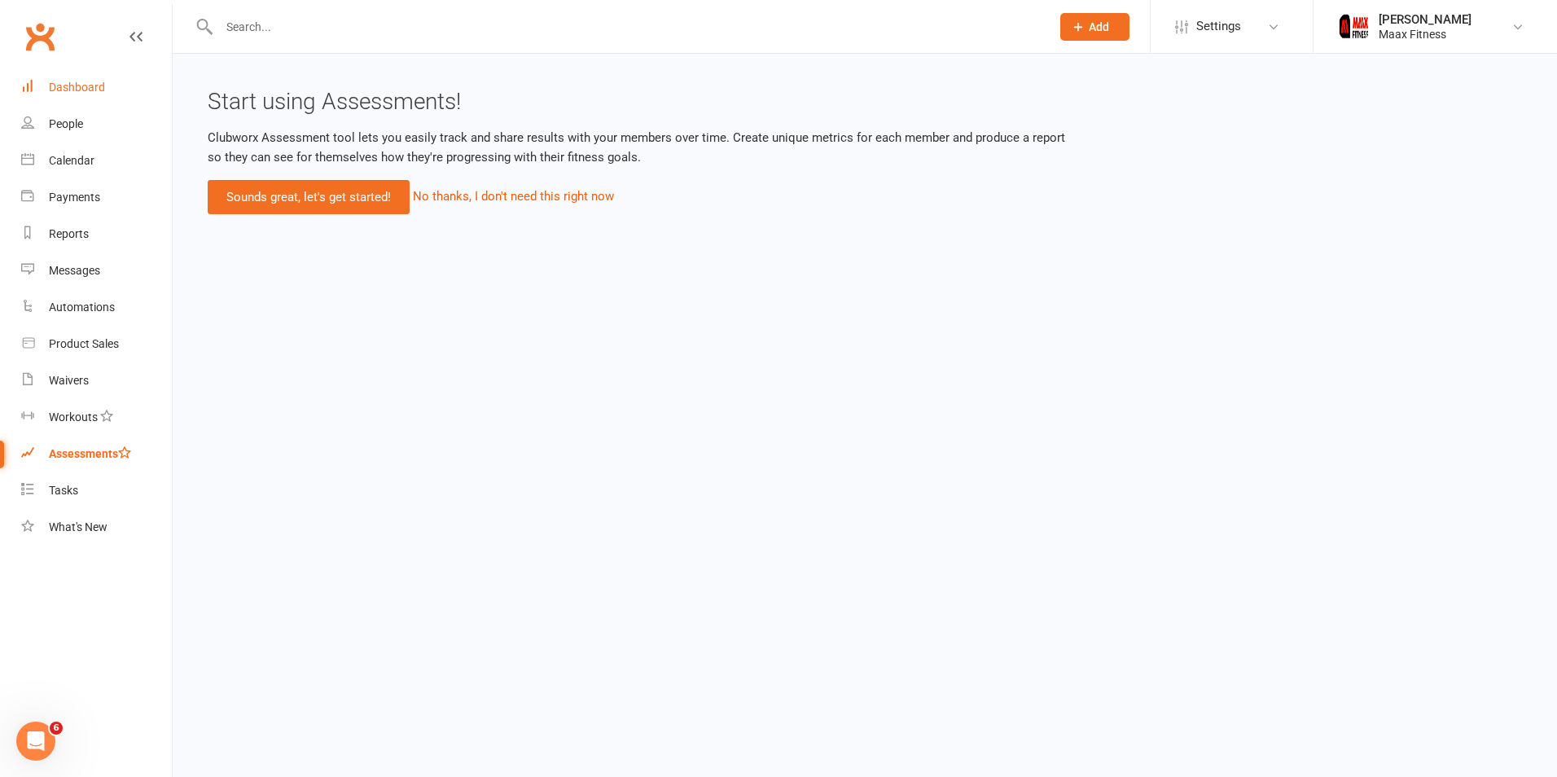
click at [61, 91] on div "Dashboard" at bounding box center [77, 87] width 56 height 13
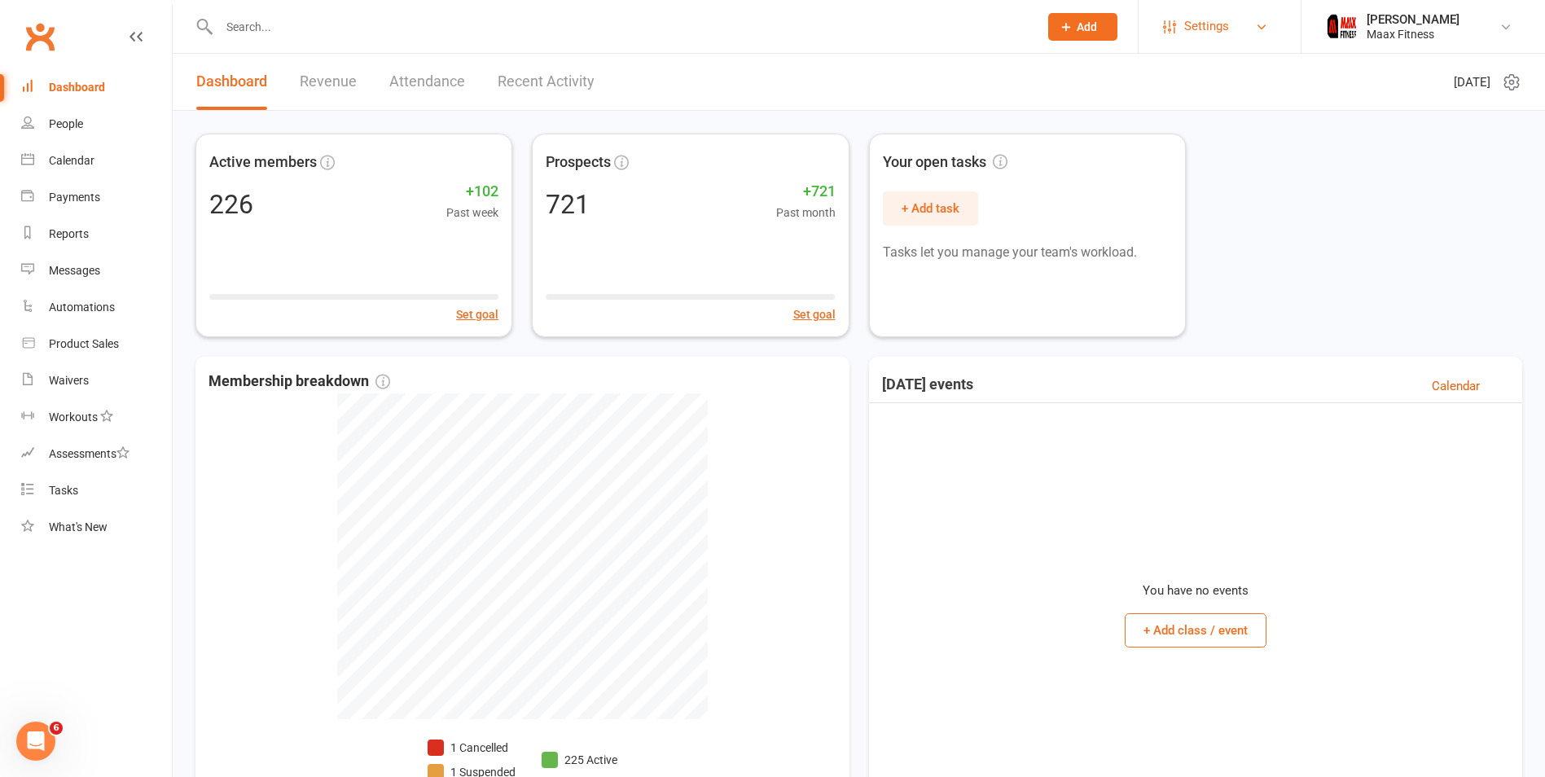
click at [1181, 43] on link "Settings" at bounding box center [1219, 26] width 113 height 37
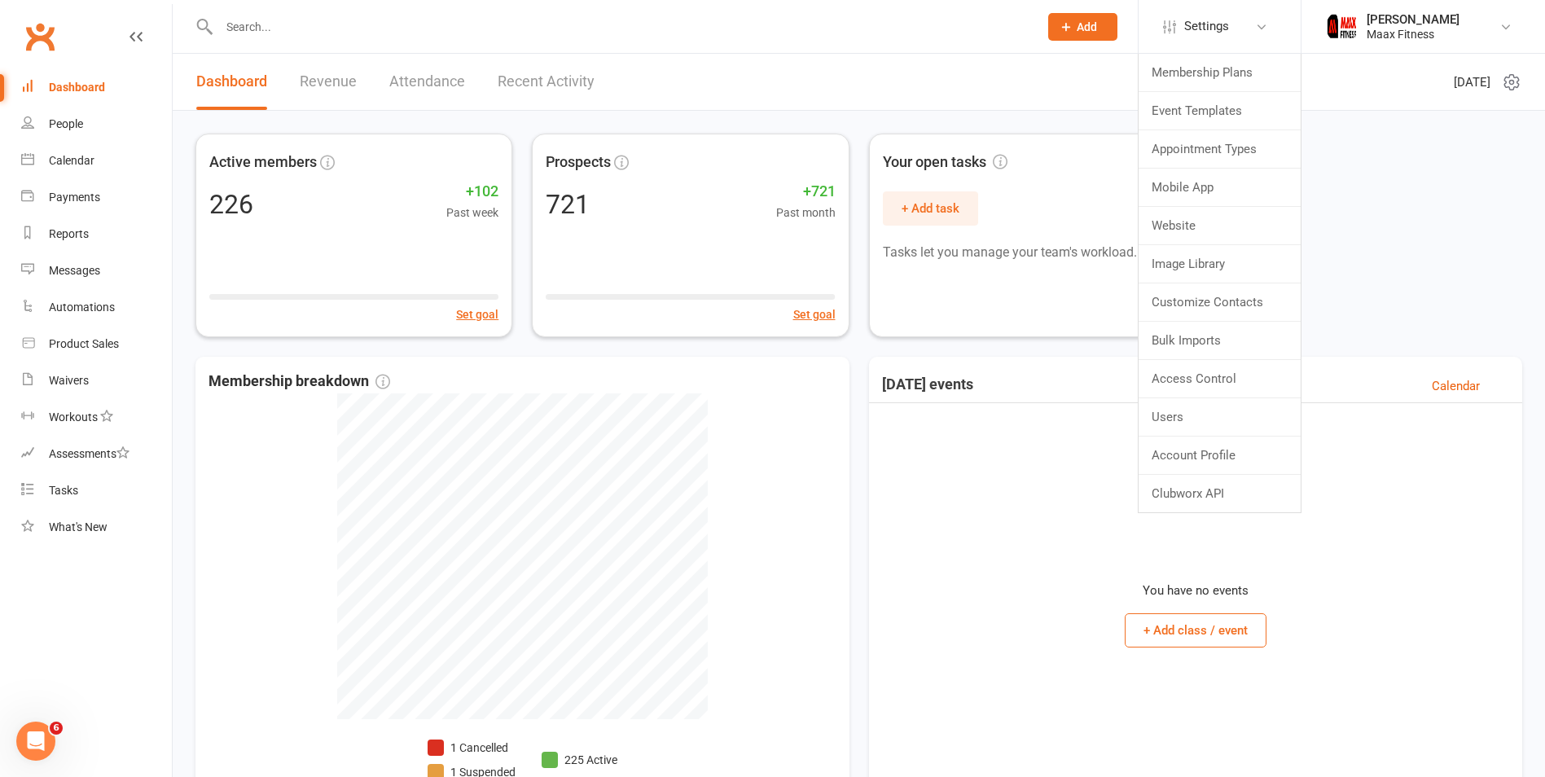
click at [1423, 237] on div "Active members 226 +102 Past week Set goal Prospects 721 +721 Past month Set go…" at bounding box center [858, 236] width 1327 height 204
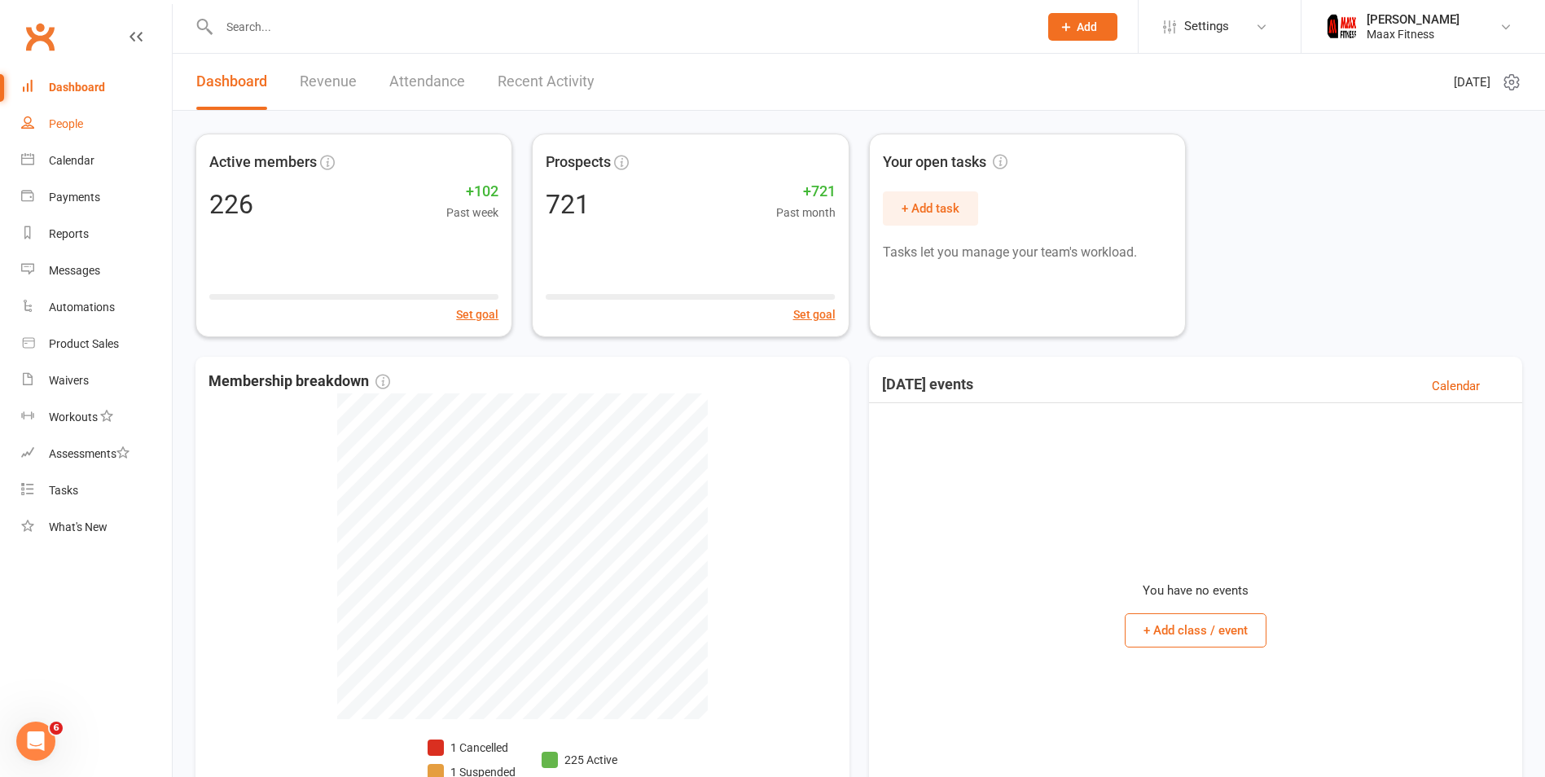
click at [64, 113] on link "People" at bounding box center [96, 124] width 151 height 37
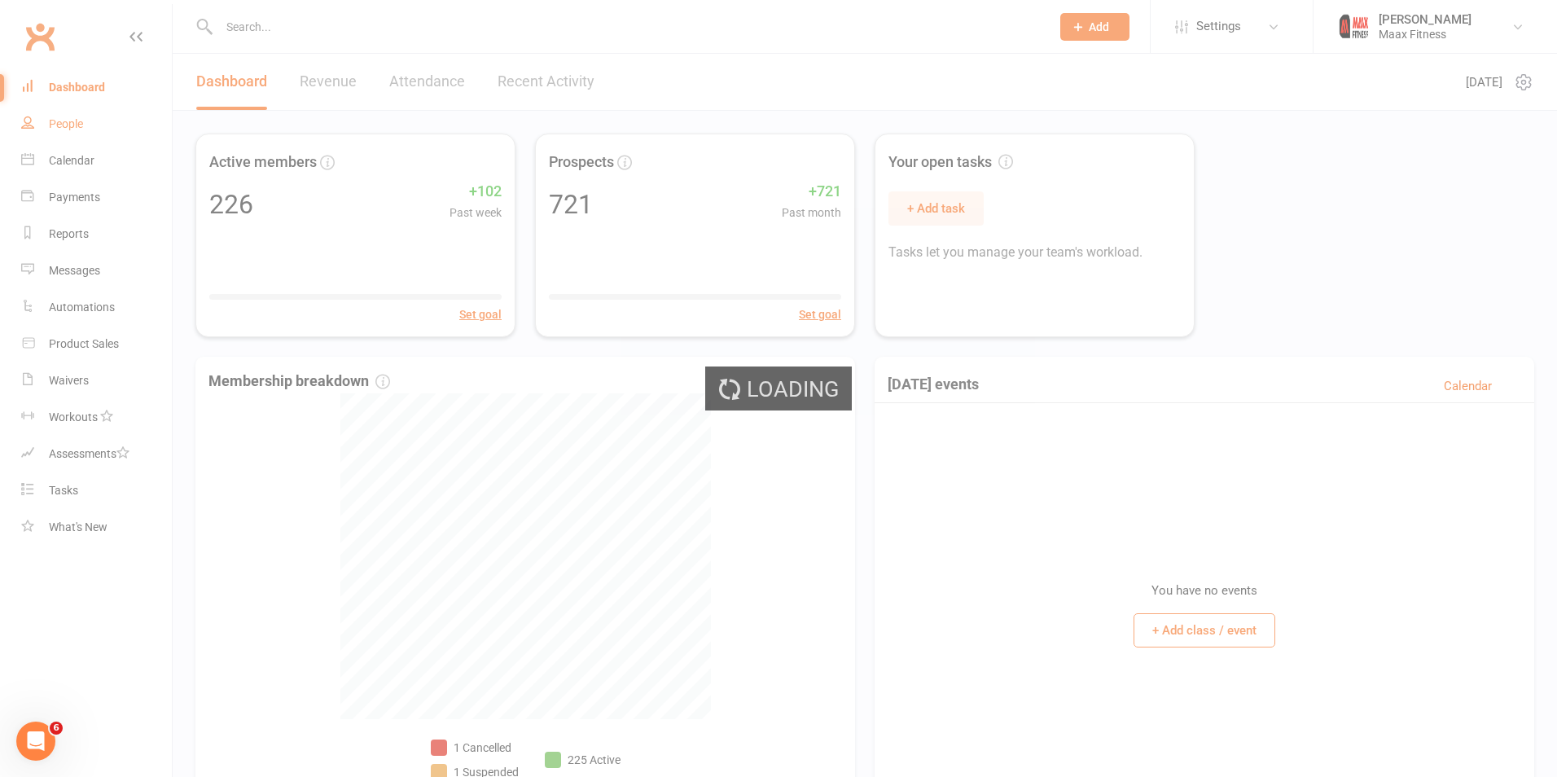
select select "100"
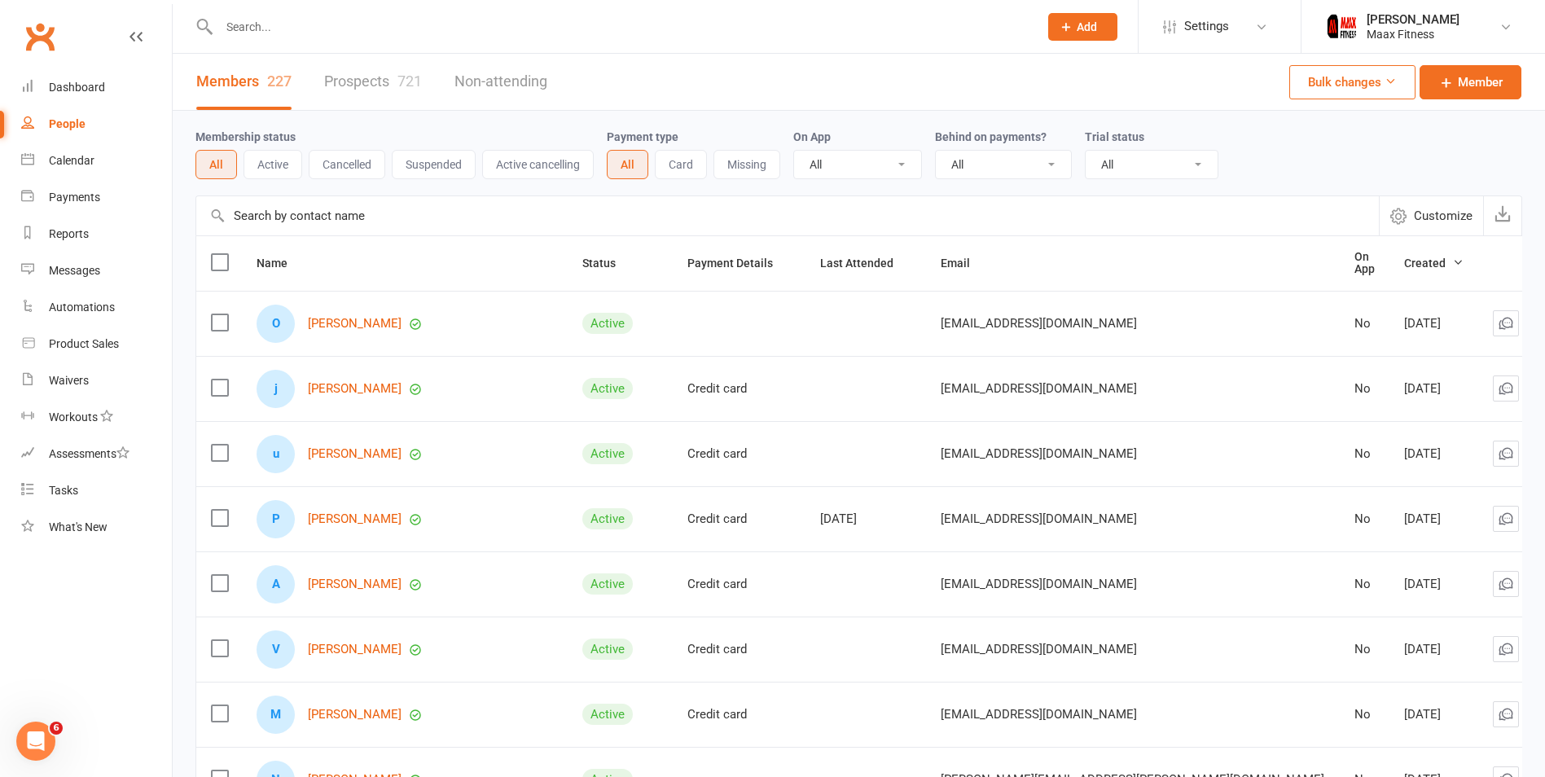
click at [282, 93] on link "Members 227" at bounding box center [243, 82] width 95 height 56
click at [390, 90] on link "Prospects 721" at bounding box center [373, 82] width 98 height 56
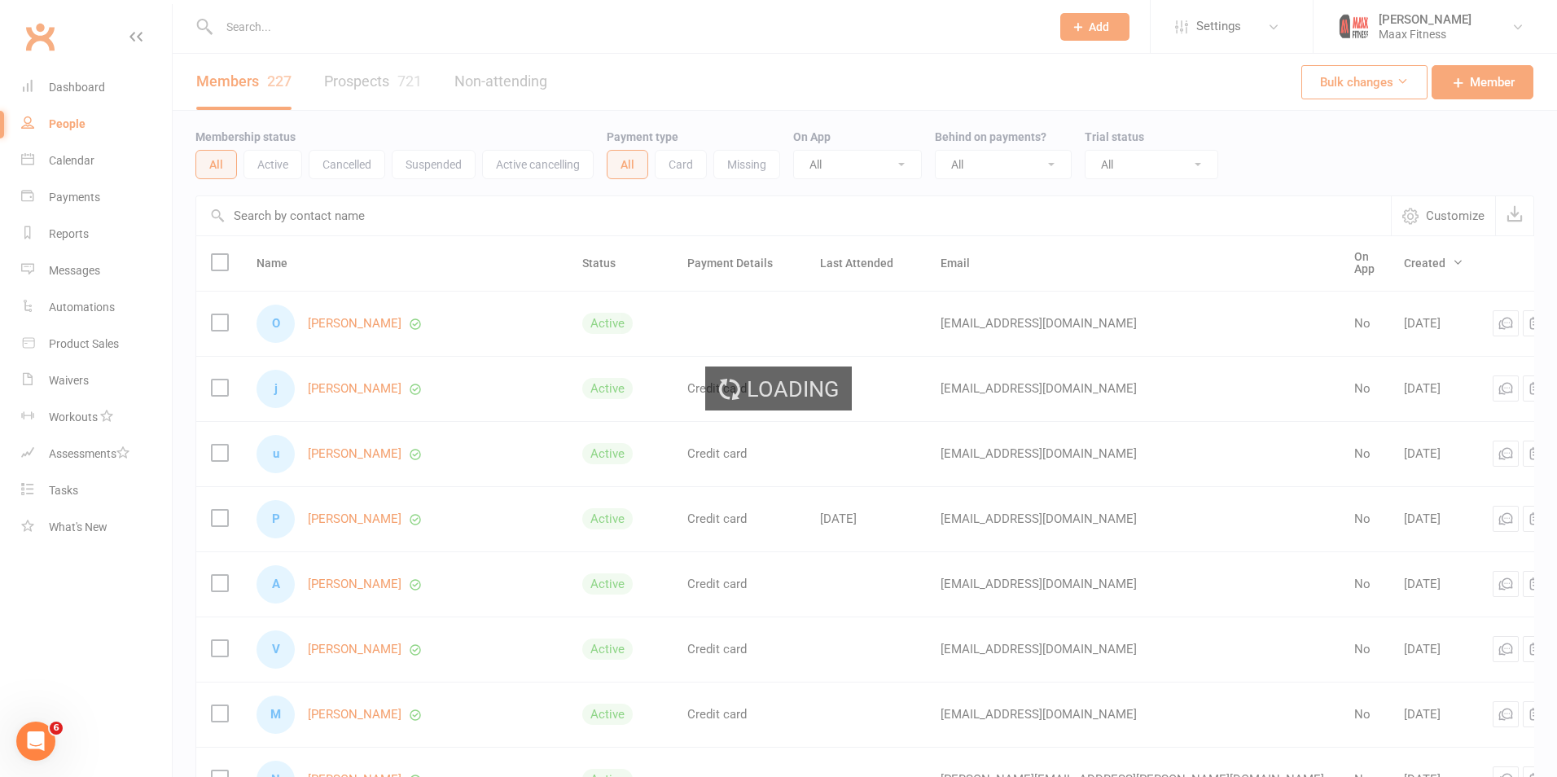
select select "100"
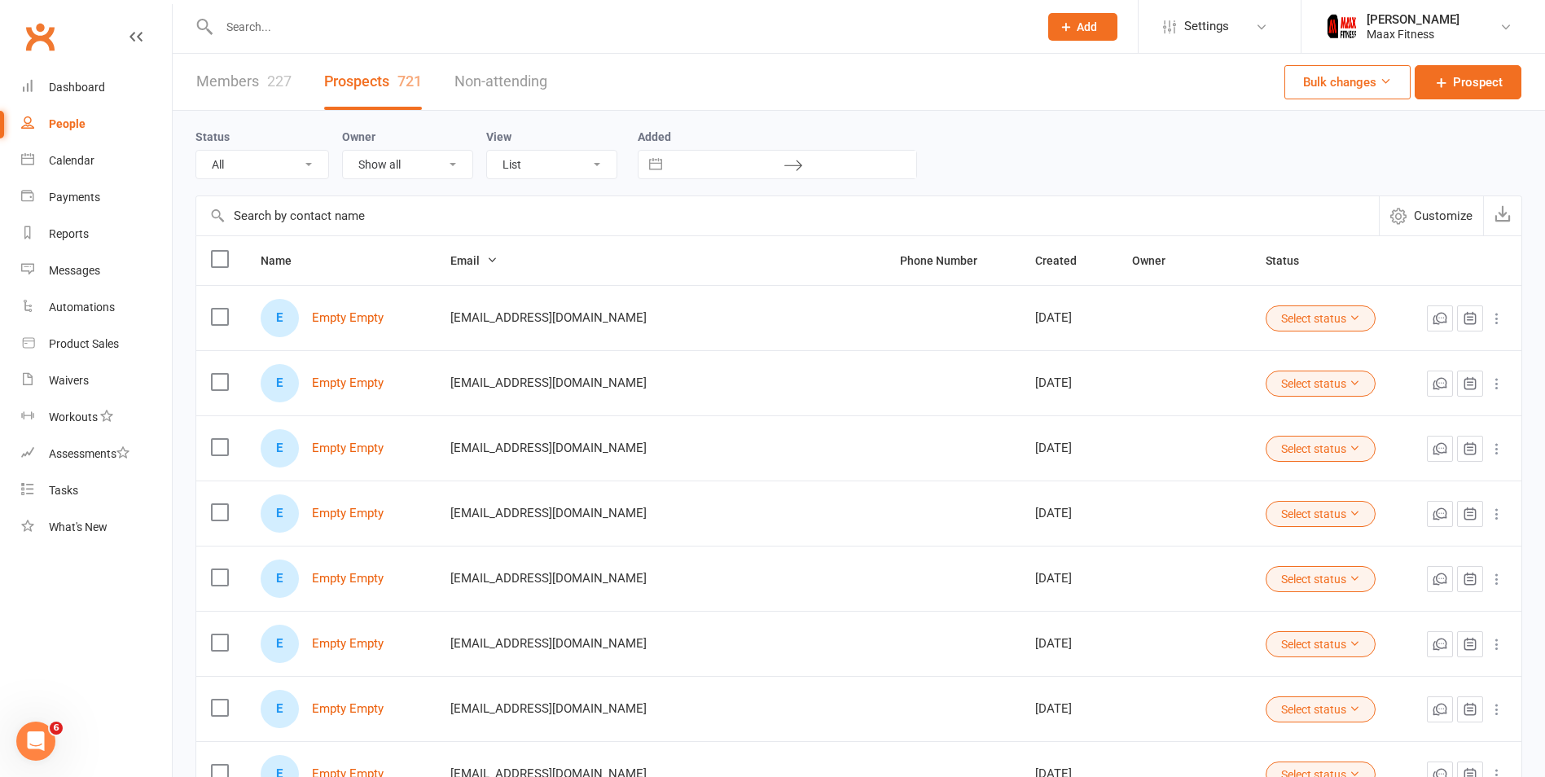
click at [261, 86] on link "Members 227" at bounding box center [243, 82] width 95 height 56
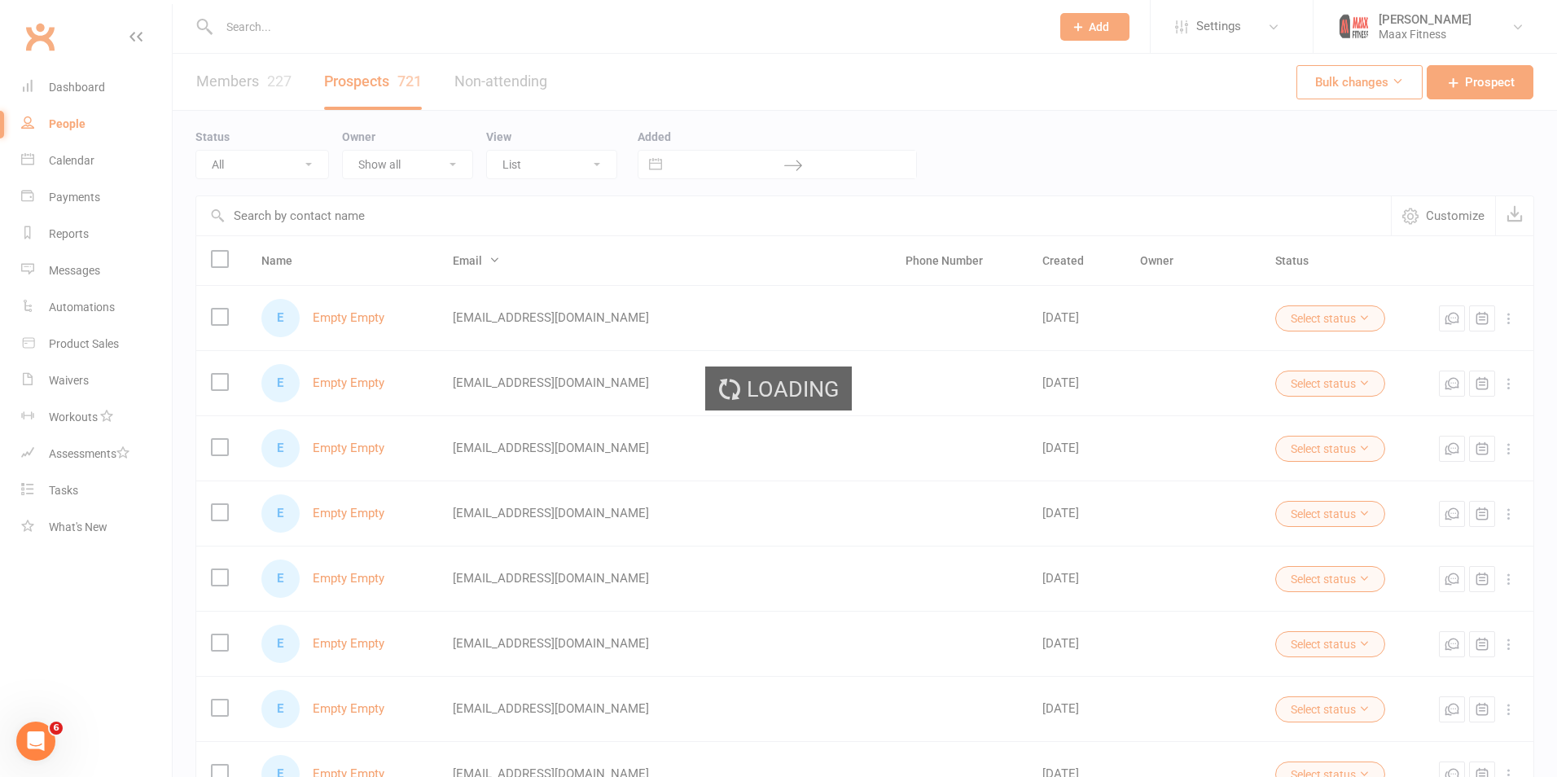
select select "100"
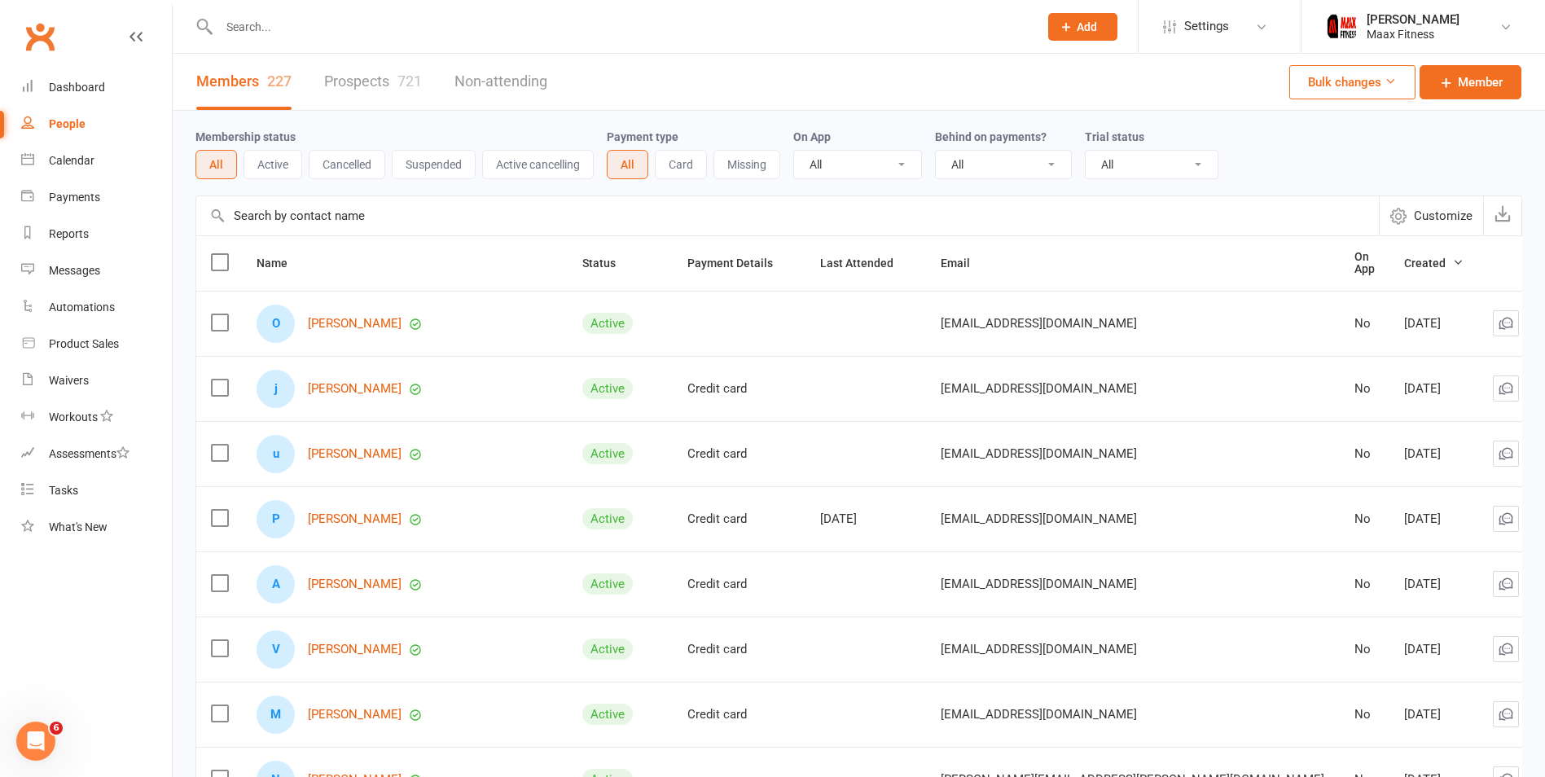
click at [341, 166] on button "Cancelled" at bounding box center [347, 164] width 77 height 29
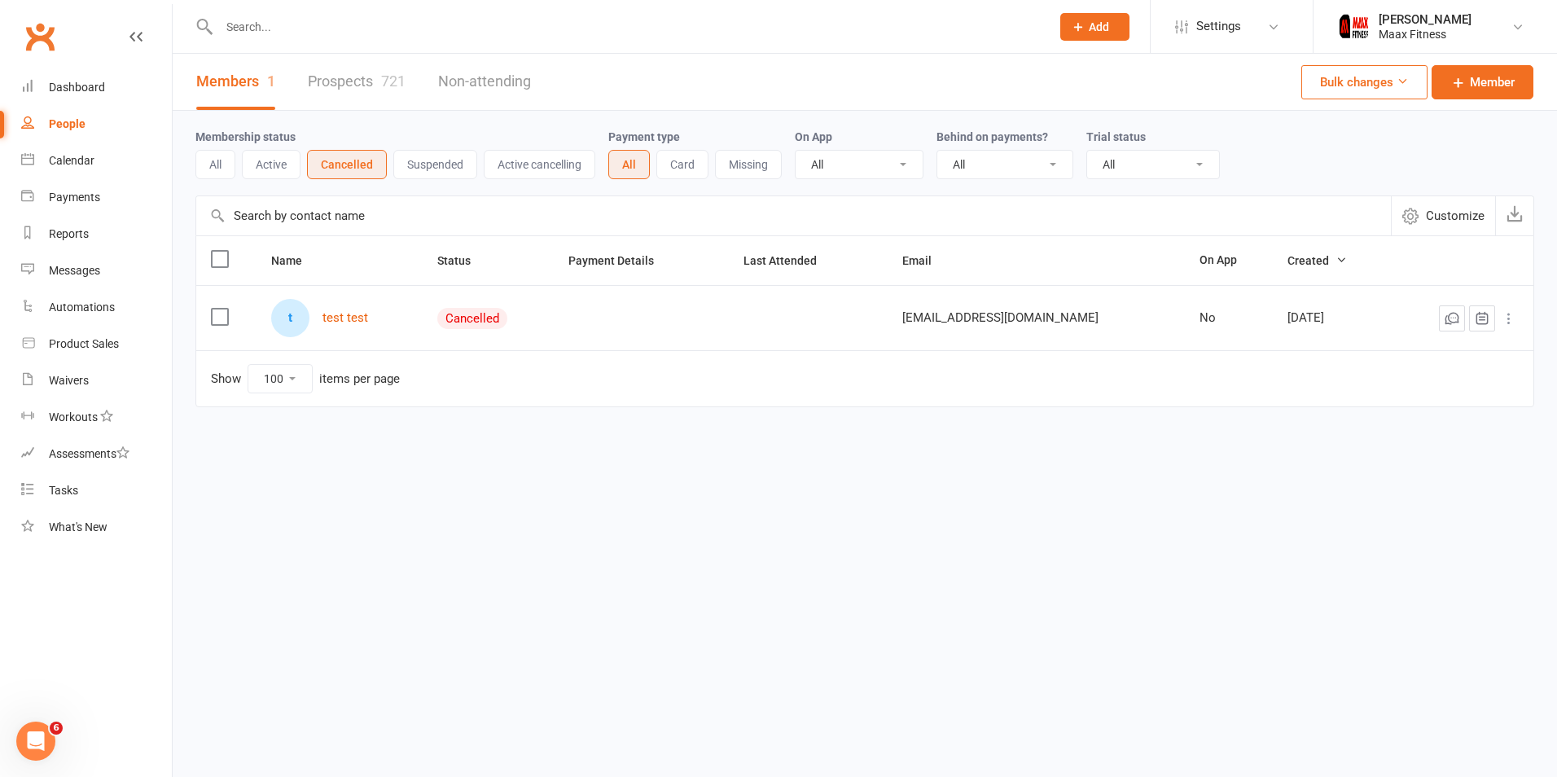
click at [1509, 317] on icon at bounding box center [1509, 318] width 16 height 16
click at [223, 169] on button "All" at bounding box center [215, 164] width 40 height 29
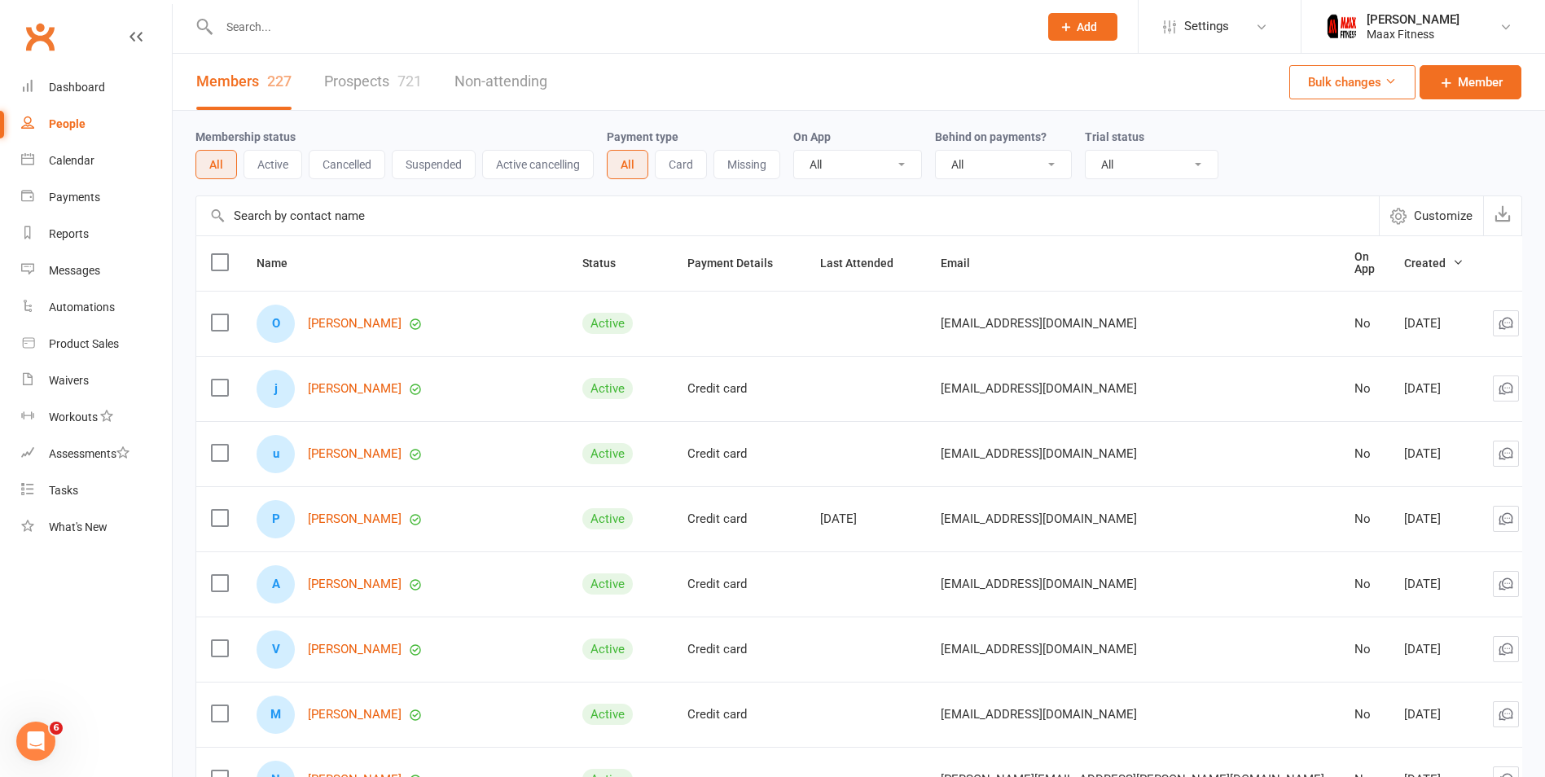
click at [783, 193] on div "Membership status All Active Cancelled Suspended Active cancelling Payment type…" at bounding box center [858, 153] width 1327 height 85
click at [838, 169] on select "All Yes No" at bounding box center [857, 165] width 127 height 28
drag, startPoint x: 838, startPoint y: 169, endPoint x: 924, endPoint y: 169, distance: 86.3
click at [851, 169] on select "All Yes No" at bounding box center [857, 165] width 127 height 28
click at [1007, 169] on select "All No Yes" at bounding box center [1003, 165] width 135 height 28
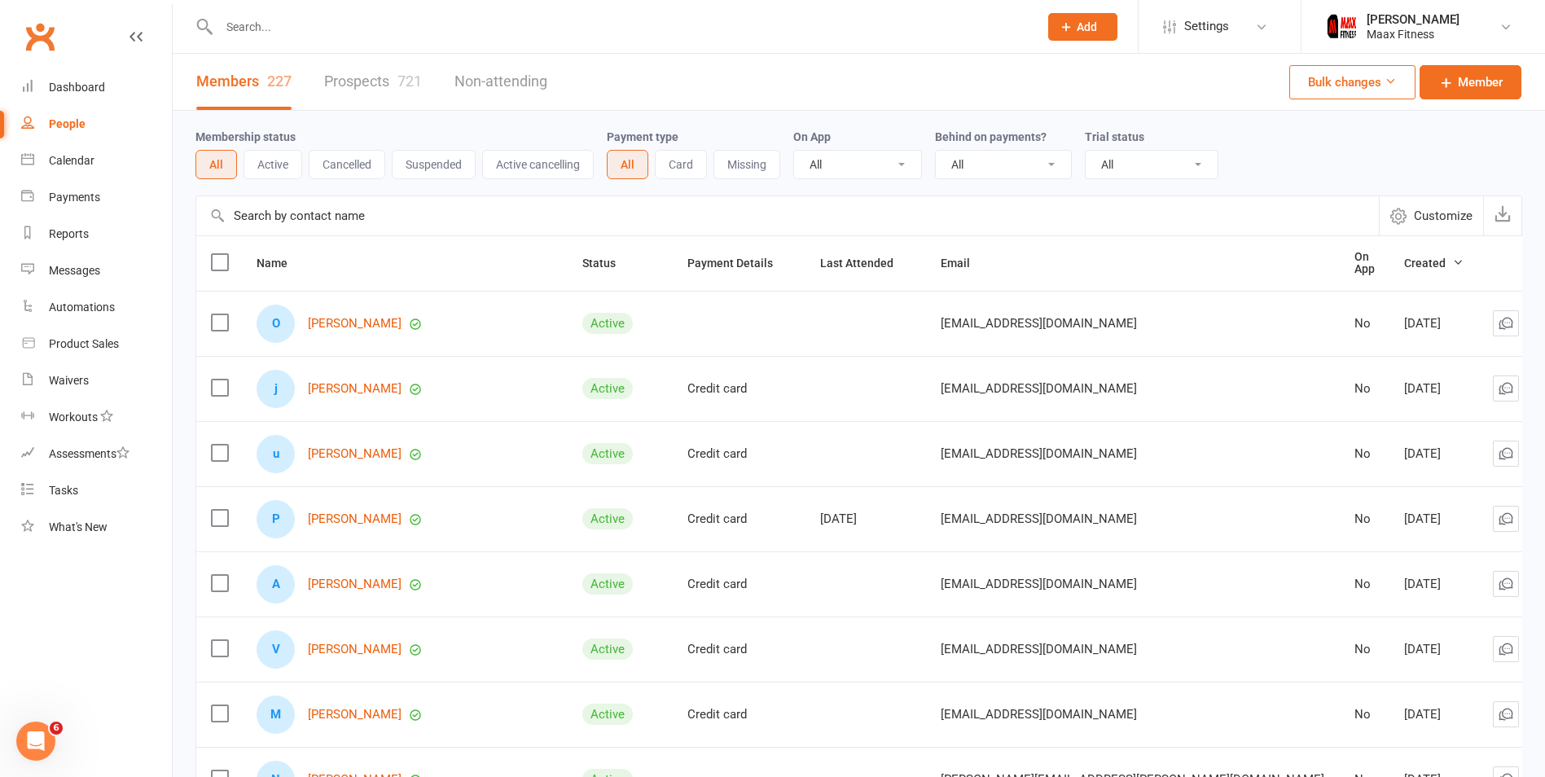
drag, startPoint x: 1007, startPoint y: 169, endPoint x: 1057, endPoint y: 165, distance: 49.8
click at [1007, 169] on select "All No Yes" at bounding box center [1003, 165] width 135 height 28
click at [1158, 162] on select "All Active and expired trials All active trials Active trial (no other membersh…" at bounding box center [1152, 165] width 132 height 28
click at [1257, 152] on div "Membership status All Active Cancelled Suspended Active cancelling Payment type…" at bounding box center [858, 153] width 1327 height 52
click at [1436, 209] on span "Customize" at bounding box center [1443, 216] width 59 height 20
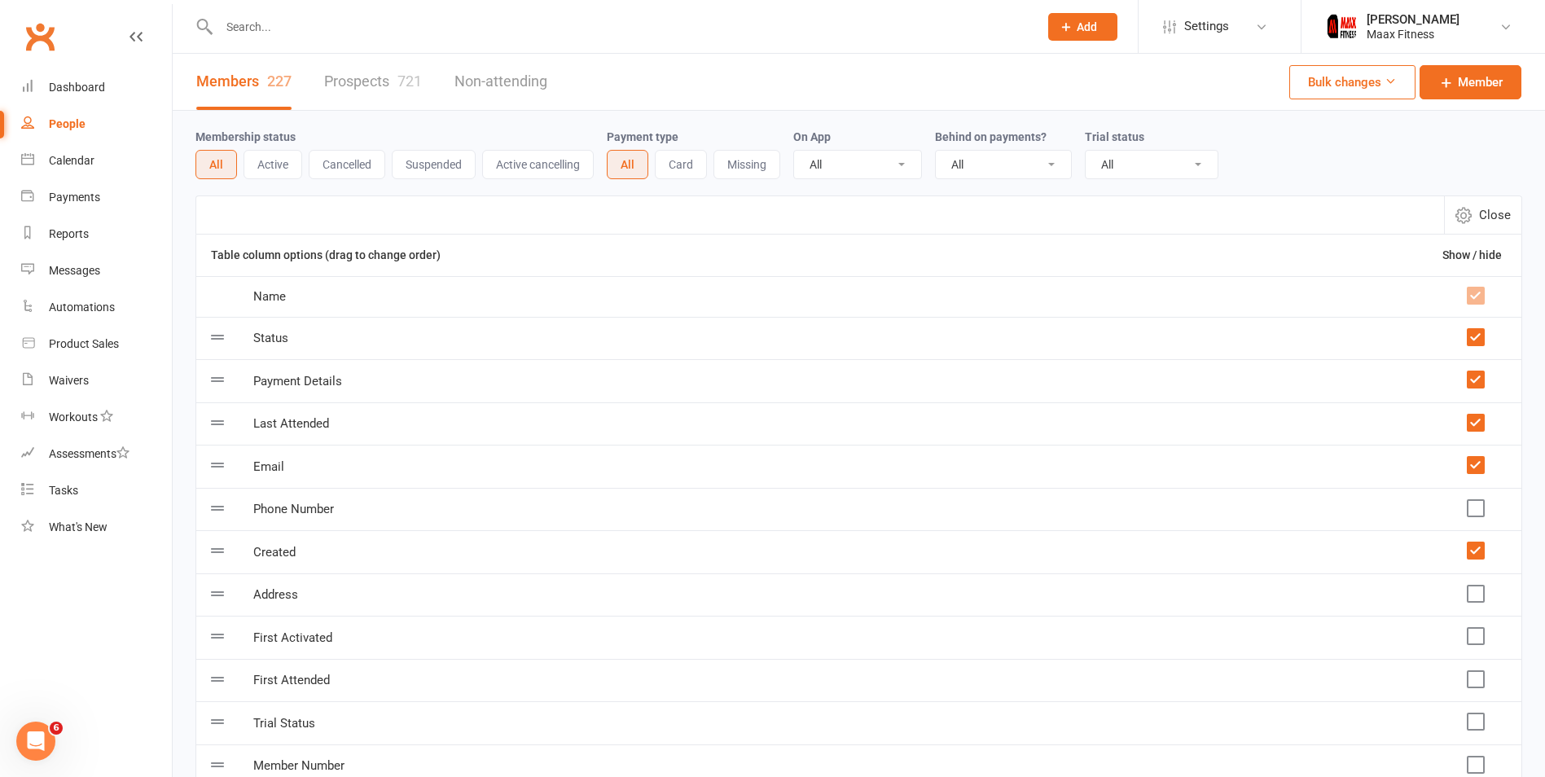
click at [1484, 228] on button "Close" at bounding box center [1482, 214] width 77 height 37
select select "100"
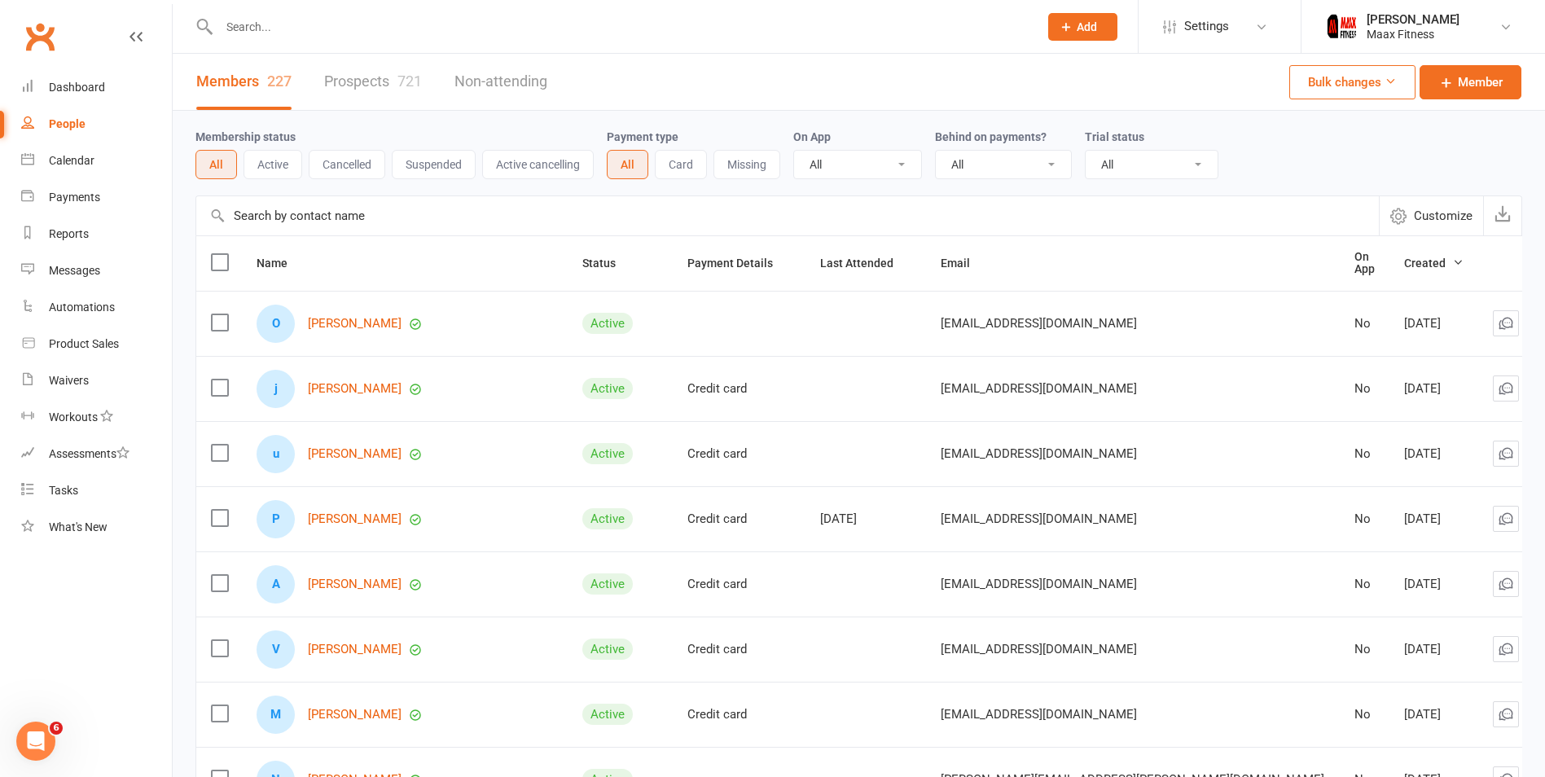
click at [830, 173] on select "All Yes No" at bounding box center [857, 165] width 127 height 28
click at [744, 172] on button "Missing" at bounding box center [746, 164] width 67 height 29
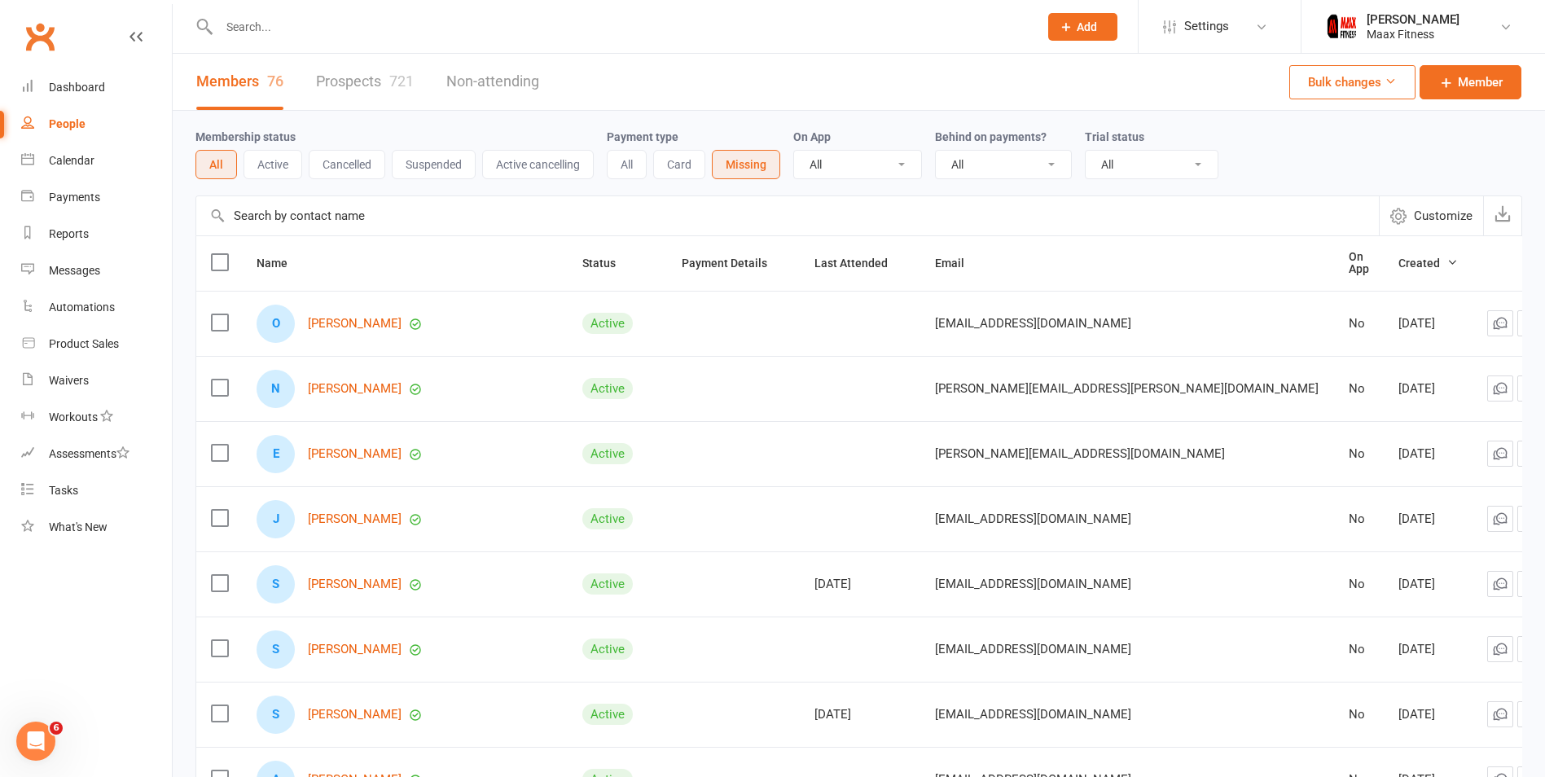
click at [635, 160] on button "All" at bounding box center [627, 164] width 40 height 29
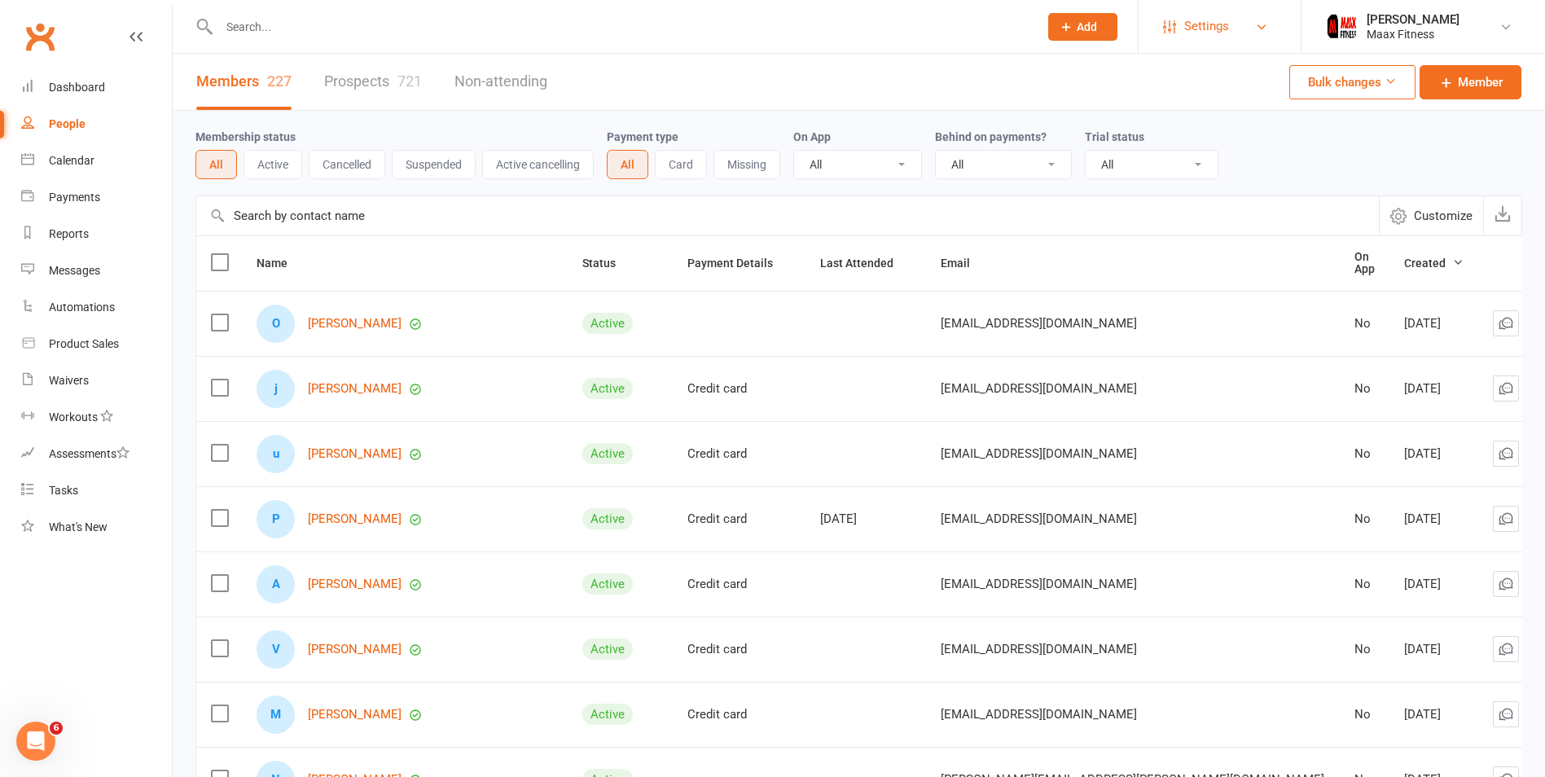
click at [1217, 30] on span "Settings" at bounding box center [1206, 26] width 45 height 37
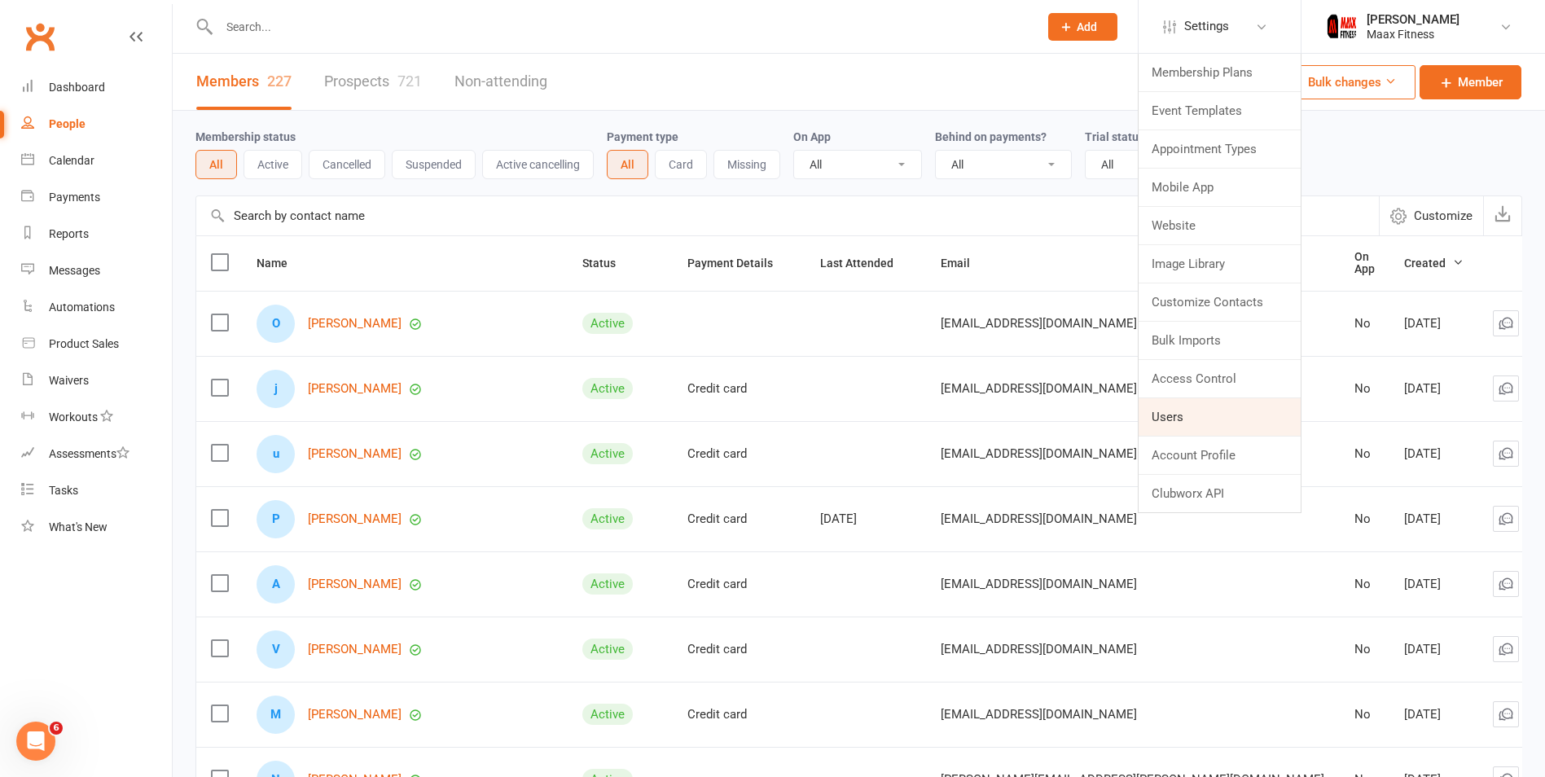
click at [1199, 410] on link "Users" at bounding box center [1220, 416] width 162 height 37
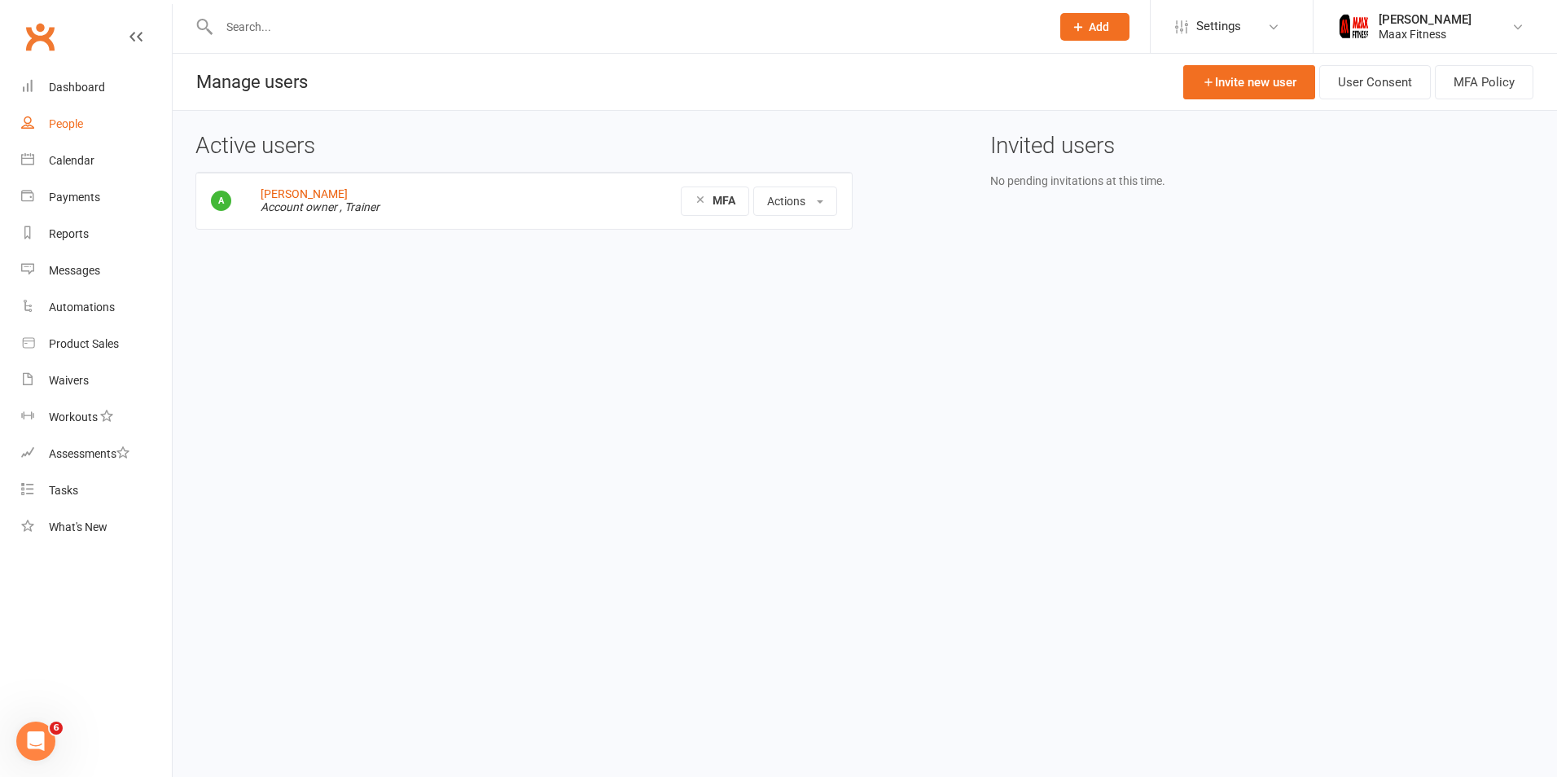
click at [90, 129] on link "People" at bounding box center [96, 124] width 151 height 37
select select "100"
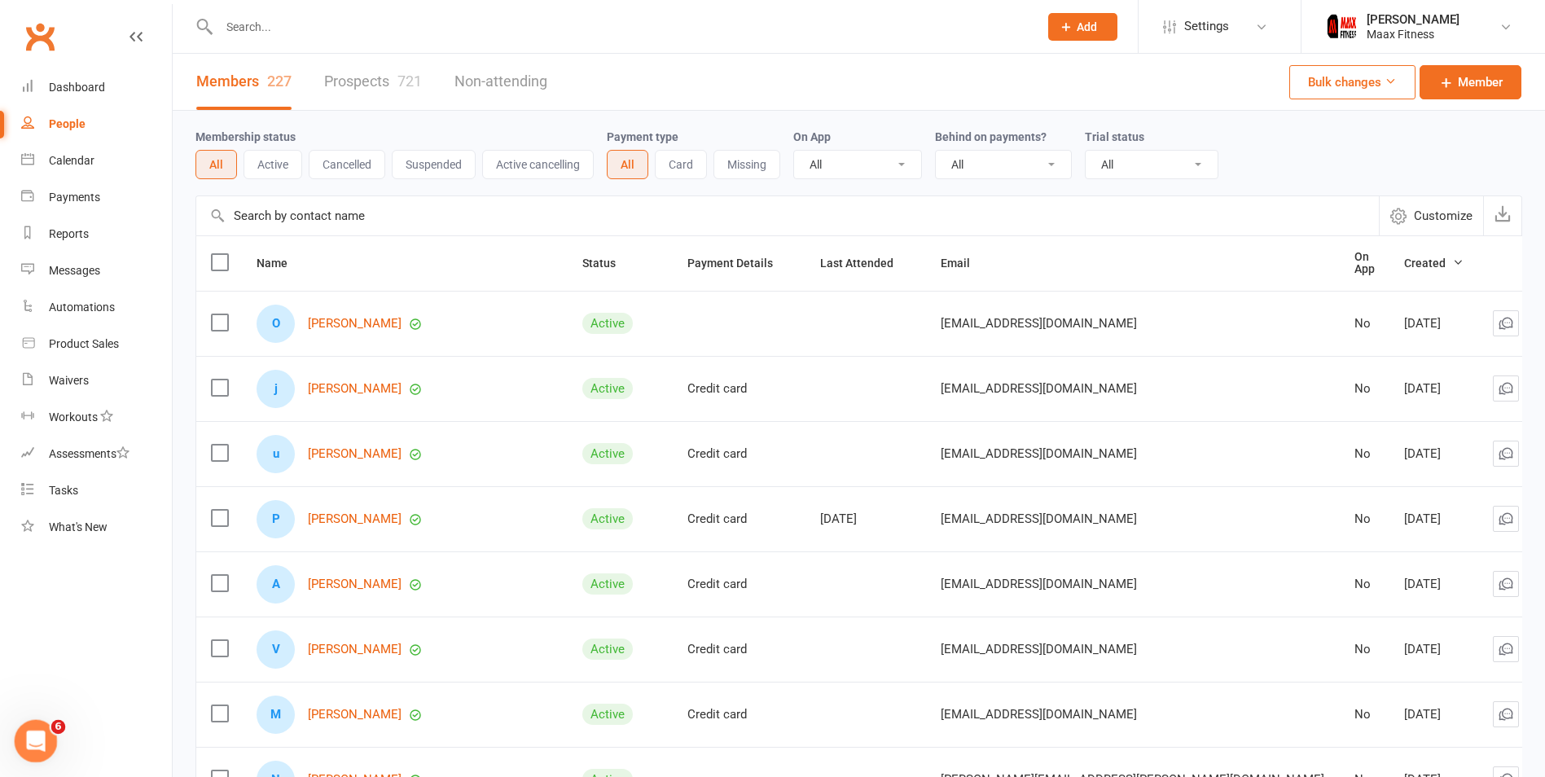
click at [40, 751] on div "Open Intercom Messenger" at bounding box center [34, 739] width 54 height 54
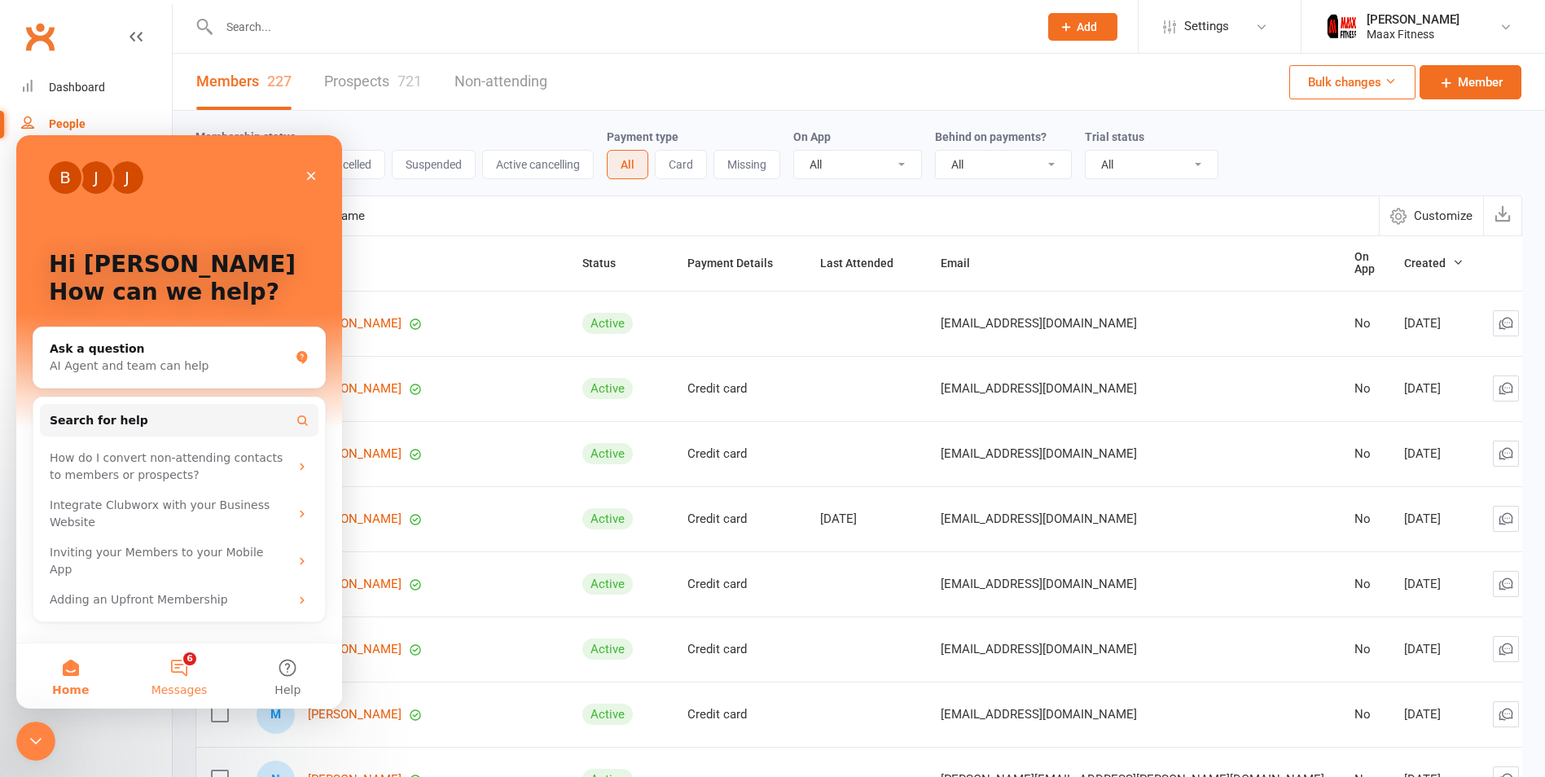
click at [182, 674] on button "6 Messages" at bounding box center [179, 675] width 108 height 65
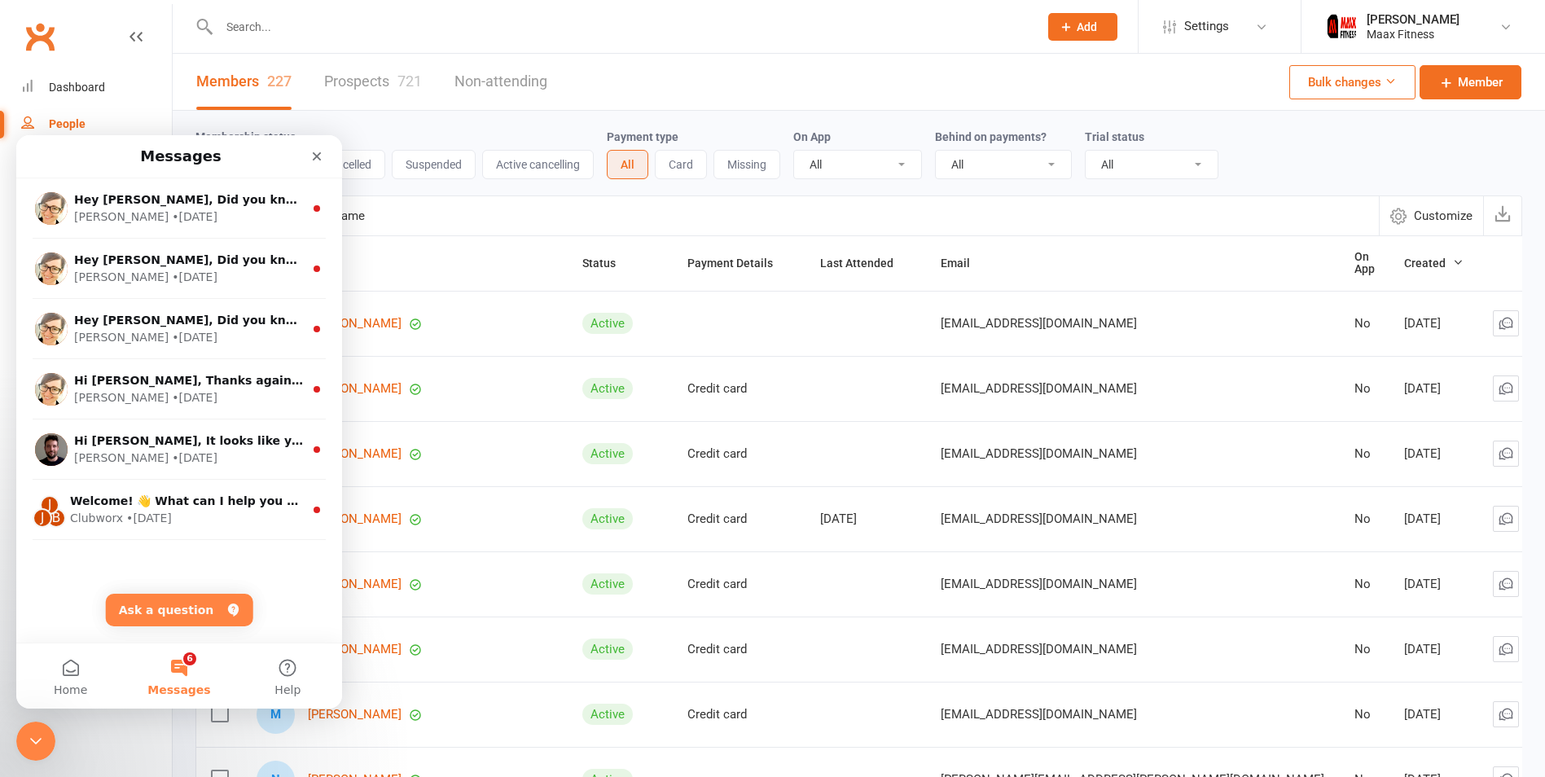
click at [353, 125] on div "Membership status All Active Cancelled Suspended Active cancelling Payment type…" at bounding box center [858, 153] width 1327 height 85
click at [170, 610] on button "Ask a question" at bounding box center [179, 610] width 147 height 33
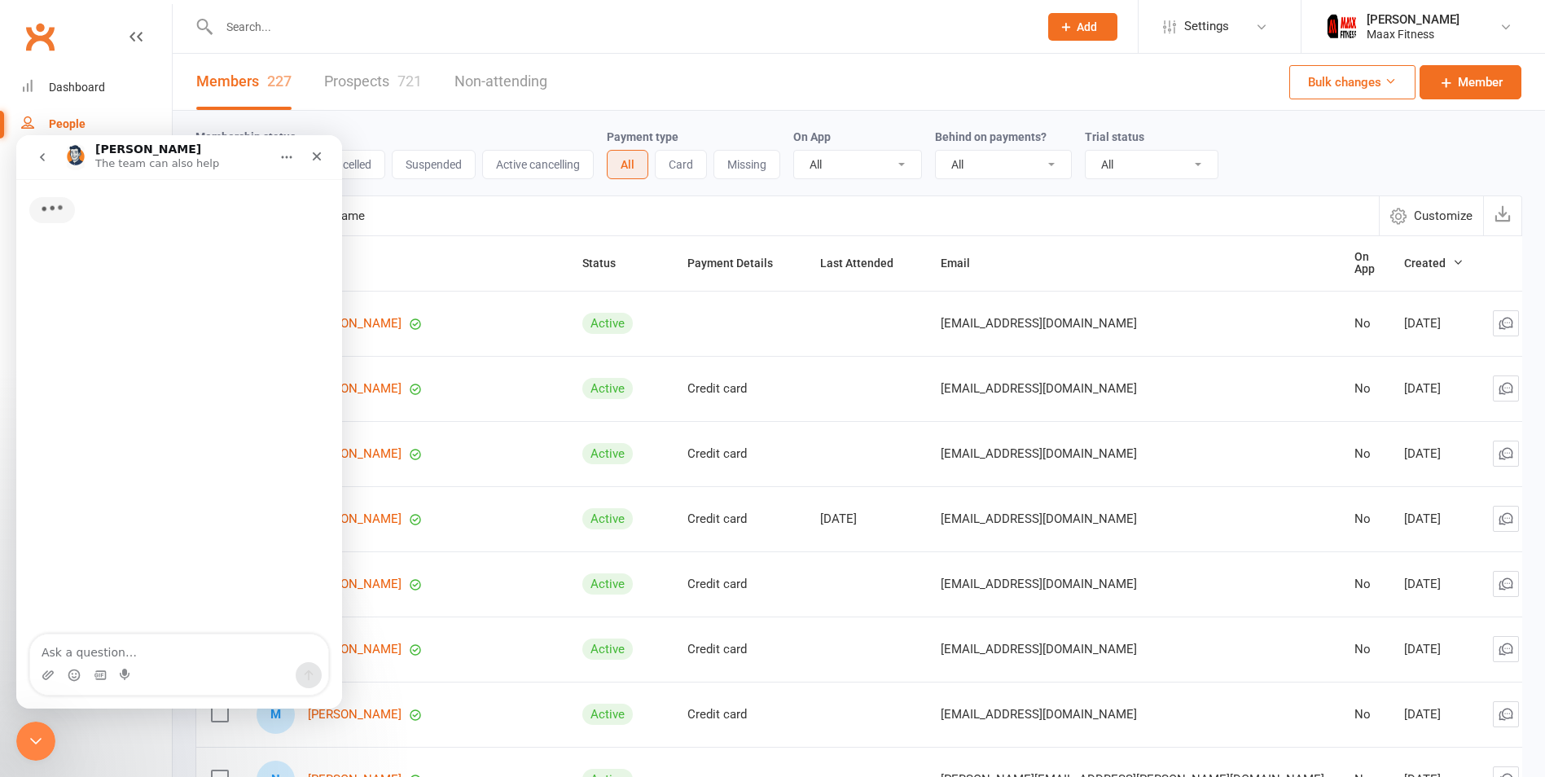
click at [107, 656] on textarea "Ask a question…" at bounding box center [179, 648] width 298 height 28
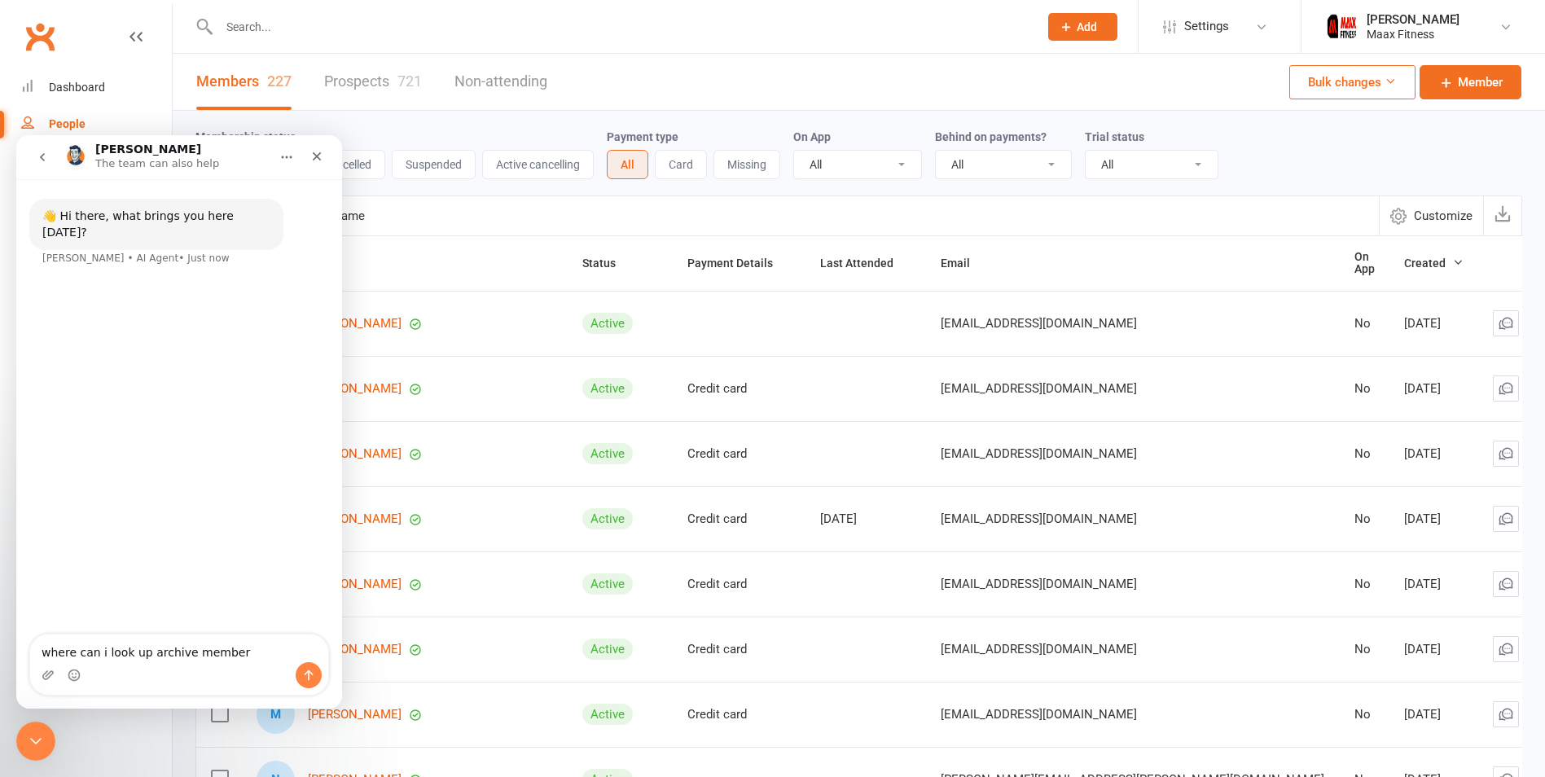
type textarea "where can i look up archive members"
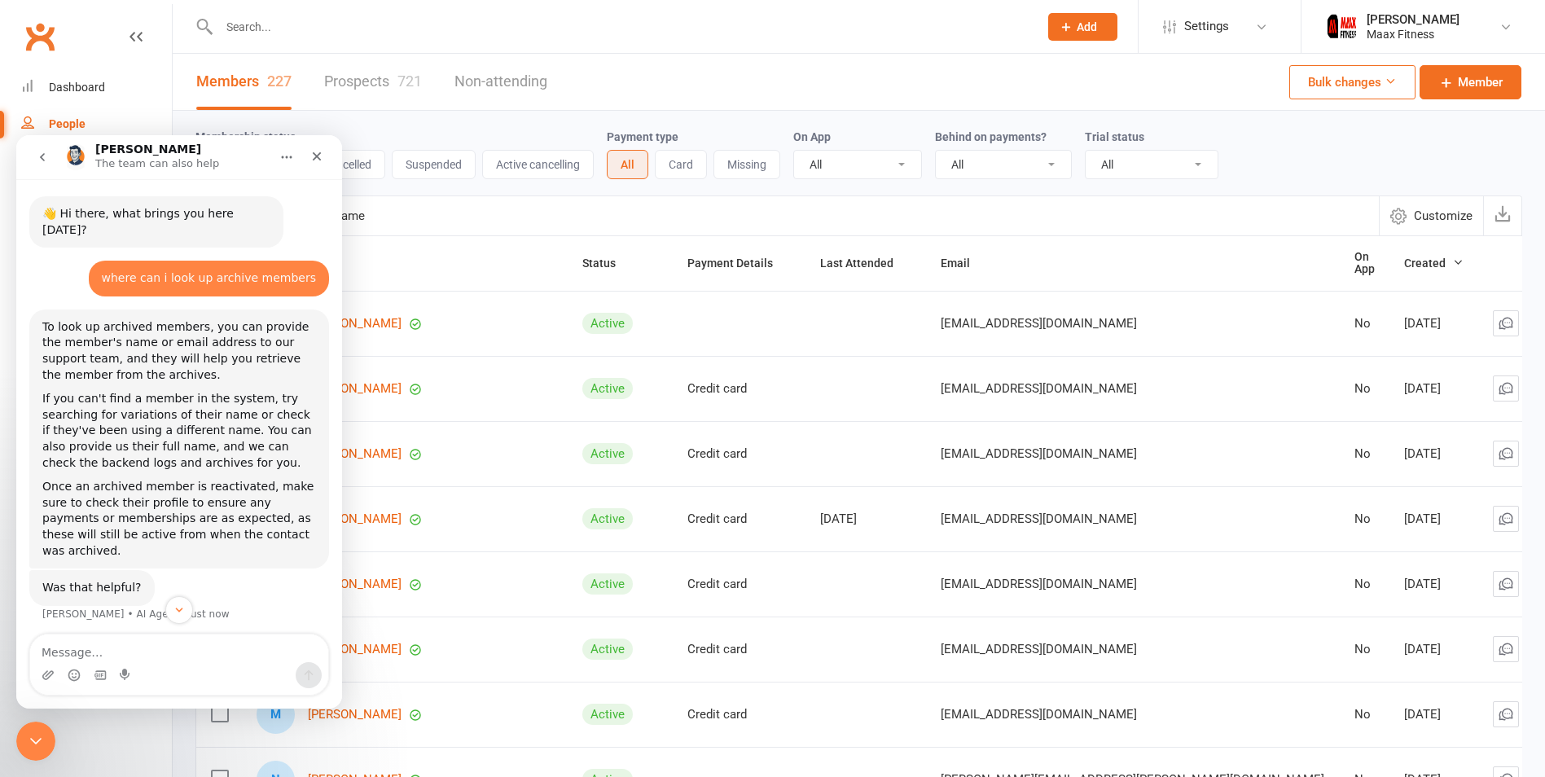
click at [780, 204] on input "text" at bounding box center [787, 215] width 1183 height 39
click at [308, 159] on div "Close" at bounding box center [316, 156] width 29 height 29
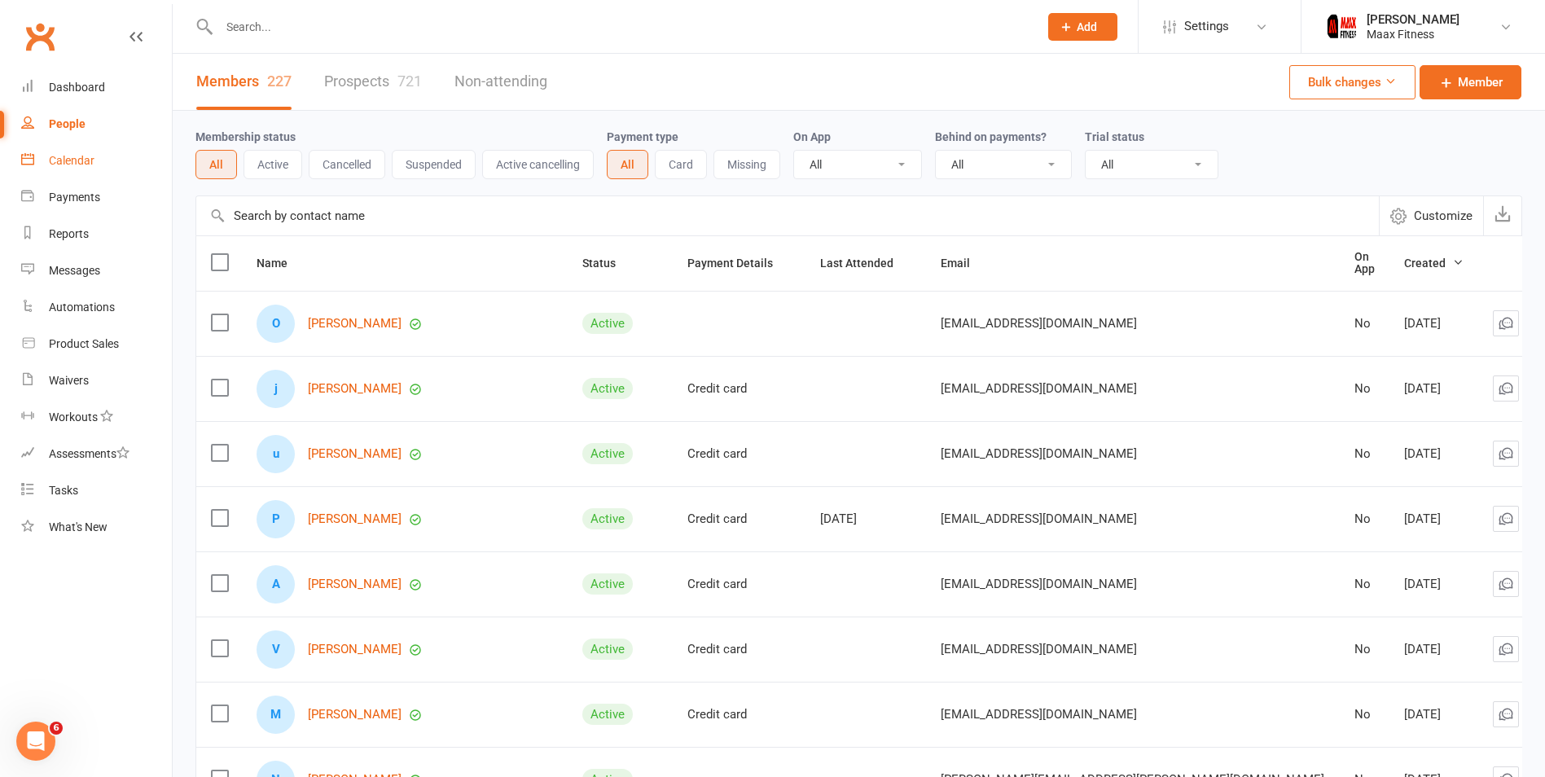
click at [94, 164] on div "Calendar" at bounding box center [72, 160] width 46 height 13
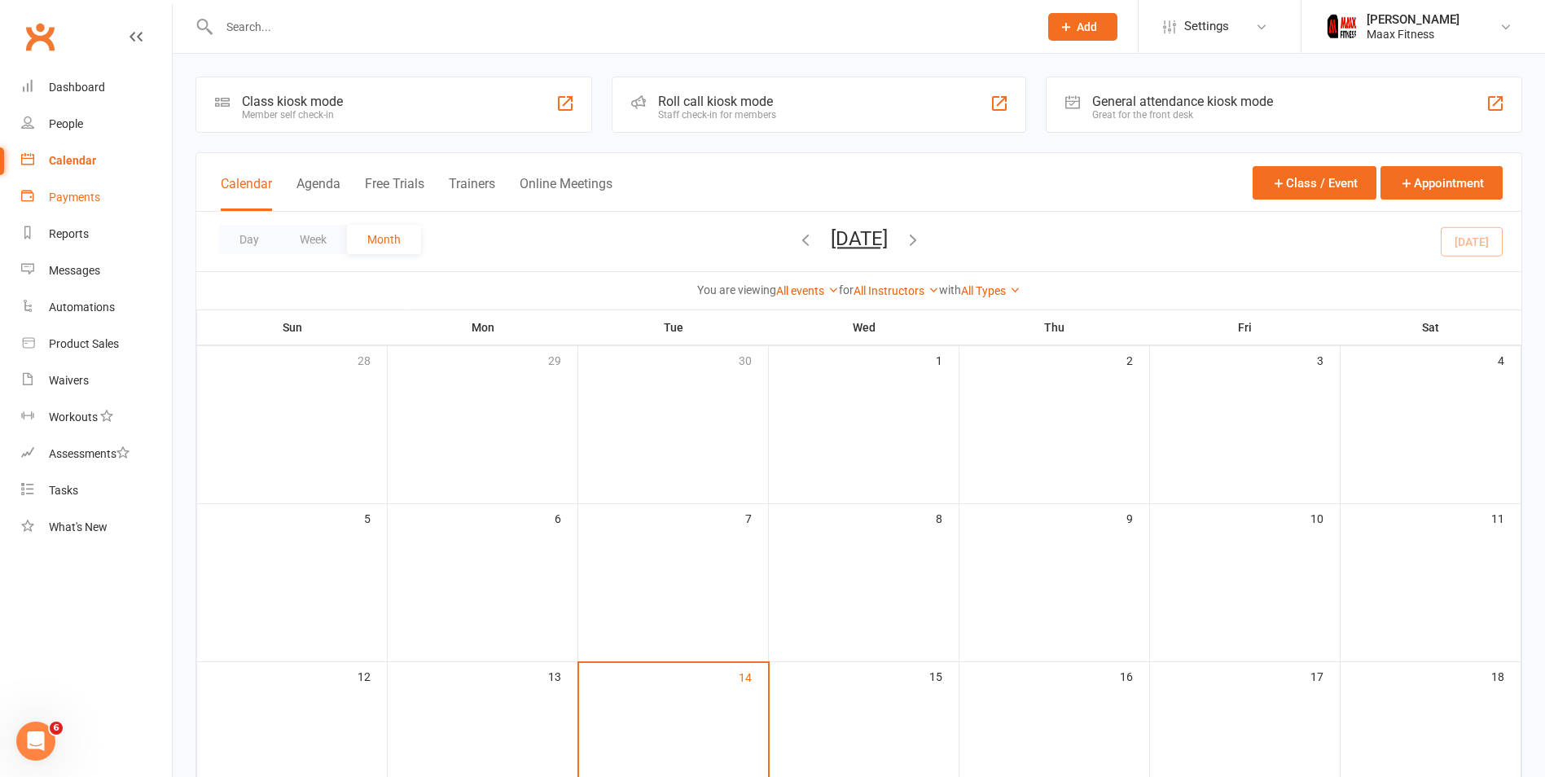
click at [75, 196] on div "Payments" at bounding box center [74, 197] width 51 height 13
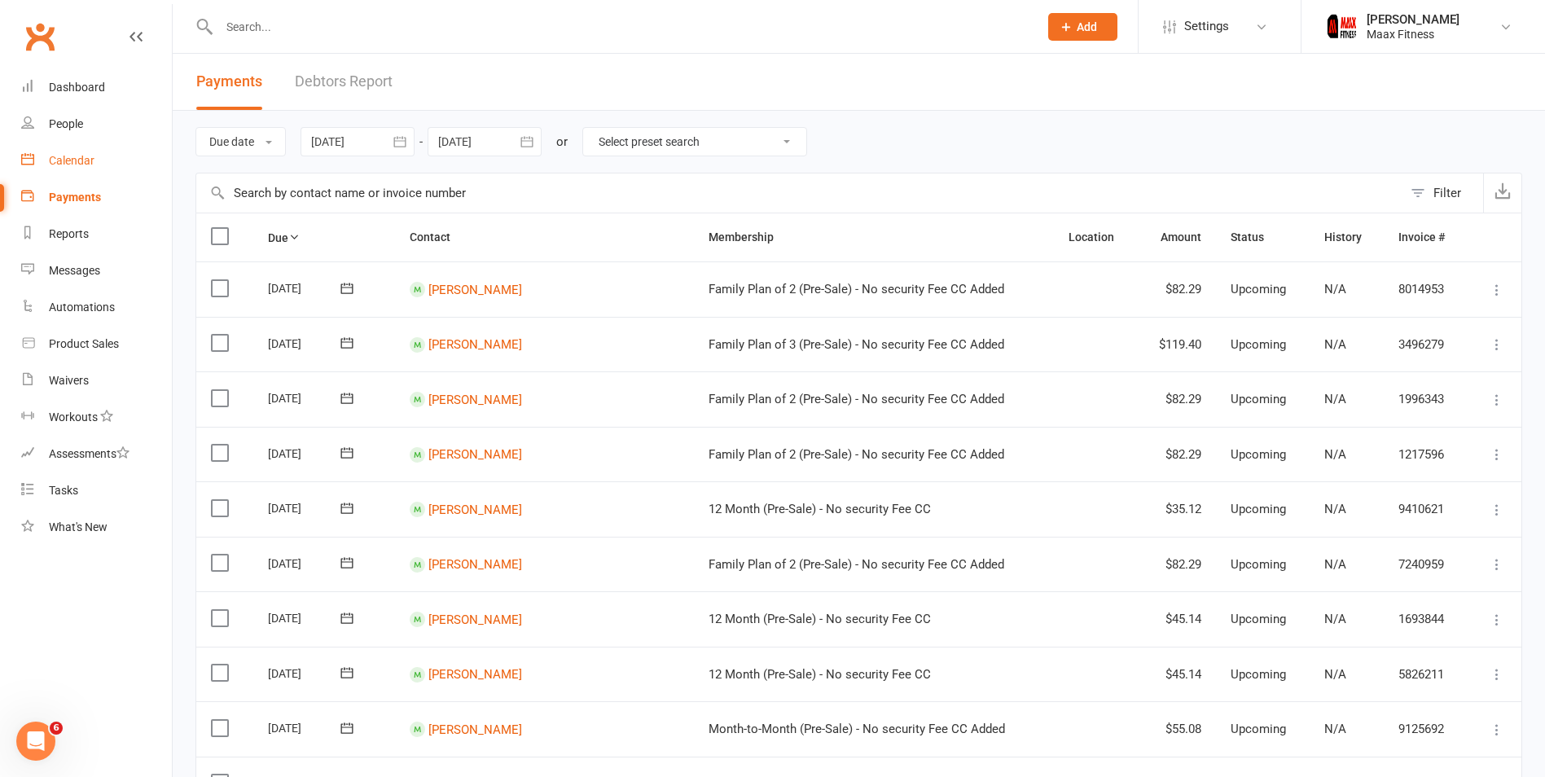
click at [77, 170] on link "Calendar" at bounding box center [96, 161] width 151 height 37
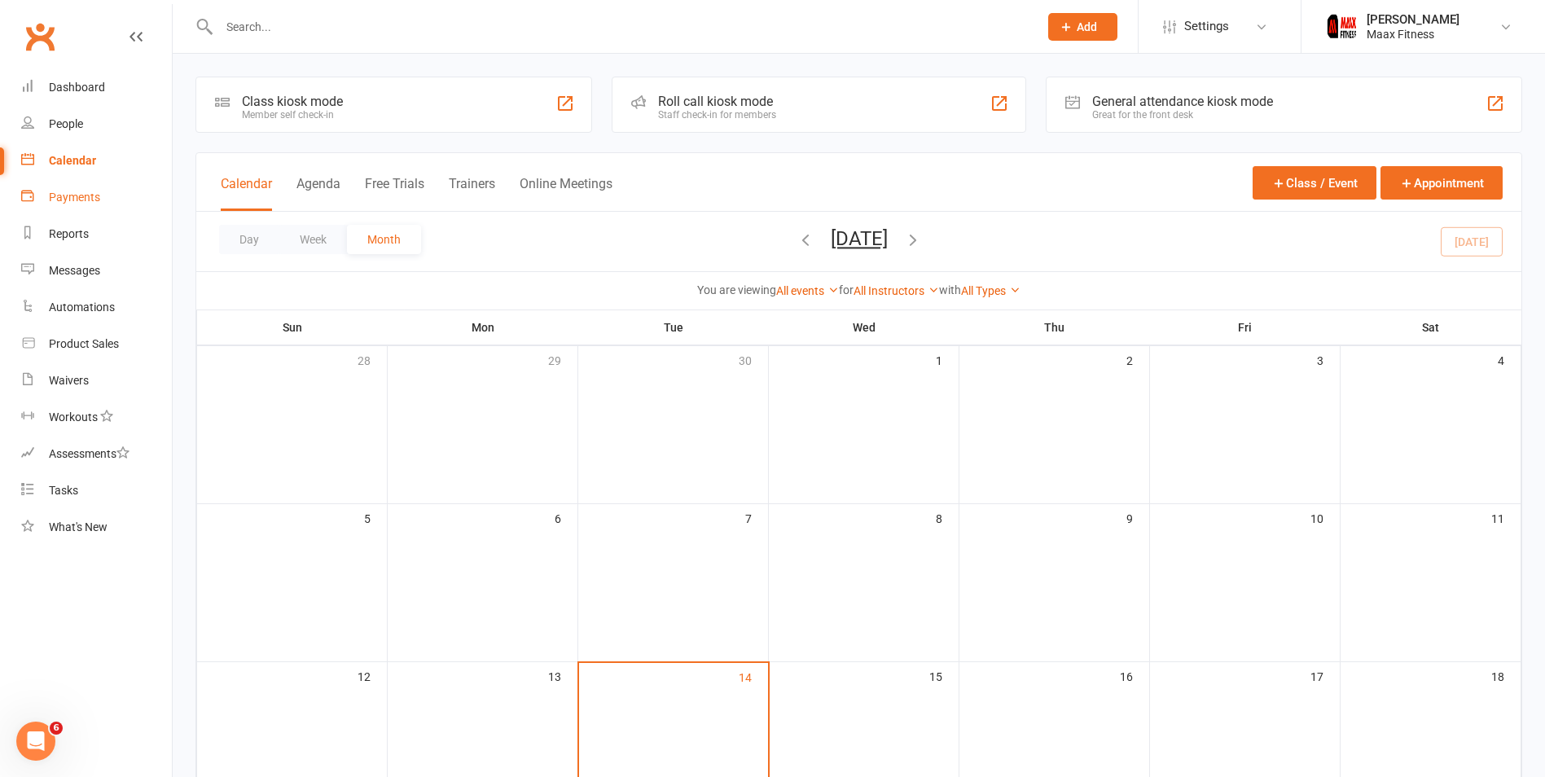
click at [72, 198] on div "Payments" at bounding box center [74, 197] width 51 height 13
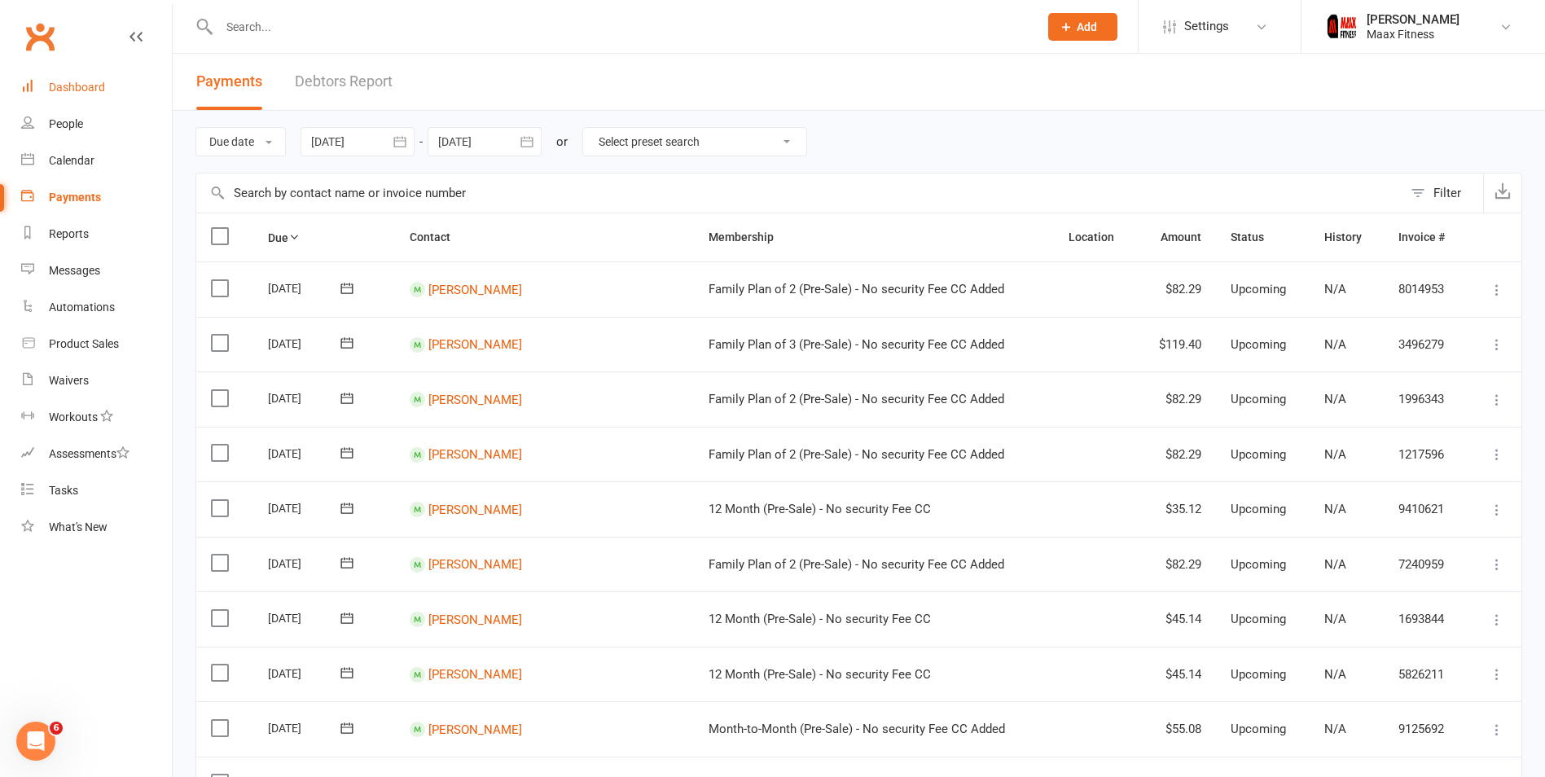
click at [104, 94] on link "Dashboard" at bounding box center [96, 87] width 151 height 37
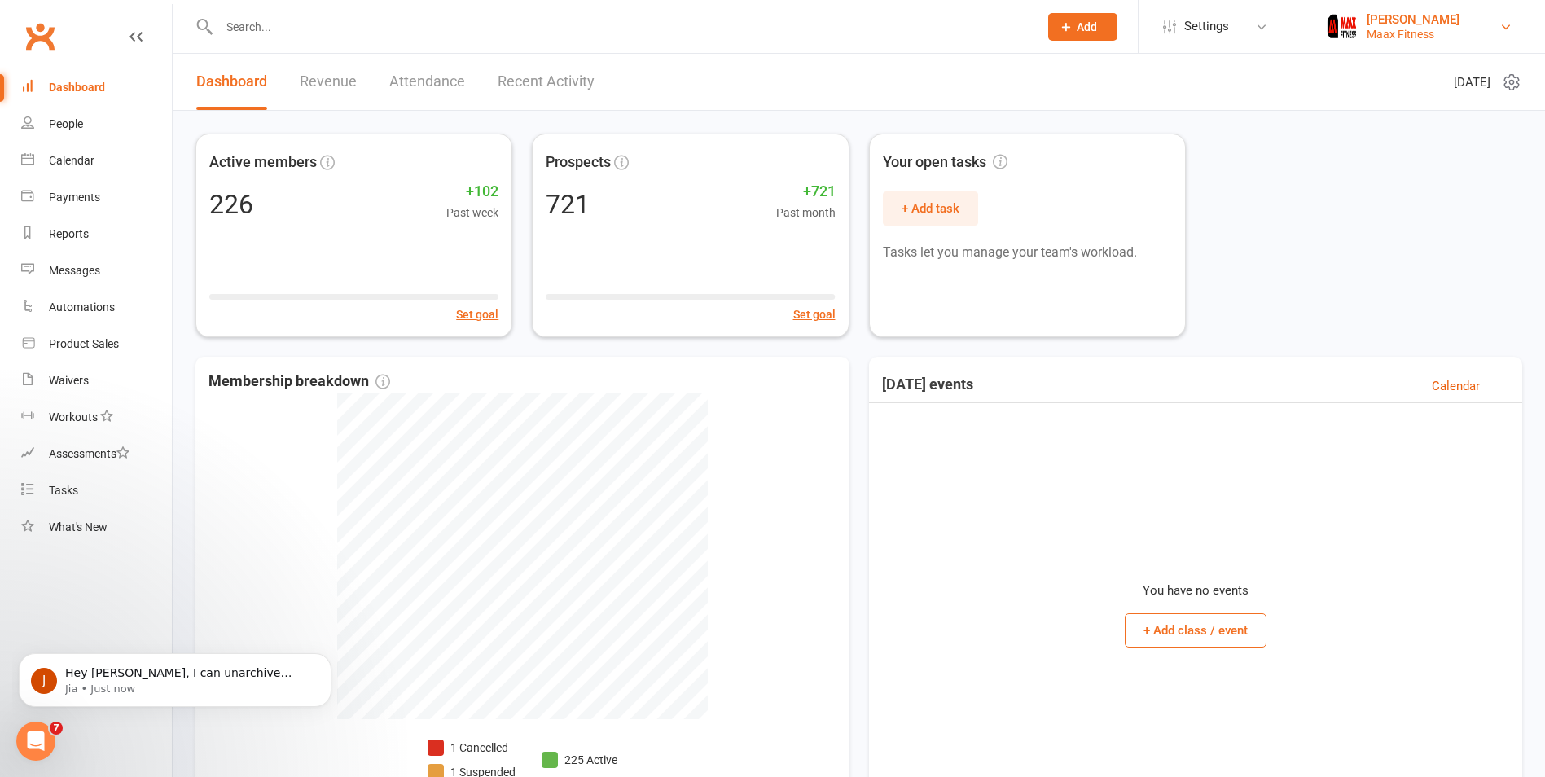
scroll to position [41, 0]
click at [1505, 15] on link "Emilio Martinez Maax Fitness" at bounding box center [1423, 27] width 195 height 33
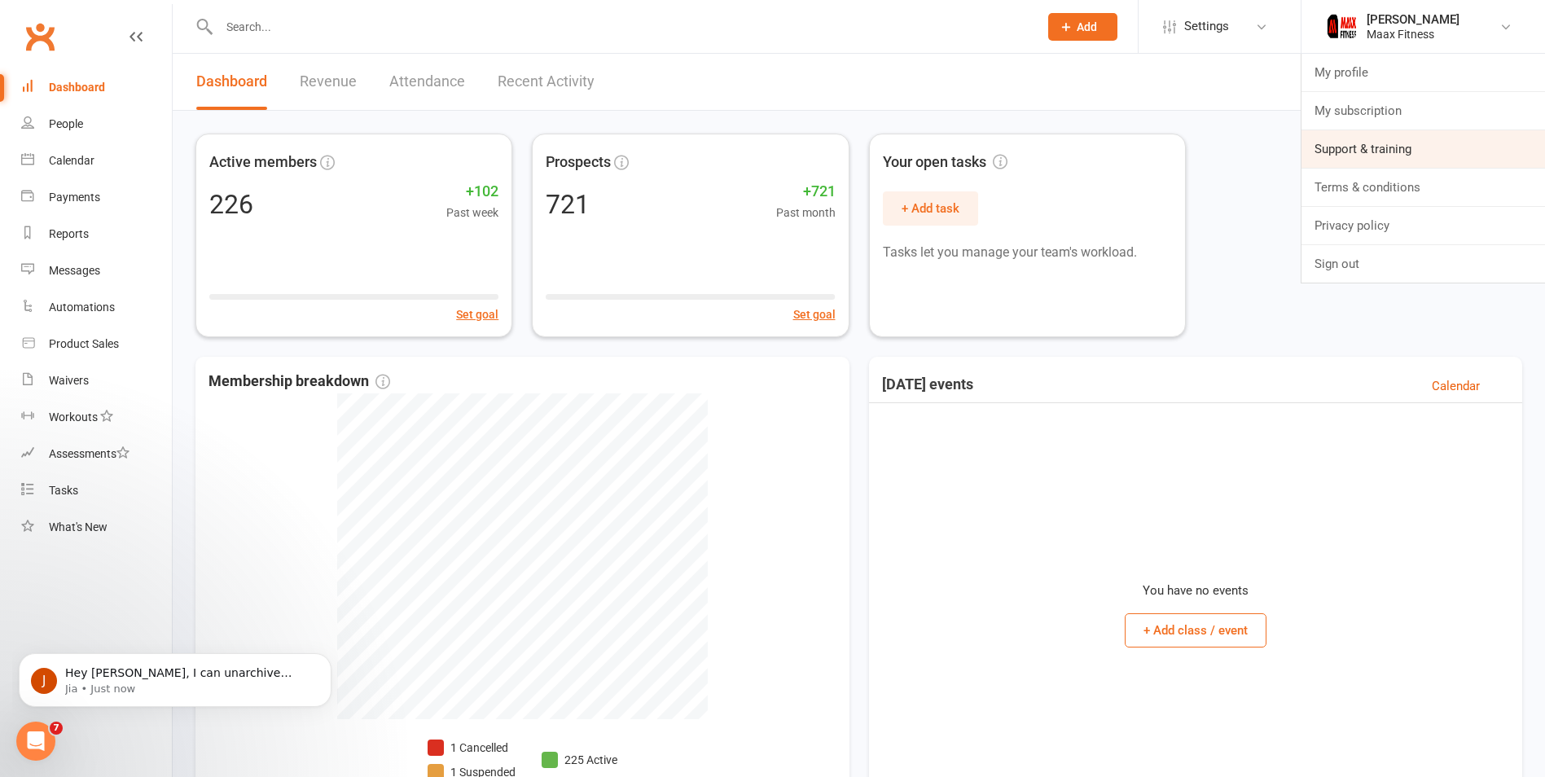
click at [1306, 147] on link "Support & training" at bounding box center [1423, 148] width 244 height 37
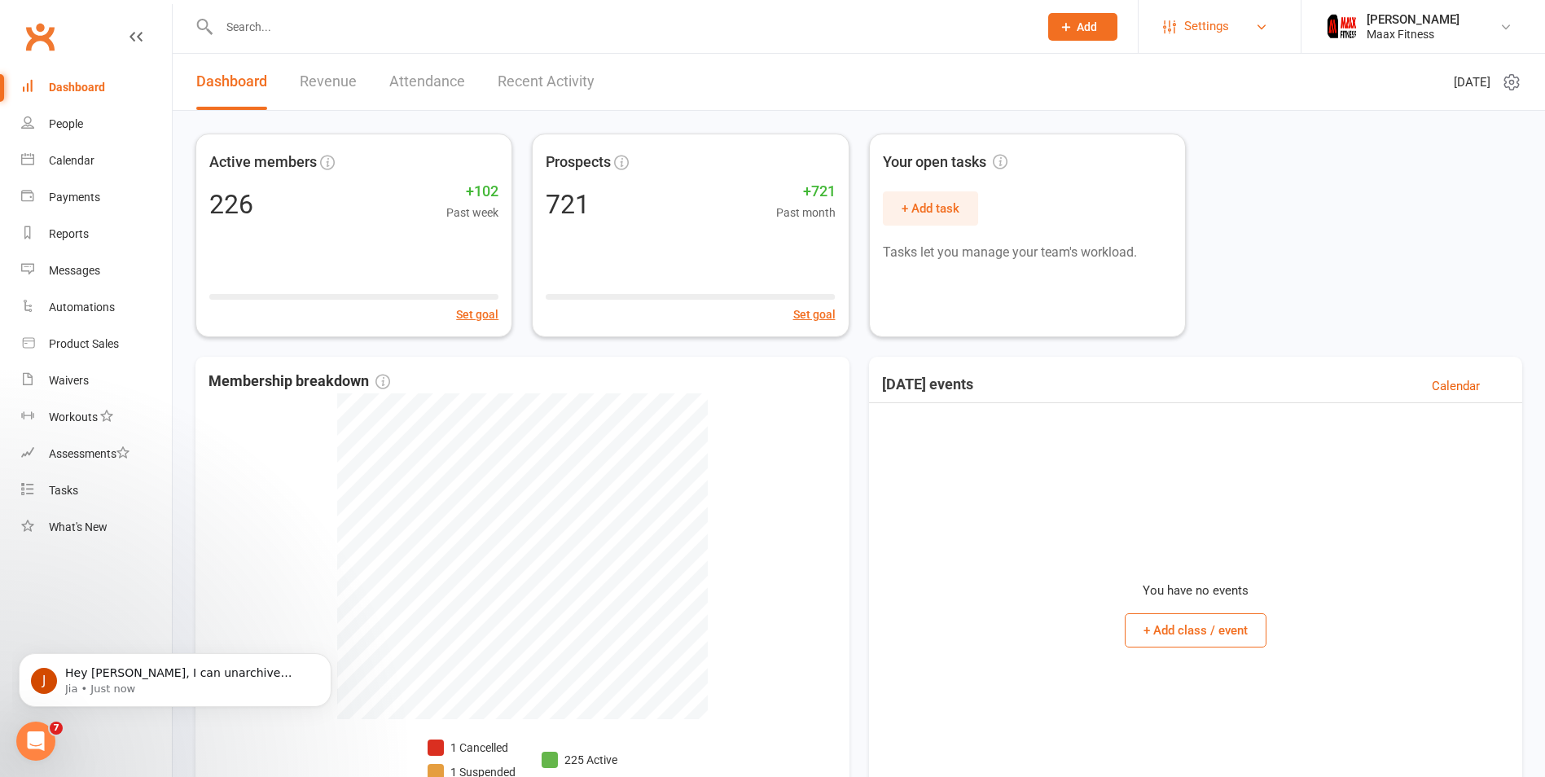
click at [1240, 38] on link "Settings" at bounding box center [1219, 26] width 113 height 37
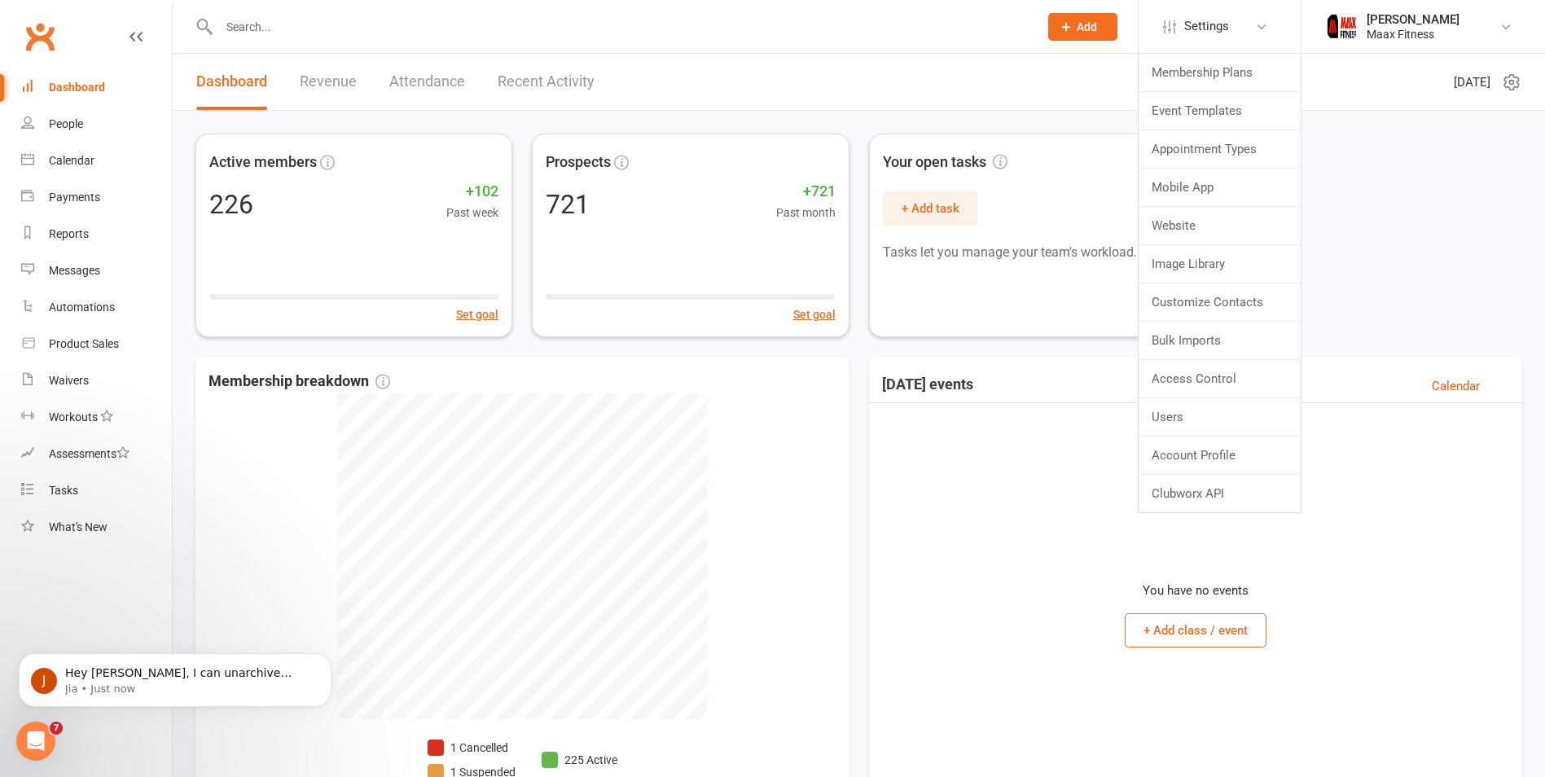
click at [902, 98] on header "Dashboard Revenue Attendance Recent Activity Tuesday 14th, October 2025" at bounding box center [859, 82] width 1372 height 57
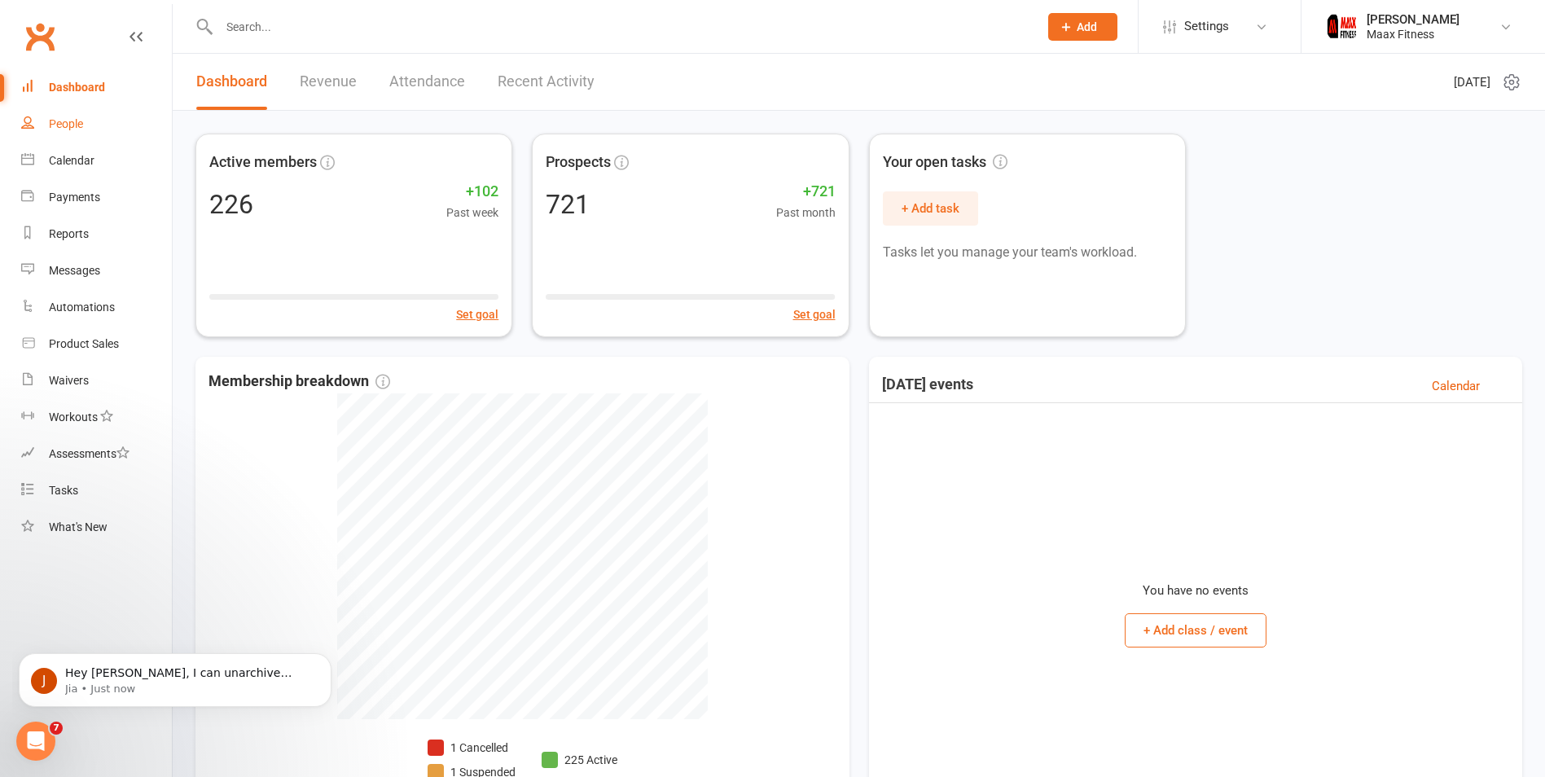
click at [70, 130] on div "People" at bounding box center [66, 123] width 34 height 13
select select "100"
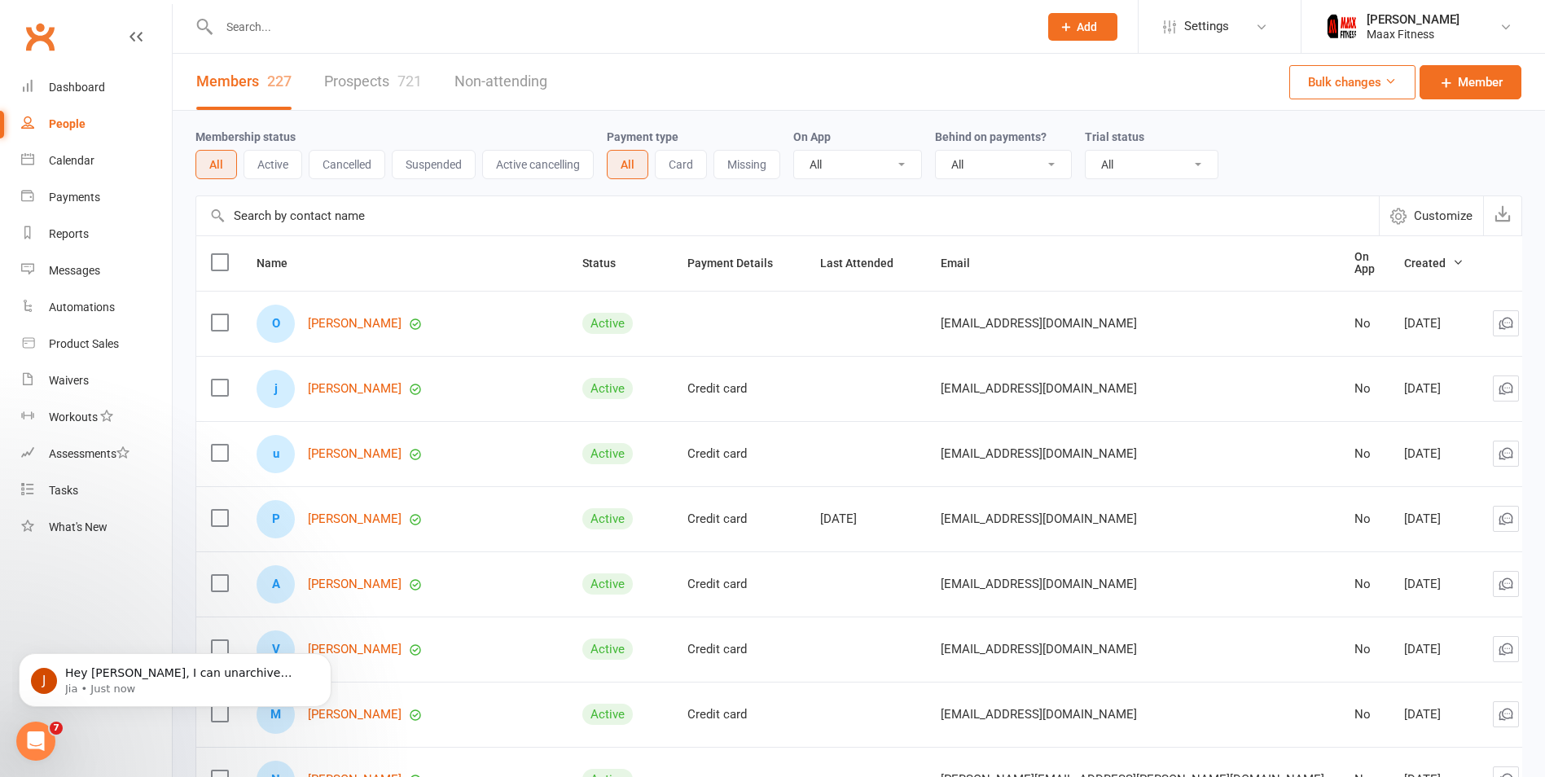
click at [1036, 163] on select "All No Yes" at bounding box center [1003, 165] width 135 height 28
click at [340, 219] on input "text" at bounding box center [787, 215] width 1183 height 39
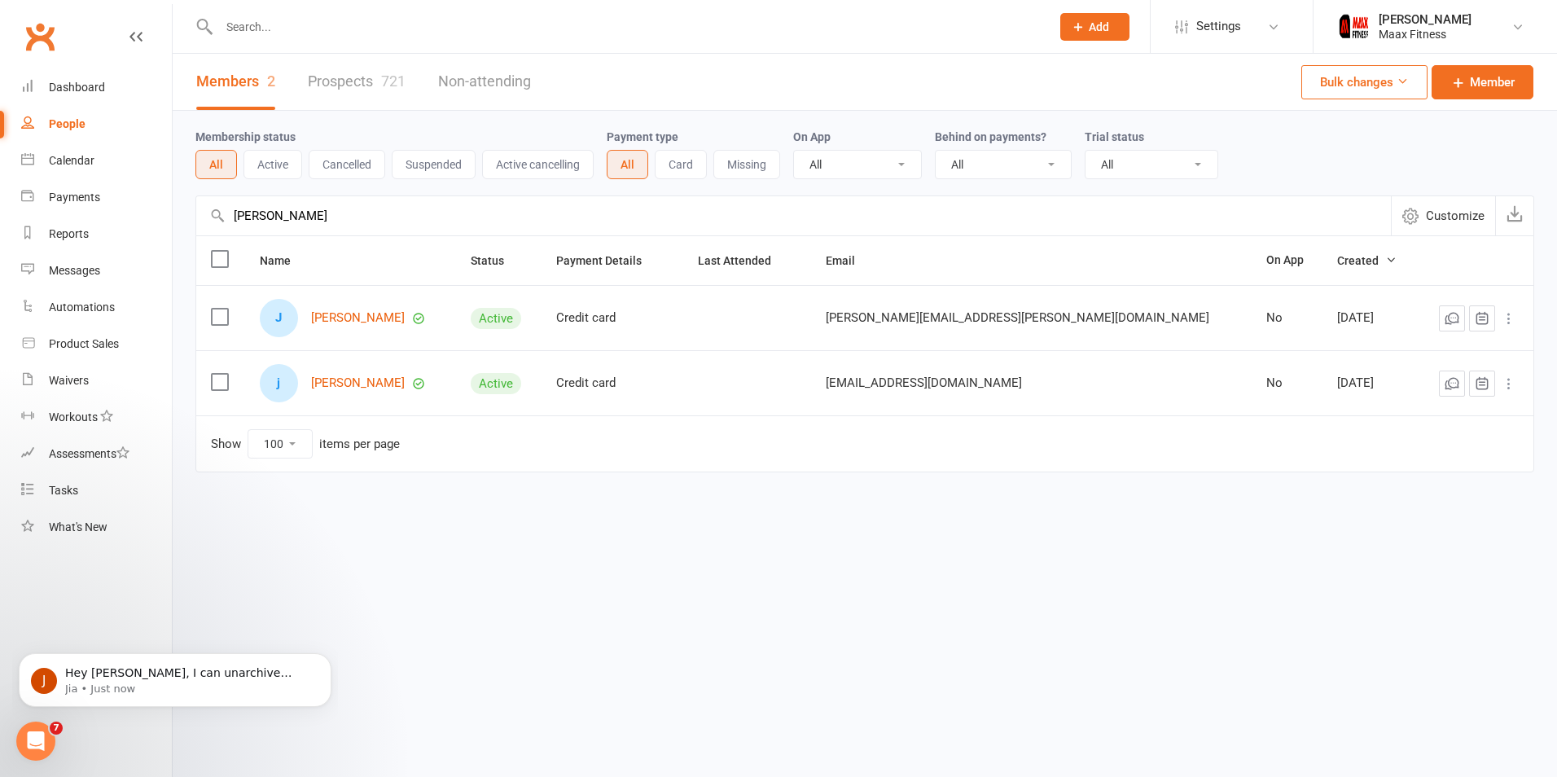
type input "[PERSON_NAME]"
click at [338, 84] on link "Prospects 721" at bounding box center [357, 82] width 98 height 56
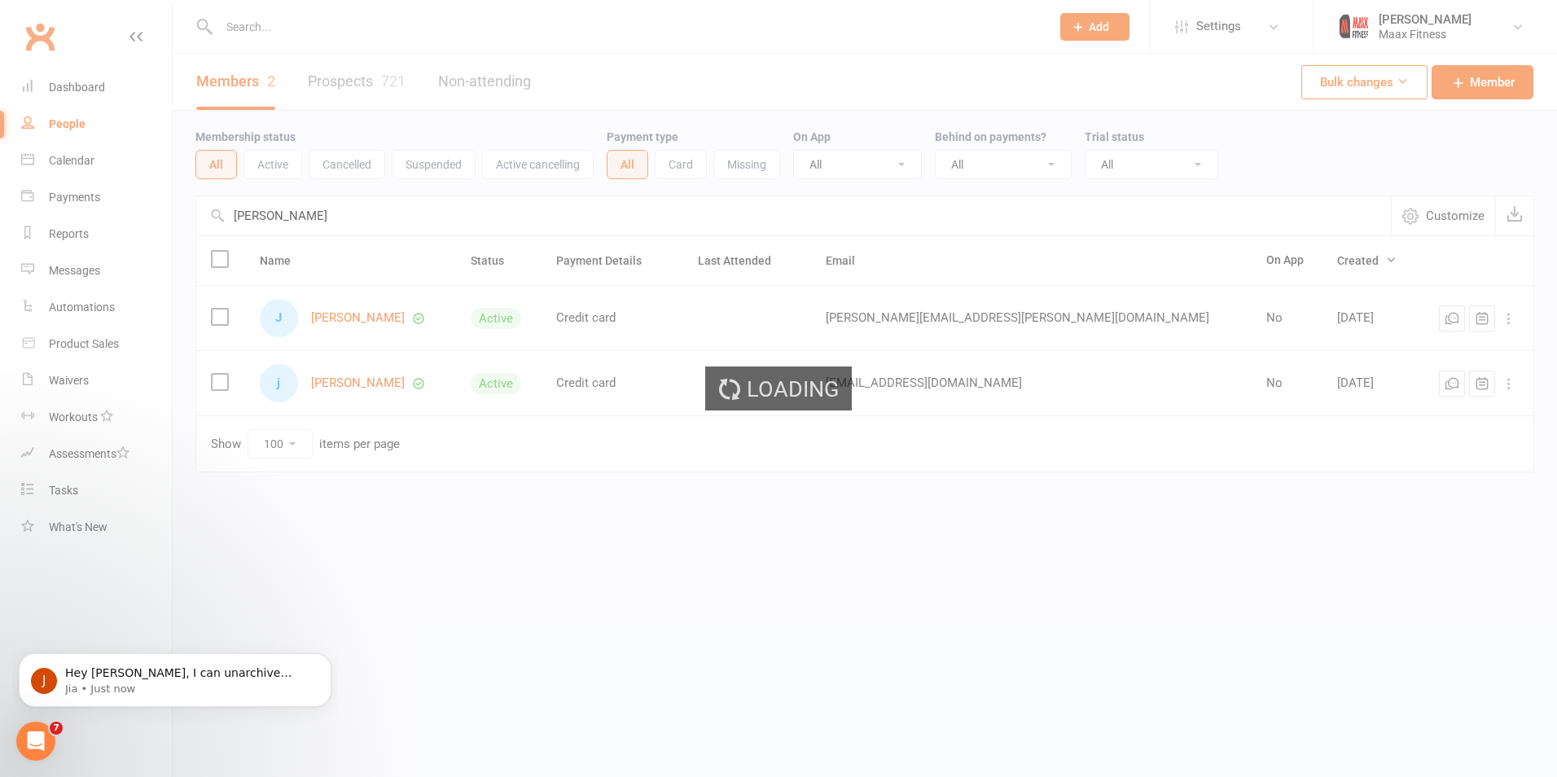
select select "100"
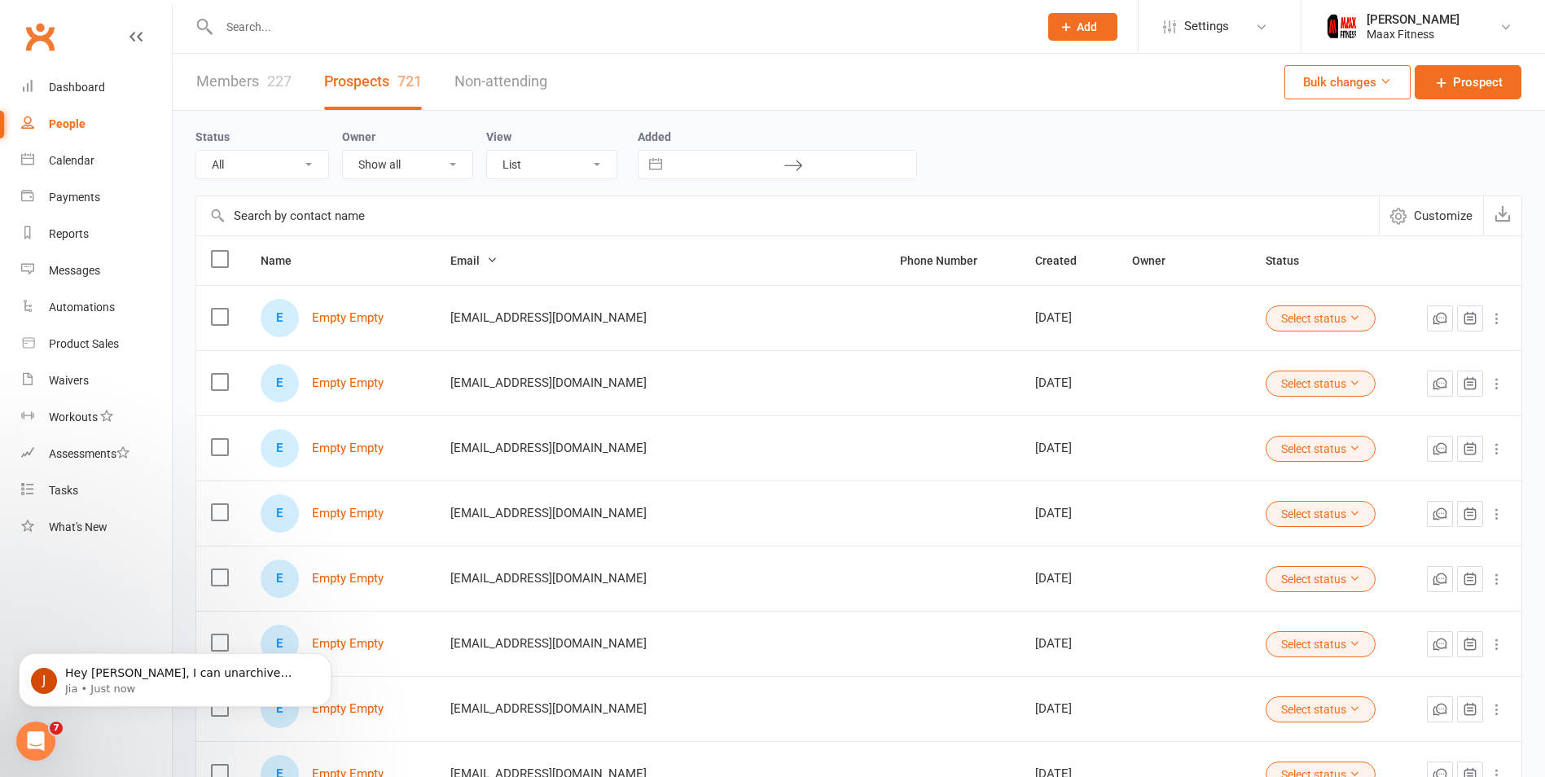
click at [336, 224] on input "text" at bounding box center [787, 215] width 1183 height 39
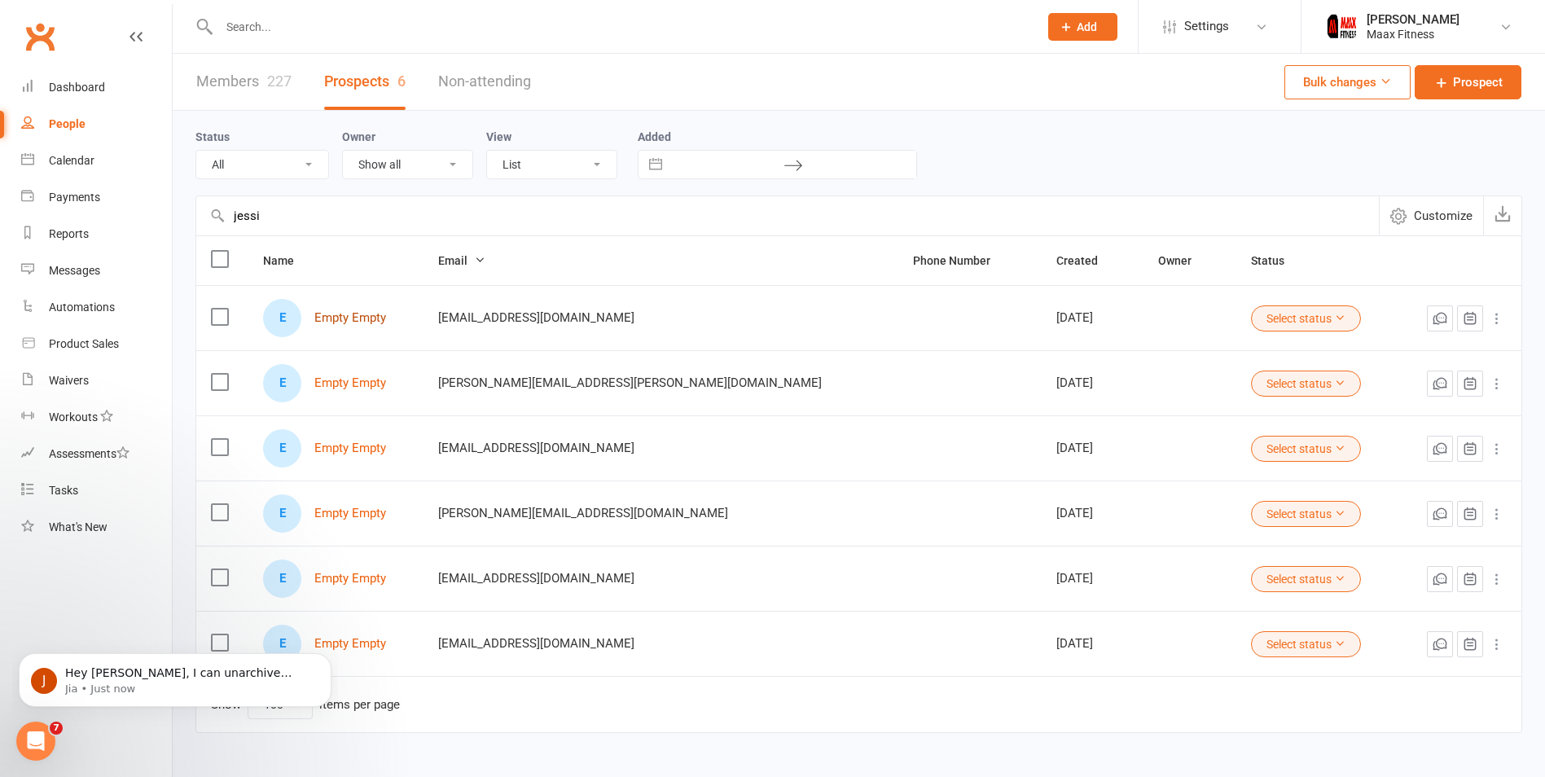
type input "jessi"
click at [336, 318] on link "Empty Empty" at bounding box center [350, 318] width 72 height 14
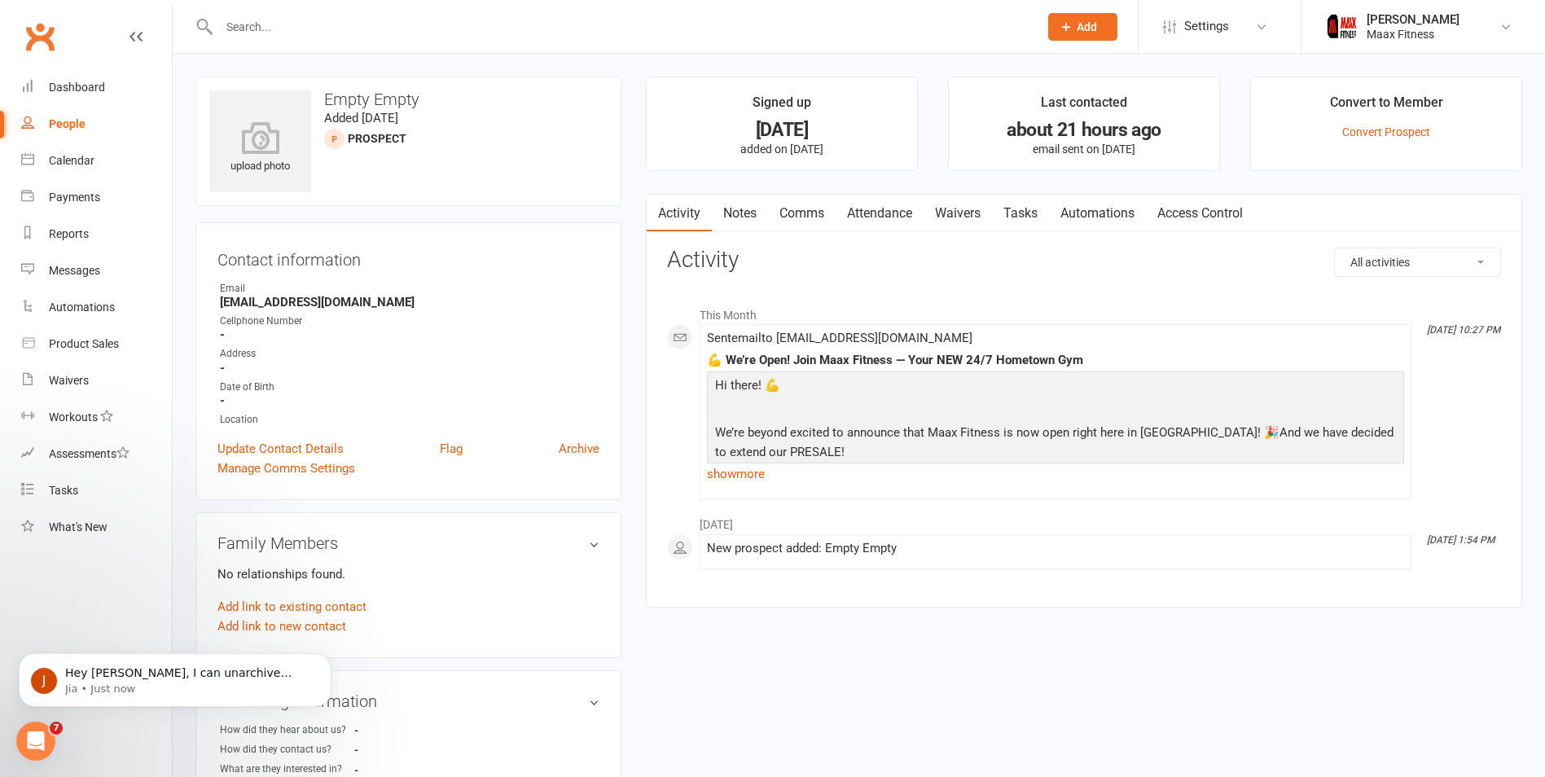
click at [962, 211] on link "Waivers" at bounding box center [958, 213] width 68 height 37
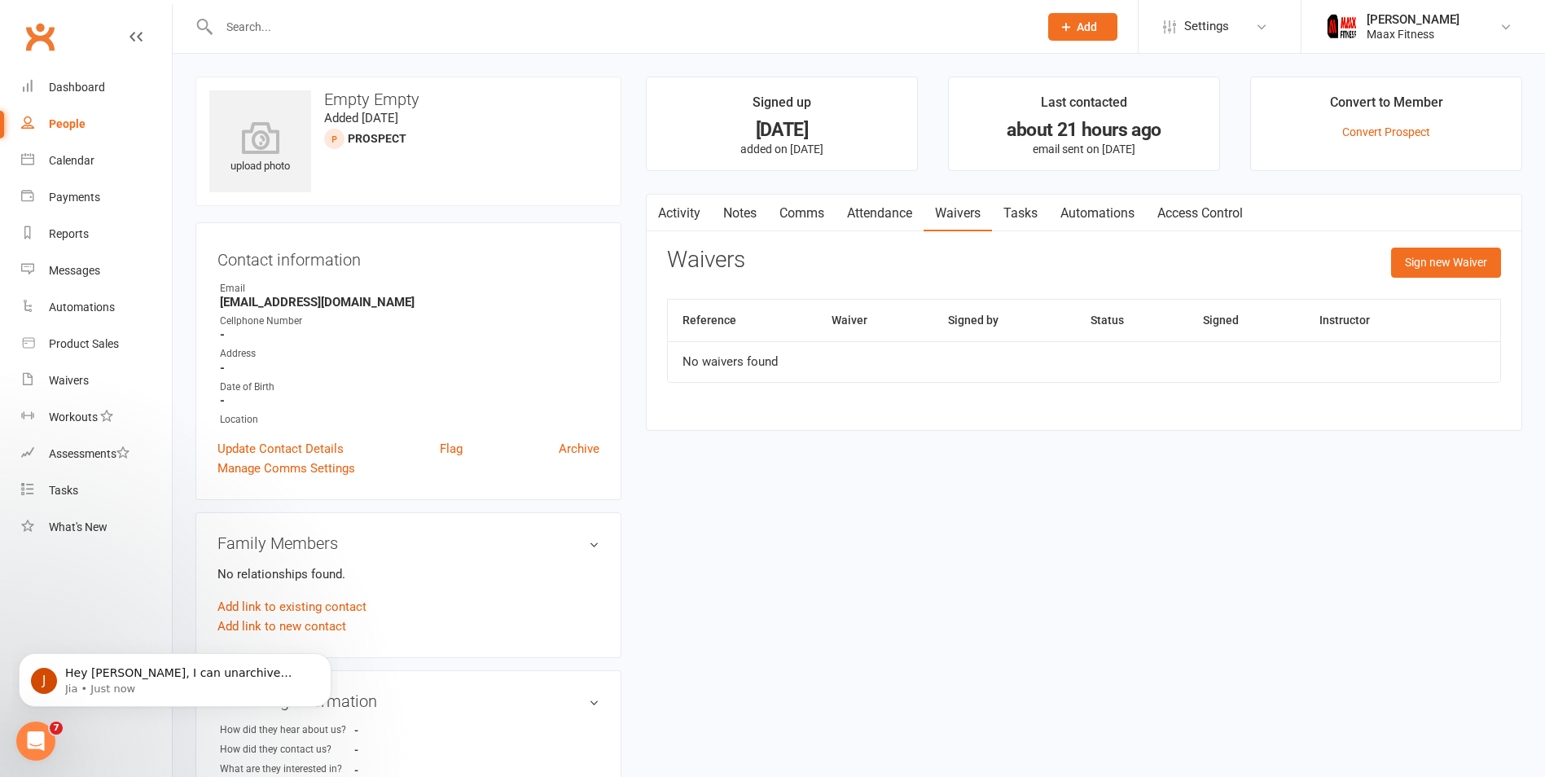
click at [759, 212] on link "Notes" at bounding box center [740, 213] width 56 height 37
click at [696, 212] on link "Activity" at bounding box center [679, 213] width 65 height 37
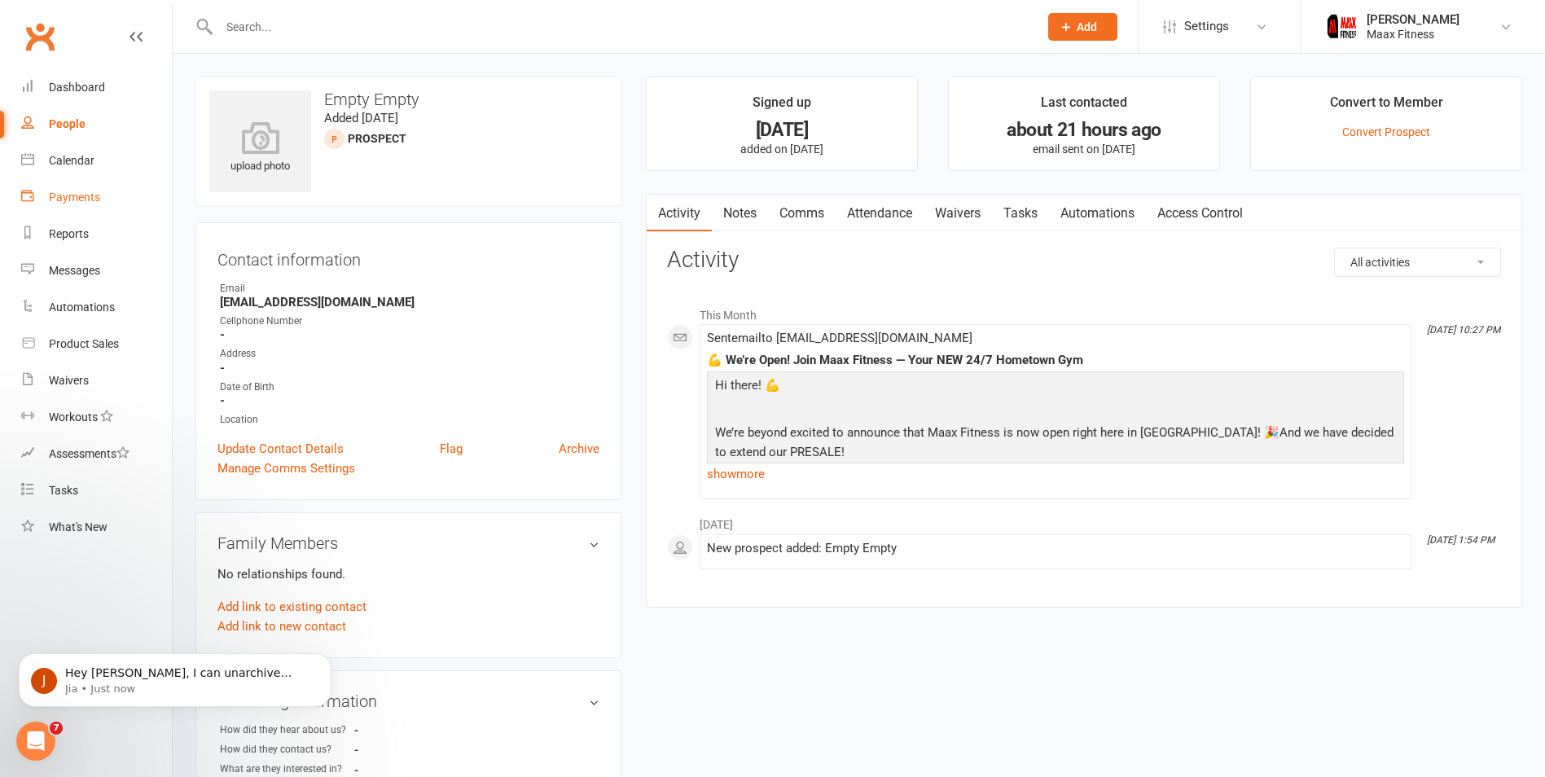
click at [72, 199] on div "Payments" at bounding box center [74, 197] width 51 height 13
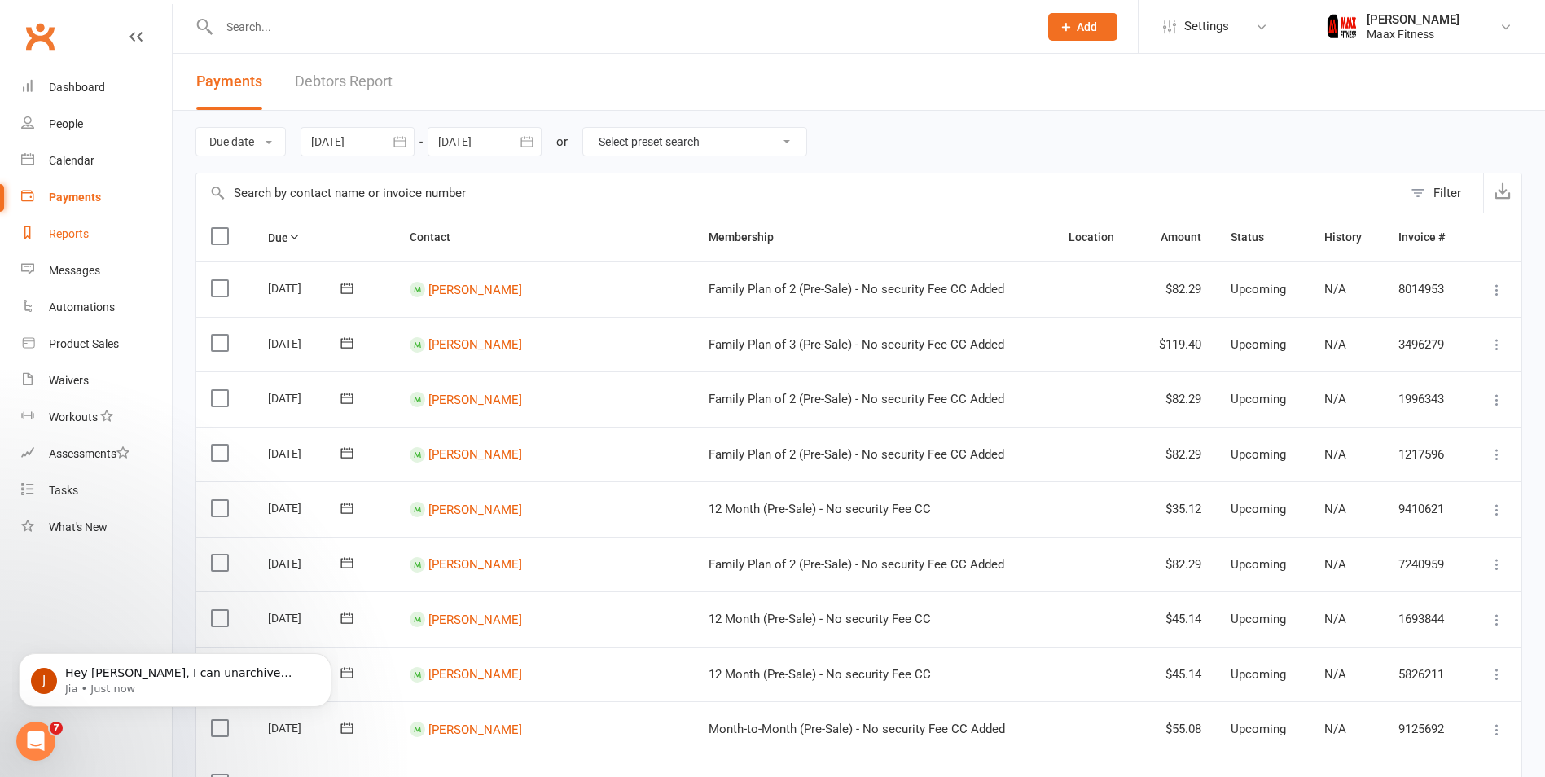
click at [66, 223] on link "Reports" at bounding box center [96, 234] width 151 height 37
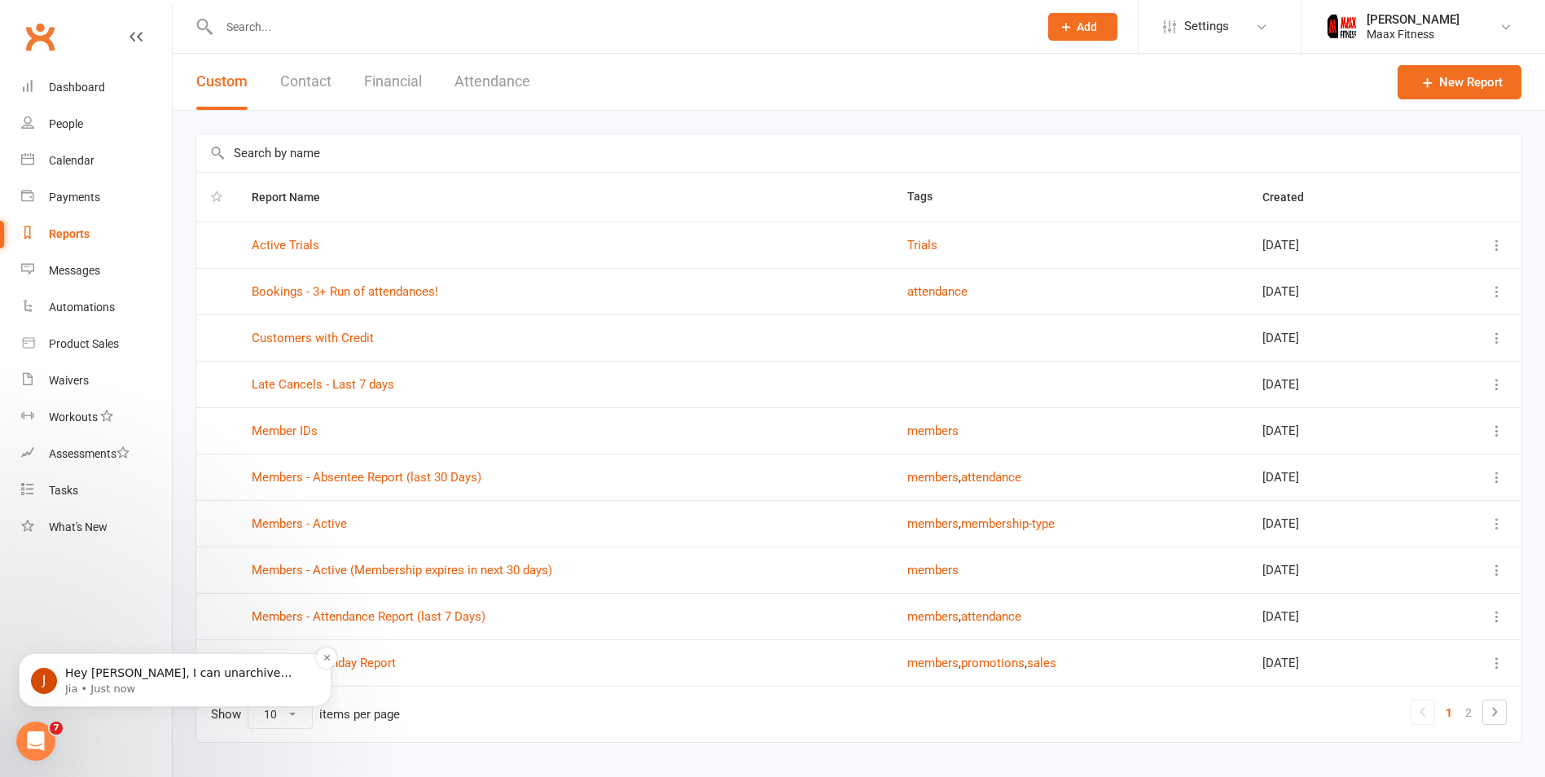
click at [216, 675] on span "Hey Emilio, I can unarchive them for you if you share with me the names?" at bounding box center [178, 689] width 226 height 46
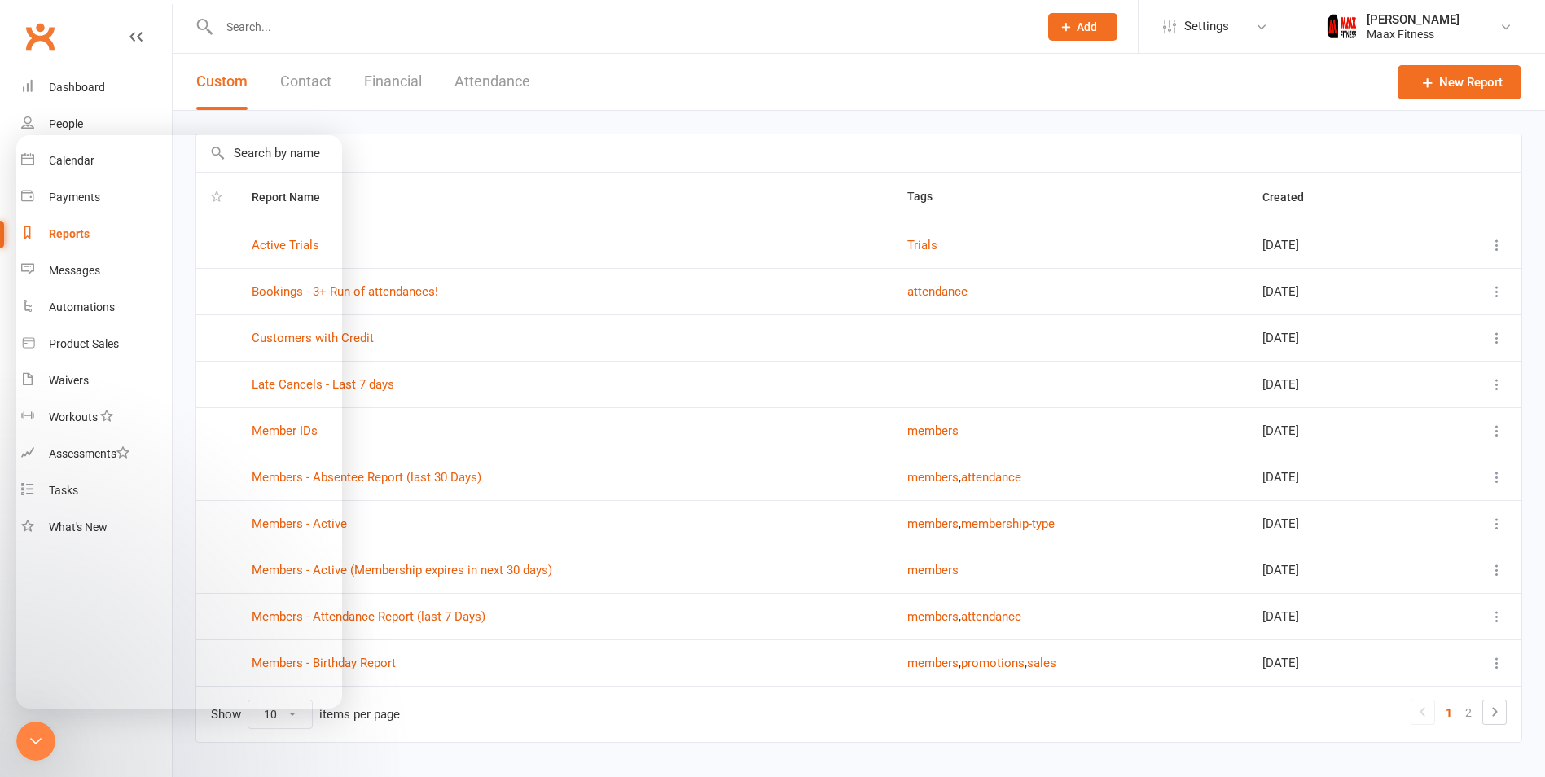
scroll to position [2, 0]
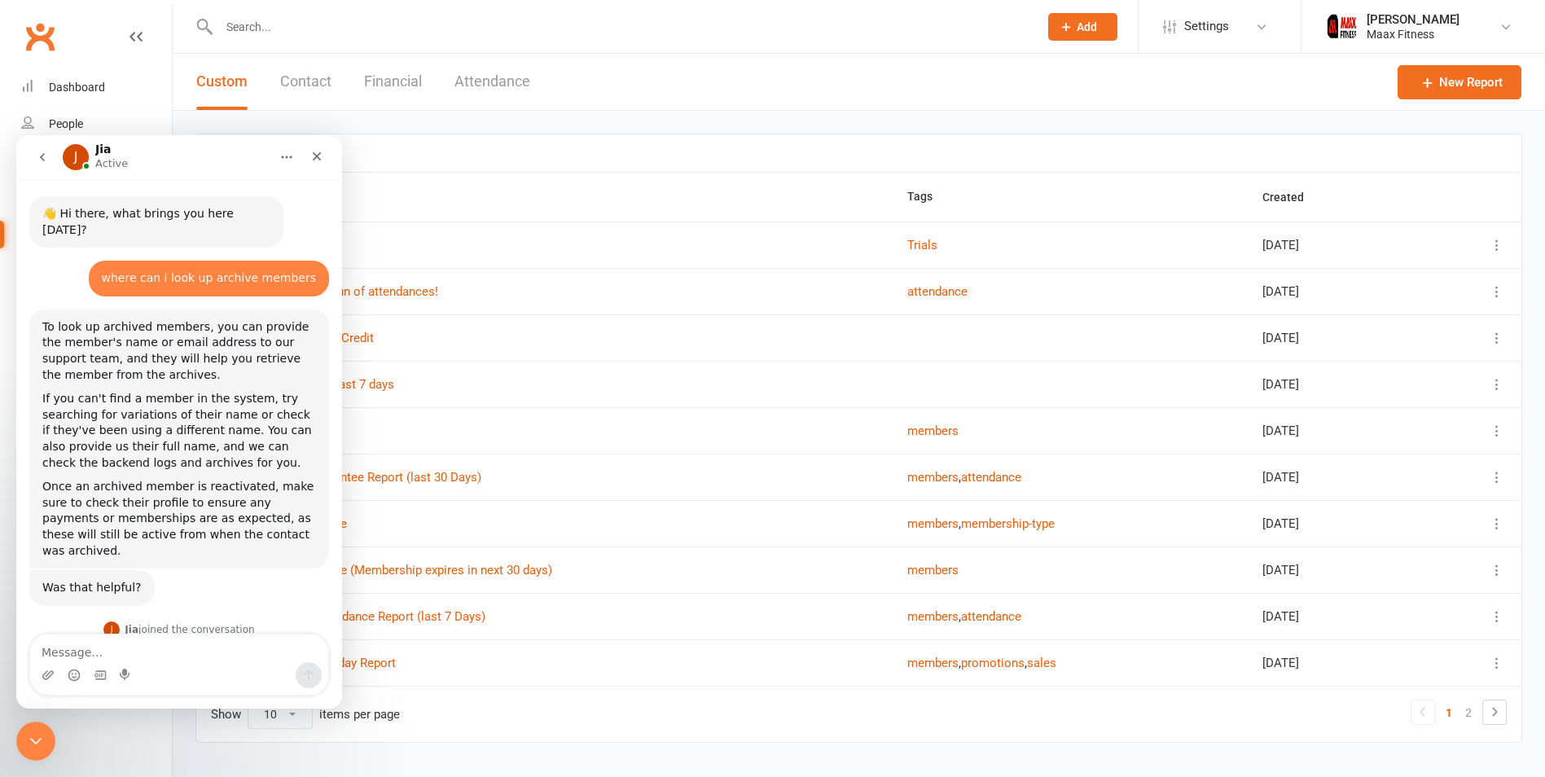
click at [156, 660] on textarea "Message…" at bounding box center [179, 648] width 298 height 28
type textarea "can i look it up myself"
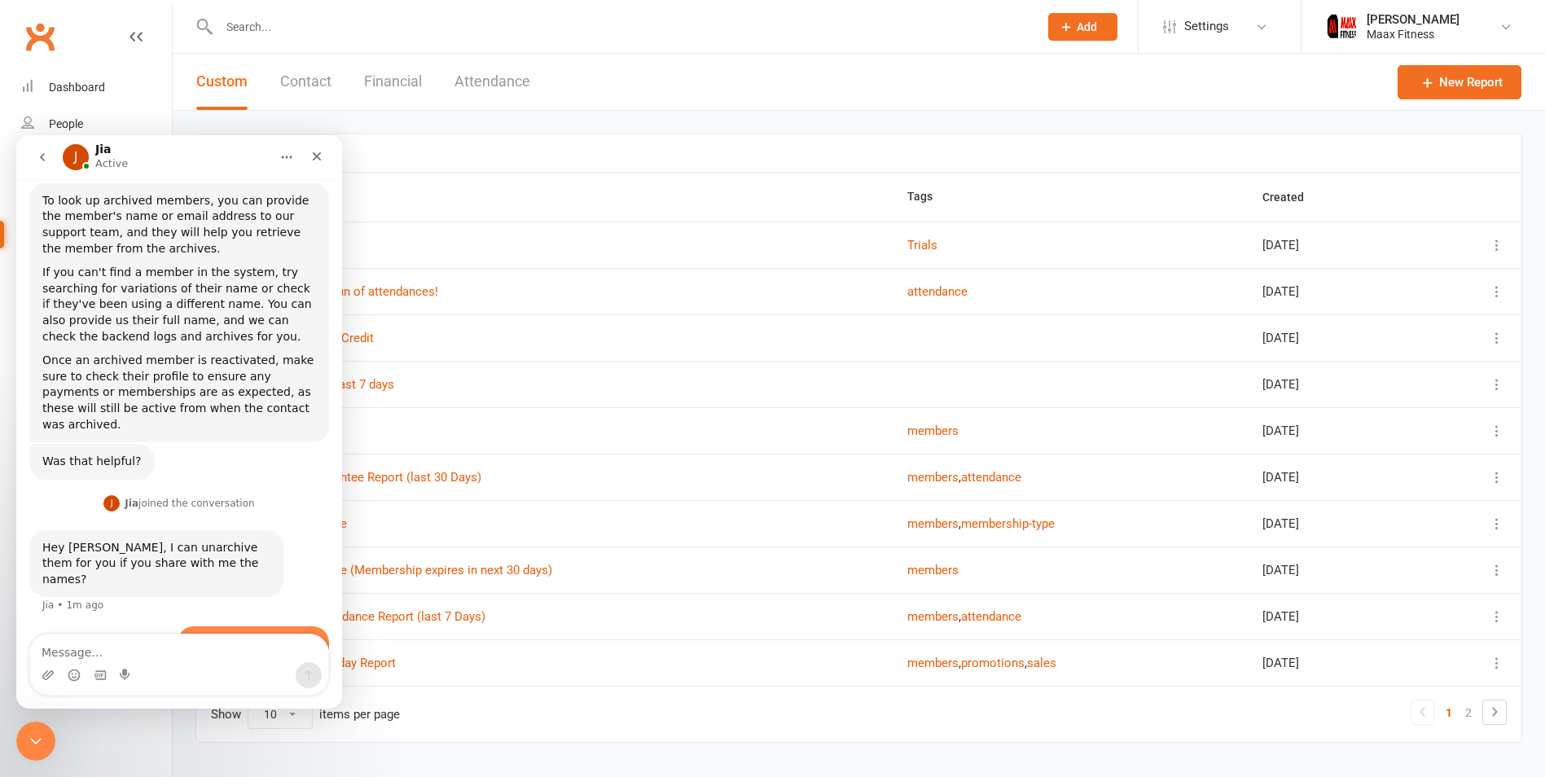
click at [275, 165] on button "Home" at bounding box center [286, 157] width 31 height 31
drag, startPoint x: 336, startPoint y: 528, endPoint x: 362, endPoint y: 714, distance: 188.3
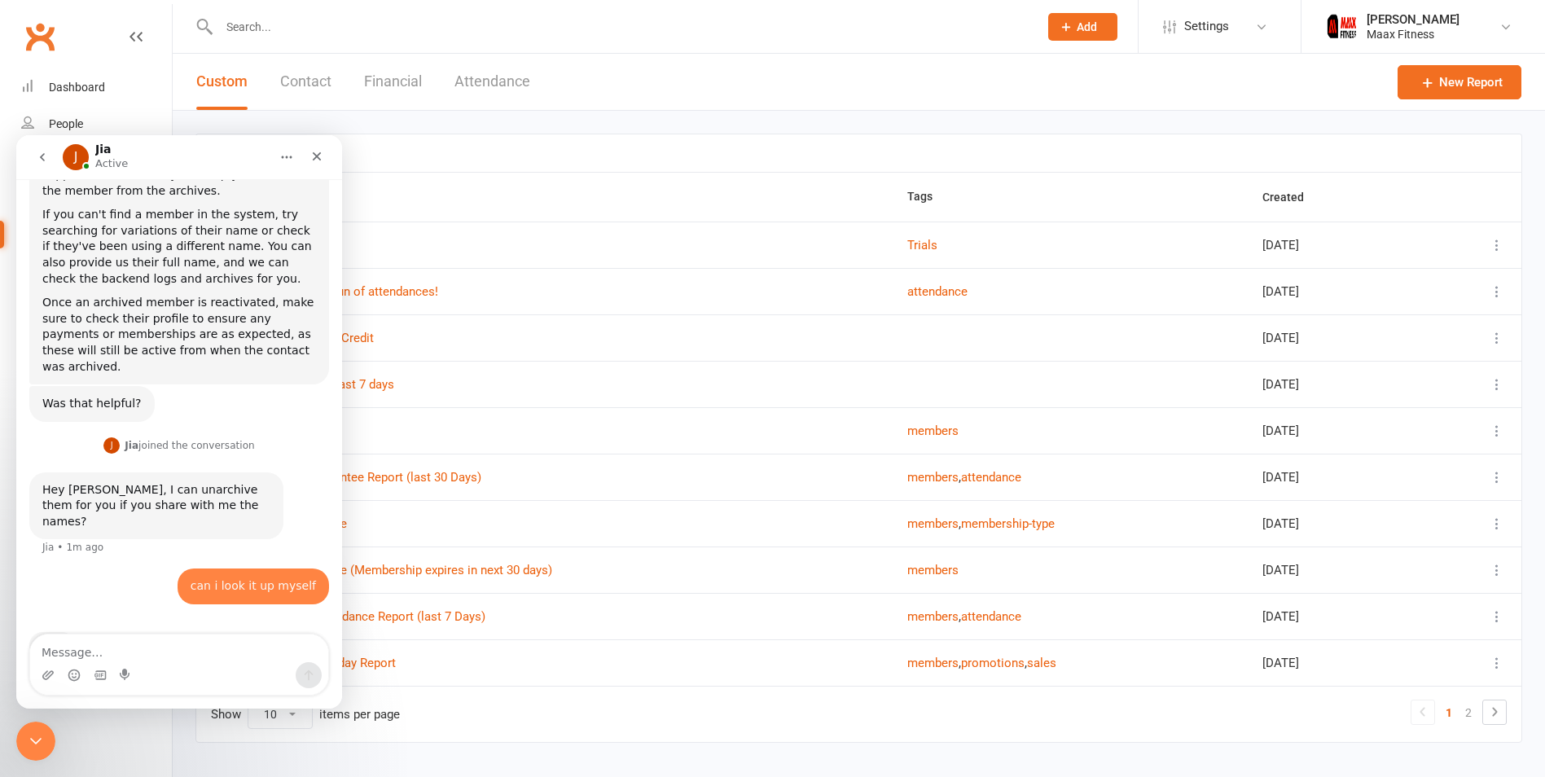
scroll to position [189, 0]
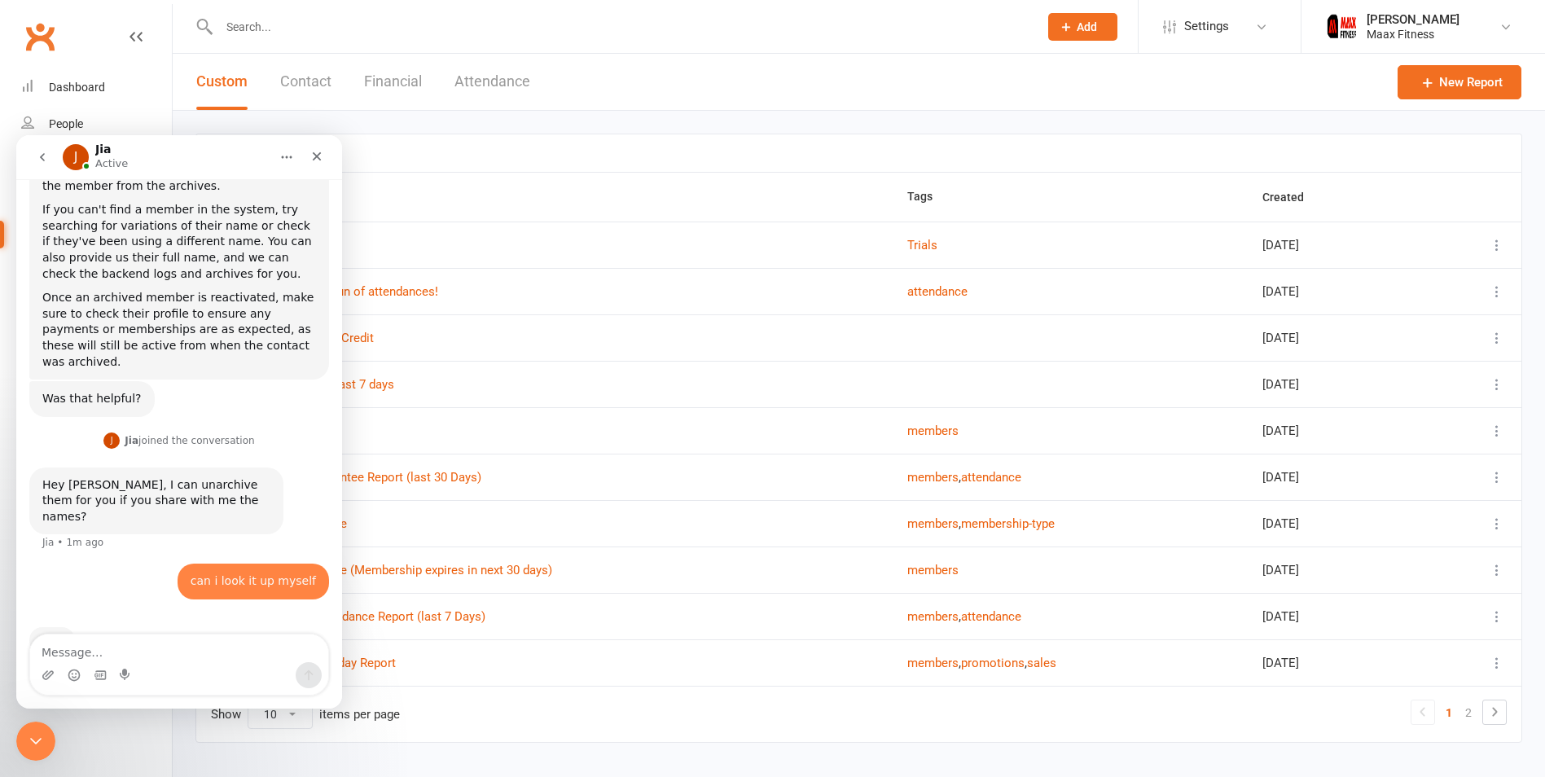
click at [49, 159] on button "go back" at bounding box center [42, 157] width 31 height 31
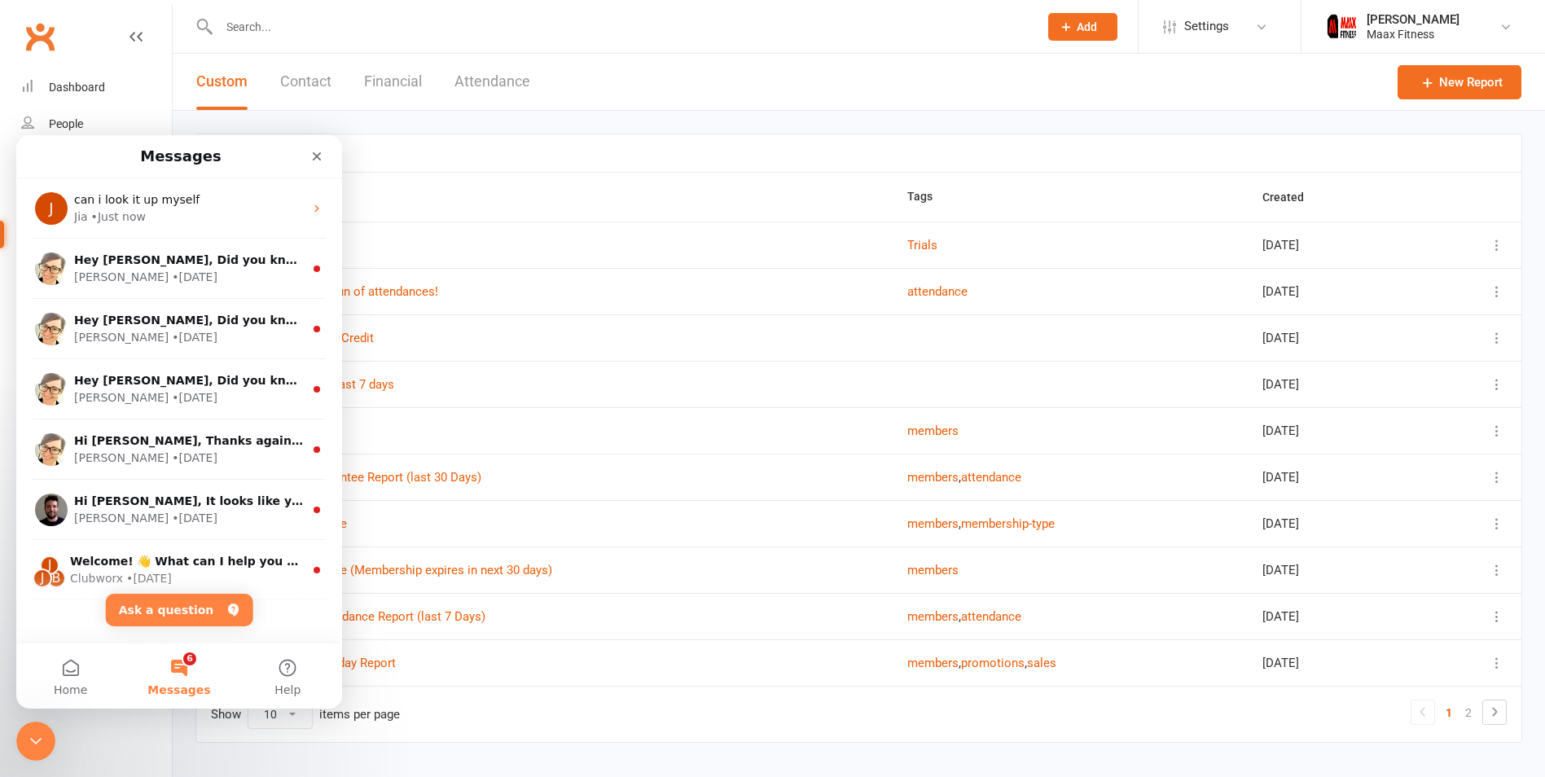
scroll to position [0, 0]
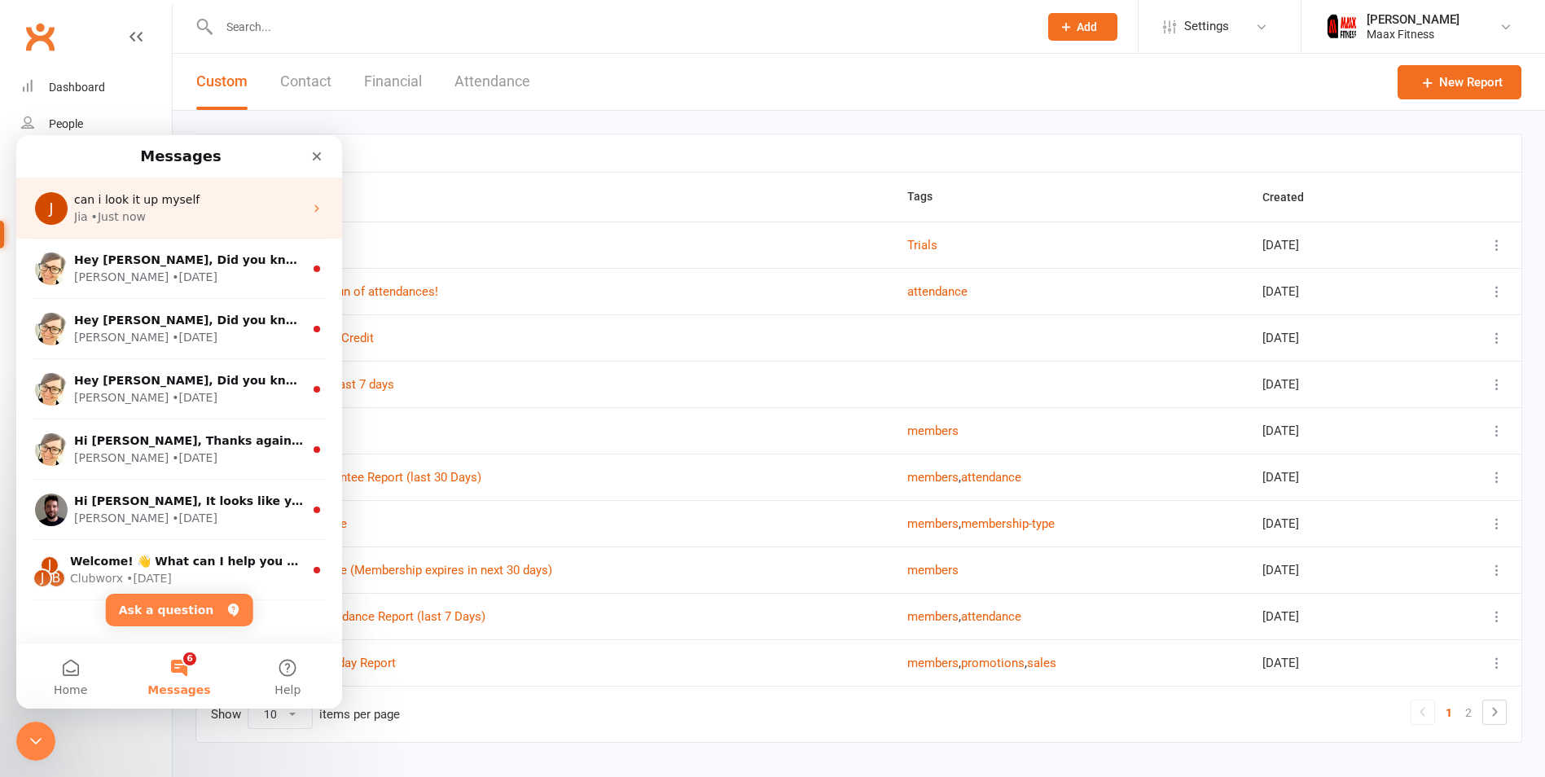
click at [138, 209] on div "• Just now" at bounding box center [118, 216] width 55 height 17
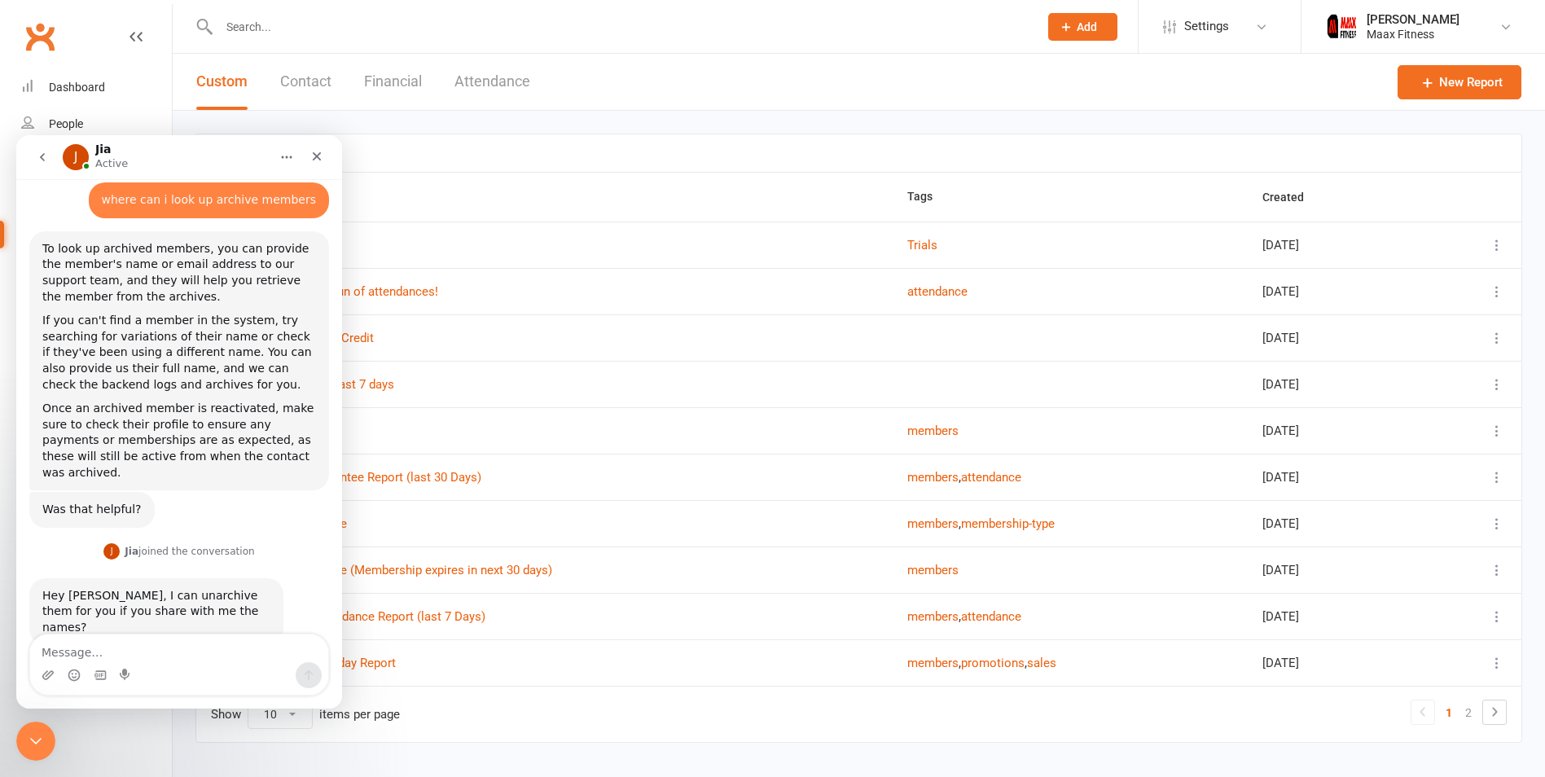
scroll to position [189, 0]
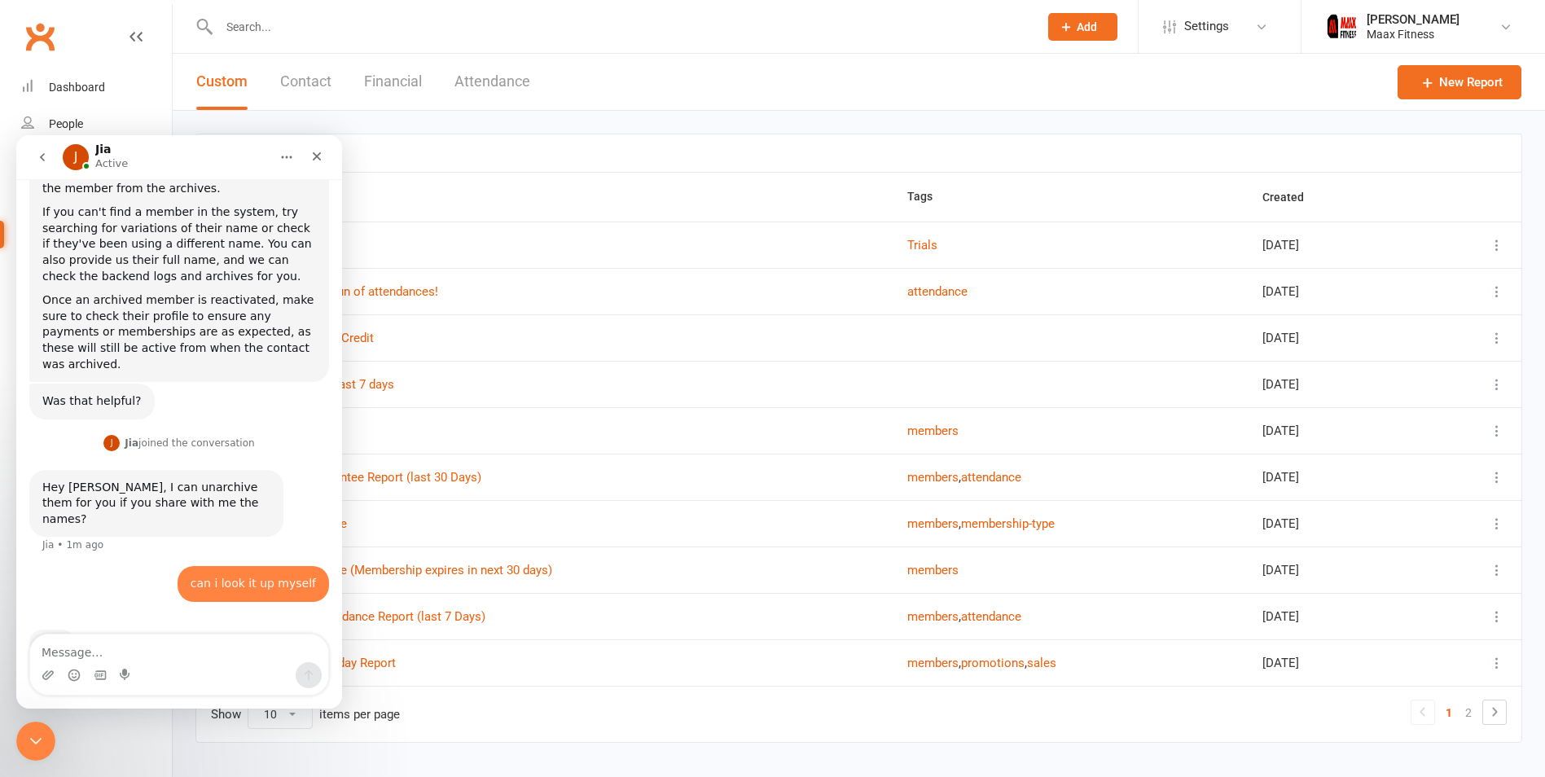
click at [33, 151] on button "go back" at bounding box center [42, 157] width 31 height 31
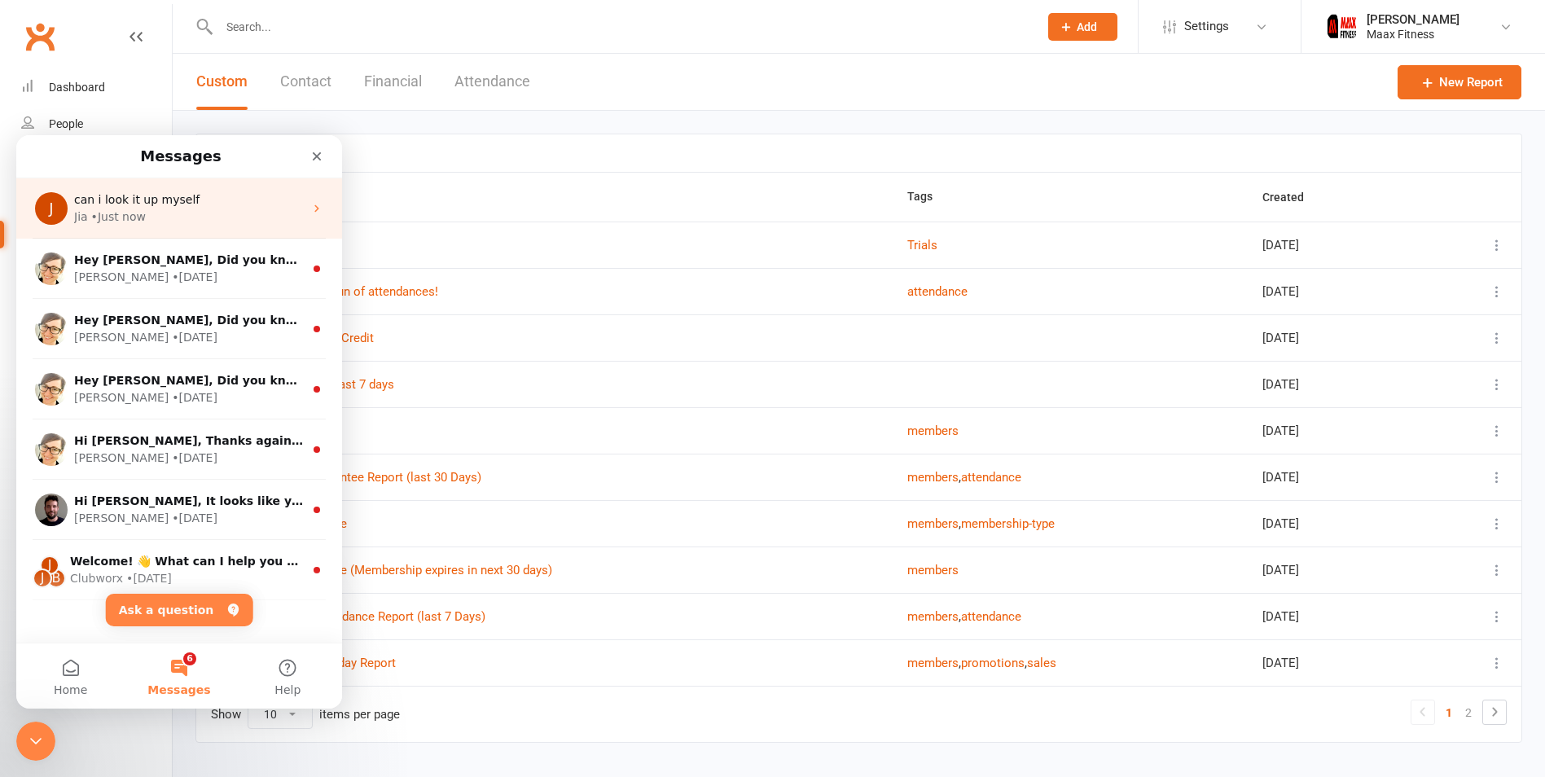
click at [208, 209] on div "Jia • Just now" at bounding box center [189, 216] width 230 height 17
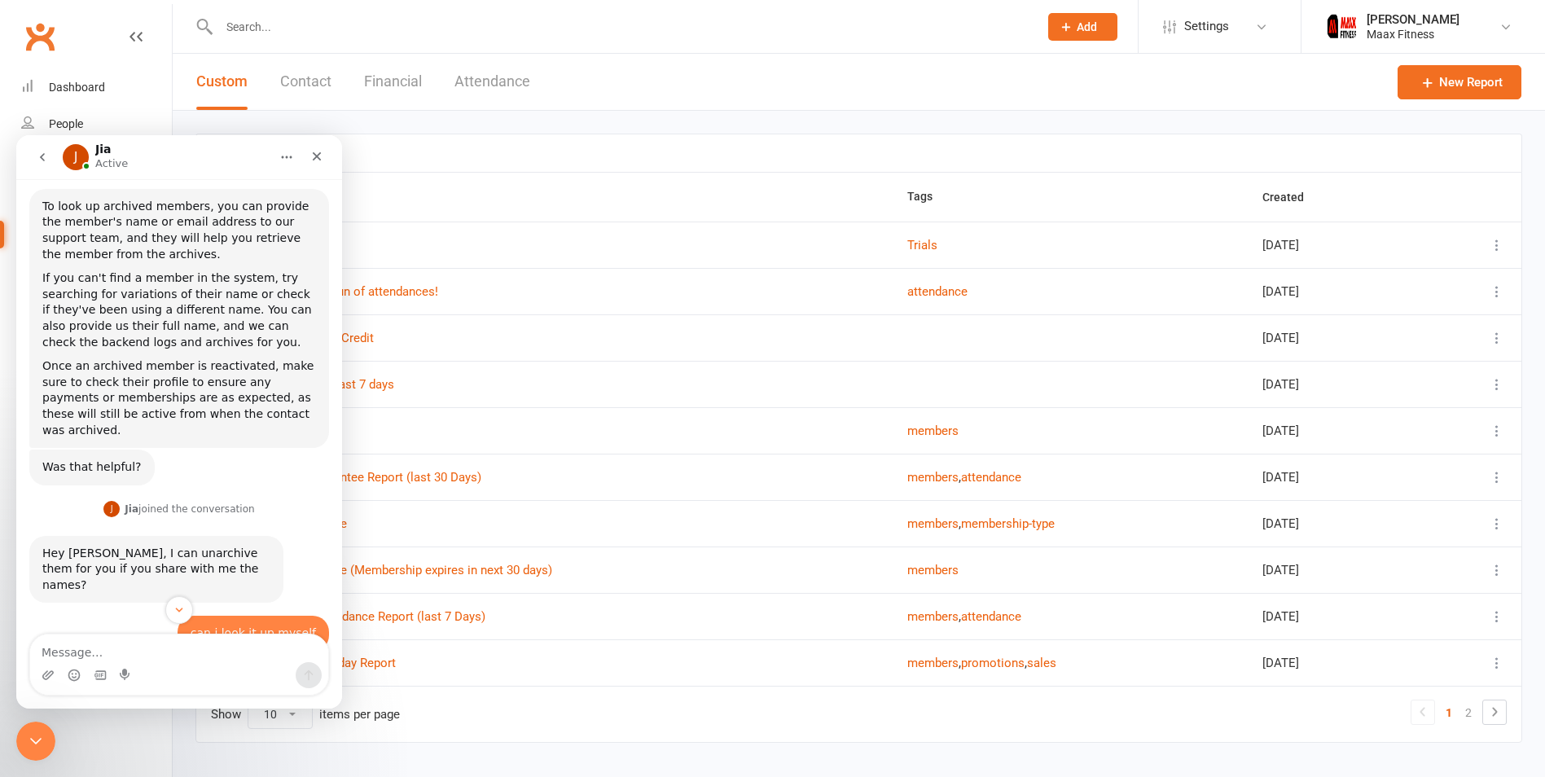
scroll to position [191, 0]
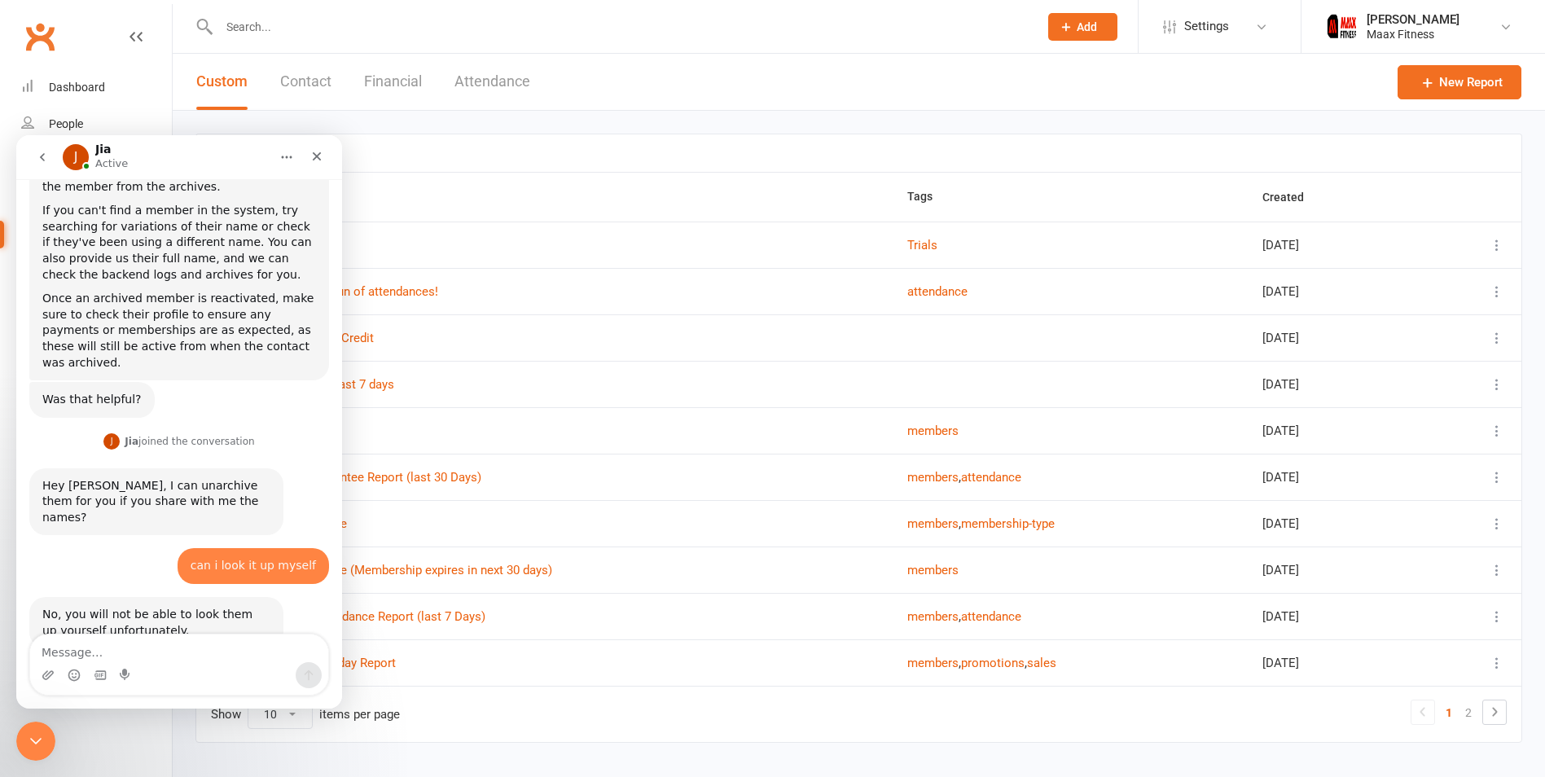
click at [244, 655] on textarea "Message…" at bounding box center [179, 648] width 298 height 28
type textarea "c"
type textarea "are you able to do it"
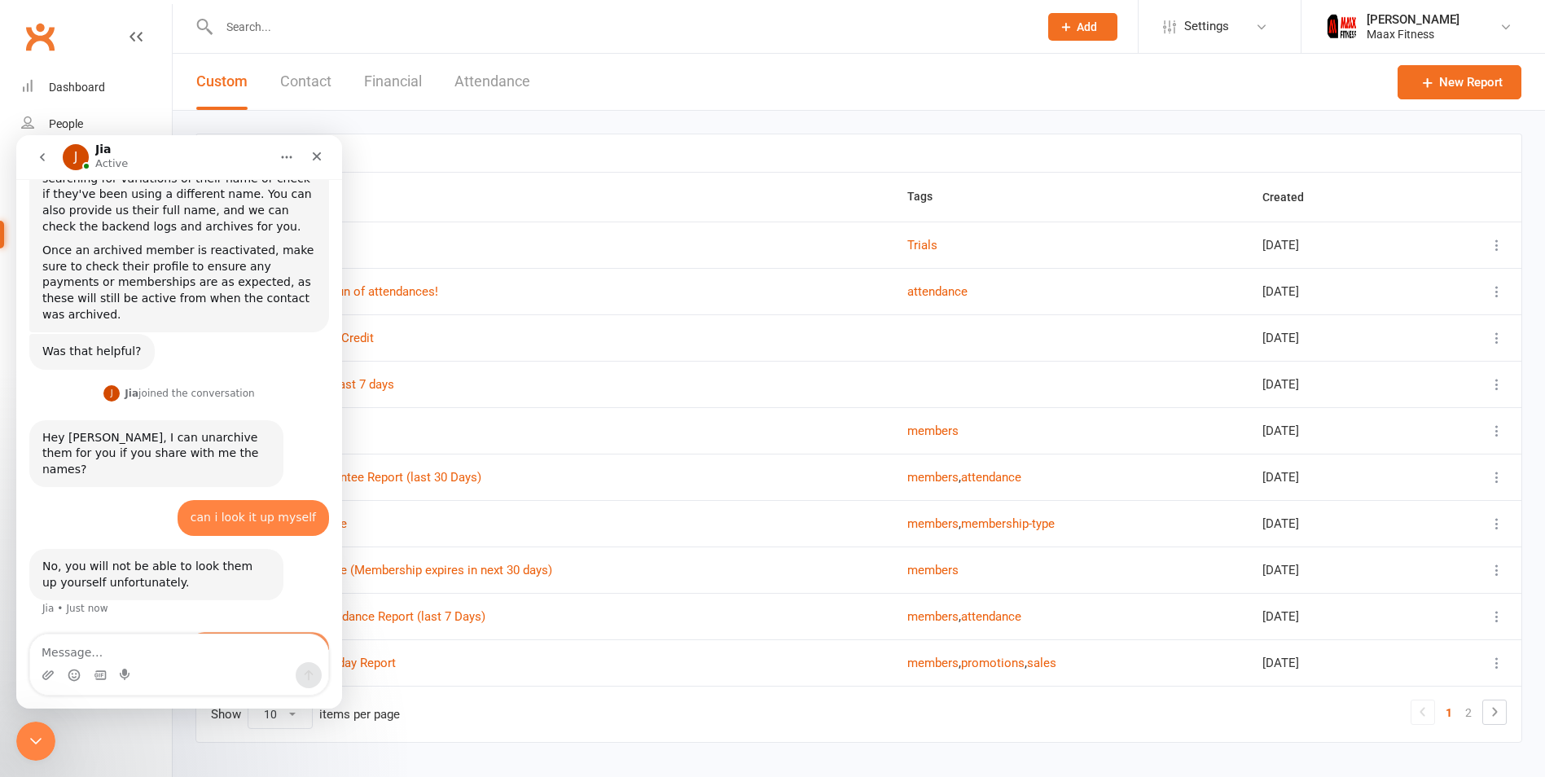
scroll to position [239, 0]
click at [37, 156] on icon "go back" at bounding box center [42, 157] width 13 height 13
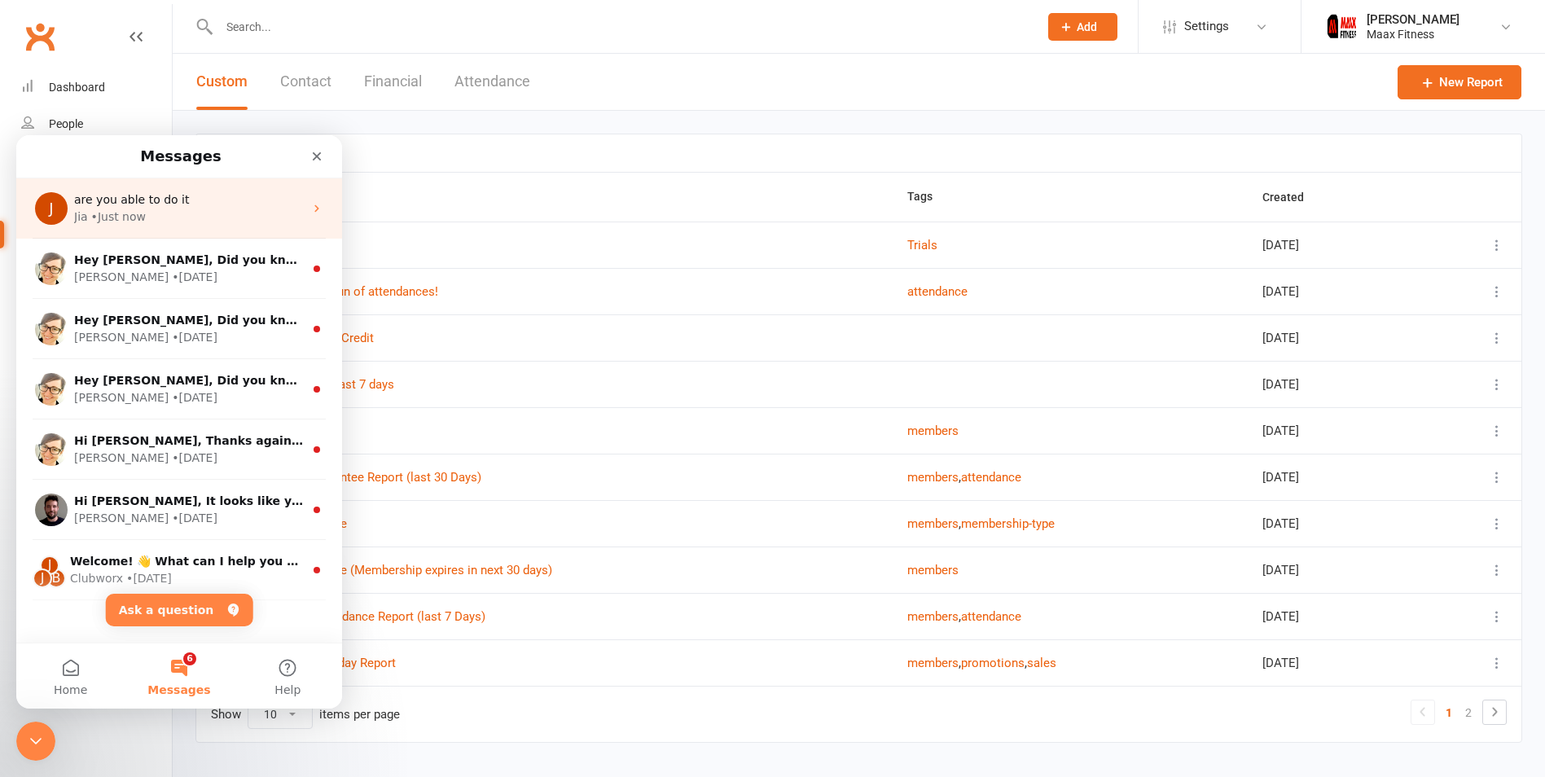
click at [181, 197] on div "are you able to do it" at bounding box center [189, 199] width 230 height 17
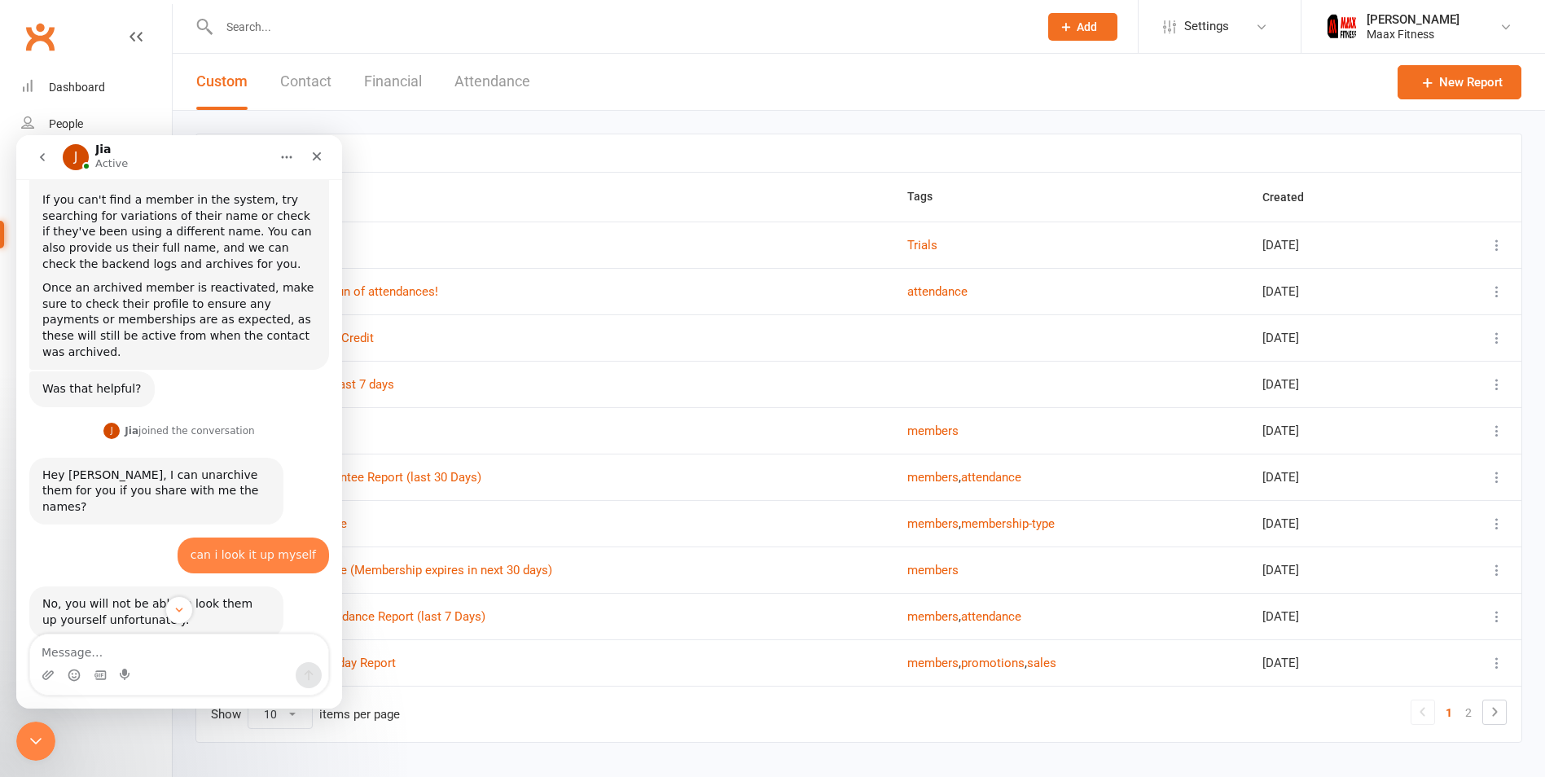
scroll to position [239, 0]
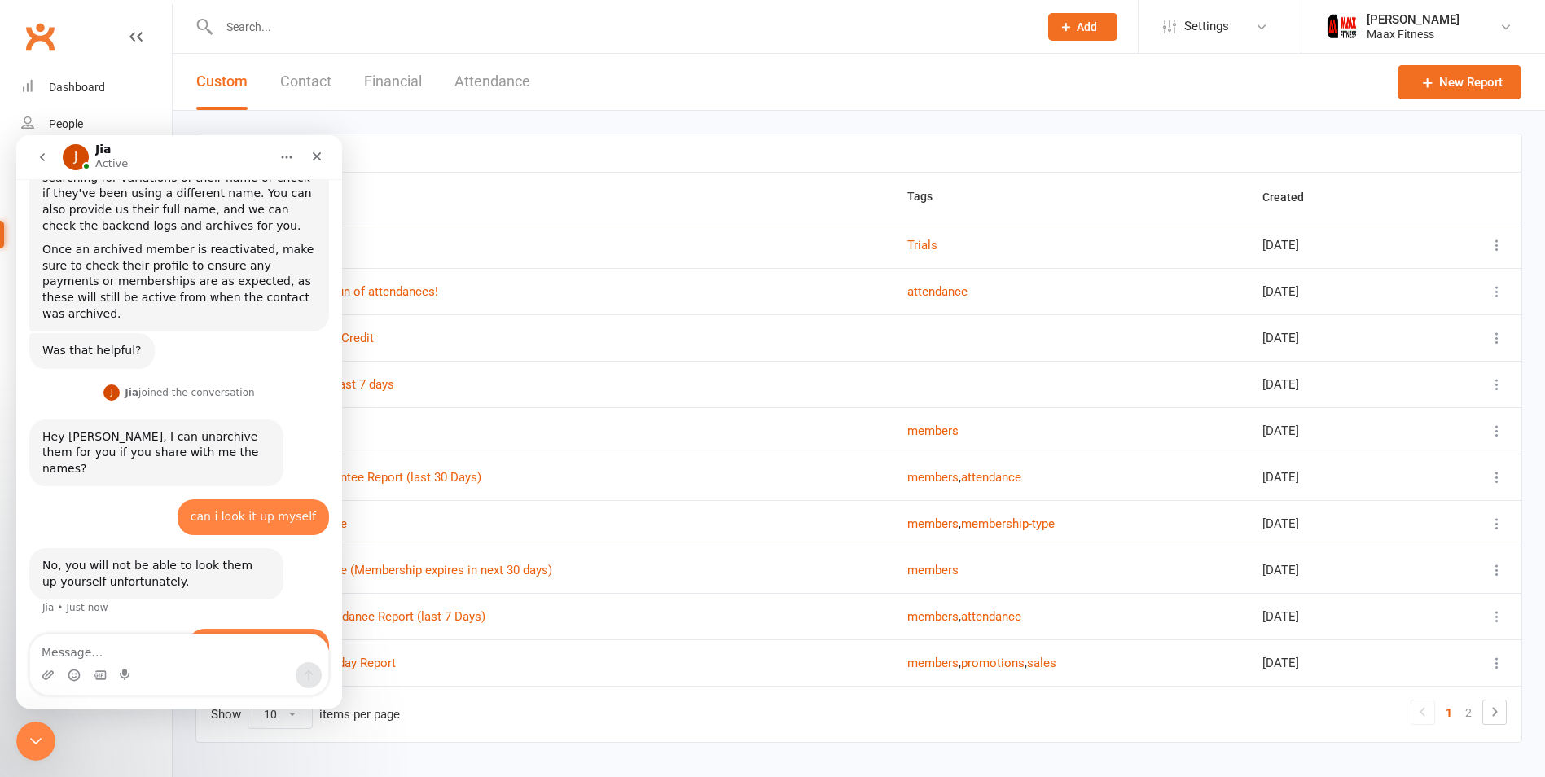
click at [42, 160] on icon "go back" at bounding box center [42, 157] width 5 height 8
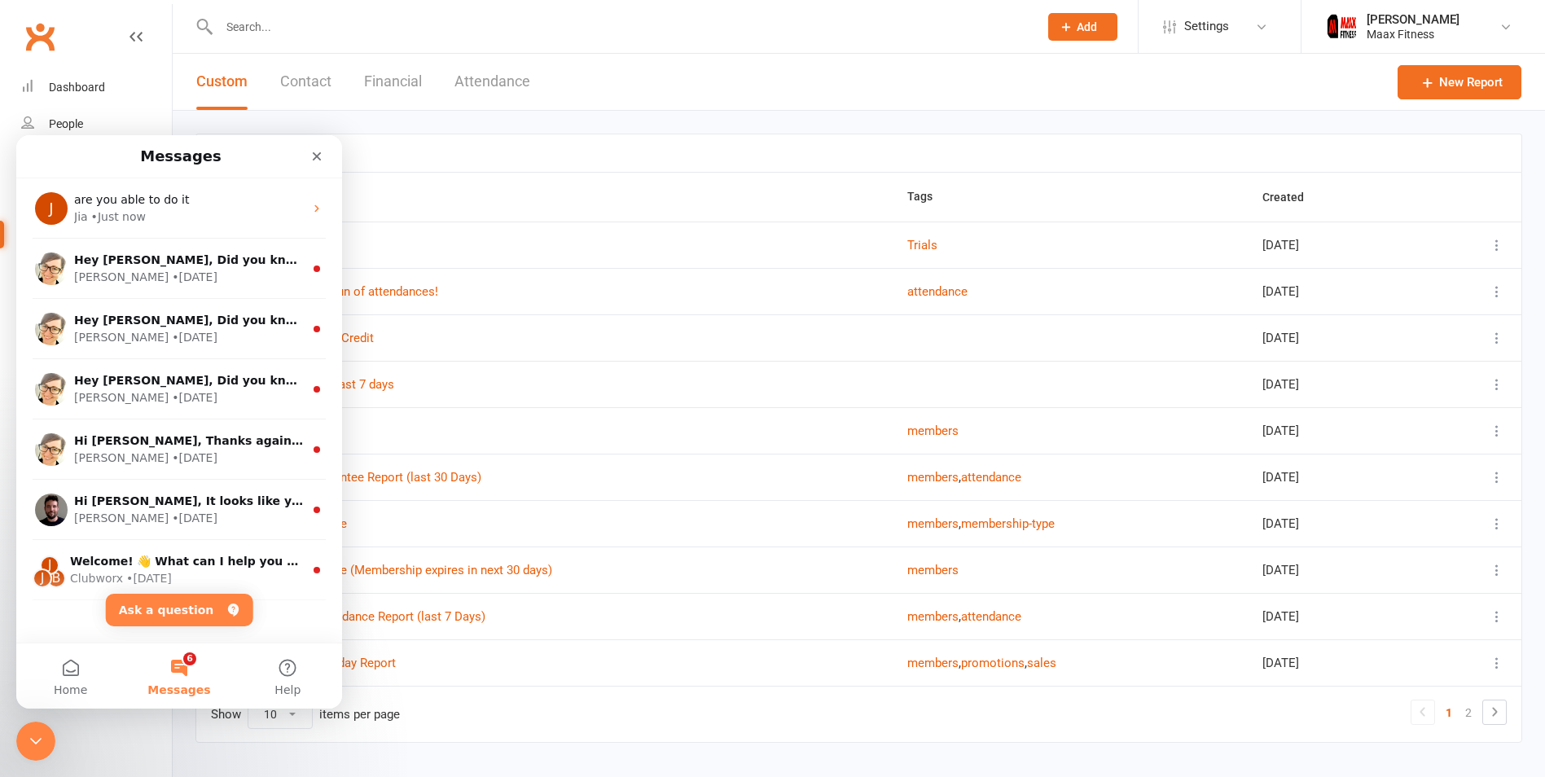
click at [274, 118] on div "Report Name Tags Created Active Trials Trials Sep 02, 2025 Bookings - 3+ Run of…" at bounding box center [859, 450] width 1372 height 678
click at [313, 157] on icon "Close" at bounding box center [316, 156] width 13 height 13
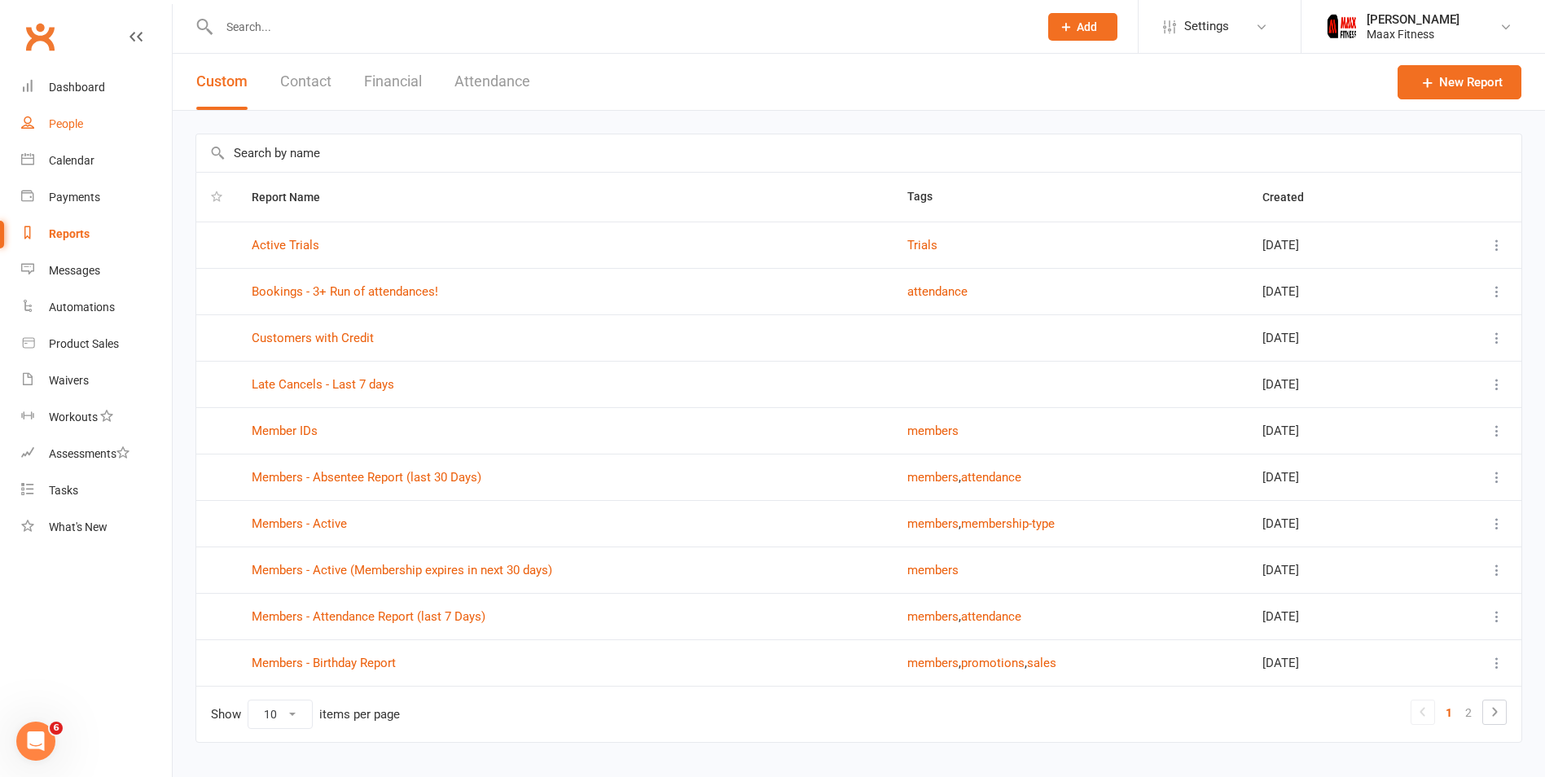
click at [76, 121] on div "People" at bounding box center [66, 123] width 34 height 13
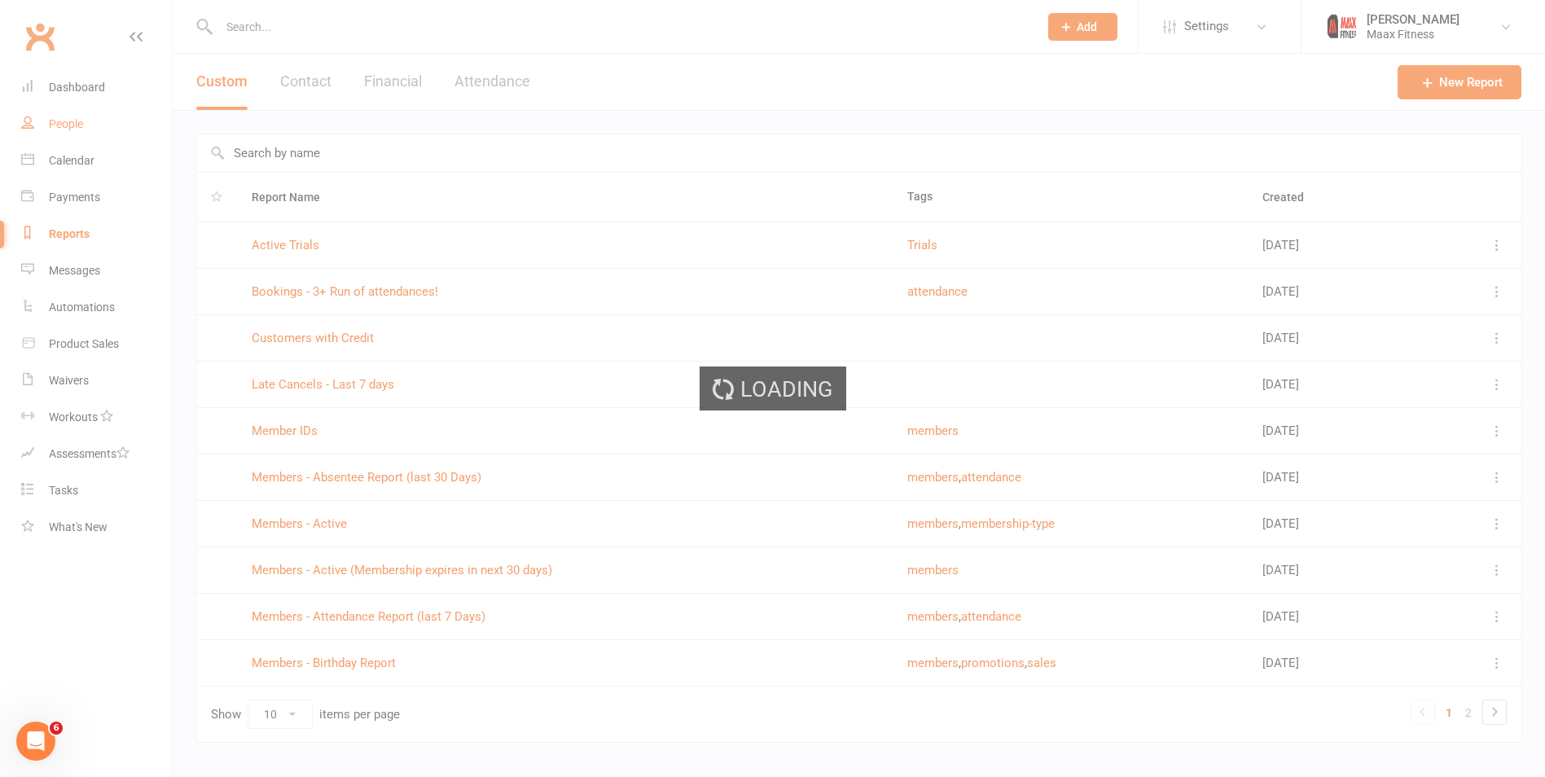
select select "100"
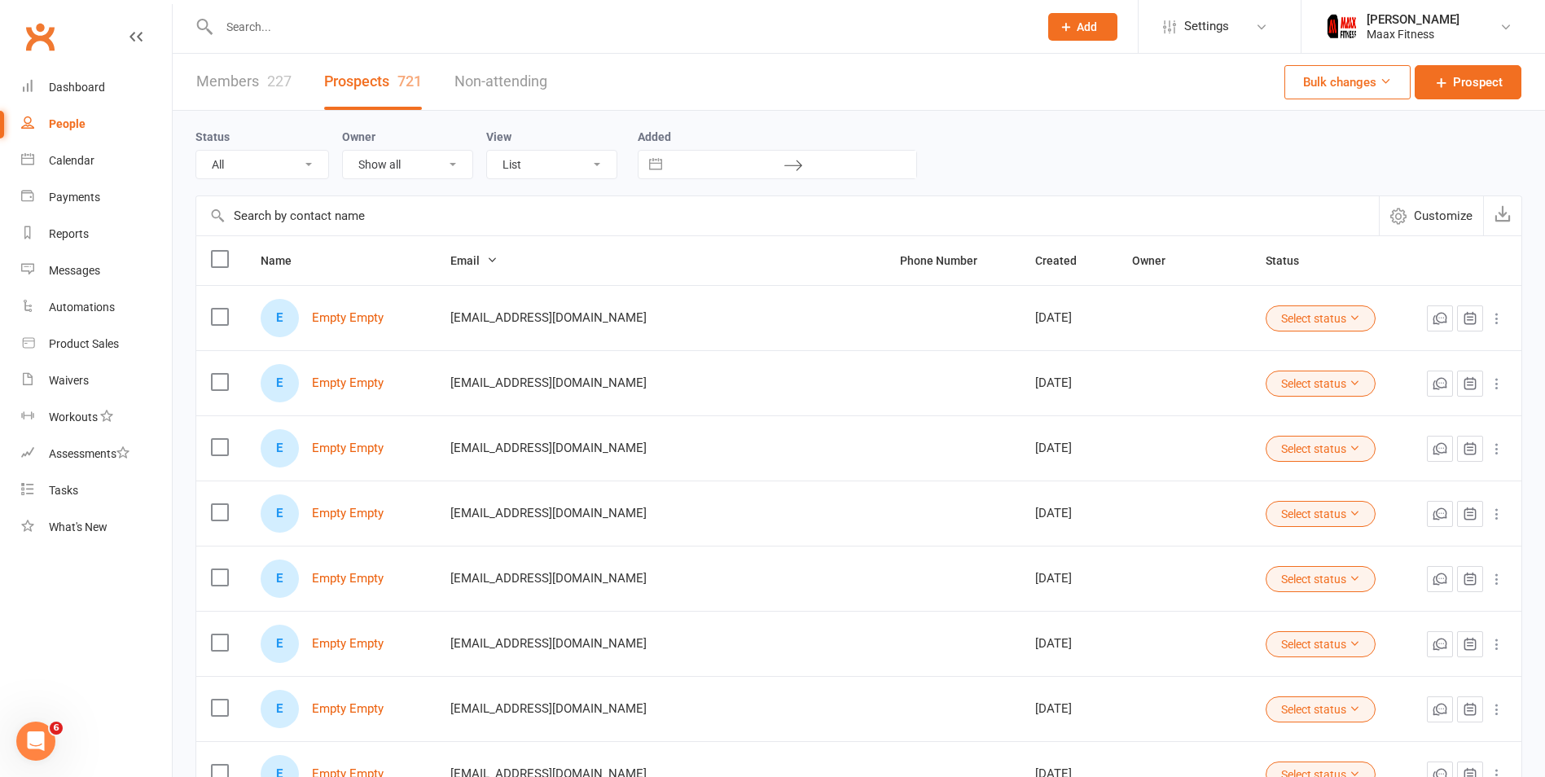
click at [278, 91] on link "Members 227" at bounding box center [243, 82] width 95 height 56
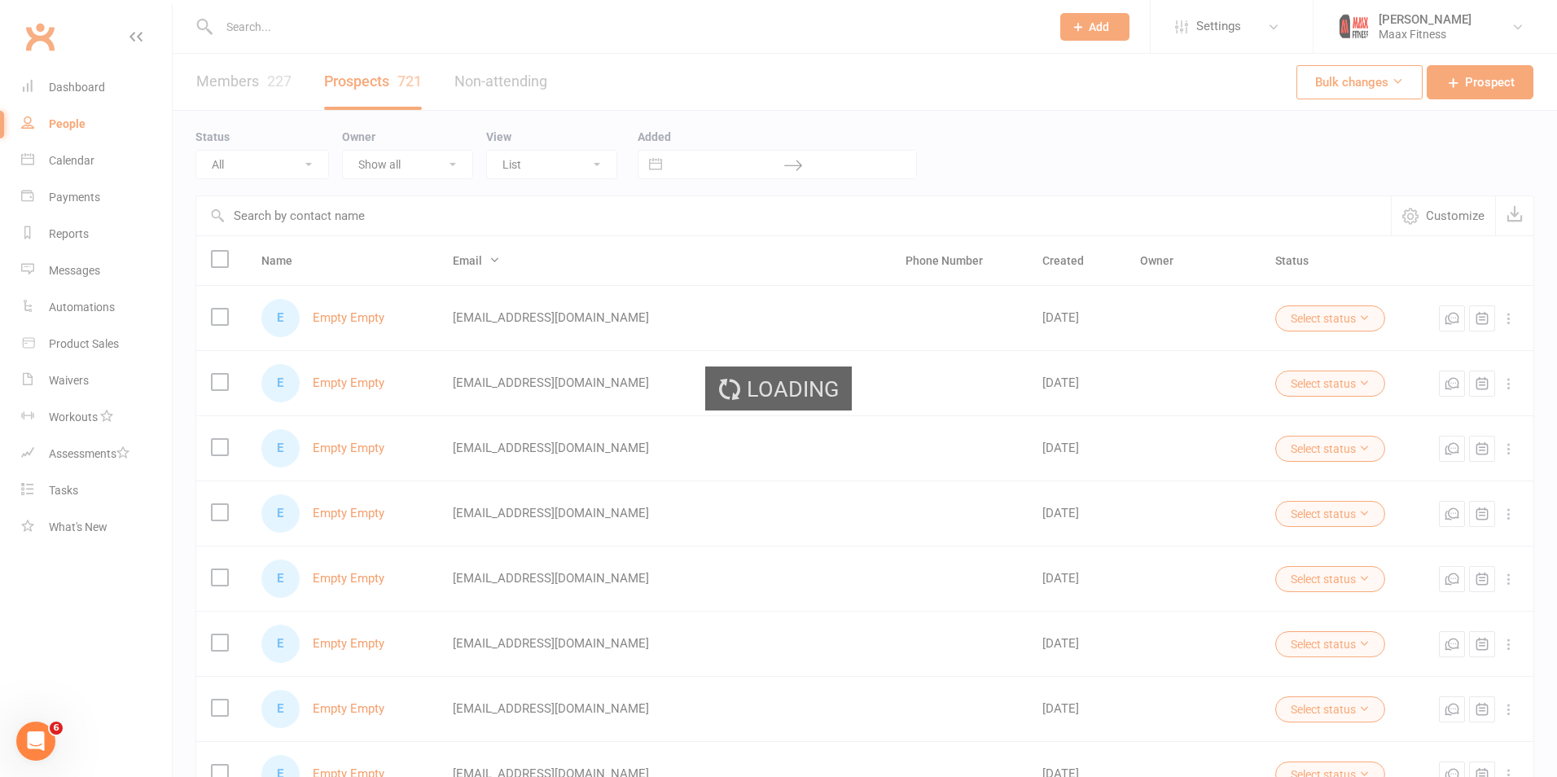
select select "100"
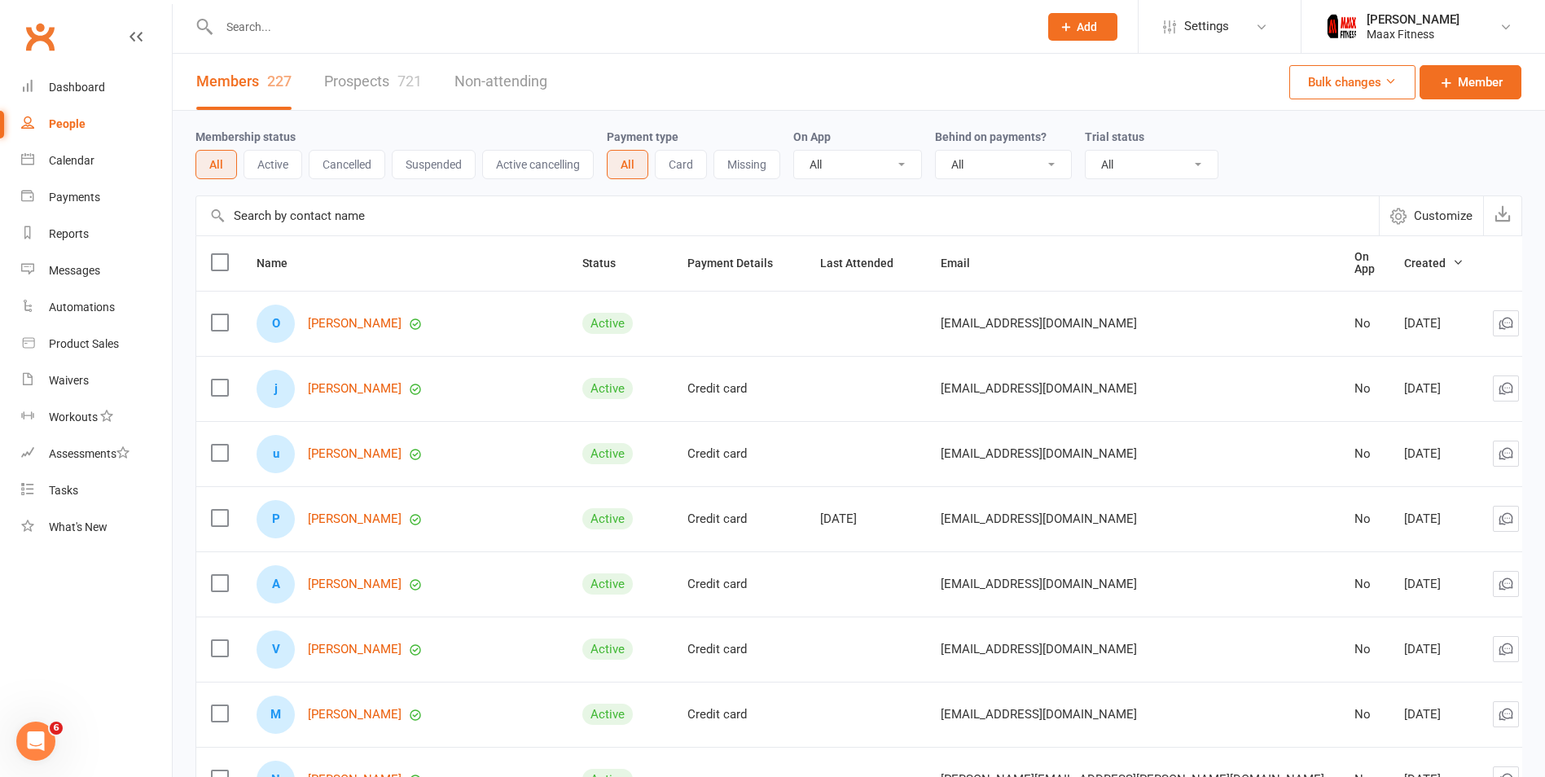
click at [343, 77] on link "Prospects 721" at bounding box center [373, 82] width 98 height 56
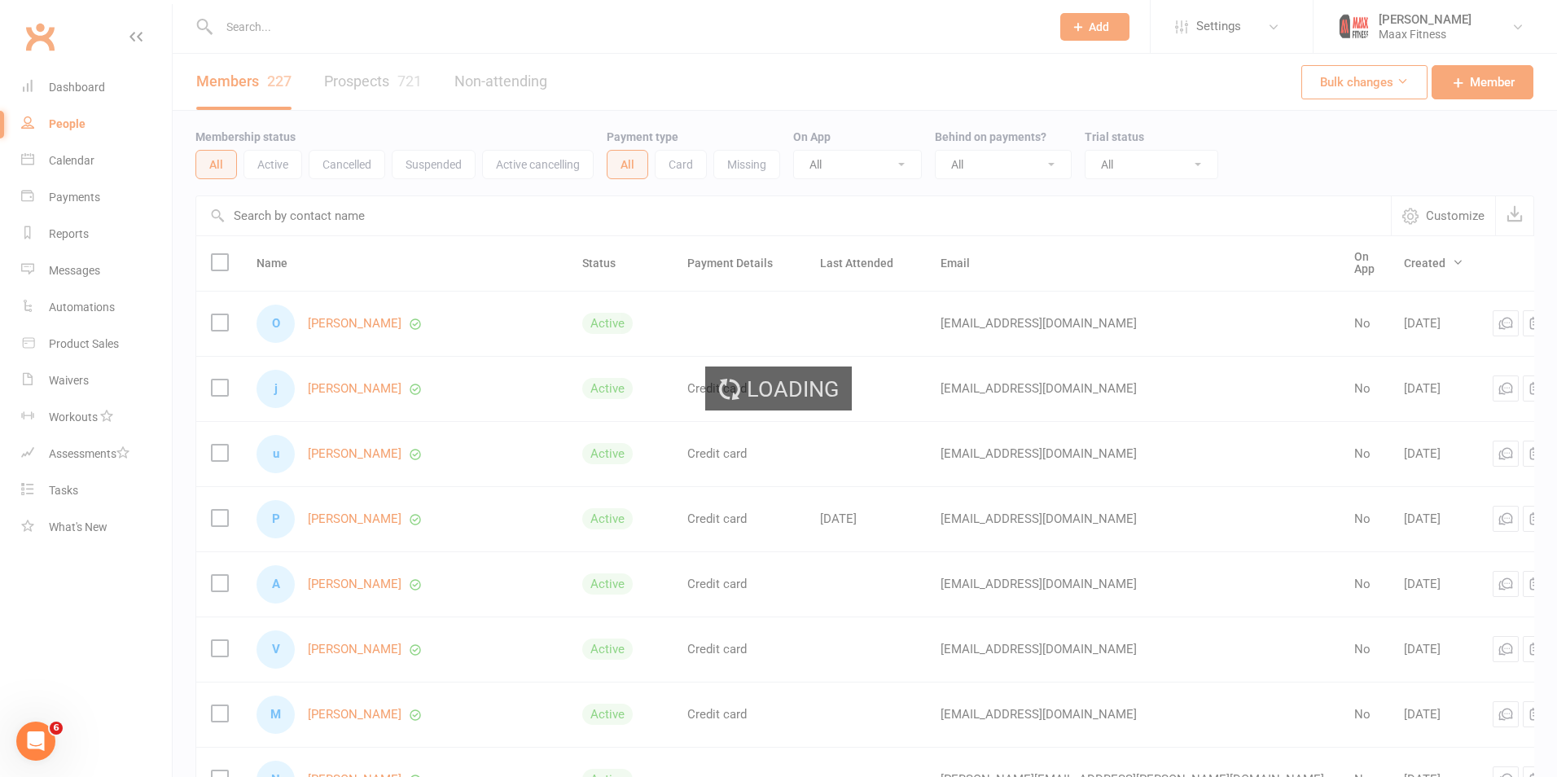
select select "100"
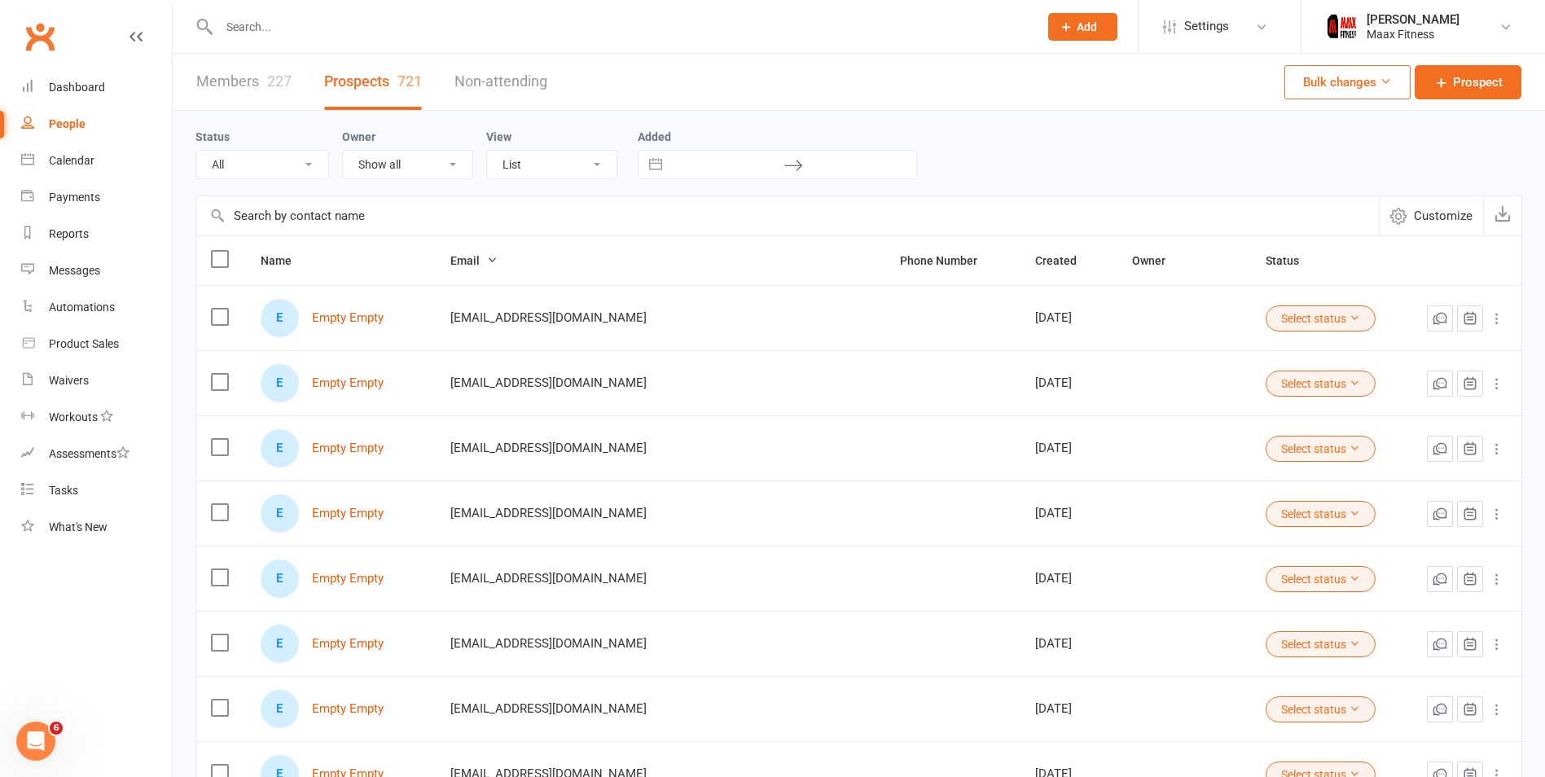
click at [289, 169] on select "All (No status set) (Invalid status) Initial Contact Follow-up Call Follow-up E…" at bounding box center [262, 165] width 132 height 28
click at [447, 166] on select "Show all Emilio Martinez" at bounding box center [407, 165] width 129 height 28
click at [540, 155] on select "List Kanban" at bounding box center [551, 165] width 129 height 28
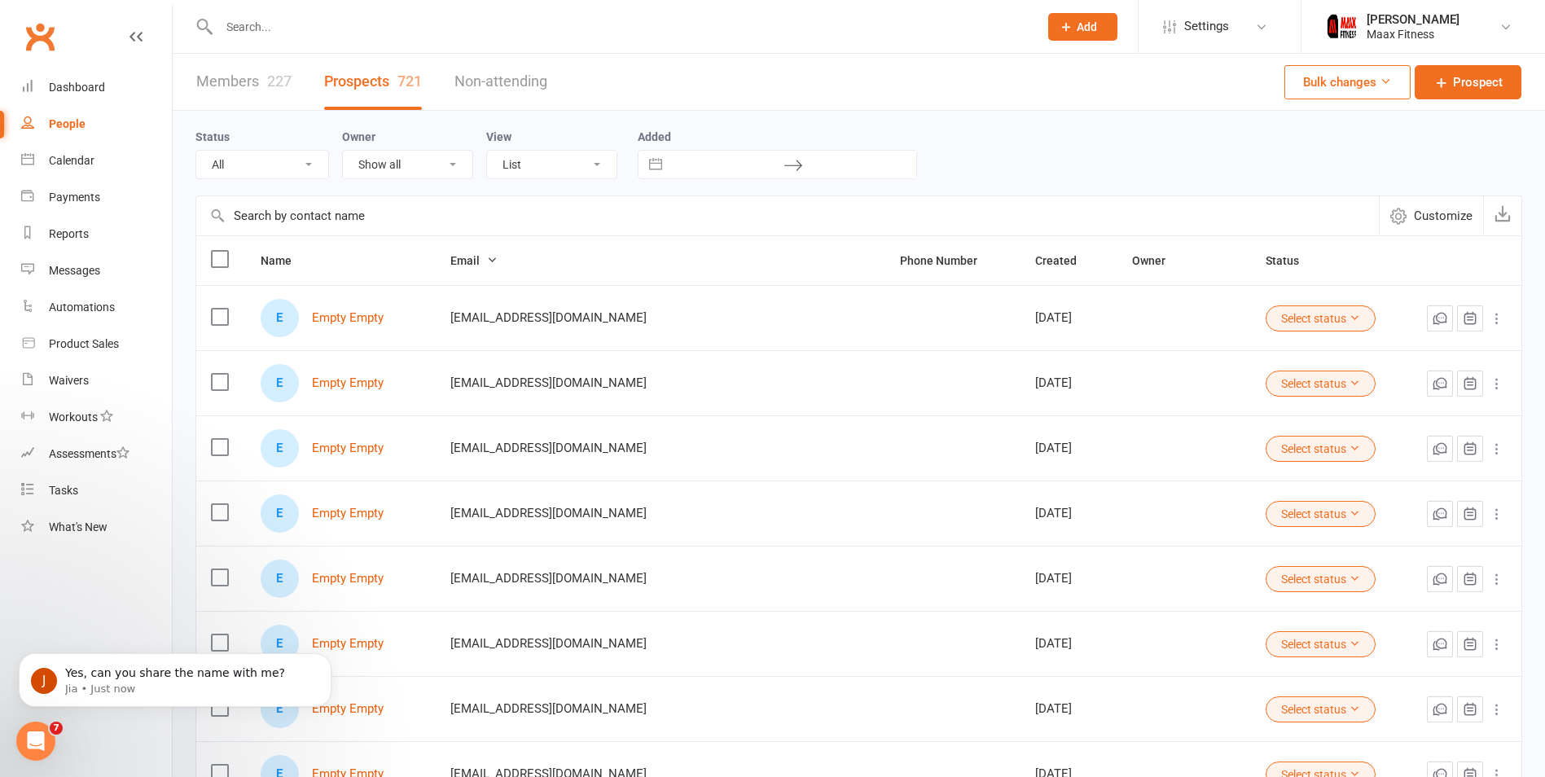
click at [540, 155] on select "List Kanban" at bounding box center [551, 165] width 129 height 28
click at [155, 685] on p "Jia • Just now" at bounding box center [188, 689] width 246 height 15
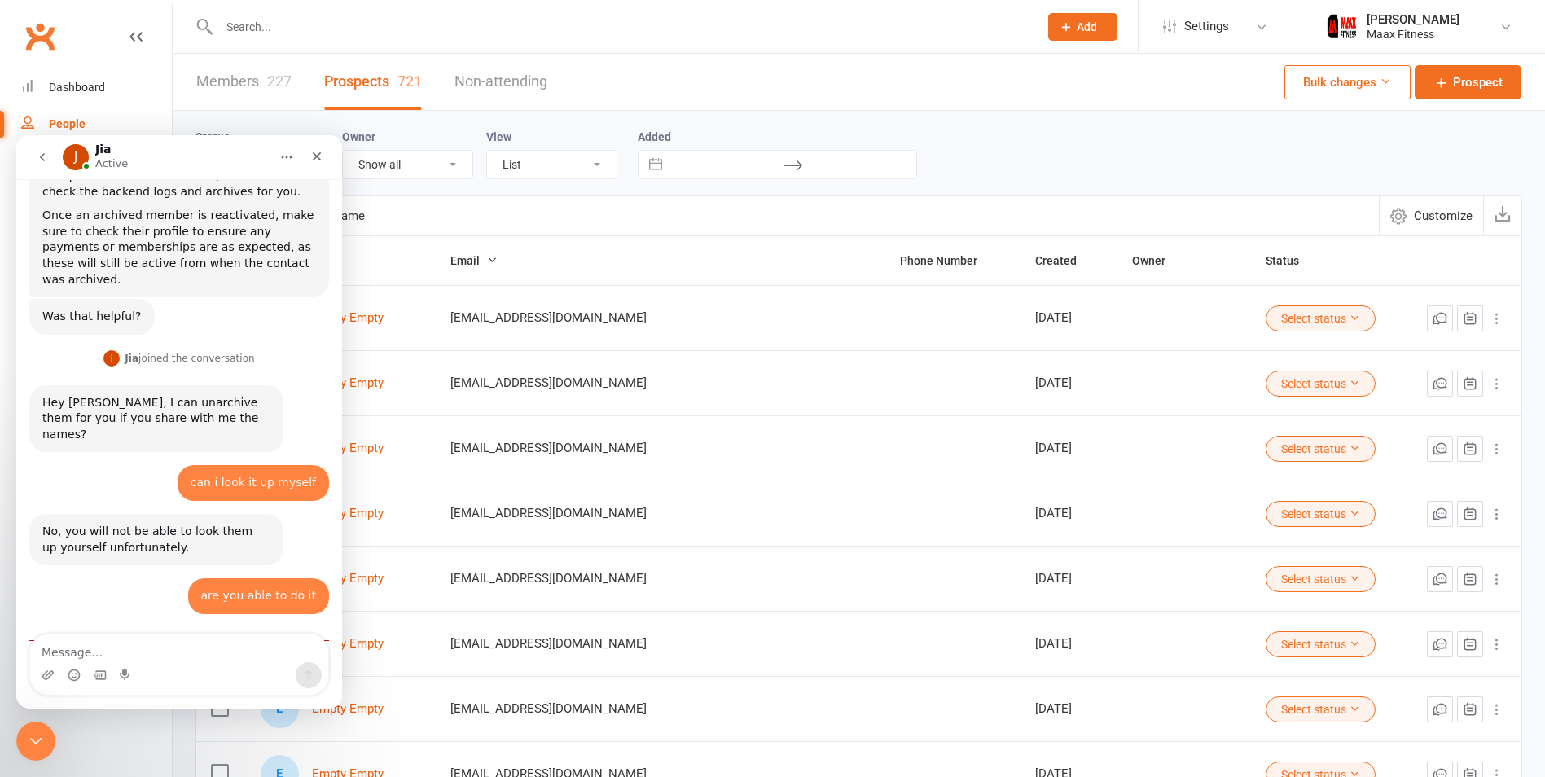
scroll to position [315, 0]
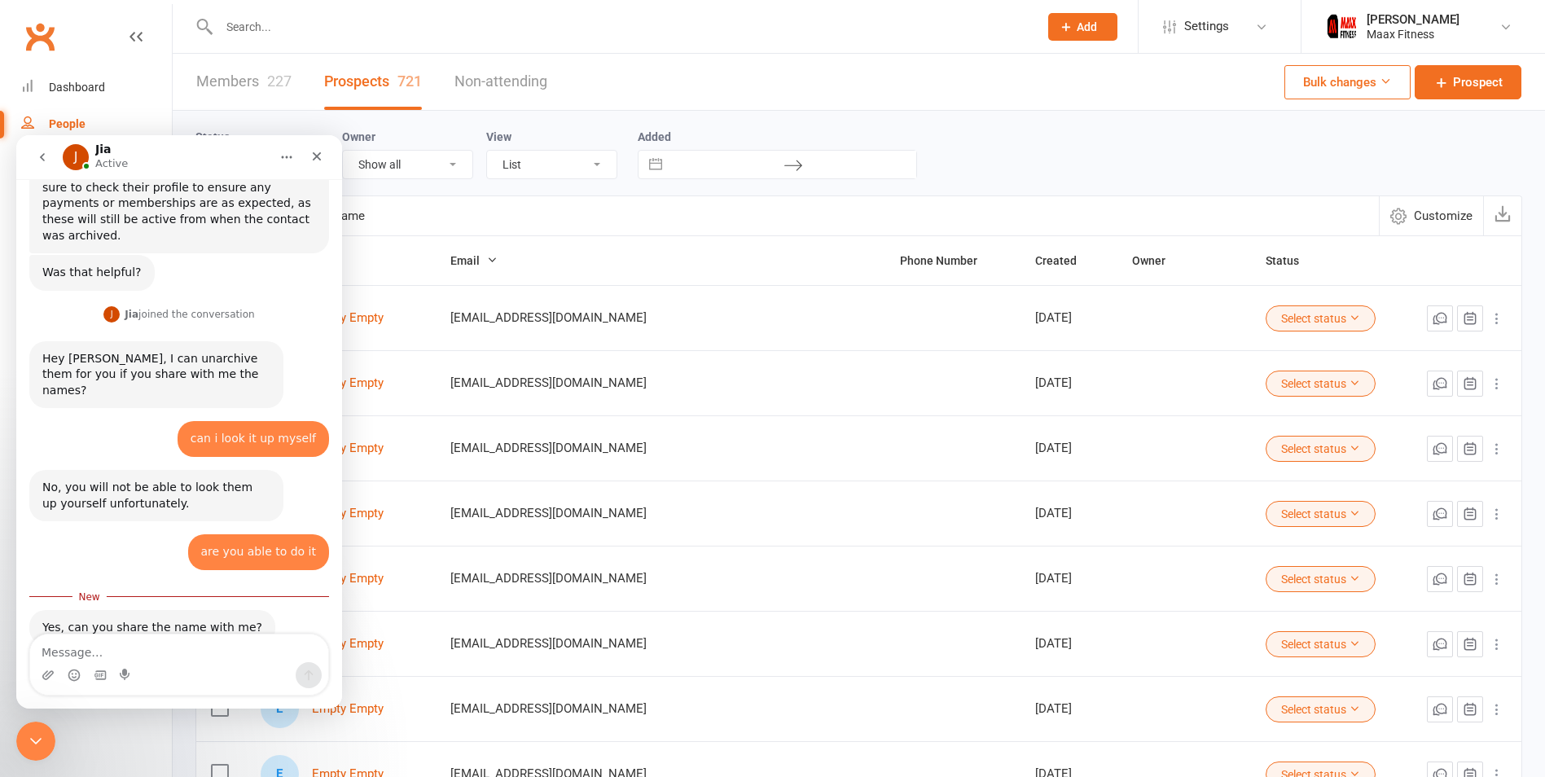
click at [120, 650] on textarea "Message…" at bounding box center [179, 648] width 298 height 28
type textarea "Jessica Deira"
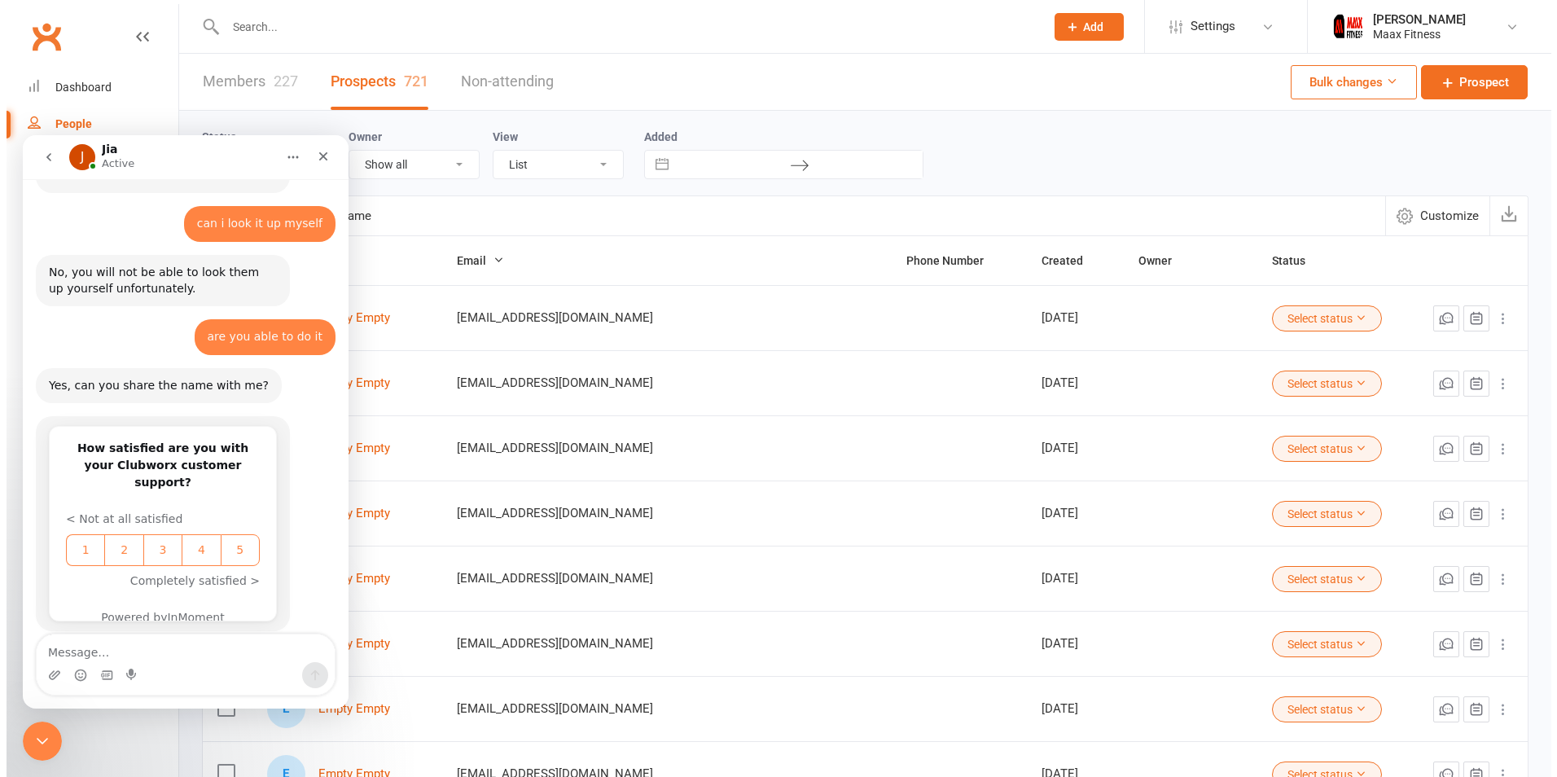
scroll to position [564, 0]
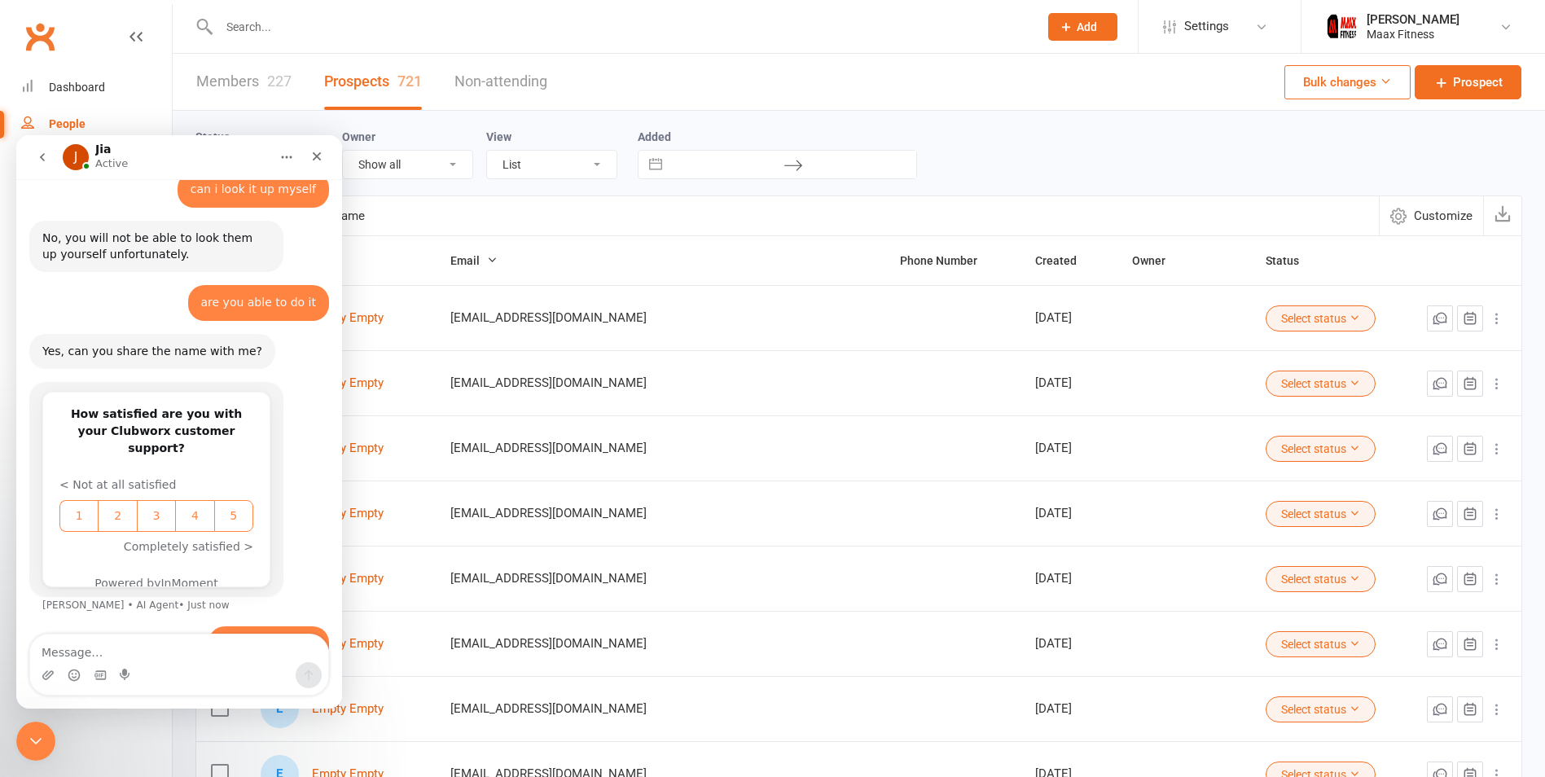
click at [425, 220] on input "text" at bounding box center [787, 215] width 1183 height 39
click at [17, 748] on div "Close Intercom Messenger" at bounding box center [33, 738] width 39 height 39
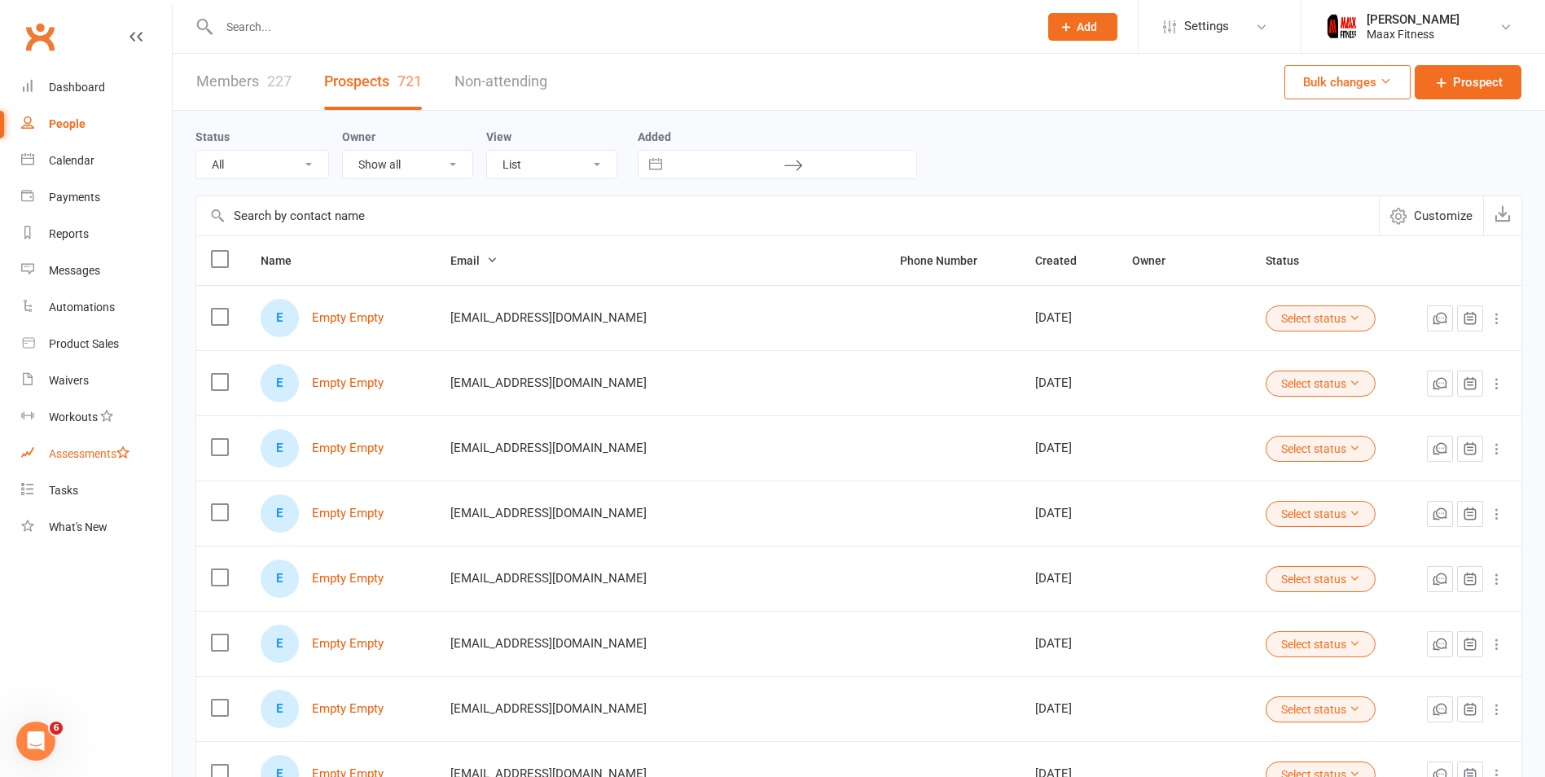
click at [86, 463] on link "Assessments" at bounding box center [96, 454] width 151 height 37
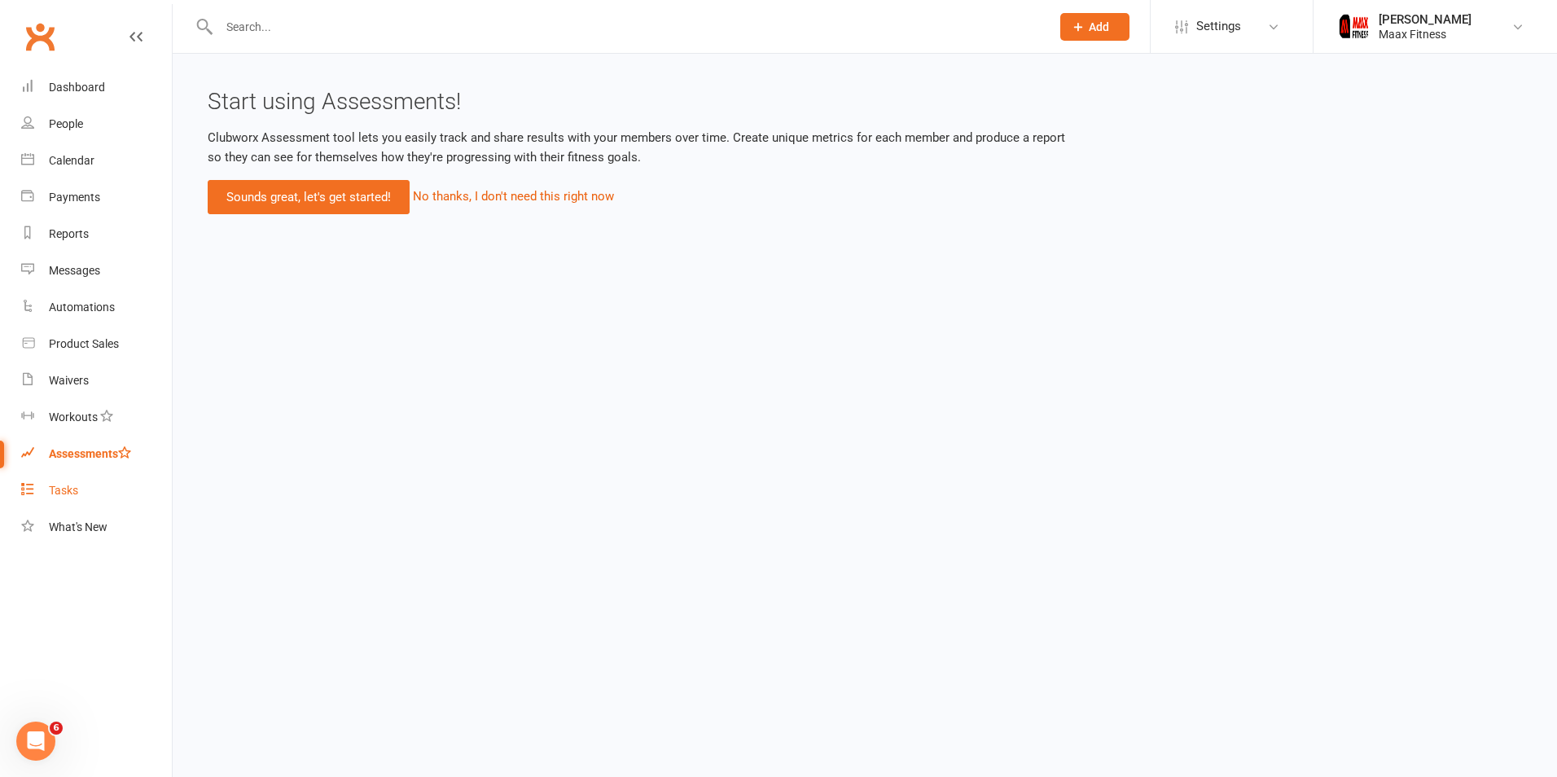
click at [94, 496] on link "Tasks" at bounding box center [96, 490] width 151 height 37
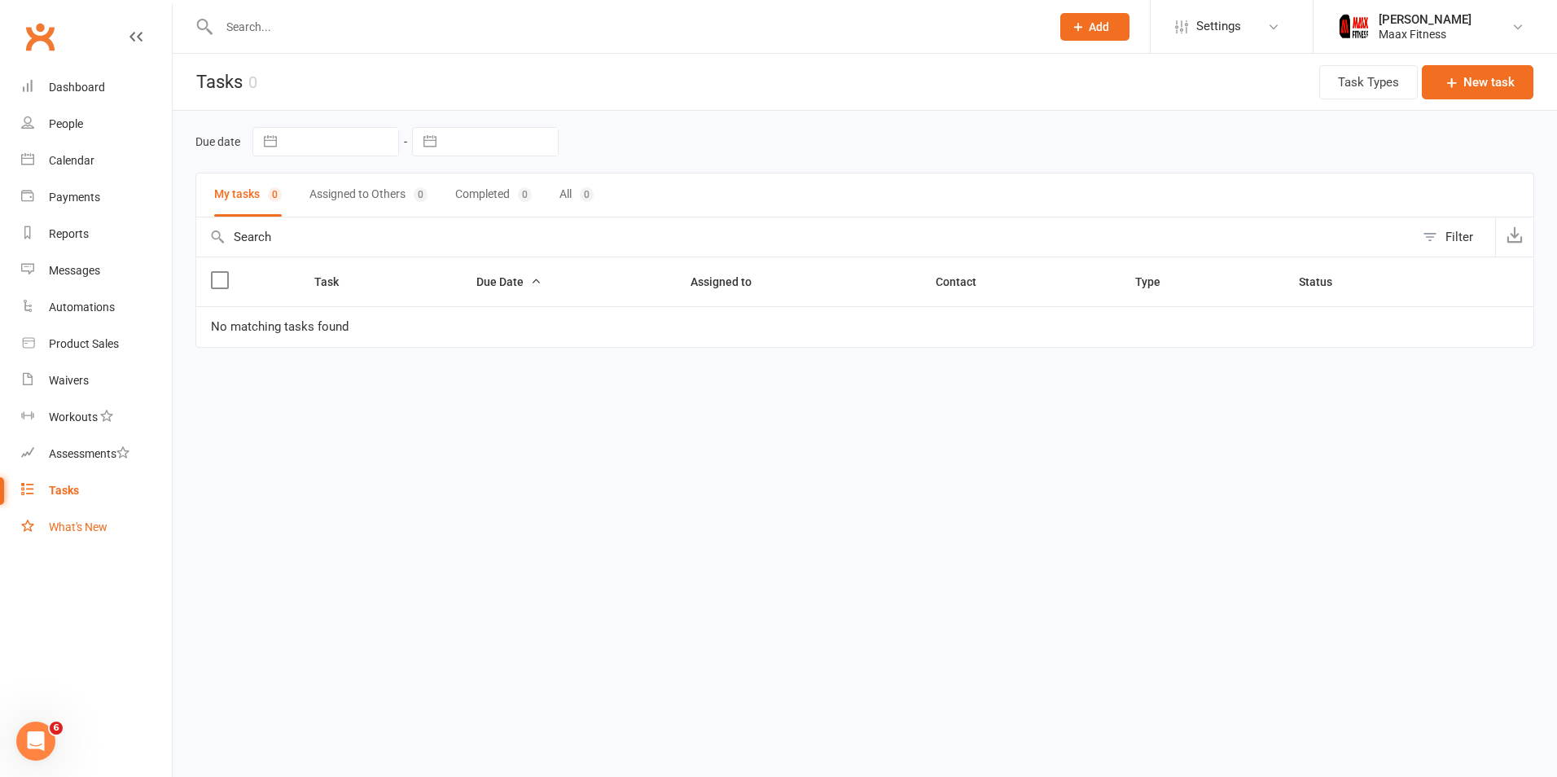
click at [99, 541] on link "What's New" at bounding box center [96, 527] width 151 height 37
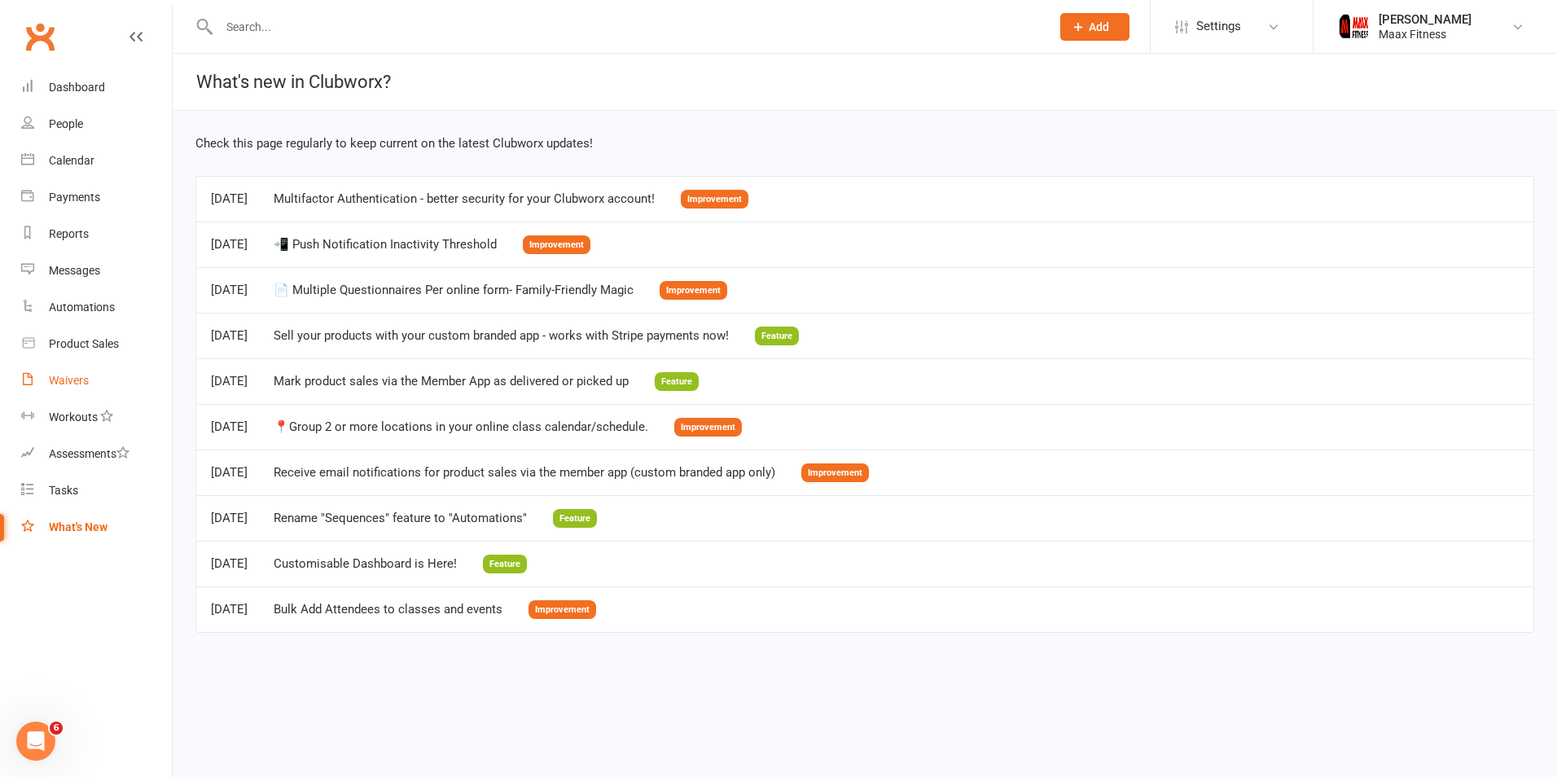
click at [64, 365] on link "Waivers" at bounding box center [96, 380] width 151 height 37
select select "25"
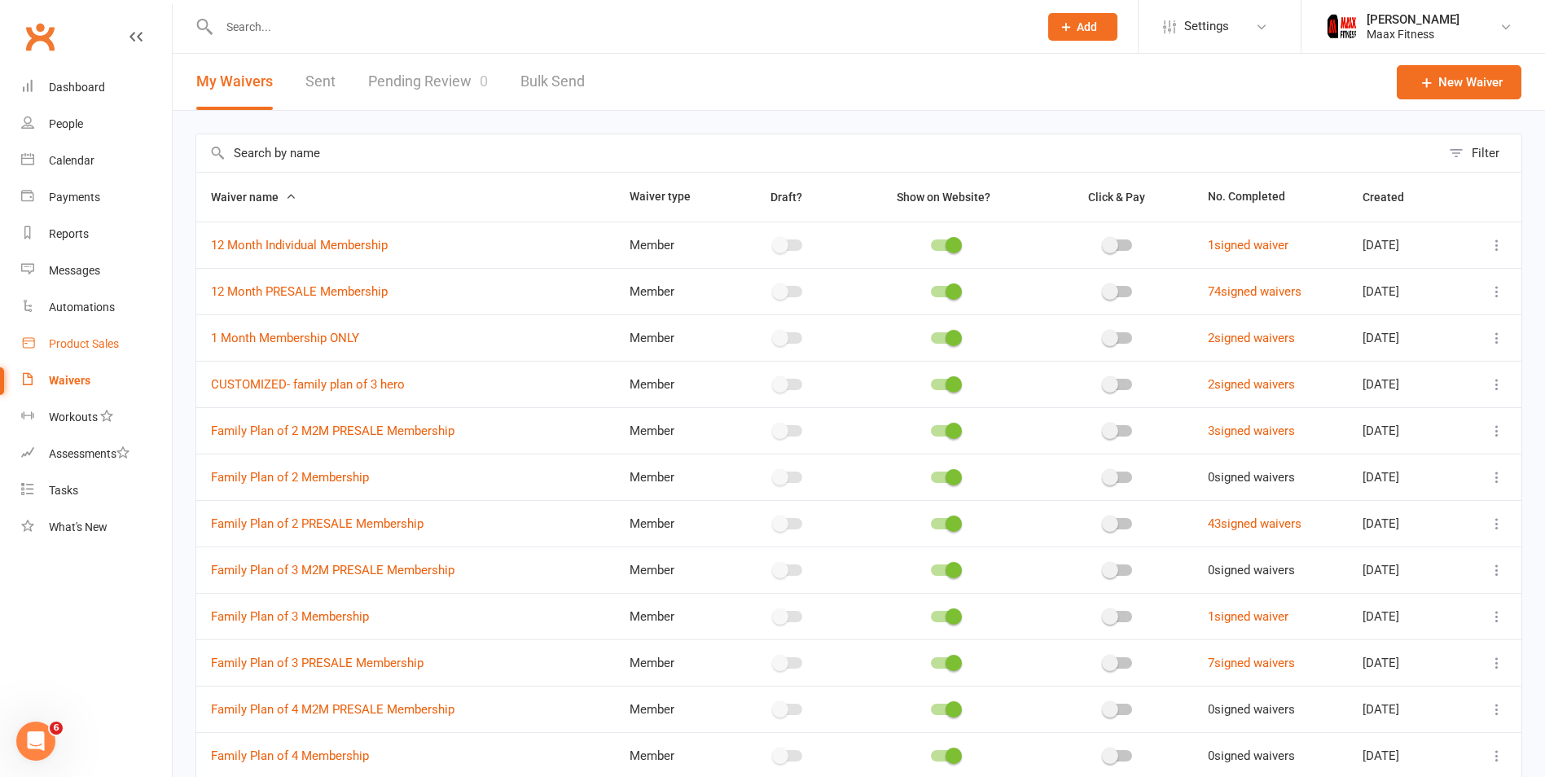
click at [81, 335] on link "Product Sales" at bounding box center [96, 344] width 151 height 37
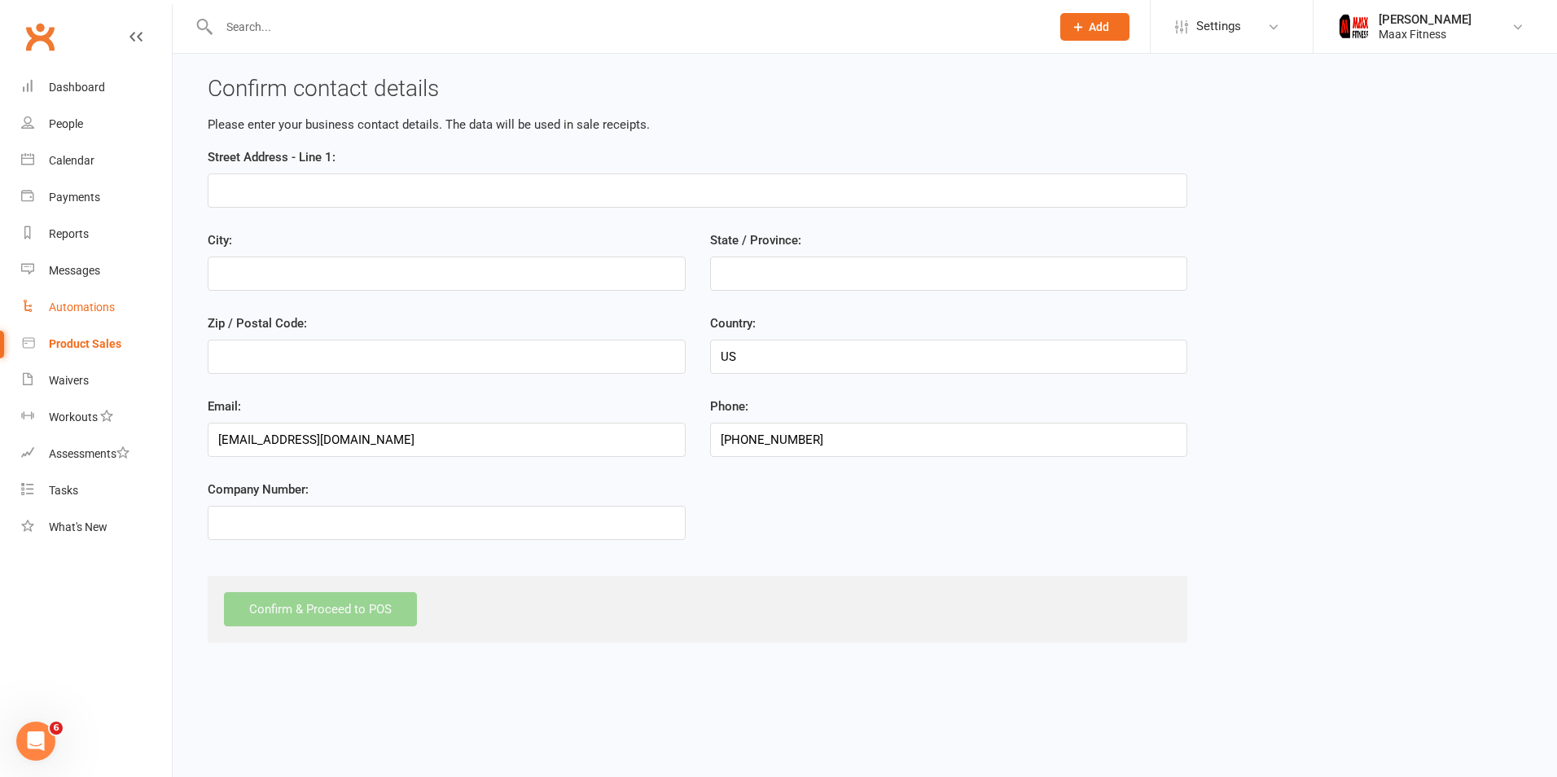
click at [80, 305] on div "Automations" at bounding box center [82, 307] width 66 height 13
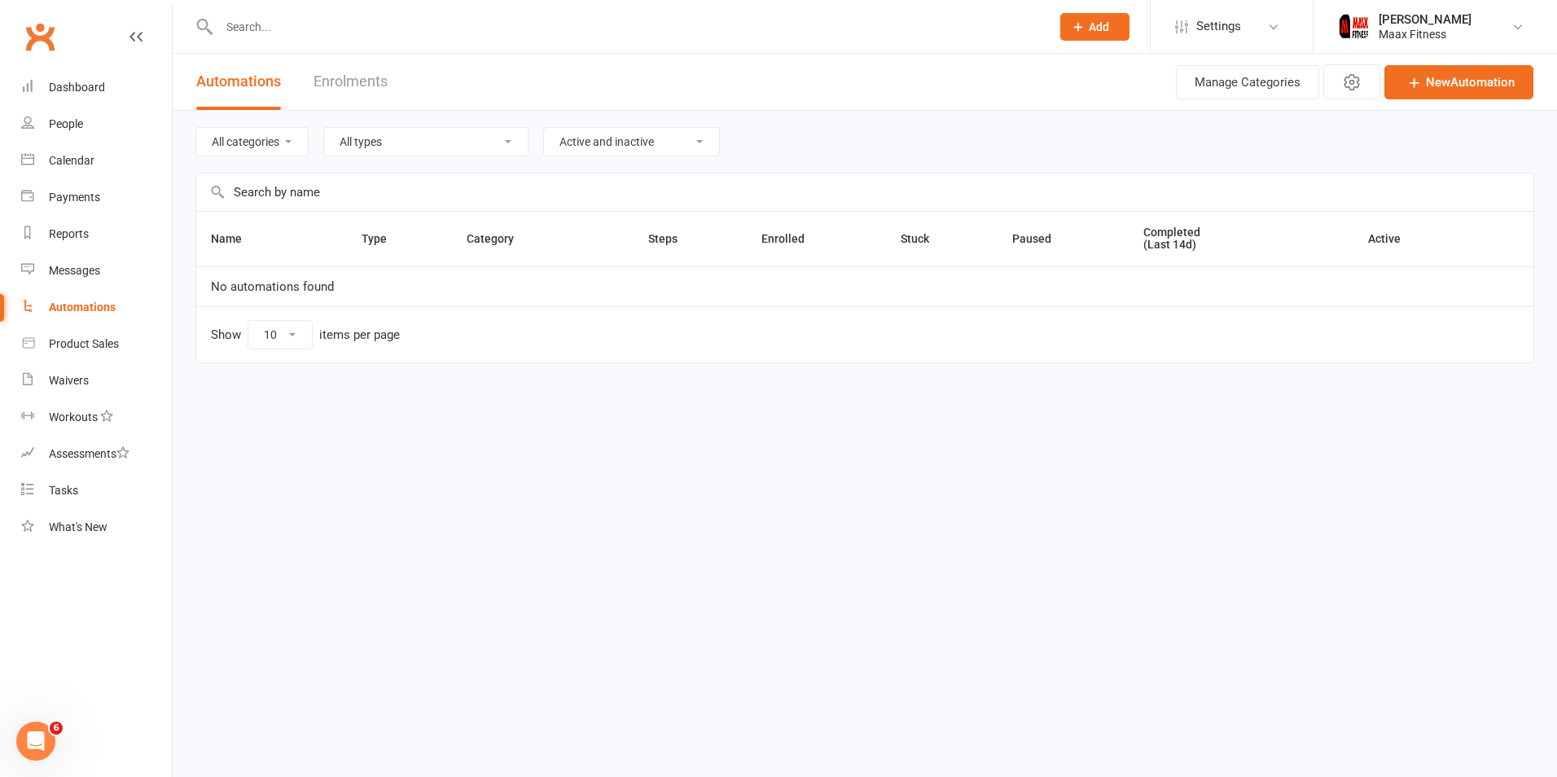
click at [573, 138] on select "Active and inactive Active automations only Inactive automations only" at bounding box center [631, 142] width 175 height 28
click at [608, 138] on select "Active and inactive Active automations only Inactive automations only" at bounding box center [631, 142] width 175 height 28
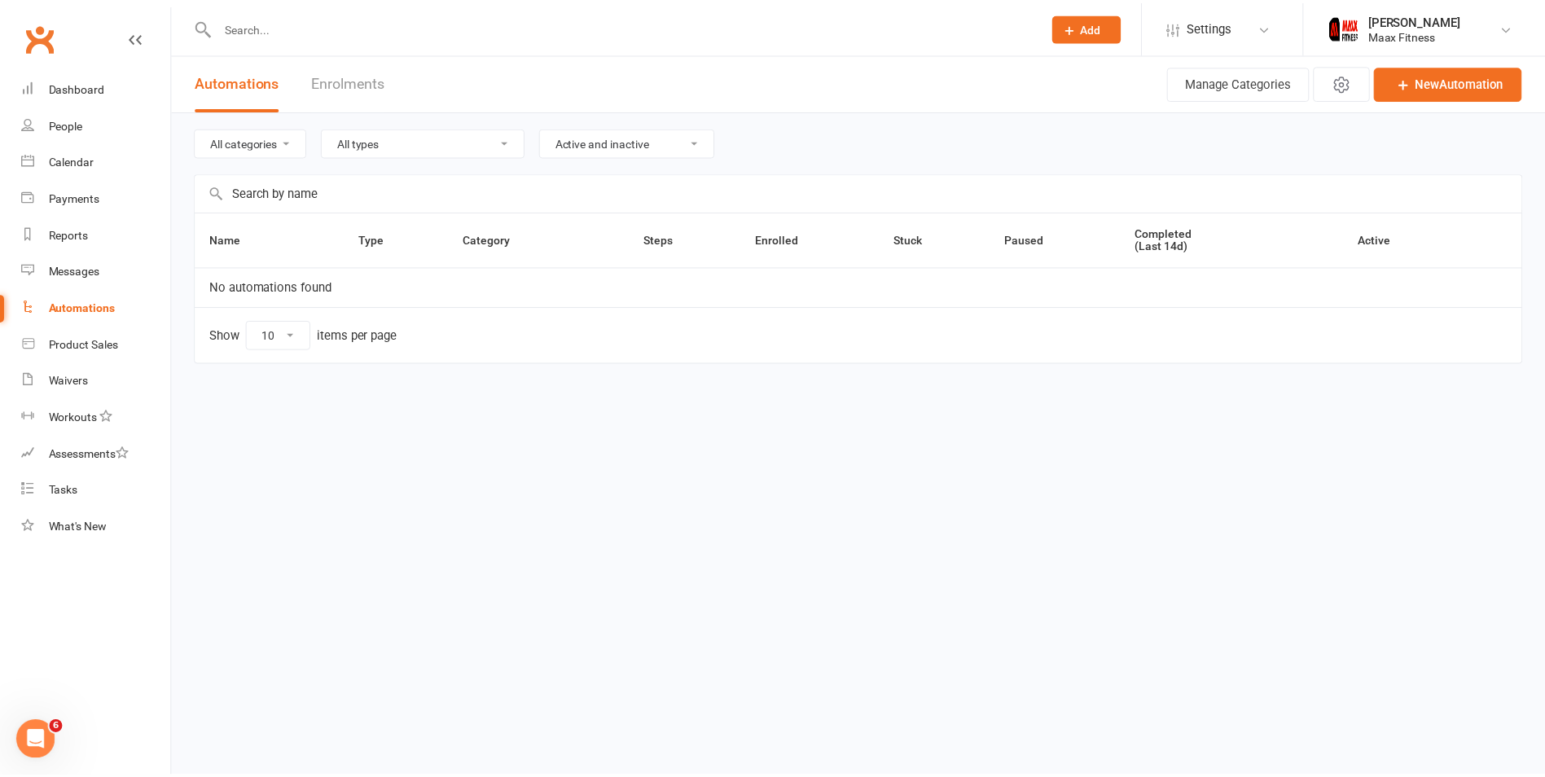
scroll to position [627, 0]
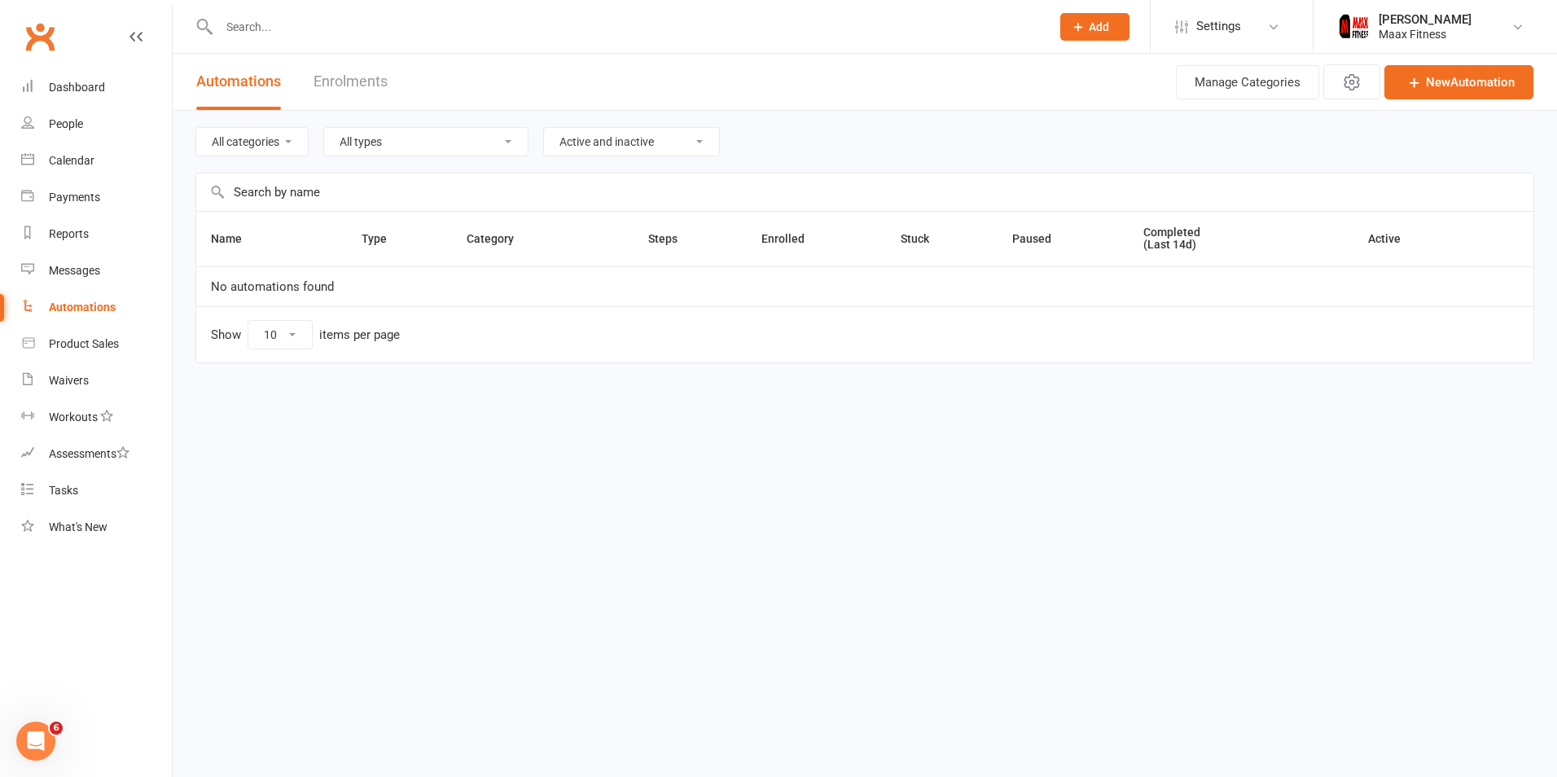
click at [239, 156] on div "All categories" at bounding box center [251, 141] width 113 height 29
click at [250, 143] on select "All categories" at bounding box center [252, 142] width 112 height 28
drag, startPoint x: 250, startPoint y: 143, endPoint x: 276, endPoint y: 109, distance: 42.4
click at [250, 143] on select "All categories" at bounding box center [252, 142] width 112 height 28
click at [328, 65] on link "Enrolments" at bounding box center [351, 82] width 74 height 56
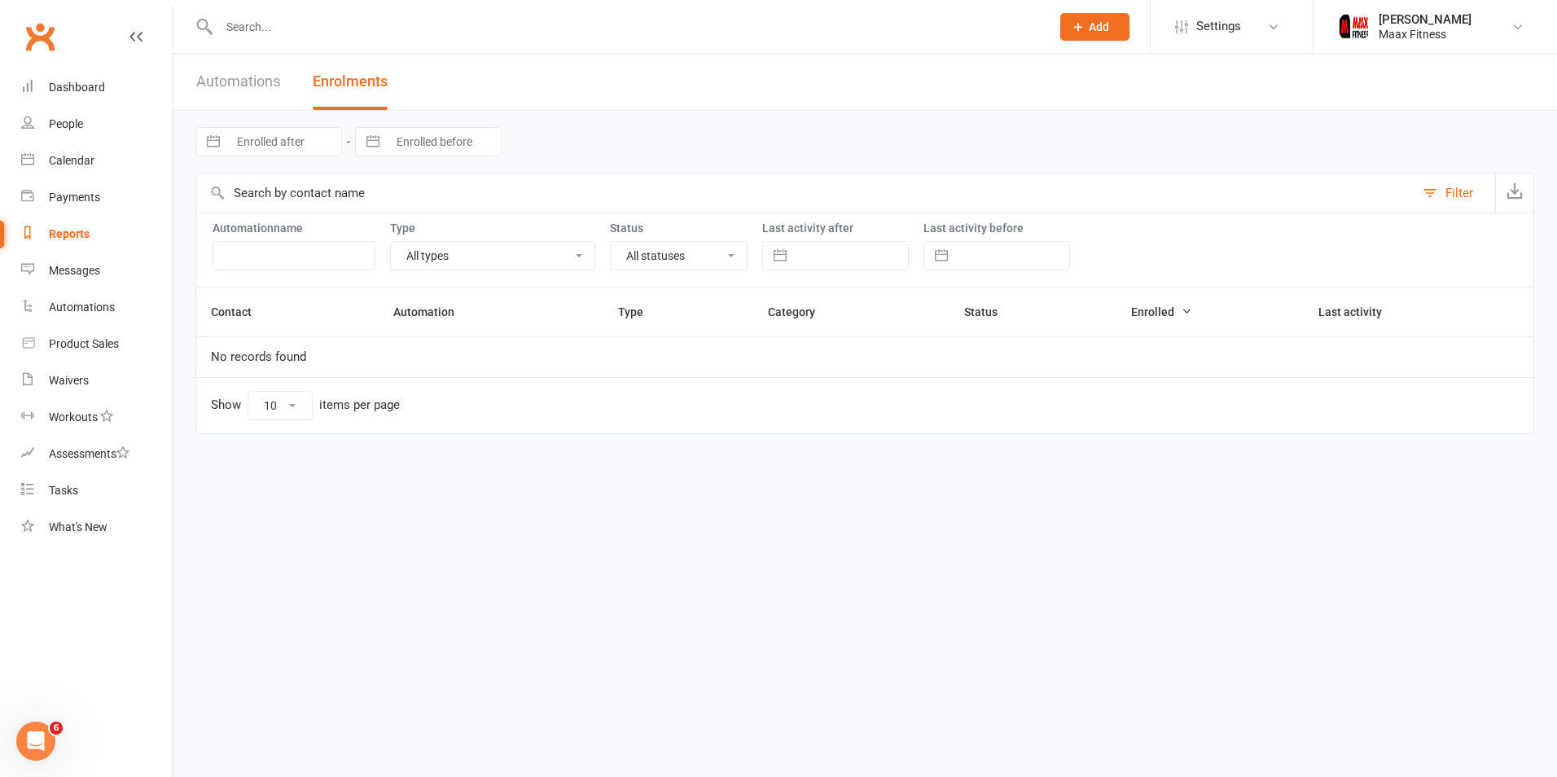
click at [270, 85] on link "Automations" at bounding box center [238, 82] width 84 height 56
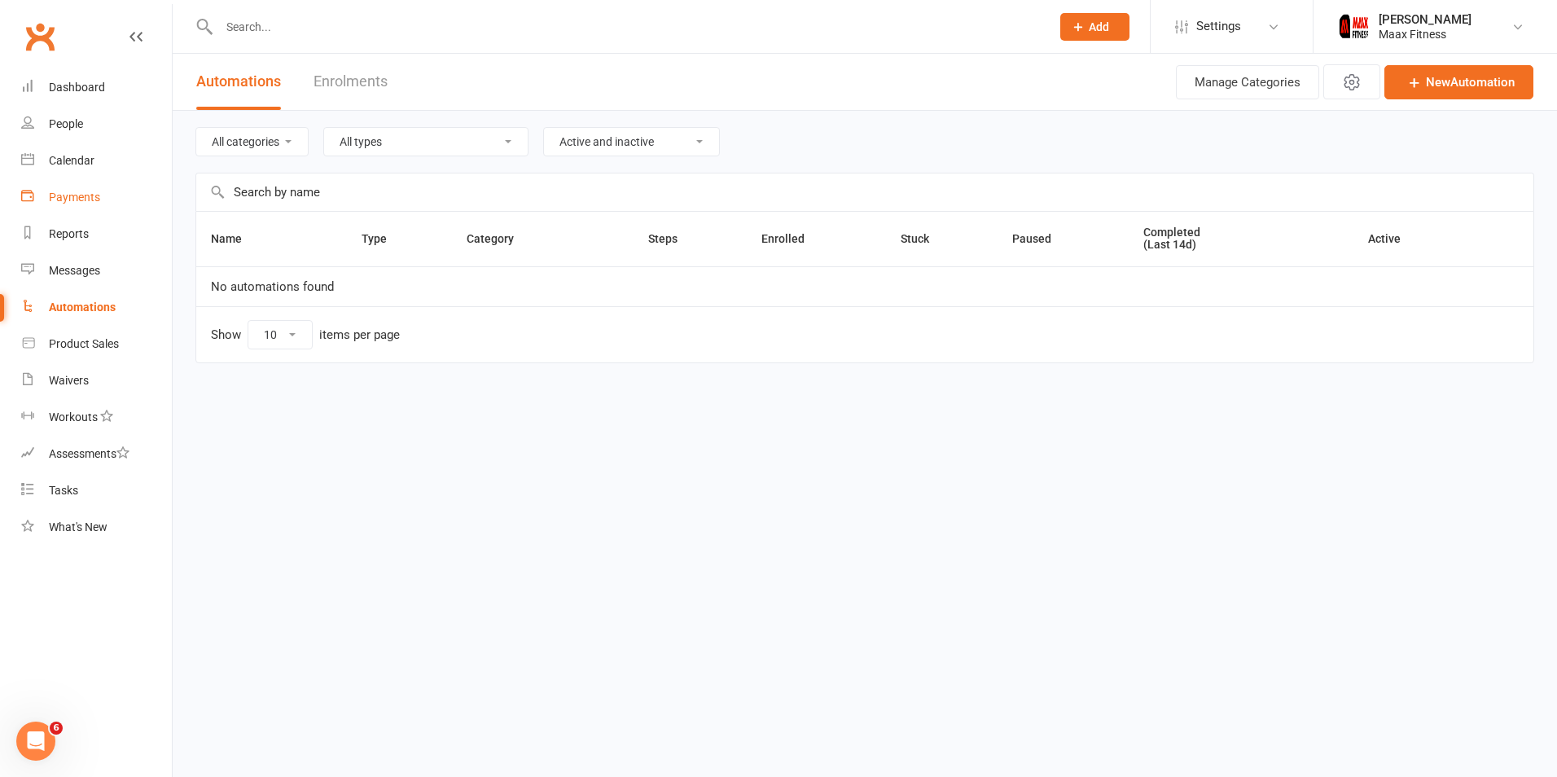
click at [95, 205] on link "Payments" at bounding box center [96, 197] width 151 height 37
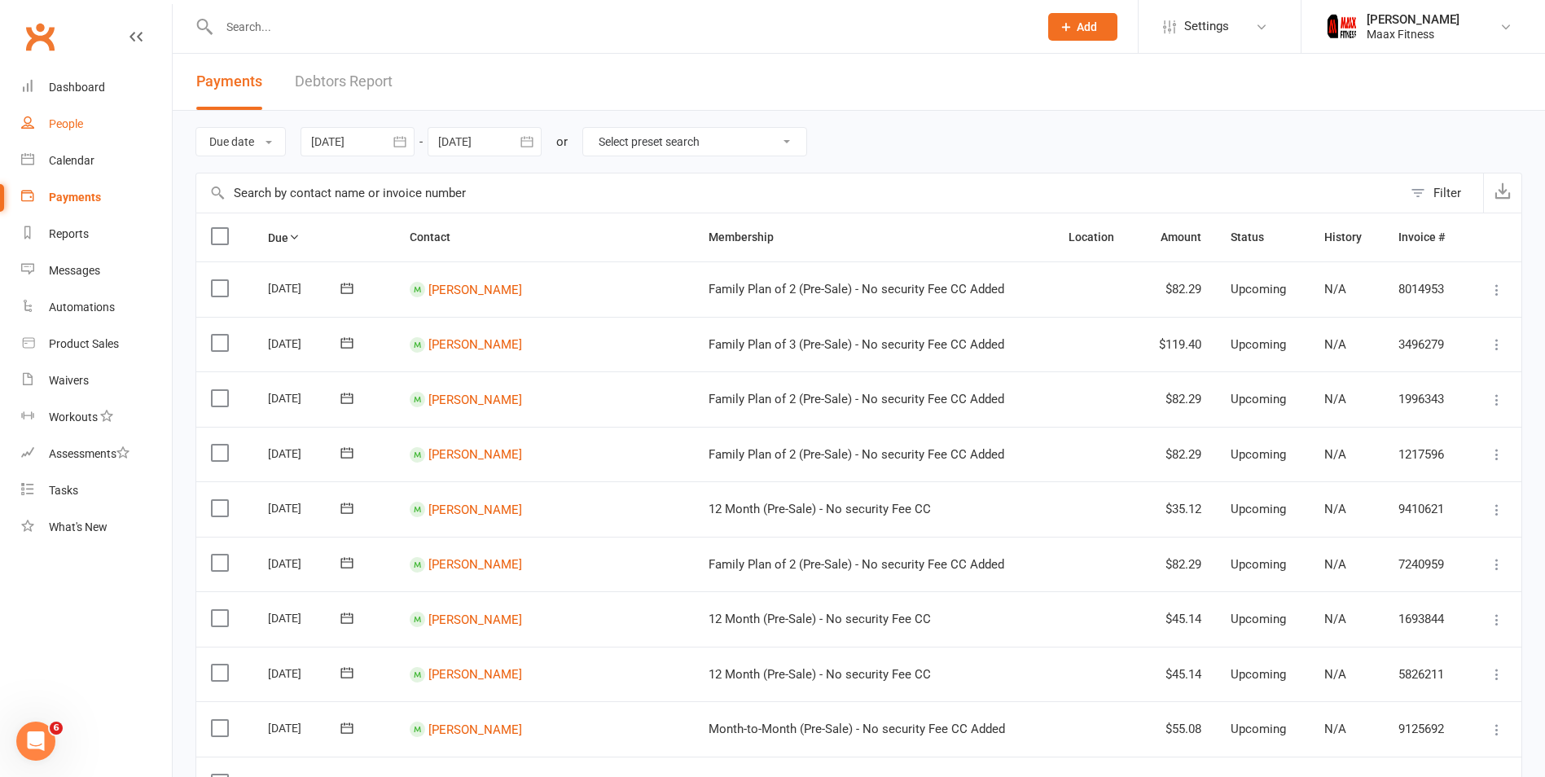
click at [105, 118] on link "People" at bounding box center [96, 124] width 151 height 37
select select "100"
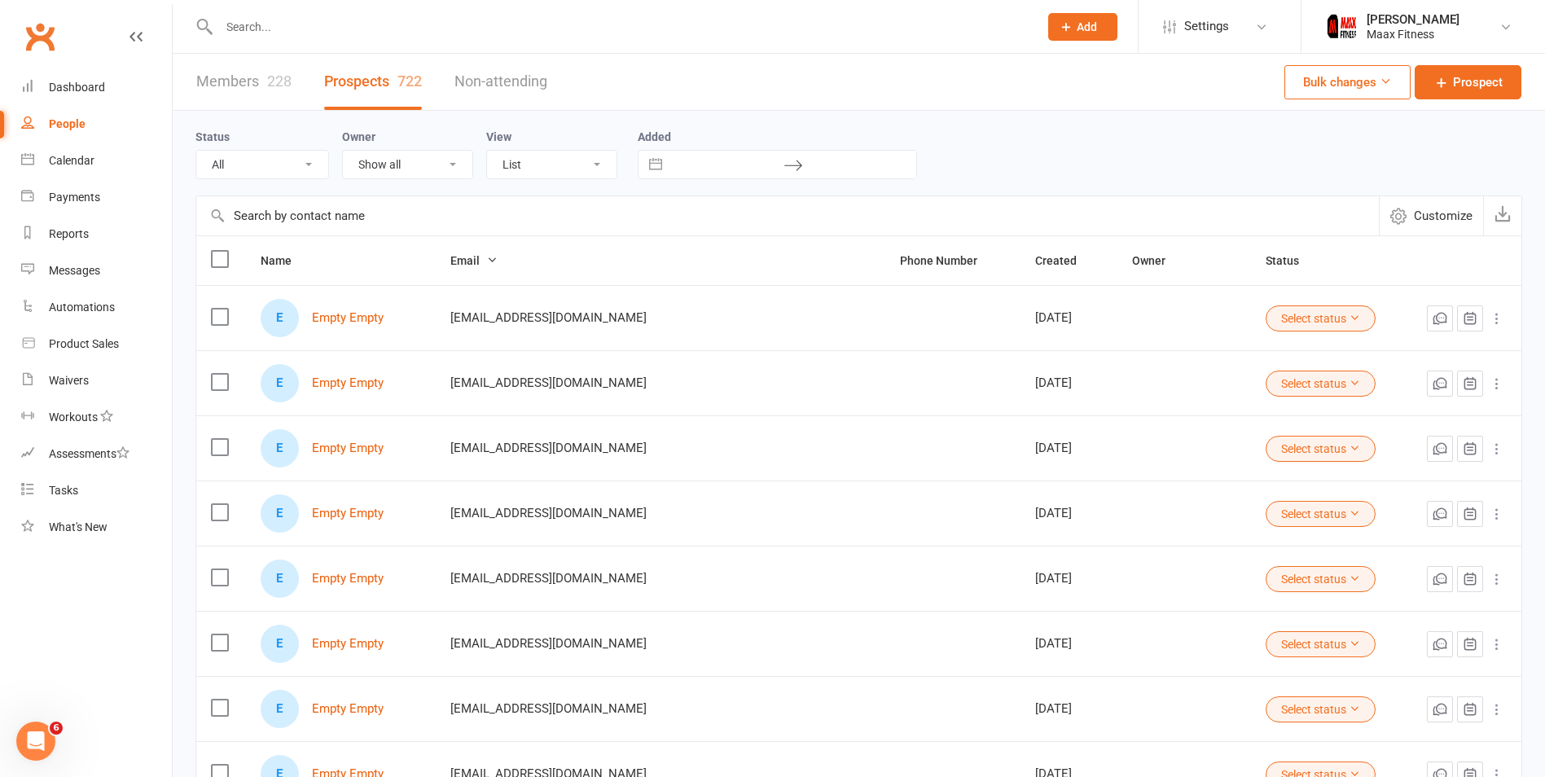
drag, startPoint x: 292, startPoint y: 72, endPoint x: 277, endPoint y: 81, distance: 18.3
click at [292, 72] on div "Members 228 Prospects 722 Non-attending" at bounding box center [372, 82] width 398 height 56
click at [270, 84] on div "228" at bounding box center [279, 80] width 24 height 17
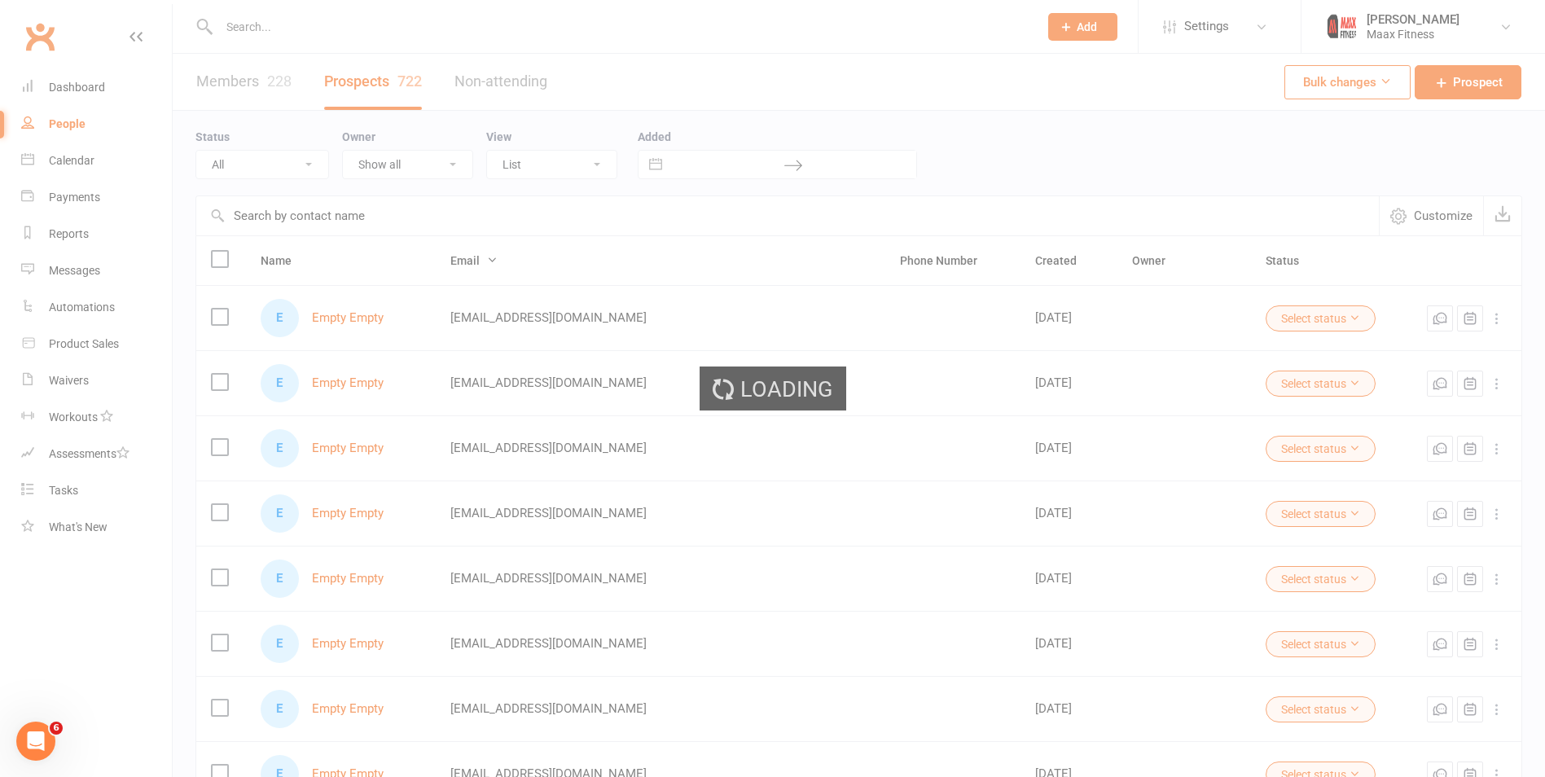
scroll to position [627, 0]
select select "100"
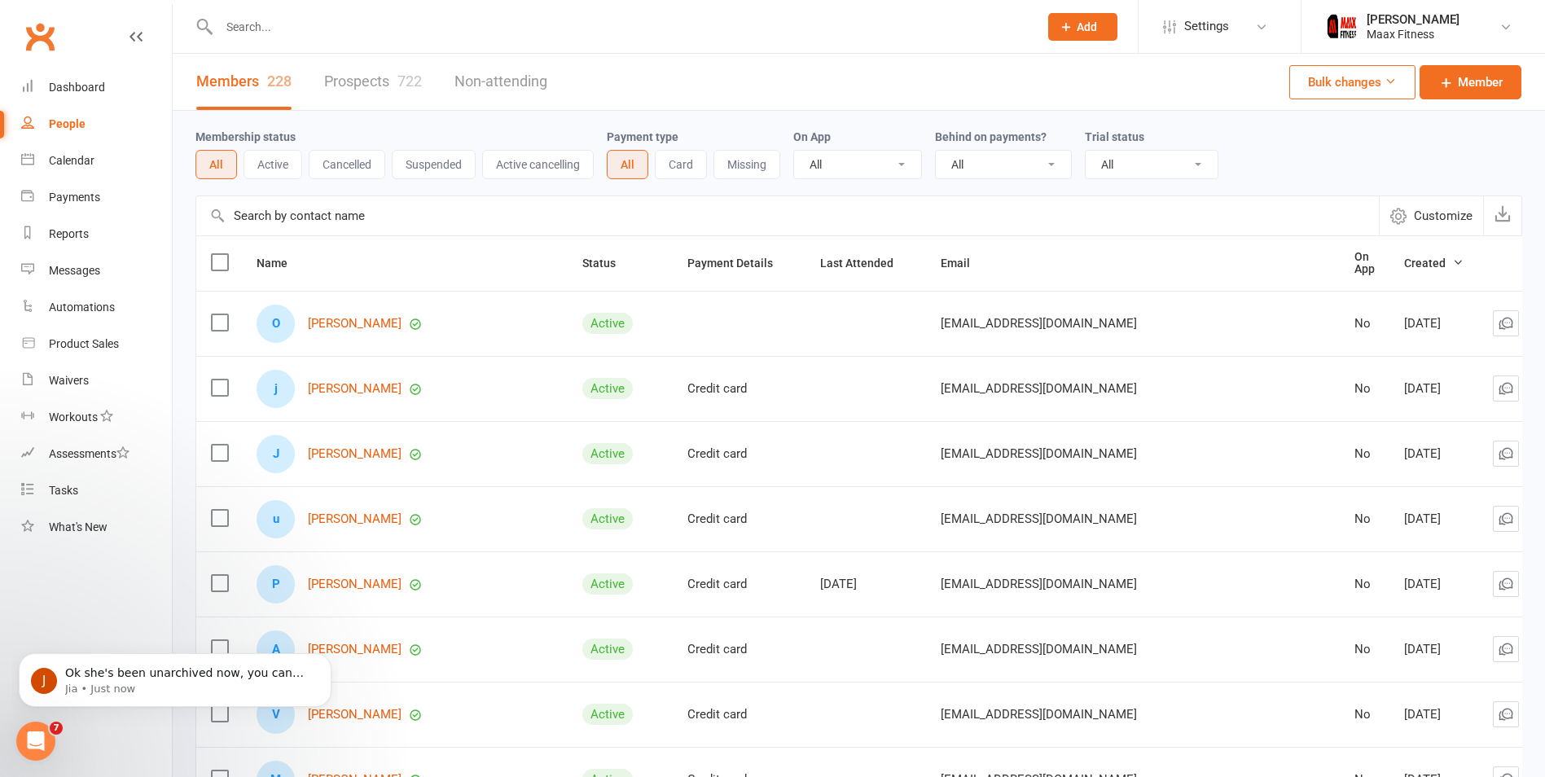
scroll to position [629, 0]
click at [297, 39] on div at bounding box center [611, 26] width 832 height 53
click at [296, 20] on input "text" at bounding box center [620, 26] width 813 height 23
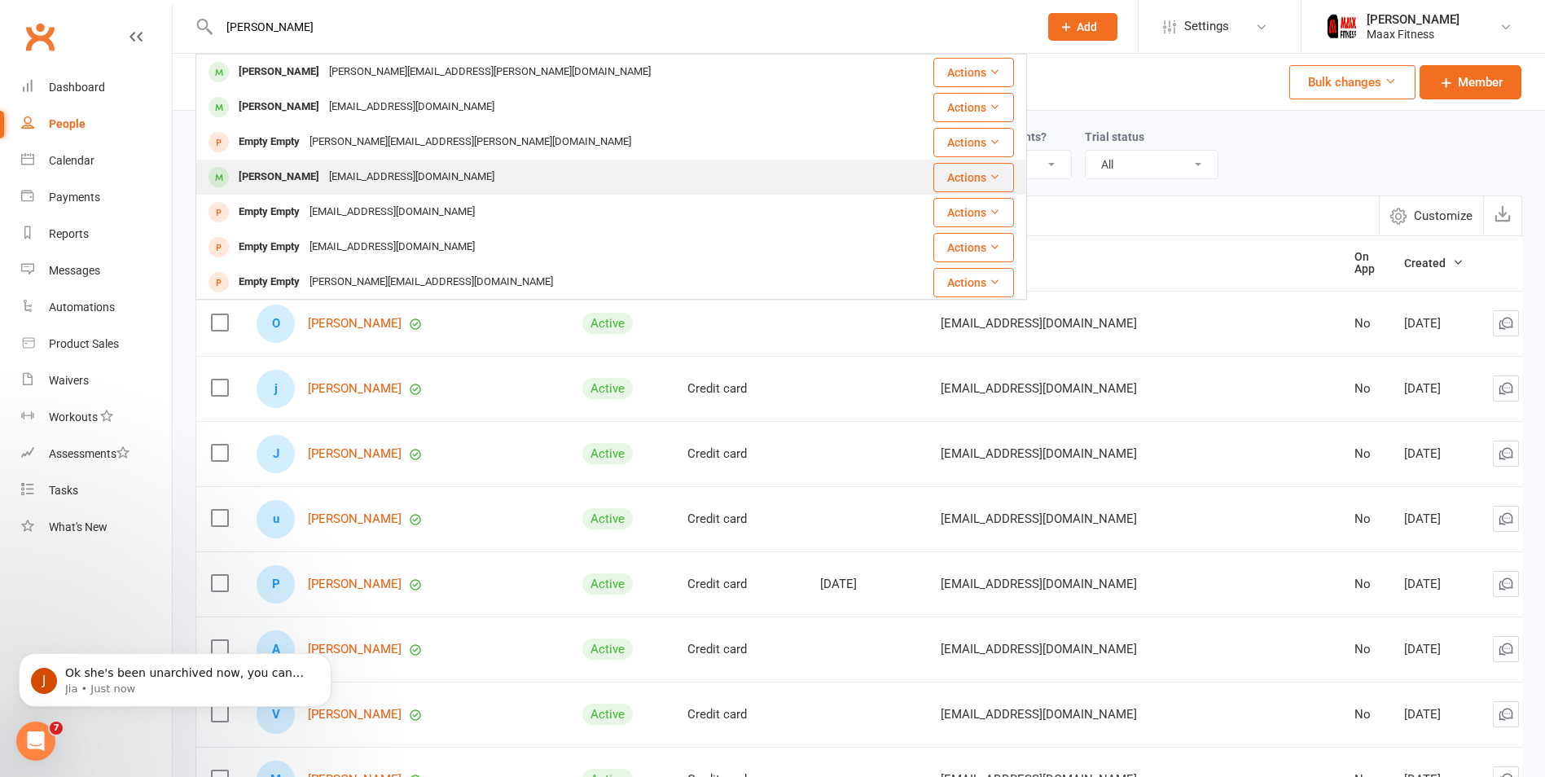
type input "[PERSON_NAME]"
click at [324, 169] on div "[EMAIL_ADDRESS][DOMAIN_NAME]" at bounding box center [411, 177] width 175 height 24
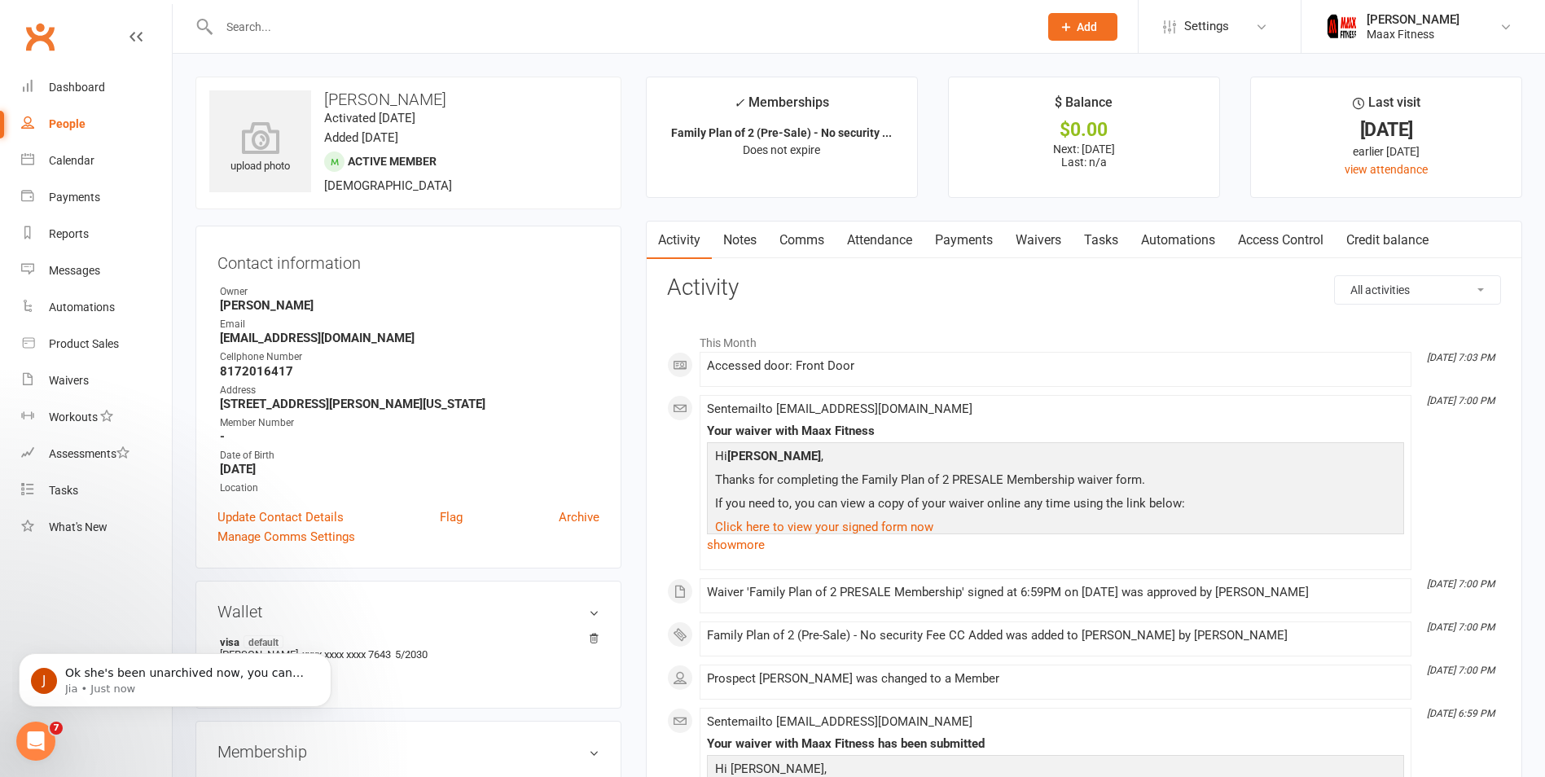
click at [934, 242] on link "Payments" at bounding box center [964, 240] width 81 height 37
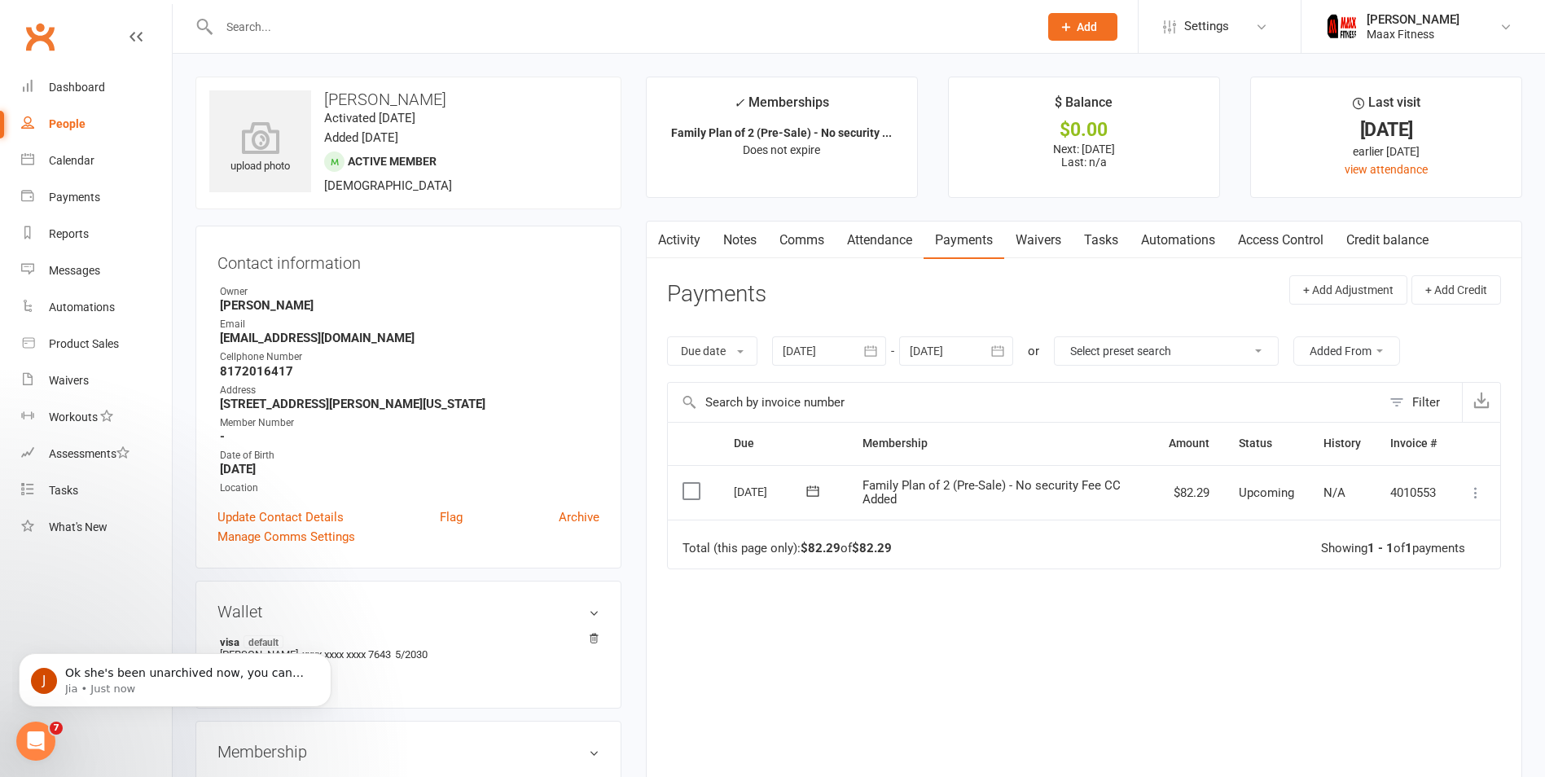
click at [699, 236] on link "Activity" at bounding box center [679, 240] width 65 height 37
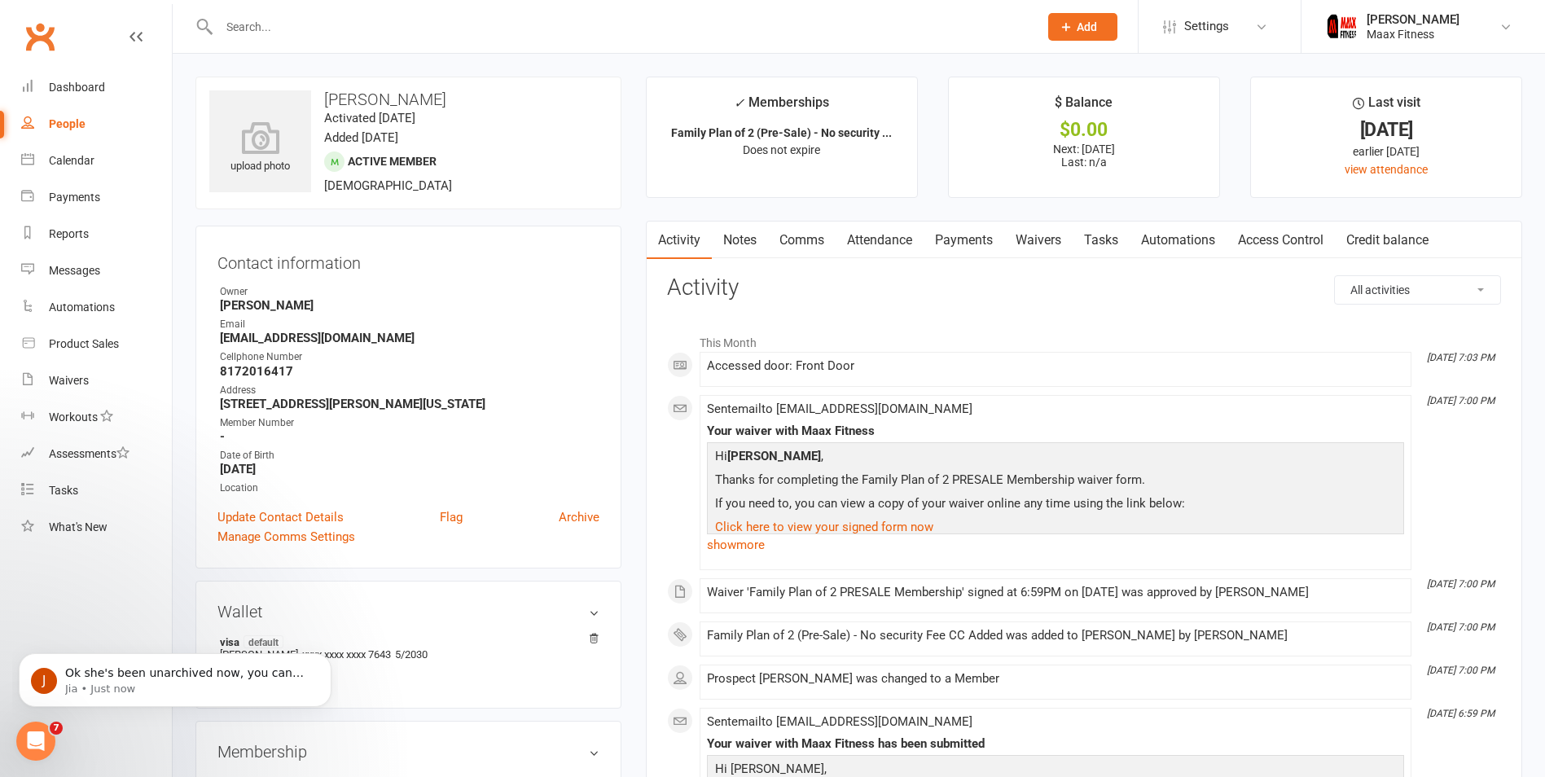
click at [969, 238] on link "Payments" at bounding box center [964, 240] width 81 height 37
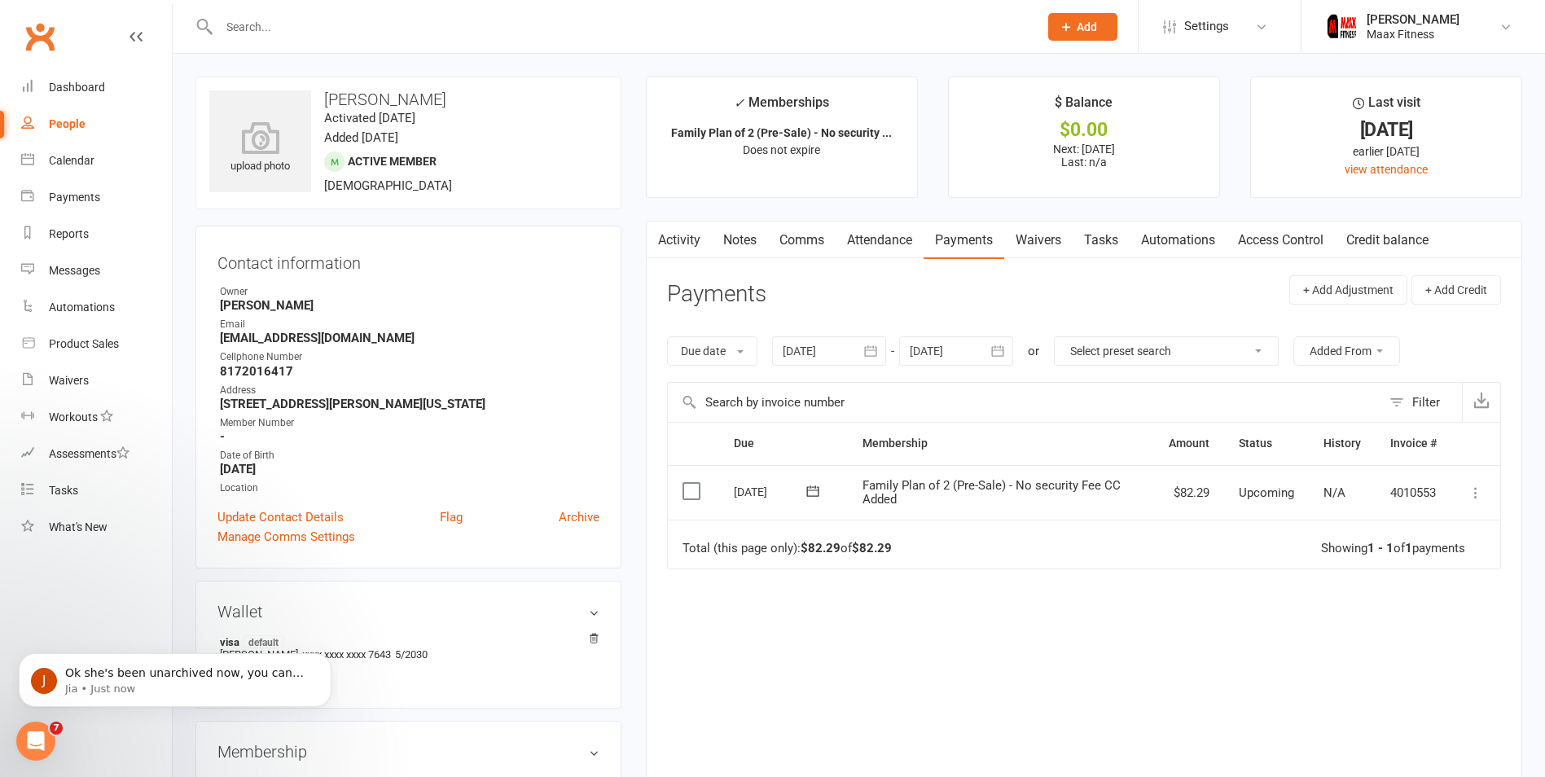
click at [389, 30] on input "text" at bounding box center [620, 26] width 813 height 23
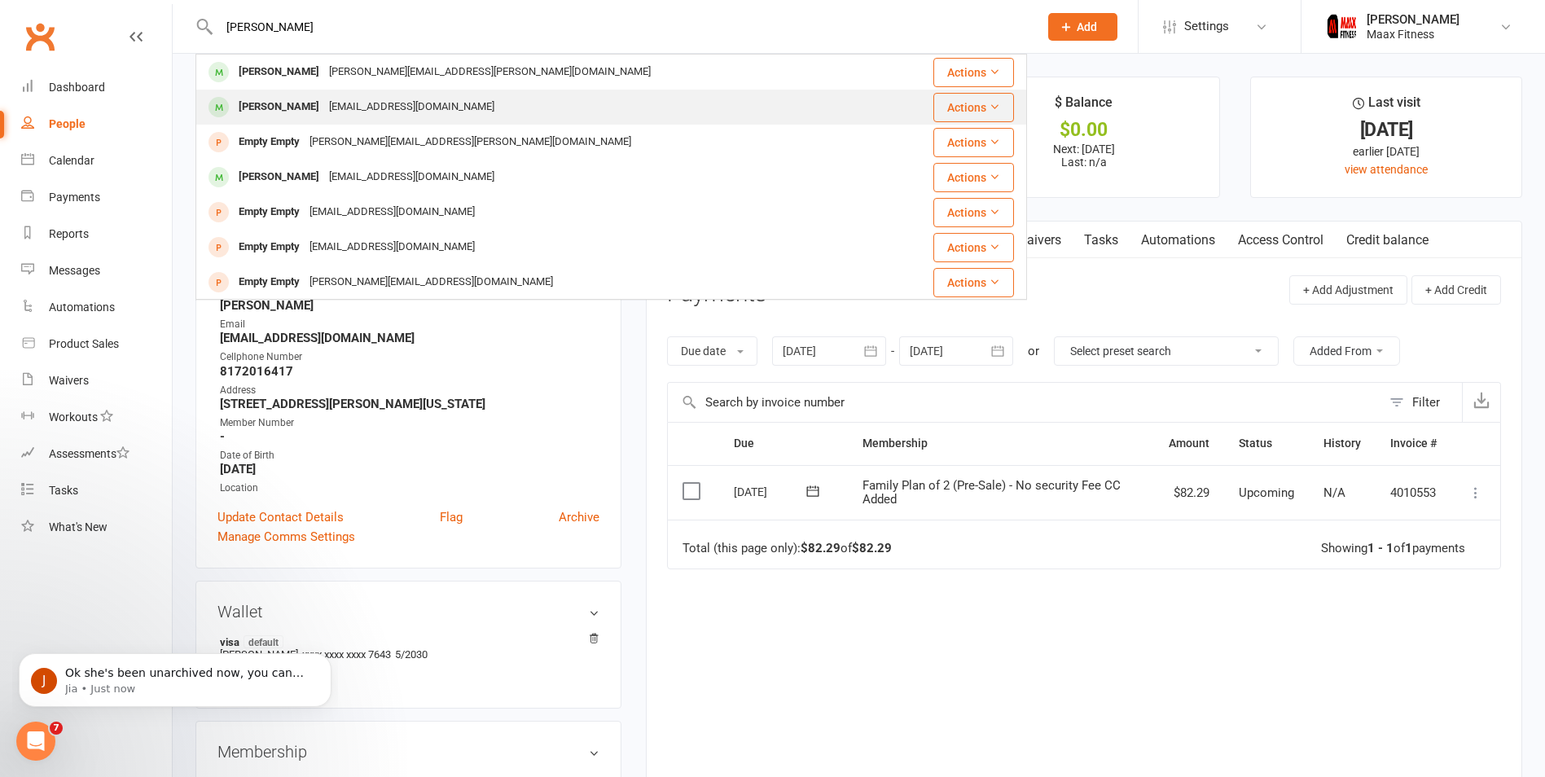
type input "[PERSON_NAME]"
click at [344, 103] on div "[EMAIL_ADDRESS][DOMAIN_NAME]" at bounding box center [411, 107] width 175 height 24
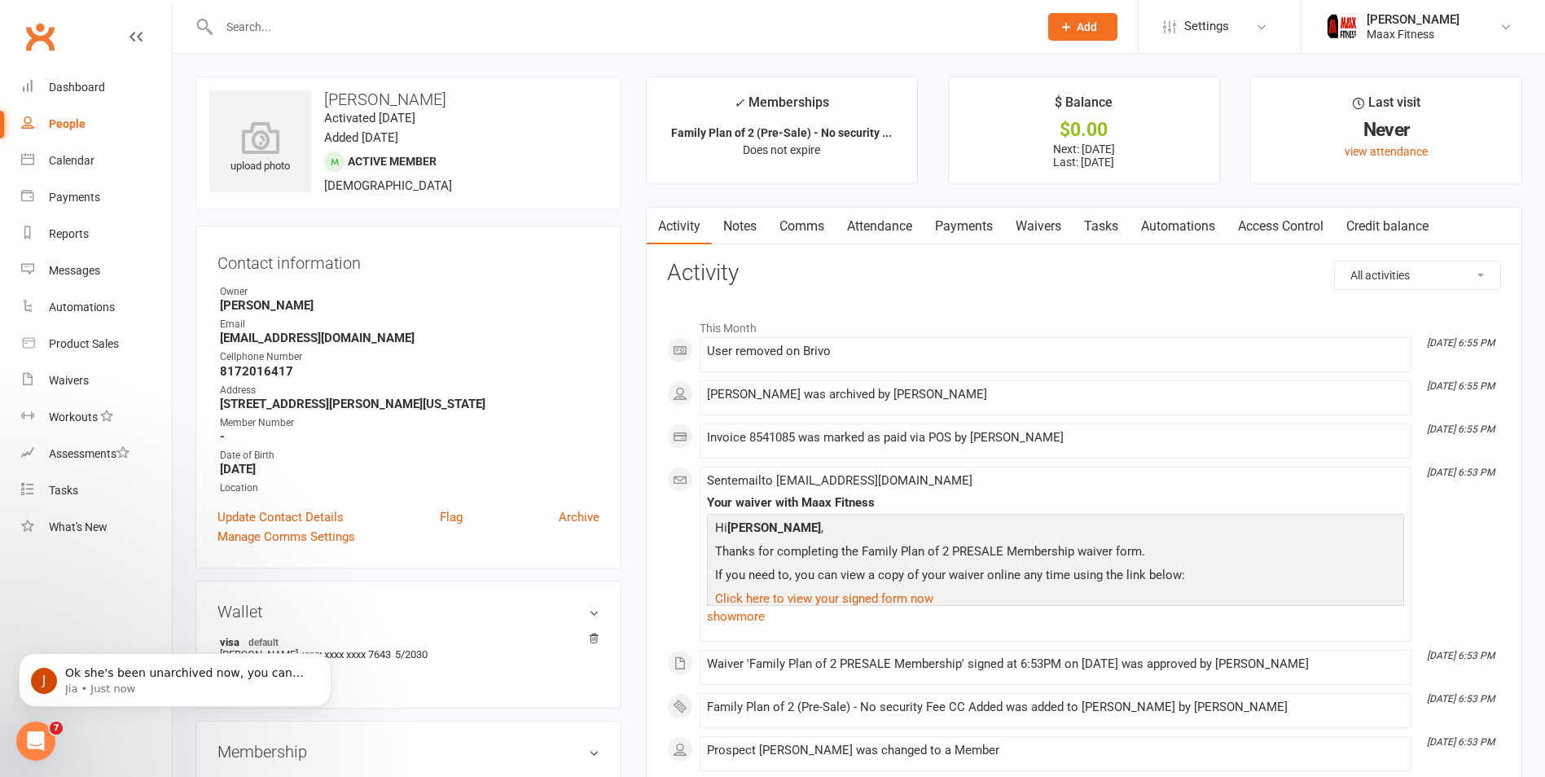
click at [969, 234] on link "Payments" at bounding box center [964, 226] width 81 height 37
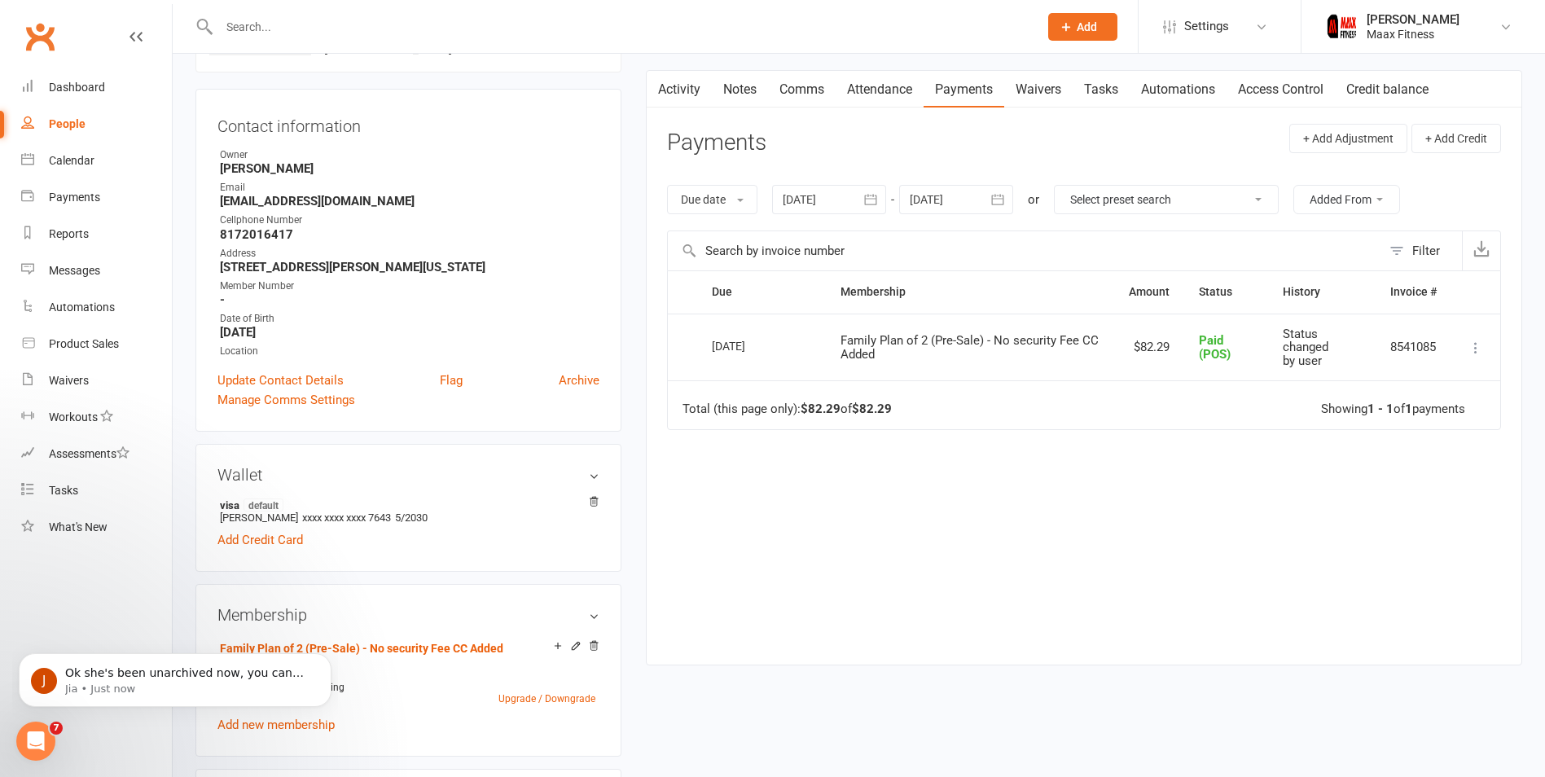
scroll to position [163, 0]
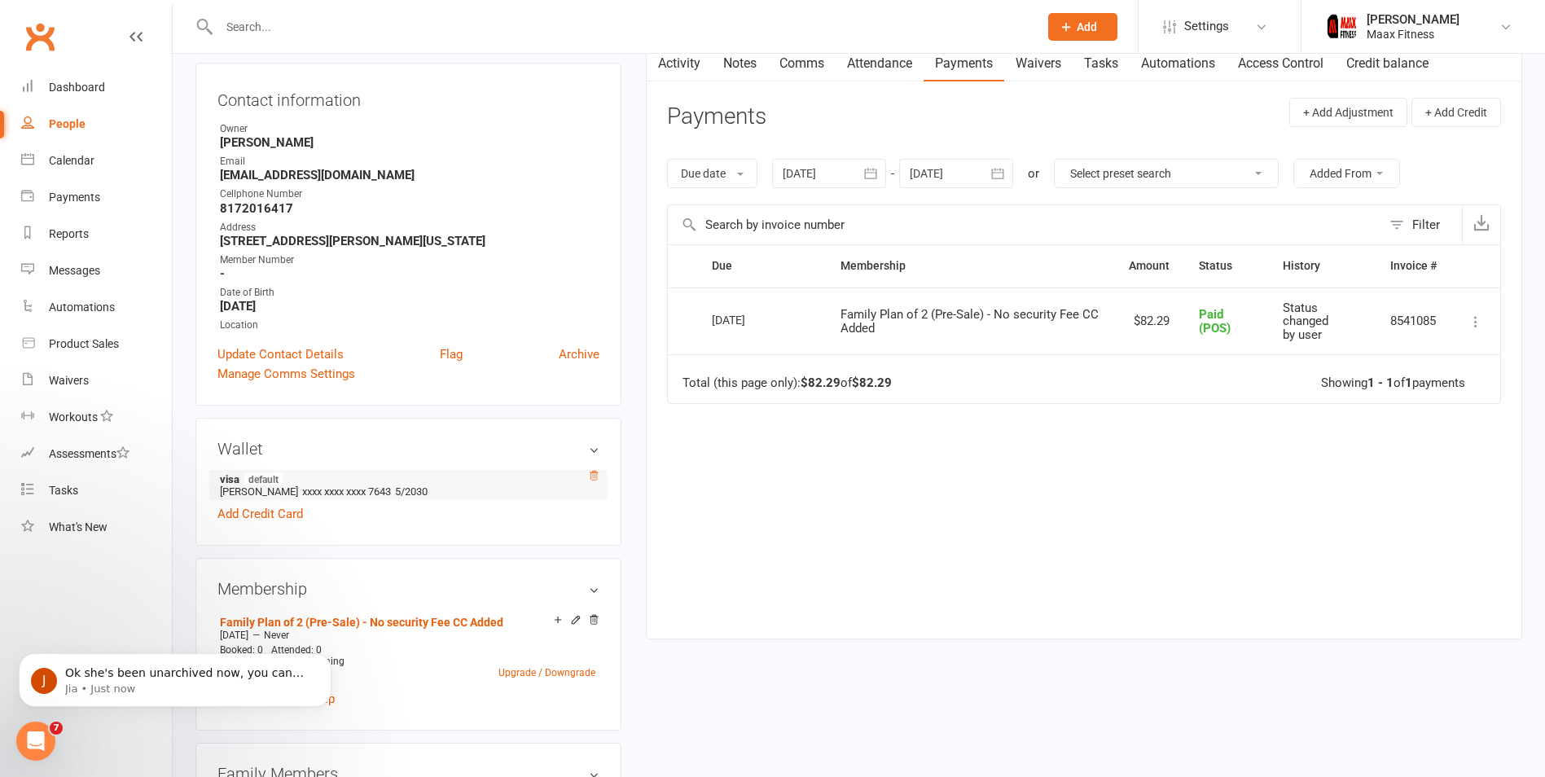
click at [588, 478] on icon at bounding box center [593, 475] width 11 height 11
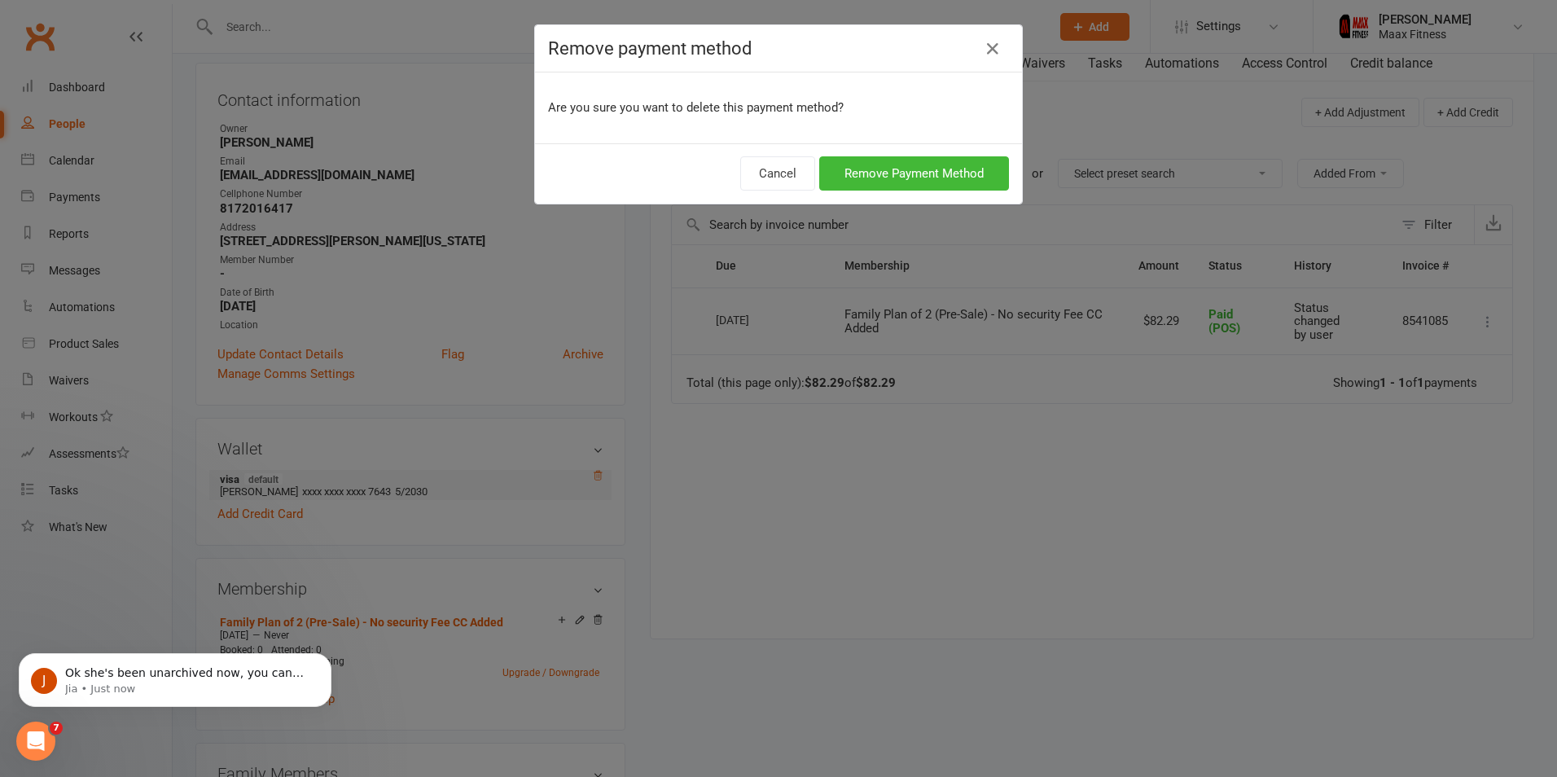
click at [588, 478] on div "Remove payment method Are you sure you want to delete this payment method? Canc…" at bounding box center [778, 388] width 1557 height 777
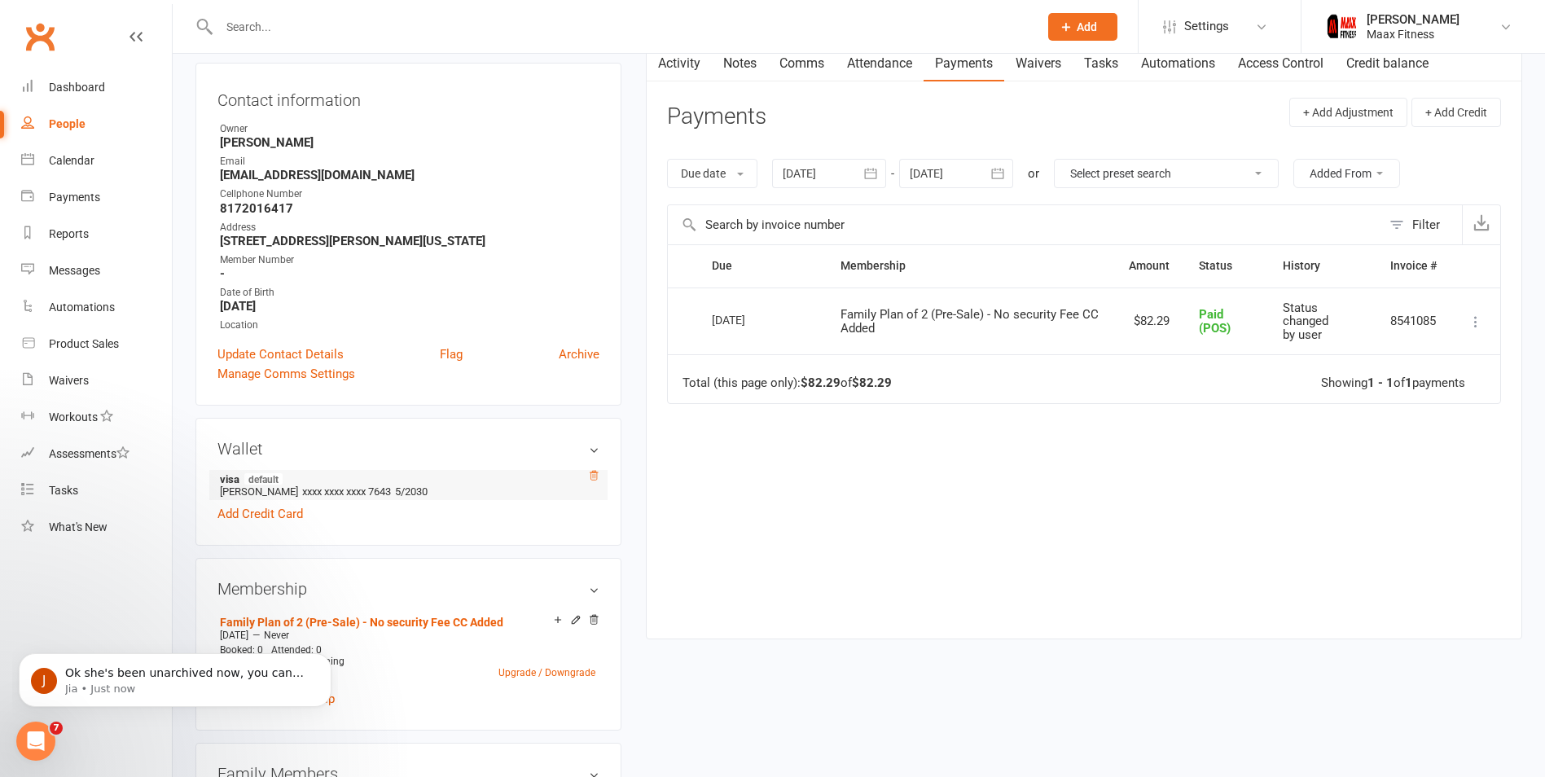
click at [589, 473] on icon at bounding box center [593, 475] width 11 height 11
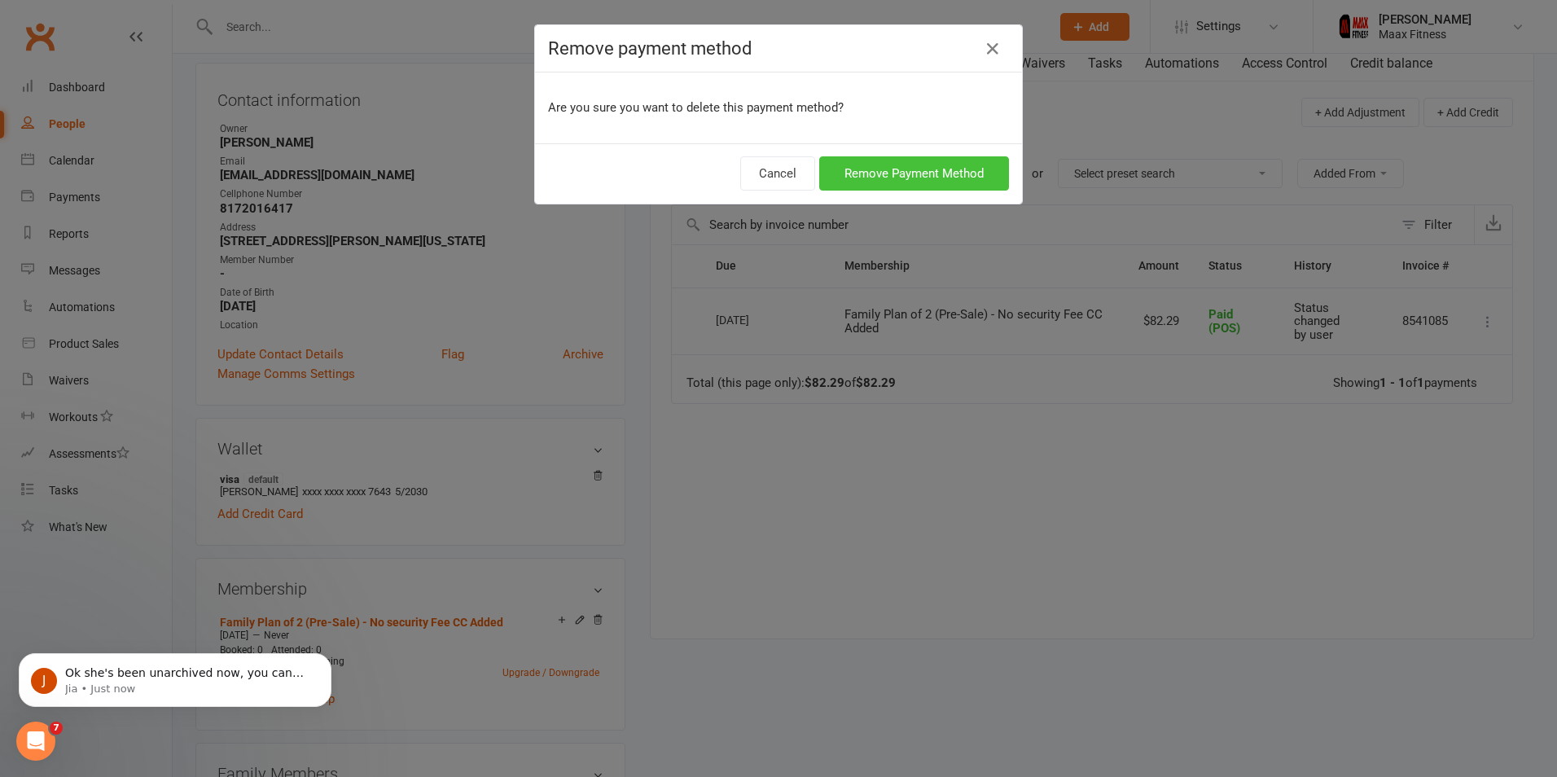
click at [906, 175] on button "Remove Payment Method" at bounding box center [914, 173] width 190 height 34
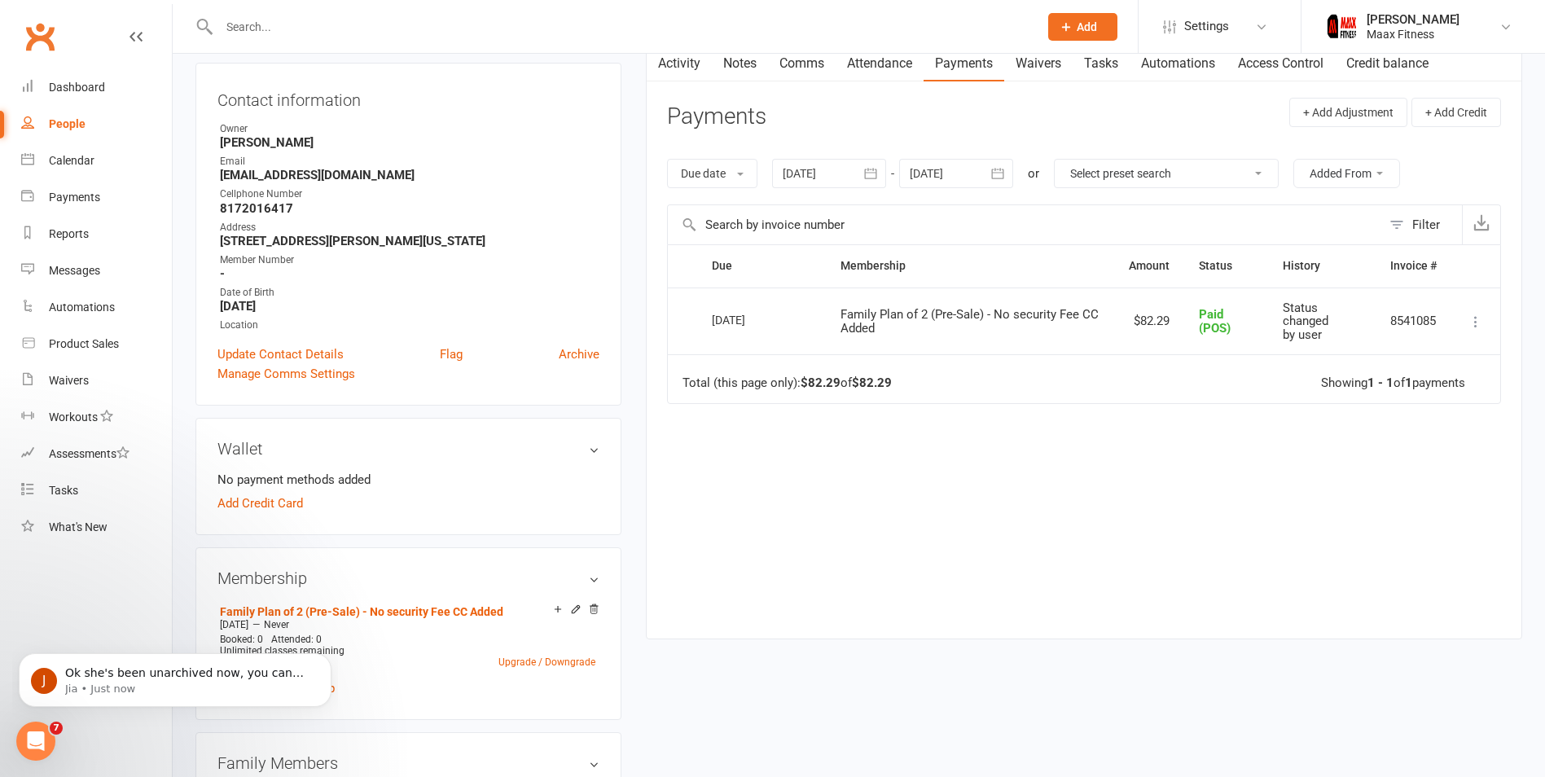
click at [1477, 314] on icon at bounding box center [1476, 322] width 16 height 16
click at [1204, 222] on input "text" at bounding box center [1024, 224] width 713 height 39
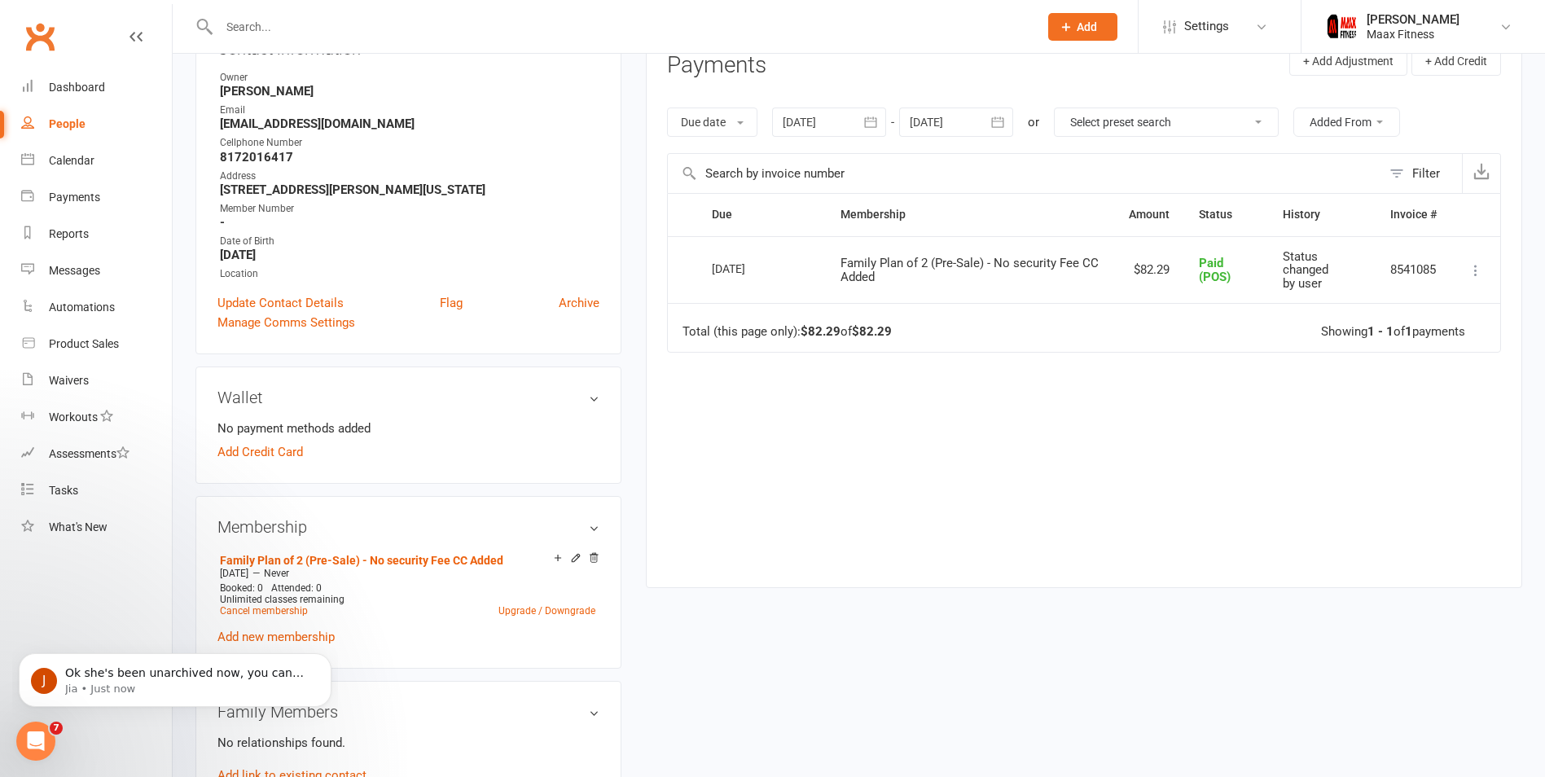
scroll to position [244, 0]
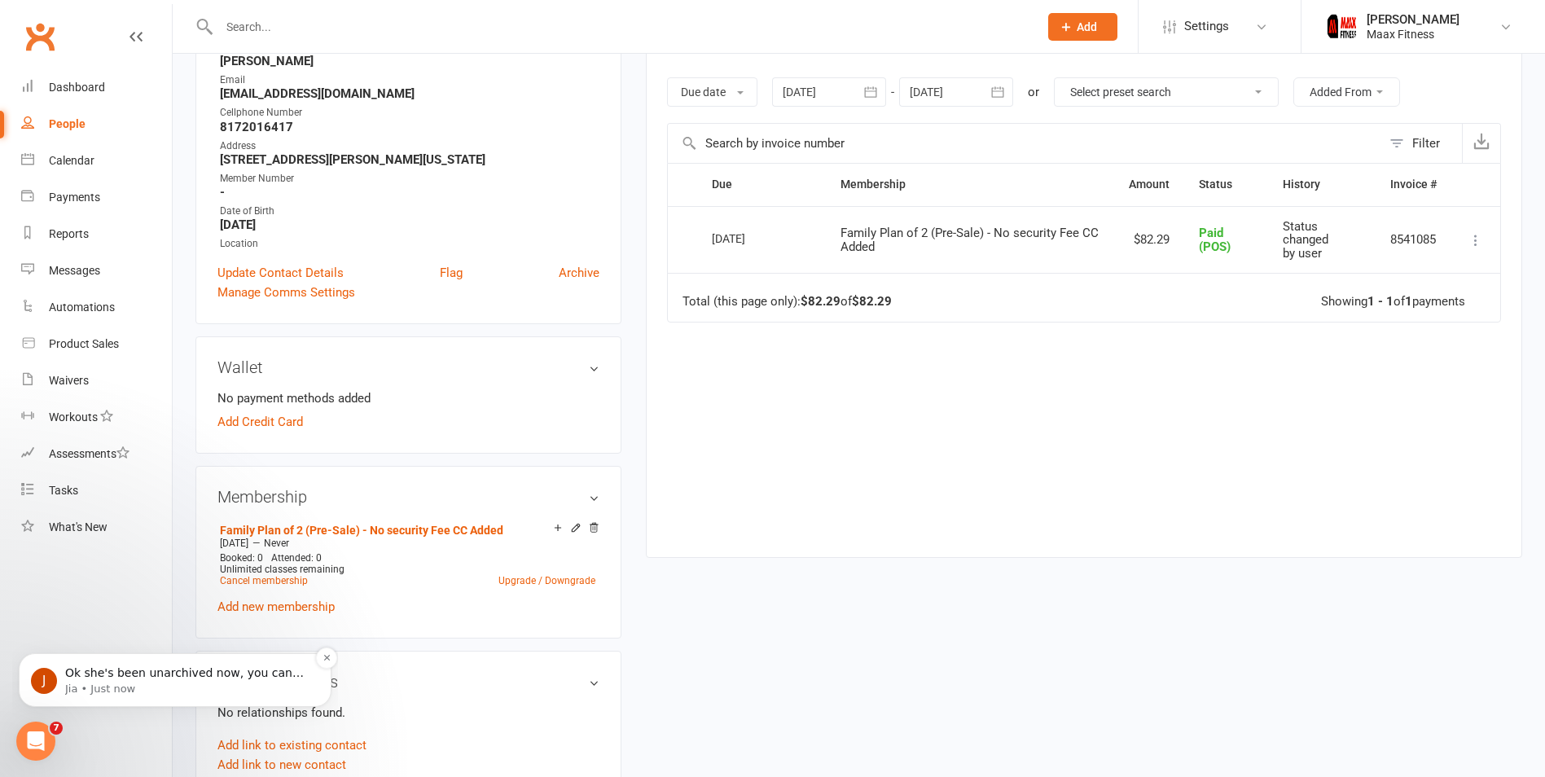
click at [185, 675] on span "Ok she's been unarchived now, you can search for her in your account" at bounding box center [184, 680] width 239 height 29
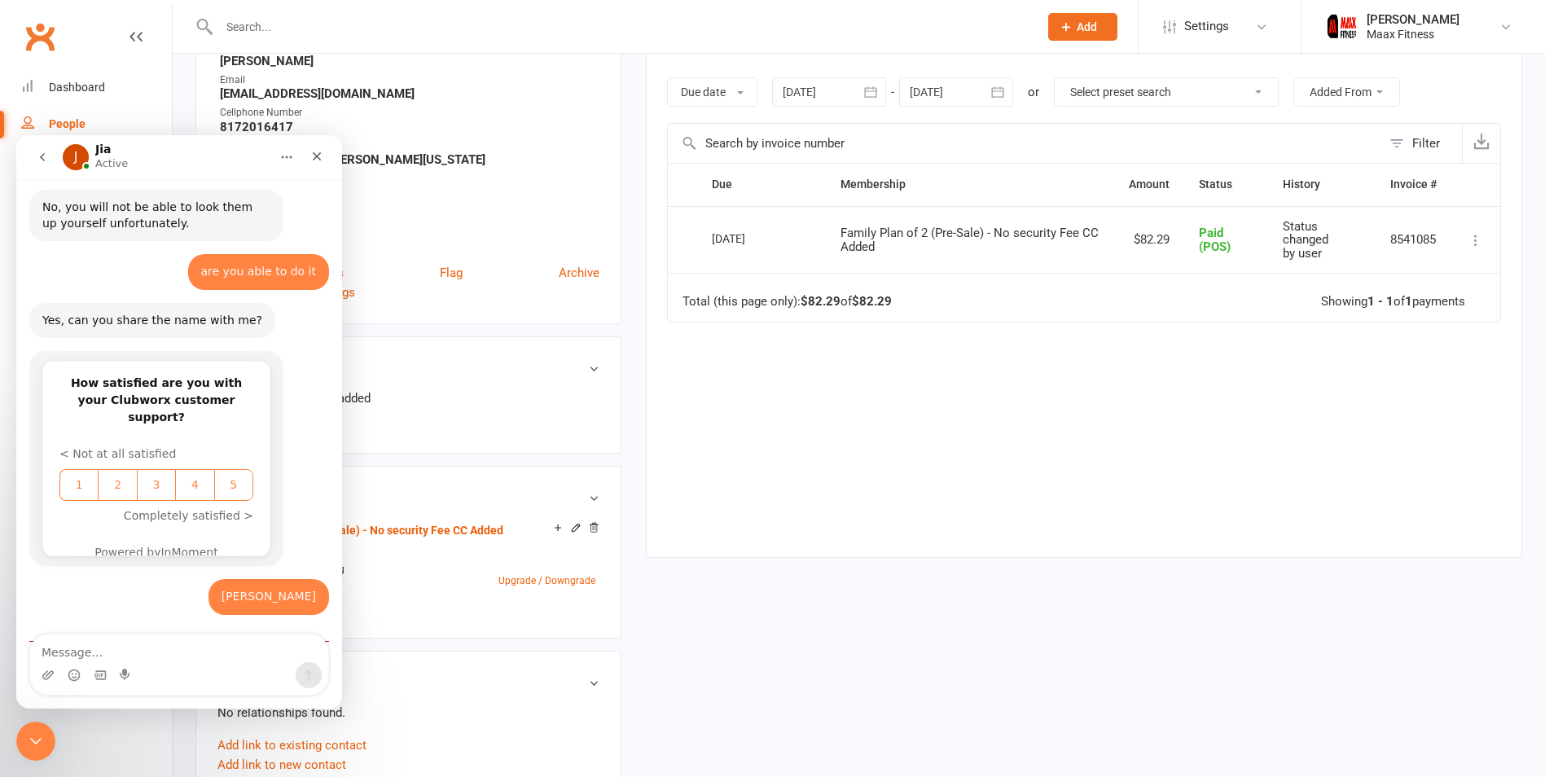
scroll to position [656, 0]
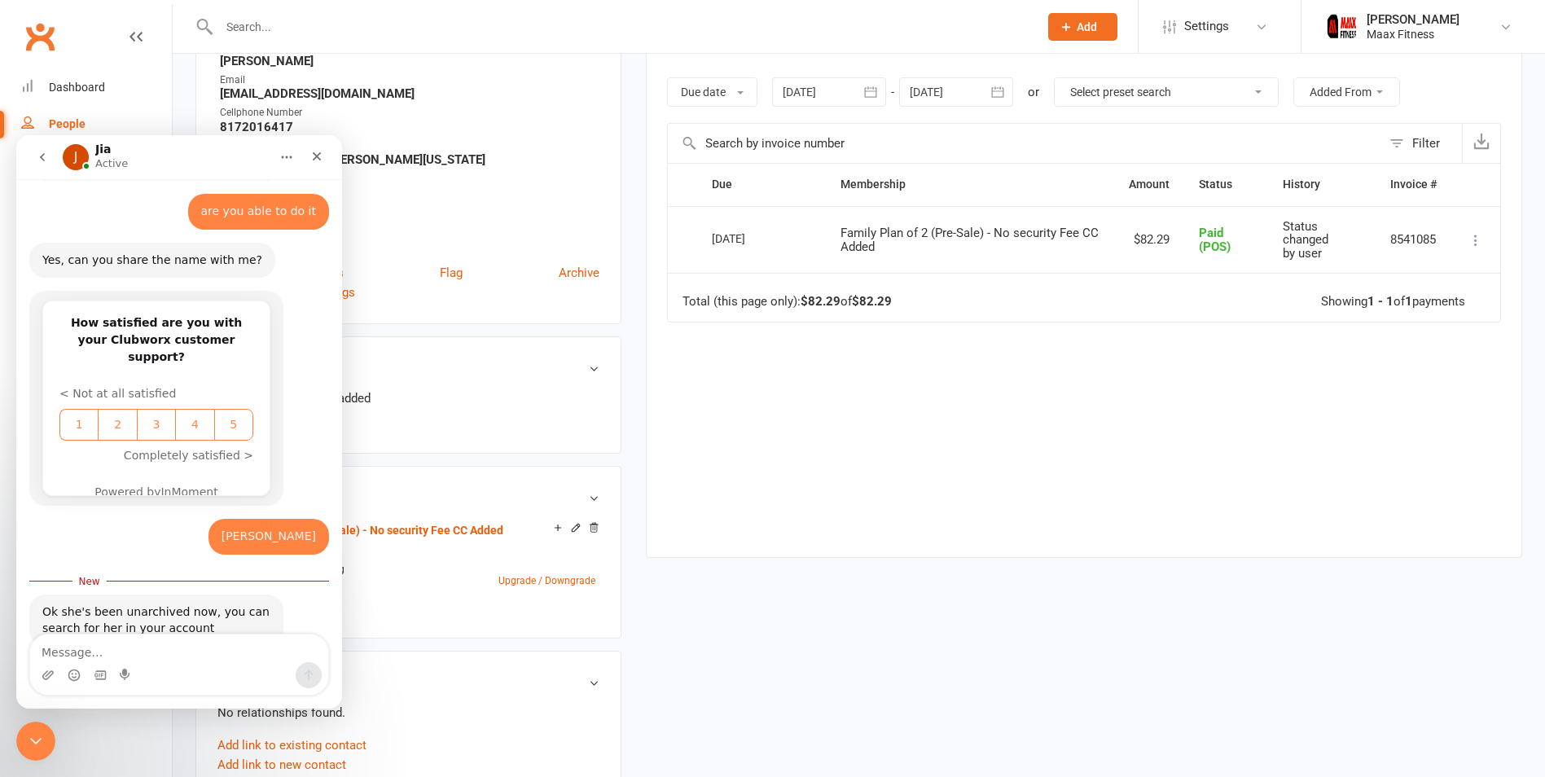
click at [51, 161] on button "go back" at bounding box center [42, 157] width 31 height 31
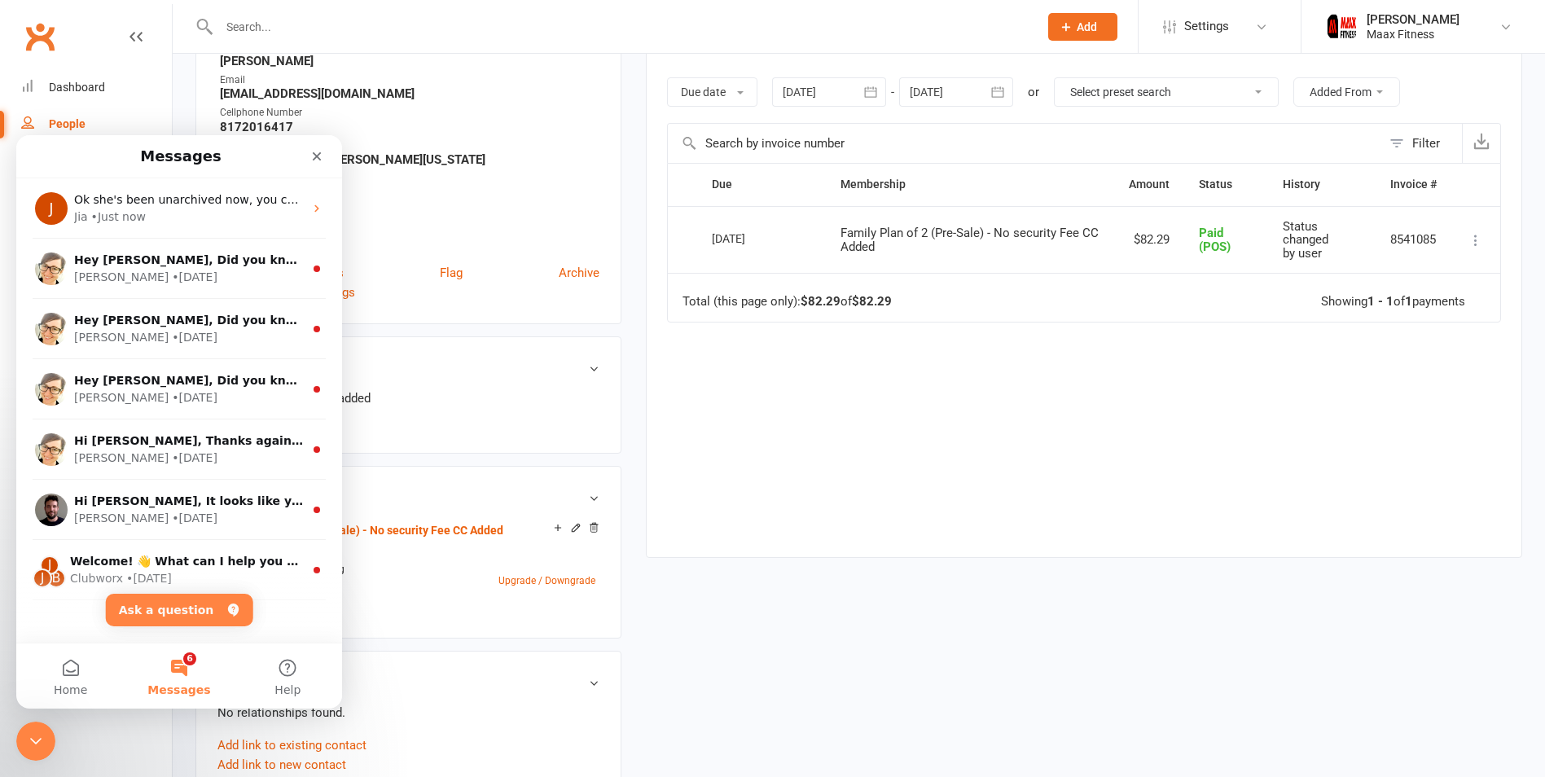
scroll to position [0, 0]
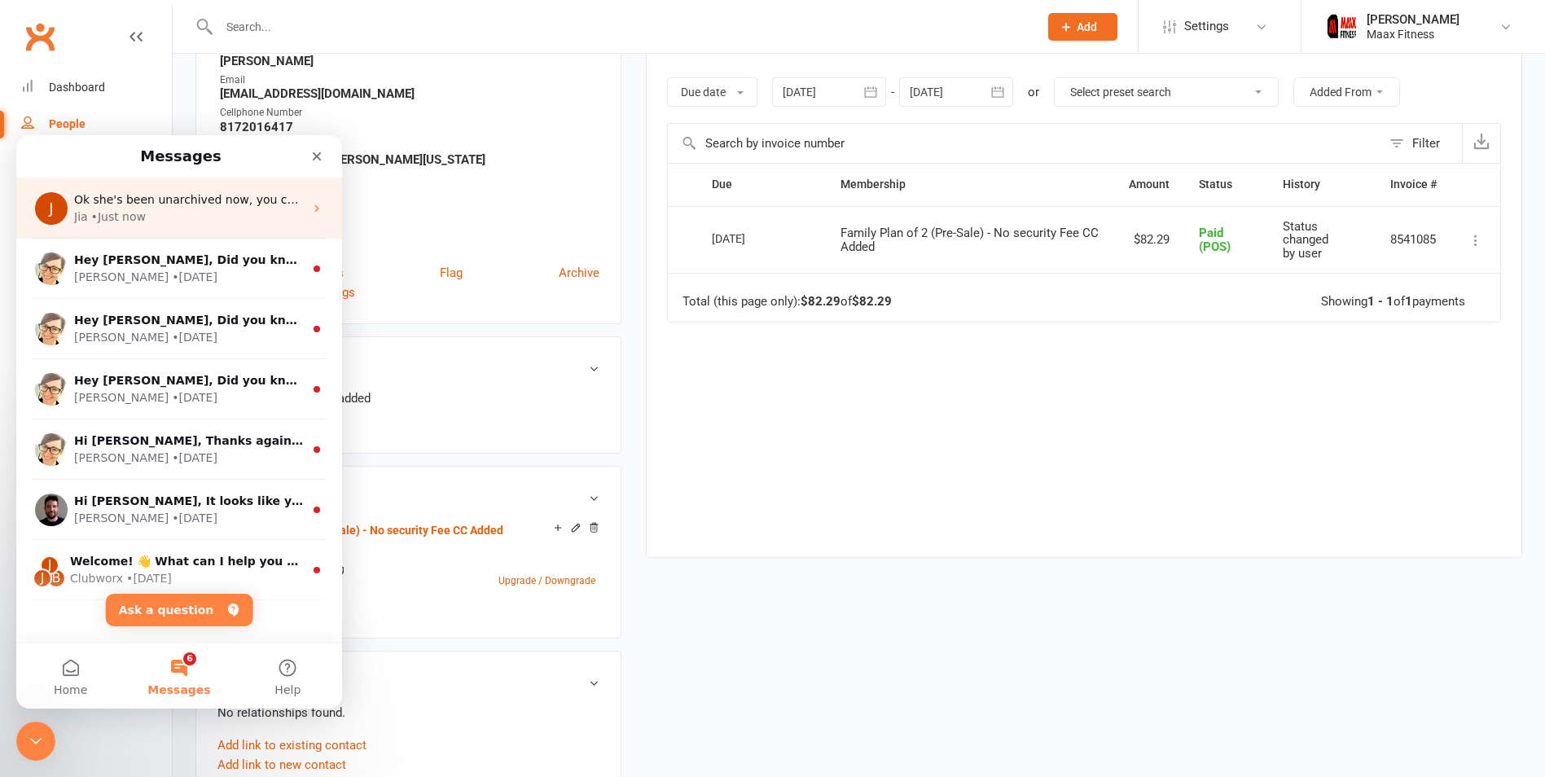
click at [300, 202] on div "J Ok she's been unarchived now, you can search for her in your account Jia • Ju…" at bounding box center [179, 208] width 326 height 60
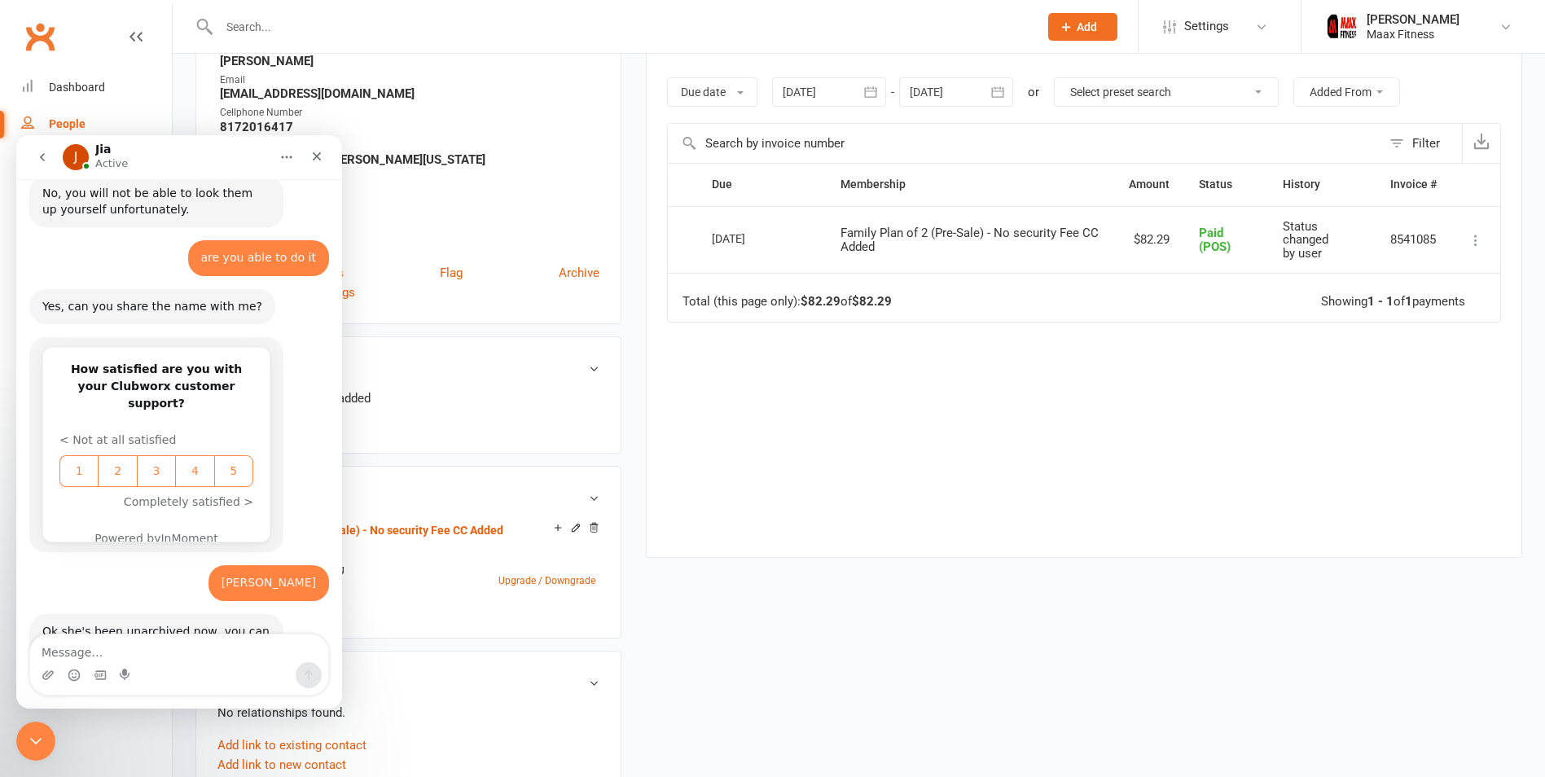
scroll to position [629, 0]
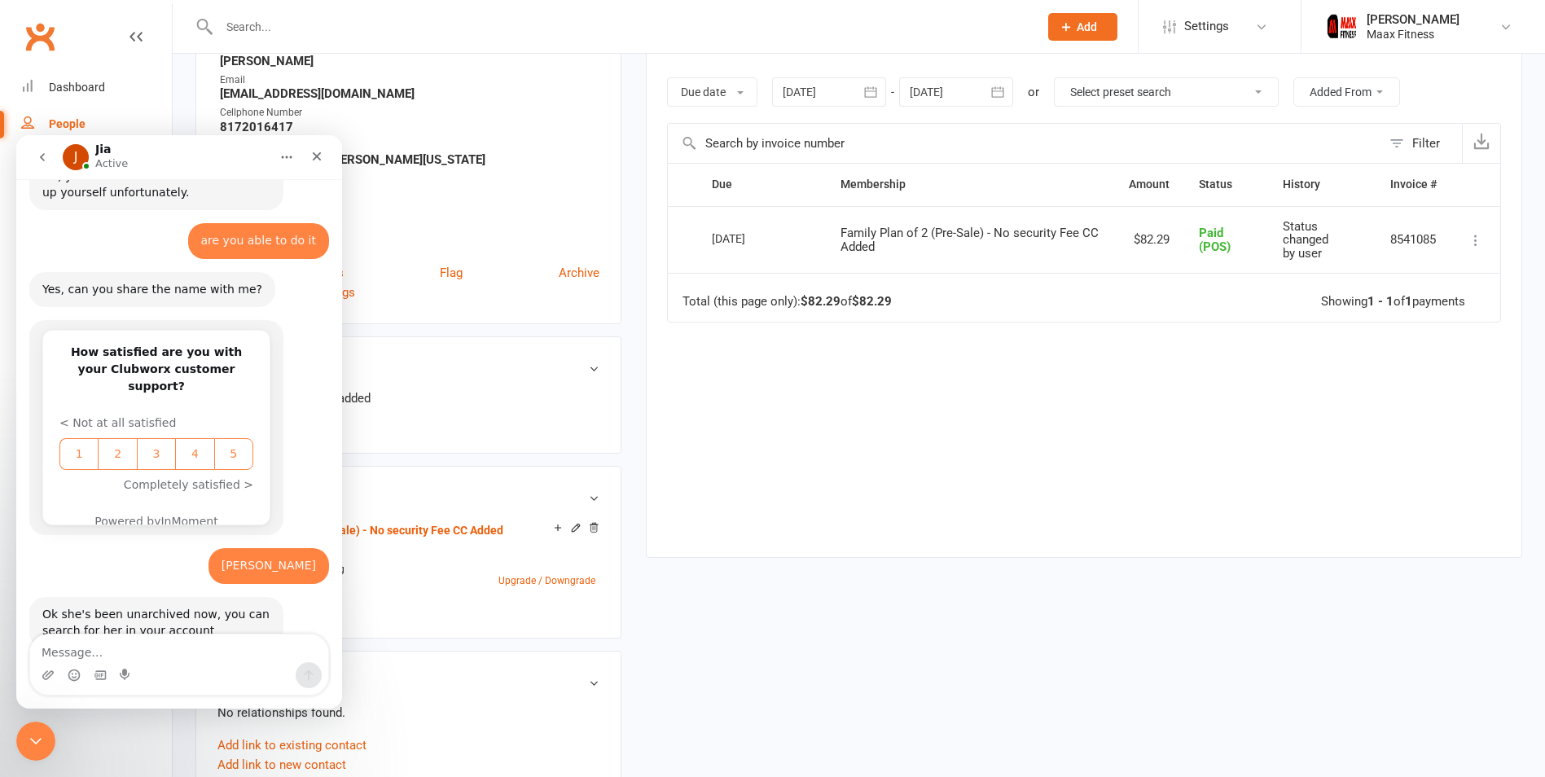
click at [287, 169] on button "Home" at bounding box center [286, 157] width 31 height 31
click at [42, 165] on button "go back" at bounding box center [42, 157] width 31 height 31
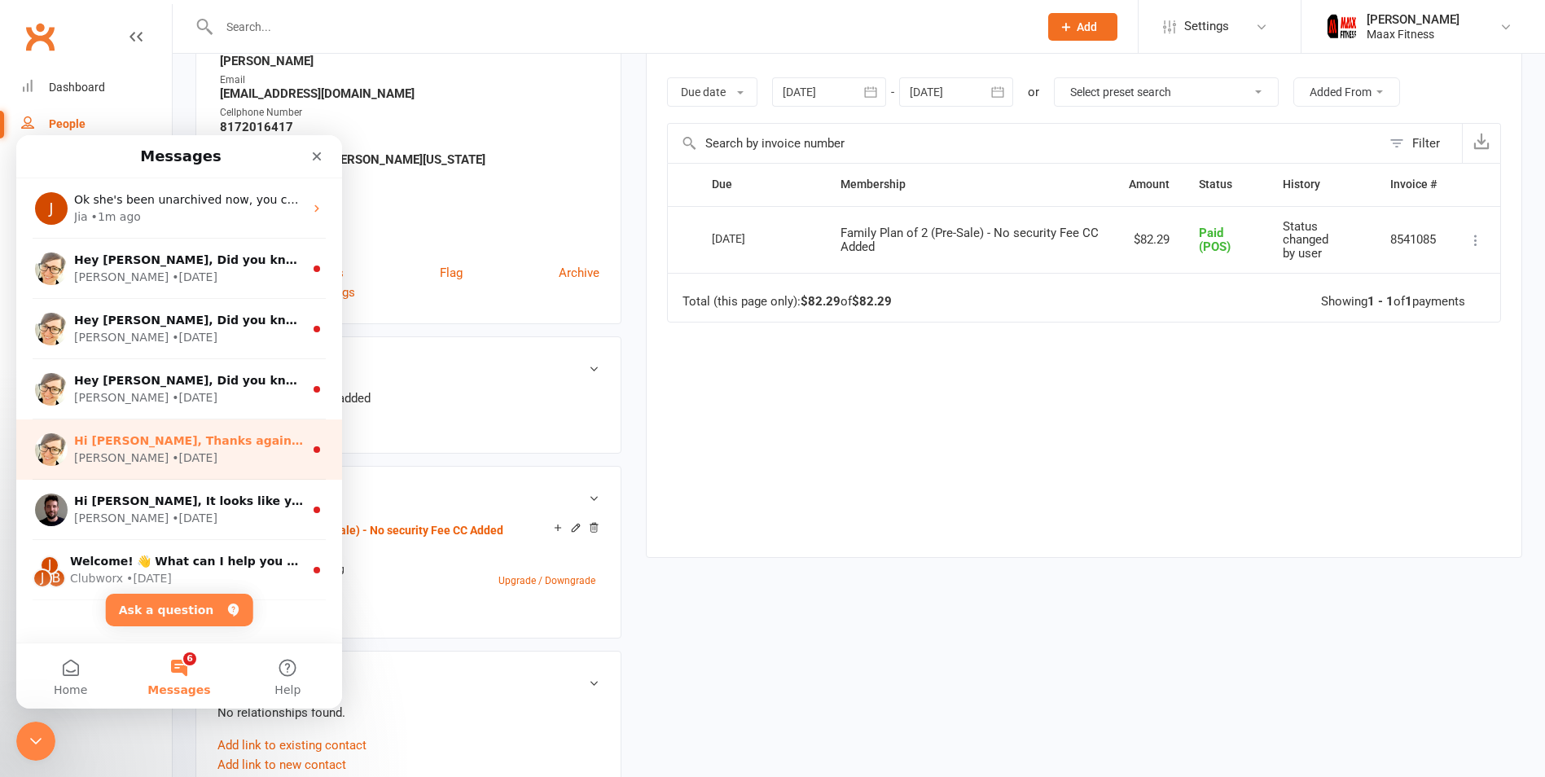
scroll to position [23, 0]
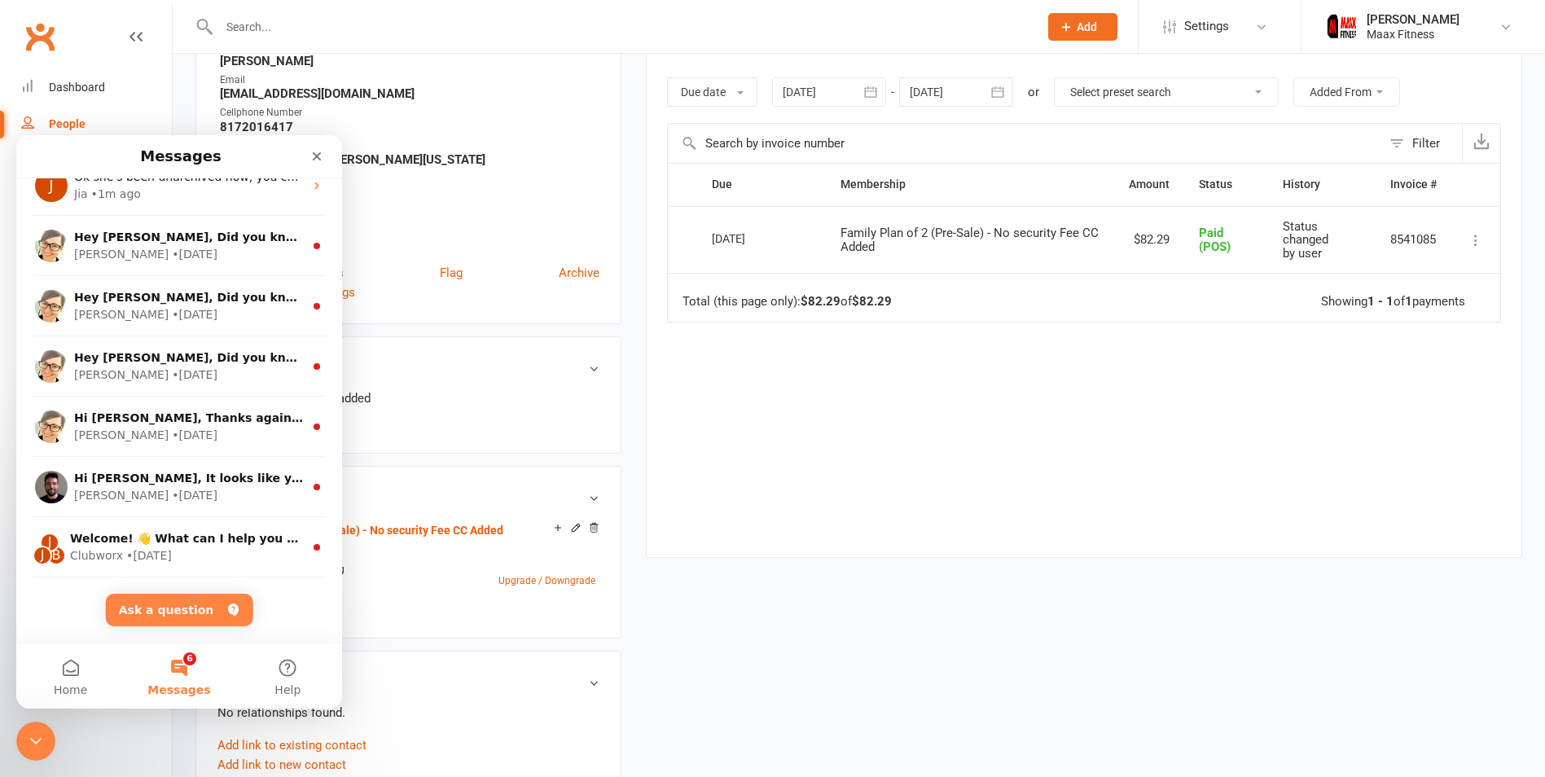
click at [880, 586] on div "upload photo Jessica Diera Activated 14 October, 2025 Added 14 October, 2025 Ac…" at bounding box center [858, 661] width 1351 height 1659
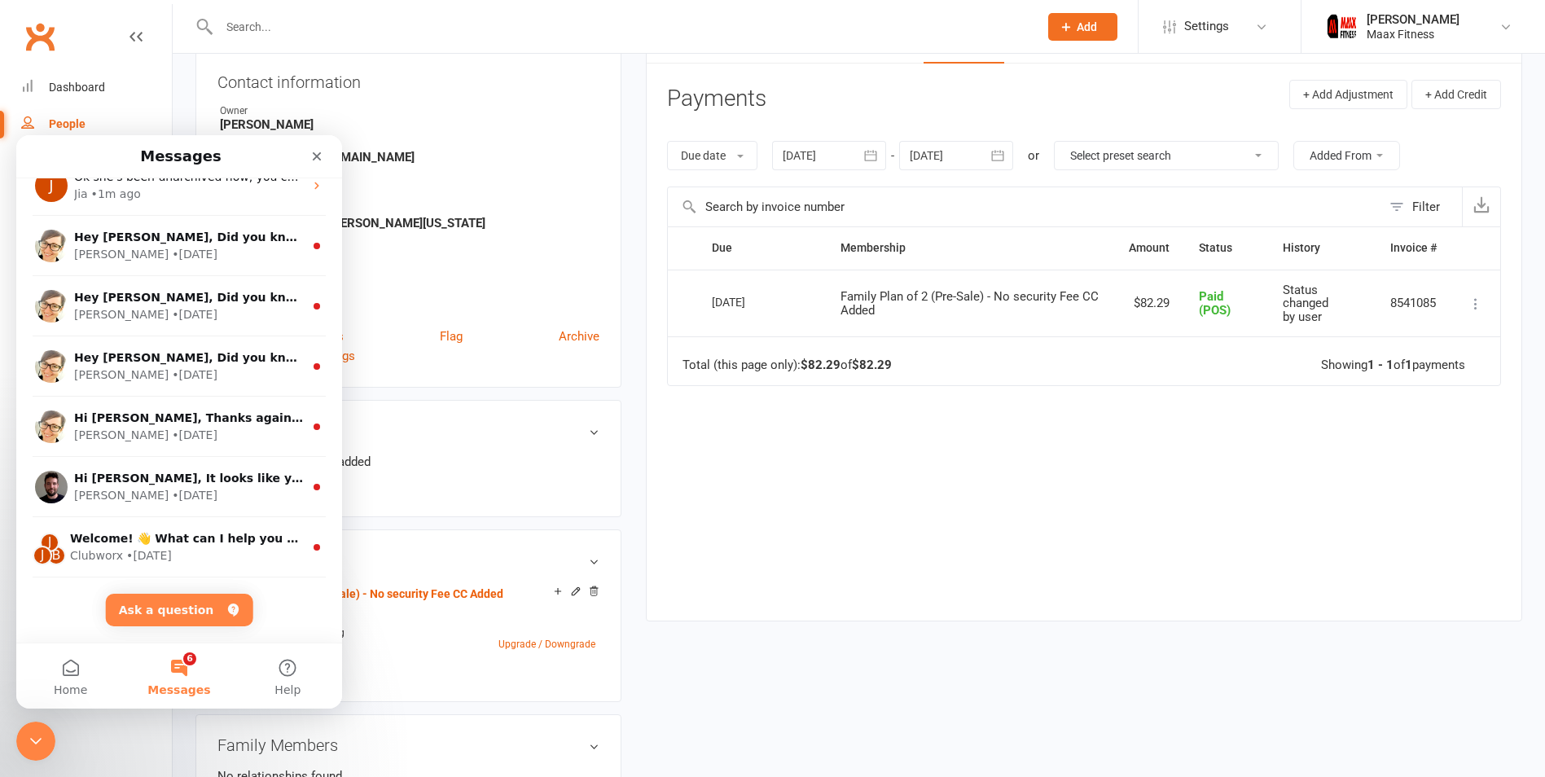
scroll to position [0, 0]
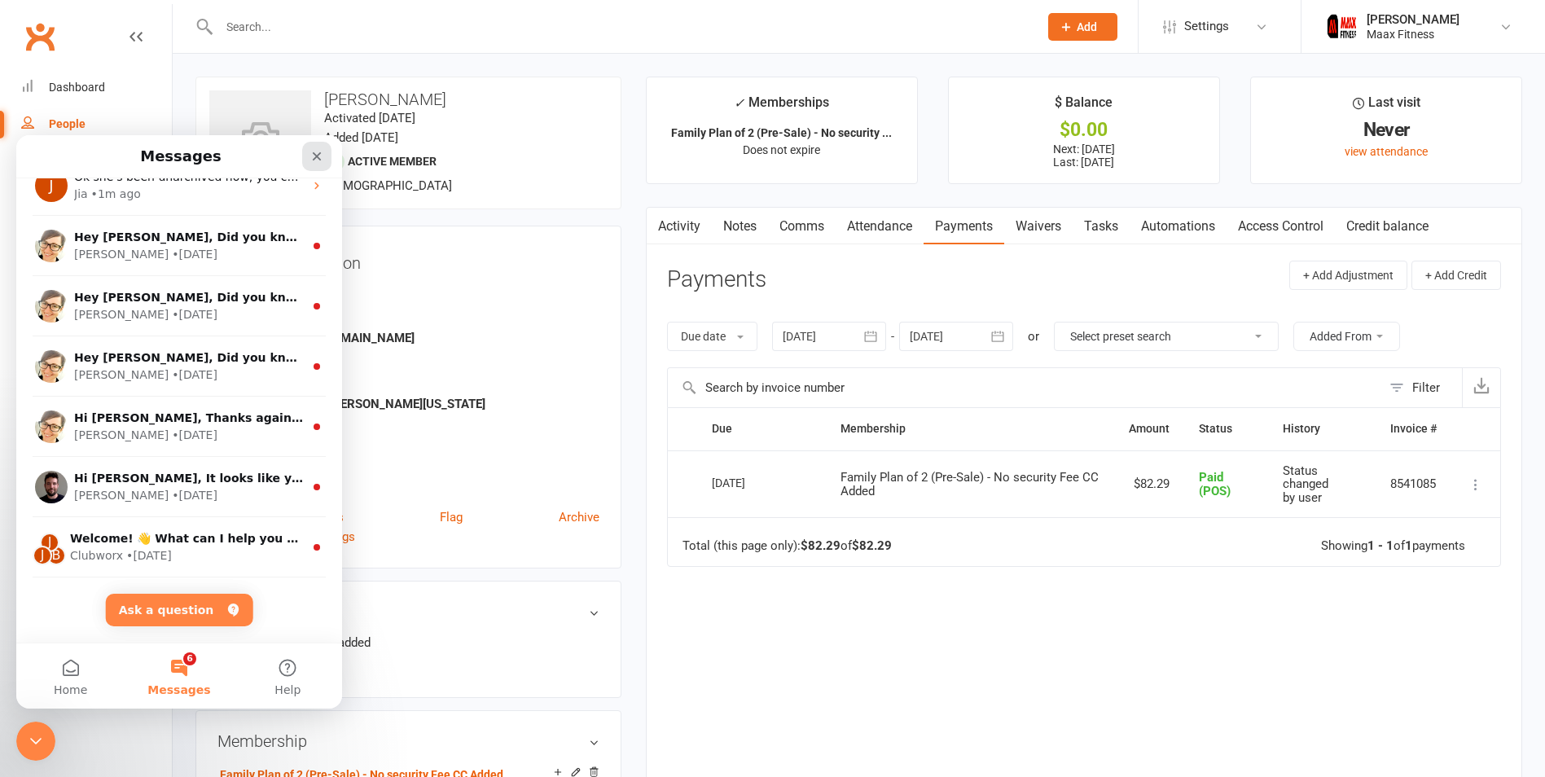
click at [307, 153] on div "Close" at bounding box center [316, 156] width 29 height 29
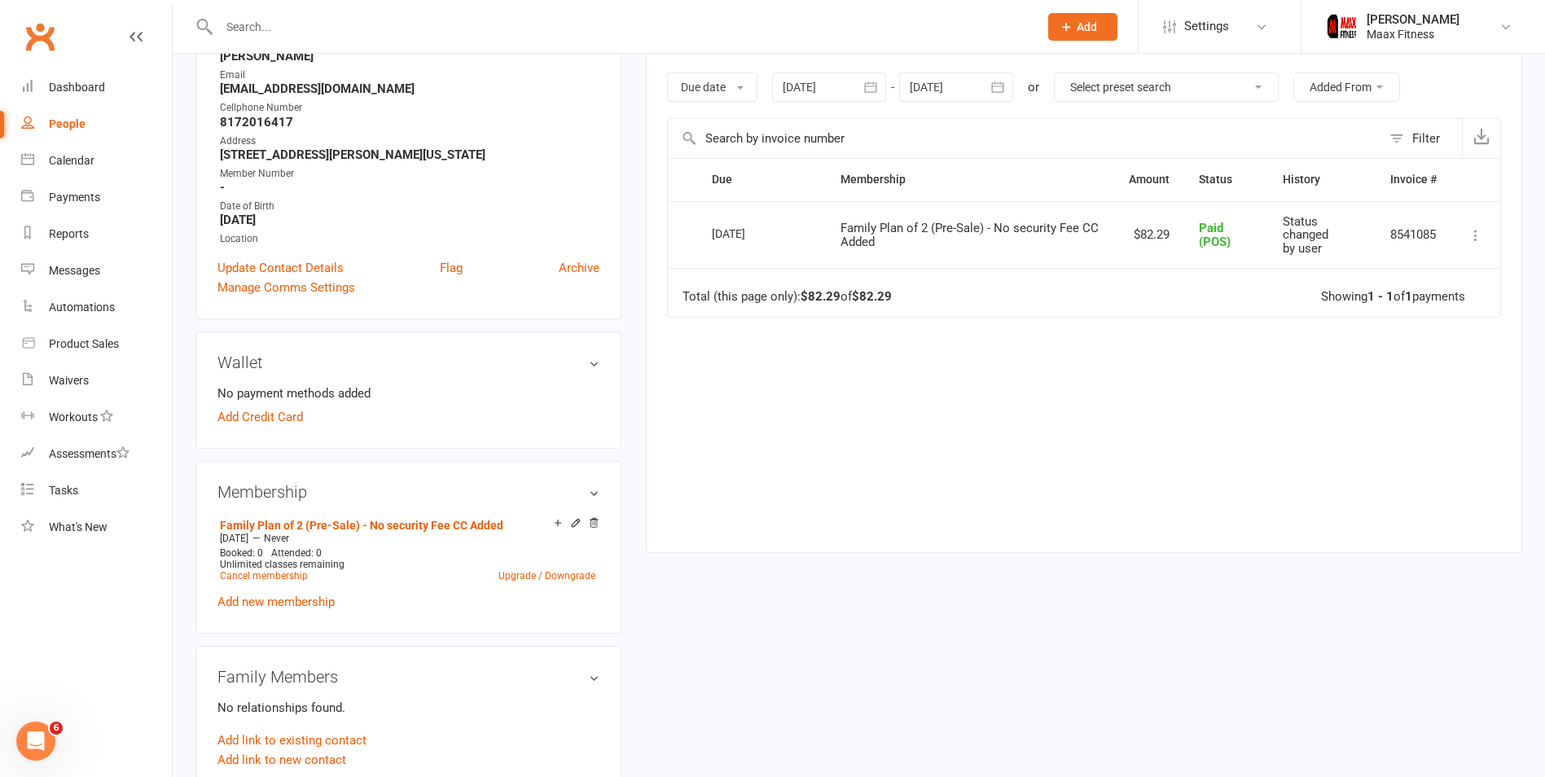
scroll to position [326, 0]
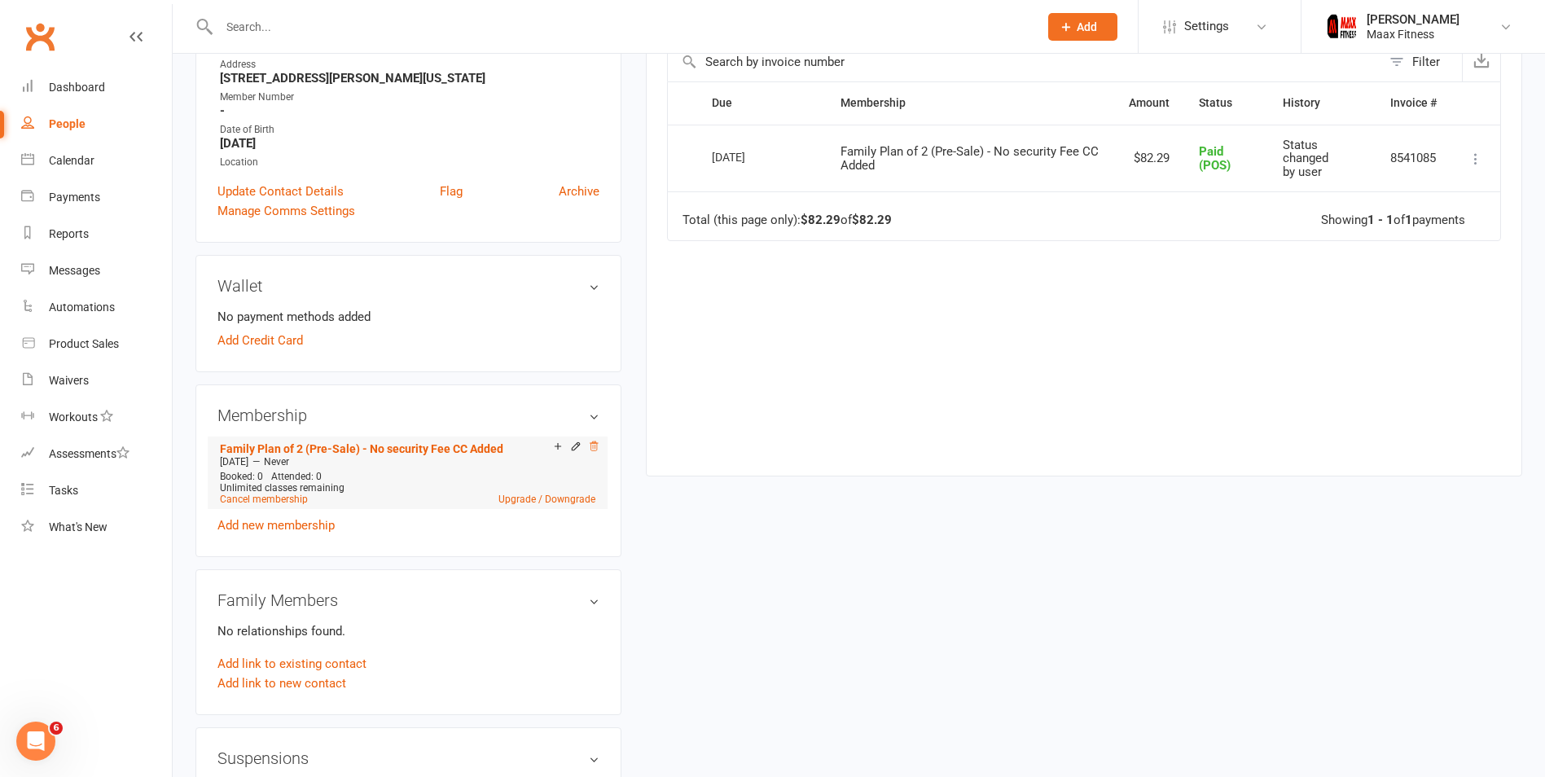
click at [595, 450] on icon at bounding box center [593, 446] width 11 height 11
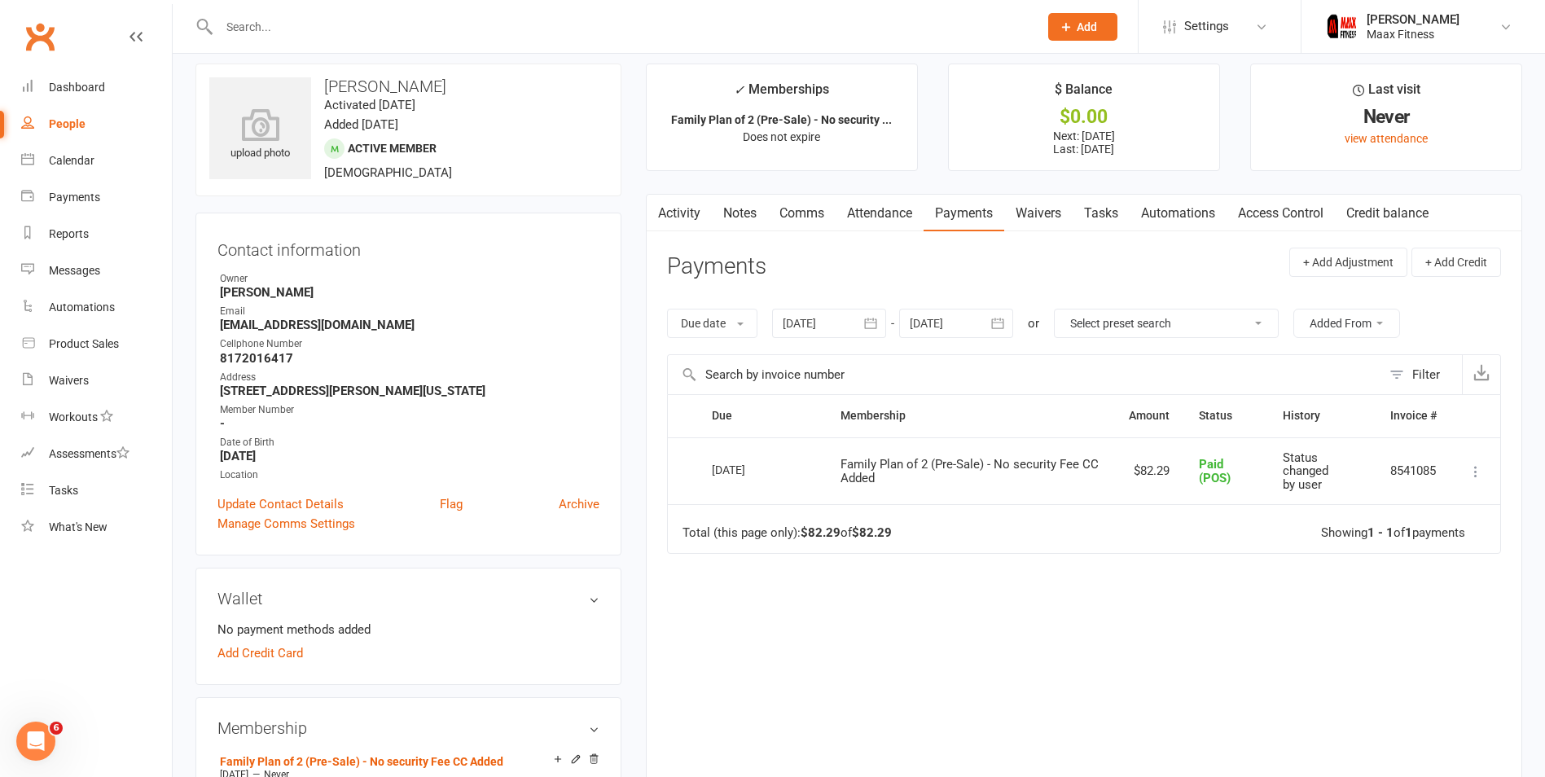
scroll to position [0, 0]
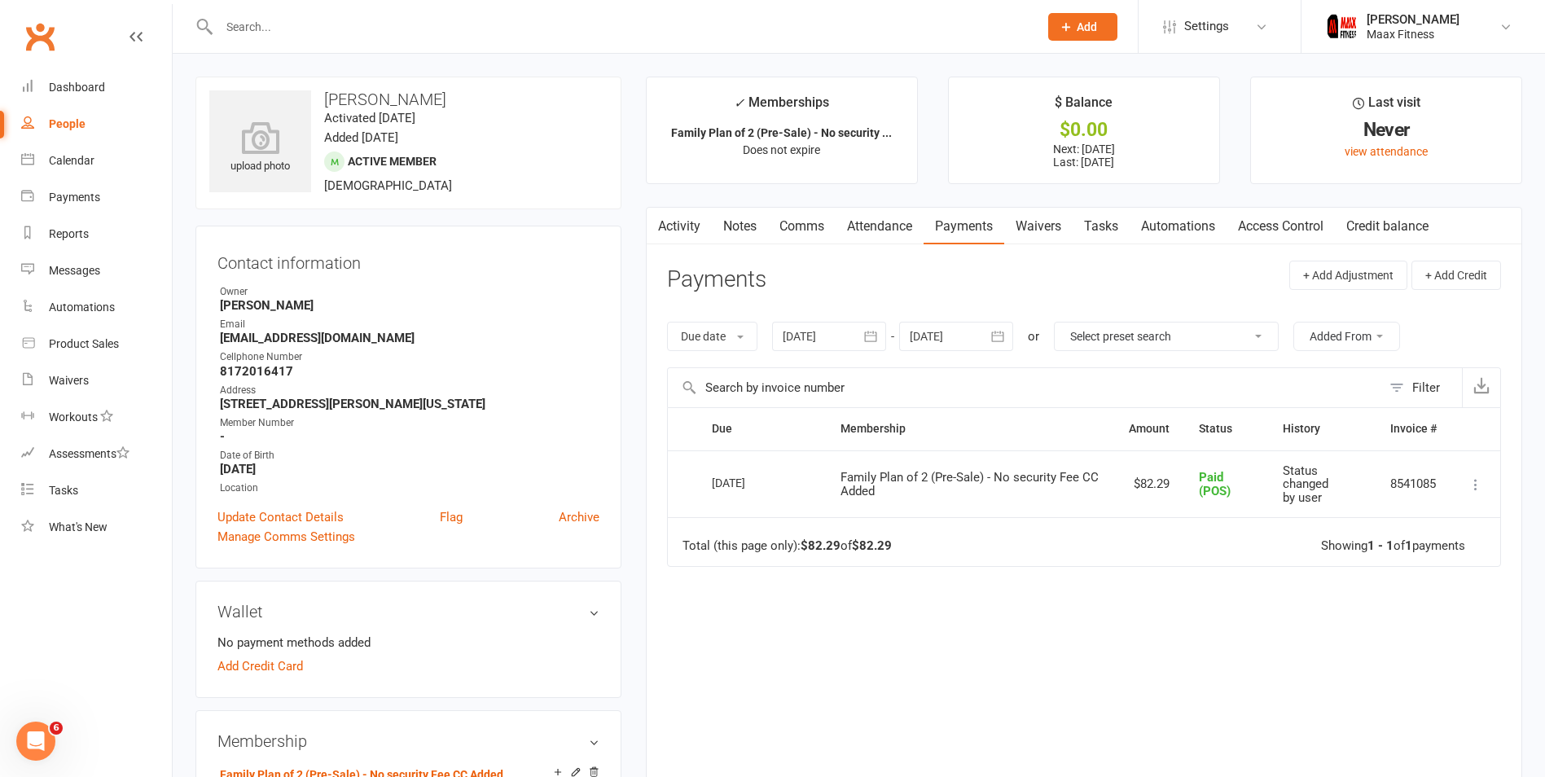
click at [65, 129] on div "People" at bounding box center [67, 123] width 37 height 13
select select "100"
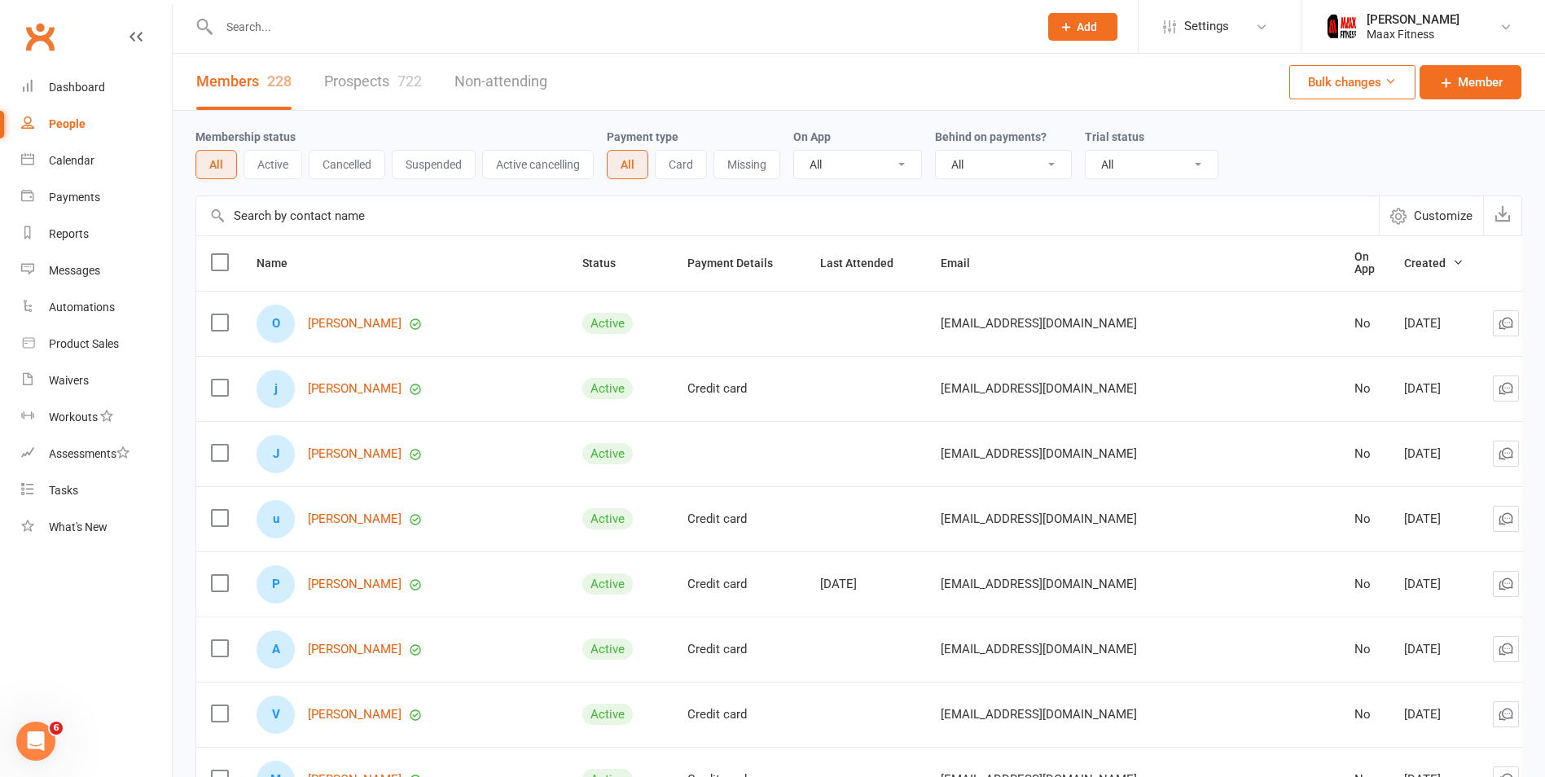
click at [290, 29] on input "text" at bounding box center [620, 26] width 813 height 23
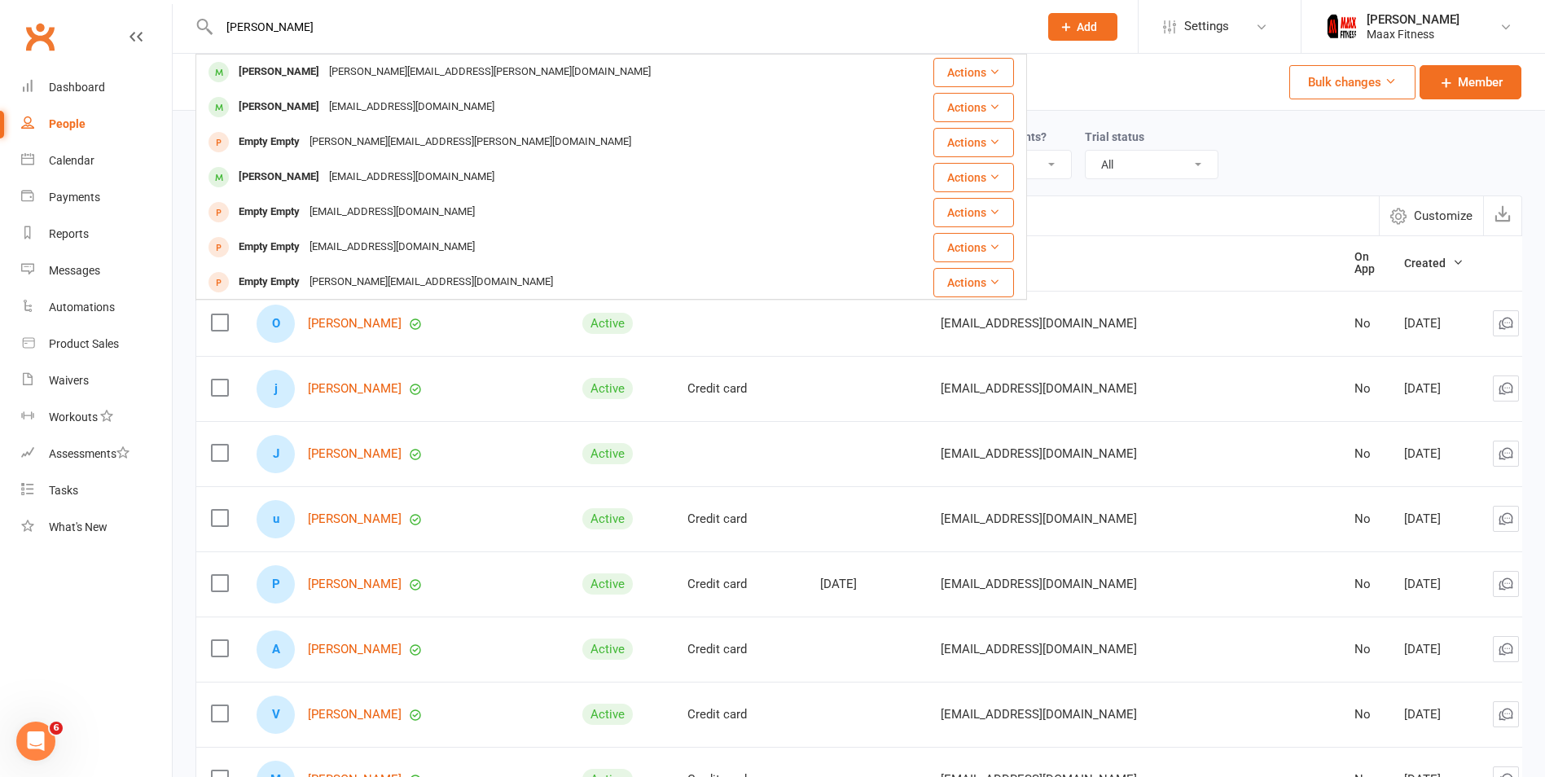
type input "[PERSON_NAME]"
click at [1262, 210] on input "text" at bounding box center [787, 215] width 1183 height 39
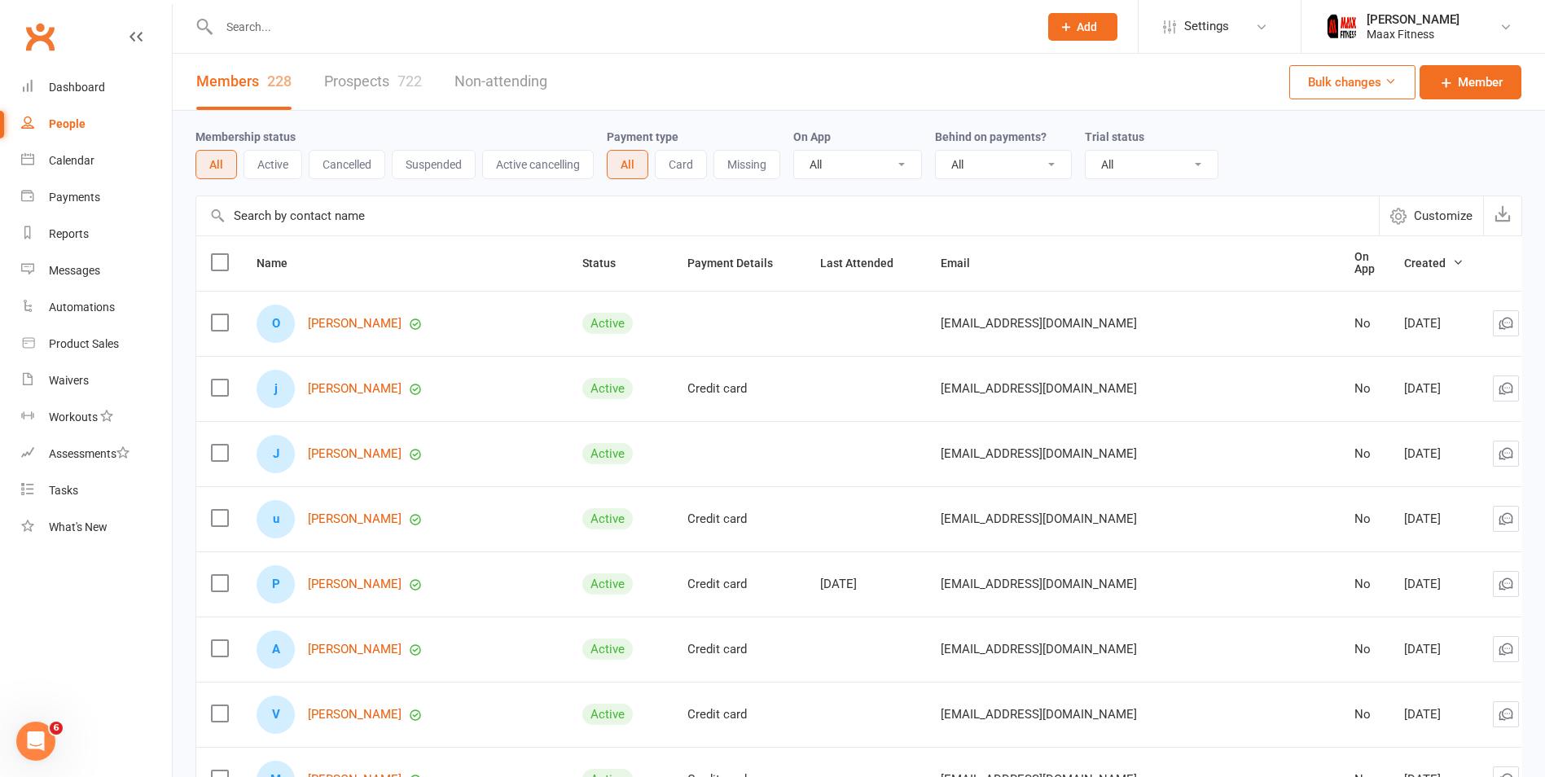
click at [280, 29] on input "text" at bounding box center [620, 26] width 813 height 23
click at [320, 208] on input "text" at bounding box center [787, 215] width 1183 height 39
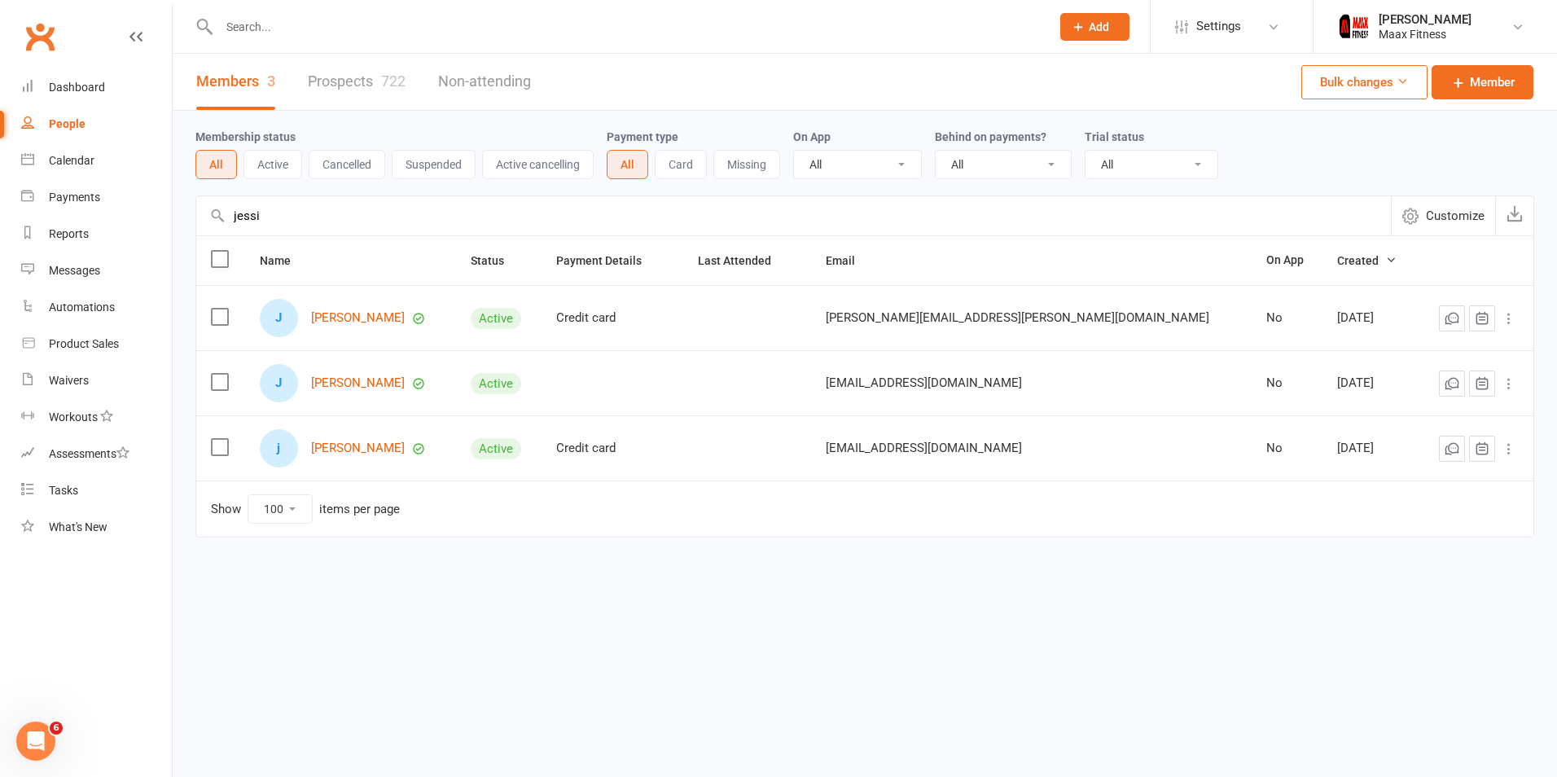
type input "jessi"
click at [1503, 375] on button at bounding box center [1509, 384] width 20 height 20
click at [1443, 503] on link "Archive member" at bounding box center [1437, 514] width 161 height 33
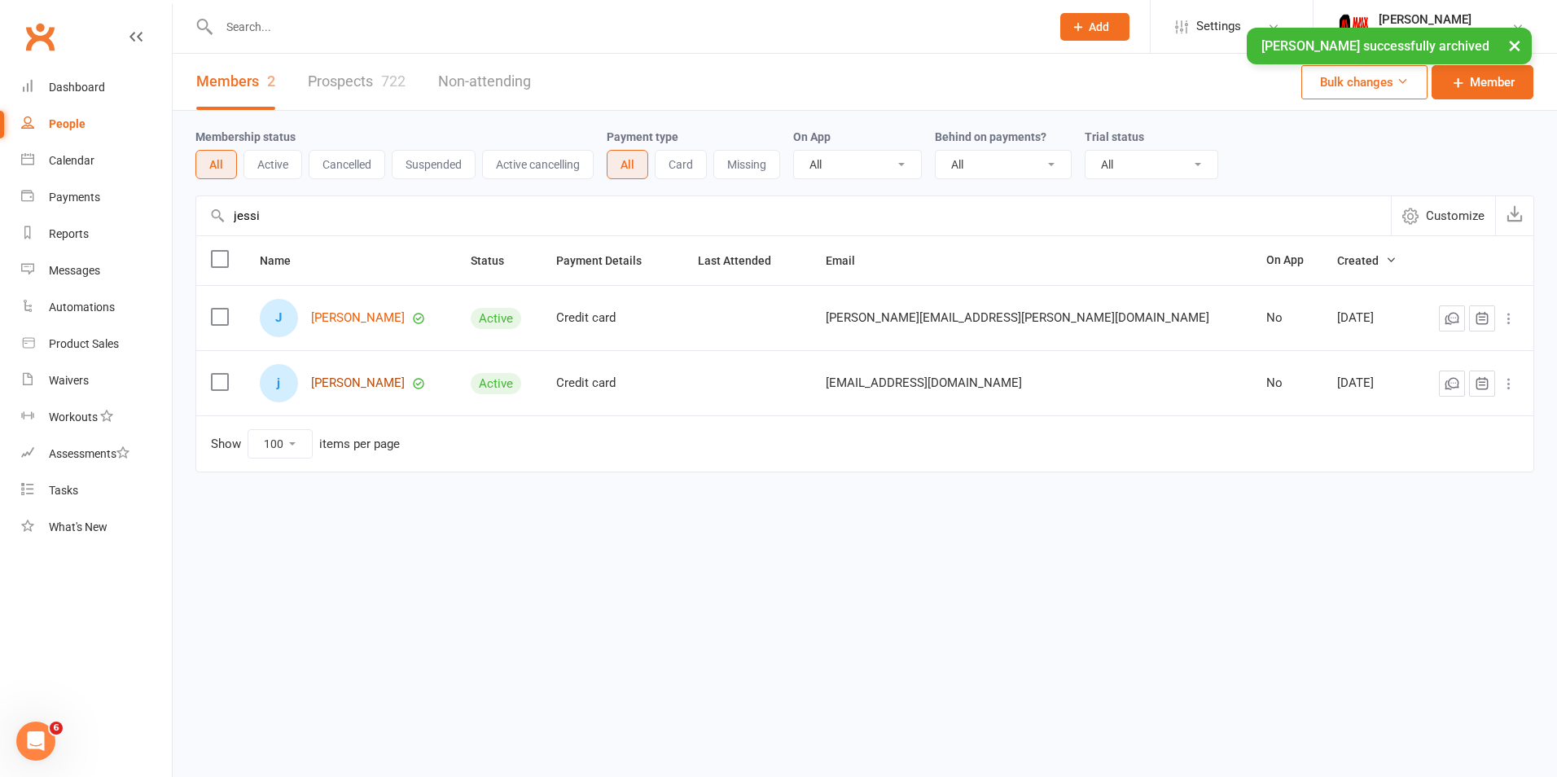
click at [351, 382] on link "[PERSON_NAME]" at bounding box center [358, 383] width 94 height 14
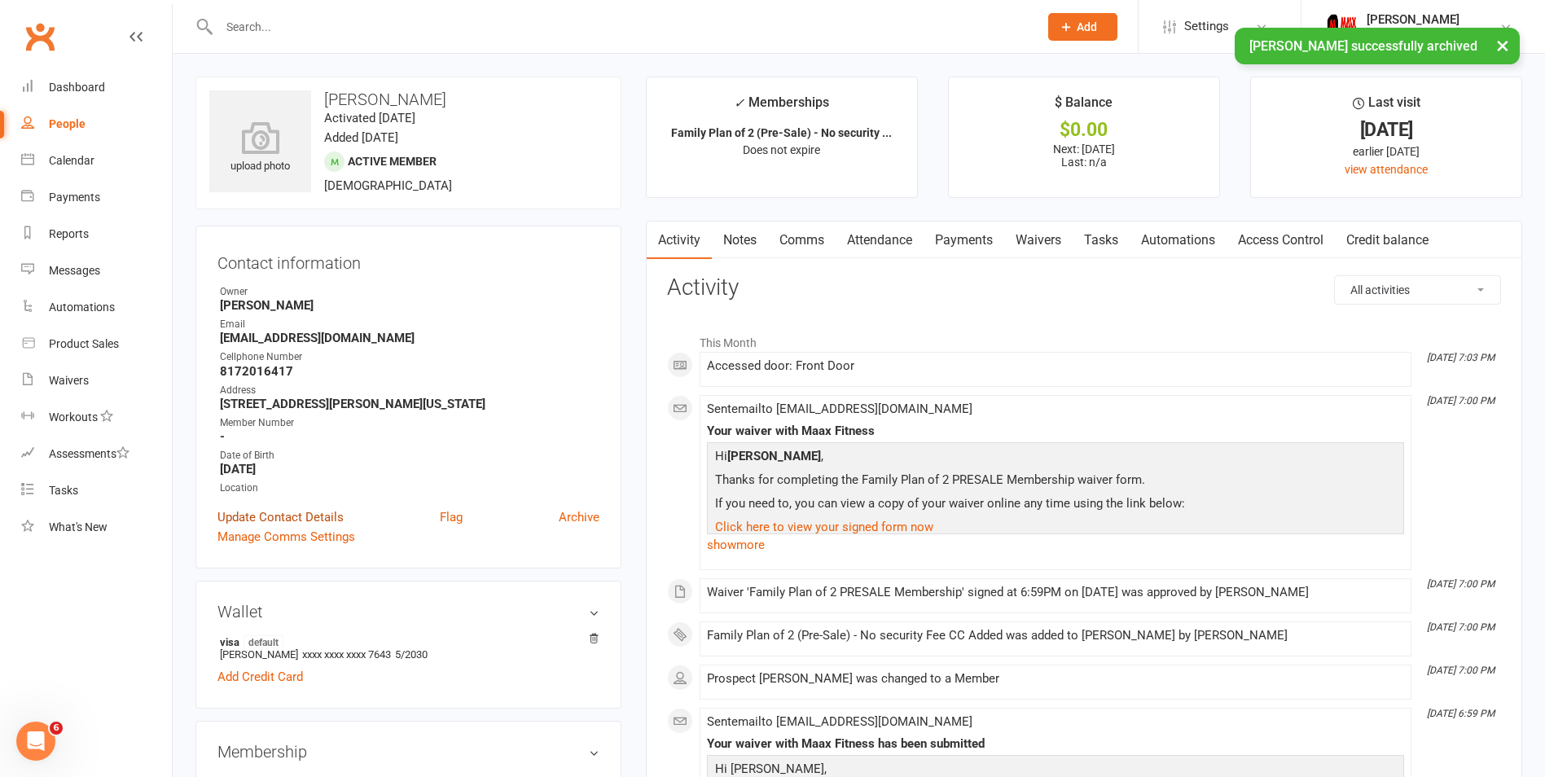
click at [263, 514] on link "Update Contact Details" at bounding box center [280, 517] width 126 height 20
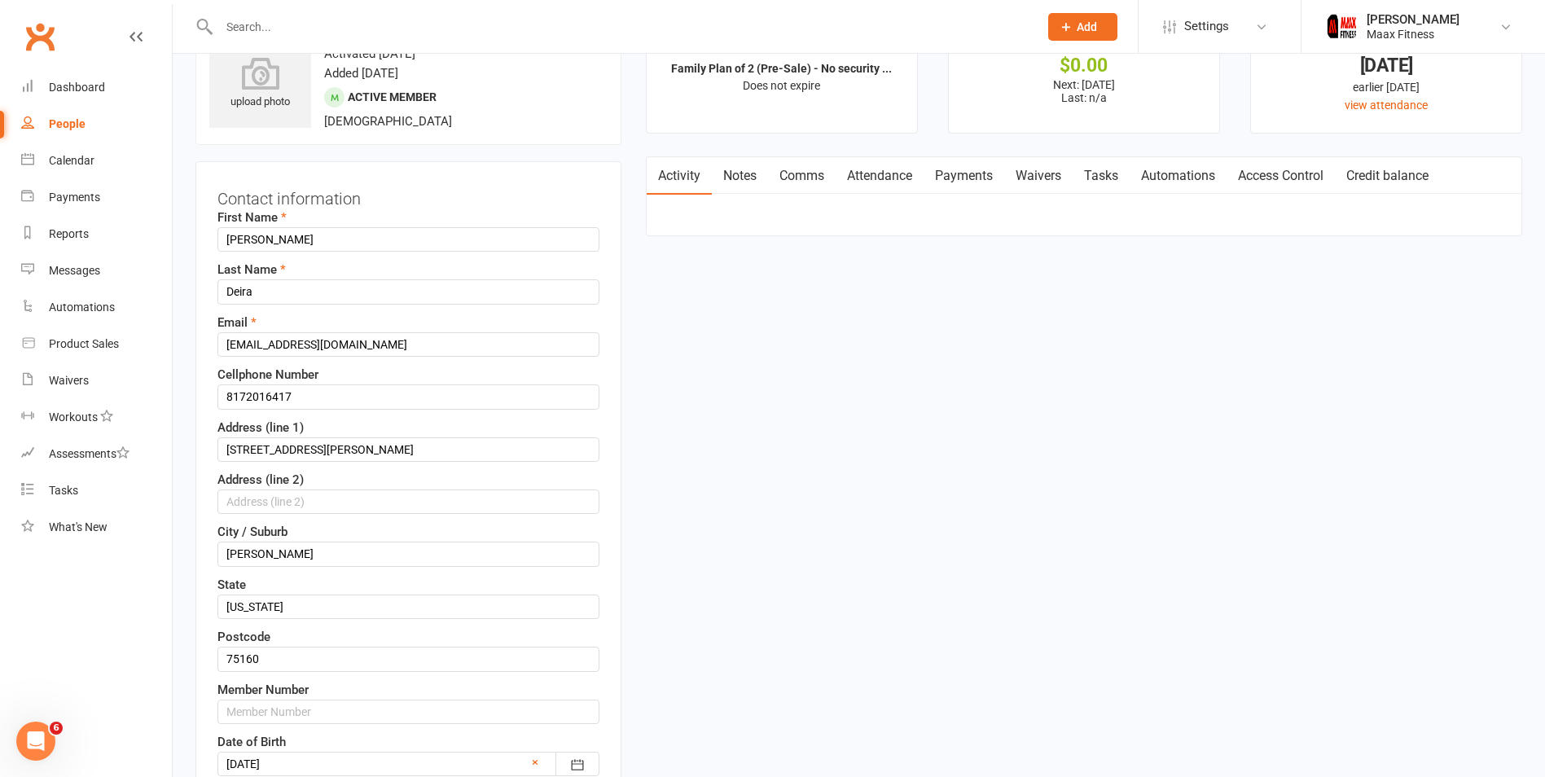
scroll to position [77, 0]
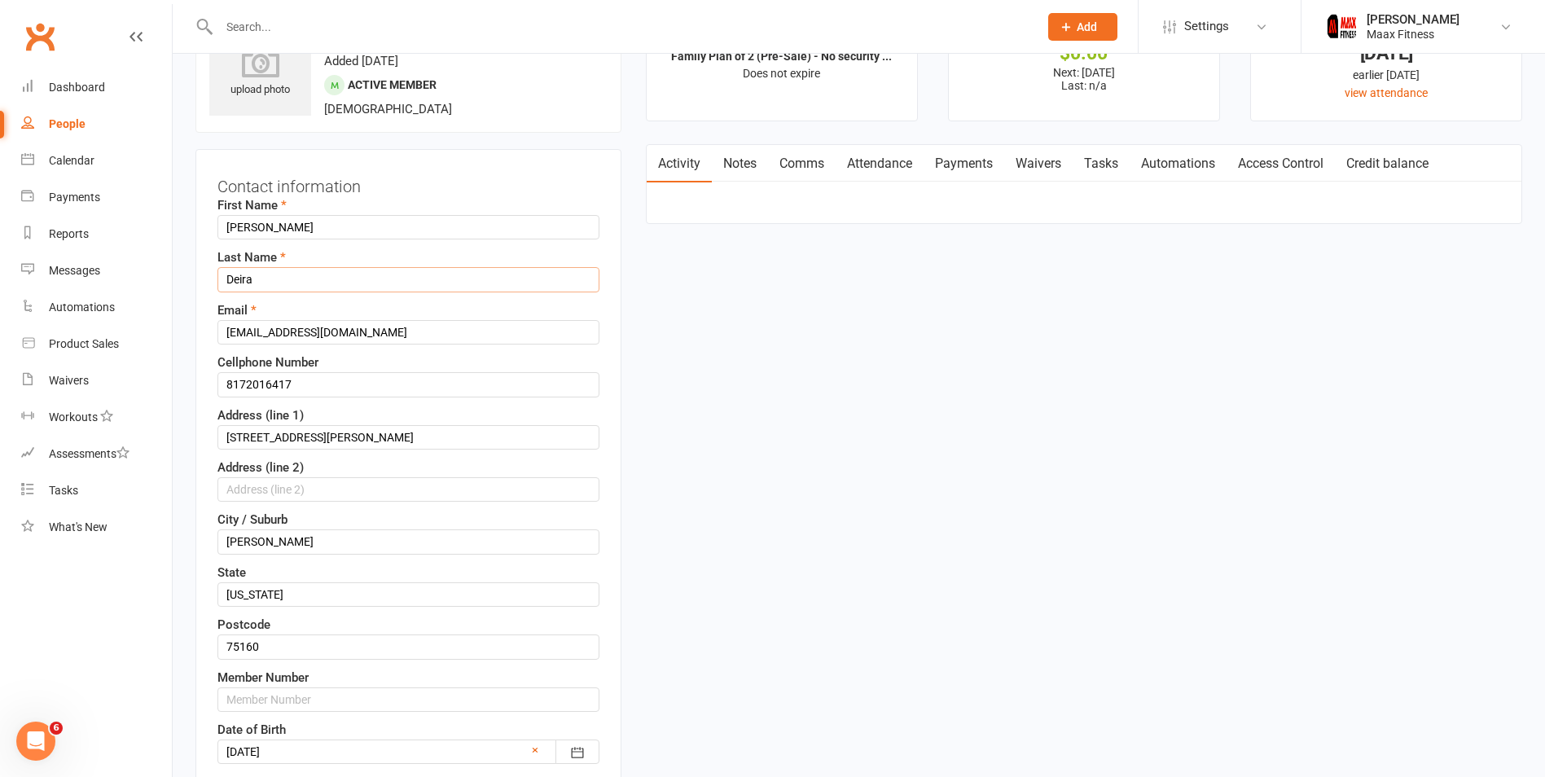
click at [264, 279] on input "Deira" at bounding box center [408, 279] width 382 height 24
type input "Diera"
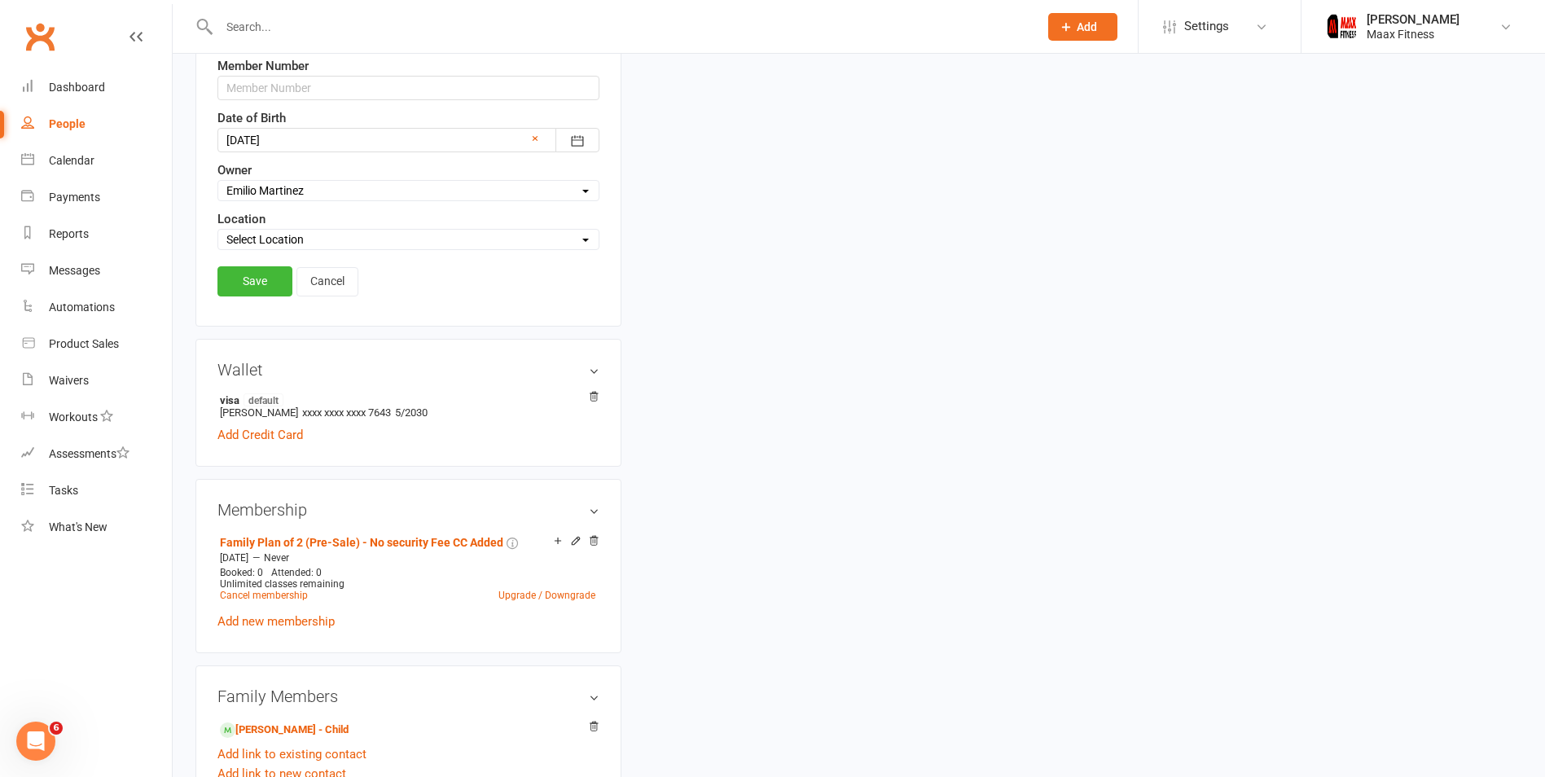
scroll to position [581, 0]
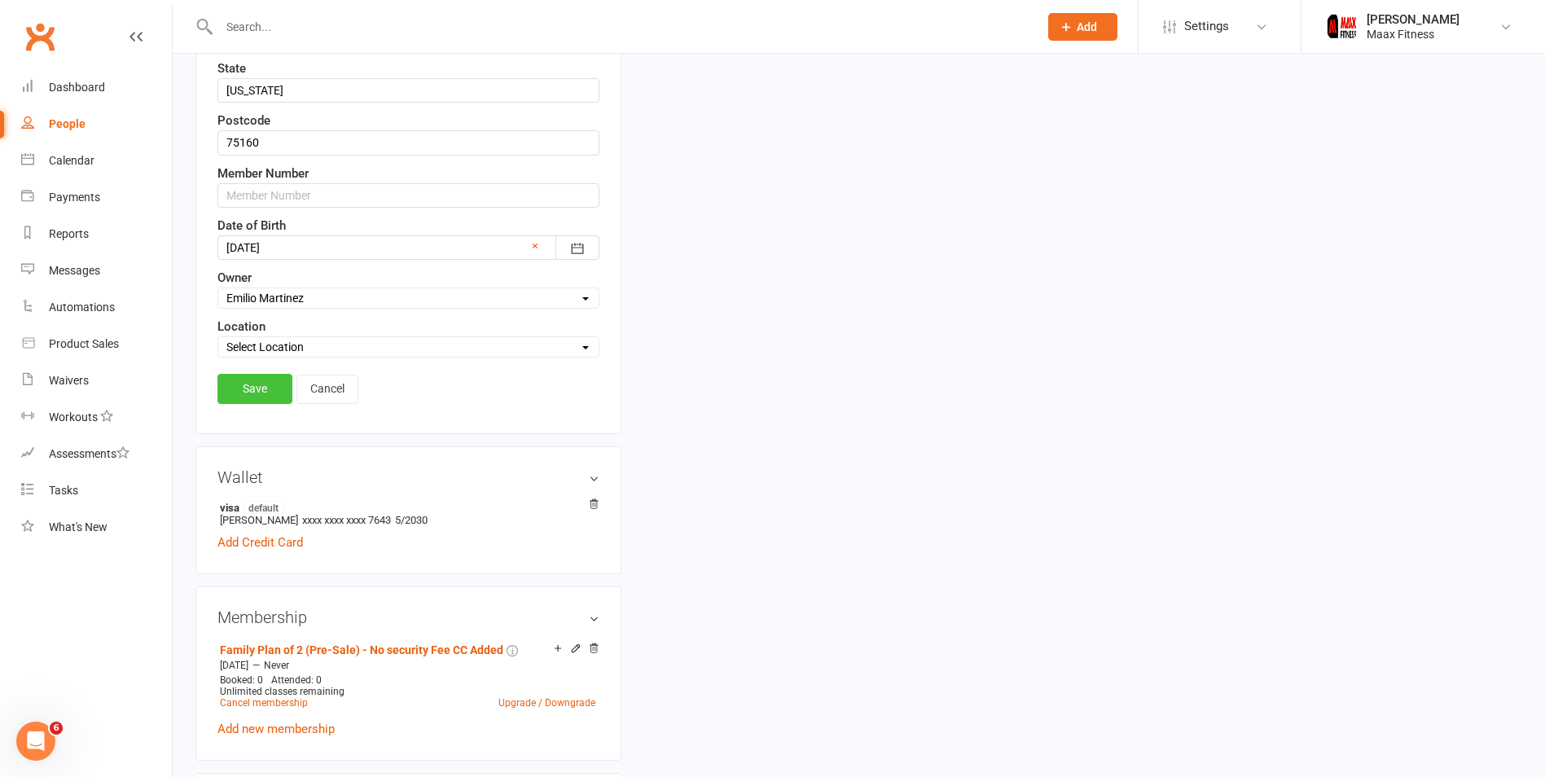
click at [228, 394] on link "Save" at bounding box center [254, 388] width 75 height 29
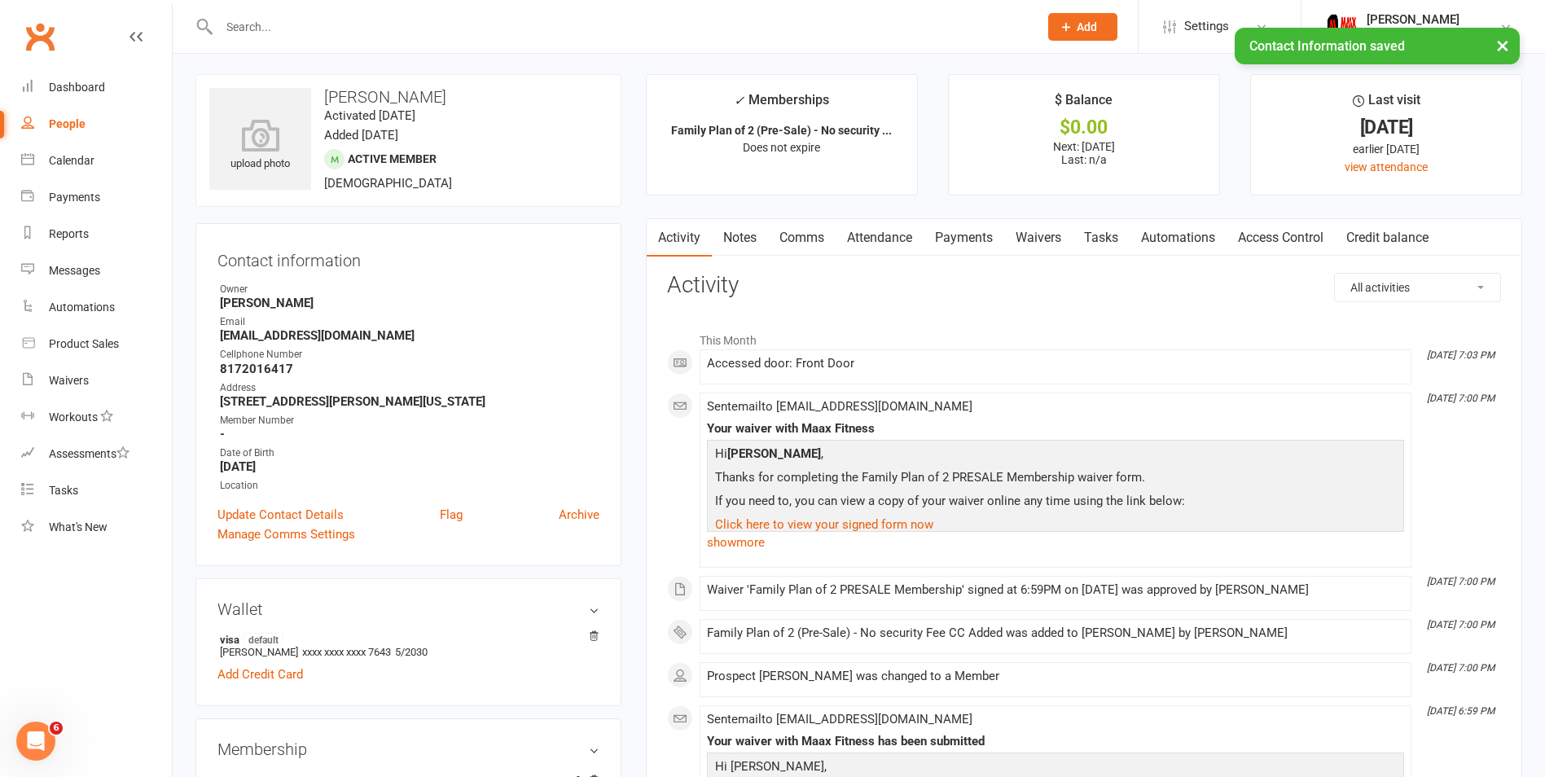
scroll to position [0, 0]
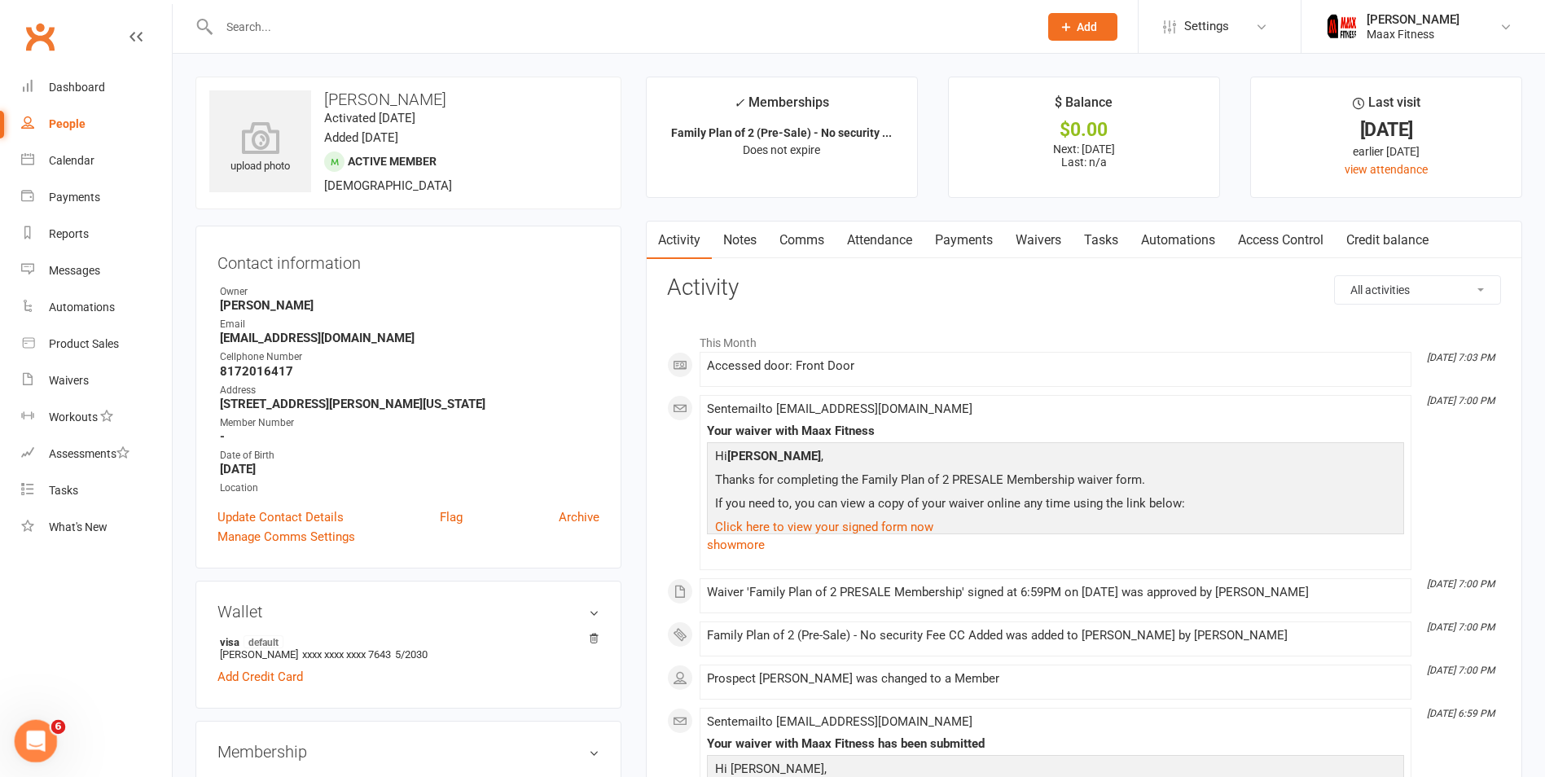
click at [26, 735] on icon "Open Intercom Messenger" at bounding box center [33, 739] width 27 height 27
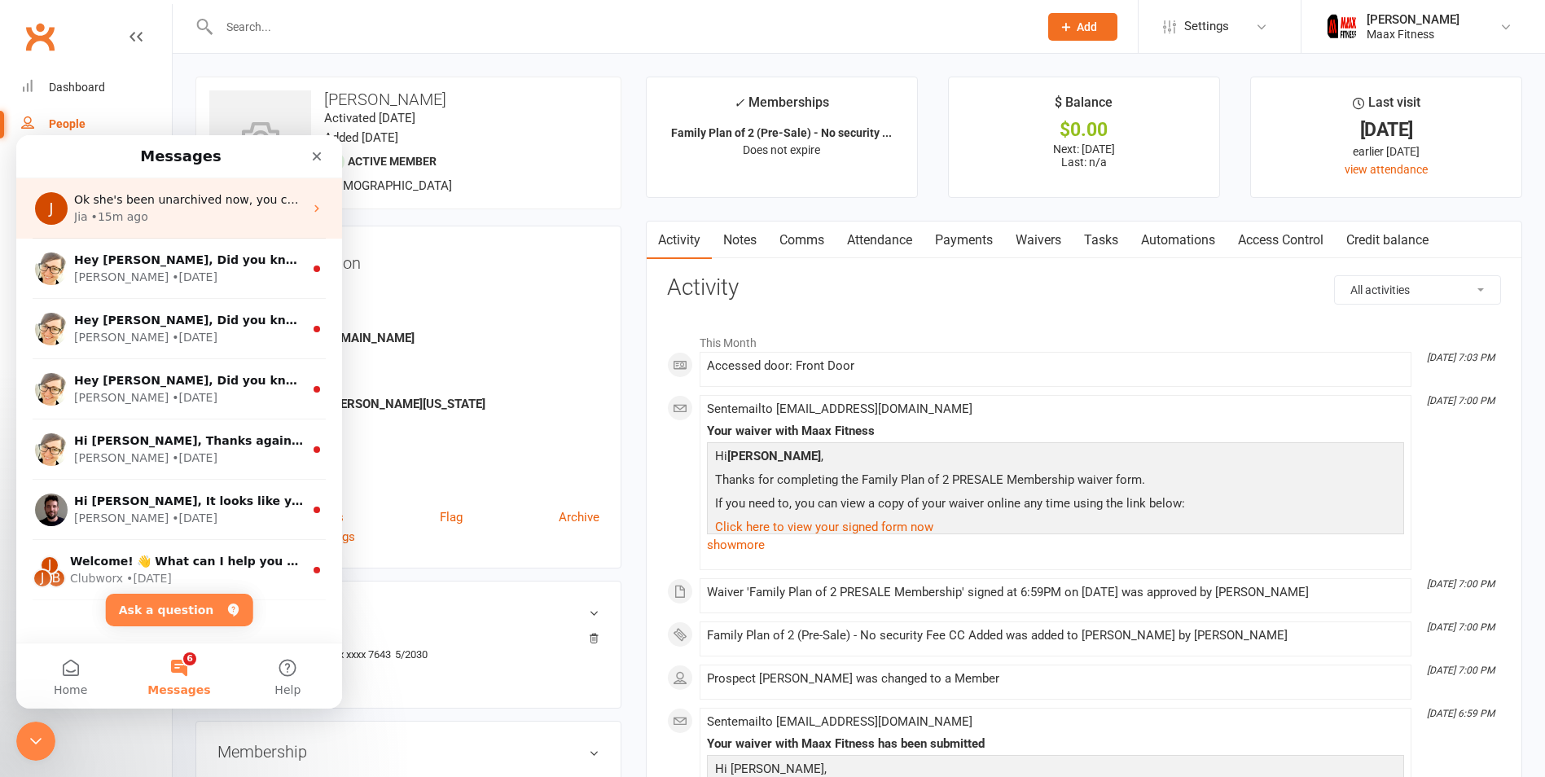
drag, startPoint x: 179, startPoint y: 200, endPoint x: 100, endPoint y: 208, distance: 79.4
click at [100, 208] on div "• 15m ago" at bounding box center [119, 216] width 57 height 17
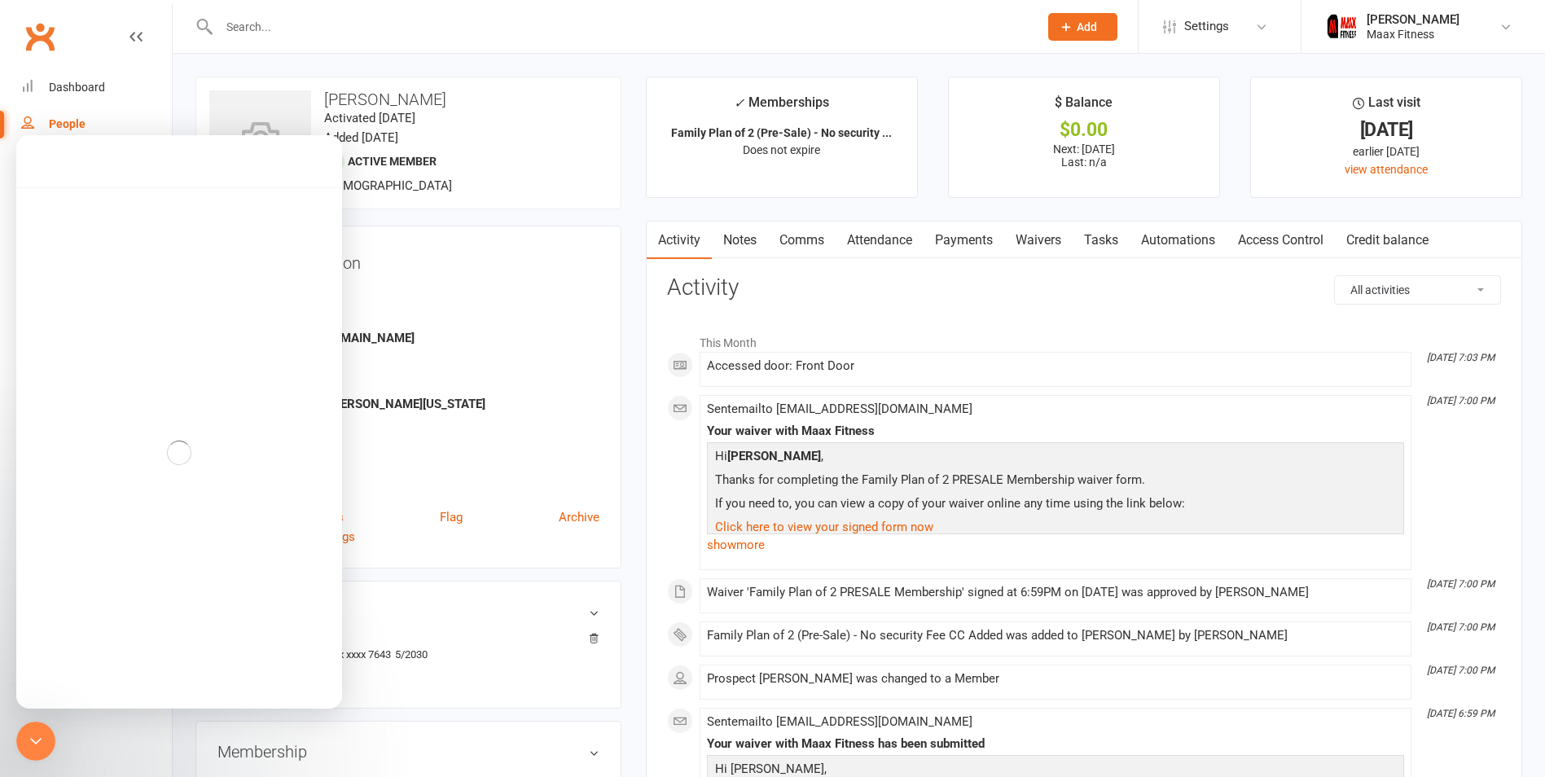
click at [100, 208] on div "Intercom messenger" at bounding box center [179, 452] width 326 height 531
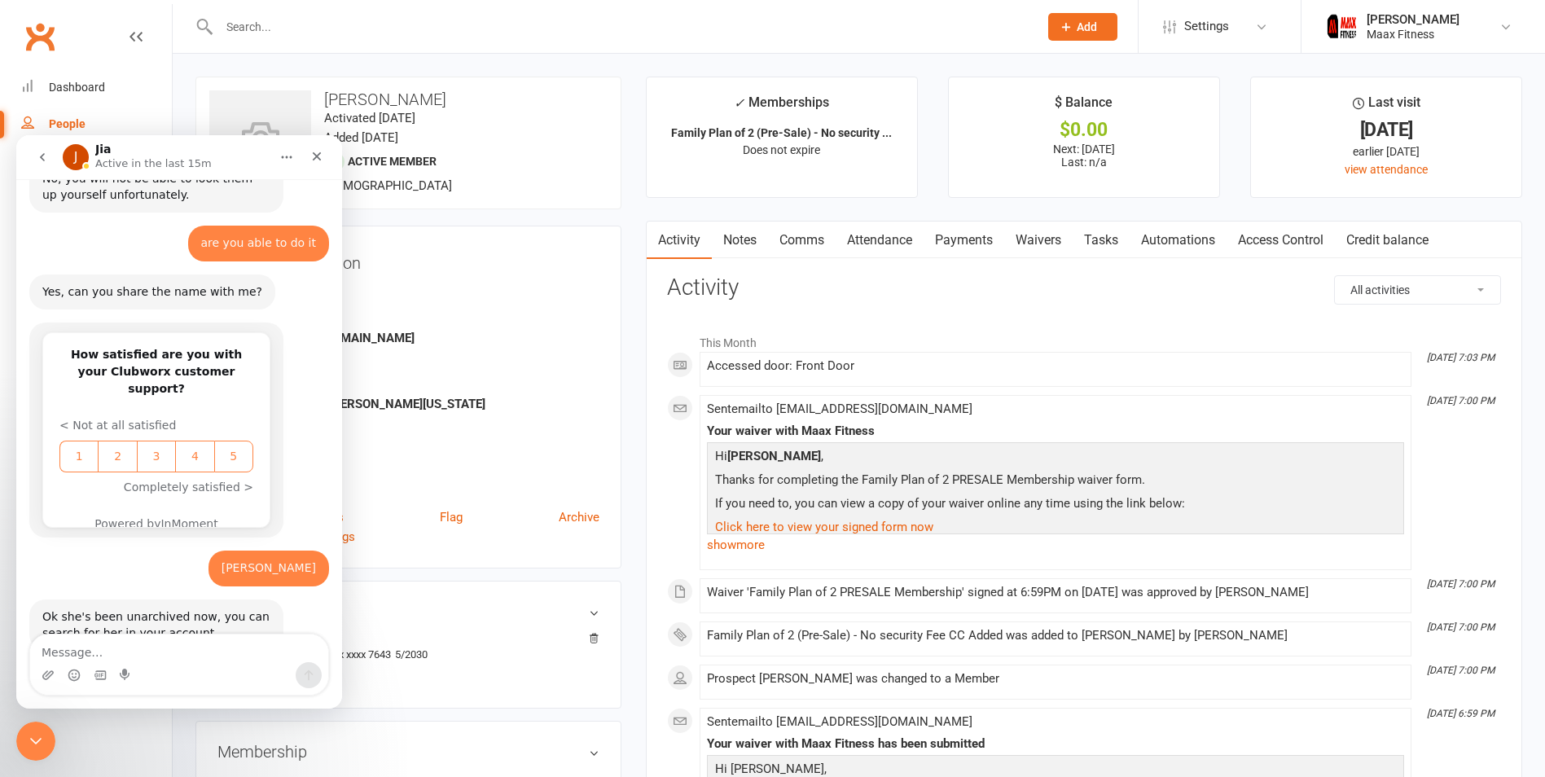
scroll to position [629, 0]
click at [214, 661] on textarea "Message…" at bounding box center [179, 648] width 298 height 28
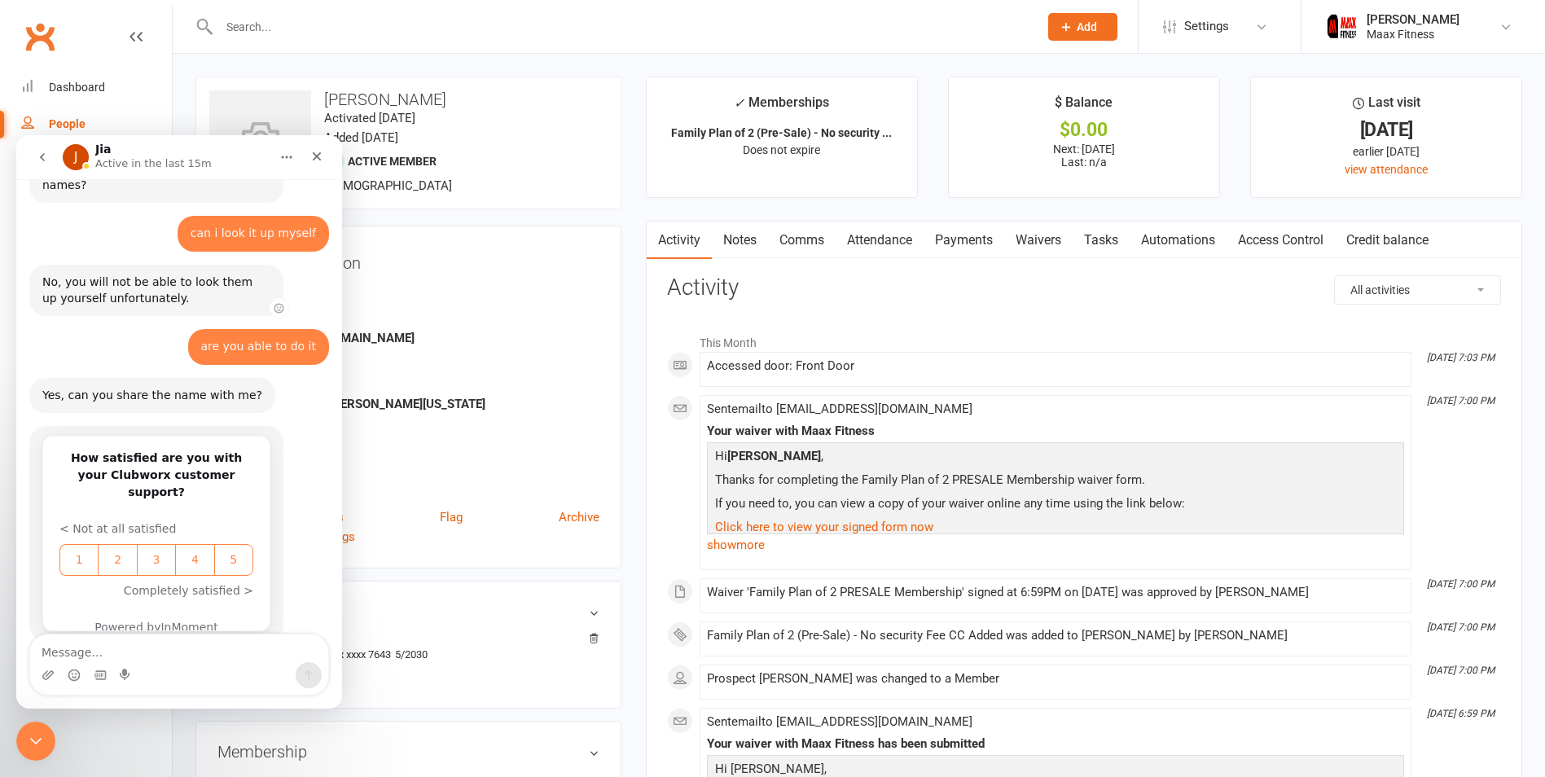
scroll to position [384, 0]
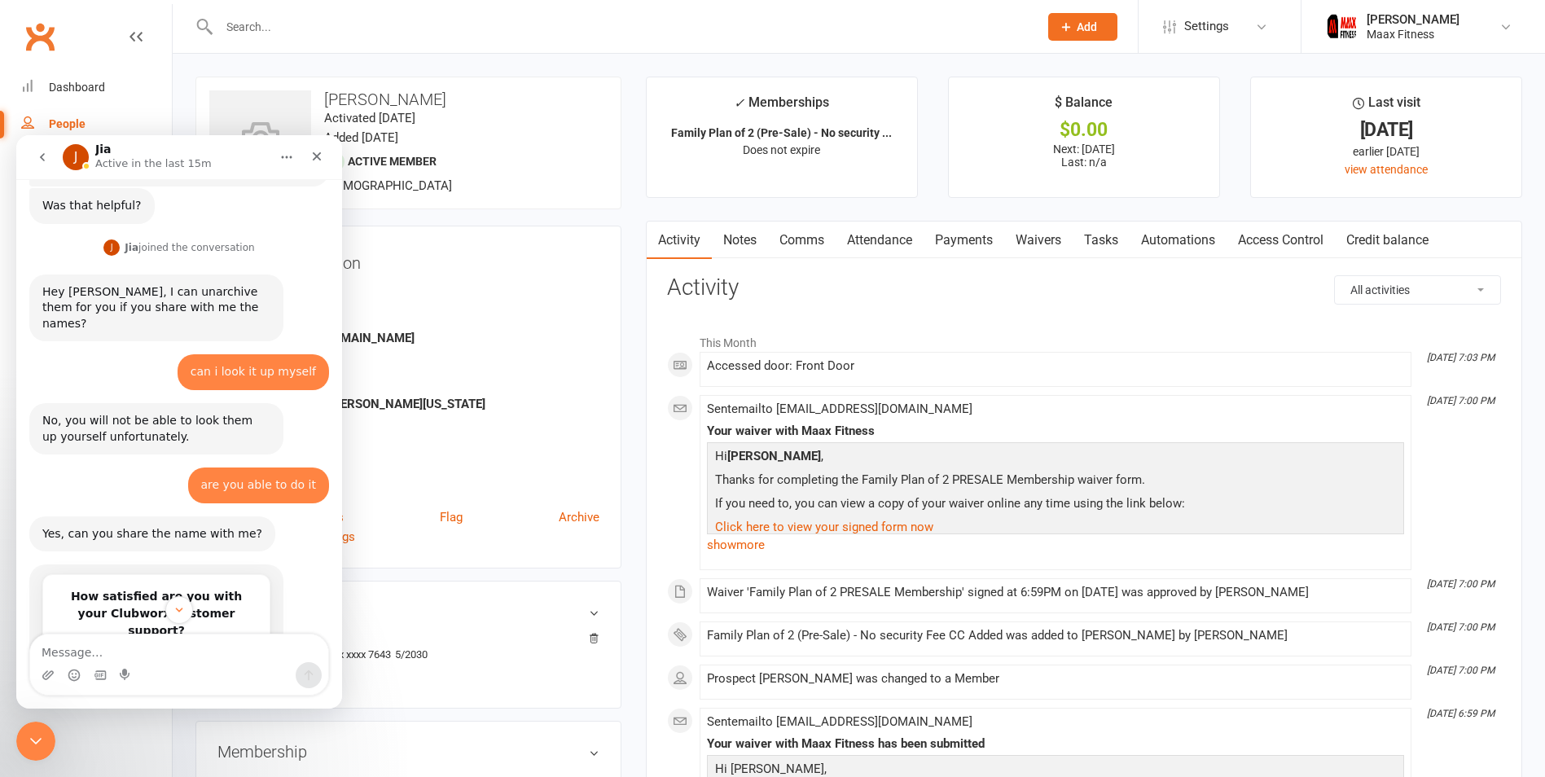
click at [48, 156] on icon "go back" at bounding box center [42, 157] width 13 height 13
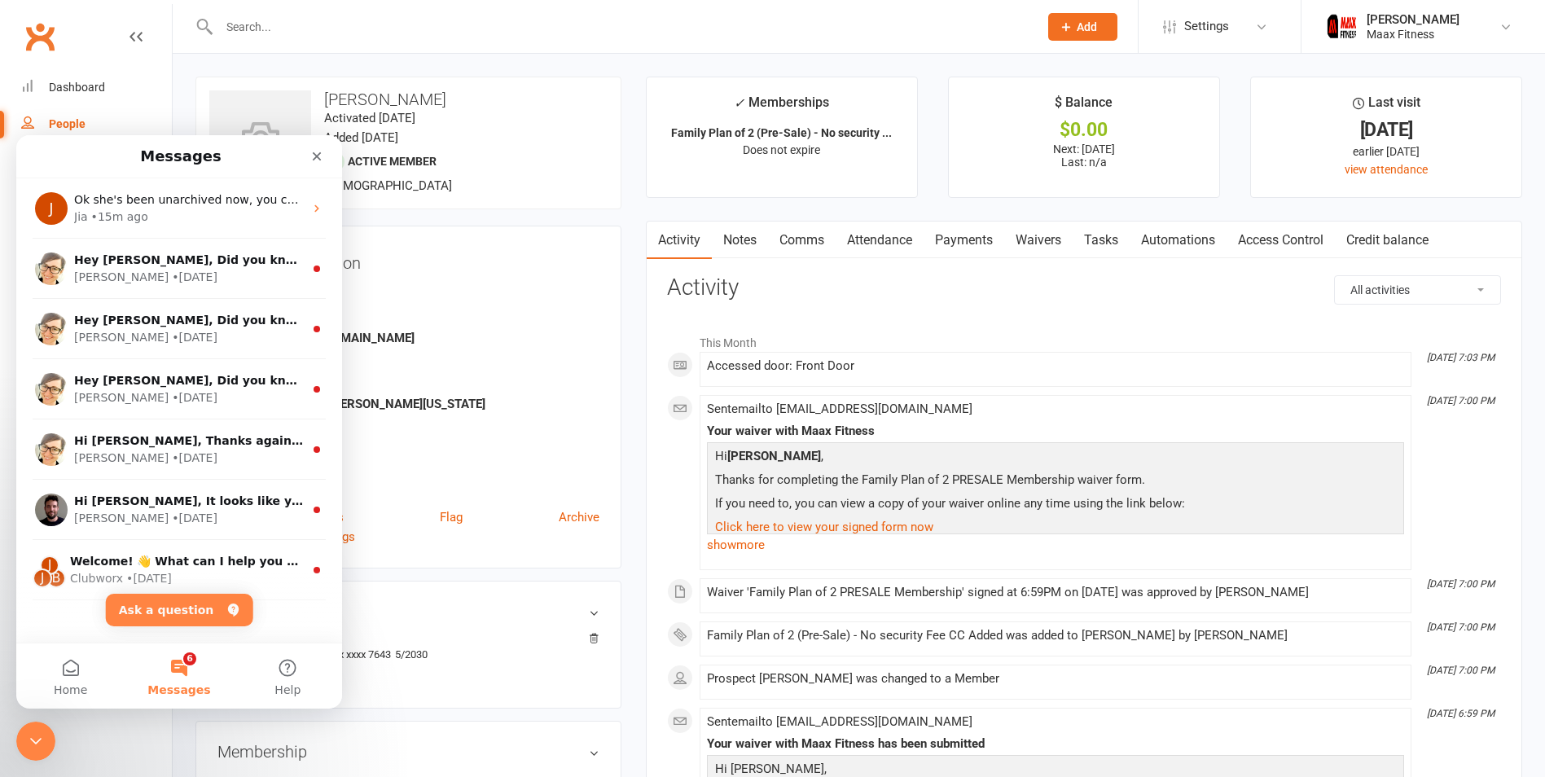
scroll to position [0, 0]
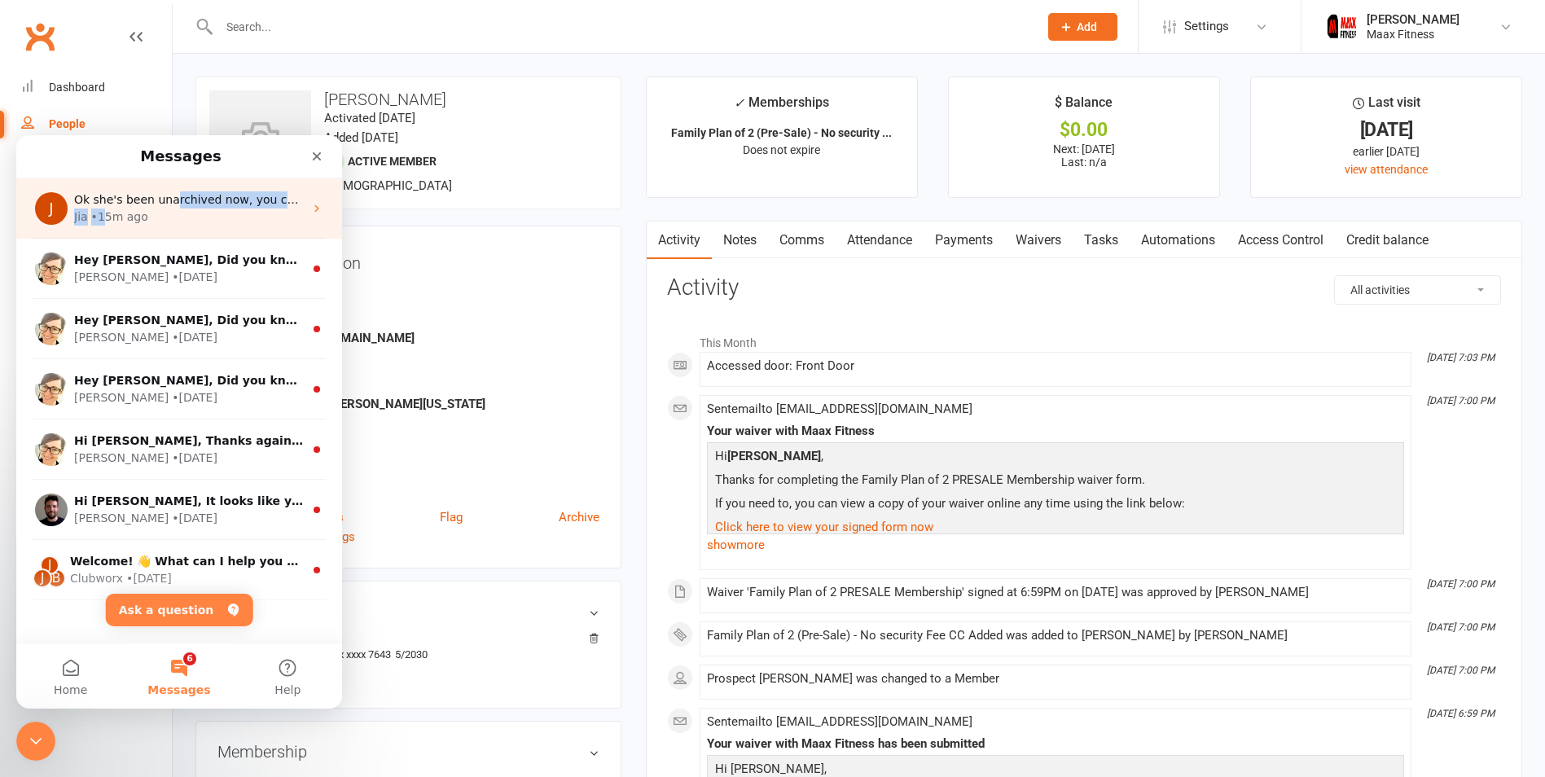
drag, startPoint x: 167, startPoint y: 206, endPoint x: 114, endPoint y: 213, distance: 53.3
click at [111, 213] on div "Ok she's been unarchived now, you can search for her in your account Jia • 15m …" at bounding box center [189, 208] width 230 height 34
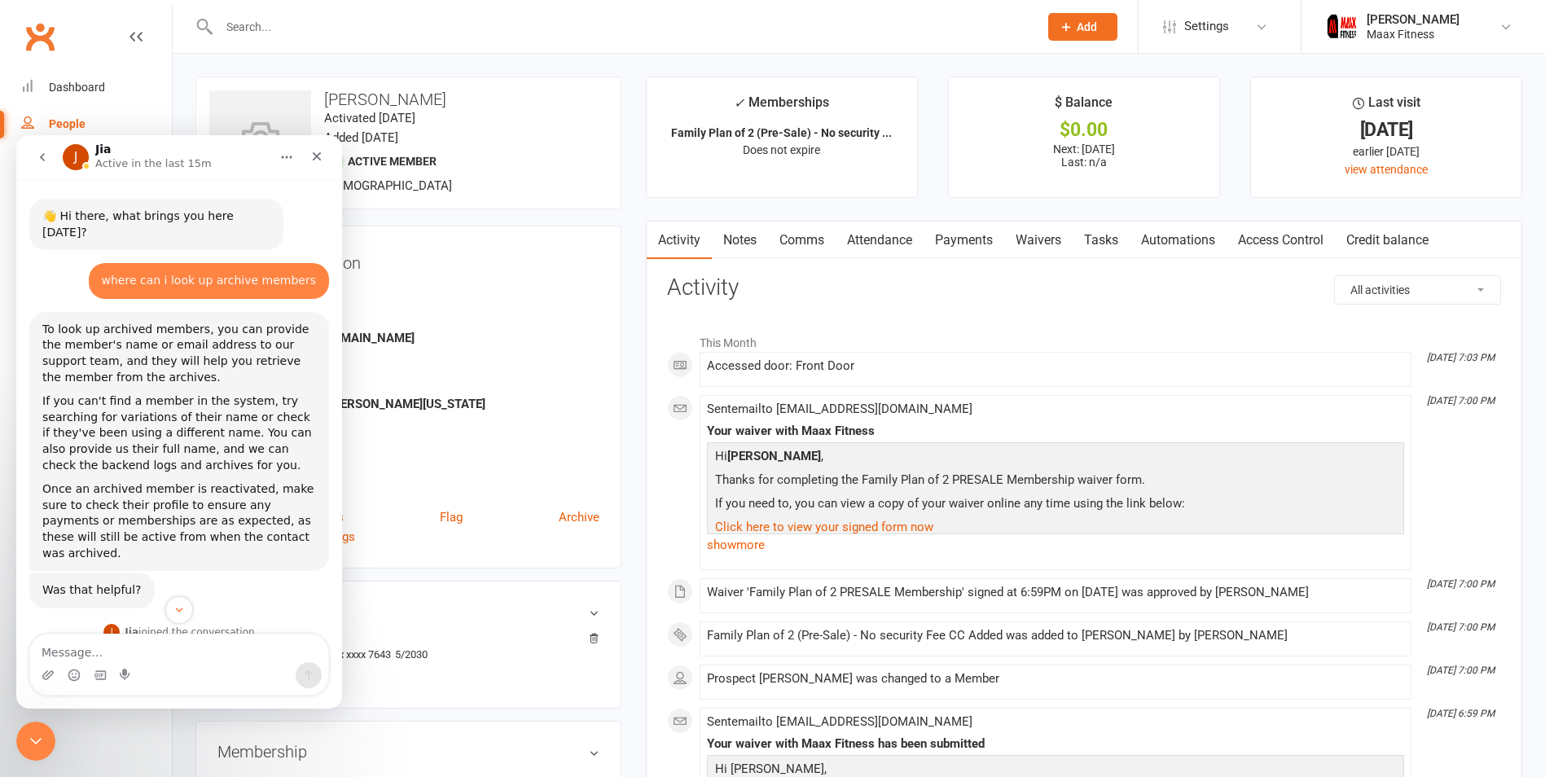
click at [274, 158] on button "Home" at bounding box center [286, 157] width 31 height 31
click at [211, 195] on div "Expand window" at bounding box center [245, 198] width 116 height 17
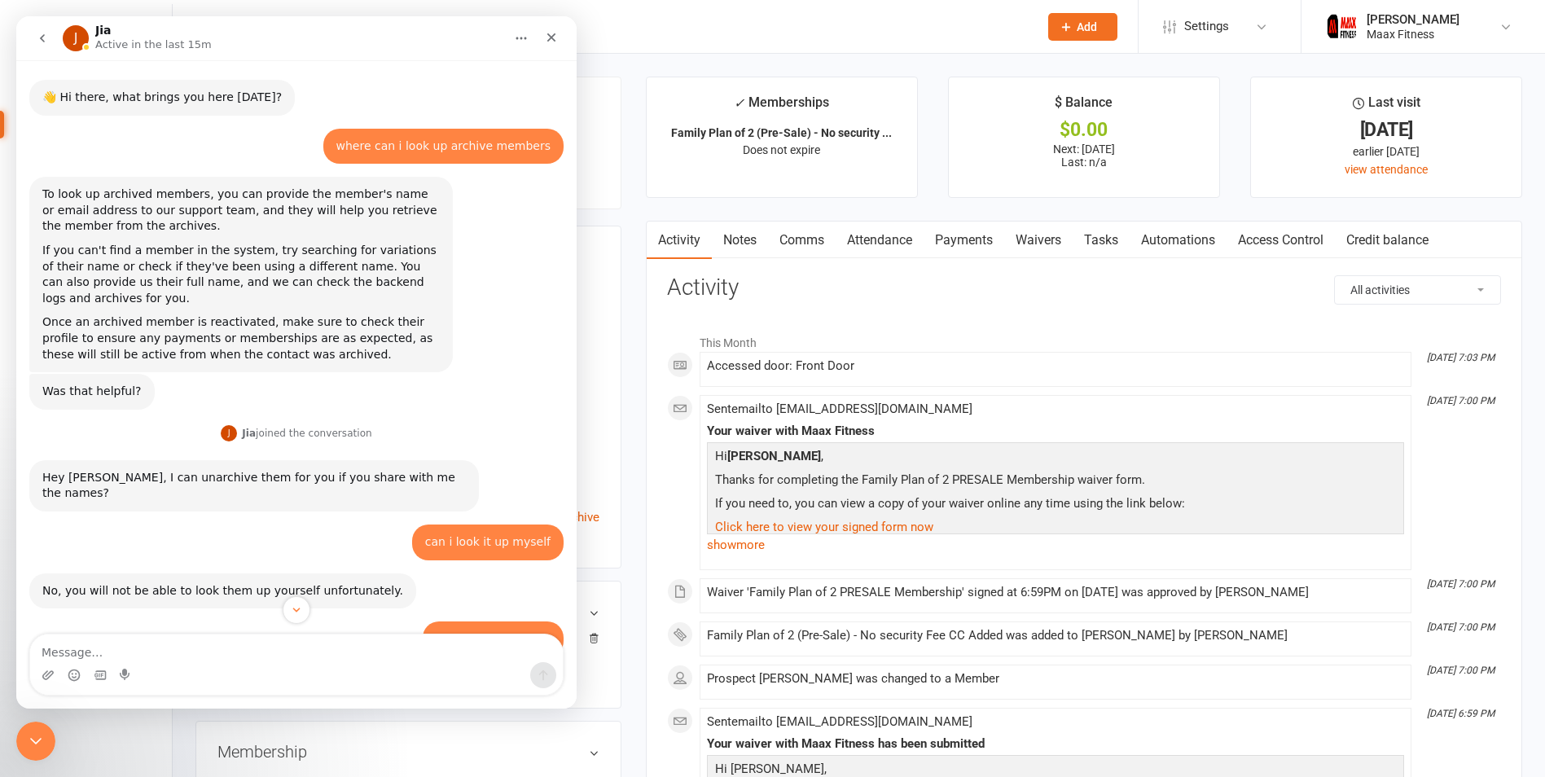
click at [568, 642] on div "Intercom messenger" at bounding box center [296, 665] width 560 height 62
click at [568, 643] on div "Intercom messenger" at bounding box center [296, 665] width 560 height 62
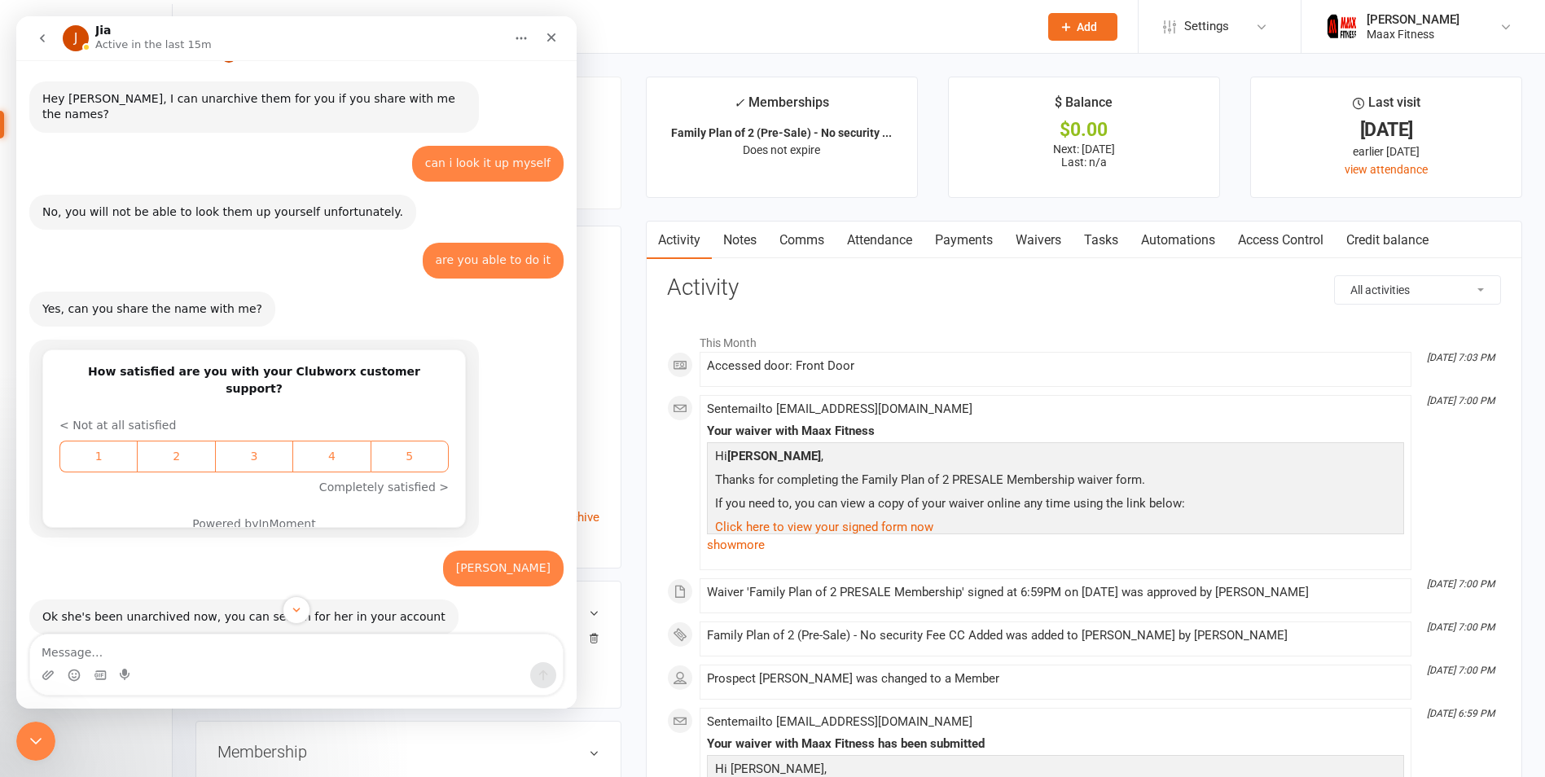
scroll to position [381, 0]
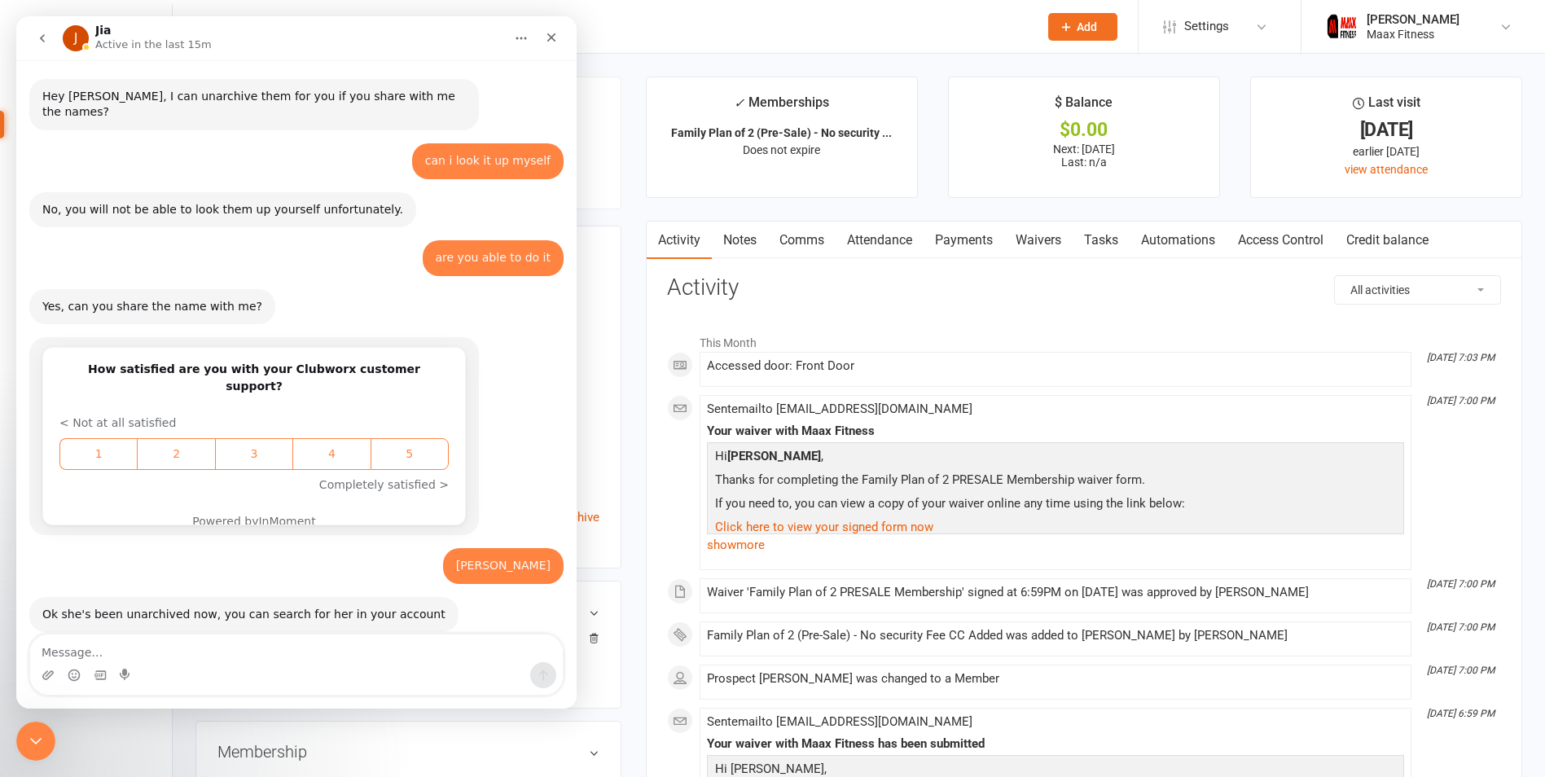
click at [45, 33] on icon "go back" at bounding box center [42, 38] width 13 height 13
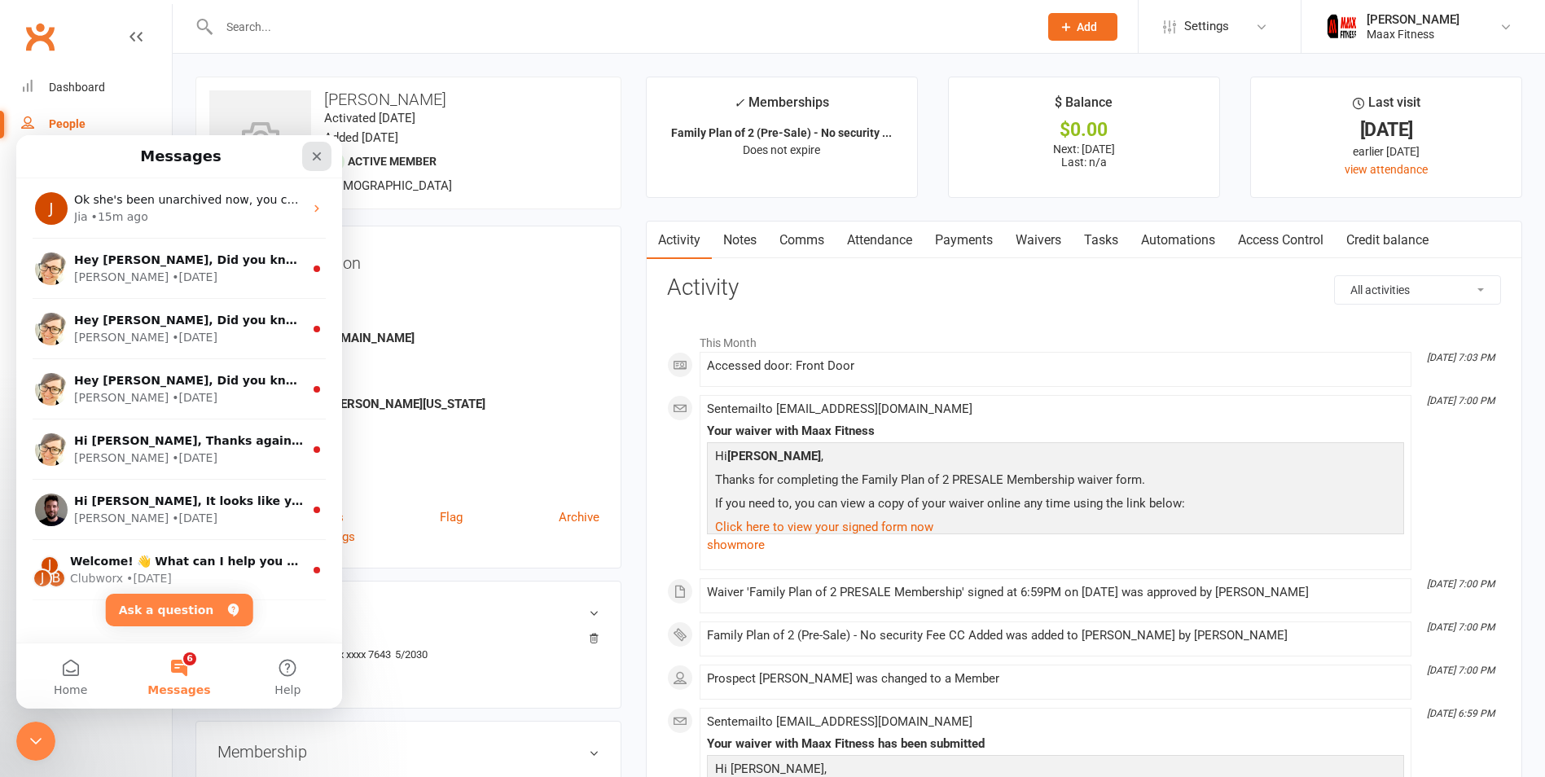
click at [321, 154] on icon "Close" at bounding box center [316, 156] width 13 height 13
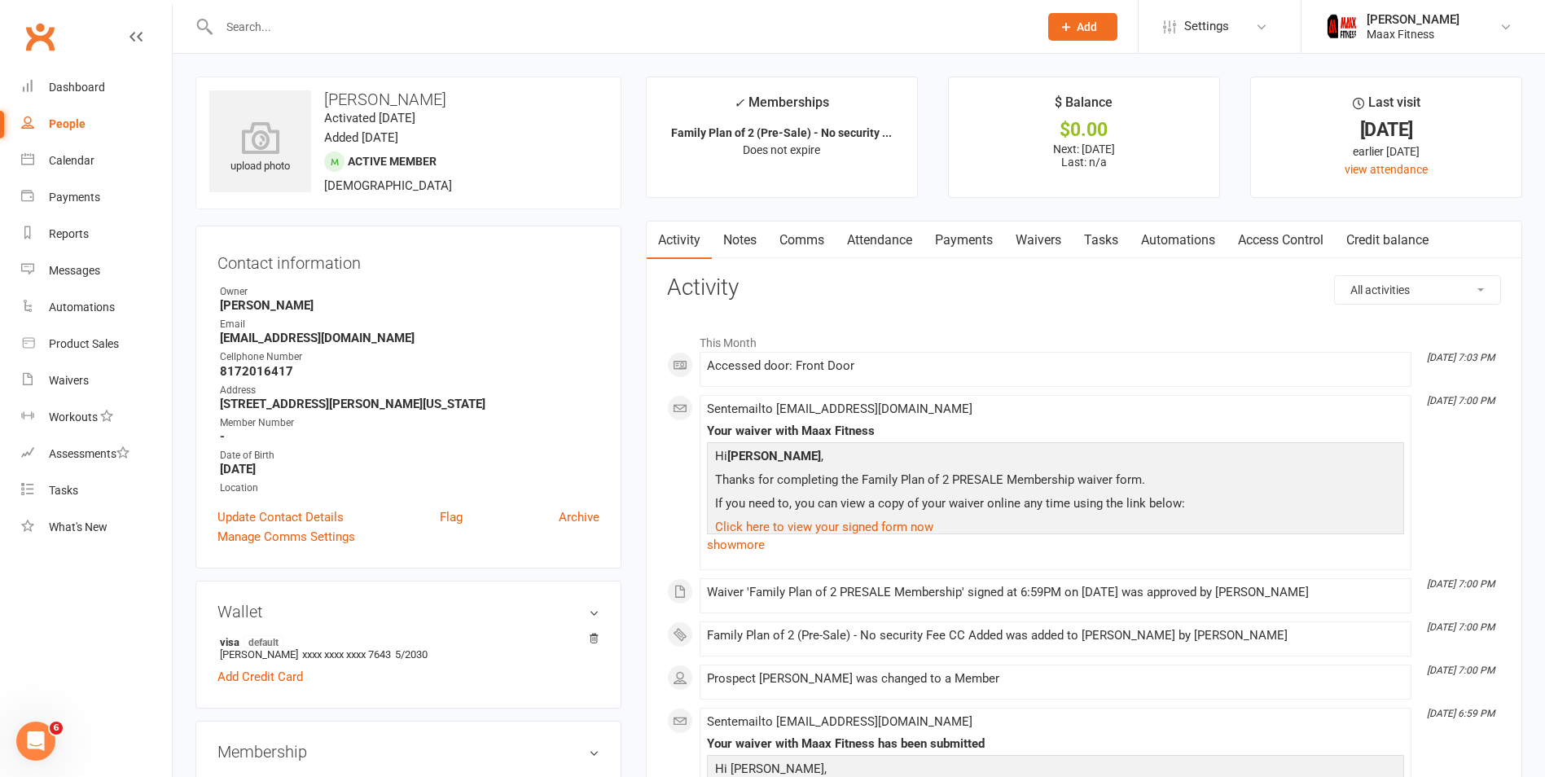
click at [47, 123] on link "People" at bounding box center [96, 124] width 151 height 37
select select "100"
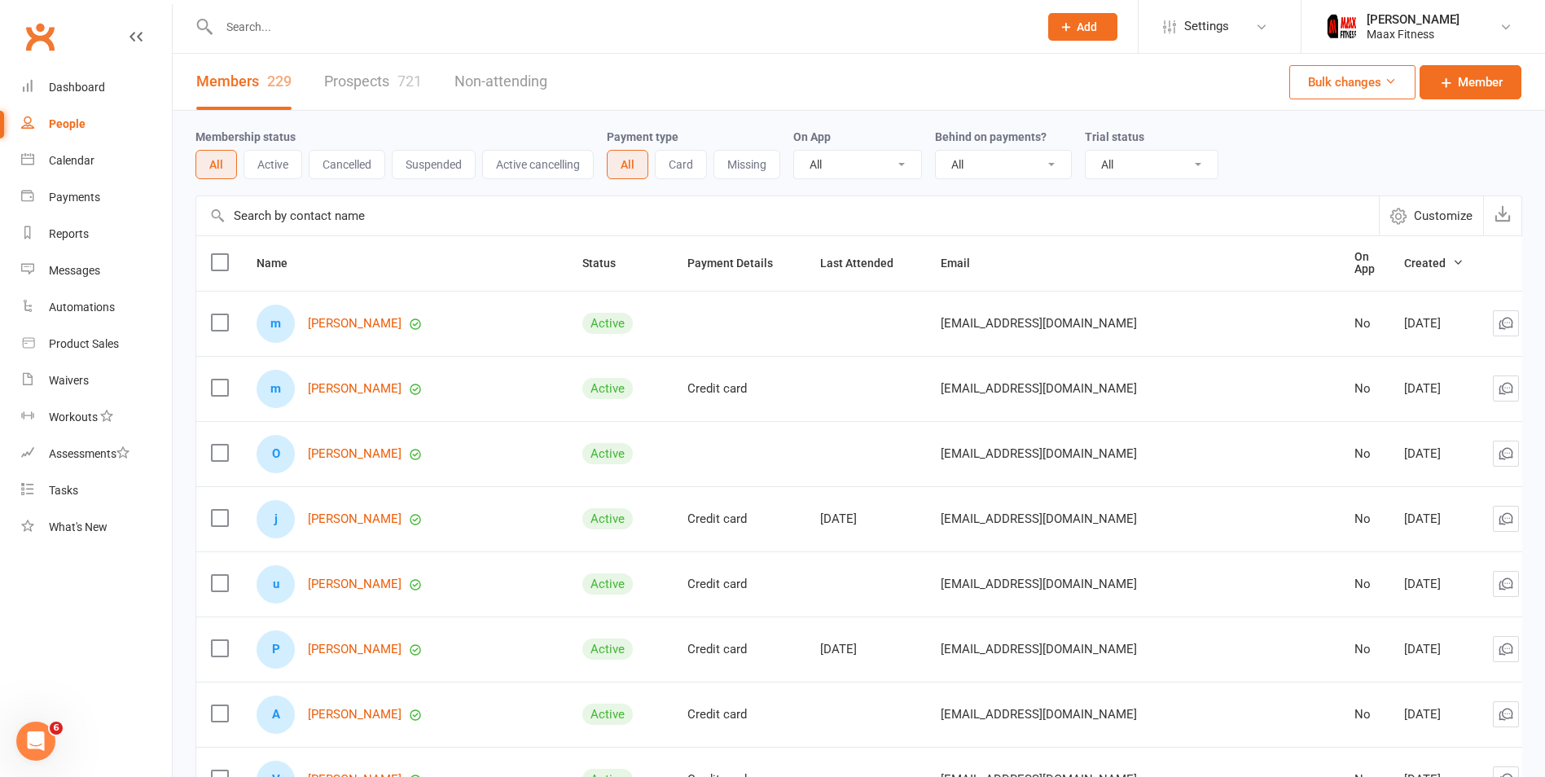
click at [385, 85] on link "Prospects 721" at bounding box center [373, 82] width 98 height 56
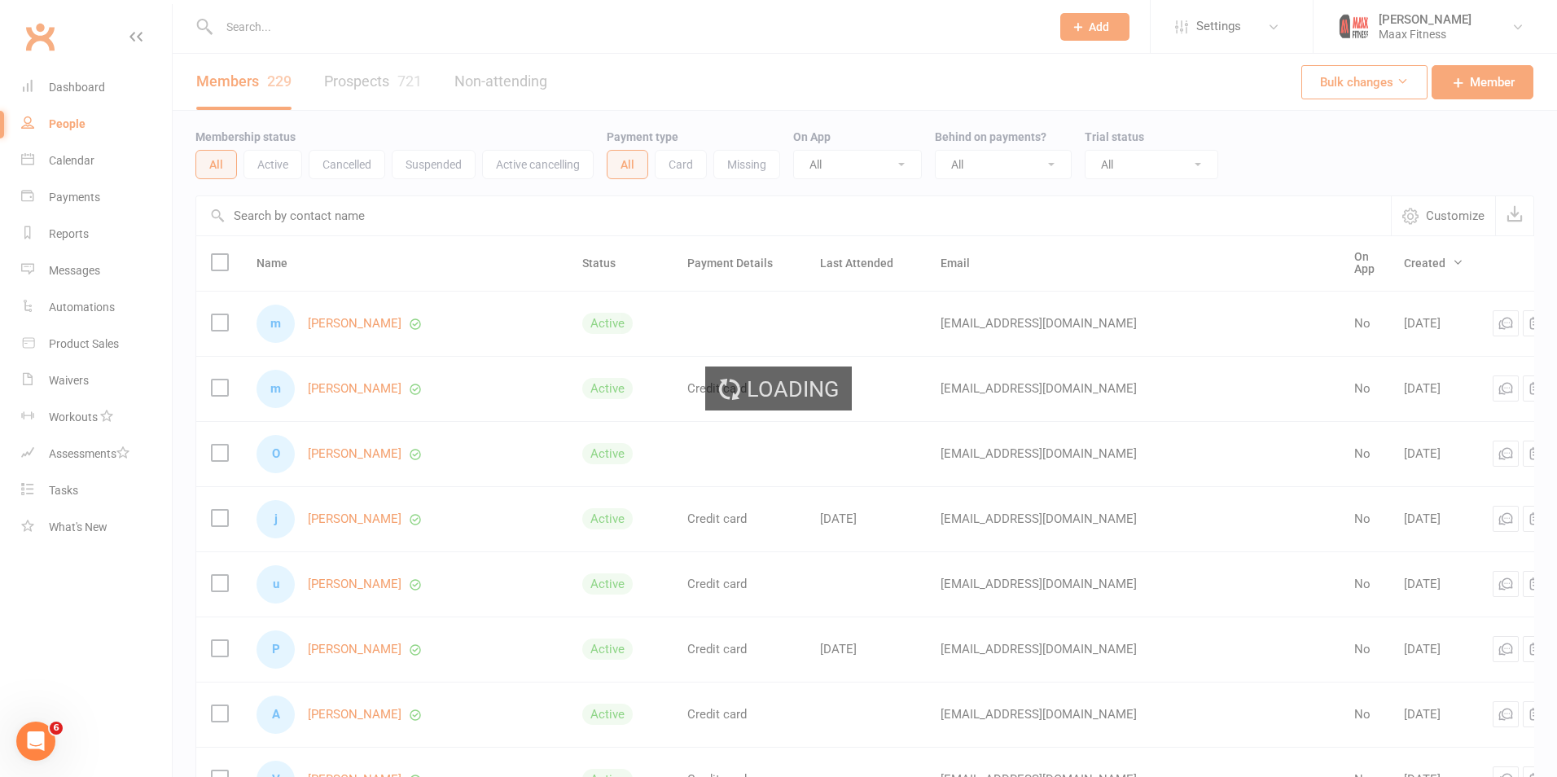
select select "100"
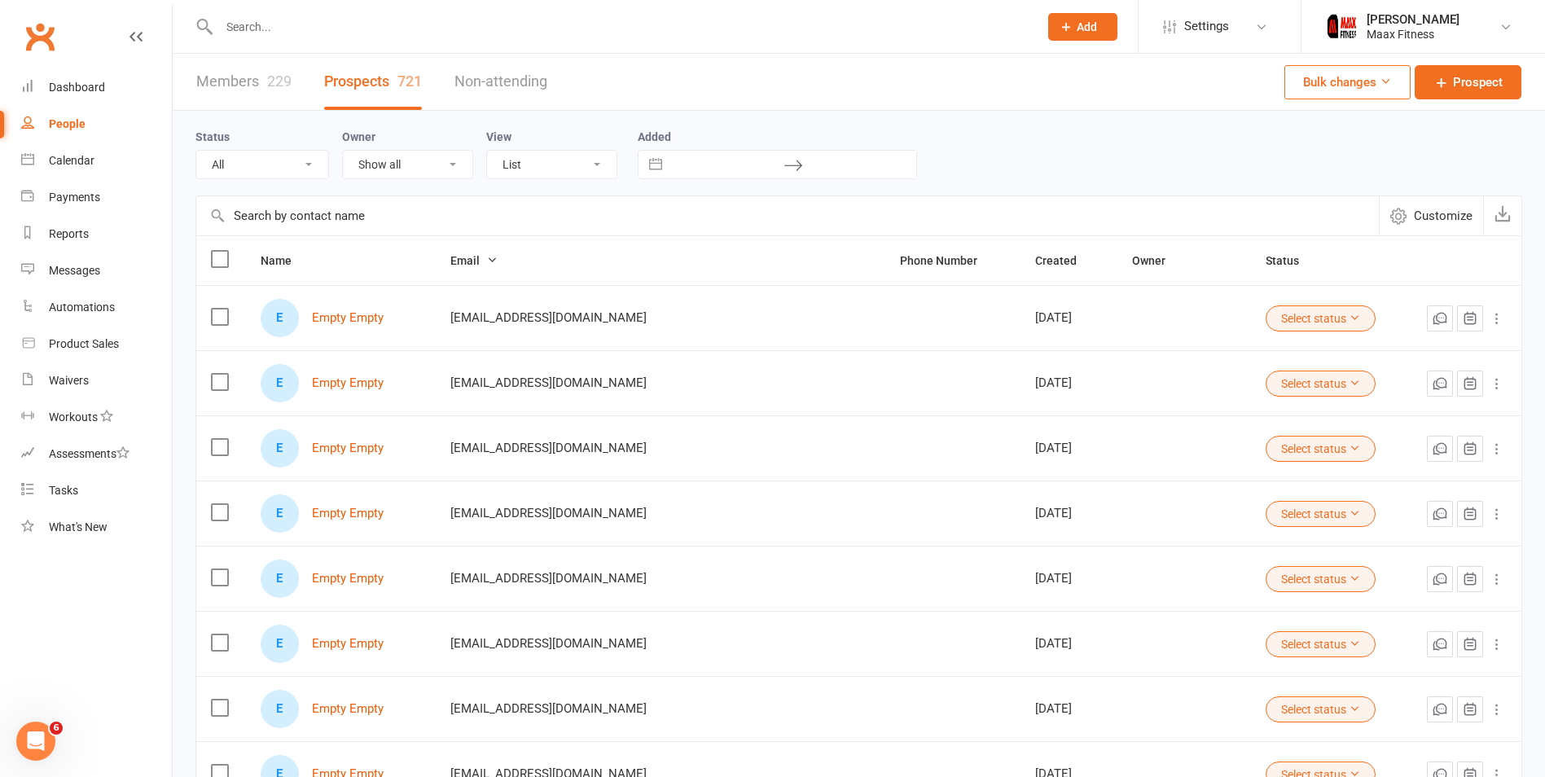
click at [246, 86] on link "Members 229" at bounding box center [243, 82] width 95 height 56
select select "100"
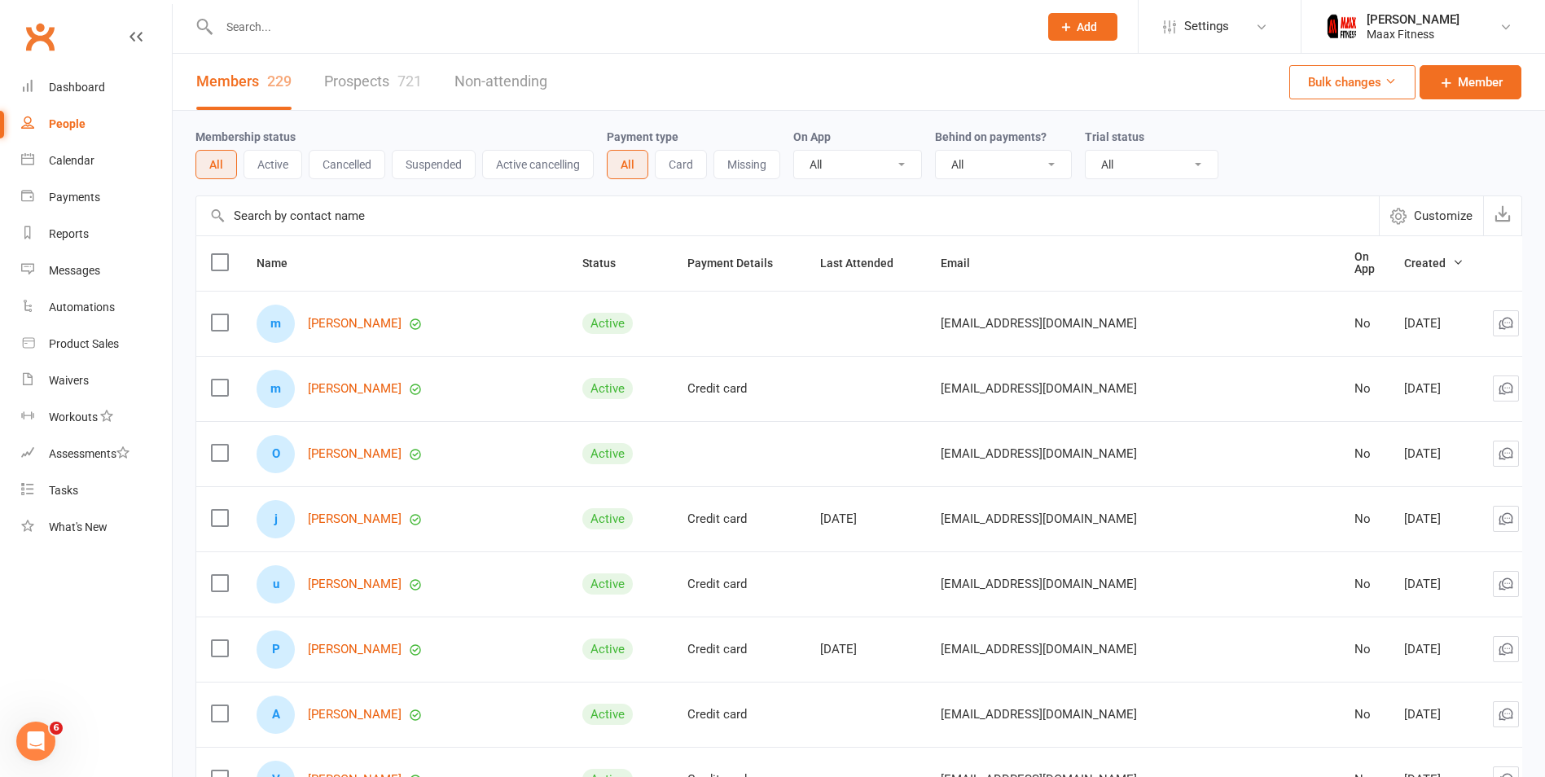
click at [94, 130] on link "People" at bounding box center [96, 124] width 151 height 37
click at [237, 69] on link "Members 229" at bounding box center [243, 82] width 95 height 56
click at [1047, 228] on input "text" at bounding box center [787, 215] width 1183 height 39
click at [84, 86] on div "Dashboard" at bounding box center [77, 87] width 56 height 13
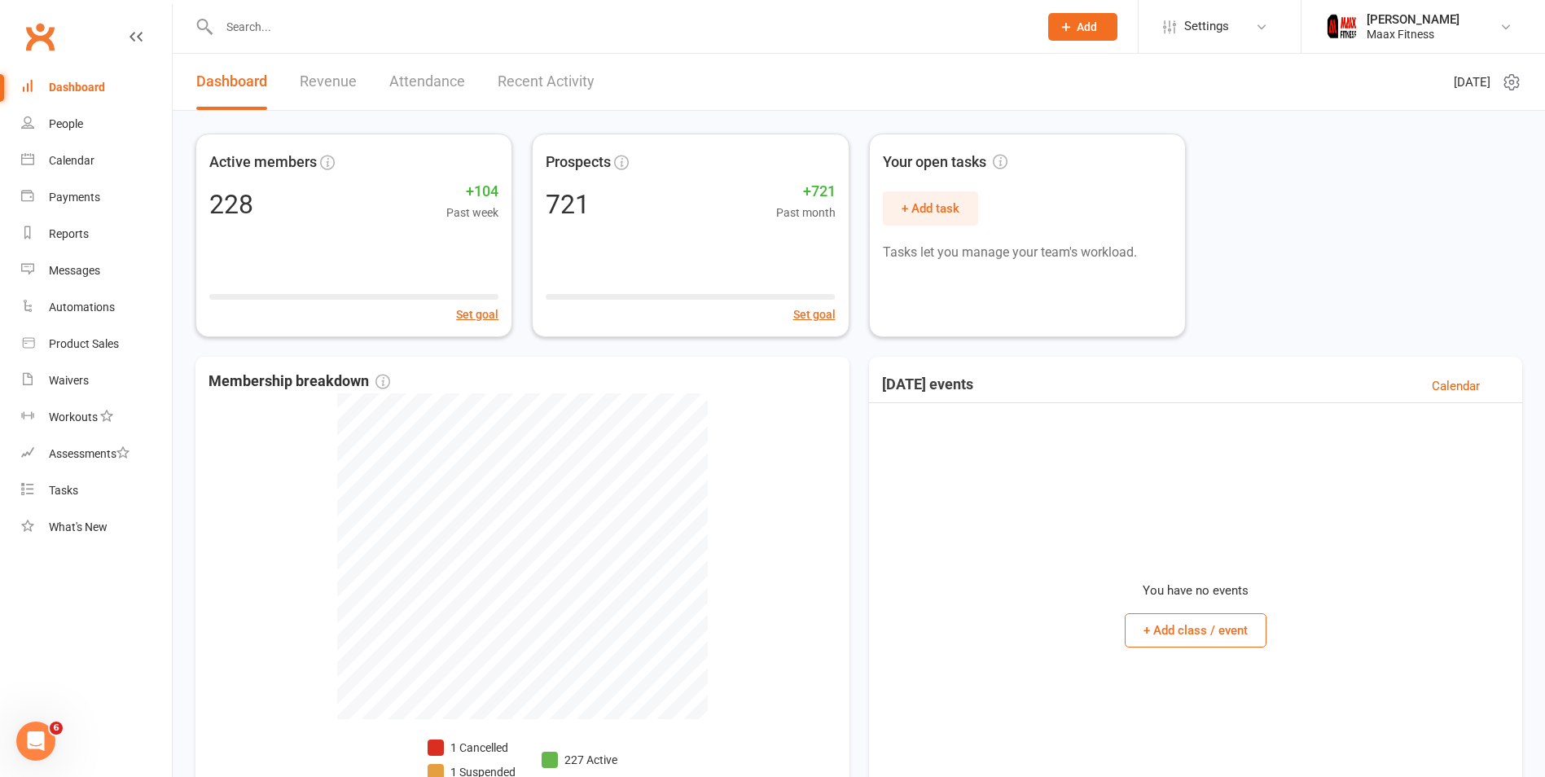
click at [326, 76] on link "Revenue" at bounding box center [328, 82] width 57 height 56
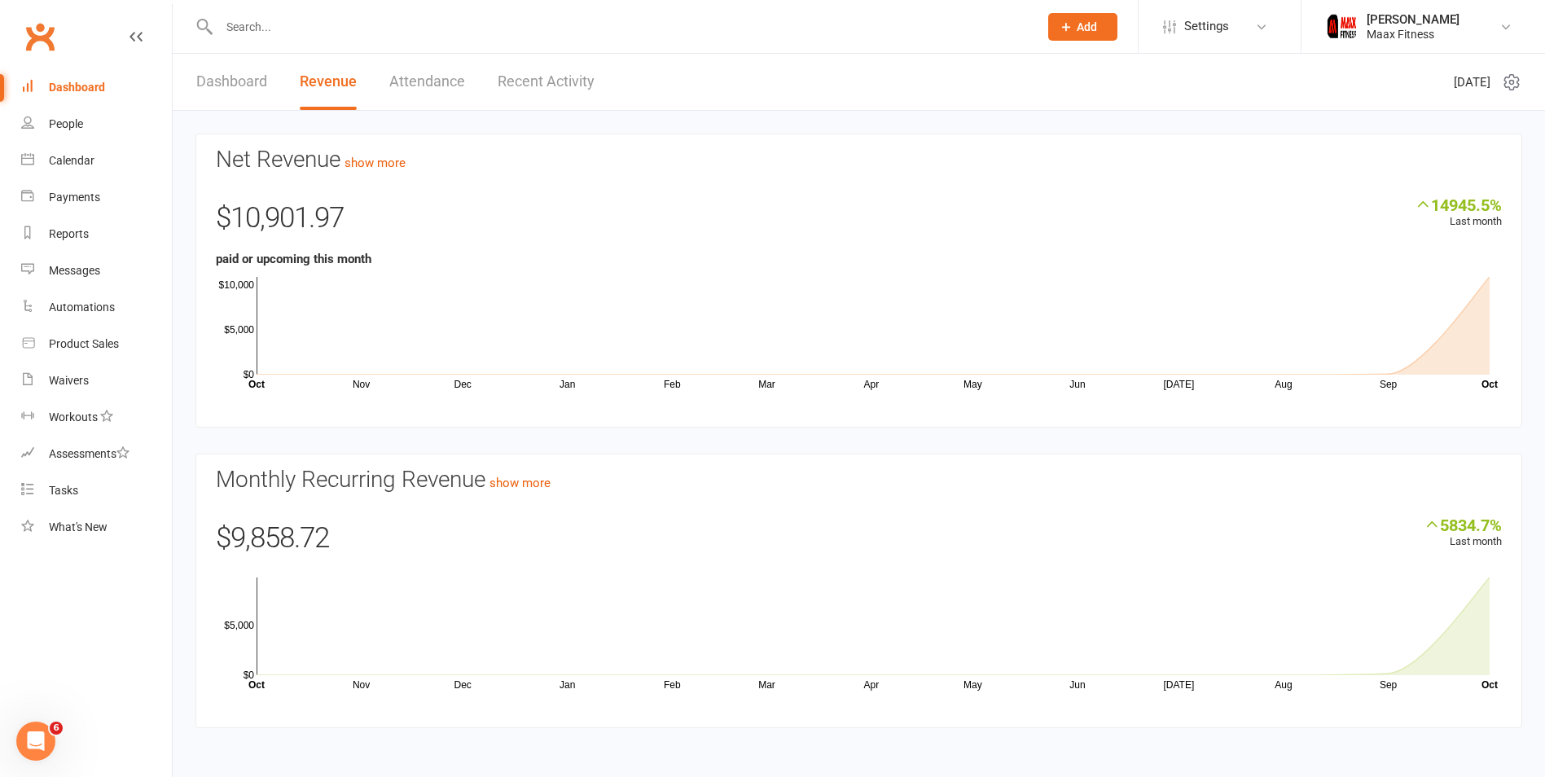
click at [247, 78] on link "Dashboard" at bounding box center [231, 82] width 71 height 56
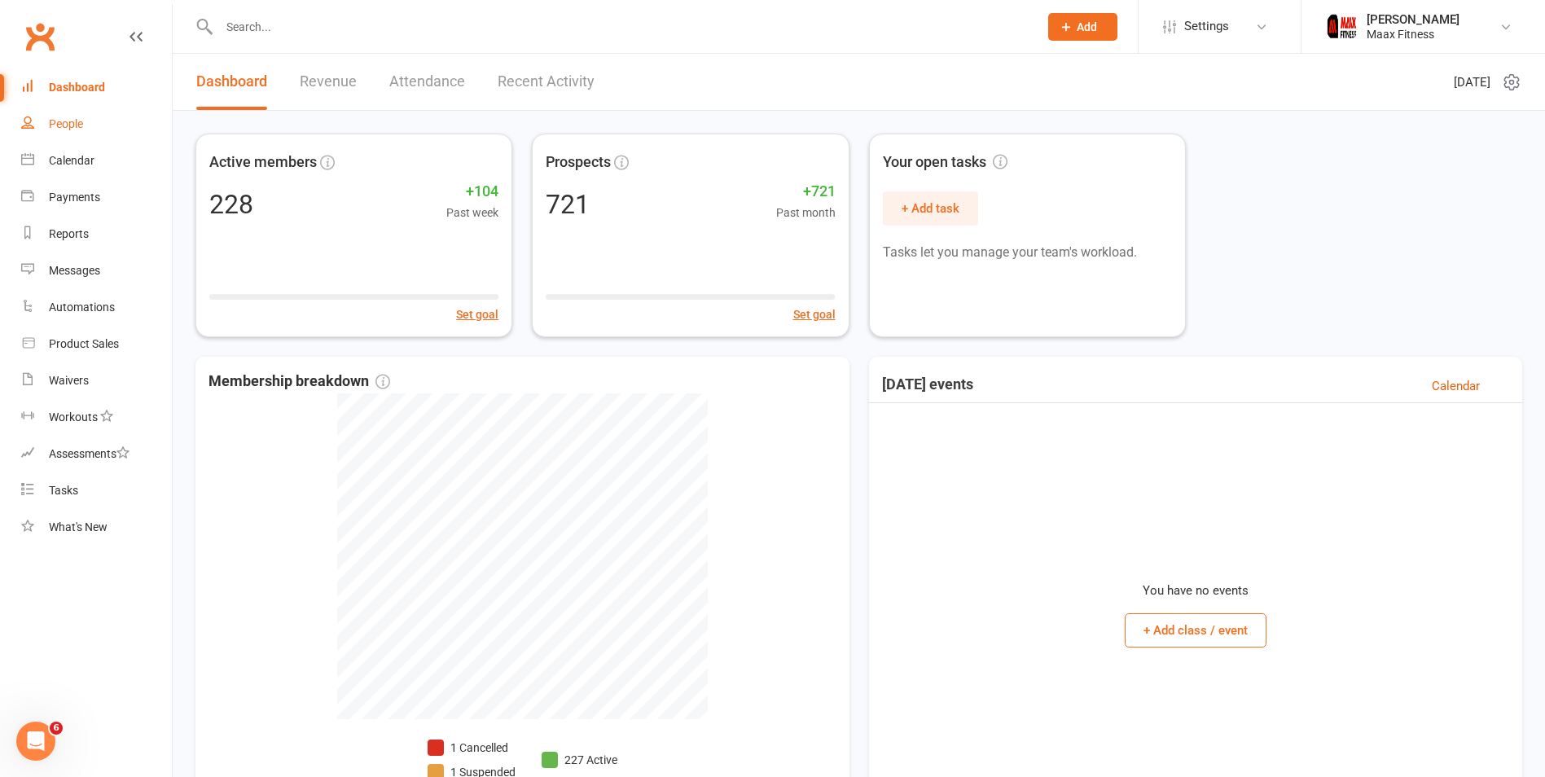
click at [55, 123] on div "People" at bounding box center [66, 123] width 34 height 13
select select "100"
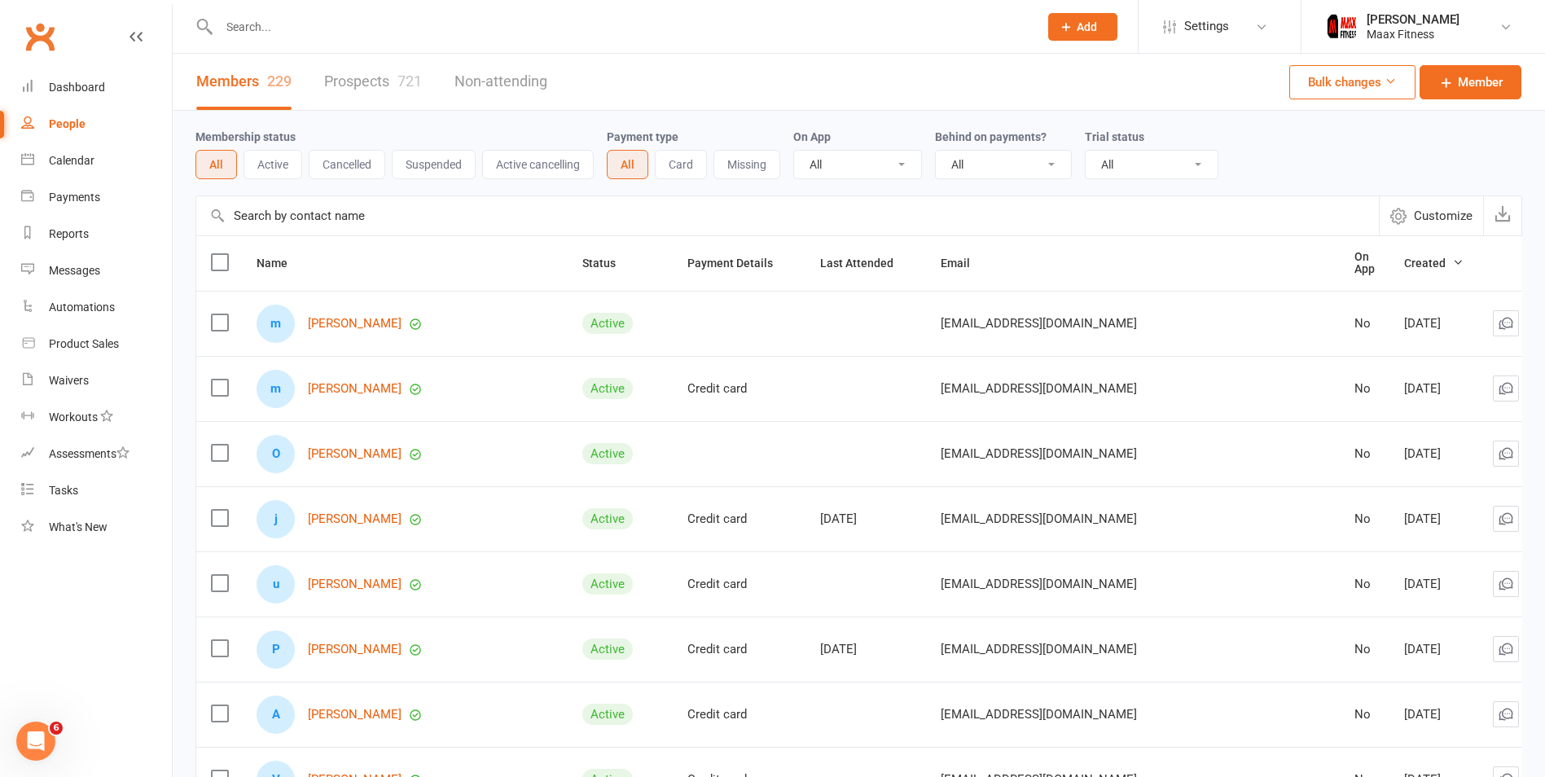
click at [86, 137] on link "People" at bounding box center [96, 124] width 151 height 37
click at [99, 103] on link "Dashboard" at bounding box center [96, 87] width 151 height 37
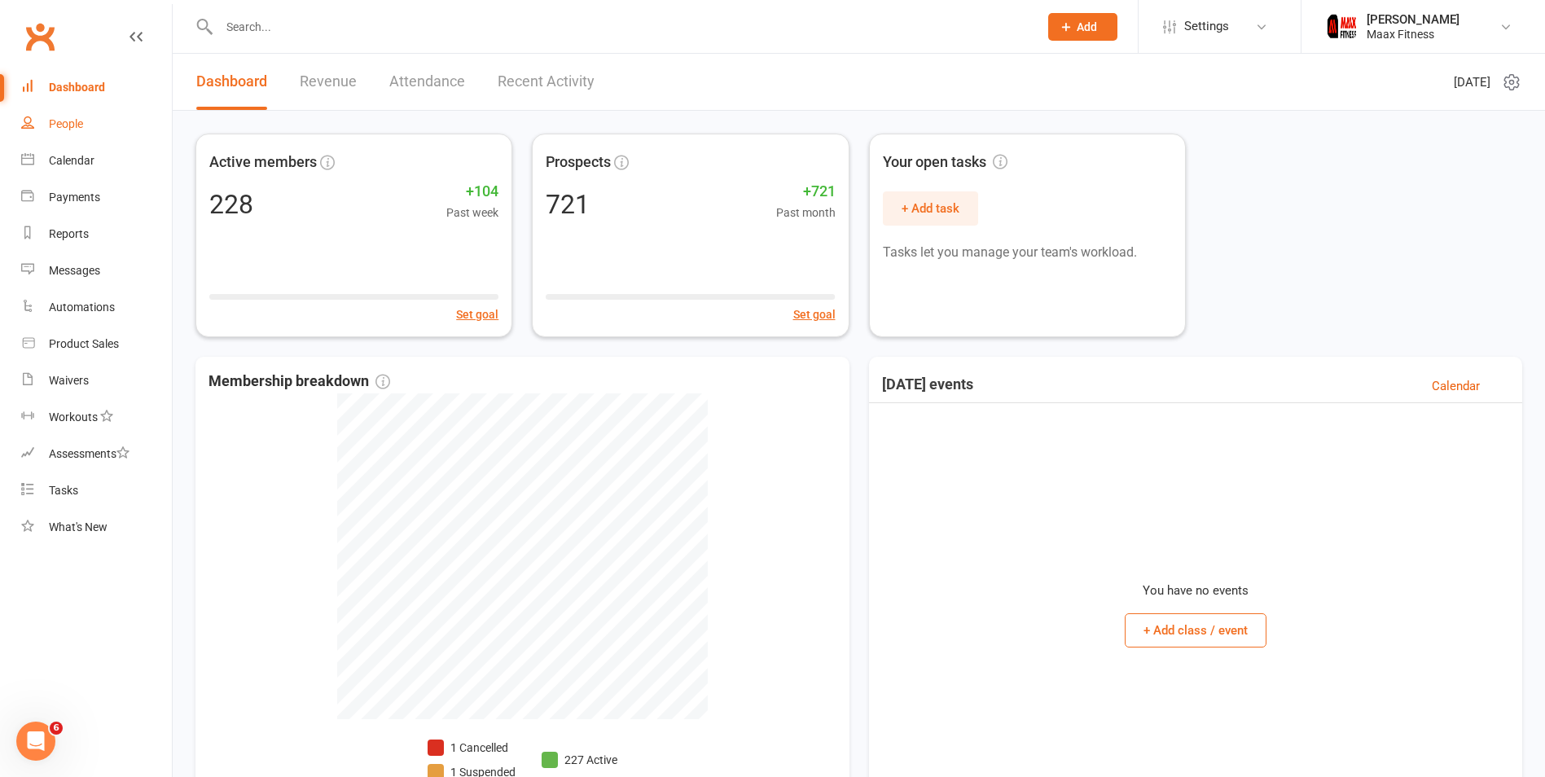
click at [86, 135] on link "People" at bounding box center [96, 124] width 151 height 37
select select "100"
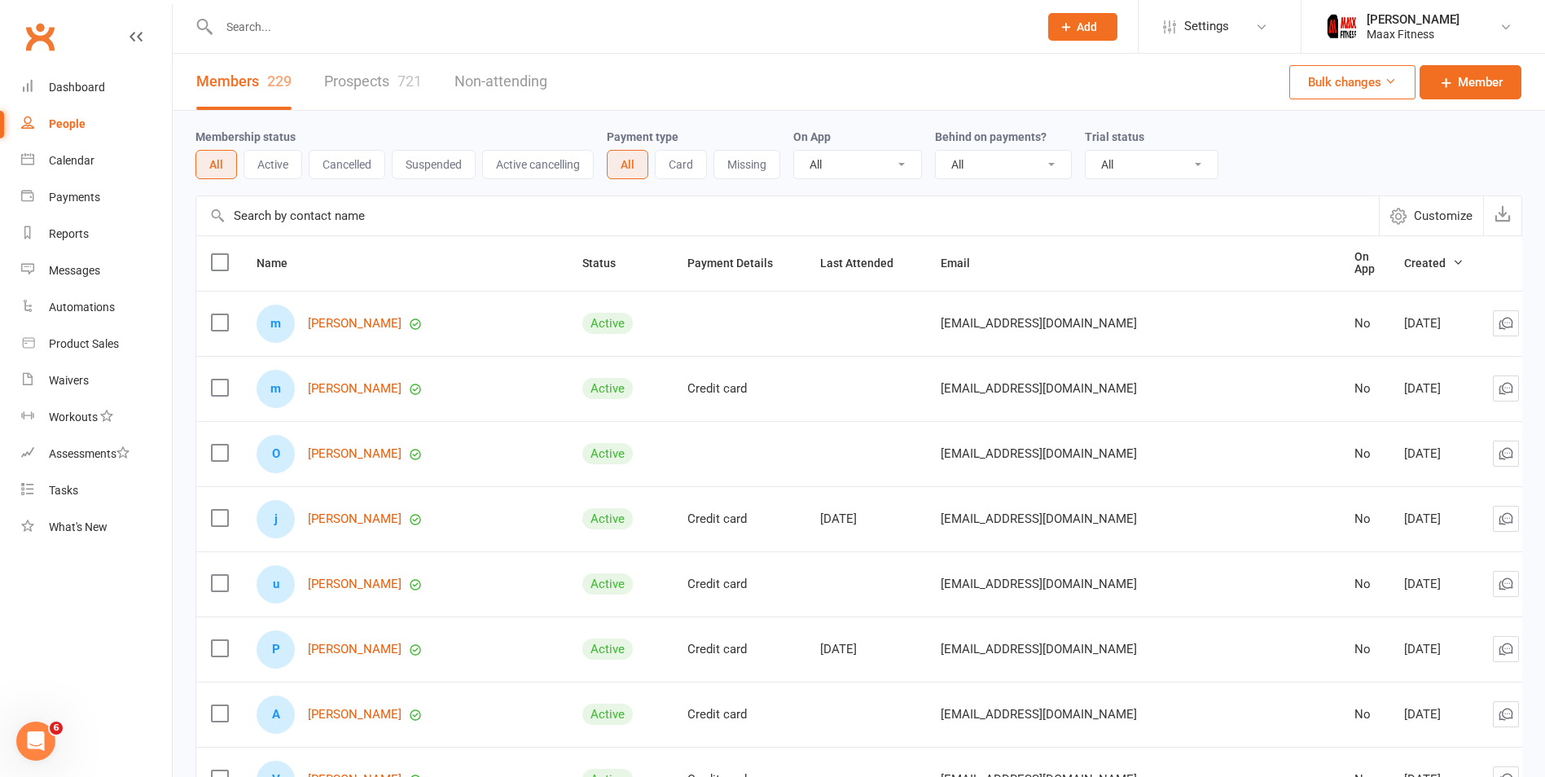
click at [52, 132] on link "People" at bounding box center [96, 124] width 151 height 37
